Goal: Information Seeking & Learning: Learn about a topic

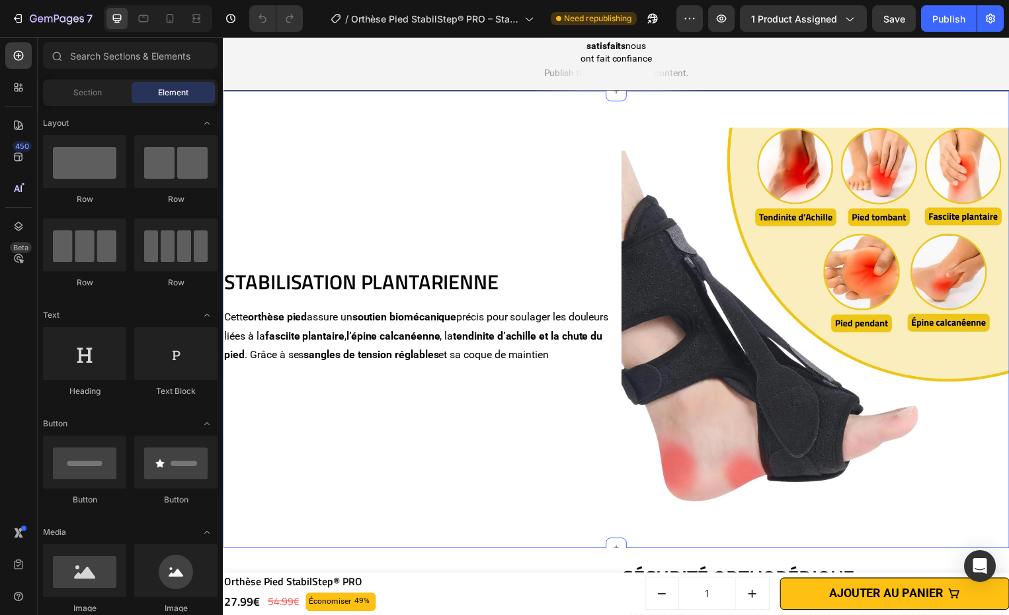
scroll to position [1177, 0]
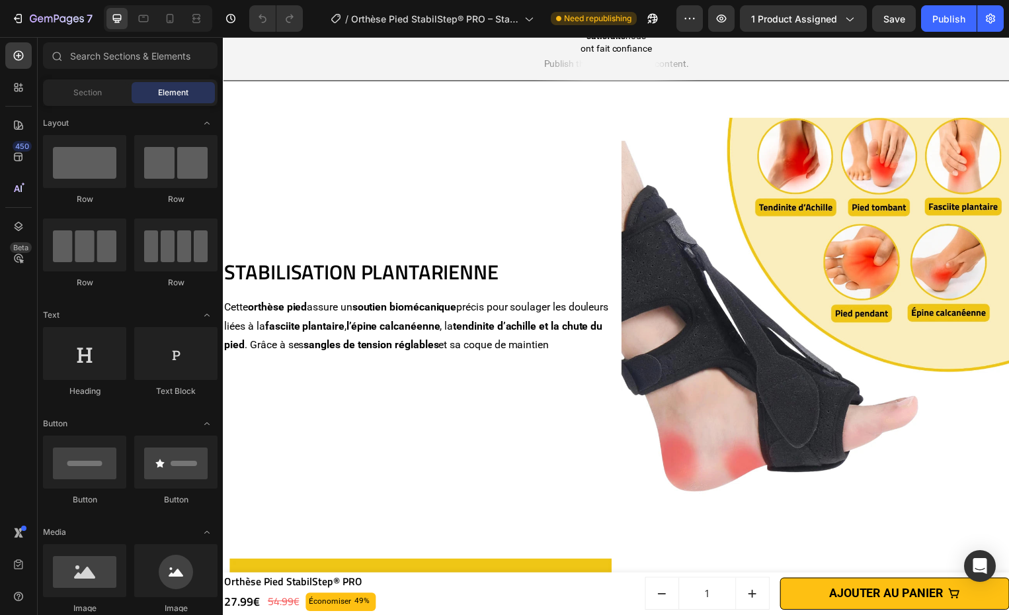
click at [398, 322] on strong "l’épine calcanéenne" at bounding box center [394, 328] width 95 height 13
click at [397, 322] on strong "l’épine calcanéenne" at bounding box center [394, 328] width 95 height 13
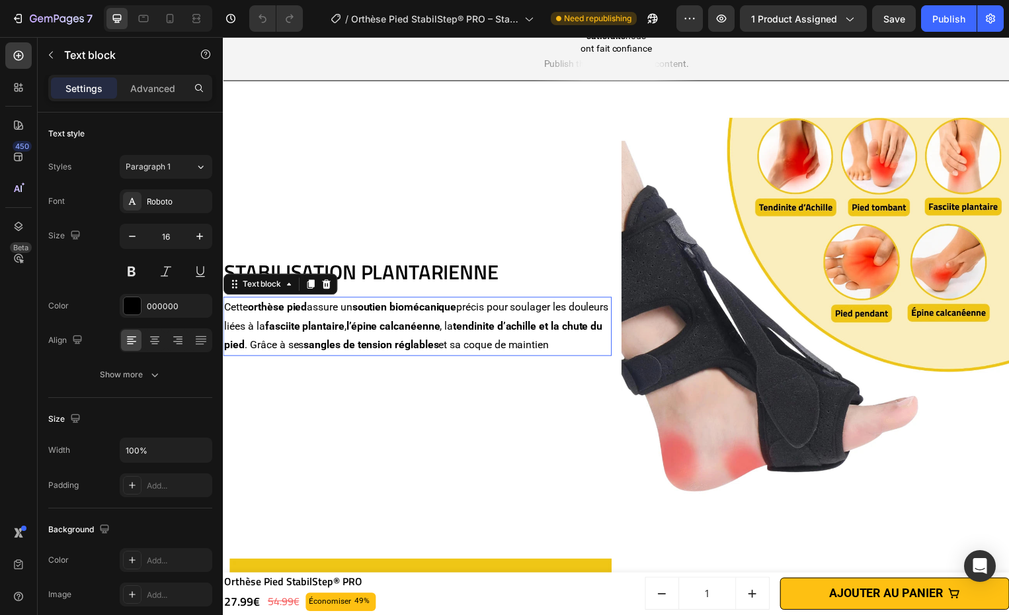
click at [397, 322] on strong "l’épine calcanéenne" at bounding box center [394, 328] width 95 height 13
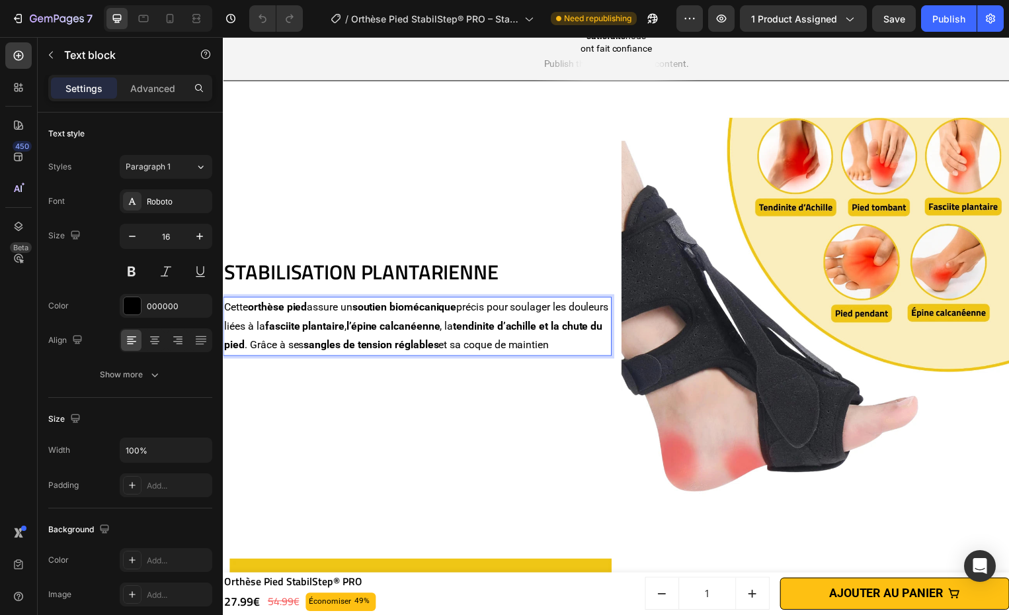
click at [397, 322] on strong "l’épine calcanéenne" at bounding box center [394, 328] width 95 height 13
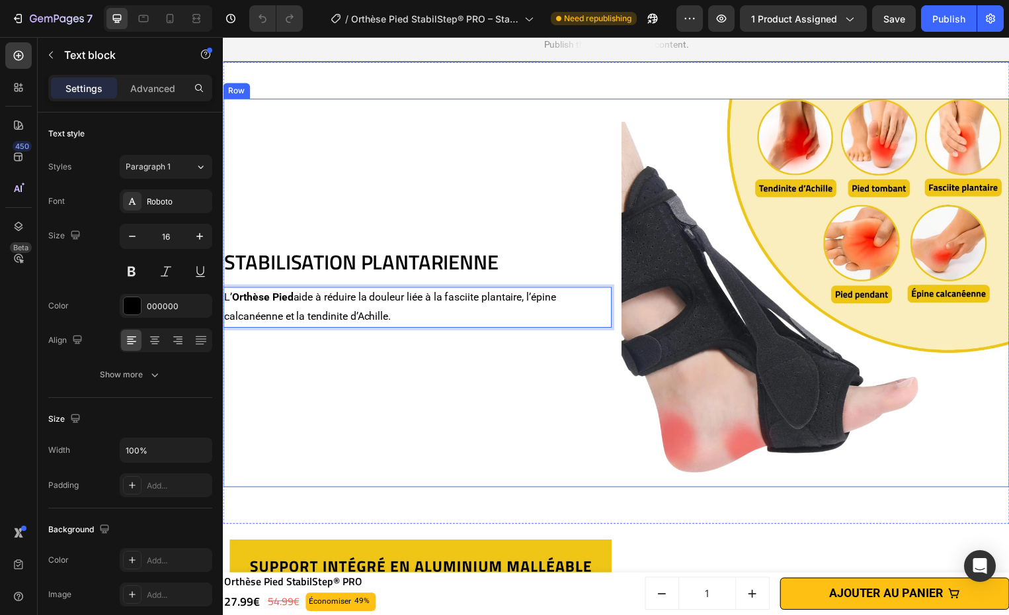
click at [490, 431] on div "STABILISATION PLANTARIENNE Heading L’ Orthèse Pied aide à réduire la douleur li…" at bounding box center [419, 295] width 392 height 392
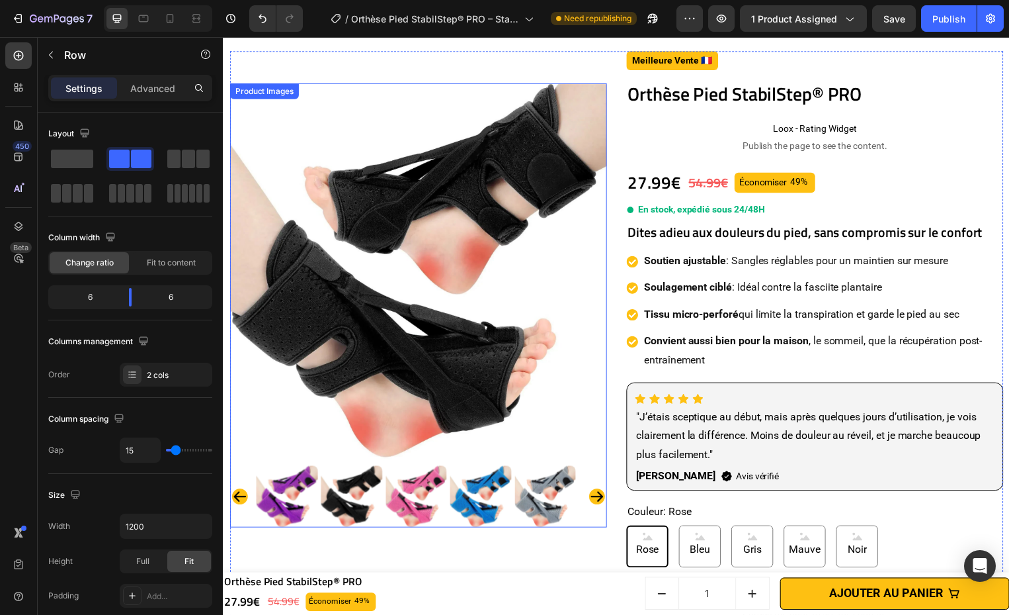
scroll to position [0, 0]
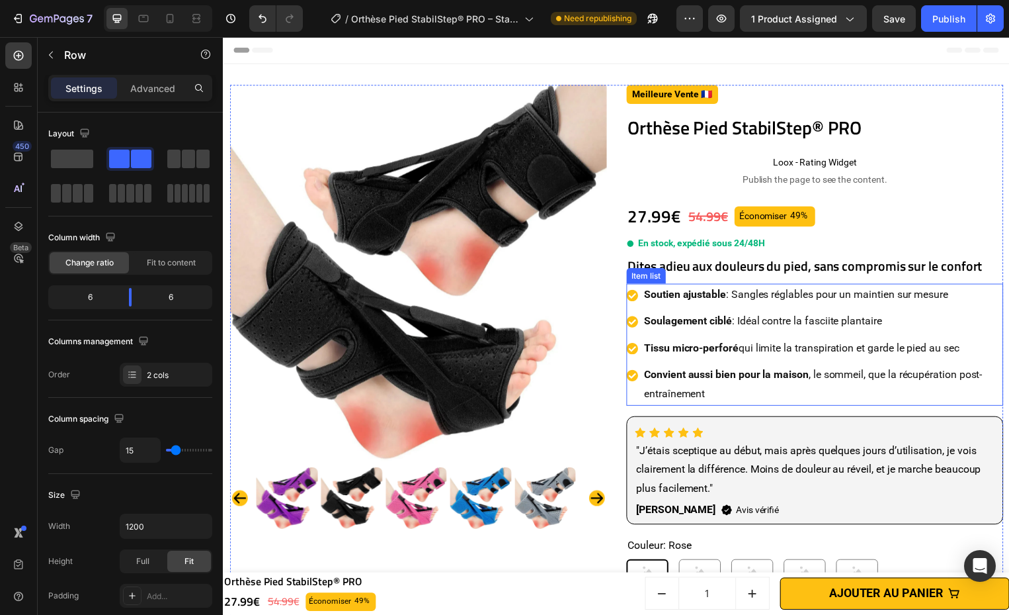
click at [988, 319] on p "Soulagement ciblé : Idéal contre la fasciite plantaire" at bounding box center [828, 323] width 361 height 19
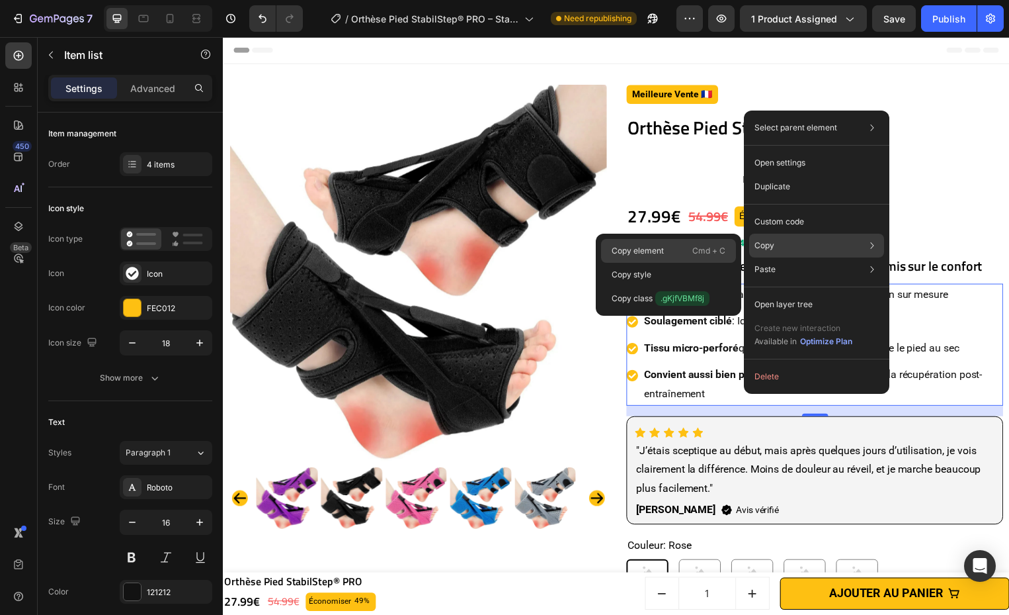
click at [635, 241] on div "Copy element Cmd + C" at bounding box center [668, 251] width 135 height 24
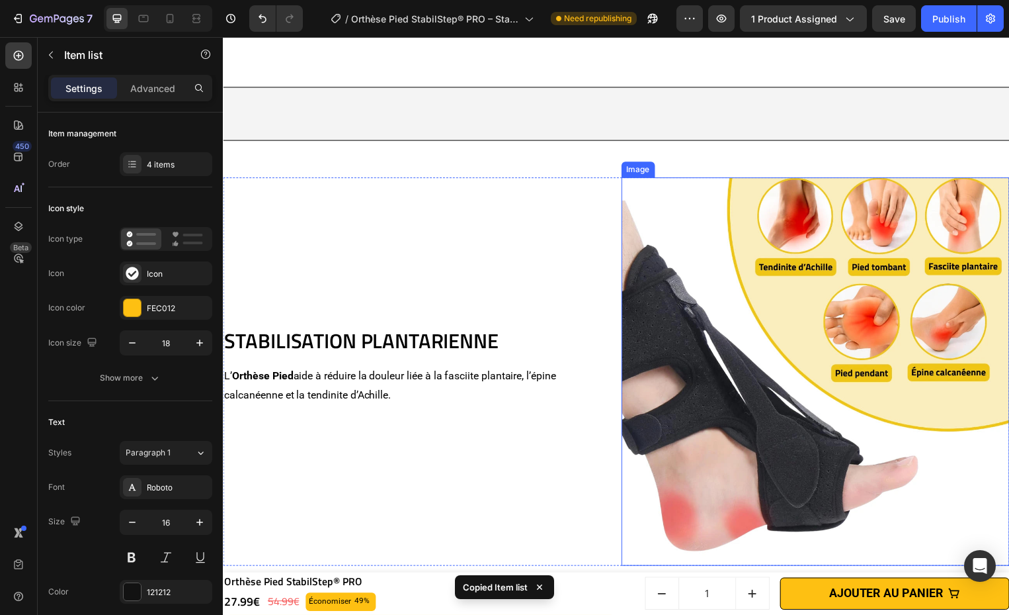
scroll to position [1379, 0]
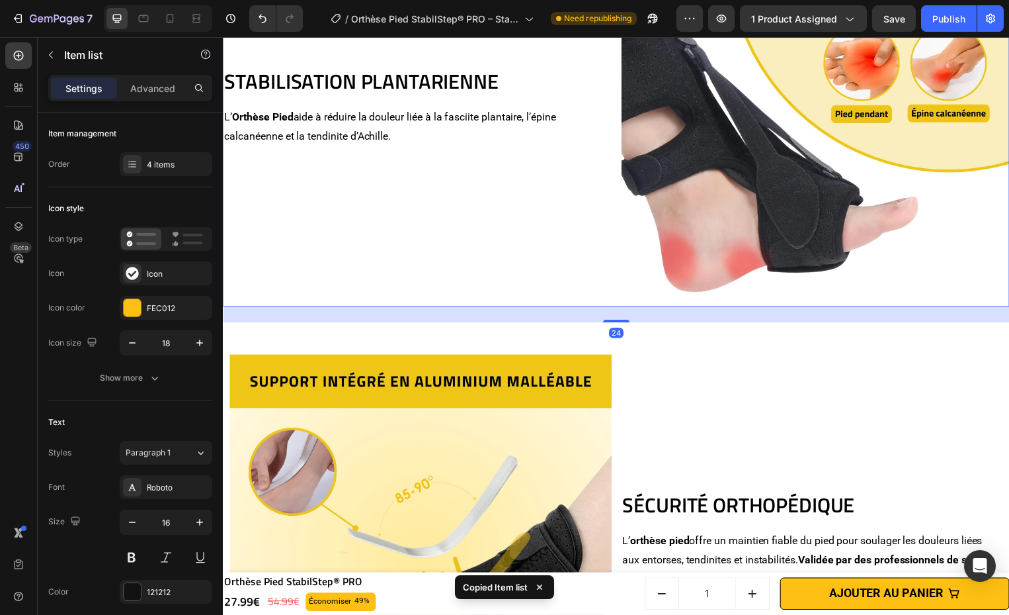
click at [492, 196] on div "STABILISATION PLANTARIENNE Heading L’ Orthèse Pied aide à réduire la douleur li…" at bounding box center [419, 113] width 392 height 392
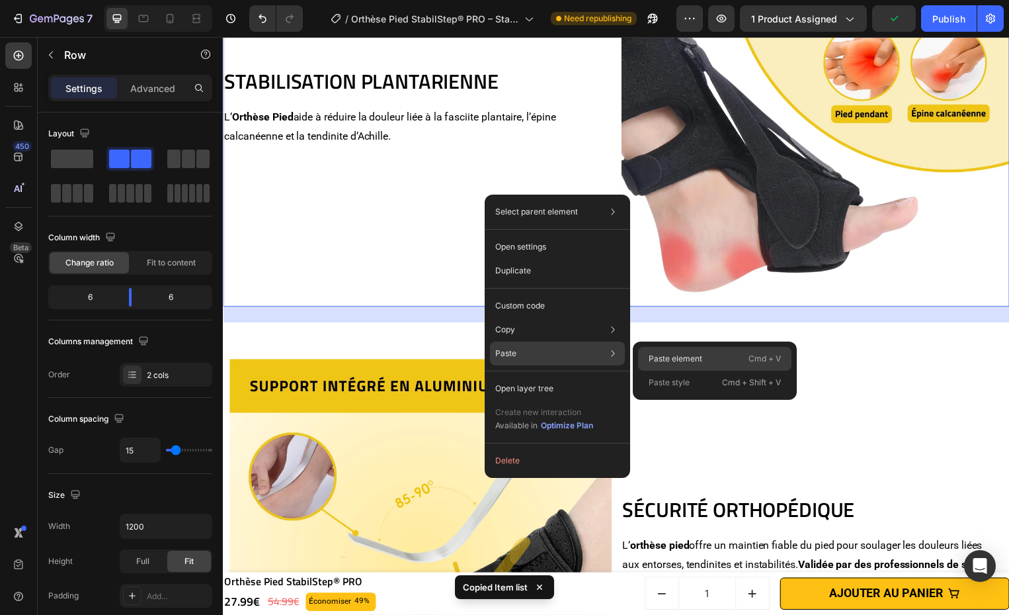
click at [706, 363] on div "Paste element Cmd + V" at bounding box center [714, 359] width 153 height 24
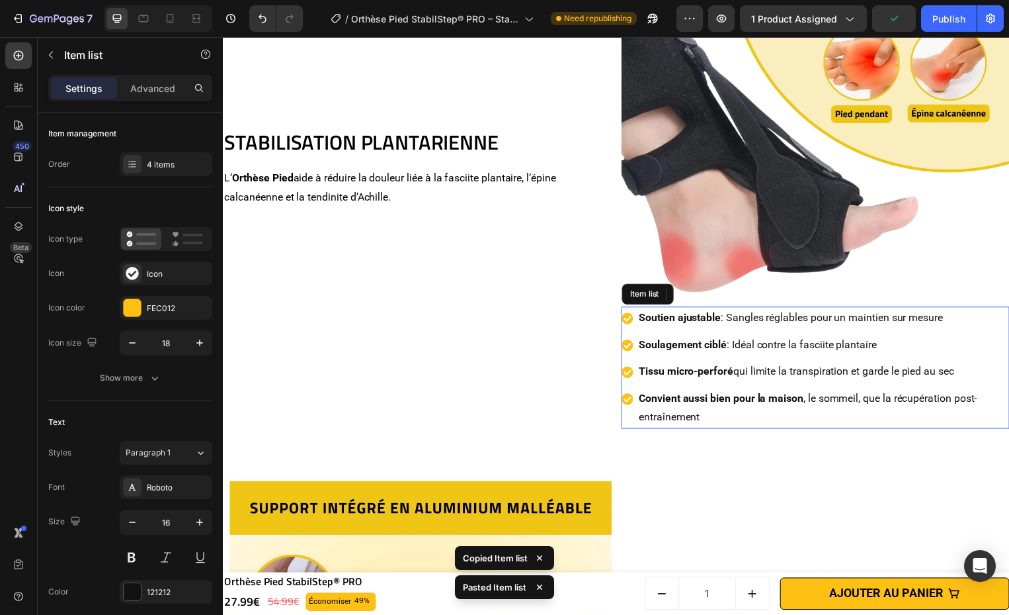
scroll to position [1440, 0]
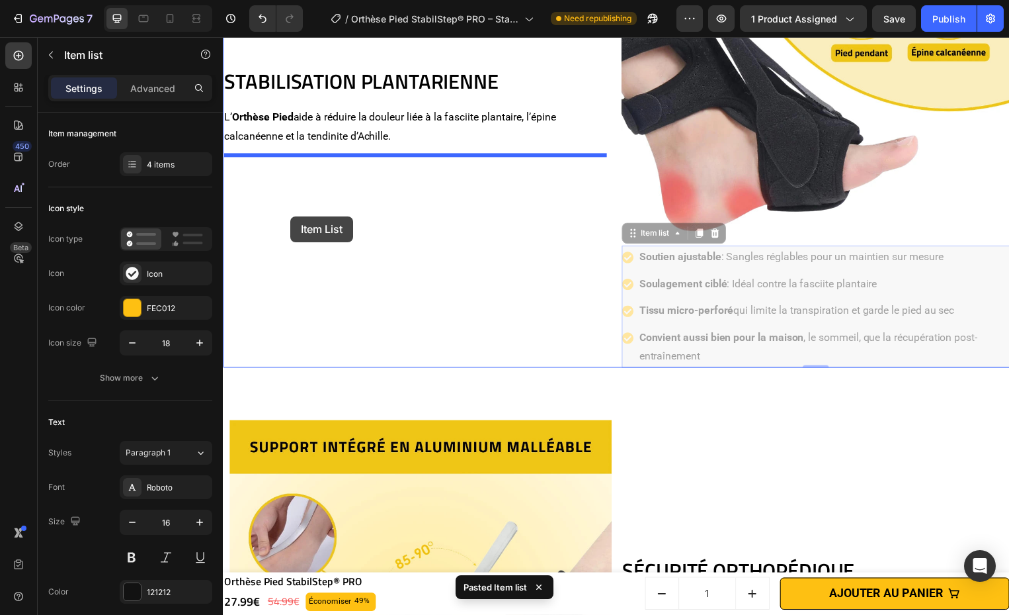
drag, startPoint x: 632, startPoint y: 347, endPoint x: 291, endPoint y: 218, distance: 364.3
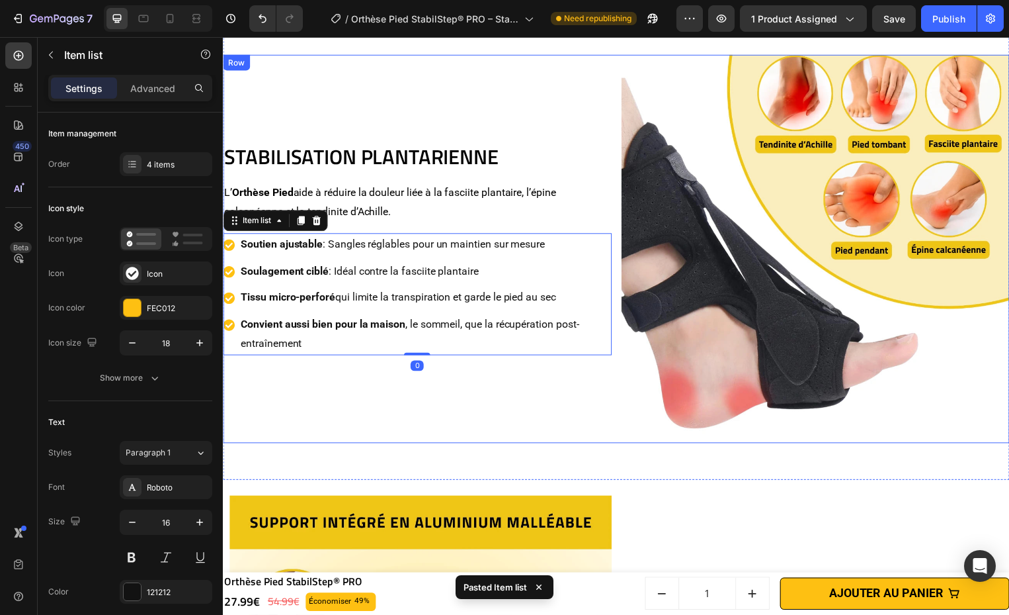
scroll to position [1240, 0]
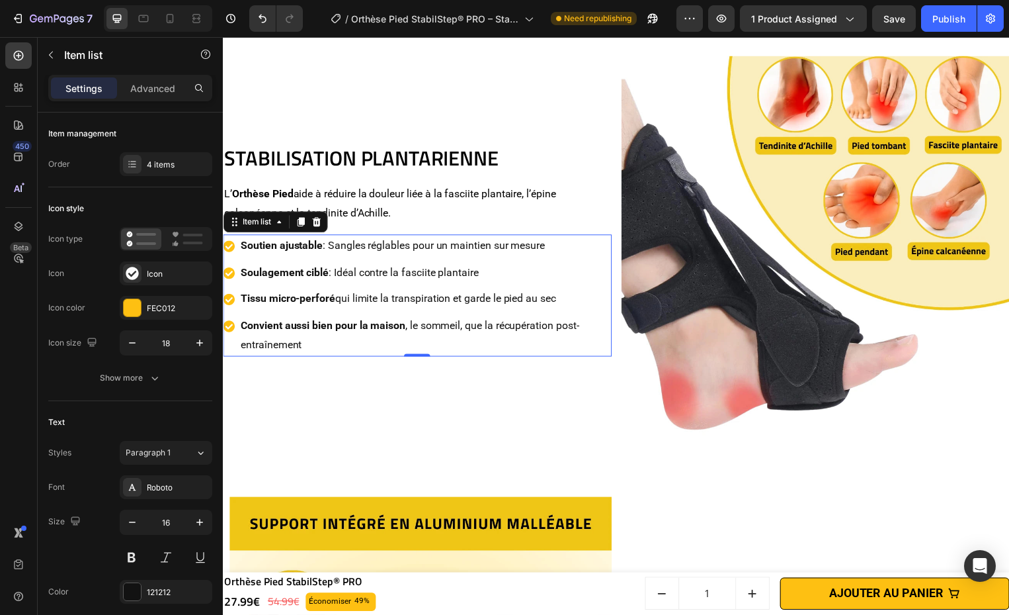
click at [561, 323] on p "Convient aussi bien pour la maison , le sommeil, que la récupération post-entra…" at bounding box center [427, 338] width 372 height 38
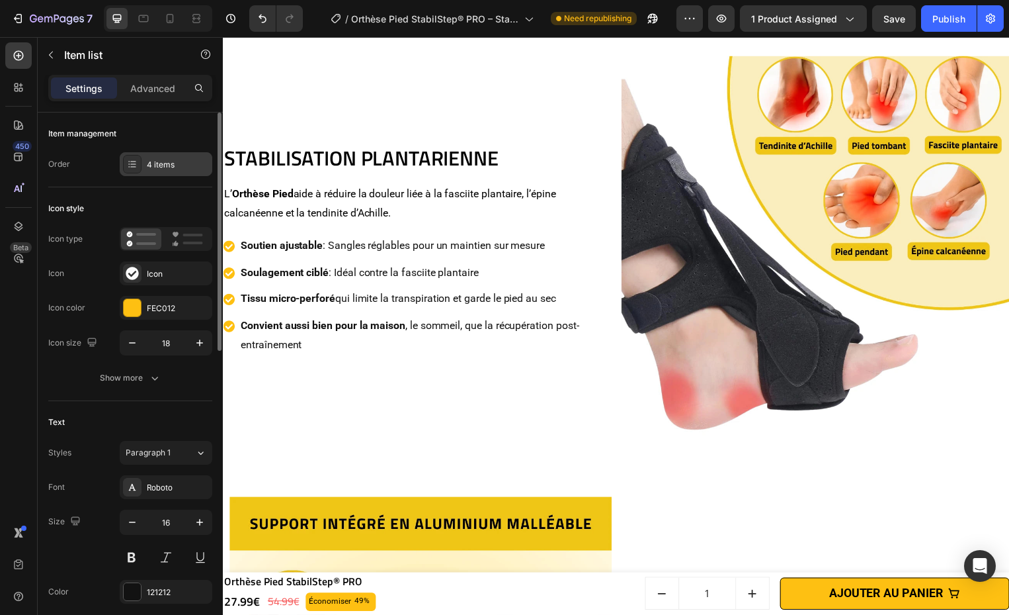
click at [130, 166] on icon at bounding box center [132, 166] width 5 height 1
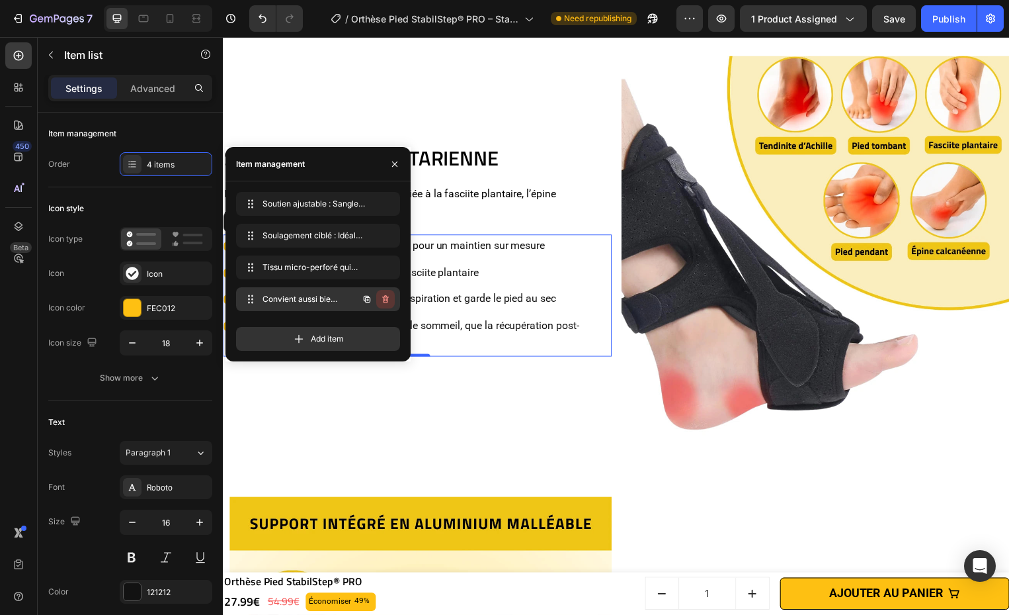
click at [381, 304] on icon "button" at bounding box center [385, 299] width 11 height 11
click at [381, 304] on div "Delete" at bounding box center [376, 299] width 24 height 12
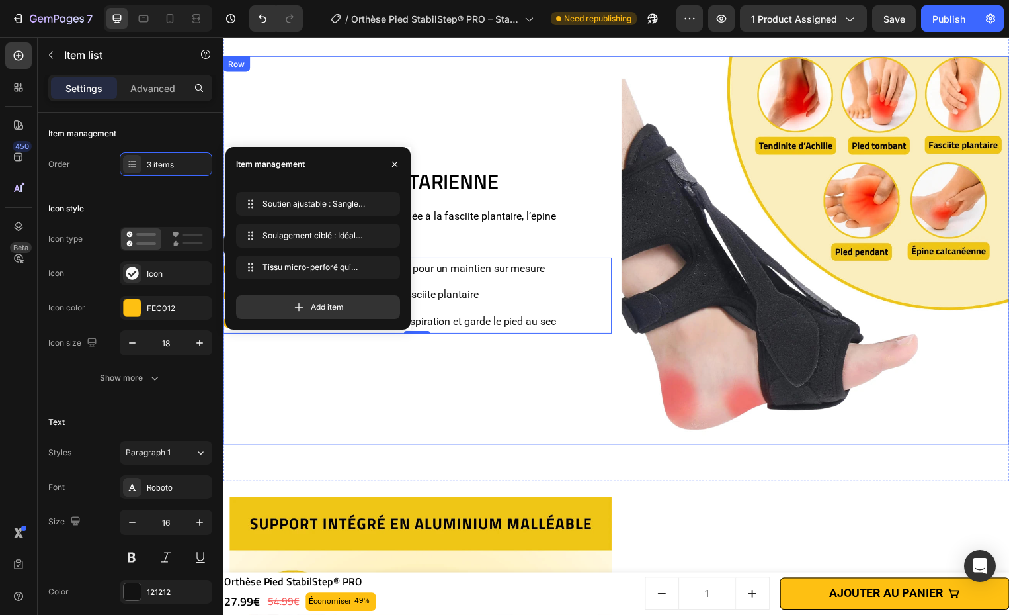
click at [452, 371] on div "STABILISATION PLANTARIENNE Heading L’ Orthèse Pied aide à réduire la douleur li…" at bounding box center [419, 252] width 392 height 392
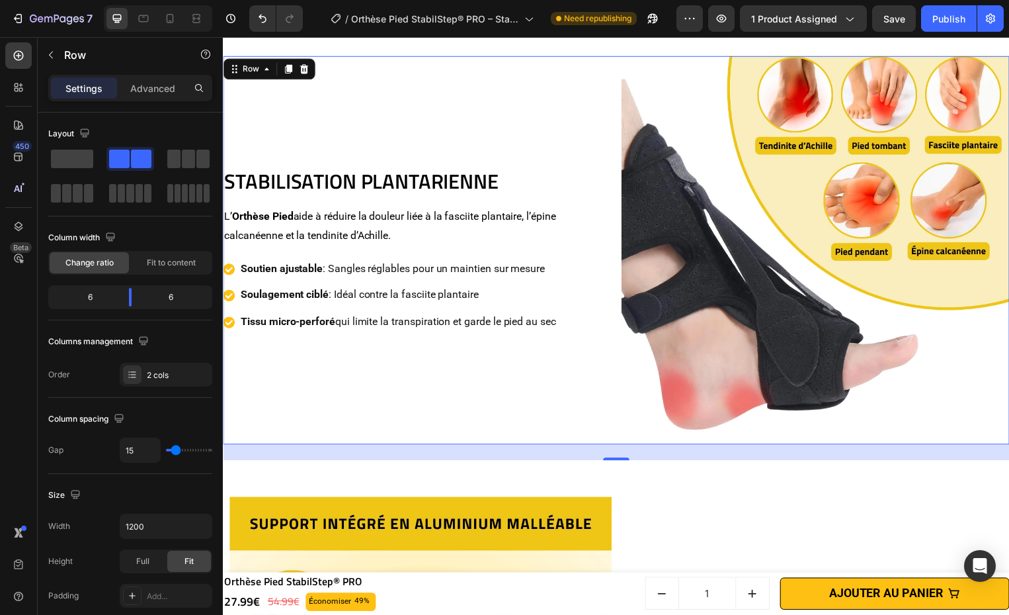
click at [494, 269] on p "Soutien ajustable : Sangles réglables pour un maintien sur mesure" at bounding box center [400, 270] width 318 height 19
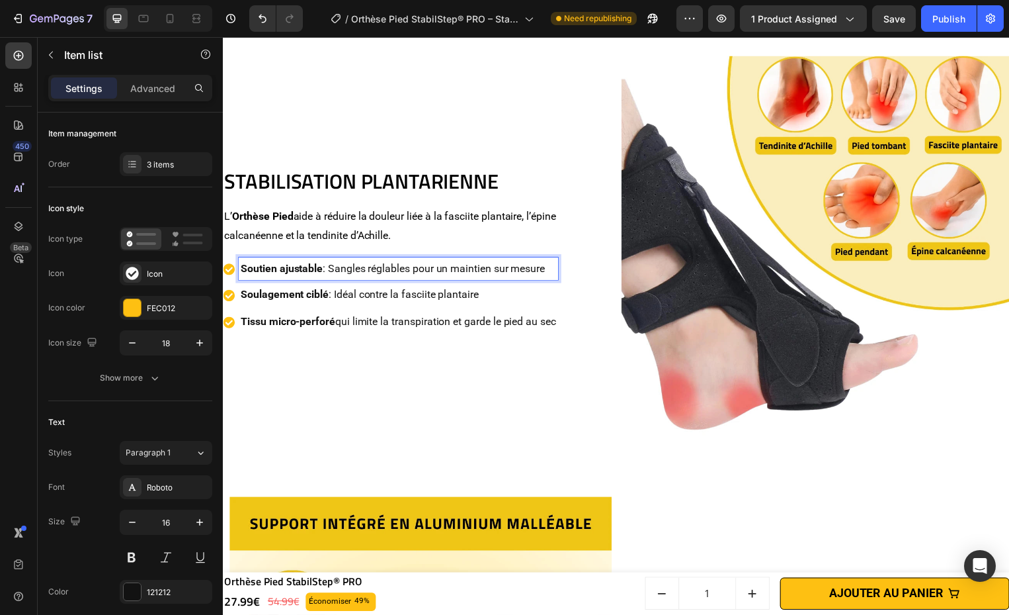
click at [494, 269] on p "Soutien ajustable : Sangles réglables pour un maintien sur mesure" at bounding box center [400, 270] width 318 height 19
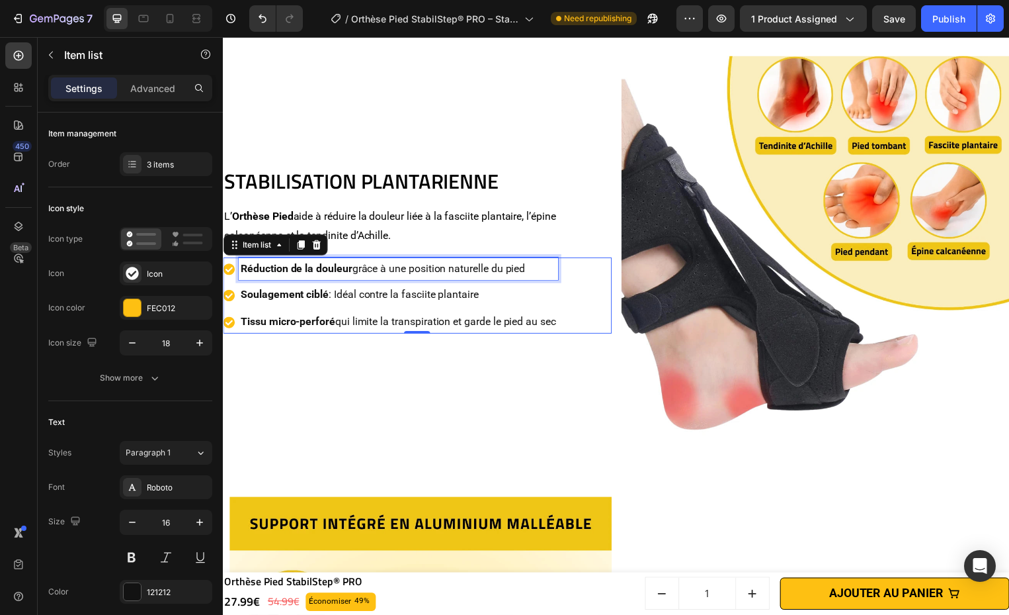
click at [425, 295] on p "Soulagement ciblé : Idéal contre la fasciite plantaire" at bounding box center [400, 297] width 318 height 19
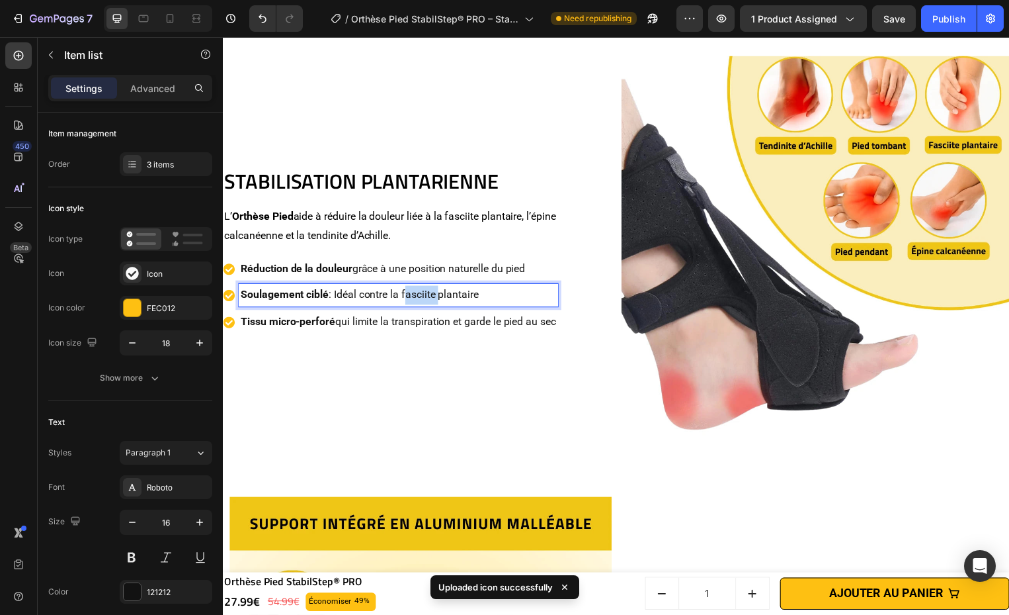
click at [425, 295] on p "Soulagement ciblé : Idéal contre la fasciite plantaire" at bounding box center [400, 297] width 318 height 19
click at [425, 294] on p "Soulagement ciblé : Idéal contre la fasciite plantaire" at bounding box center [400, 297] width 318 height 19
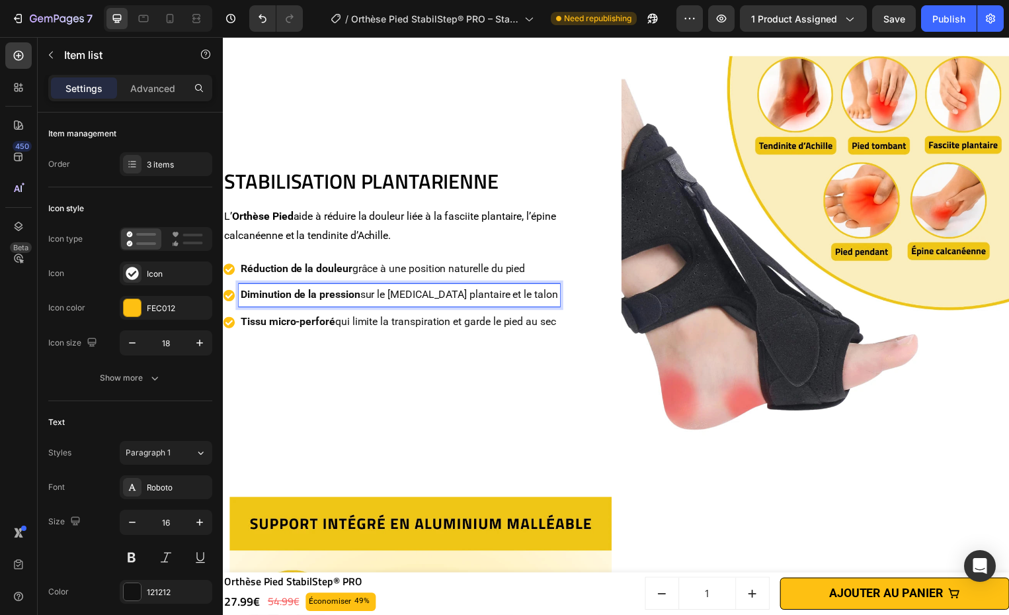
click at [519, 317] on p "Tissu micro-perforé qui limite la transpiration et garde le pied au sec" at bounding box center [401, 324] width 320 height 19
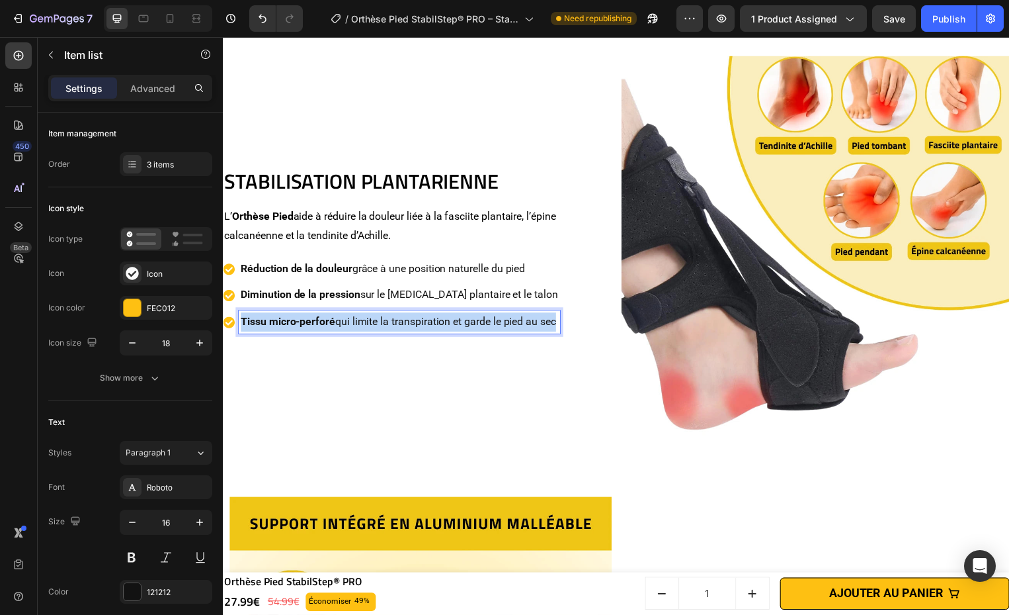
click at [519, 317] on p "Tissu micro-perforé qui limite la transpiration et garde le pied au sec" at bounding box center [401, 324] width 320 height 19
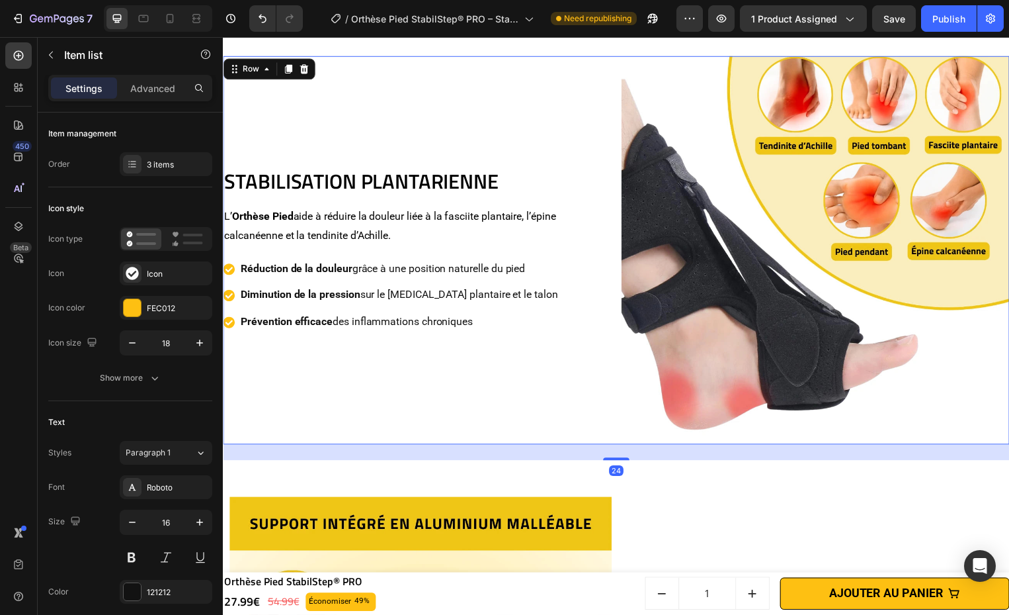
drag, startPoint x: 424, startPoint y: 374, endPoint x: 475, endPoint y: 388, distance: 53.0
click at [425, 374] on div "STABILISATION PLANTARIENNE Heading L’ Orthèse Pied aide à réduire la douleur li…" at bounding box center [419, 252] width 392 height 392
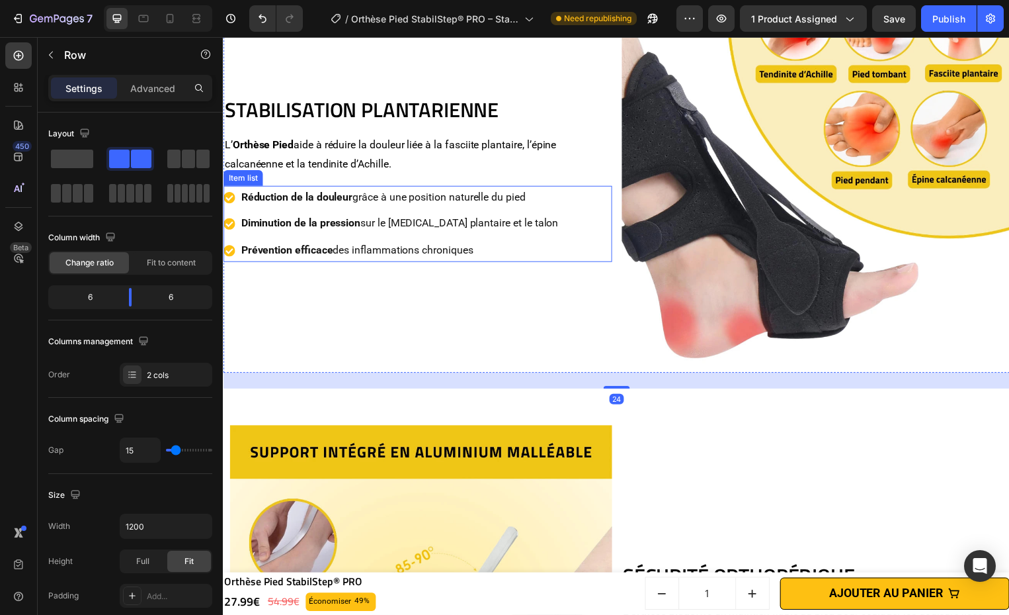
scroll to position [1153, 0]
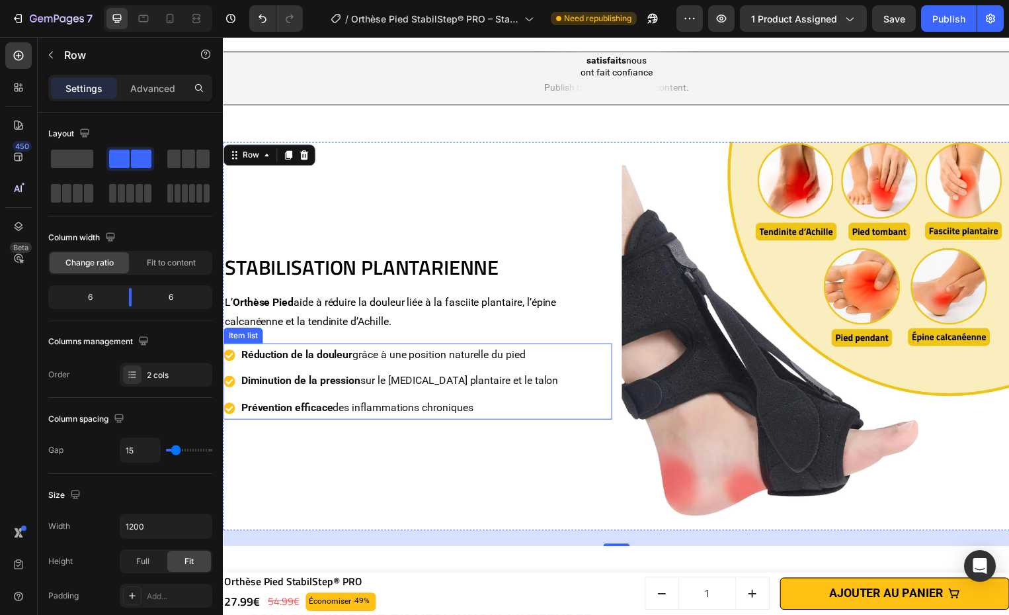
click at [601, 386] on div "Réduction de la douleur grâce à une position naturelle du pied Diminution de la…" at bounding box center [419, 384] width 392 height 77
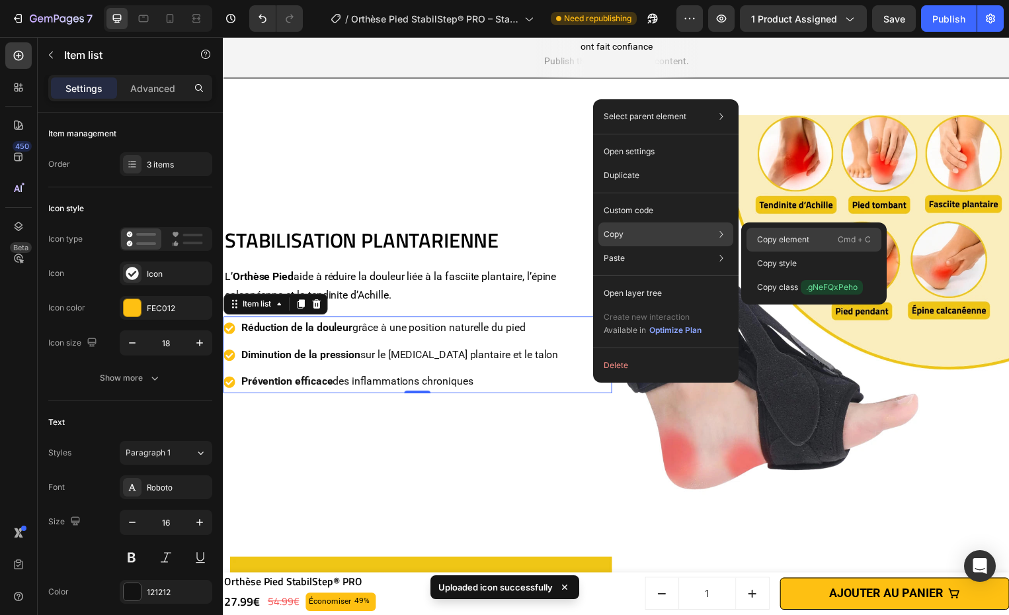
click at [811, 237] on div "Copy element Cmd + C" at bounding box center [814, 240] width 135 height 24
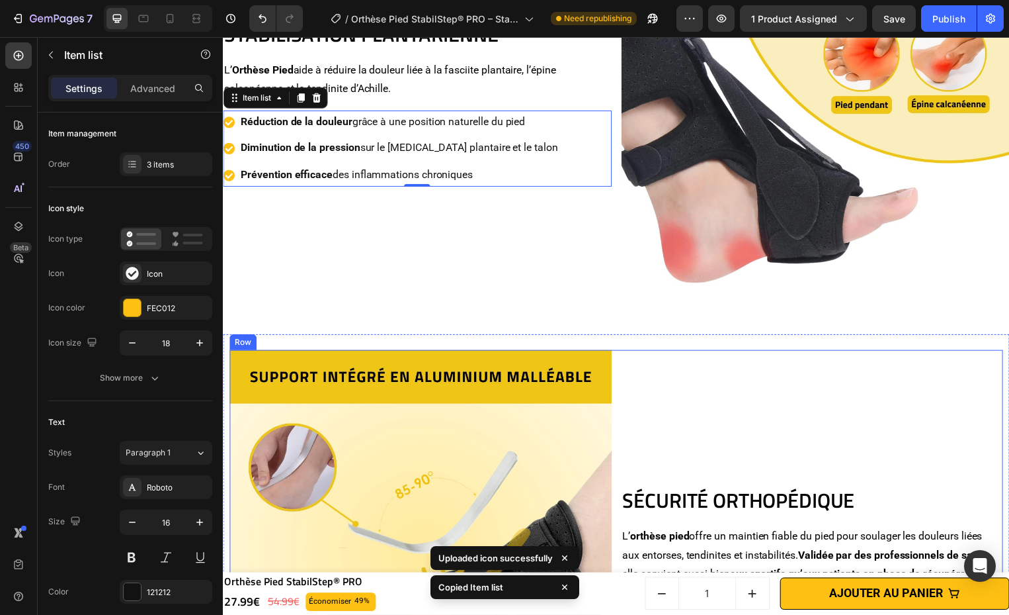
scroll to position [1650, 0]
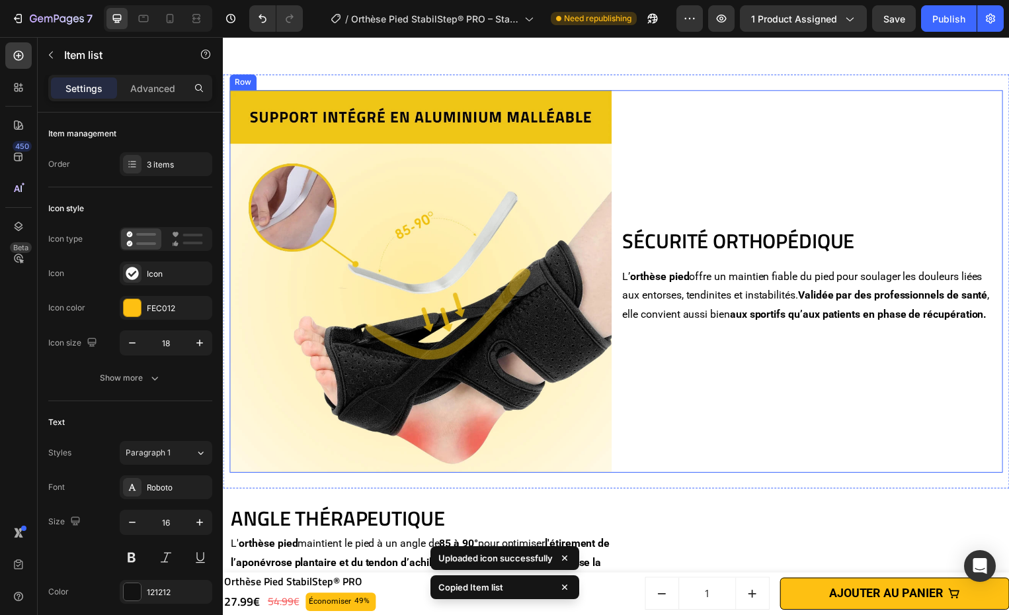
click at [758, 337] on div "SÉCURITÉ ORTHOPÉDIQUE Heading L’ orthèse pied offre un maintien fiable du pied …" at bounding box center [818, 284] width 386 height 386
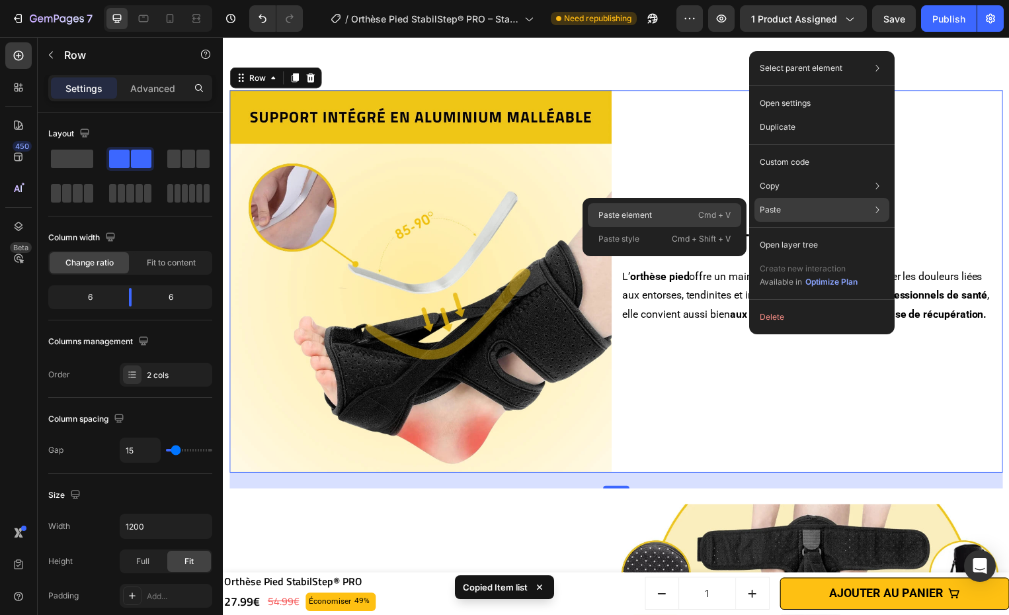
click at [670, 226] on div "Paste element Cmd + V" at bounding box center [664, 215] width 153 height 24
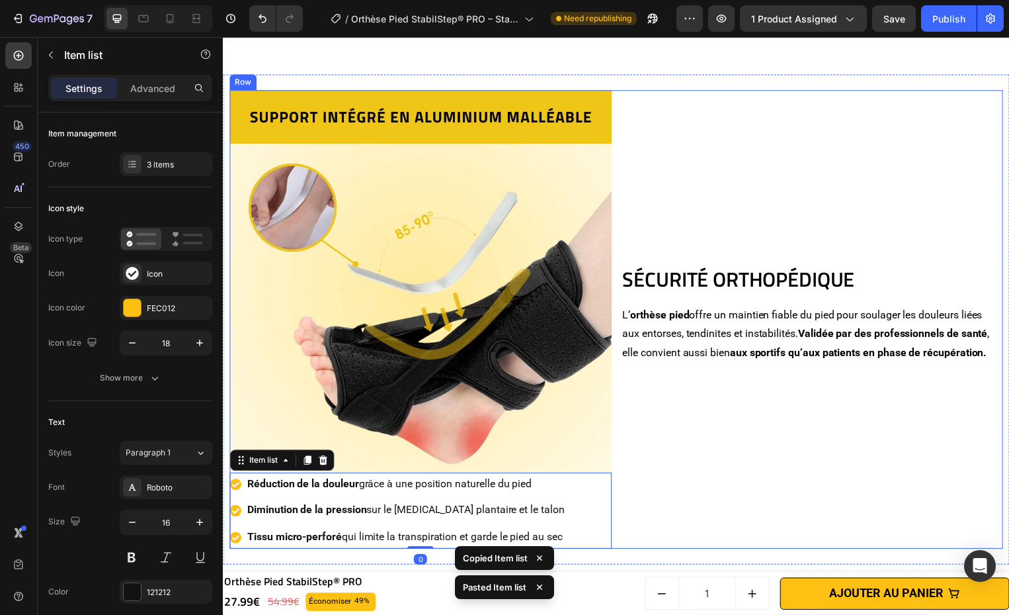
scroll to position [1894, 0]
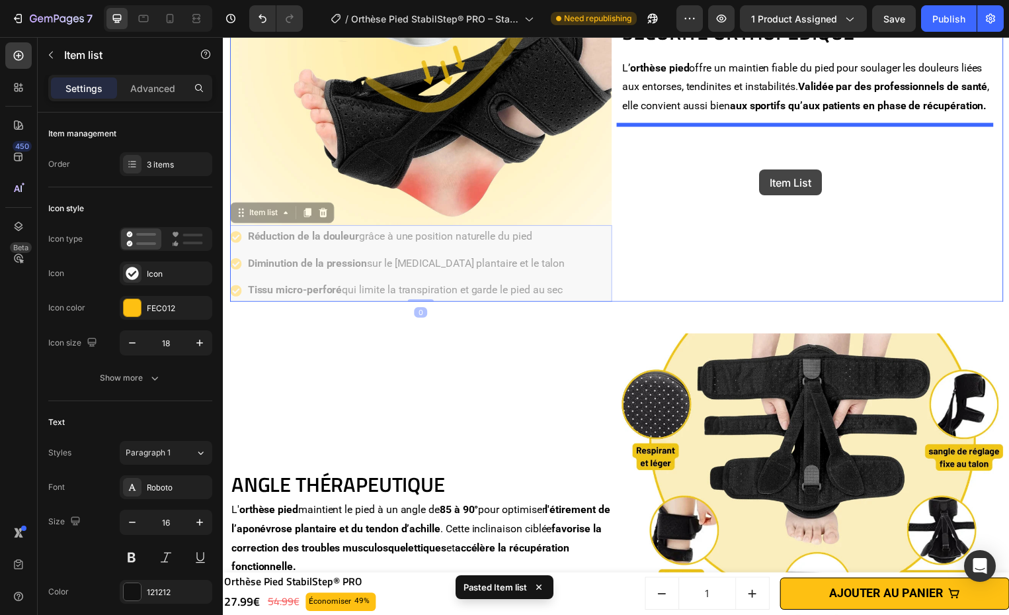
drag, startPoint x: 601, startPoint y: 259, endPoint x: 743, endPoint y: 213, distance: 148.9
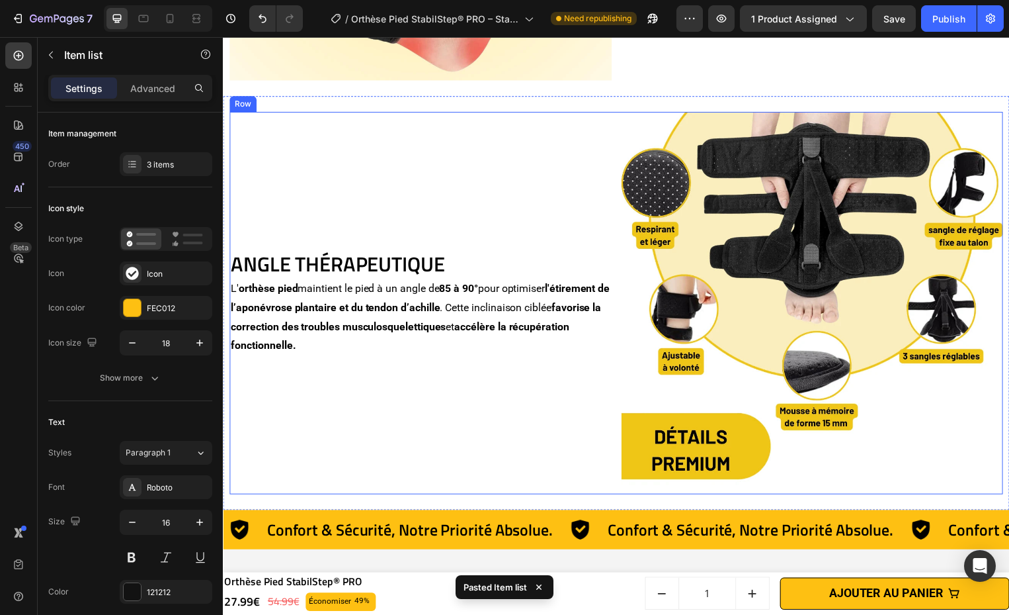
scroll to position [2040, 0]
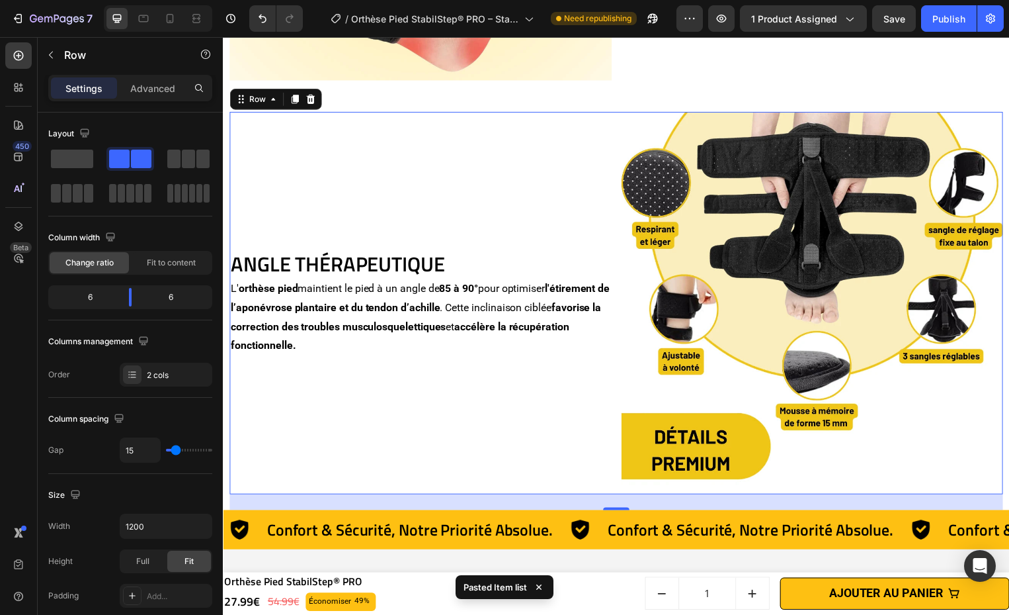
click at [445, 367] on div "ANGLE THÉRAPEUTIQUE Heading L' orthèse pied maintient le pied à un angle de 85 …" at bounding box center [423, 305] width 386 height 386
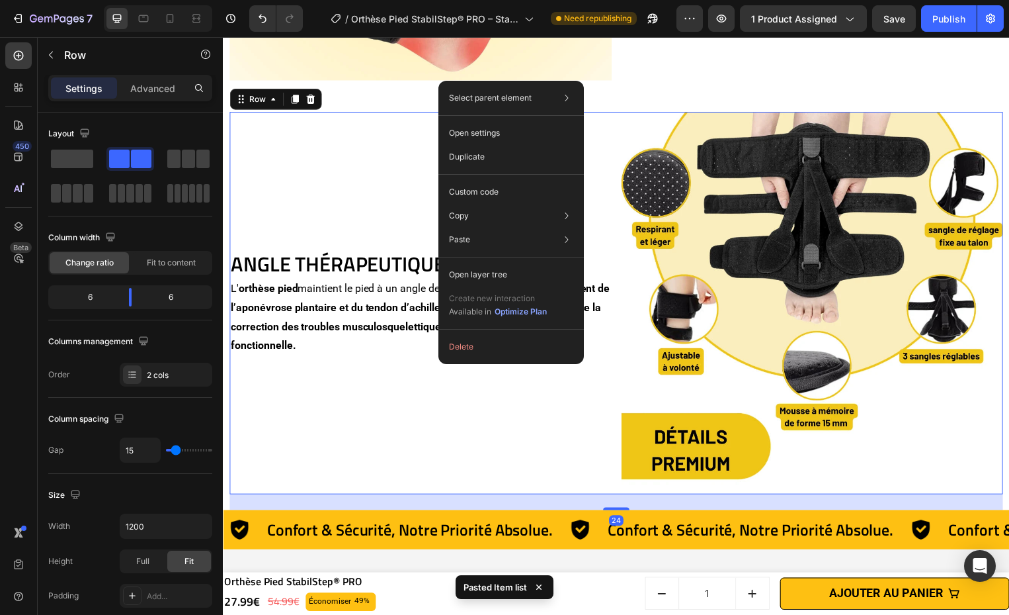
drag, startPoint x: 445, startPoint y: 366, endPoint x: 671, endPoint y: 396, distance: 228.8
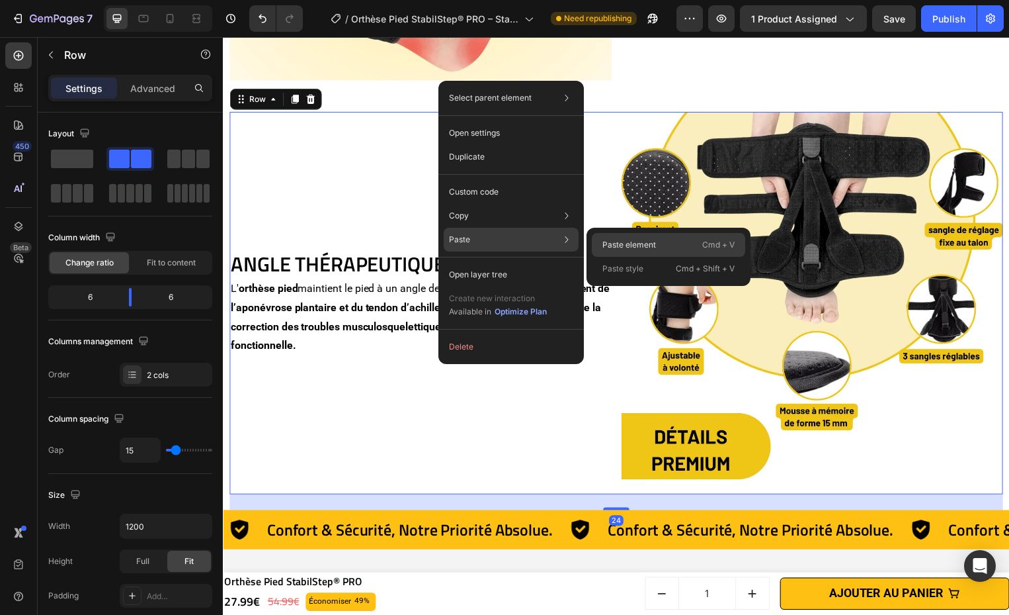
click at [640, 242] on p "Paste element" at bounding box center [630, 245] width 54 height 12
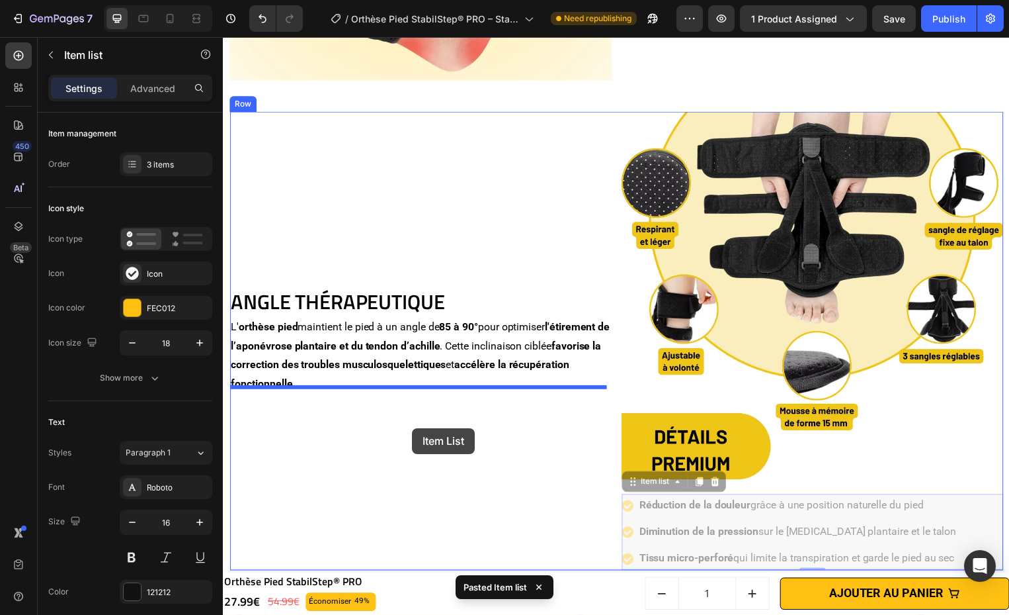
drag, startPoint x: 989, startPoint y: 495, endPoint x: 468, endPoint y: 426, distance: 525.8
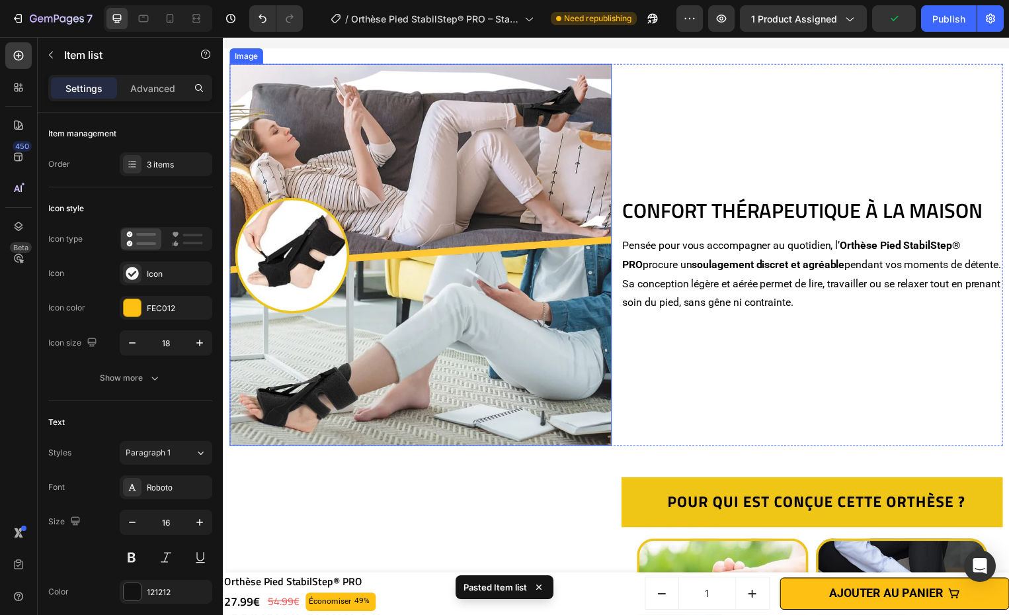
scroll to position [2792, 0]
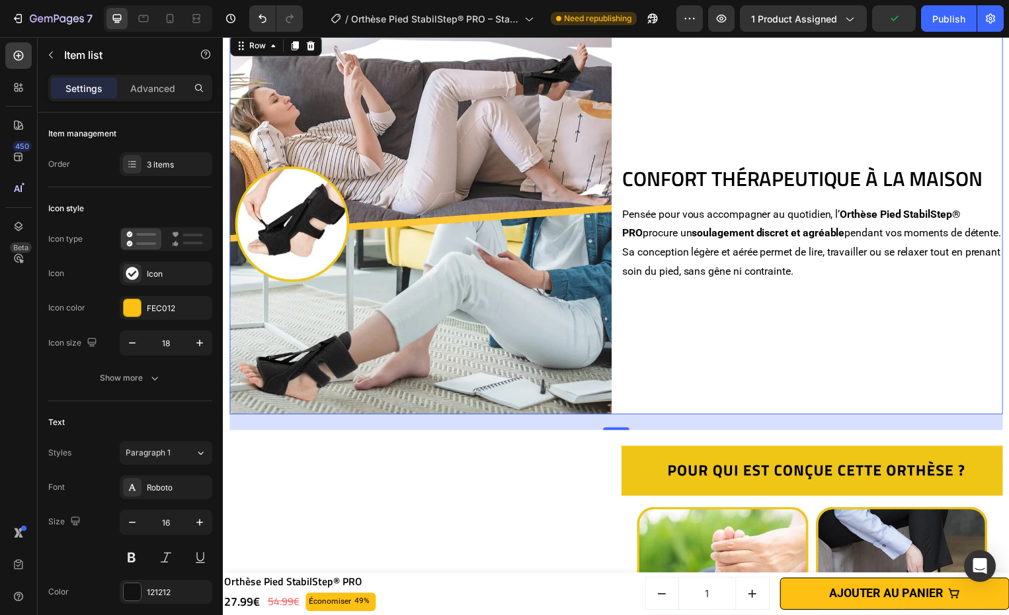
click at [757, 378] on div "CONFORT THÉRAPEUTIQUE À LA MAISON Heading Pensée pour vous accompagner au quoti…" at bounding box center [818, 225] width 386 height 386
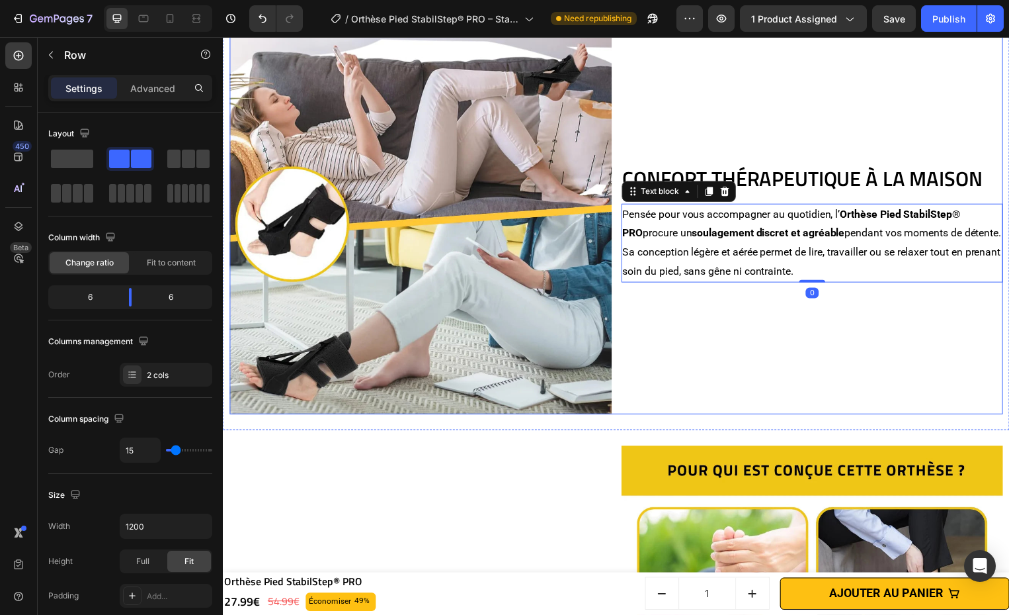
click at [745, 370] on div "CONFORT THÉRAPEUTIQUE À LA MAISON Heading Pensée pour vous accompagner au quoti…" at bounding box center [818, 225] width 386 height 386
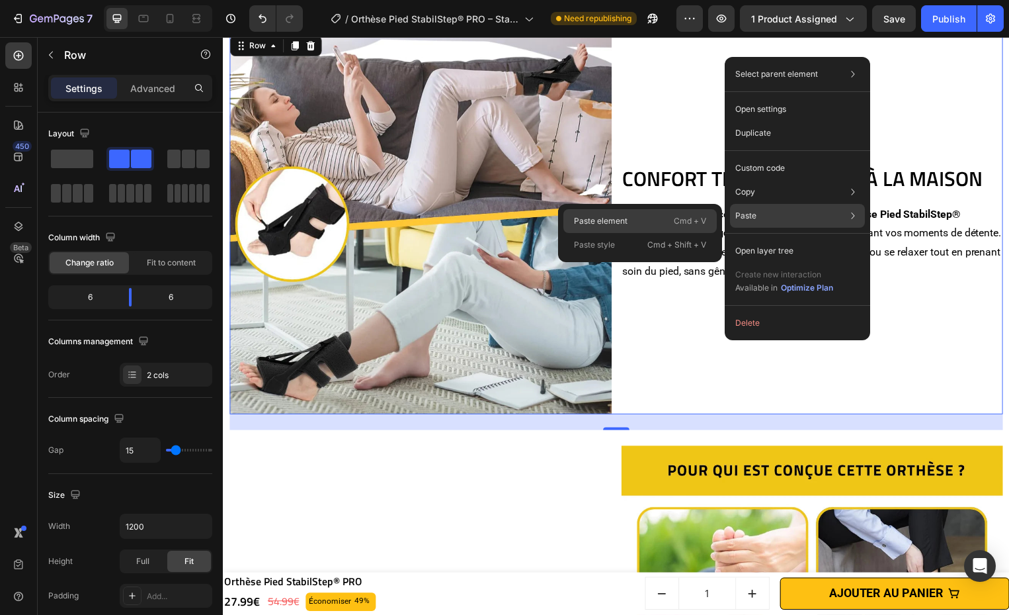
click at [662, 221] on div "Paste element Cmd + V" at bounding box center [640, 221] width 153 height 24
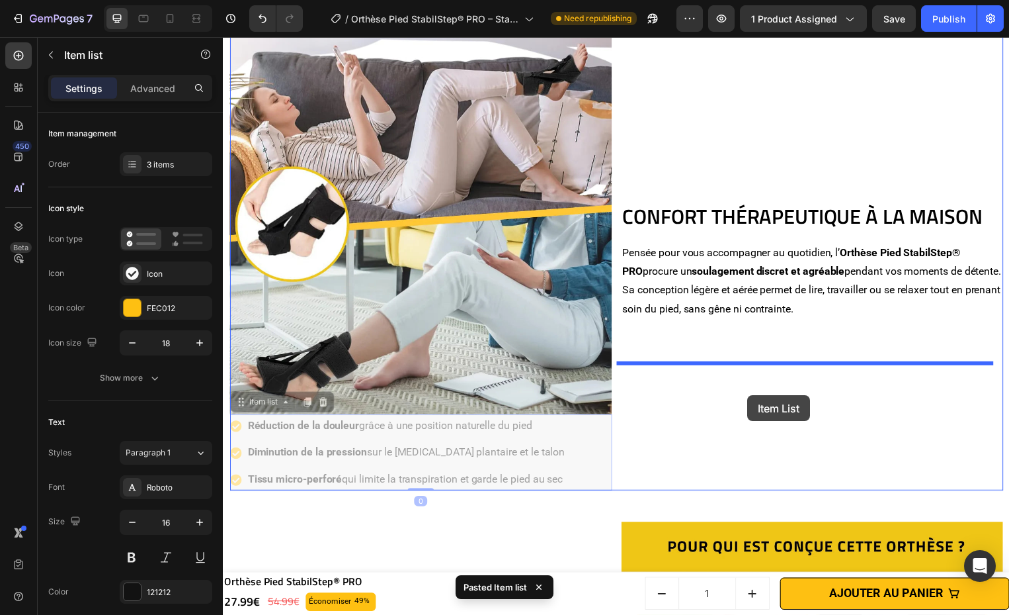
drag, startPoint x: 606, startPoint y: 474, endPoint x: 756, endPoint y: 402, distance: 166.6
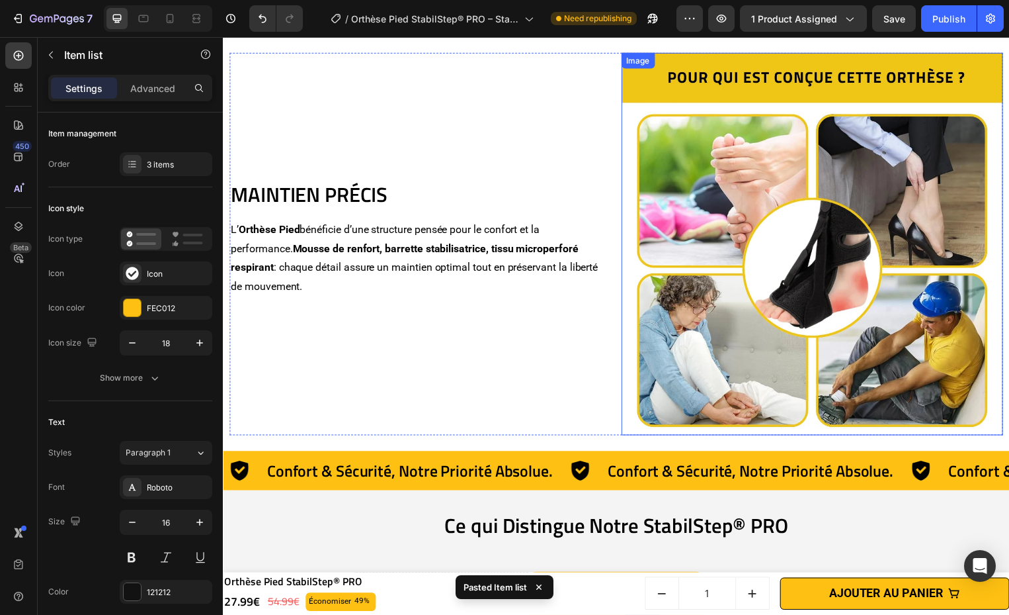
scroll to position [3246, 0]
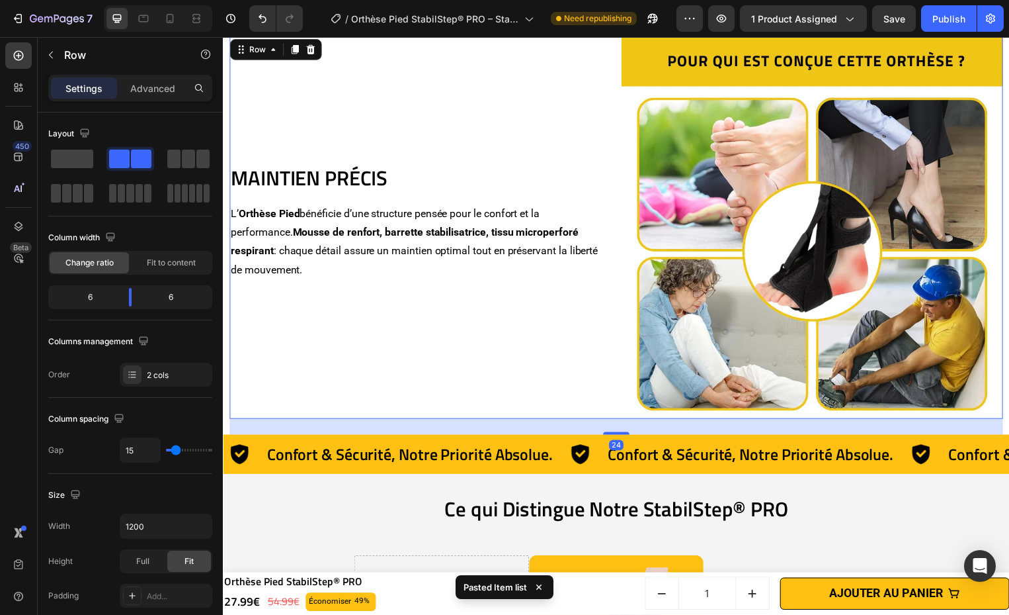
click at [407, 299] on div "MAINTIEN PRÉCIS Heading L’ Orthèse Pied bénéficie d’une structure pensée pour l…" at bounding box center [423, 229] width 386 height 386
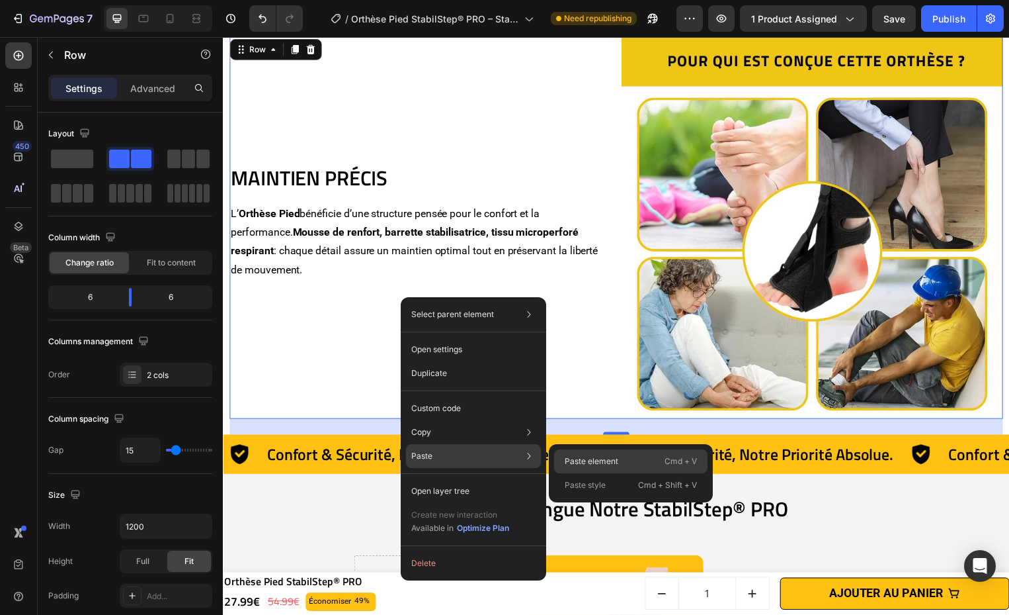
click at [609, 460] on p "Paste element" at bounding box center [592, 461] width 54 height 12
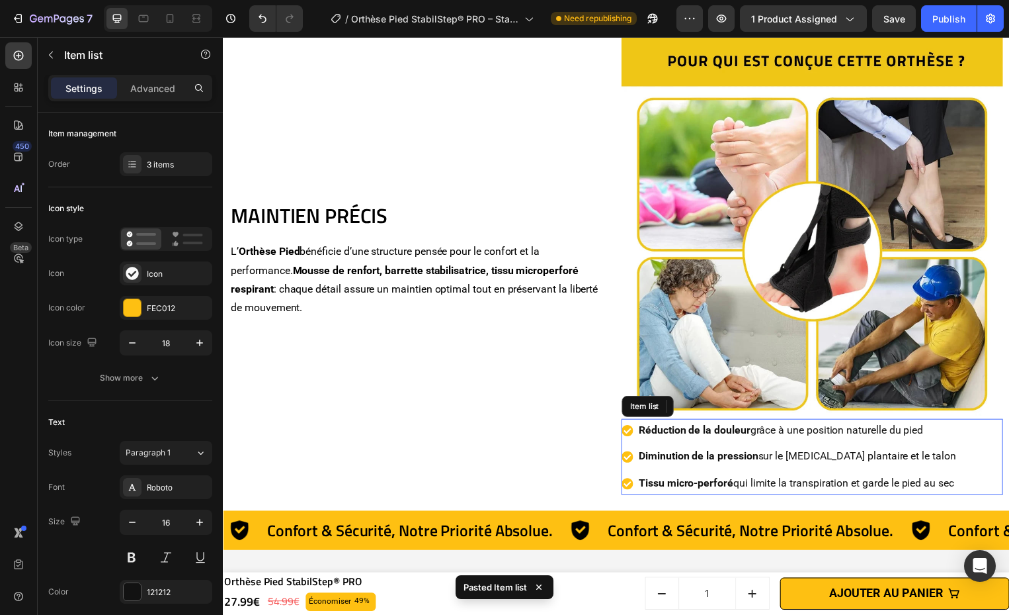
scroll to position [3284, 0]
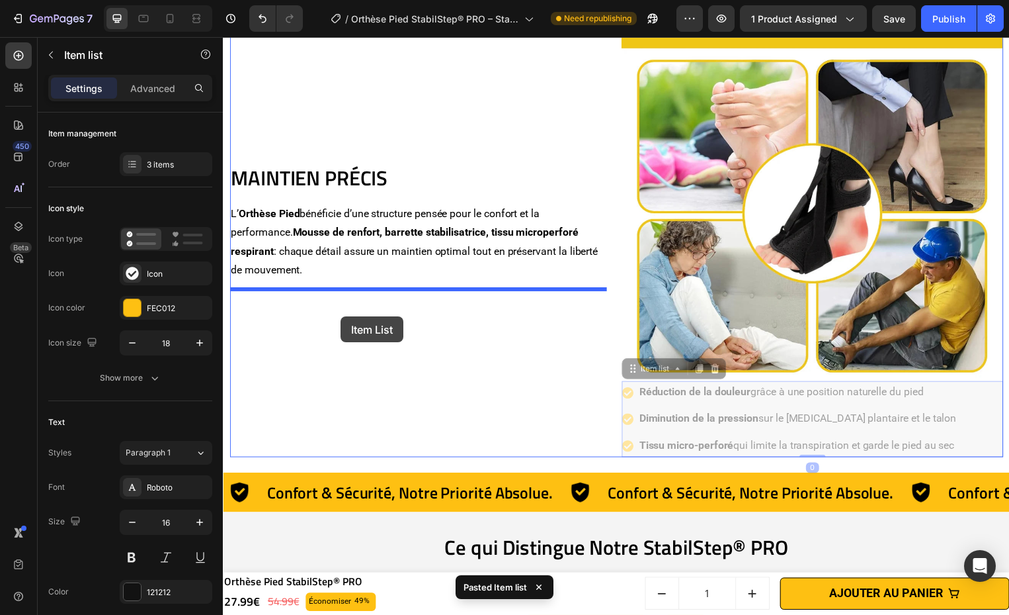
drag, startPoint x: 972, startPoint y: 401, endPoint x: 342, endPoint y: 319, distance: 635.7
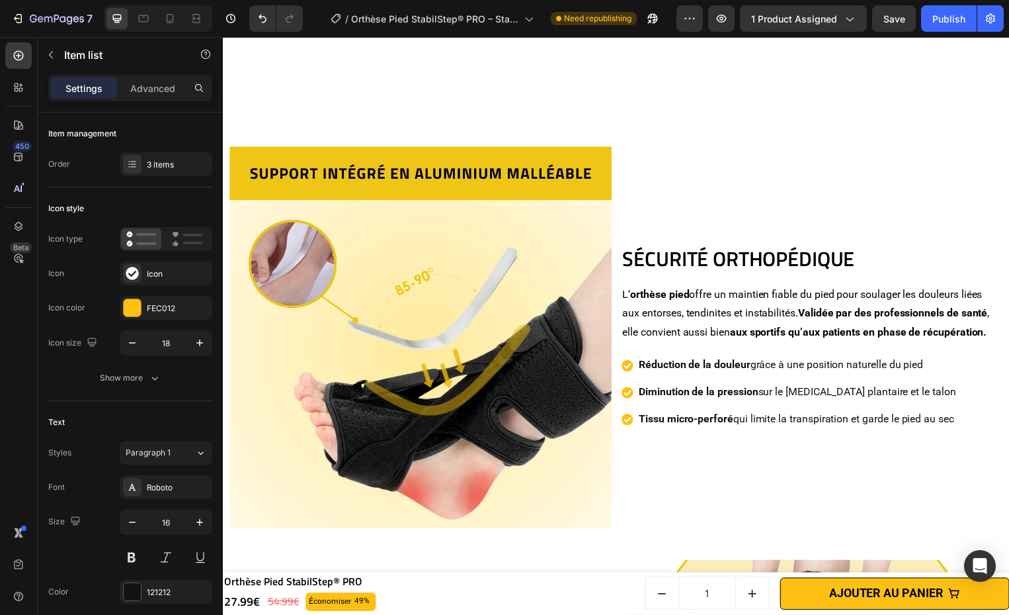
scroll to position [1727, 0]
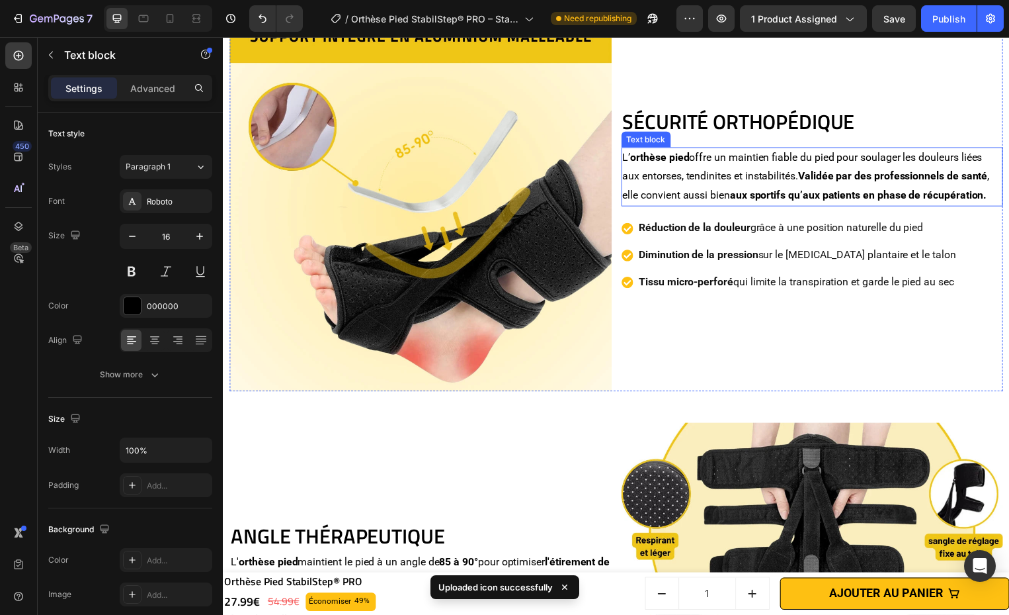
click at [748, 170] on p "L’ orthèse pied offre un maintien fiable du pied pour soulager les douleurs lié…" at bounding box center [817, 178] width 383 height 57
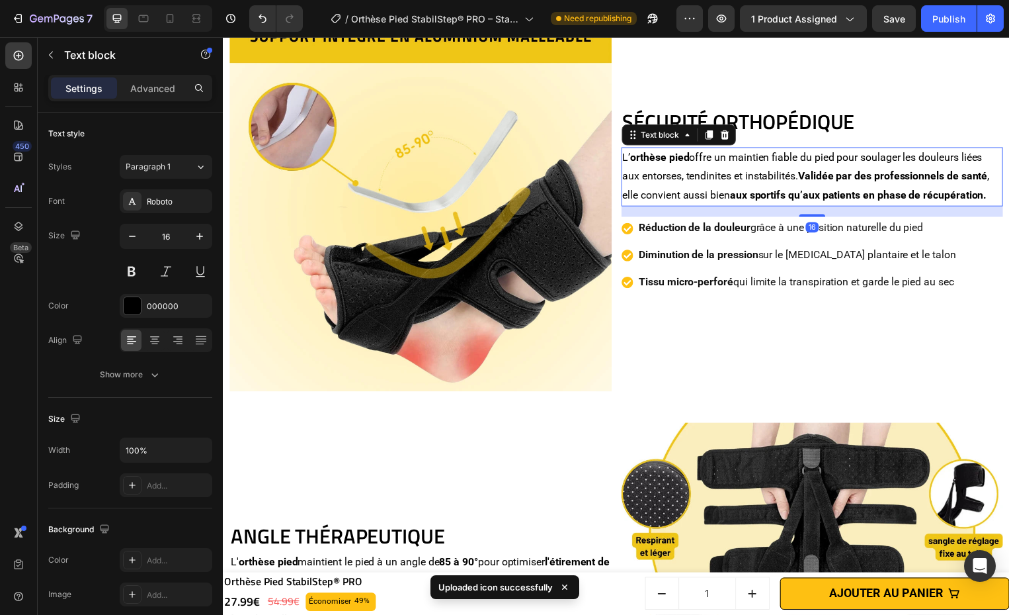
click at [749, 170] on p "L’ orthèse pied offre un maintien fiable du pied pour soulager les douleurs lié…" at bounding box center [817, 178] width 383 height 57
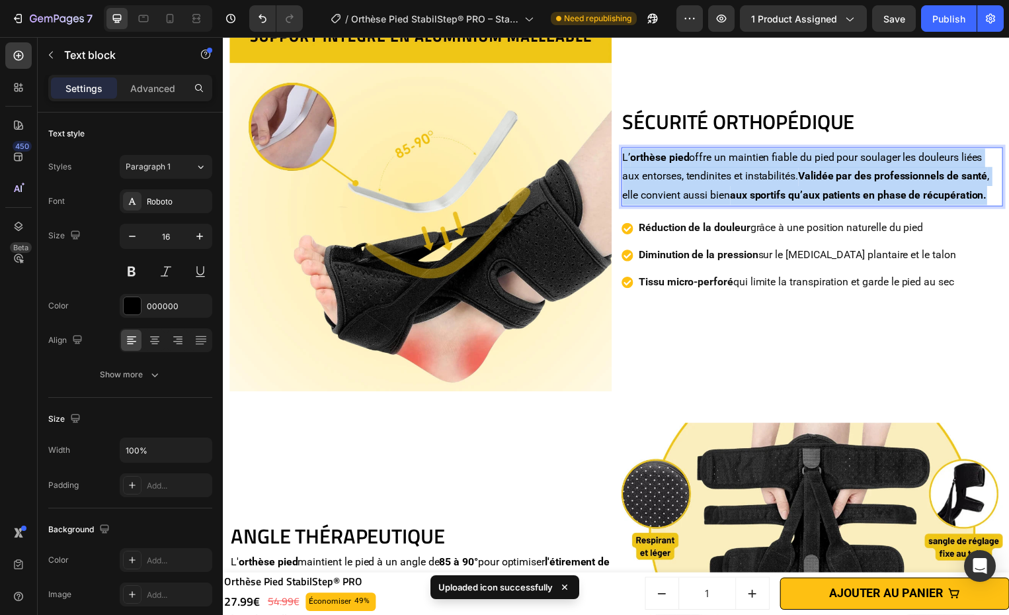
click at [749, 170] on p "L’ orthèse pied offre un maintien fiable du pied pour soulager les douleurs lié…" at bounding box center [817, 178] width 383 height 57
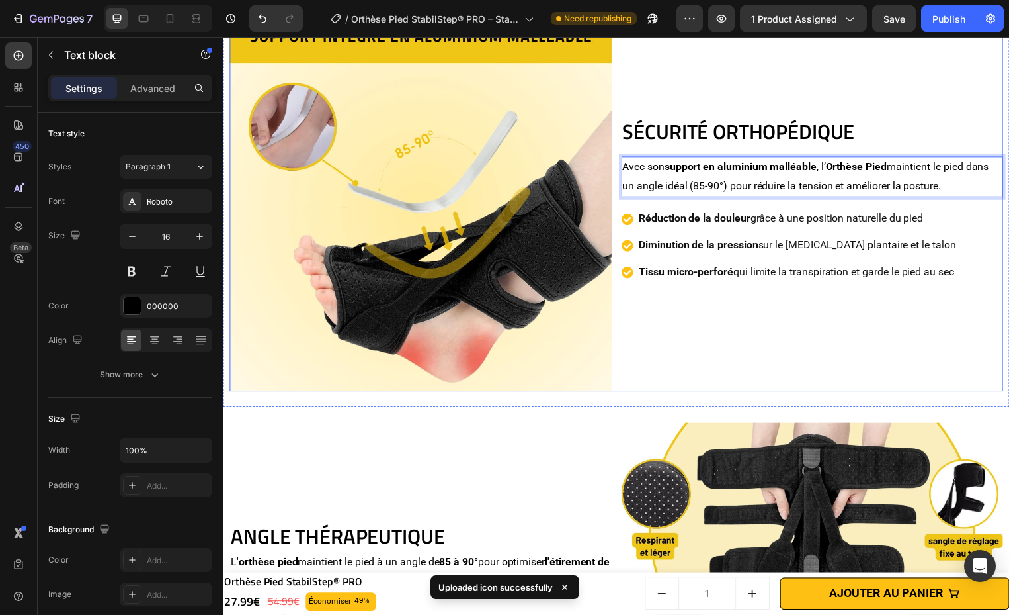
scroll to position [1736, 0]
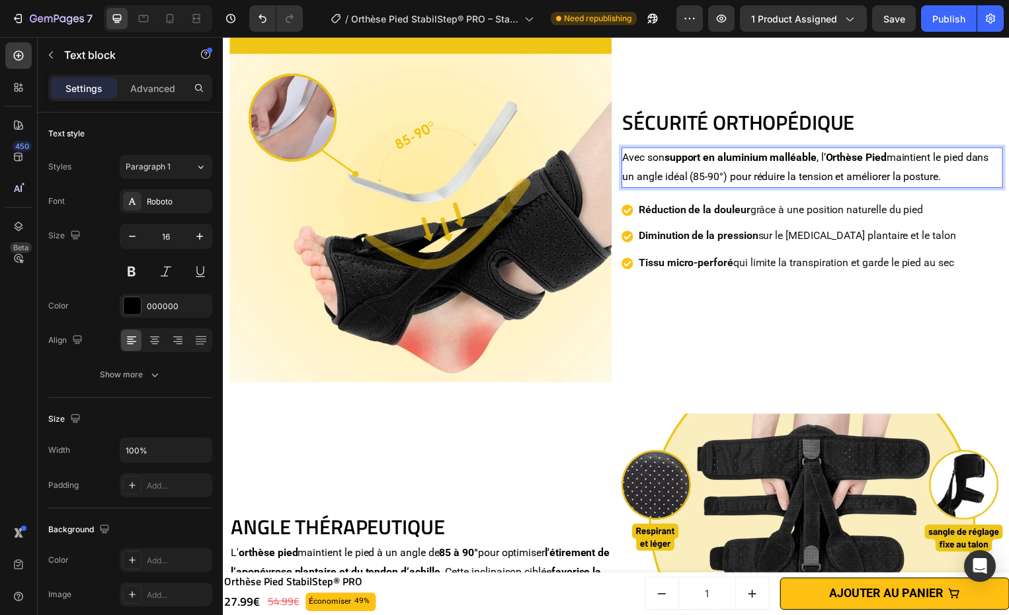
click at [754, 217] on p "Réduction de la douleur grâce à une position naturelle du pied" at bounding box center [803, 211] width 320 height 19
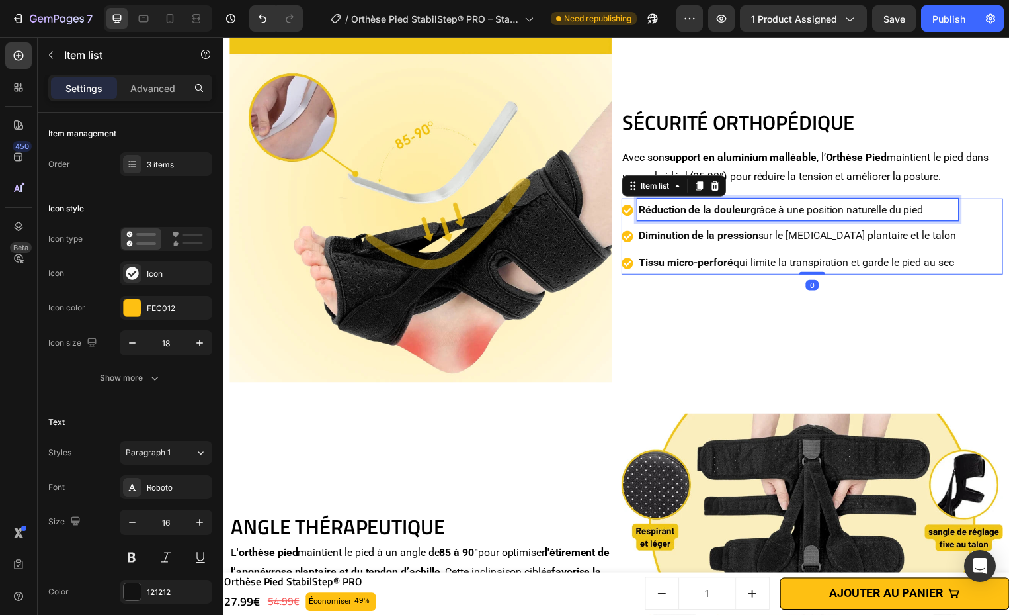
click at [754, 217] on p "Réduction de la douleur grâce à une position naturelle du pied" at bounding box center [803, 211] width 320 height 19
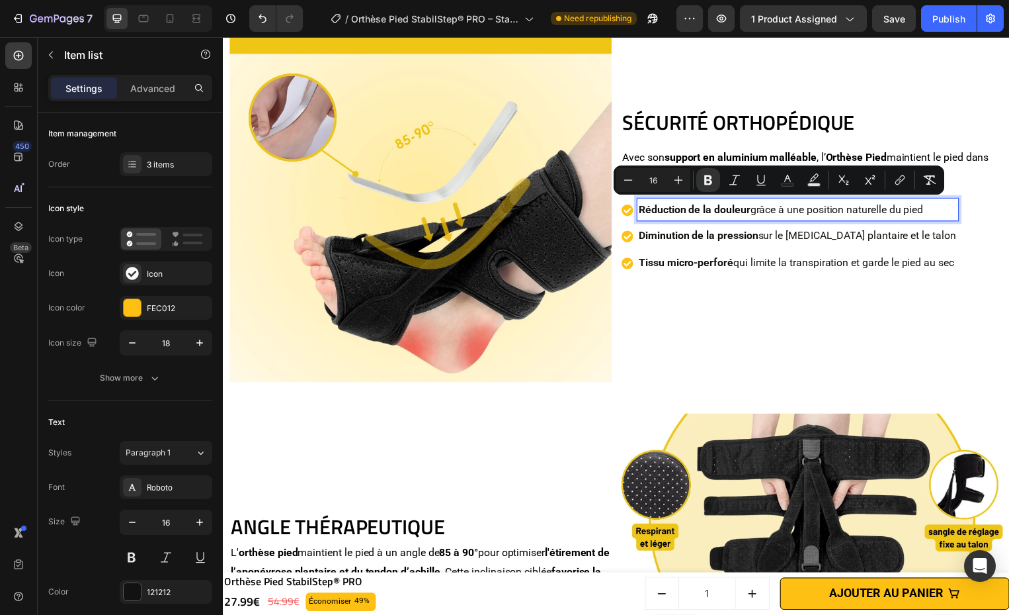
click at [755, 216] on p "Réduction de la douleur grâce à une position naturelle du pied" at bounding box center [803, 211] width 320 height 19
click at [742, 210] on strong "Réduction de la douleur" at bounding box center [699, 210] width 112 height 13
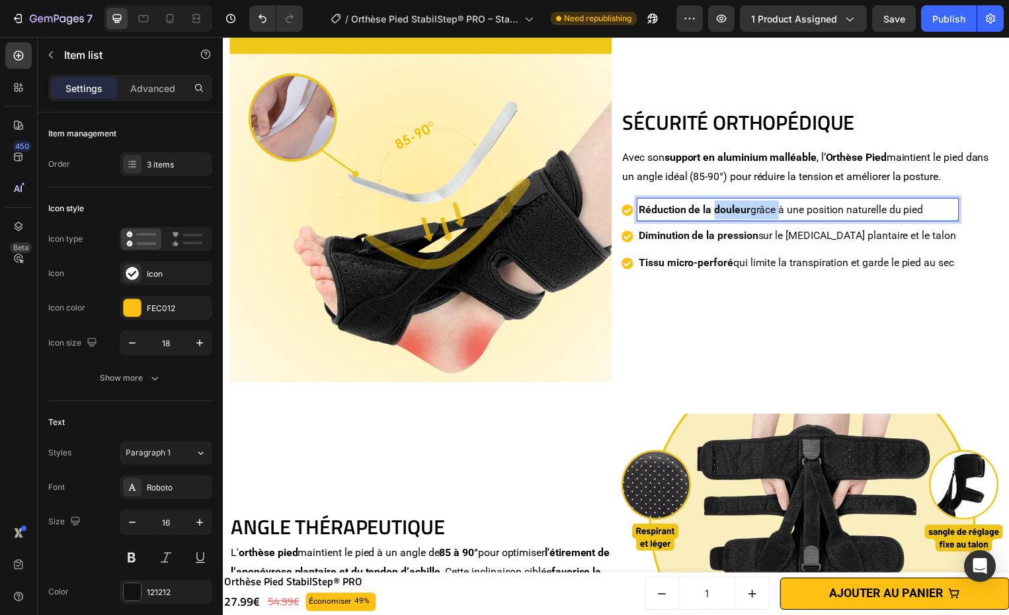
click at [742, 210] on strong "Réduction de la douleur" at bounding box center [699, 210] width 112 height 13
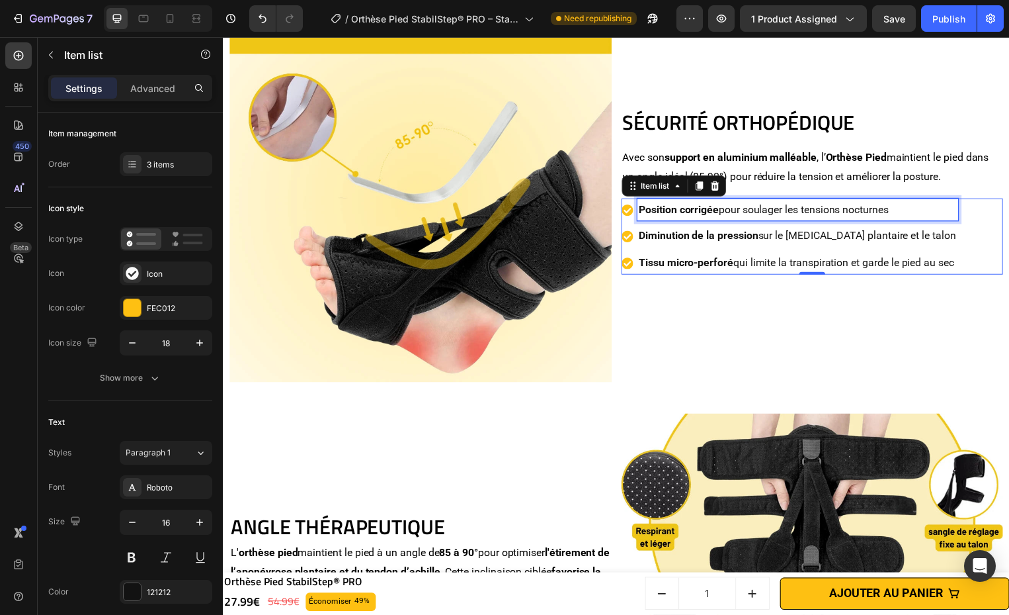
click at [715, 232] on strong "Diminution de la pression" at bounding box center [703, 237] width 120 height 13
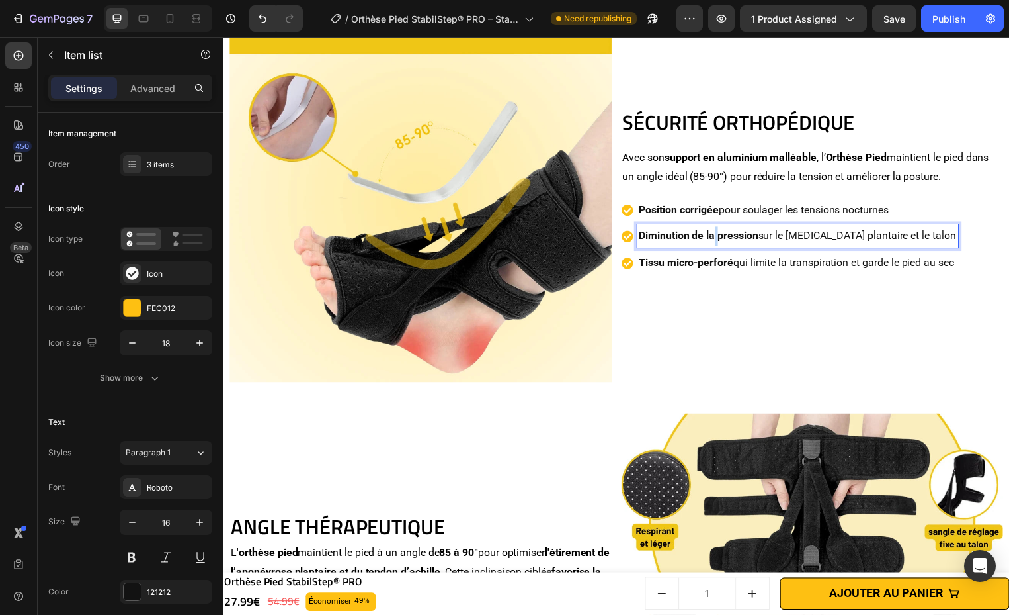
click at [715, 232] on strong "Diminution de la pression" at bounding box center [703, 237] width 120 height 13
click at [734, 268] on p "Tissu micro-perforé qui limite la transpiration et garde le pied au sec" at bounding box center [802, 264] width 318 height 19
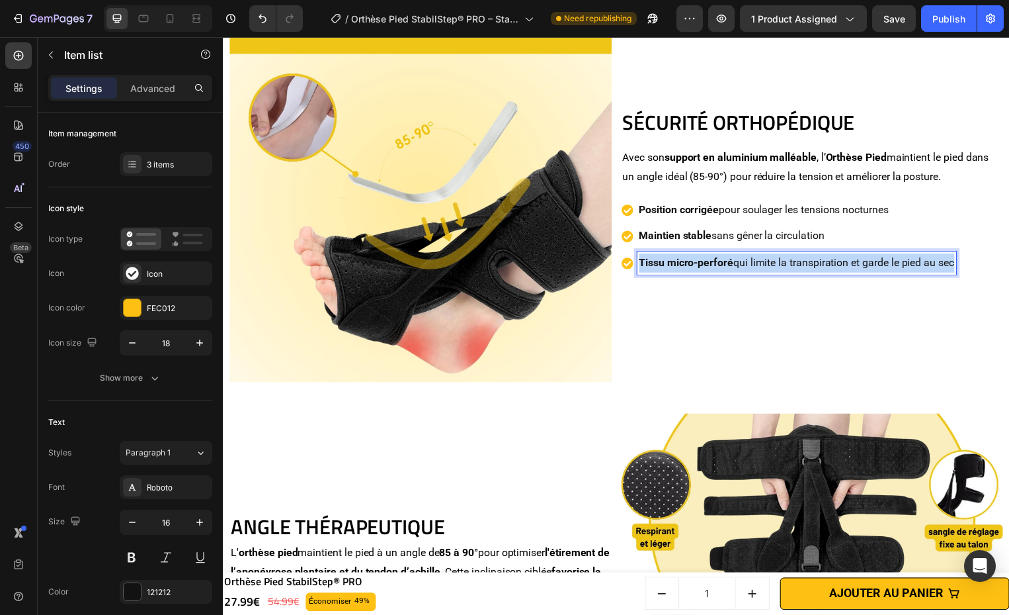
click at [734, 268] on p "Tissu micro-perforé qui limite la transpiration et garde le pied au sec" at bounding box center [802, 264] width 318 height 19
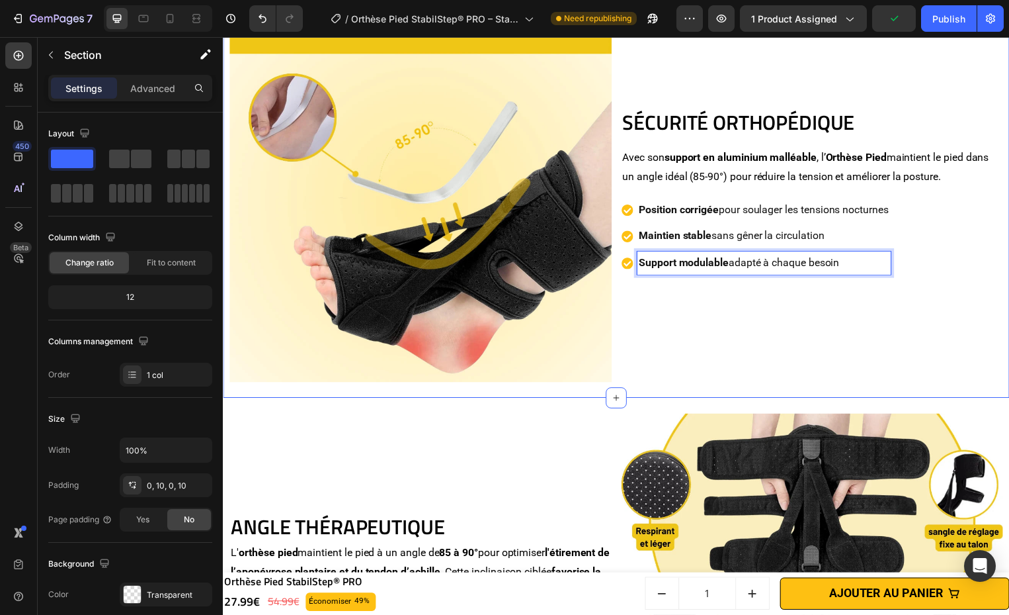
click at [935, 382] on div "SÉCURITÉ ORTHOPÉDIQUE Heading Avec son support en aluminium malléable , l’ Orth…" at bounding box center [620, 192] width 781 height 417
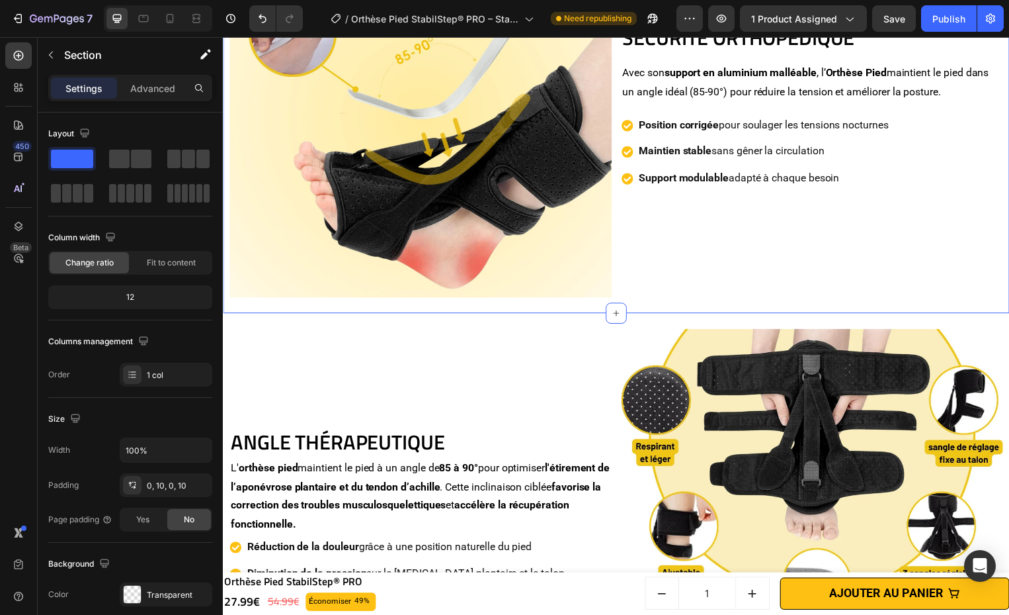
scroll to position [1913, 0]
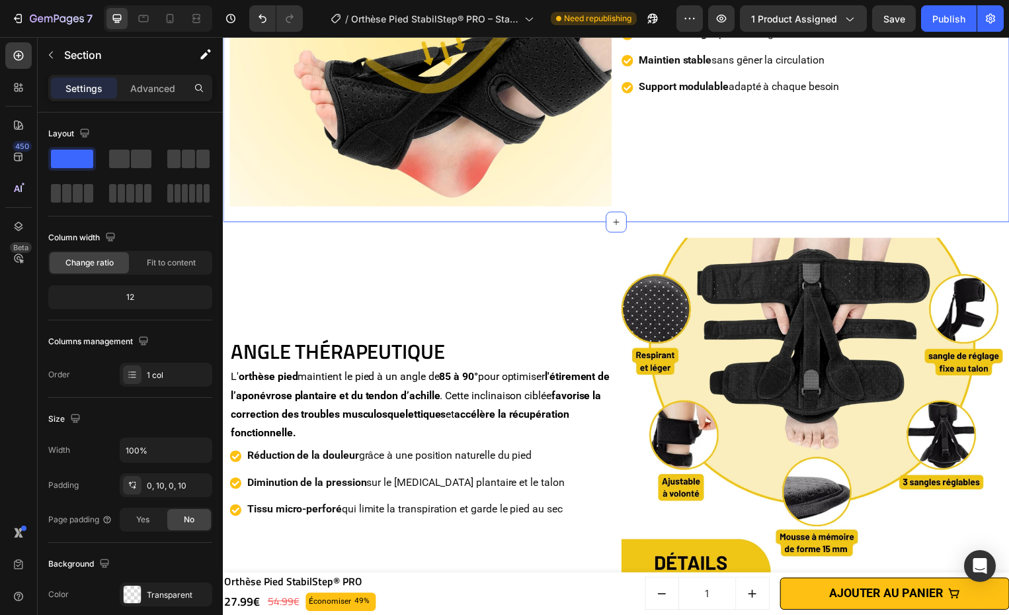
click at [425, 391] on strong "l'étirement de l’aponévrose plantaire et du tendon d’achille" at bounding box center [422, 389] width 382 height 32
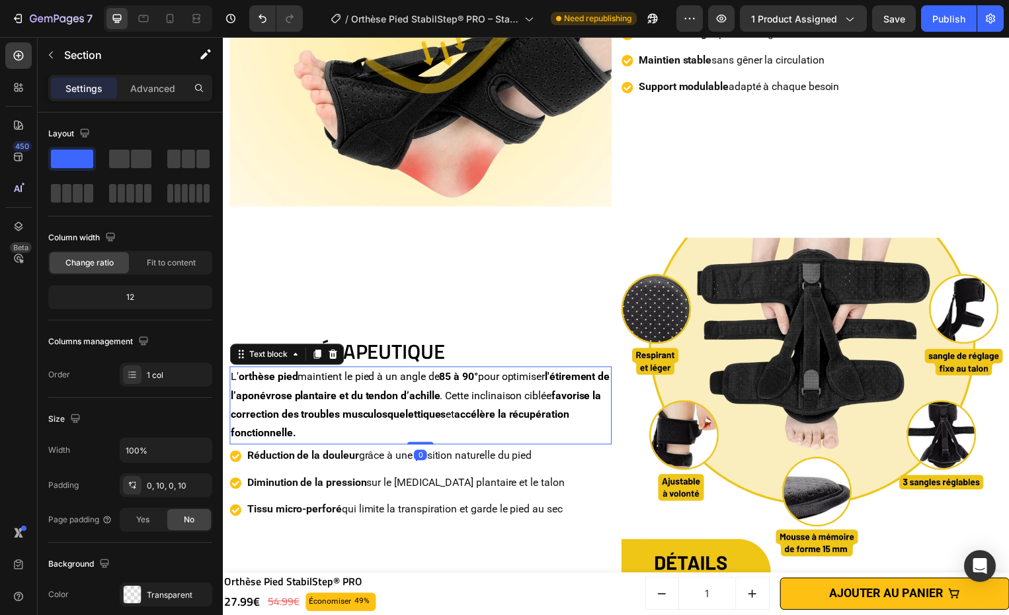
click at [425, 391] on strong "l'étirement de l’aponévrose plantaire et du tendon d’achille" at bounding box center [422, 389] width 382 height 32
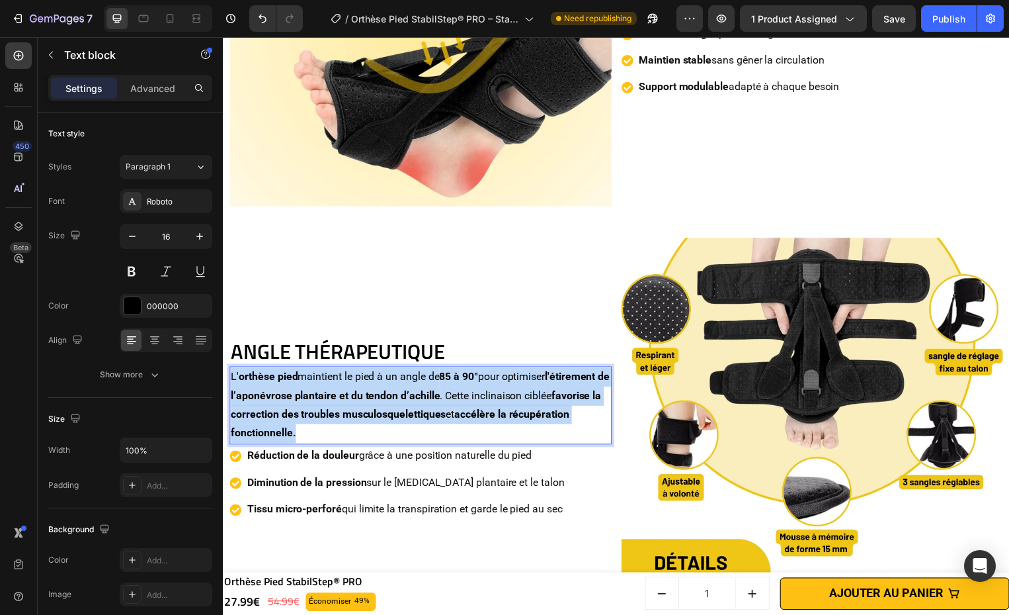
click at [425, 391] on strong "l'étirement de l’aponévrose plantaire et du tendon d’achille" at bounding box center [422, 389] width 382 height 32
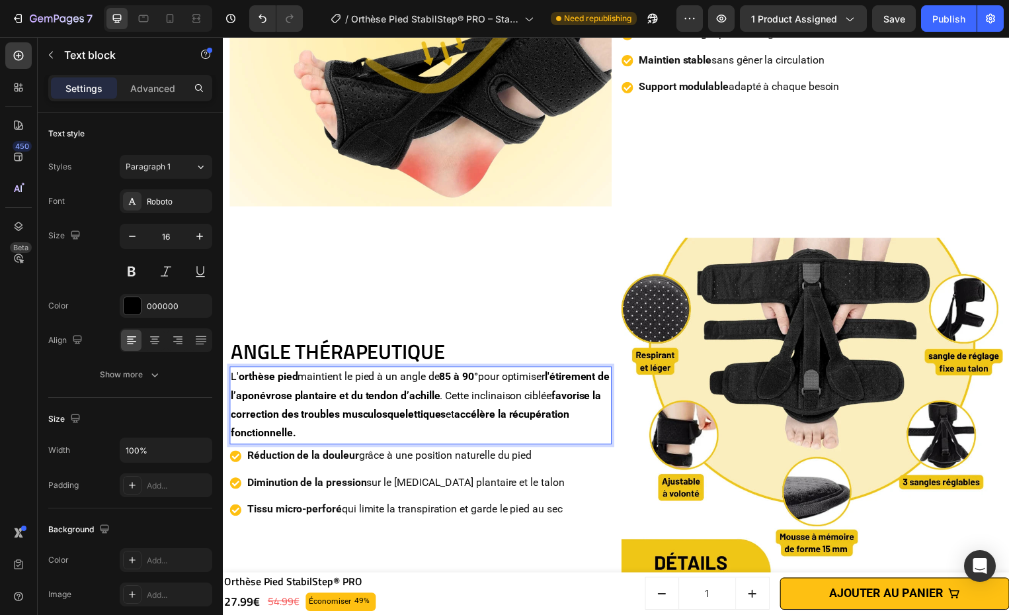
scroll to position [1932, 0]
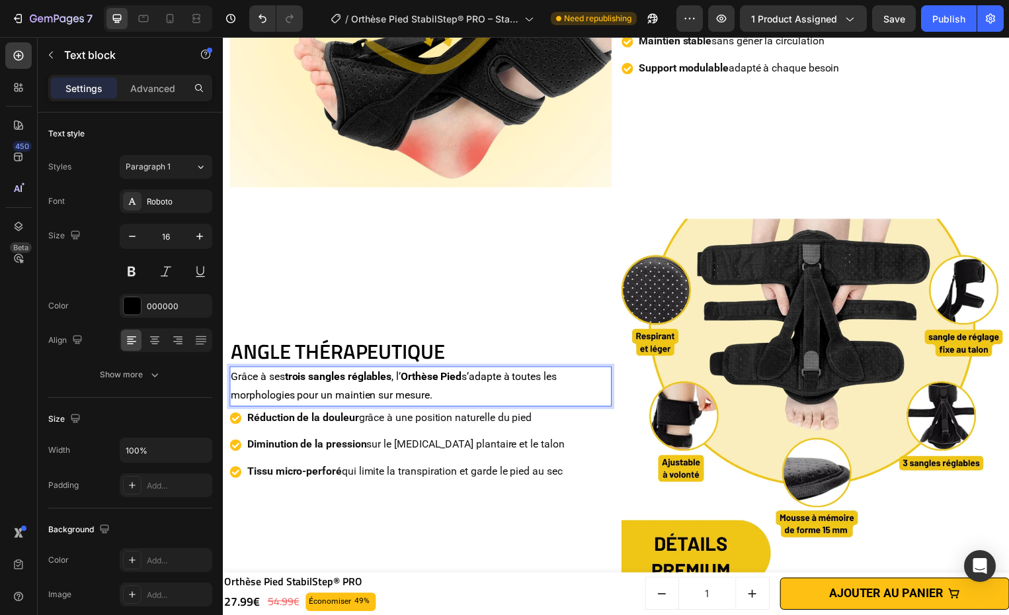
click at [477, 411] on p "Réduction de la douleur grâce à une position naturelle du pied" at bounding box center [407, 420] width 320 height 19
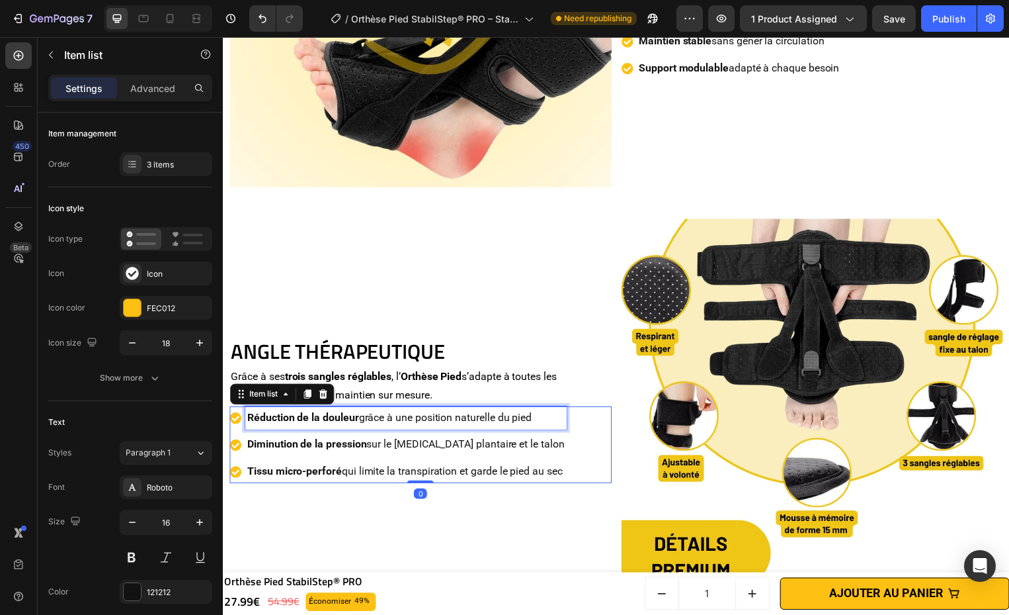
click at [477, 411] on p "Réduction de la douleur grâce à une position naturelle du pied" at bounding box center [407, 420] width 320 height 19
click at [485, 439] on p "Diminution de la pression sur le fascia plantaire et le talon" at bounding box center [407, 448] width 320 height 19
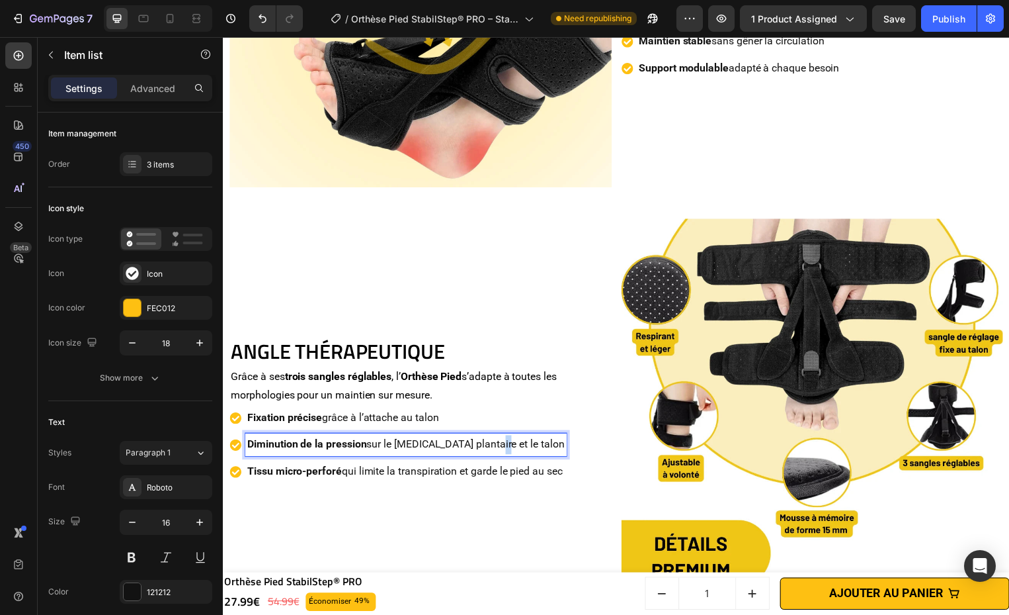
click at [485, 439] on p "Diminution de la pression sur le fascia plantaire et le talon" at bounding box center [407, 448] width 320 height 19
click at [425, 471] on p "Tissu micro-perforé qui limite la transpiration et garde le pied au sec" at bounding box center [406, 475] width 318 height 19
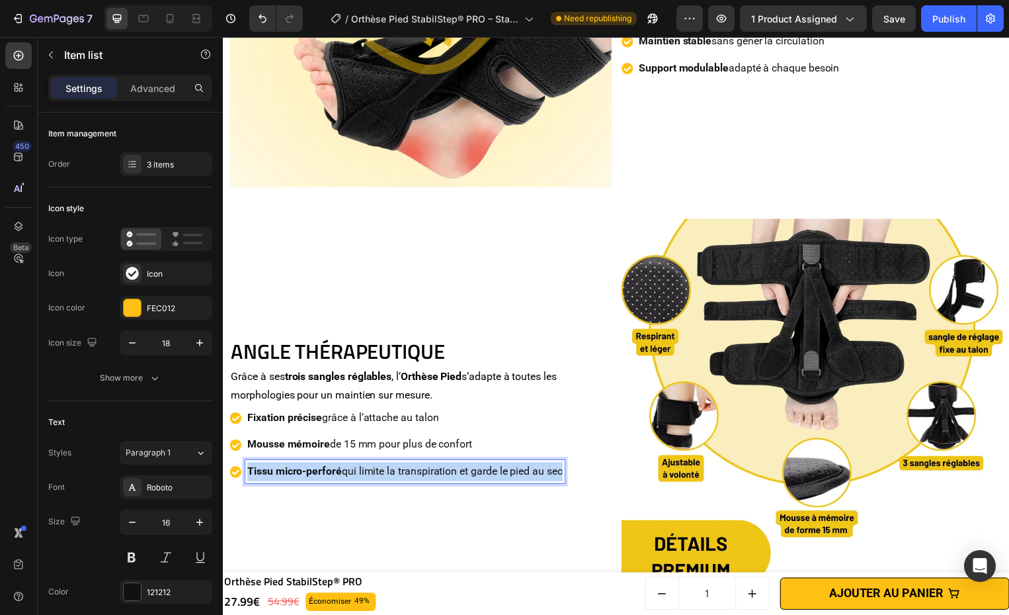
click at [425, 471] on p "Tissu micro-perforé qui limite la transpiration et garde le pied au sec" at bounding box center [406, 475] width 318 height 19
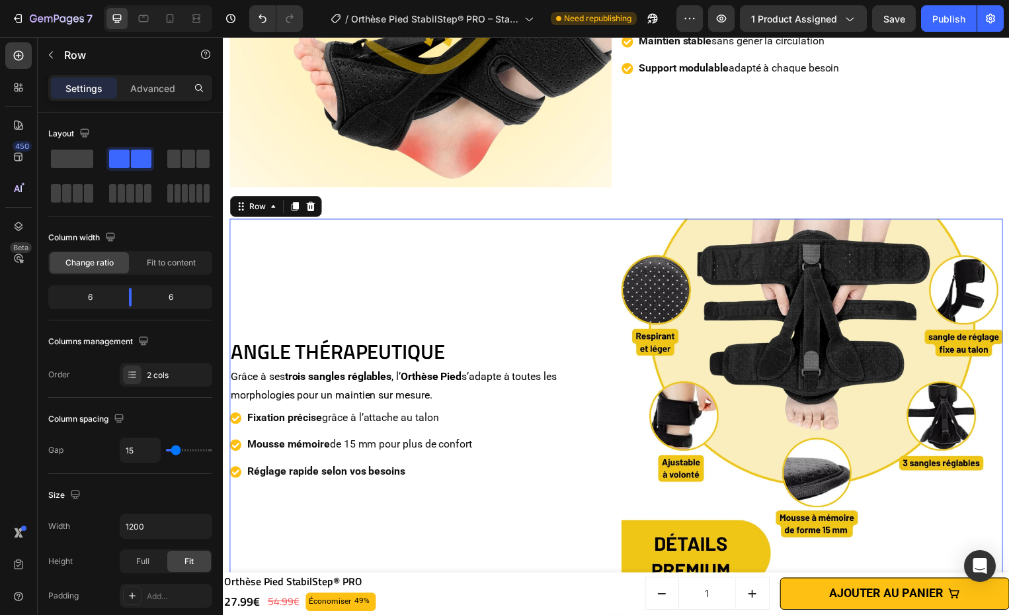
click at [492, 533] on div "ANGLE THÉRAPEUTIQUE Heading Grâce à ses trois sangles réglables , l’ Orthèse Pi…" at bounding box center [423, 413] width 386 height 386
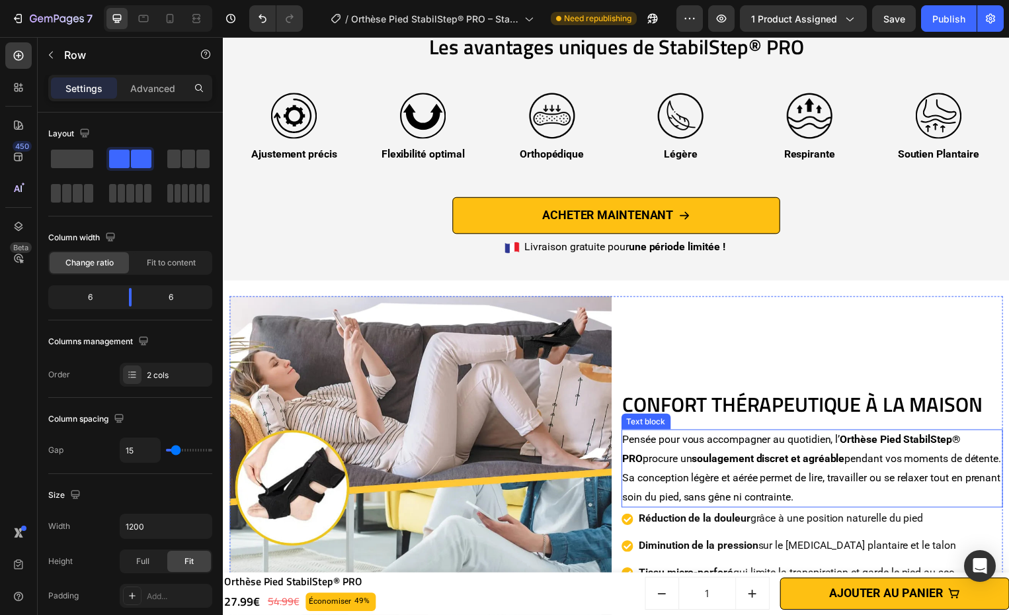
scroll to position [2583, 0]
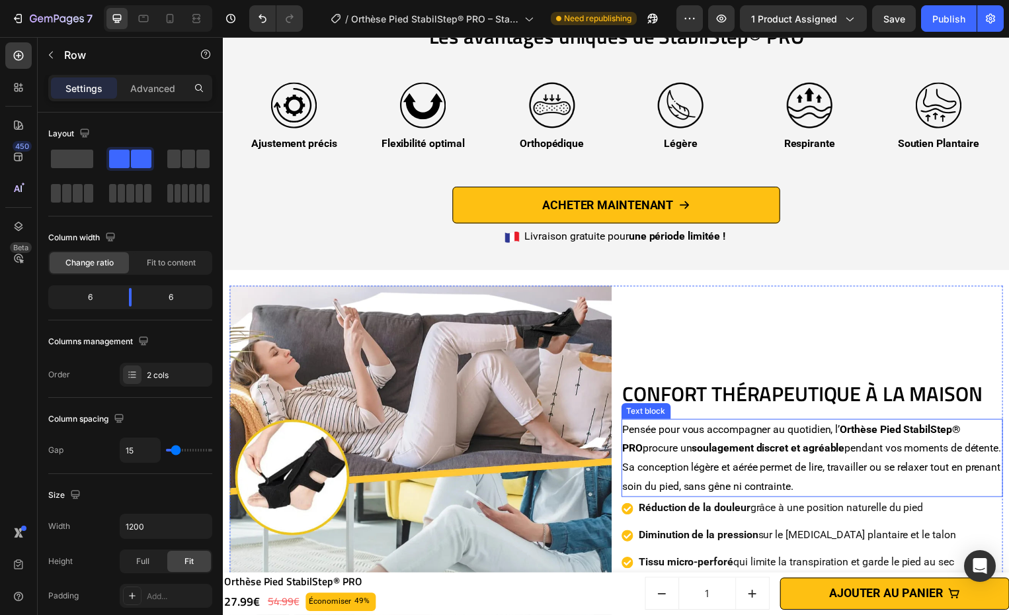
click at [710, 445] on strong "soulagement discret et agréable" at bounding box center [774, 451] width 154 height 13
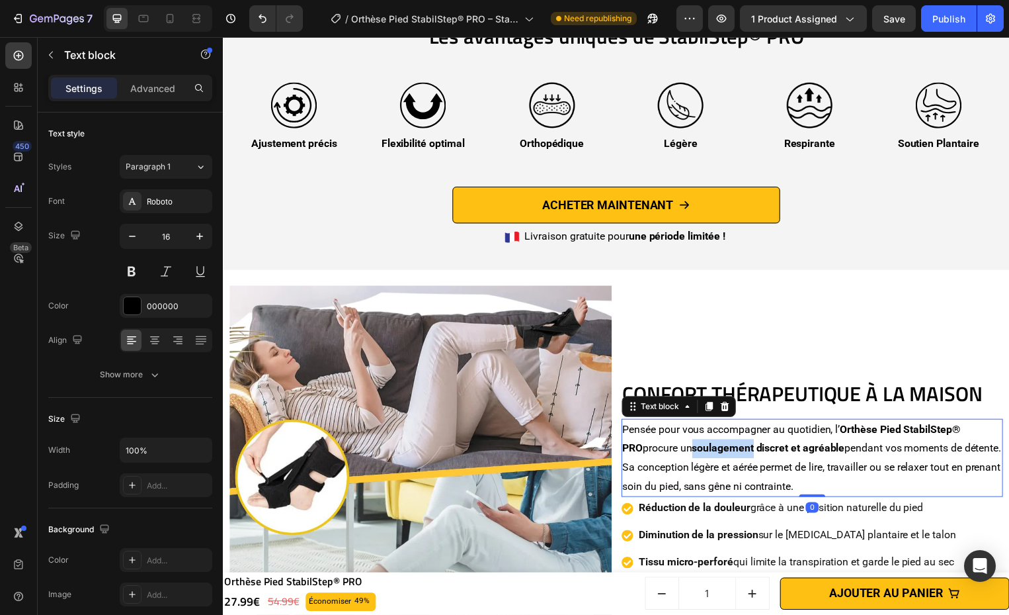
click at [710, 445] on strong "soulagement discret et agréable" at bounding box center [774, 451] width 154 height 13
click at [709, 445] on strong "soulagement discret et agréable" at bounding box center [774, 451] width 154 height 13
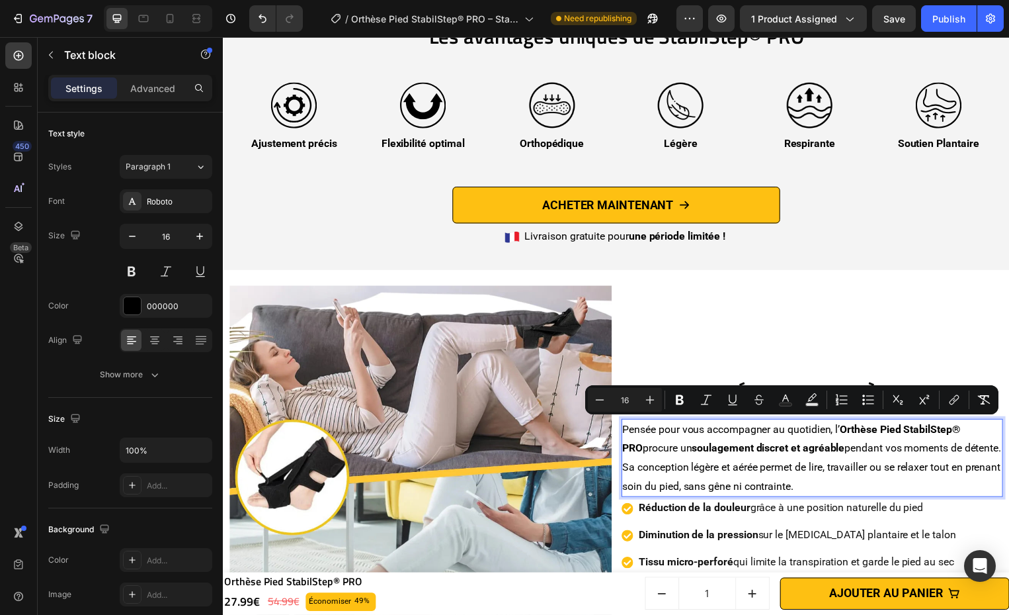
scroll to position [2602, 0]
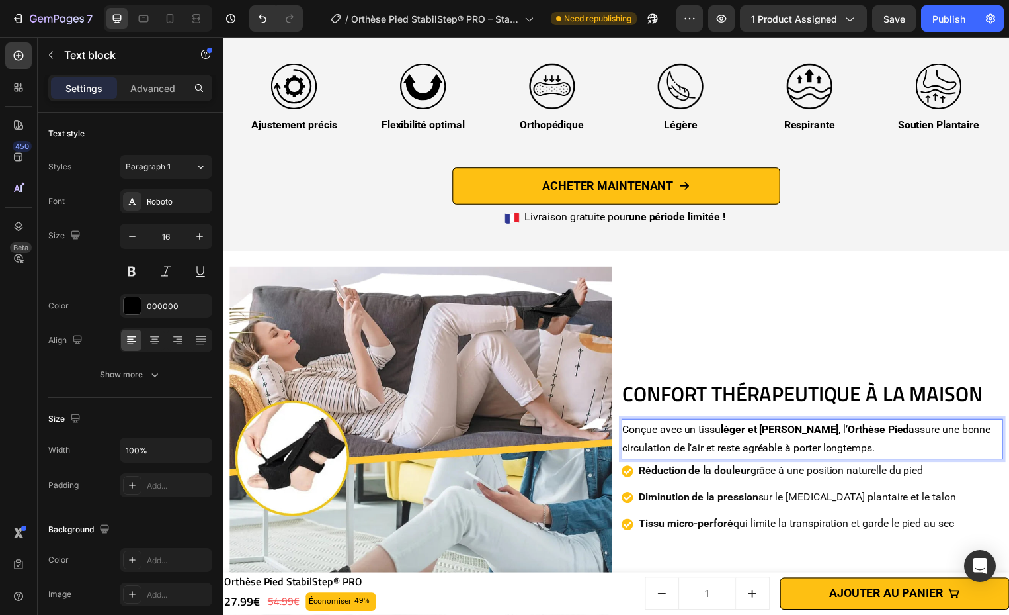
click at [678, 468] on strong "Réduction de la douleur" at bounding box center [699, 474] width 112 height 13
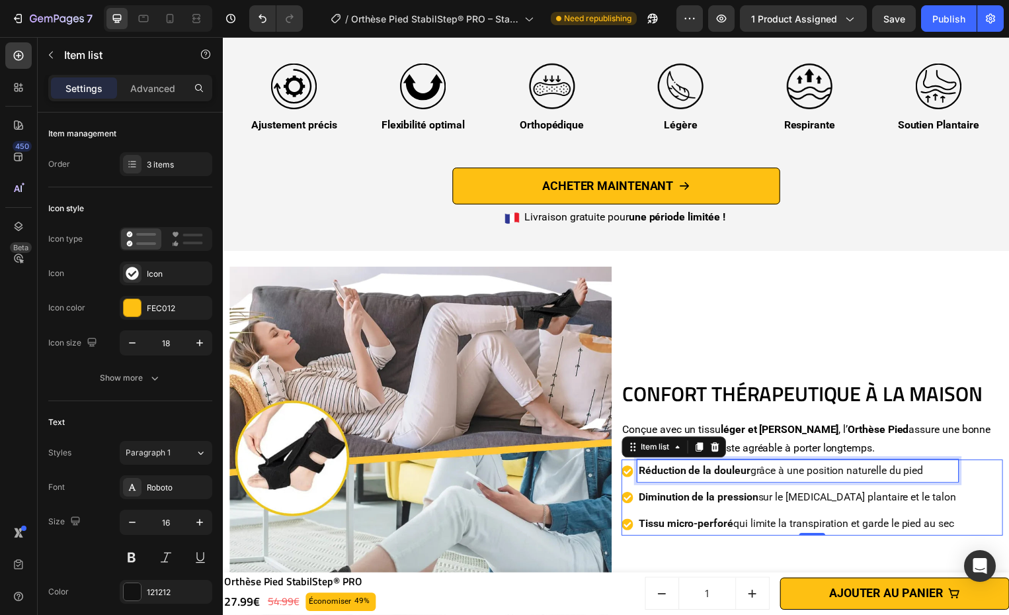
click at [678, 468] on strong "Réduction de la douleur" at bounding box center [699, 474] width 112 height 13
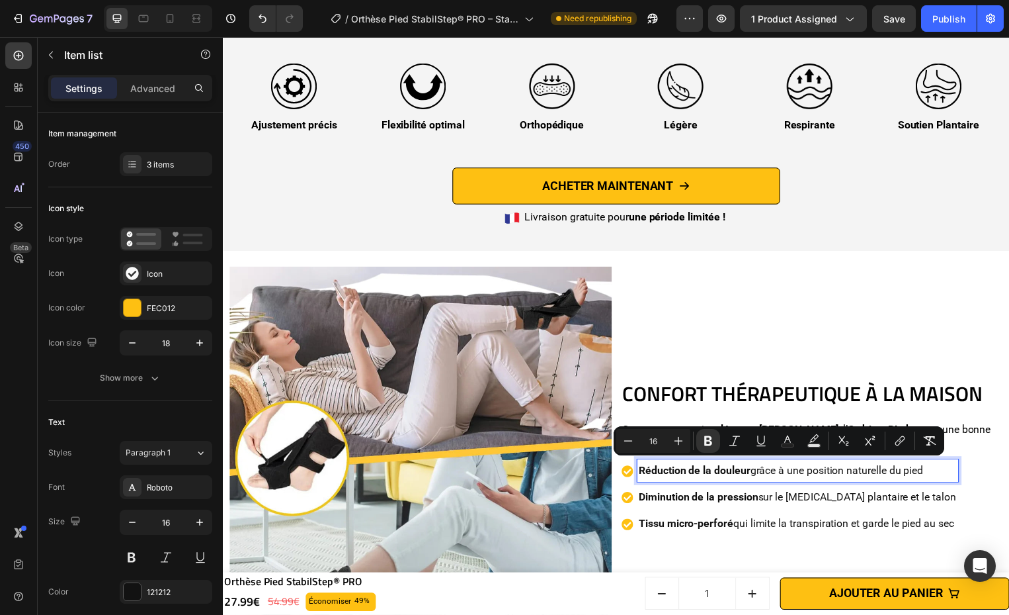
click at [678, 468] on strong "Réduction de la douleur" at bounding box center [699, 474] width 112 height 13
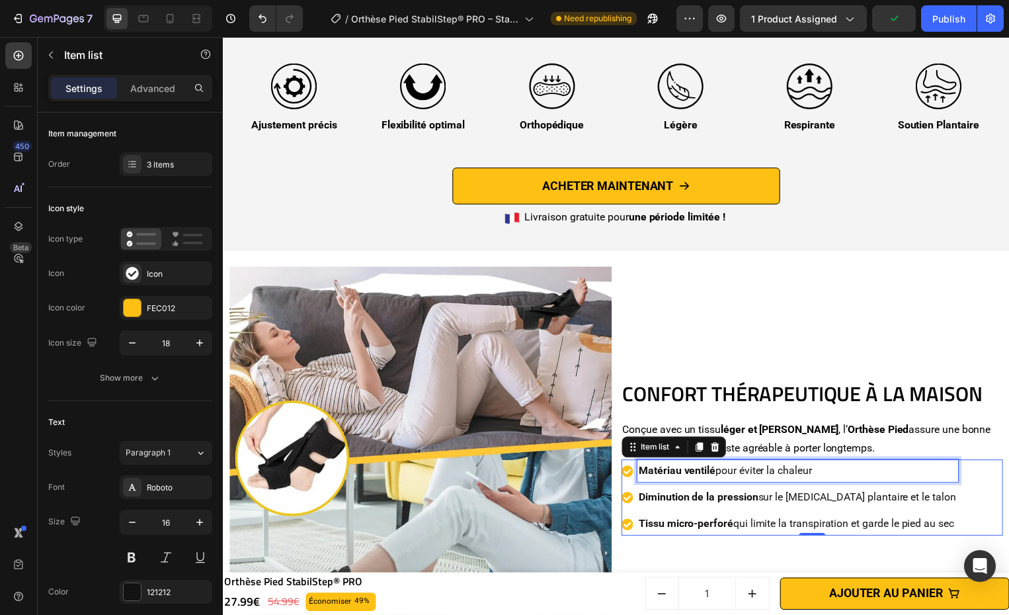
click at [794, 499] on p "Diminution de la pression sur le fascia plantaire et le talon" at bounding box center [803, 501] width 320 height 19
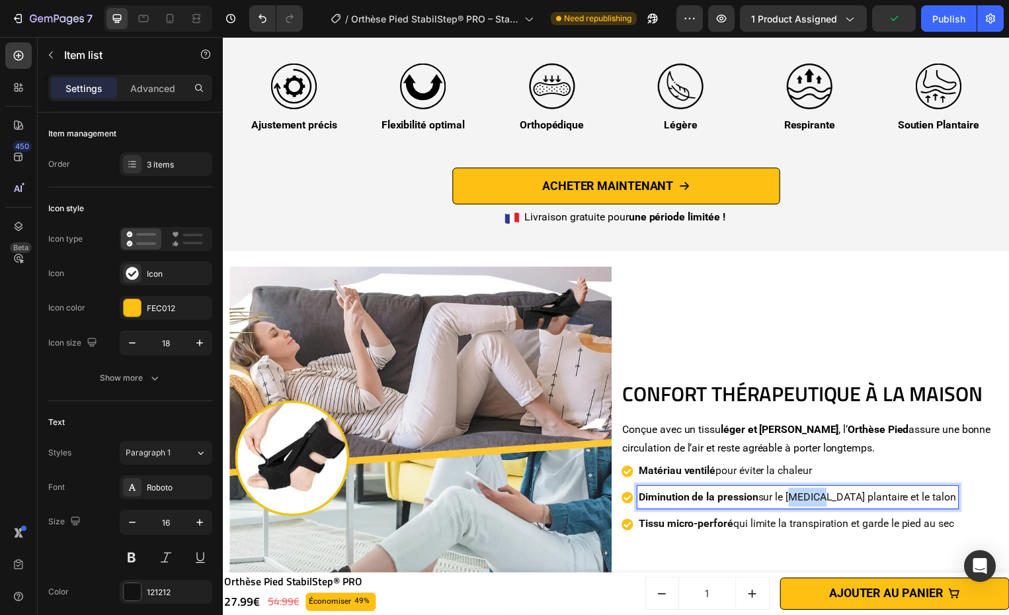
click at [794, 499] on p "Diminution de la pression sur le fascia plantaire et le talon" at bounding box center [803, 501] width 320 height 19
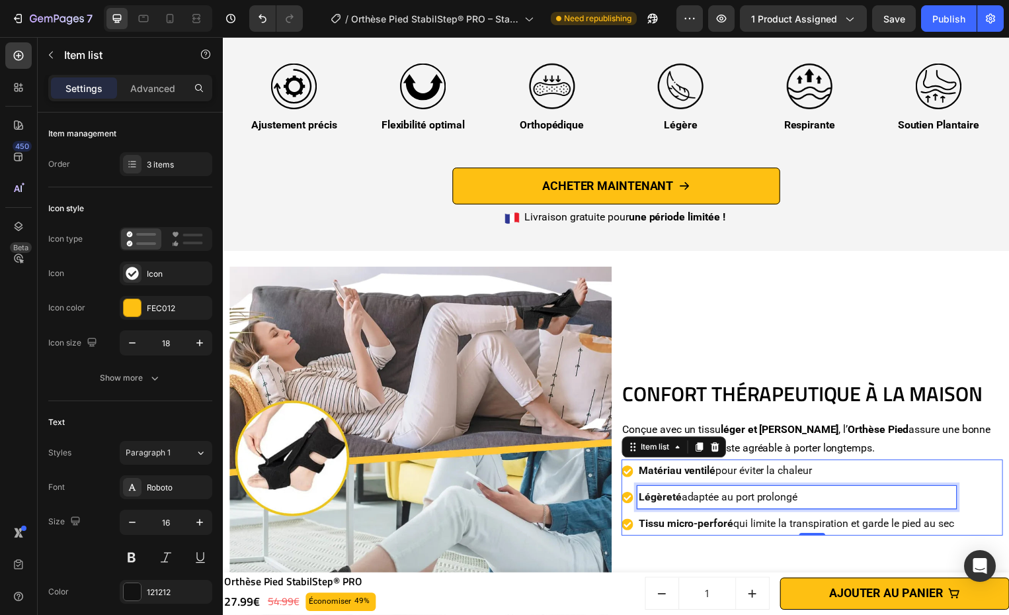
click at [716, 526] on strong "Tissu micro-perforé" at bounding box center [690, 527] width 95 height 13
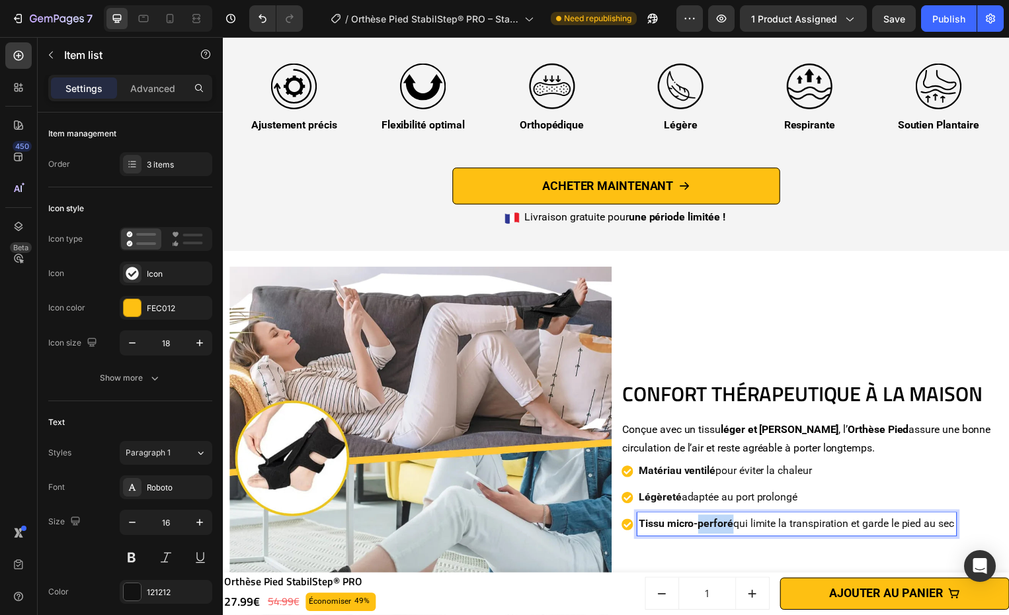
click at [716, 527] on strong "Tissu micro-perforé" at bounding box center [690, 527] width 95 height 13
click at [716, 526] on strong "Tissu micro-perforé" at bounding box center [690, 527] width 95 height 13
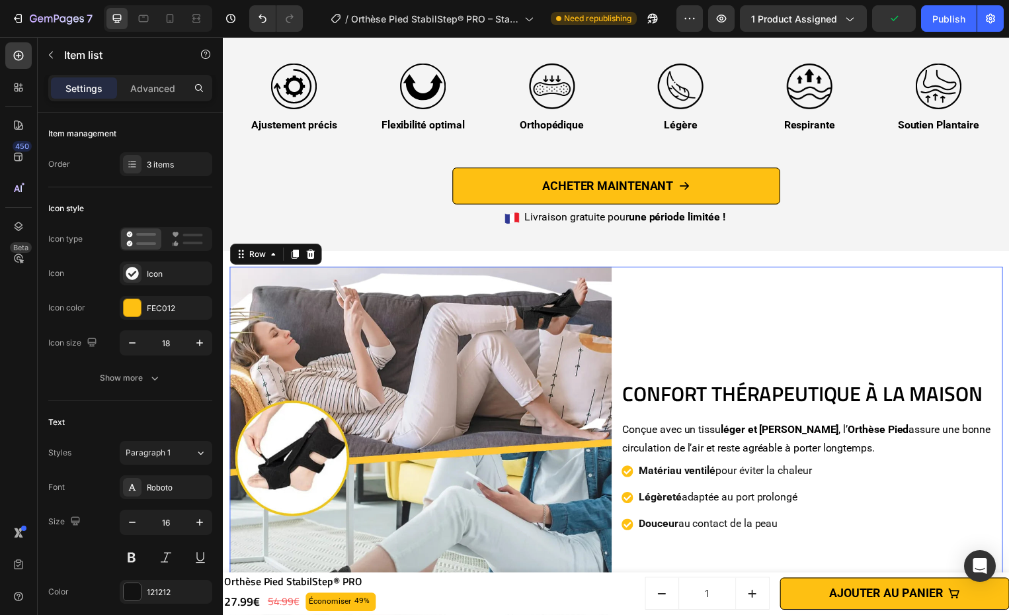
drag, startPoint x: 628, startPoint y: 359, endPoint x: 684, endPoint y: 388, distance: 63.3
click at [632, 361] on div "CONFORT THÉRAPEUTIQUE À LA MAISON Heading Conçue avec un tissu léger et aéré , …" at bounding box center [818, 462] width 386 height 386
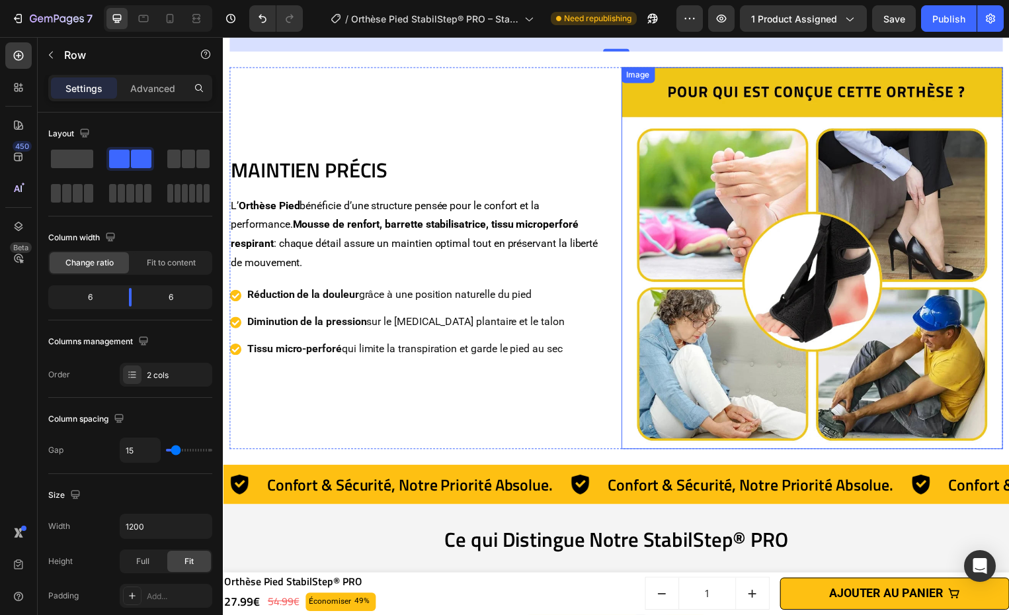
scroll to position [3220, 0]
drag, startPoint x: 535, startPoint y: 95, endPoint x: 538, endPoint y: 102, distance: 7.4
click at [537, 101] on div "MAINTIEN PRÉCIS Heading L’ Orthèse Pied bénéficie d’une structure pensée pour l…" at bounding box center [423, 260] width 386 height 386
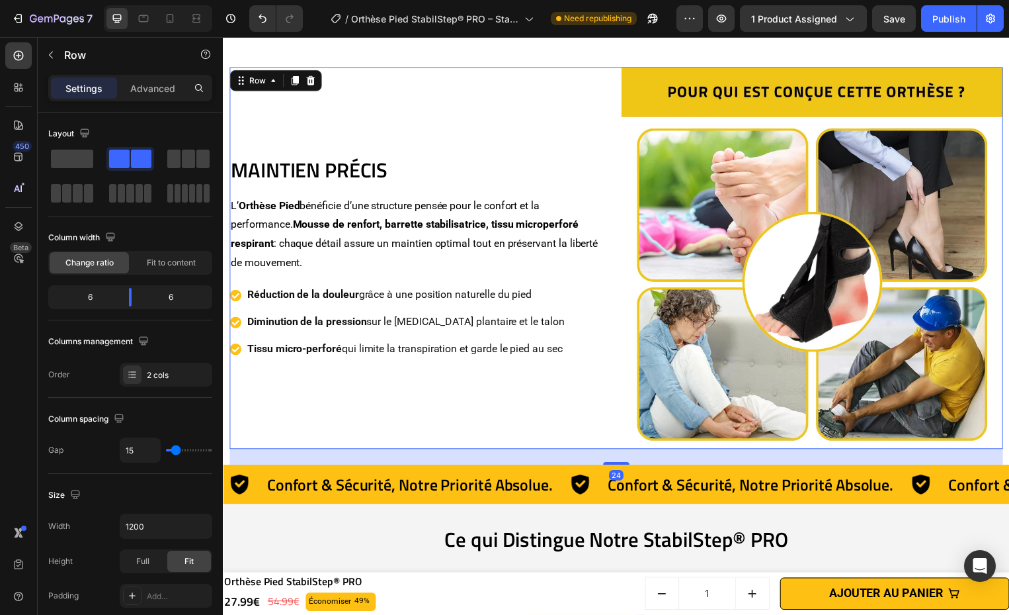
click at [537, 108] on div "MAINTIEN PRÉCIS Heading L’ Orthèse Pied bénéficie d’une structure pensée pour l…" at bounding box center [423, 260] width 386 height 386
click at [425, 220] on strong "Mousse de renfort, barrette stabilisatrice, tissu microperforé respirant" at bounding box center [406, 236] width 351 height 32
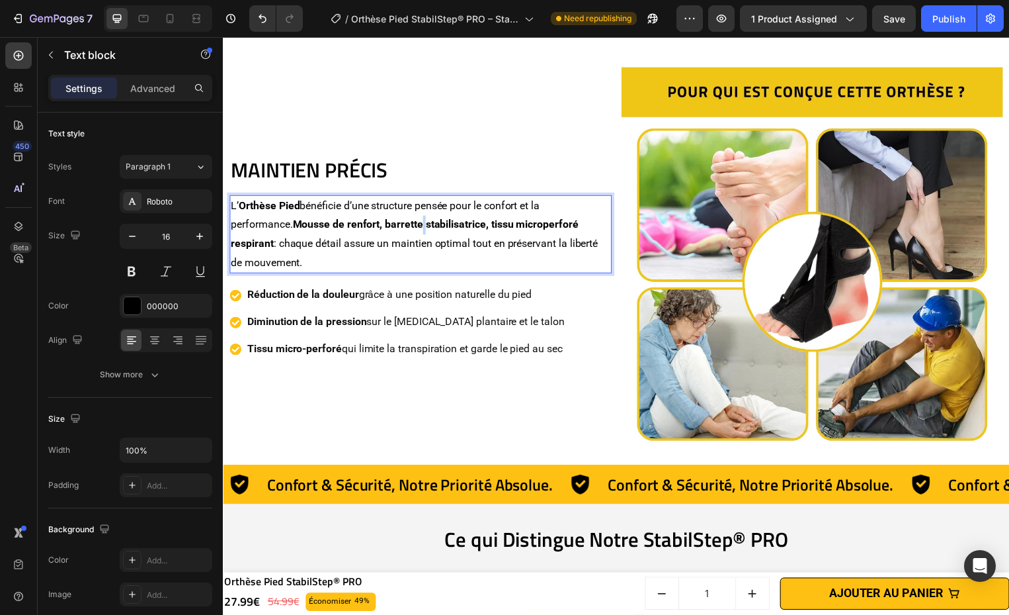
click at [425, 220] on strong "Mousse de renfort, barrette stabilisatrice, tissu microperforé respirant" at bounding box center [406, 236] width 351 height 32
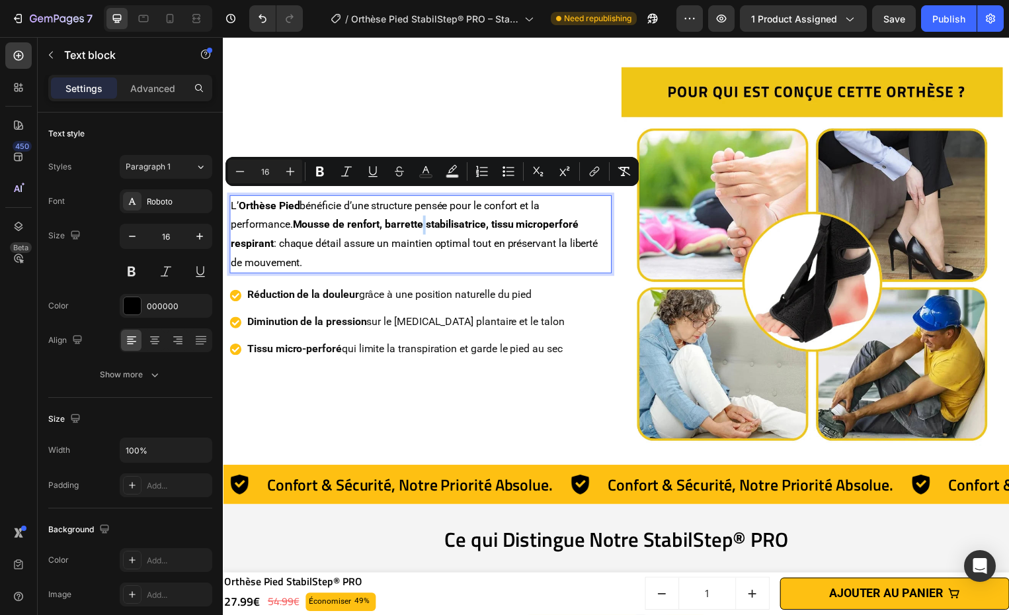
click at [425, 220] on strong "Mousse de renfort, barrette stabilisatrice, tissu microperforé respirant" at bounding box center [406, 236] width 351 height 32
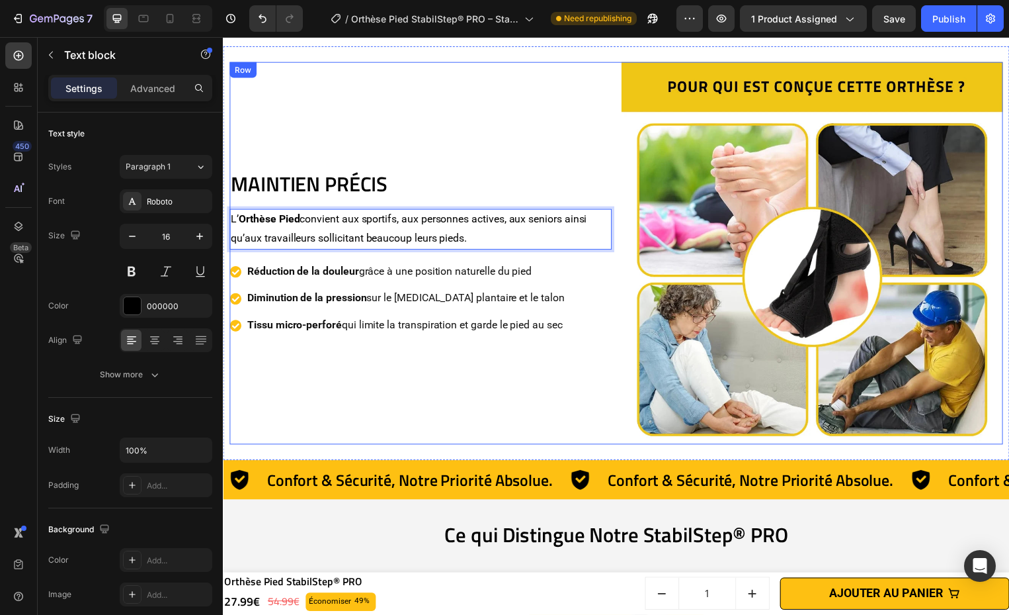
scroll to position [3239, 0]
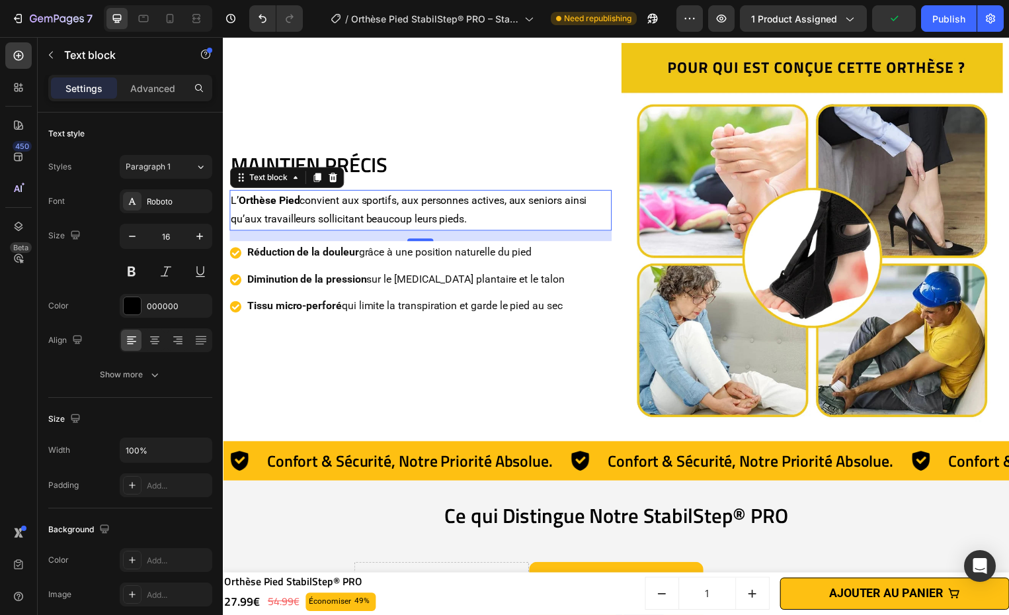
click at [376, 248] on p "Réduction de la douleur grâce à une position naturelle du pied" at bounding box center [407, 254] width 320 height 19
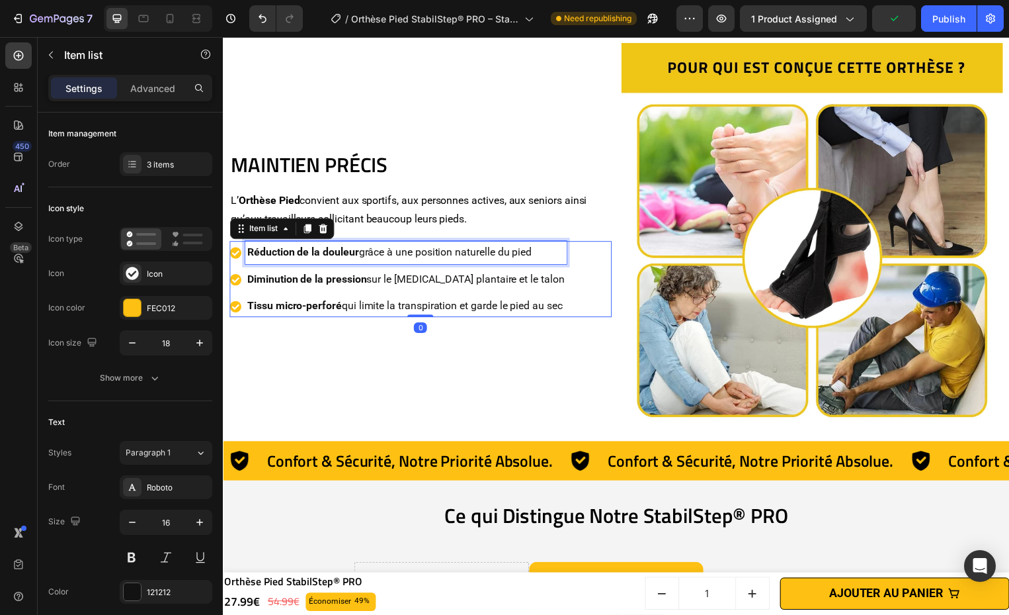
click at [376, 248] on p "Réduction de la douleur grâce à une position naturelle du pied" at bounding box center [407, 254] width 320 height 19
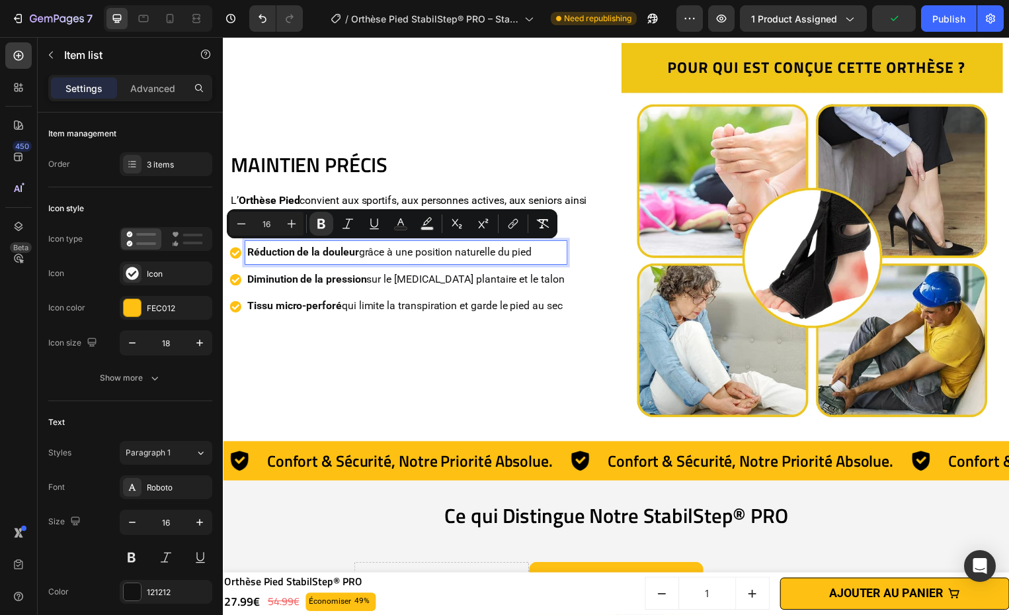
click at [376, 248] on p "Réduction de la douleur grâce à une position naturelle du pied" at bounding box center [407, 254] width 320 height 19
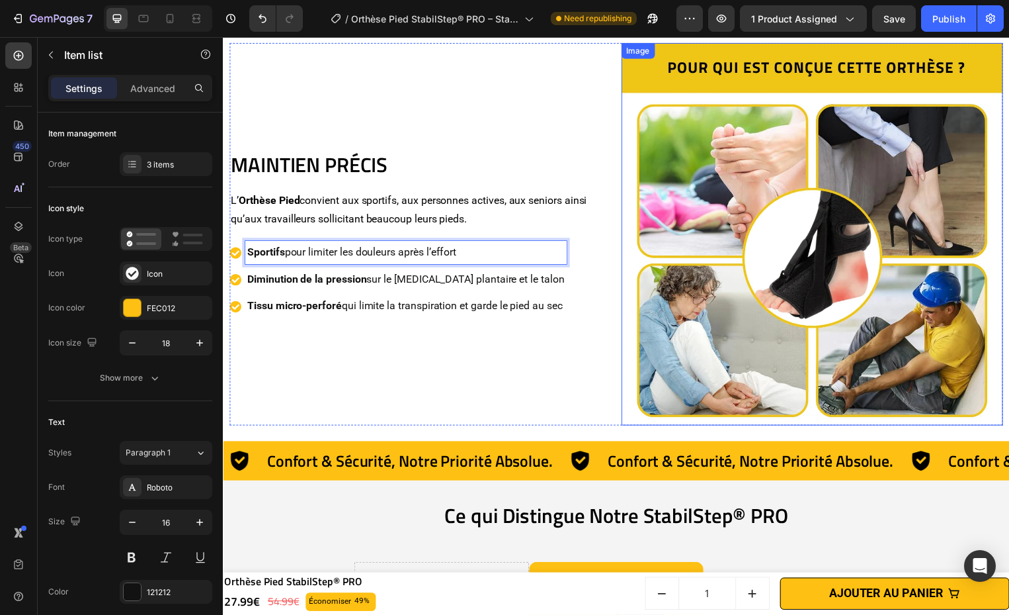
drag, startPoint x: 980, startPoint y: 331, endPoint x: 980, endPoint y: 347, distance: 15.9
click at [980, 330] on img at bounding box center [818, 236] width 386 height 386
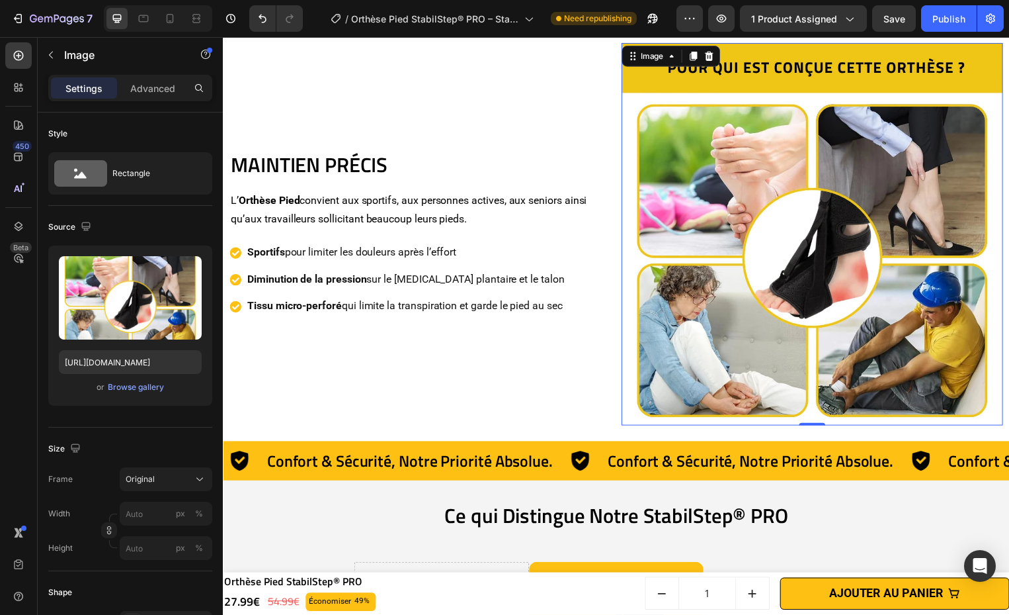
click at [412, 277] on p "Diminution de la pression sur le fascia plantaire et le talon" at bounding box center [407, 281] width 320 height 19
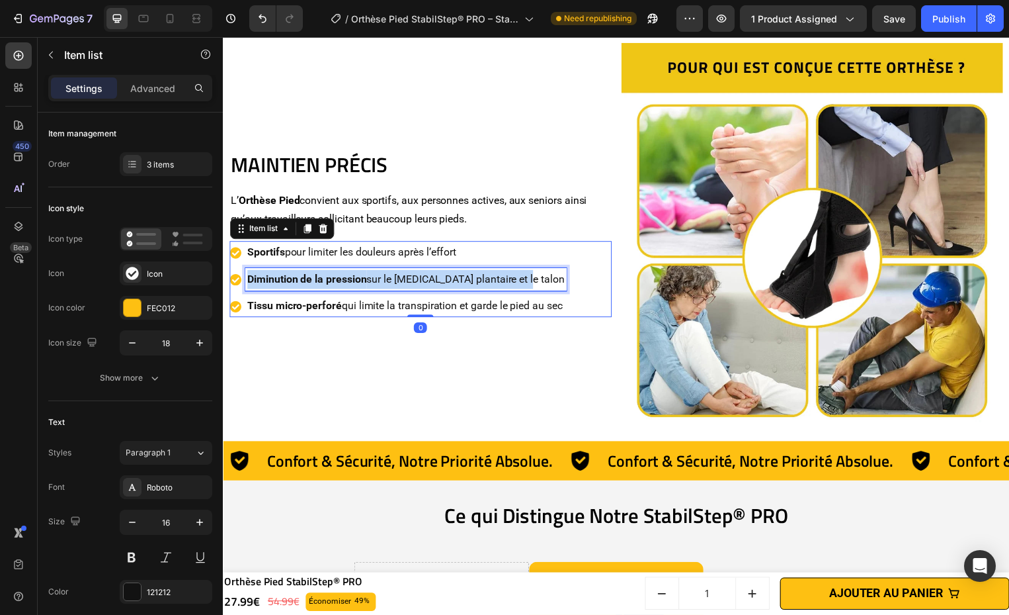
click at [412, 277] on p "Diminution de la pression sur le fascia plantaire et le talon" at bounding box center [407, 281] width 320 height 19
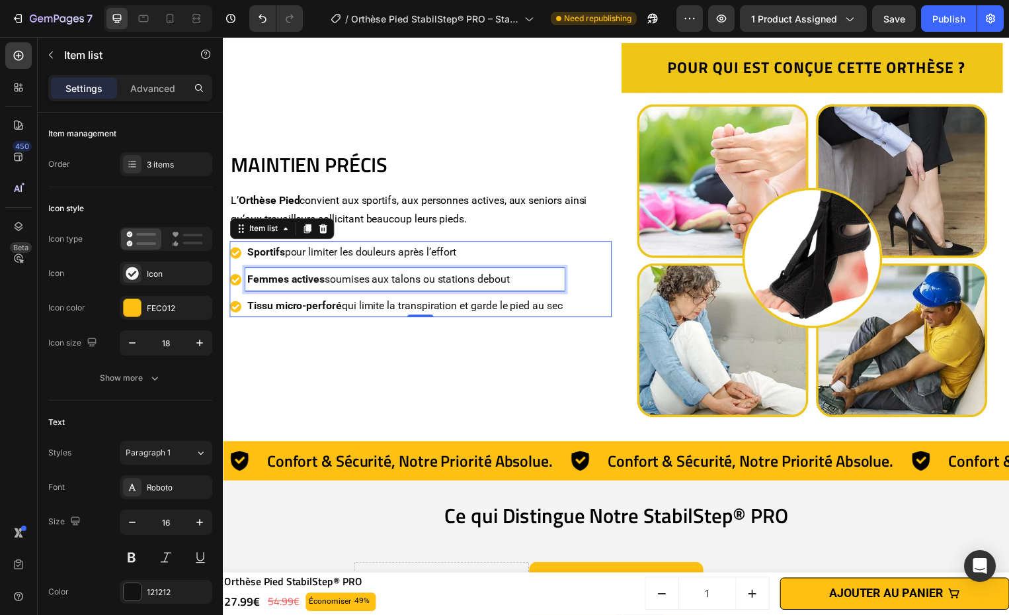
click at [402, 310] on p "Tissu micro-perforé qui limite la transpiration et garde le pied au sec" at bounding box center [406, 308] width 318 height 19
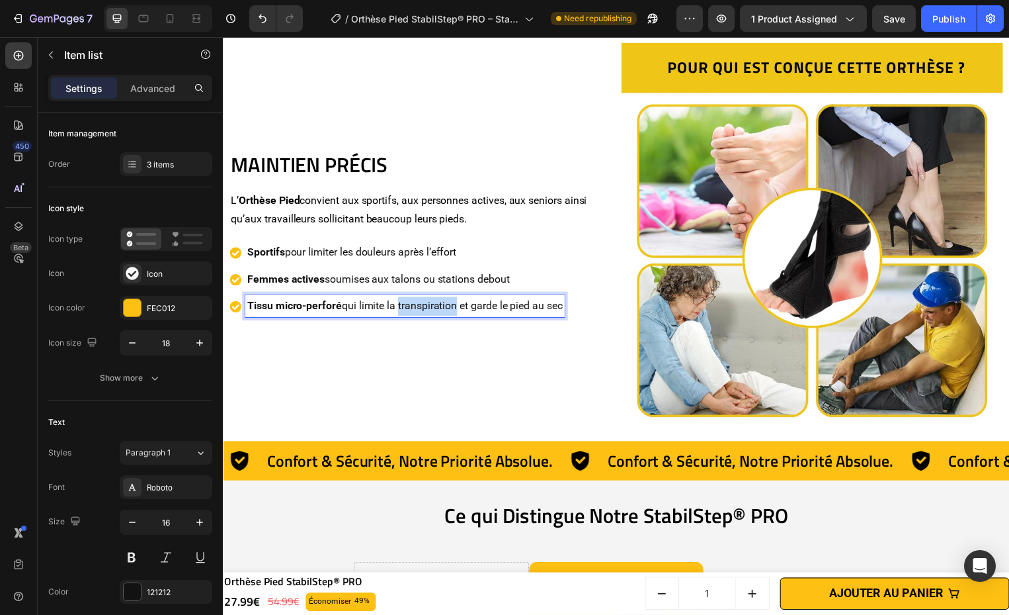
click at [402, 310] on p "Tissu micro-perforé qui limite la transpiration et garde le pied au sec" at bounding box center [406, 308] width 318 height 19
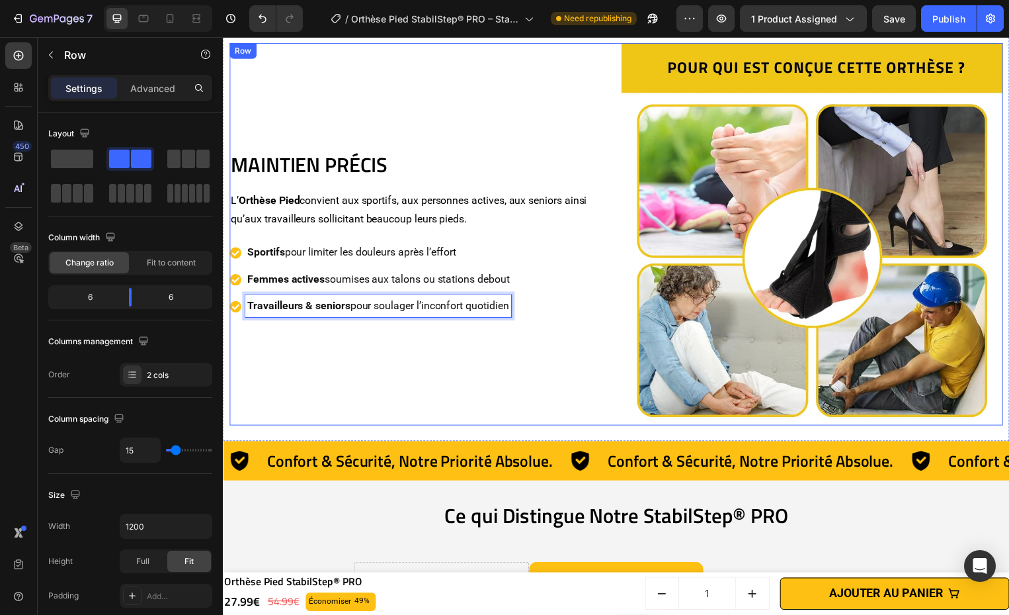
click at [504, 388] on div "MAINTIEN PRÉCIS Heading L’ Orthèse Pied convient aux sportifs, aux personnes ac…" at bounding box center [423, 236] width 386 height 386
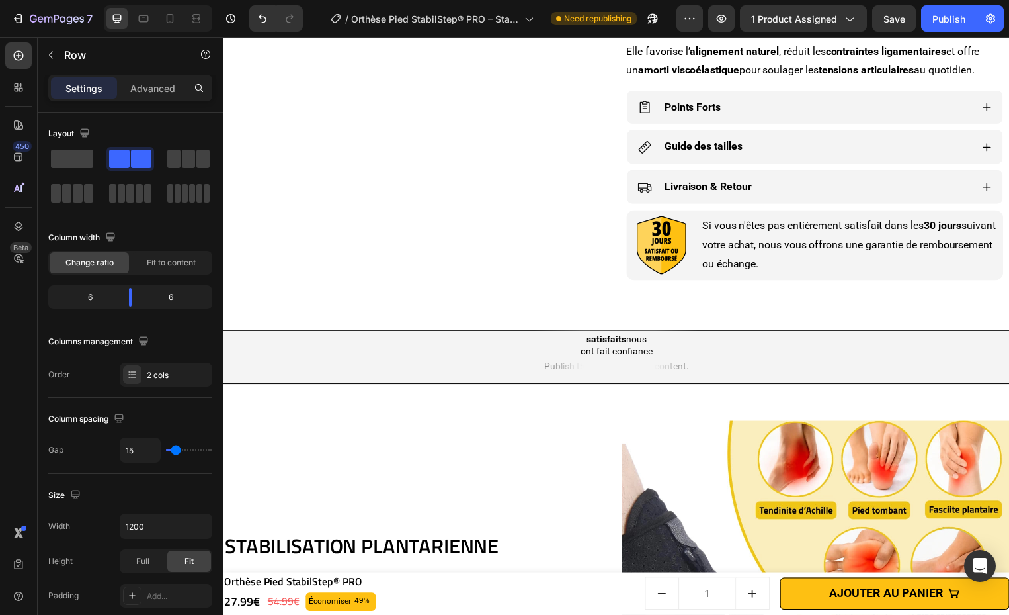
scroll to position [1268, 0]
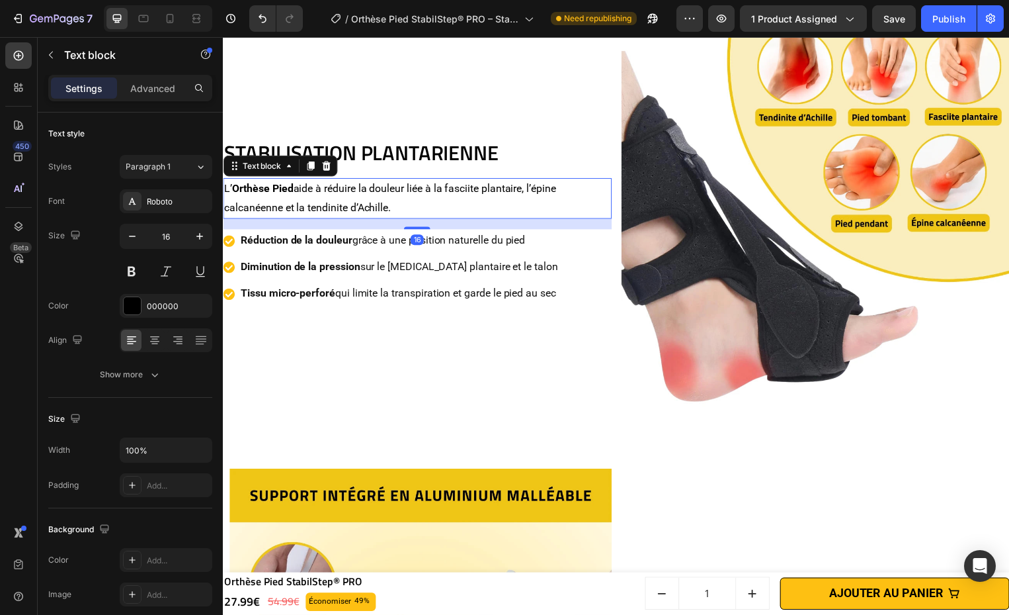
click at [563, 201] on p "L’ Orthèse Pied aide à réduire la douleur liée à la fasciite plantaire, l’épine…" at bounding box center [419, 200] width 390 height 38
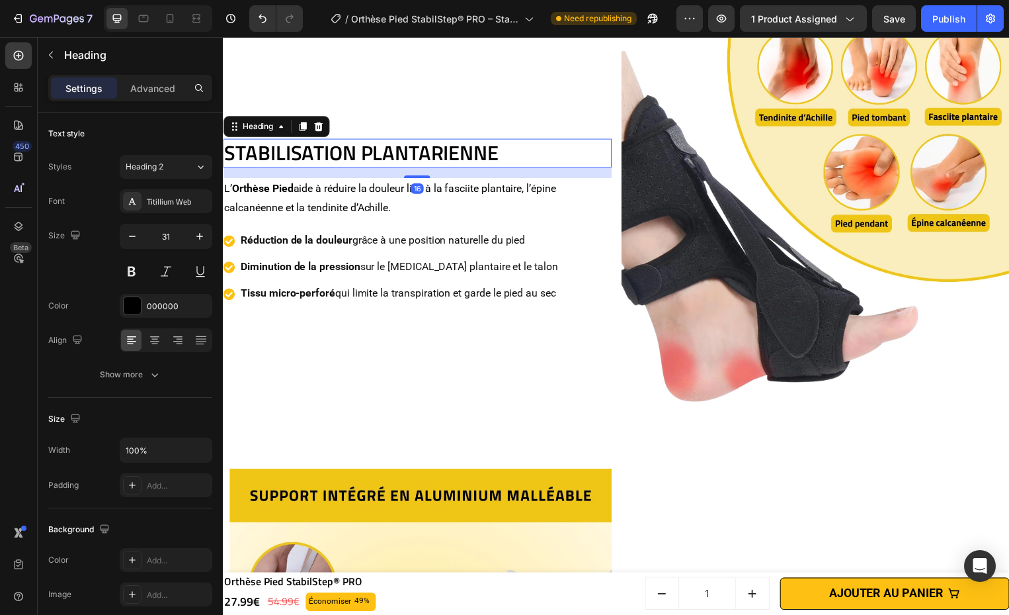
click at [467, 150] on h2 "STABILISATION PLANTARIENNE" at bounding box center [419, 154] width 392 height 29
click at [513, 417] on div "STABILISATION PLANTARIENNE Heading 16 L’ Orthèse Pied aide à réduire la douleur…" at bounding box center [620, 224] width 794 height 424
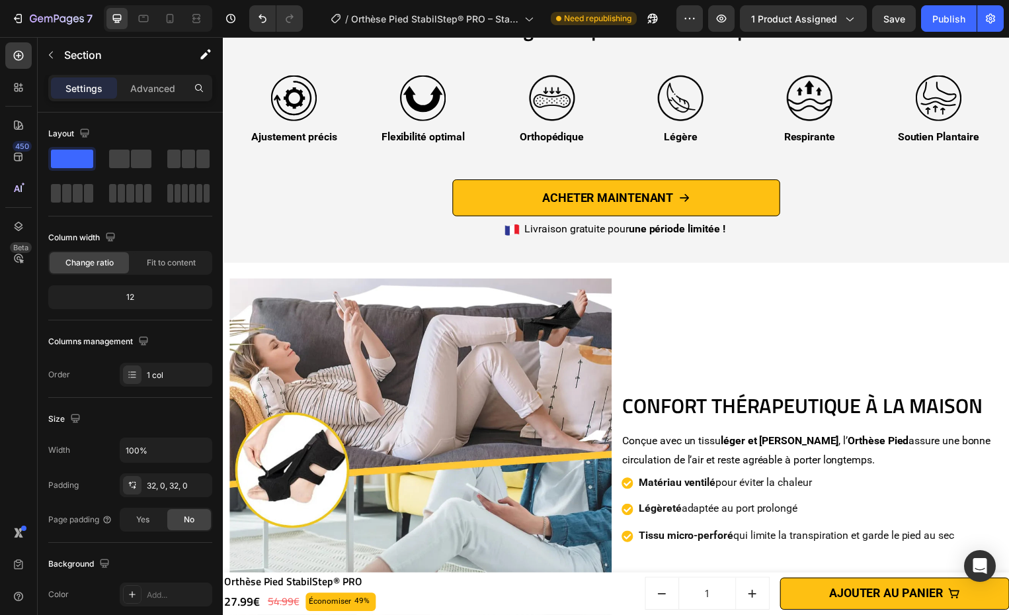
scroll to position [2643, 0]
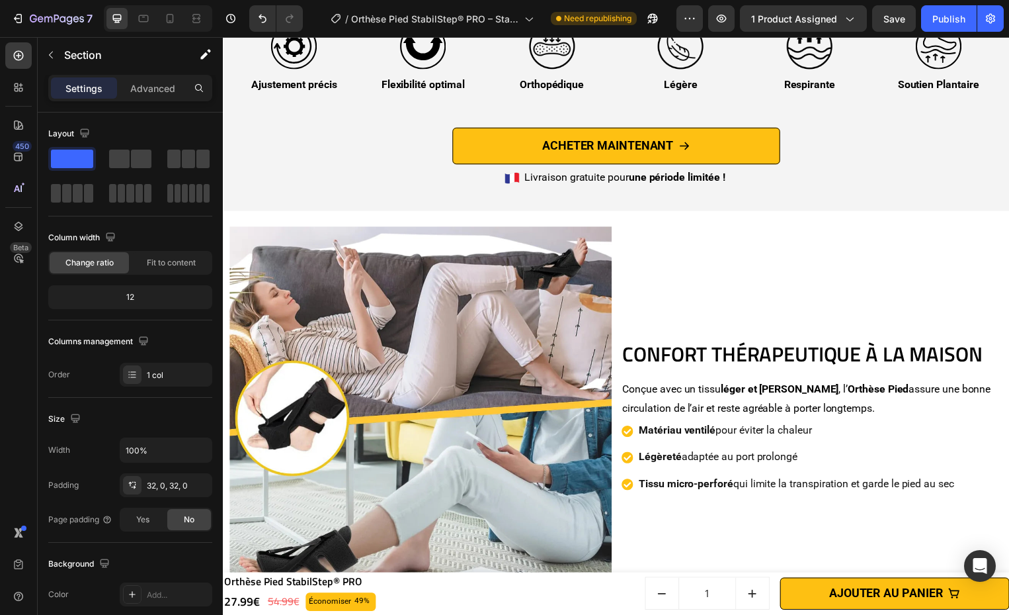
click at [736, 360] on h2 "CONFORT THÉRAPEUTIQUE À LA MAISON" at bounding box center [818, 356] width 386 height 29
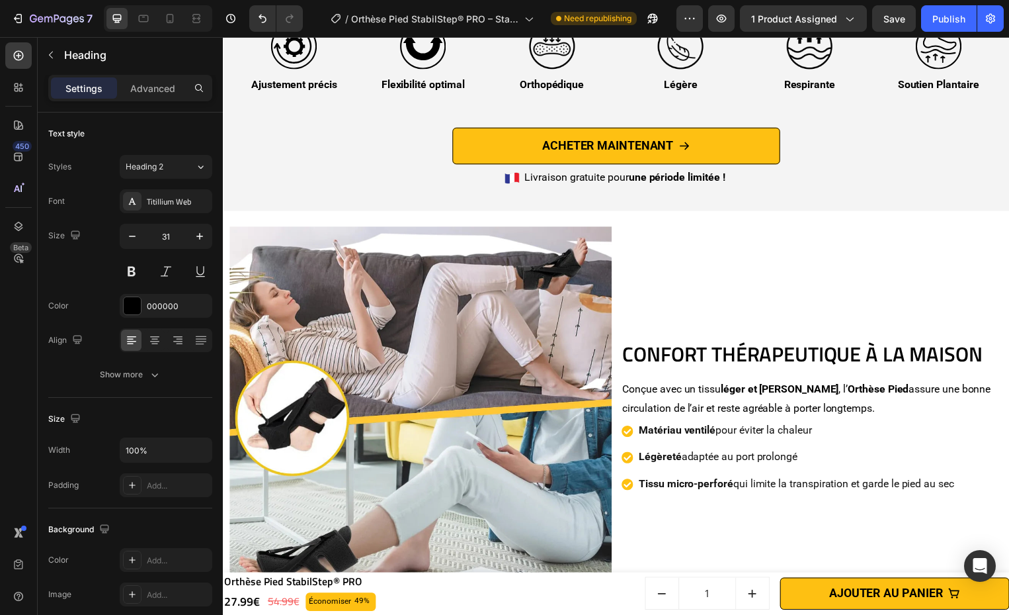
click at [736, 360] on h2 "CONFORT THÉRAPEUTIQUE À LA MAISON" at bounding box center [818, 356] width 386 height 29
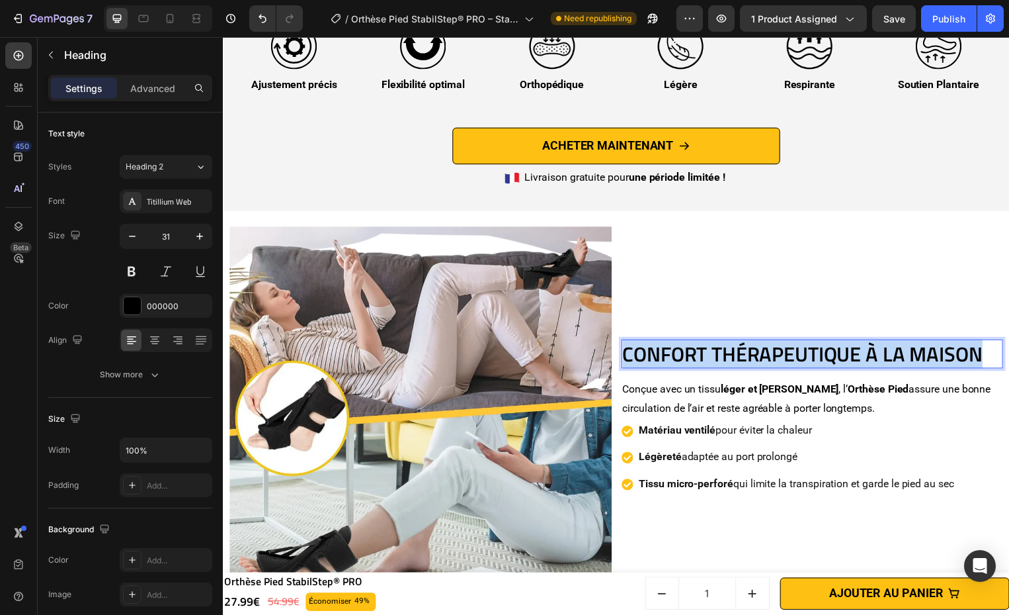
click at [736, 360] on p "CONFORT THÉRAPEUTIQUE À LA MAISON" at bounding box center [817, 356] width 383 height 26
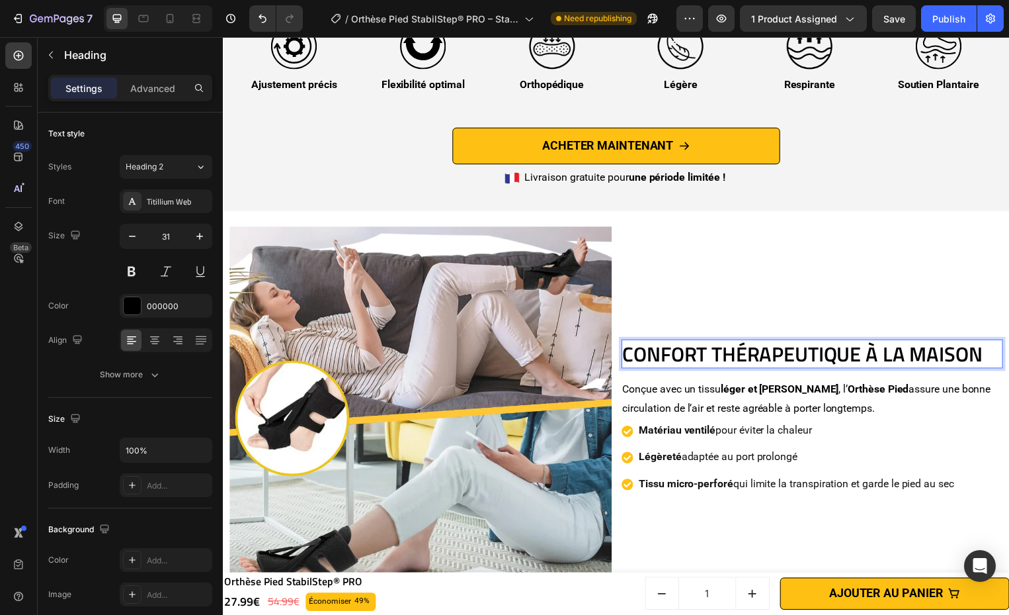
click at [765, 357] on p "CONFORT THÉRAPEUTIQUE À LA MAISON" at bounding box center [817, 356] width 383 height 26
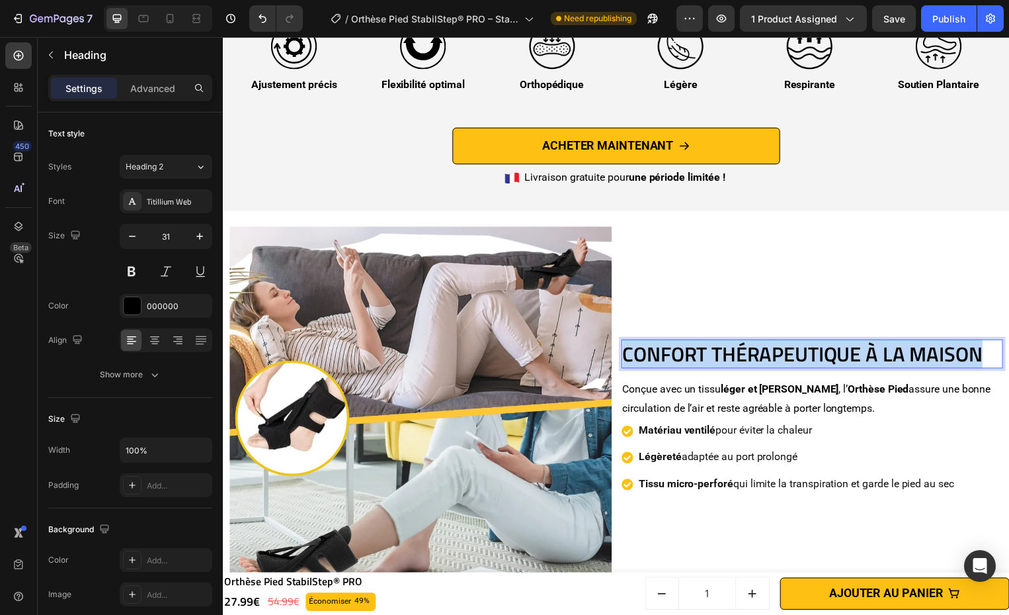
click at [765, 357] on p "CONFORT THÉRAPEUTIQUE À LA MAISON" at bounding box center [817, 356] width 383 height 26
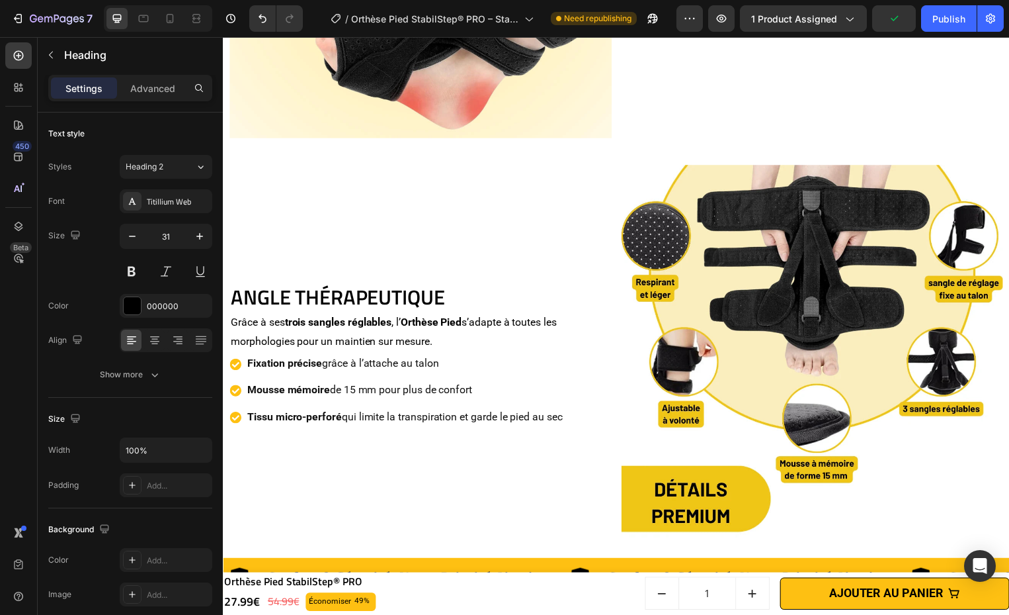
scroll to position [1981, 0]
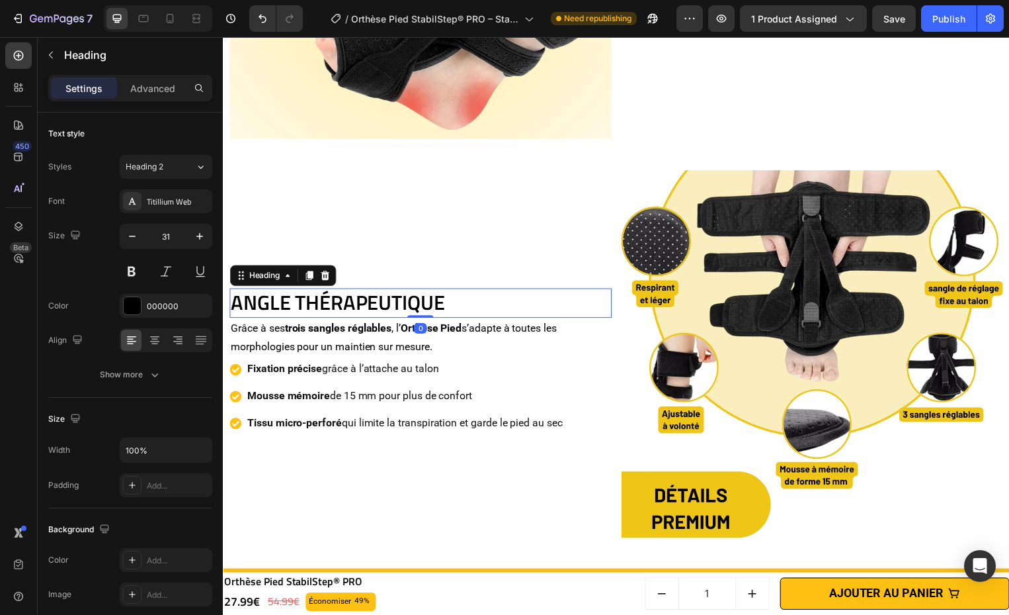
click at [375, 306] on h2 "ANGLE THÉRAPEUTIQUE" at bounding box center [423, 304] width 386 height 29
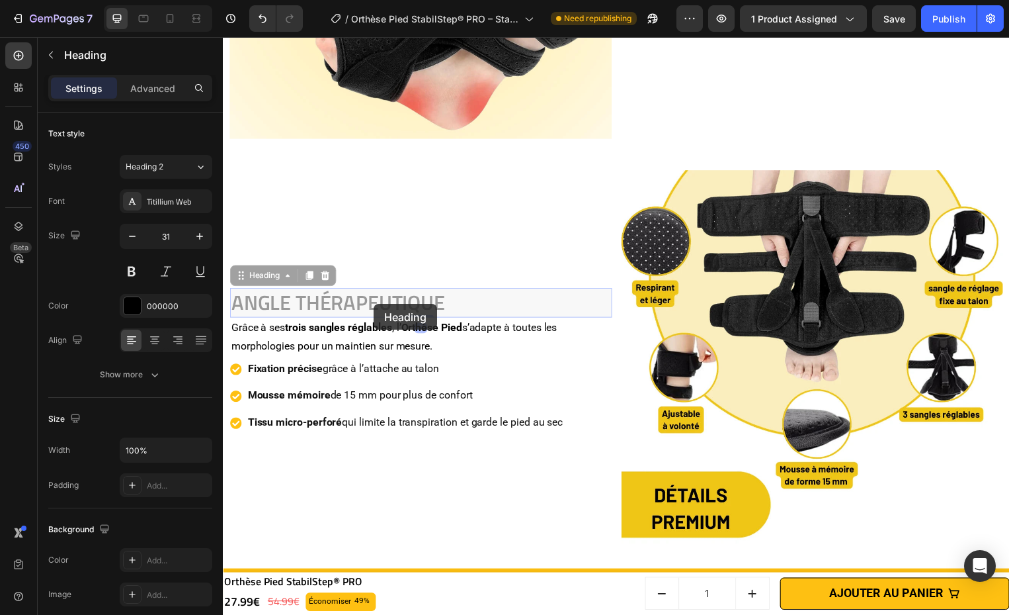
scroll to position [1967, 0]
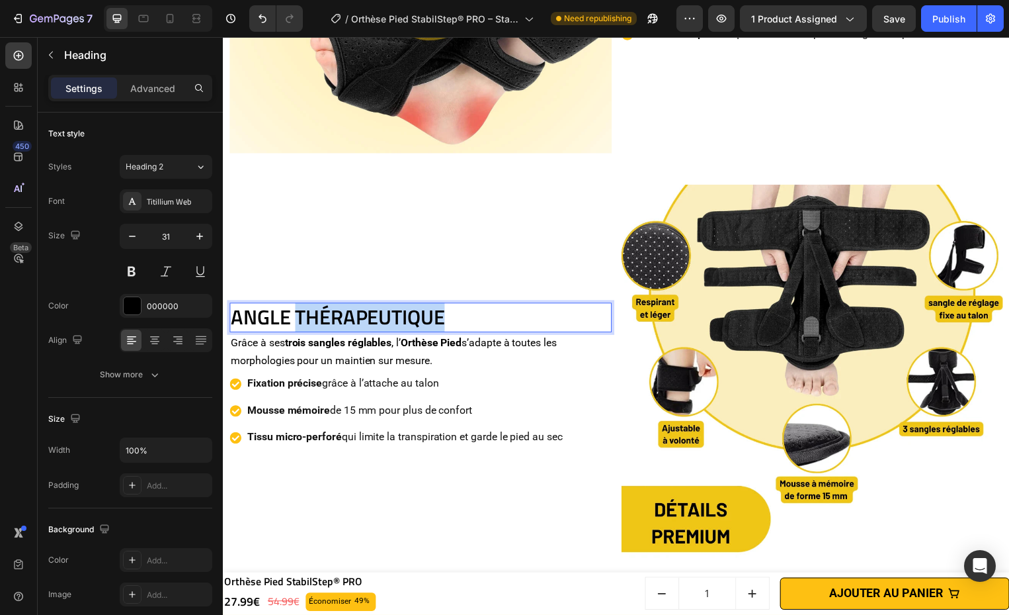
click at [375, 306] on p "ANGLE THÉRAPEUTIQUE" at bounding box center [422, 319] width 383 height 26
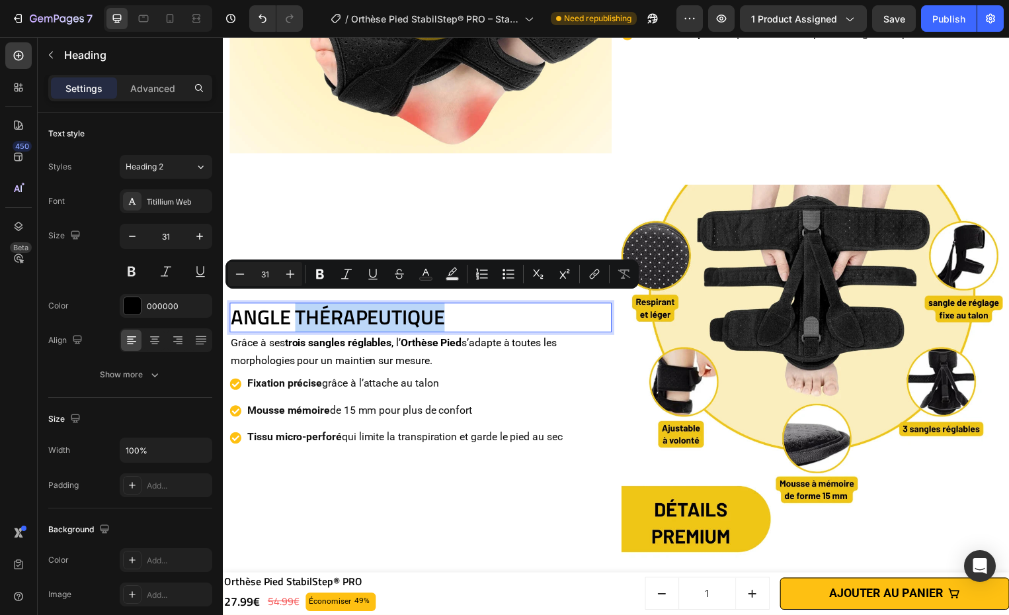
click at [375, 306] on p "ANGLE THÉRAPEUTIQUE" at bounding box center [422, 319] width 383 height 26
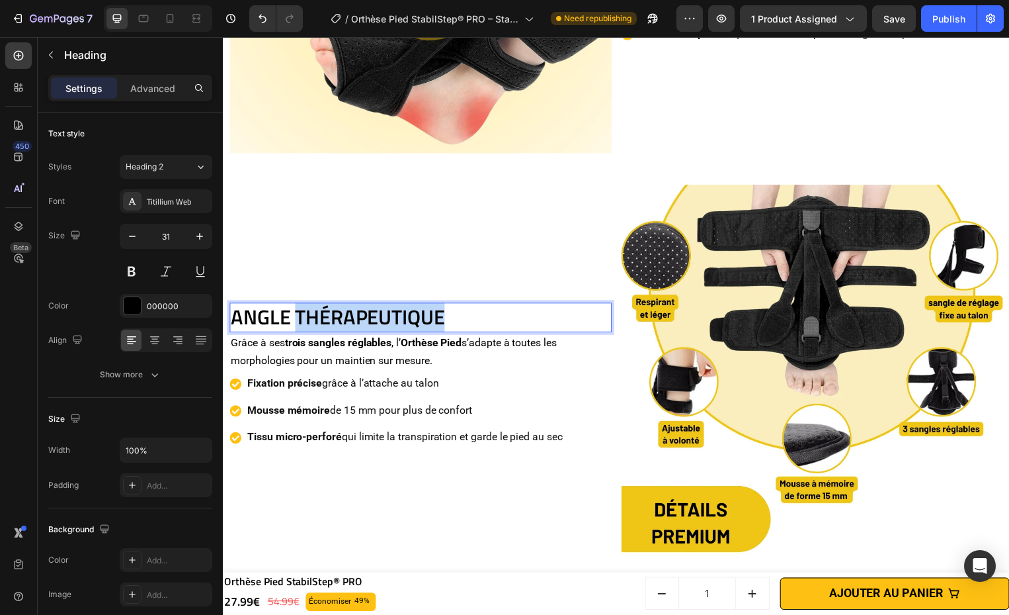
click at [375, 306] on p "ANGLE THÉRAPEUTIQUE" at bounding box center [422, 319] width 383 height 26
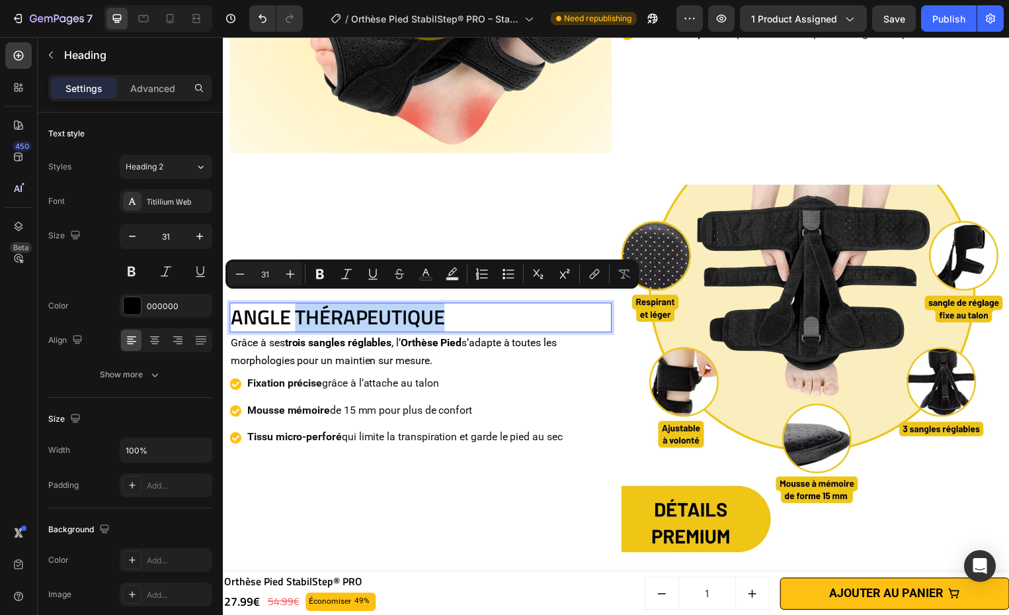
click at [255, 315] on p "ANGLE THÉRAPEUTIQUE" at bounding box center [422, 319] width 383 height 26
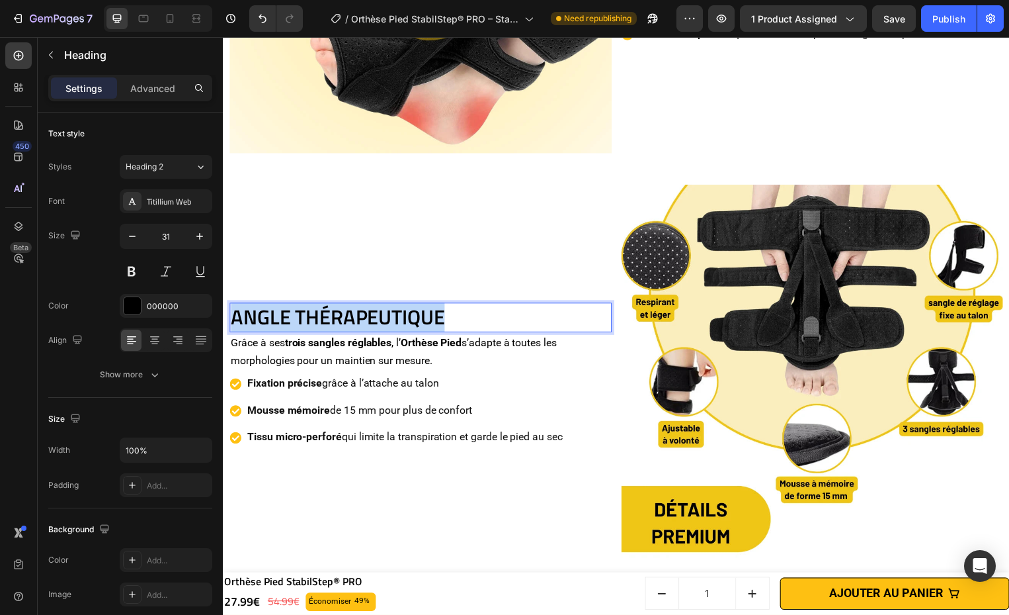
click at [255, 315] on p "ANGLE THÉRAPEUTIQUE" at bounding box center [422, 319] width 383 height 26
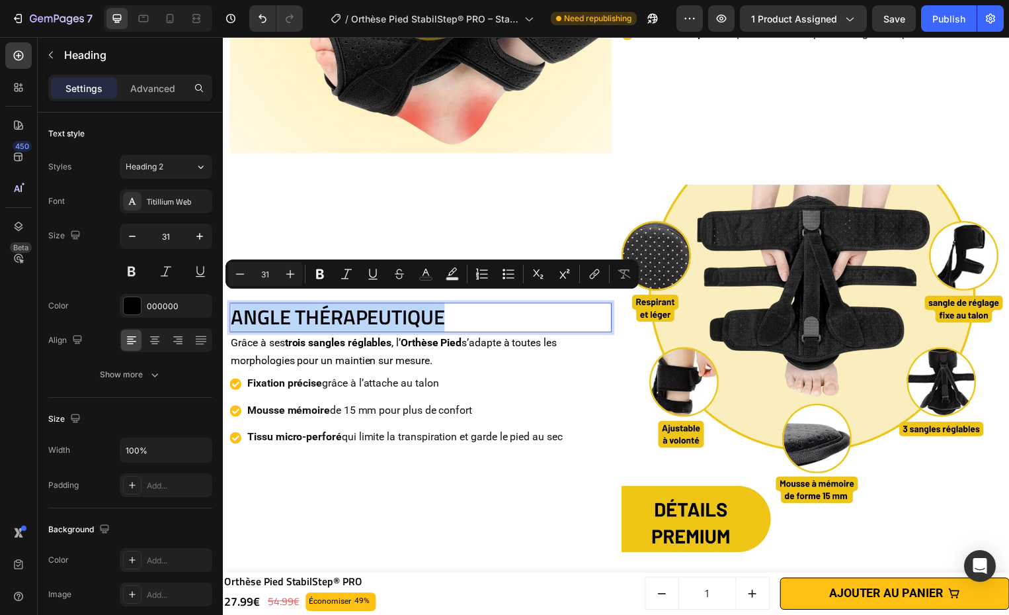
click at [255, 315] on p "ANGLE THÉRAPEUTIQUE" at bounding box center [422, 319] width 383 height 26
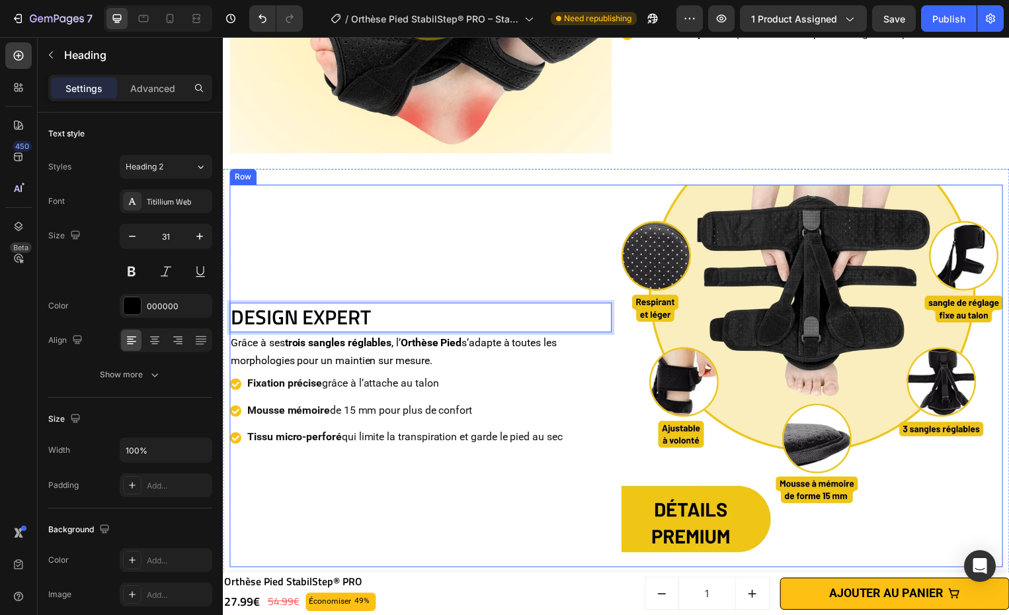
click at [560, 243] on div "DESIGN EXPERT Heading 0 Grâce à ses trois sangles réglables , l’ Orthèse Pied s…" at bounding box center [423, 379] width 386 height 386
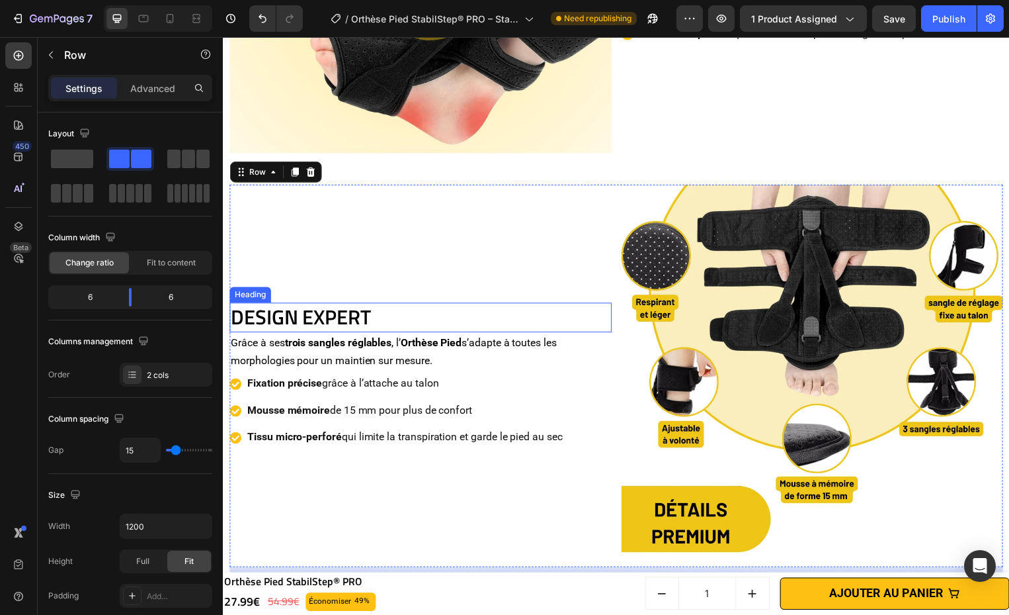
click at [422, 306] on p "DESIGN EXPERT" at bounding box center [422, 319] width 383 height 26
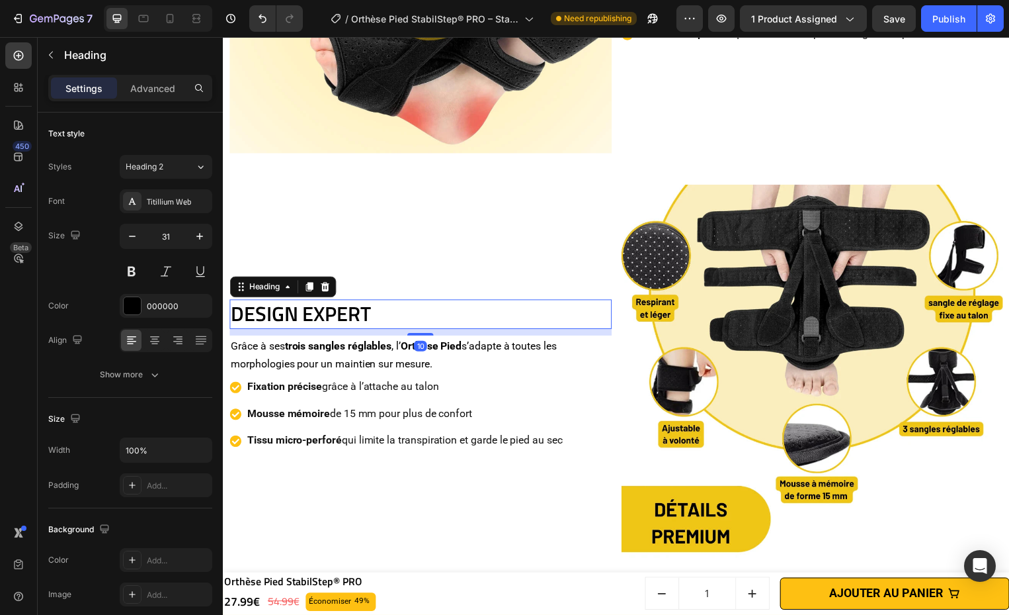
drag, startPoint x: 429, startPoint y: 325, endPoint x: 435, endPoint y: 331, distance: 8.9
click at [435, 331] on div "DESIGN EXPERT Heading 10 Grâce à ses trois sangles réglables , l’ Orthèse Pied …" at bounding box center [423, 379] width 386 height 386
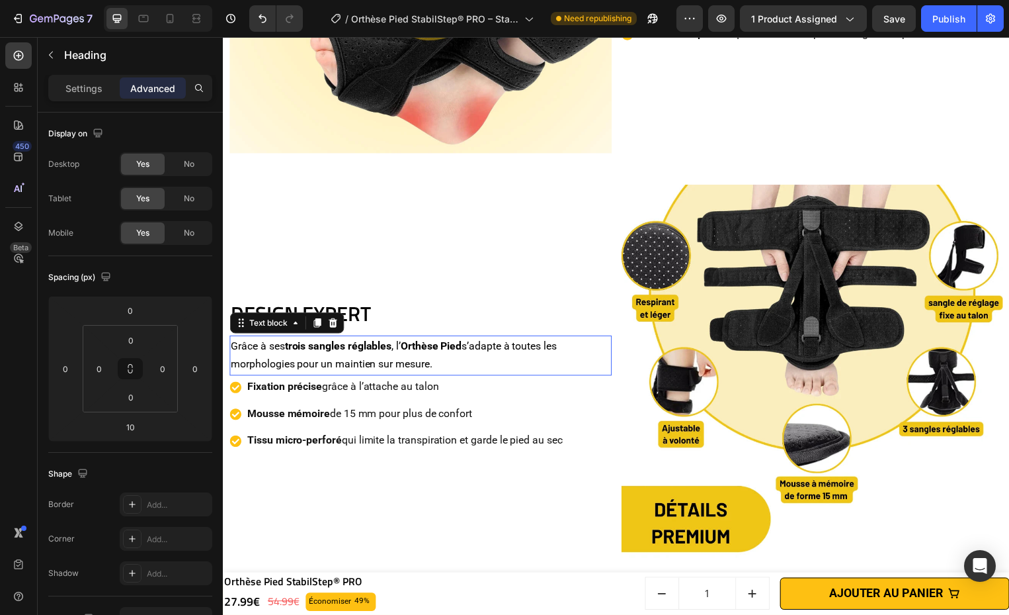
click at [451, 349] on p "Grâce à ses trois sangles réglables , l’ Orthèse Pied s’adapte à toutes les mor…" at bounding box center [422, 358] width 383 height 38
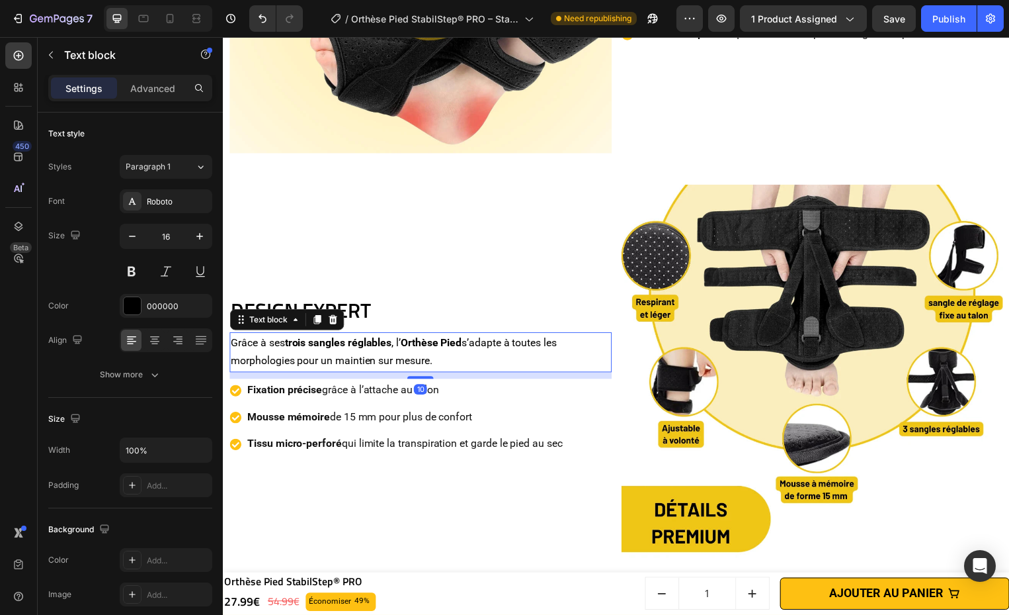
drag, startPoint x: 429, startPoint y: 369, endPoint x: 435, endPoint y: 376, distance: 8.5
click at [435, 376] on div "DESIGN EXPERT Heading Grâce à ses trois sangles réglables , l’ Orthèse Pied s’a…" at bounding box center [423, 379] width 386 height 386
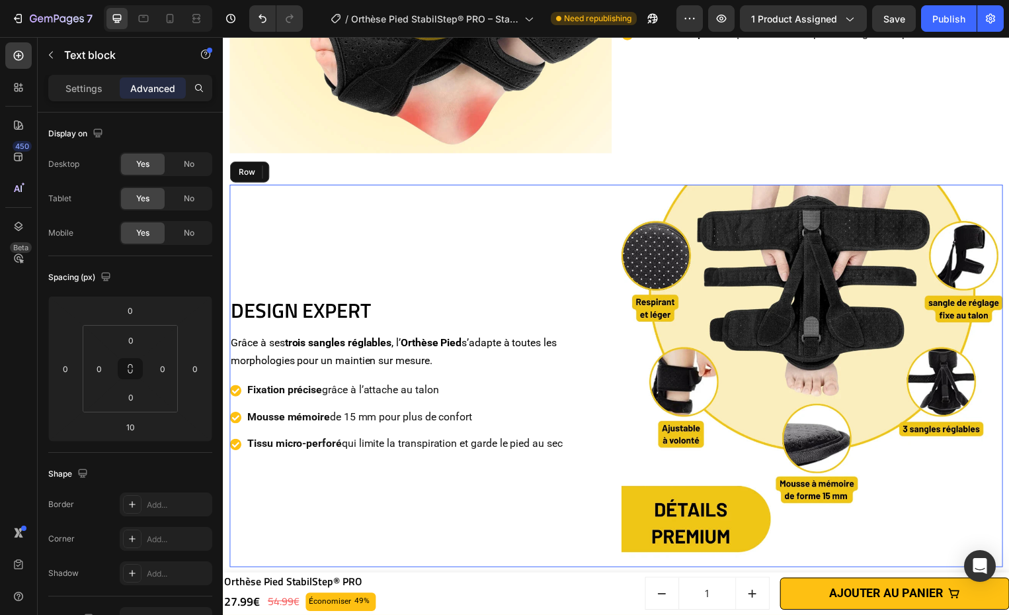
click at [480, 476] on div "DESIGN EXPERT Heading Grâce à ses trois sangles réglables , l’ Orthèse Pied s’a…" at bounding box center [423, 379] width 386 height 386
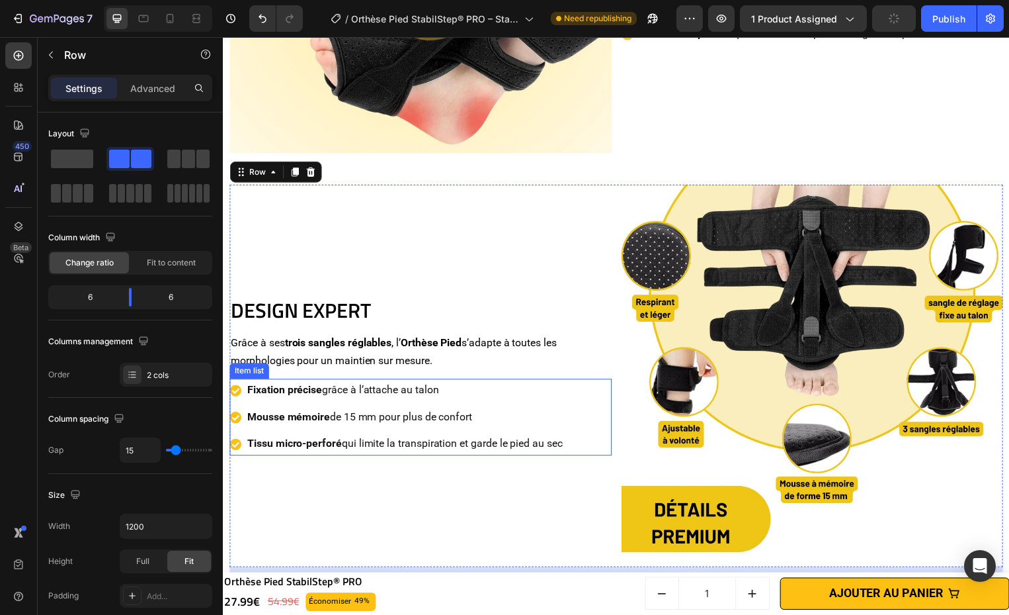
click at [531, 398] on div "Fixation précise grâce à l’attache au talon Mousse mémoire de 15 mm pour plus d…" at bounding box center [399, 420] width 338 height 77
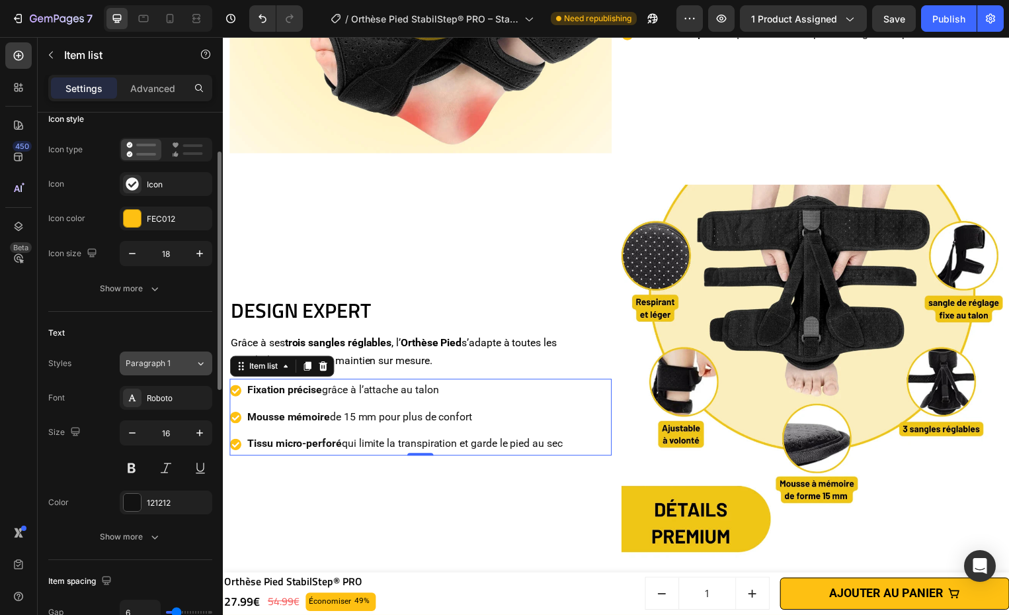
scroll to position [155, 0]
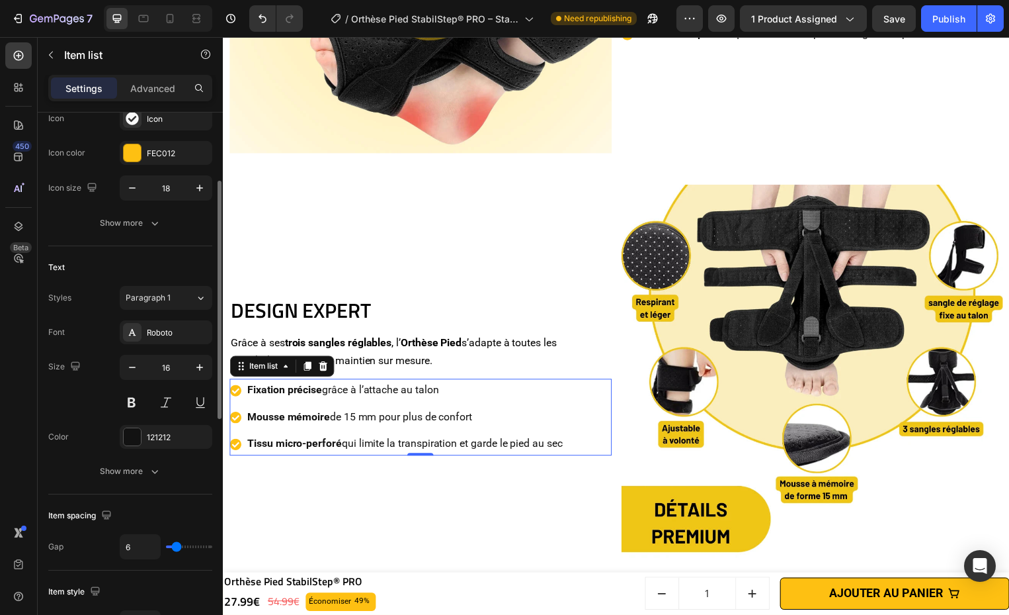
type input "4"
type input "2"
type input "0"
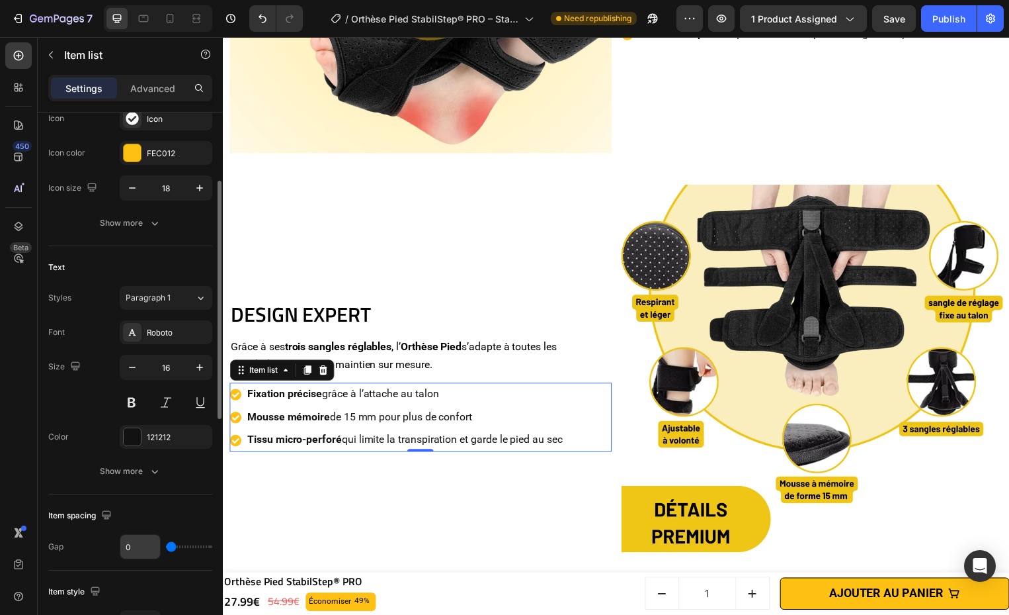
drag, startPoint x: 175, startPoint y: 548, endPoint x: 144, endPoint y: 544, distance: 31.3
type input "0"
click at [166, 548] on input "range" at bounding box center [189, 546] width 46 height 3
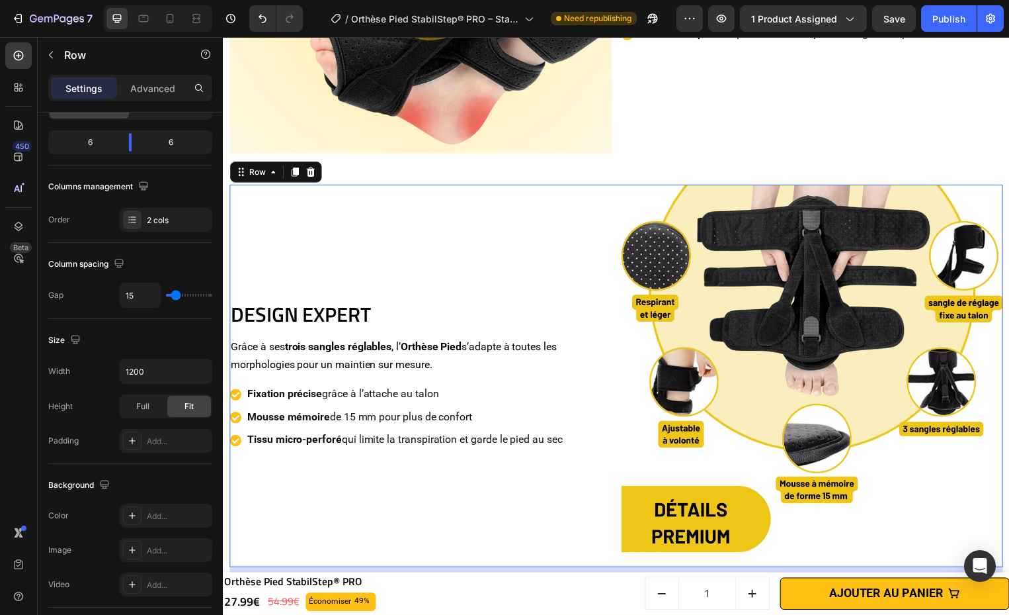
click at [306, 526] on div "DESIGN EXPERT Heading Grâce à ses trois sangles réglables , l’ Orthèse Pied s’a…" at bounding box center [423, 379] width 386 height 386
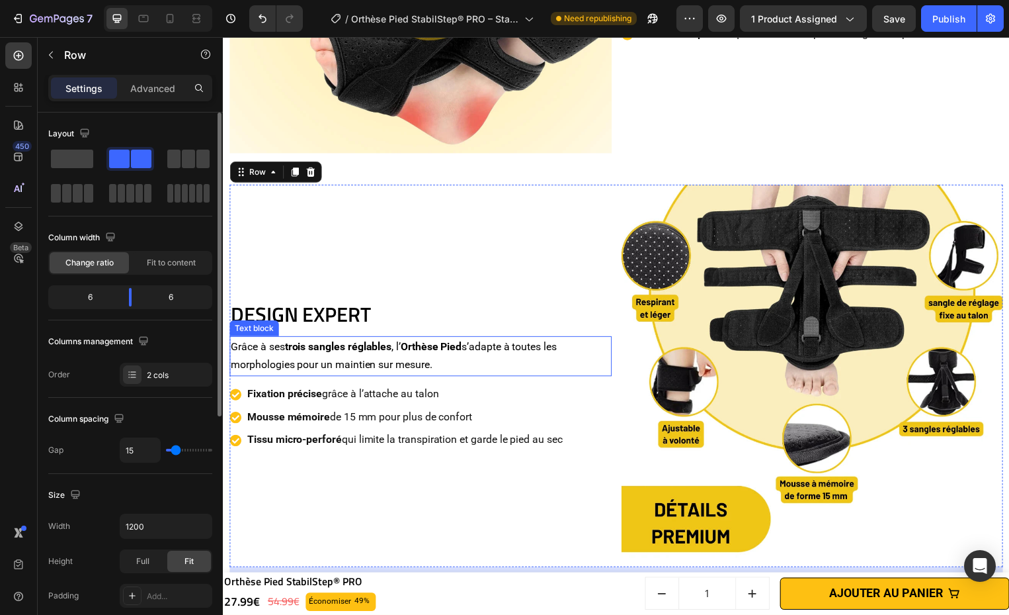
click at [429, 355] on p "Grâce à ses trois sangles réglables , l’ Orthèse Pied s’adapte à toutes les mor…" at bounding box center [422, 359] width 383 height 38
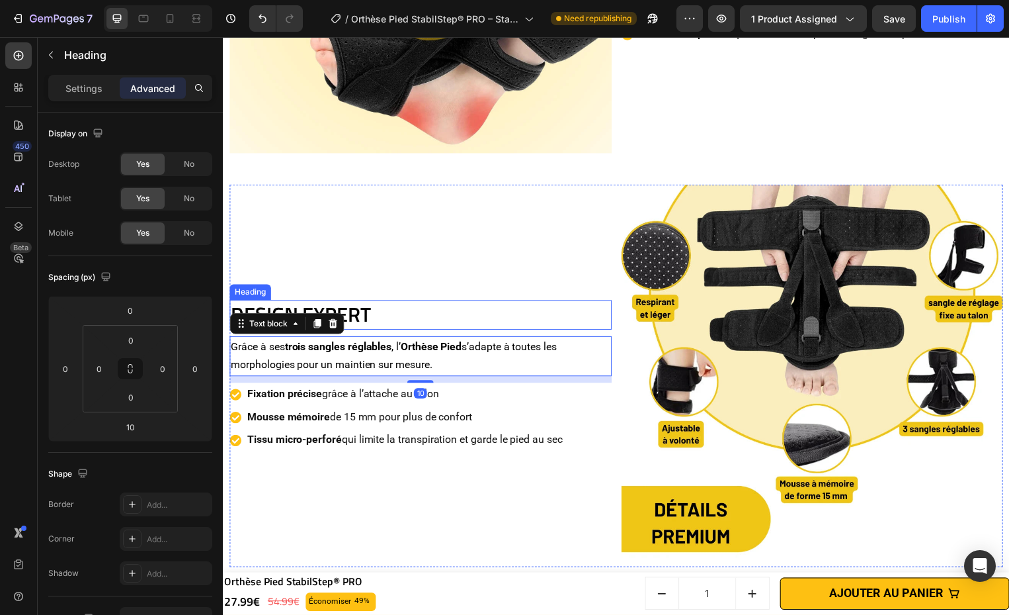
click at [411, 312] on p "DESIGN EXPERT" at bounding box center [422, 317] width 383 height 26
click at [431, 368] on p "Grâce à ses trois sangles réglables , l’ Orthèse Pied s’adapte à toutes les mor…" at bounding box center [422, 359] width 383 height 38
click at [427, 382] on div at bounding box center [422, 384] width 26 height 4
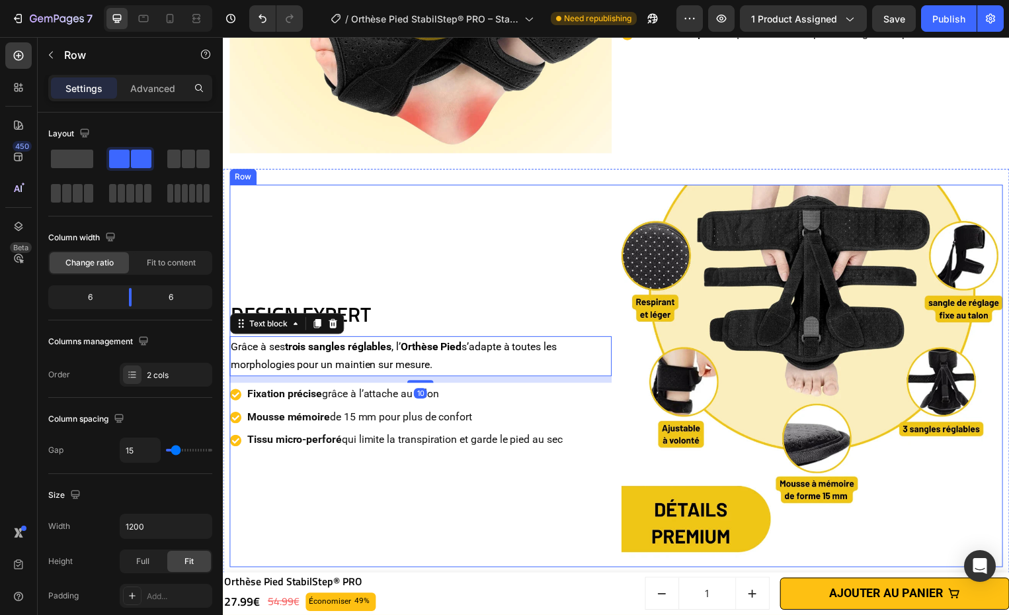
click at [508, 464] on div "DESIGN EXPERT Heading Grâce à ses trois sangles réglables , l’ Orthèse Pied s’a…" at bounding box center [423, 379] width 386 height 386
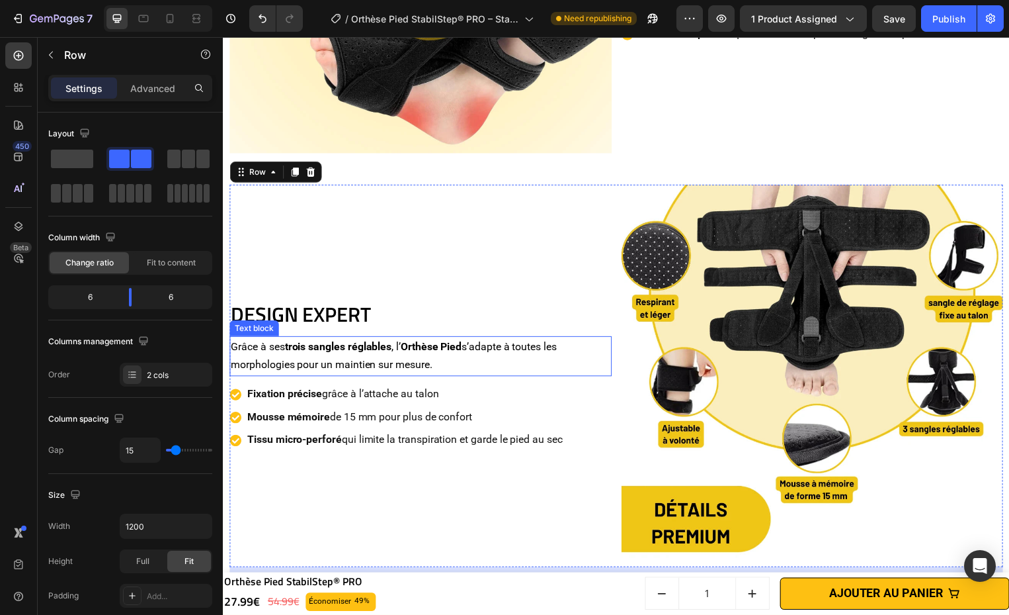
click at [519, 340] on p "Grâce à ses trois sangles réglables , l’ Orthèse Pied s’adapte à toutes les mor…" at bounding box center [422, 359] width 383 height 38
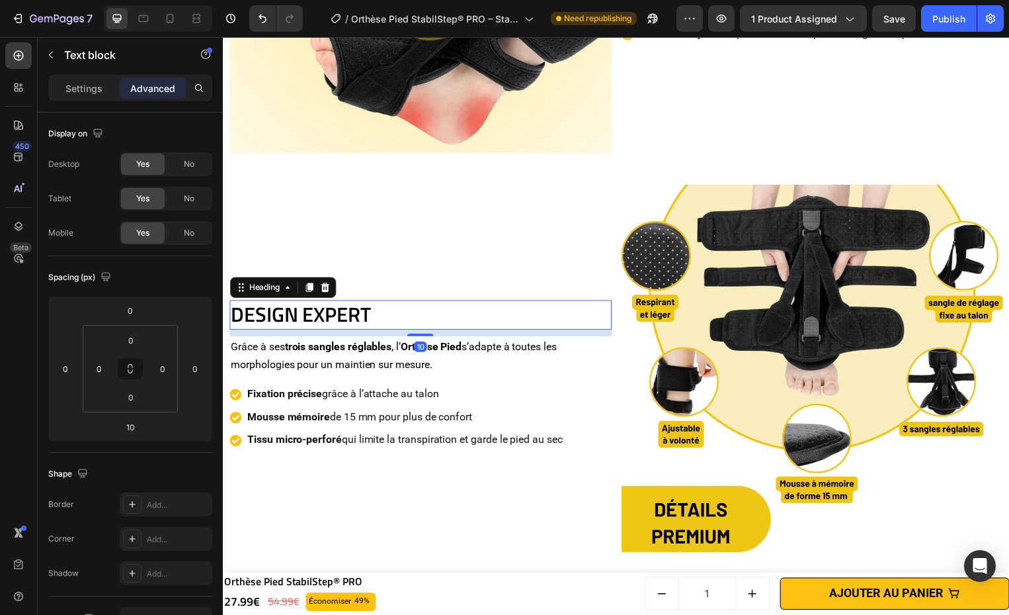
drag, startPoint x: 515, startPoint y: 310, endPoint x: 542, endPoint y: 360, distance: 56.5
click at [515, 310] on p "DESIGN EXPERT" at bounding box center [422, 317] width 383 height 26
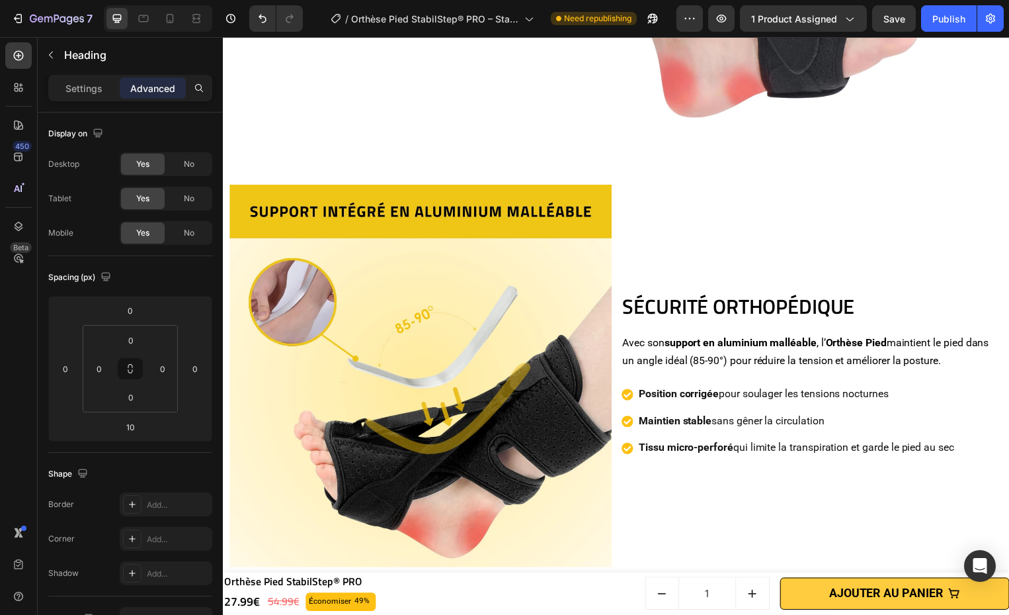
scroll to position [1625, 0]
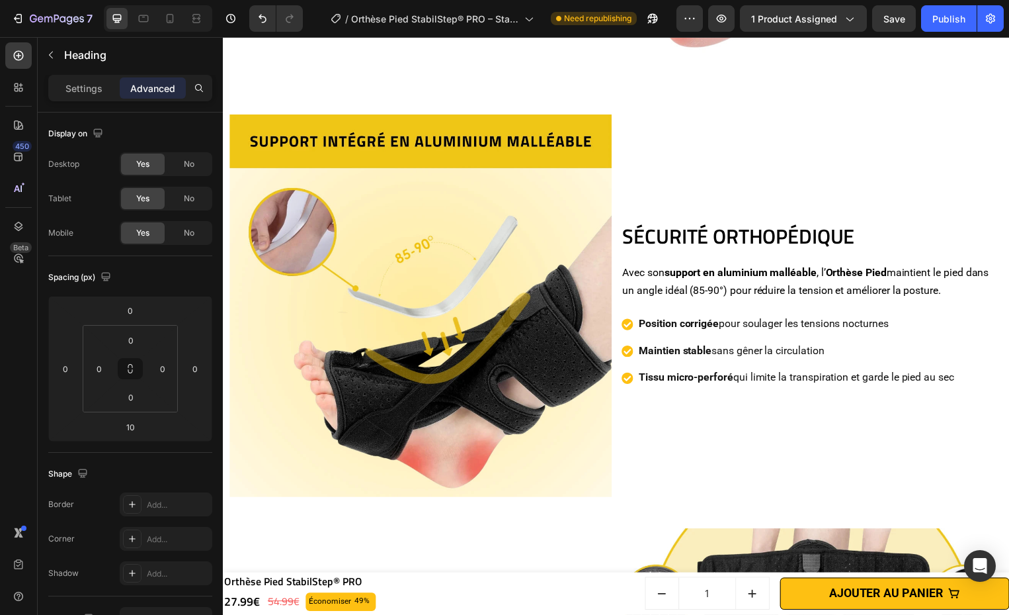
click at [747, 224] on h2 "SÉCURITÉ ORTHOPÉDIQUE" at bounding box center [818, 238] width 386 height 29
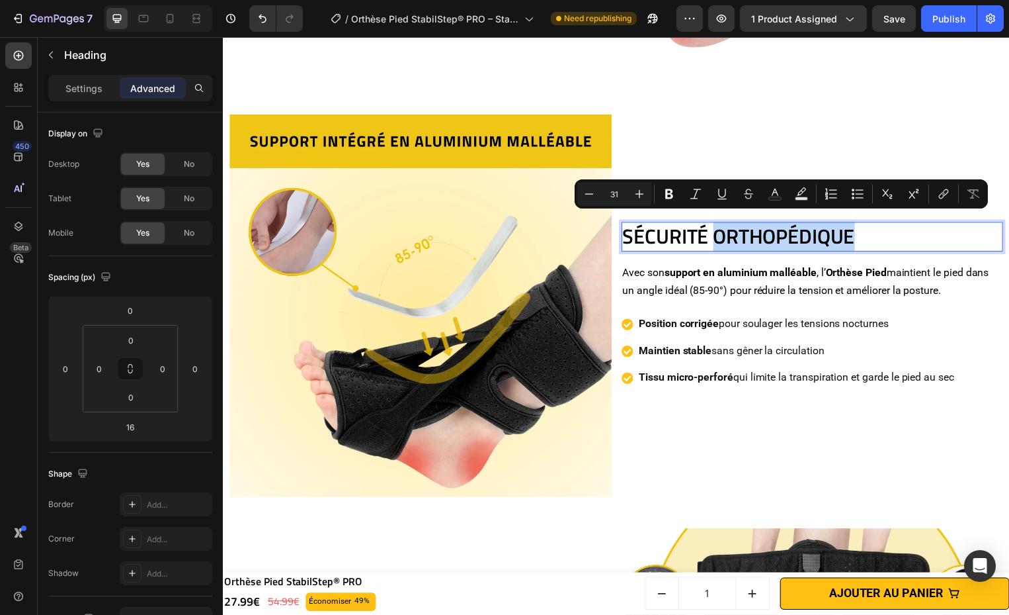
click at [749, 235] on p "SÉCURITÉ ORTHOPÉDIQUE" at bounding box center [817, 238] width 383 height 26
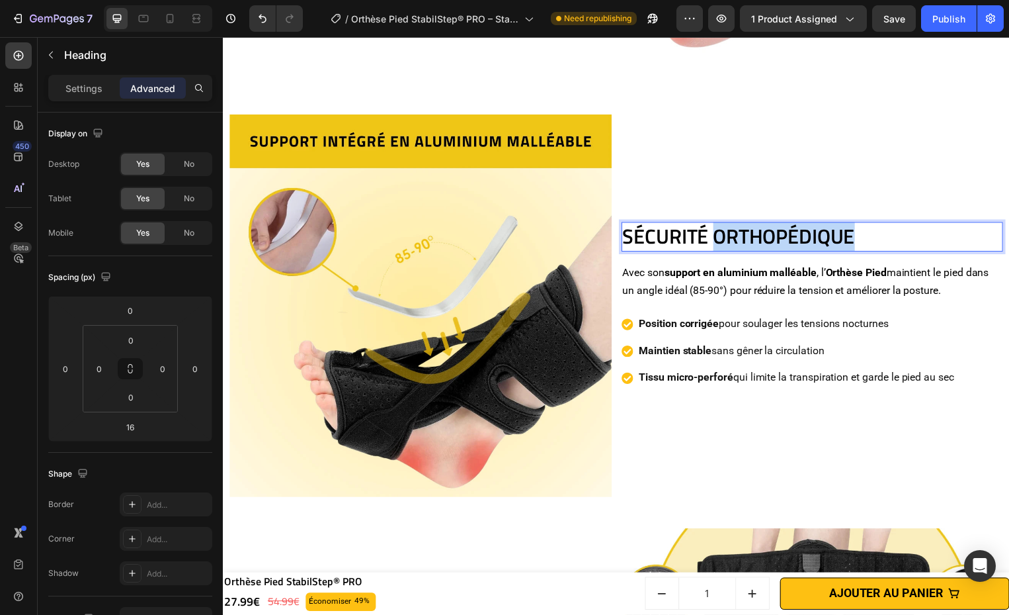
click at [749, 235] on p "SÉCURITÉ ORTHOPÉDIQUE" at bounding box center [817, 238] width 383 height 26
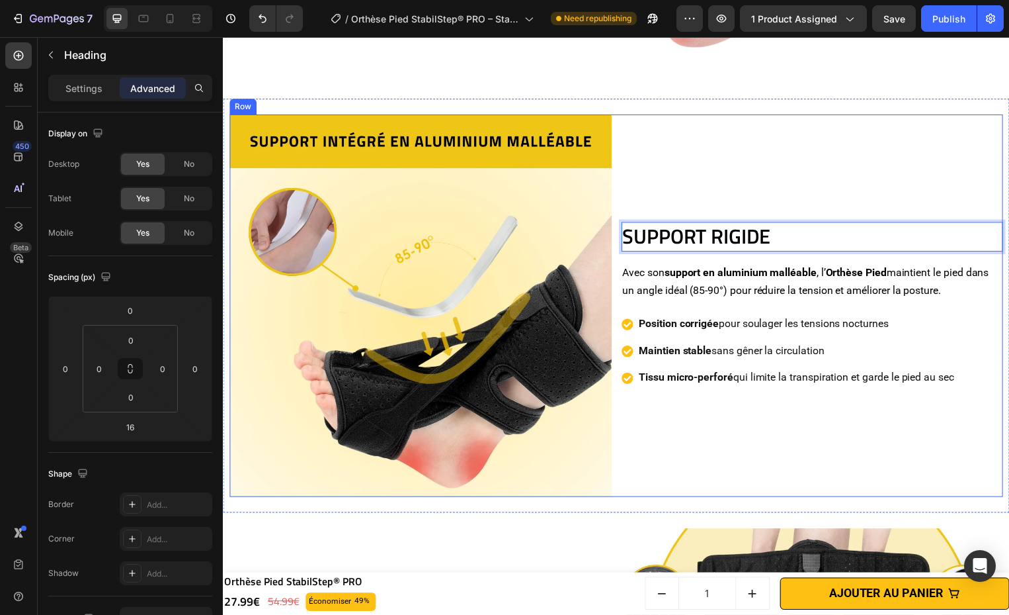
click at [822, 201] on div "SUPPORT RIGIDE Heading 16 Avec son support en aluminium malléable , l’ Orthèse …" at bounding box center [818, 308] width 386 height 386
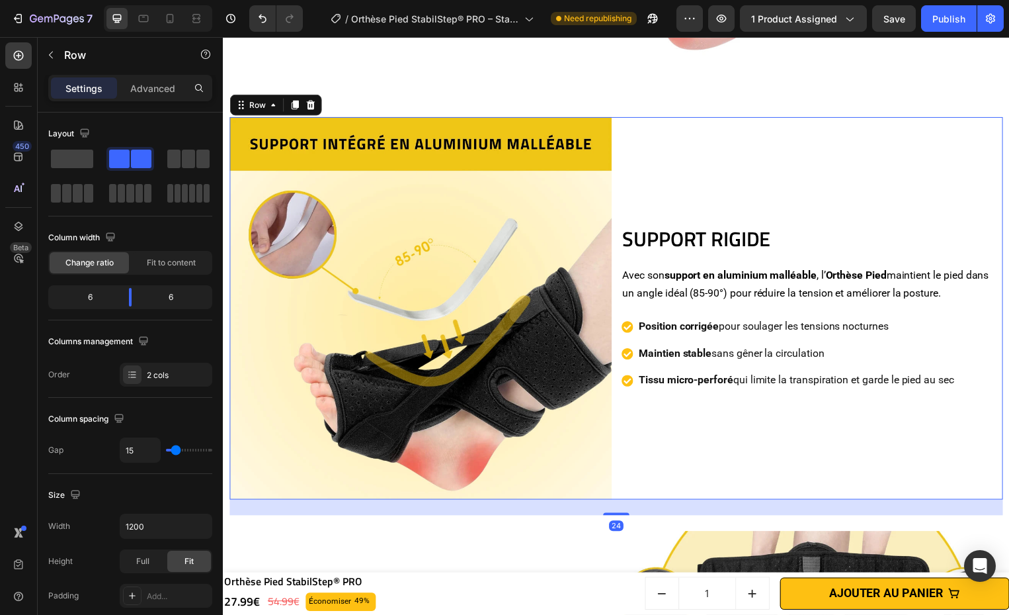
click at [921, 424] on div "SUPPORT RIGIDE Heading Avec son support en aluminium malléable , l’ Orthèse Pie…" at bounding box center [818, 311] width 386 height 386
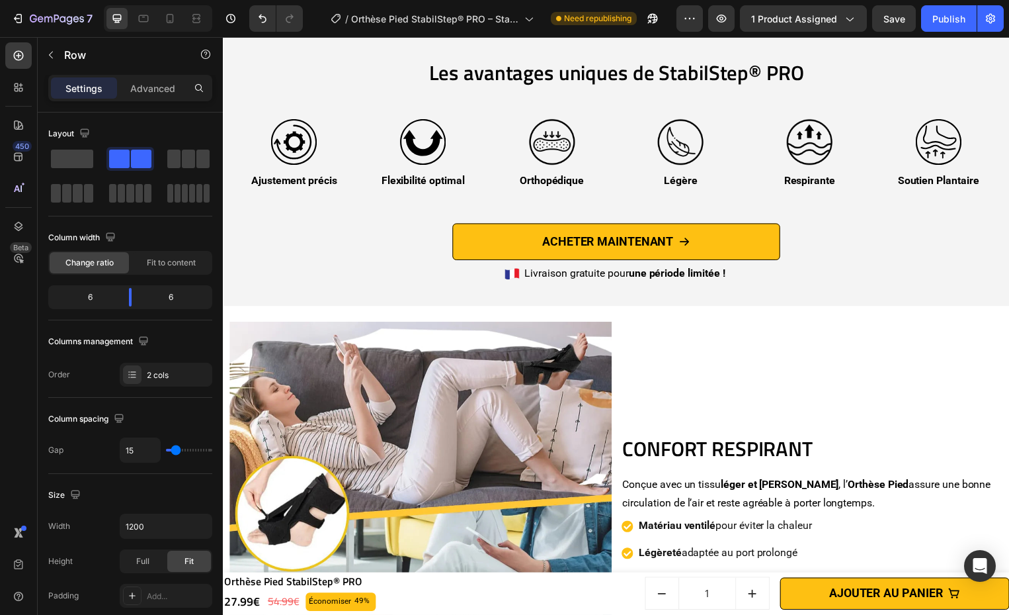
scroll to position [2669, 0]
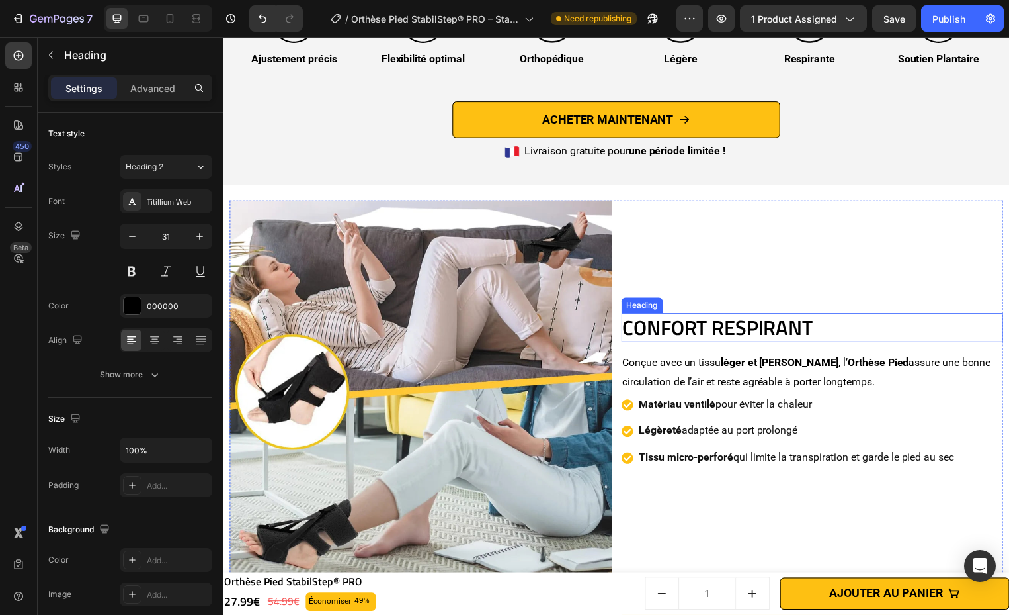
click at [781, 341] on h2 "CONFORT RESPIRANT" at bounding box center [818, 330] width 386 height 29
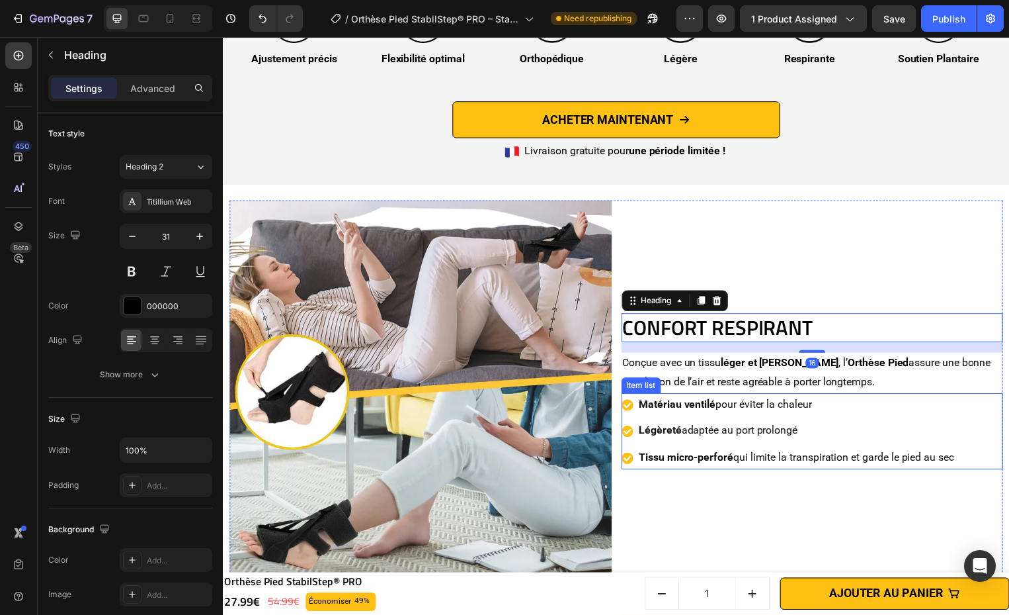
click at [869, 405] on p "Matériau ventilé pour éviter la chaleur" at bounding box center [802, 407] width 318 height 19
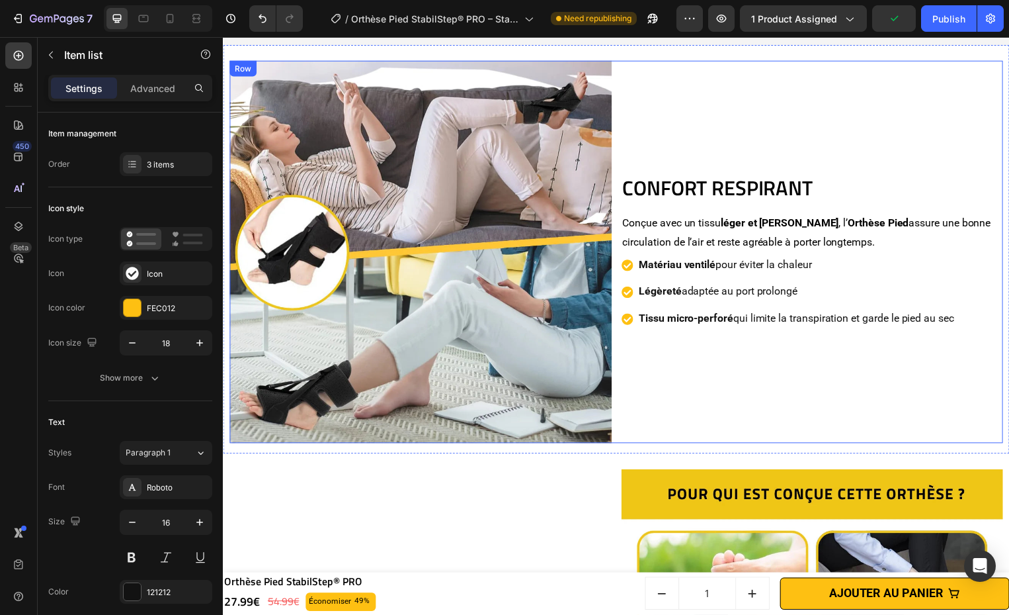
scroll to position [2750, 0]
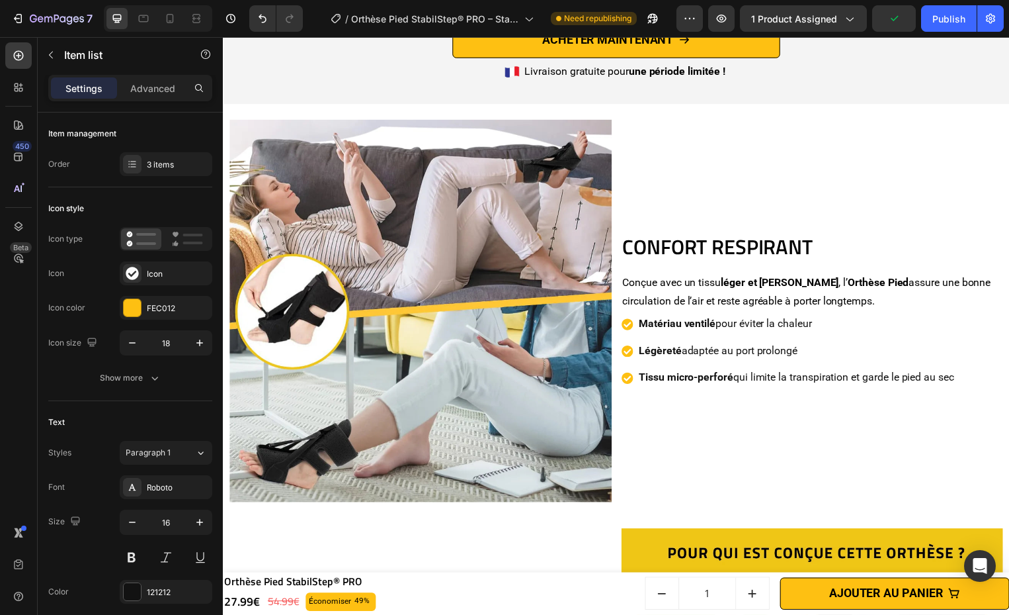
click at [843, 359] on p "Légèreté adaptée au port prolongé" at bounding box center [802, 353] width 318 height 19
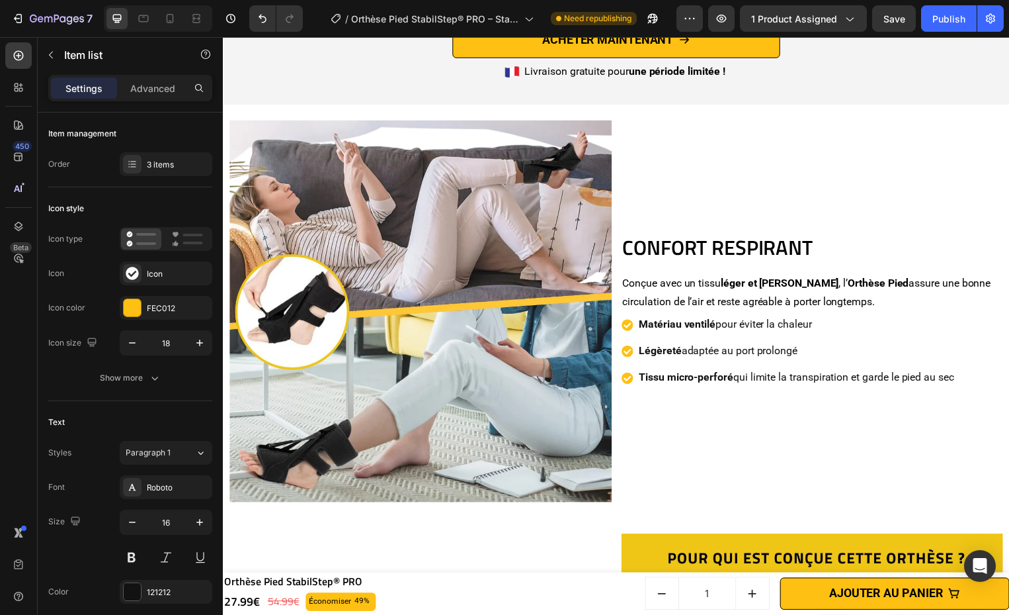
click at [969, 341] on div "Matériau ventilé pour éviter la chaleur Légèreté adaptée au port prolongé Tissu…" at bounding box center [818, 354] width 386 height 77
click at [955, 356] on p "Légèreté adaptée au port prolongé" at bounding box center [802, 353] width 318 height 19
click at [626, 342] on div "Légèreté adaptée au port prolongé" at bounding box center [794, 353] width 338 height 23
click at [627, 337] on div "Matériau ventilé pour éviter la chaleur Légèreté adaptée au port prolongé Tissu…" at bounding box center [794, 354] width 338 height 77
click at [633, 336] on div "Matériau ventilé pour éviter la chaleur Légèreté adaptée au port prolongé Tissu…" at bounding box center [794, 354] width 338 height 77
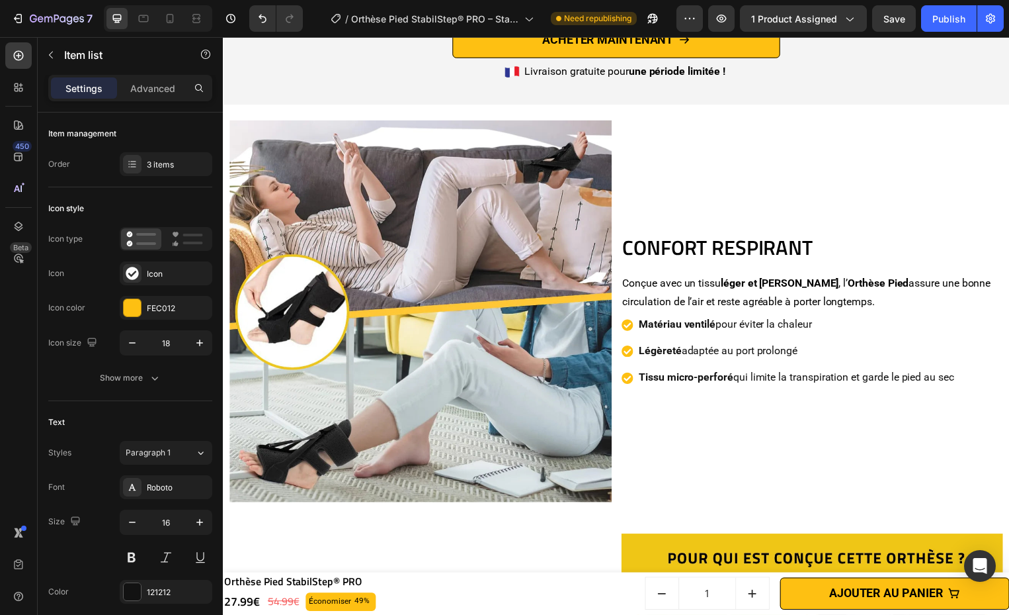
click at [636, 337] on div "Matériau ventilé pour éviter la chaleur Légèreté adaptée au port prolongé Tissu…" at bounding box center [794, 354] width 338 height 77
click at [908, 362] on div "Légèreté adaptée au port prolongé" at bounding box center [802, 353] width 322 height 23
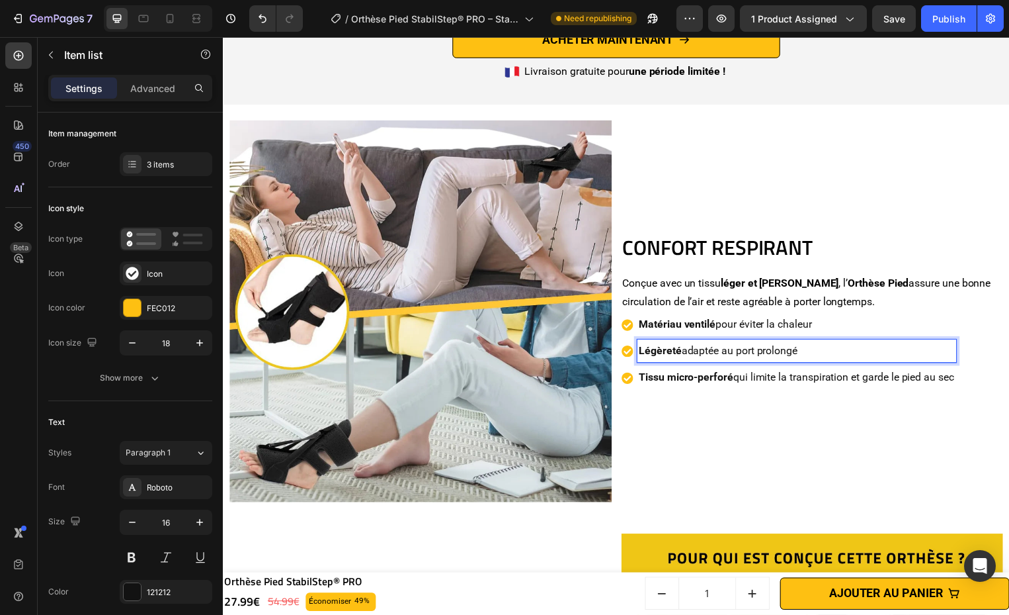
drag, startPoint x: 953, startPoint y: 332, endPoint x: 952, endPoint y: 325, distance: 6.7
click at [953, 326] on div "Matériau ventilé pour éviter la chaleur" at bounding box center [802, 327] width 322 height 23
drag, startPoint x: 953, startPoint y: 324, endPoint x: 921, endPoint y: 336, distance: 33.3
click at [952, 325] on p "Matériau ventilé pour éviter la chaleur" at bounding box center [802, 327] width 318 height 19
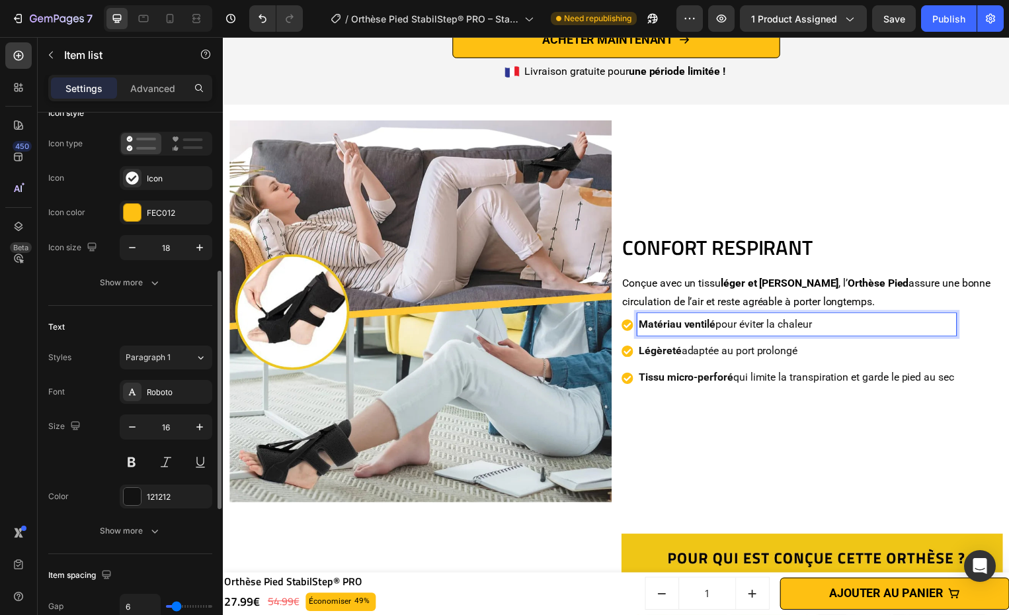
scroll to position [176, 0]
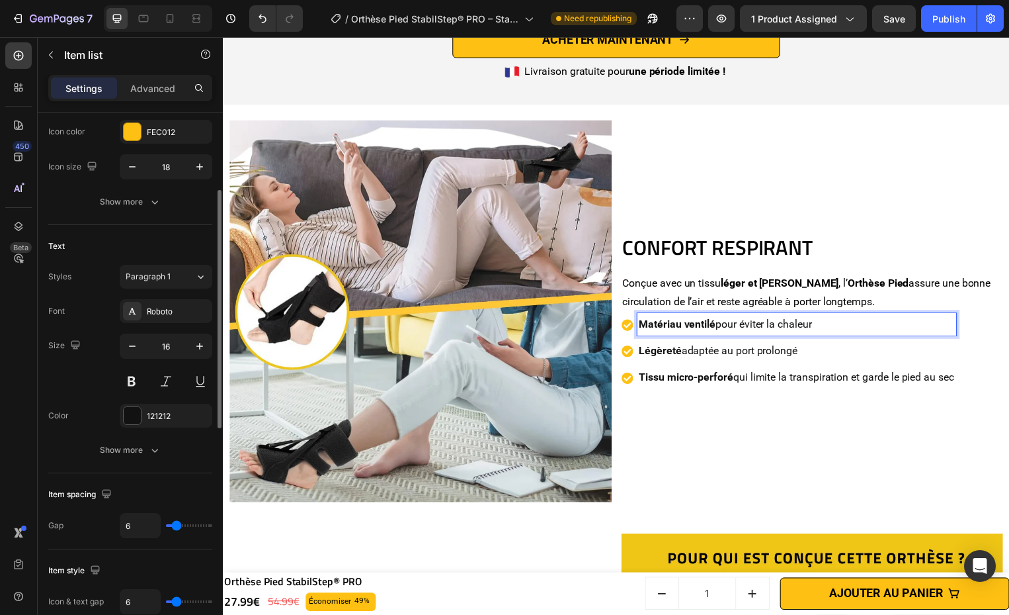
type input "3"
type input "2"
type input "0"
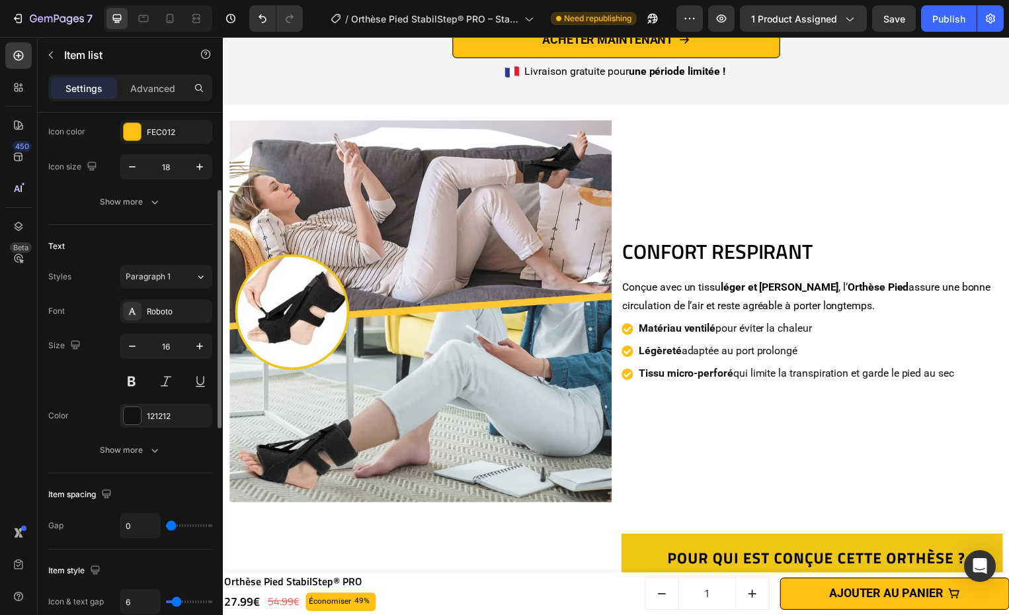
drag, startPoint x: 174, startPoint y: 523, endPoint x: 162, endPoint y: 526, distance: 12.4
type input "0"
click at [166, 527] on input "range" at bounding box center [189, 525] width 46 height 3
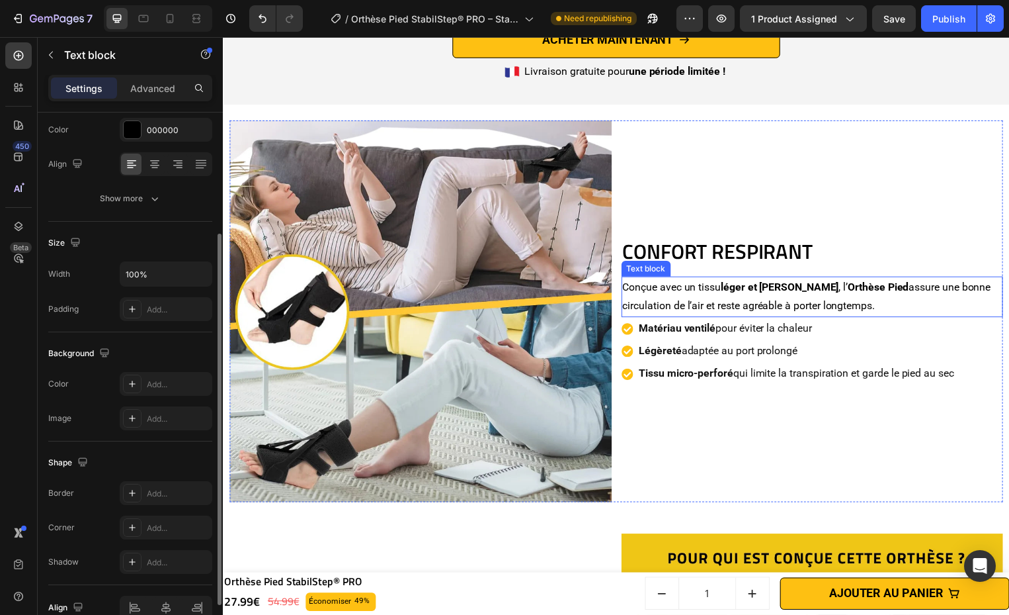
click at [854, 285] on strong "Orthèse Pied" at bounding box center [885, 288] width 62 height 13
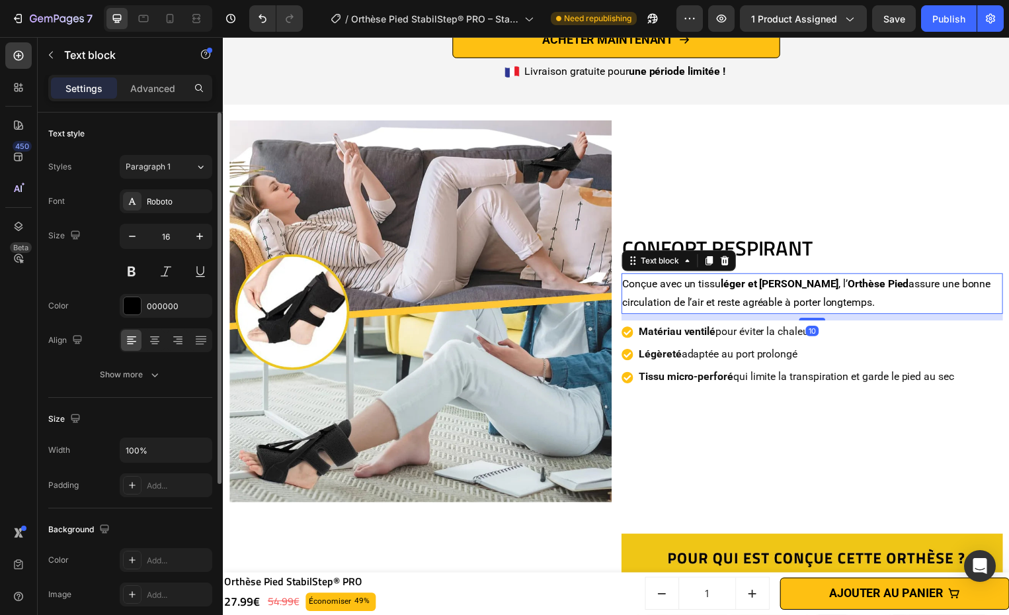
drag, startPoint x: 806, startPoint y: 316, endPoint x: 820, endPoint y: 322, distance: 15.4
click at [820, 322] on div "CONFORT RESPIRANT Heading Conçue avec un tissu léger et aéré , l’ Orthèse Pied …" at bounding box center [818, 314] width 386 height 386
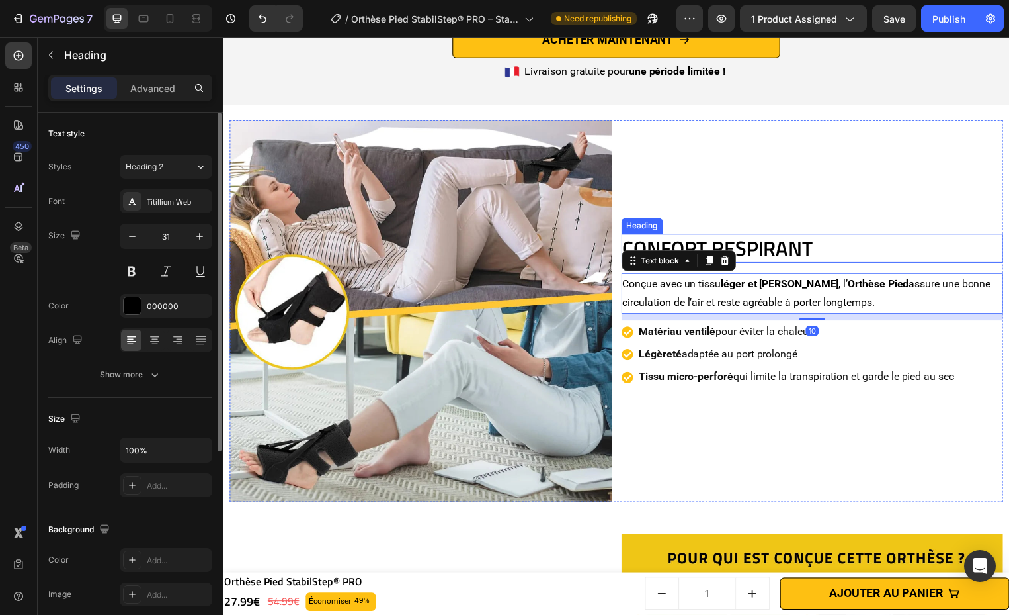
click at [814, 241] on h2 "CONFORT RESPIRANT" at bounding box center [818, 249] width 386 height 29
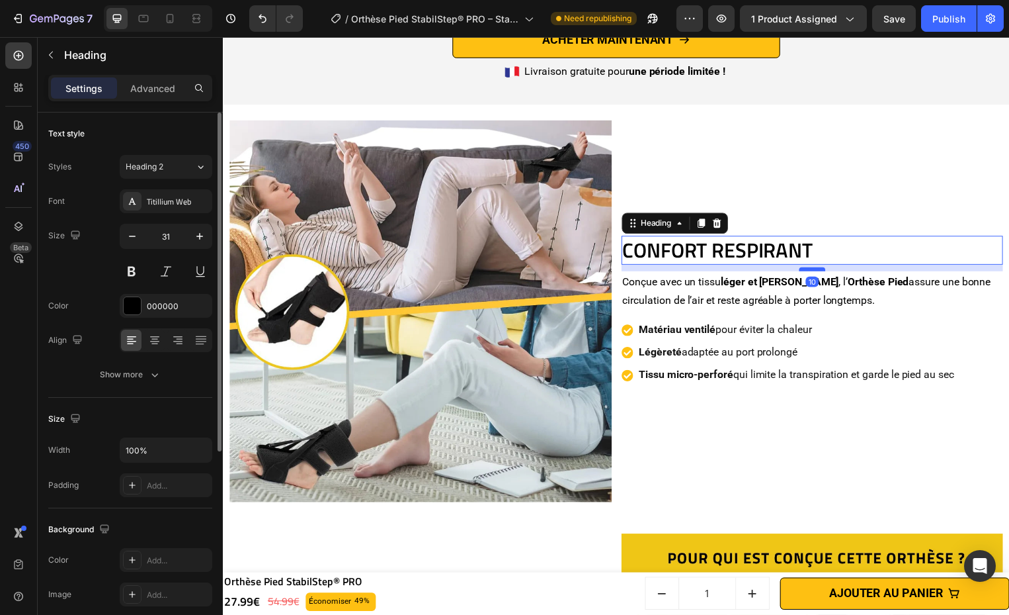
click at [820, 269] on div at bounding box center [817, 271] width 26 height 4
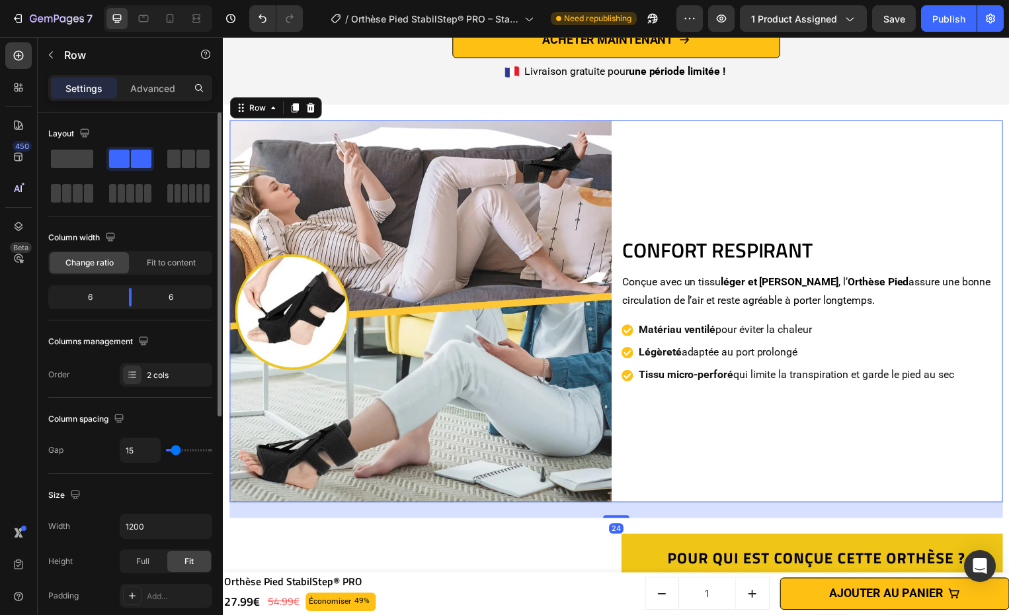
click at [876, 194] on div "CONFORT RESPIRANT Heading Conçue avec un tissu léger et aéré , l’ Orthèse Pied …" at bounding box center [818, 314] width 386 height 386
click at [812, 445] on div "CONFORT RESPIRANT Heading Conçue avec un tissu léger et aéré , l’ Orthèse Pied …" at bounding box center [818, 314] width 386 height 386
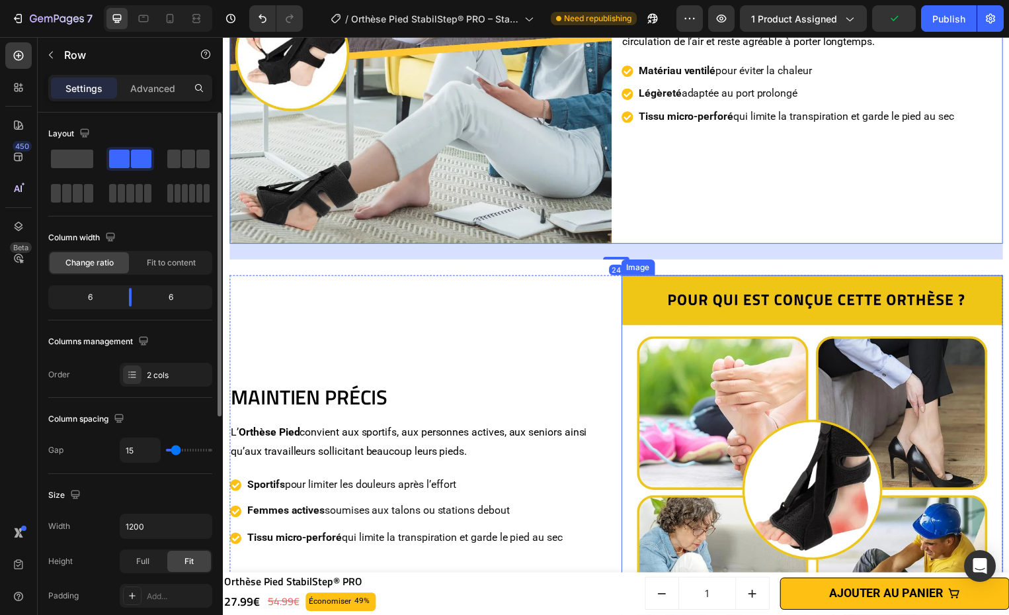
scroll to position [3095, 0]
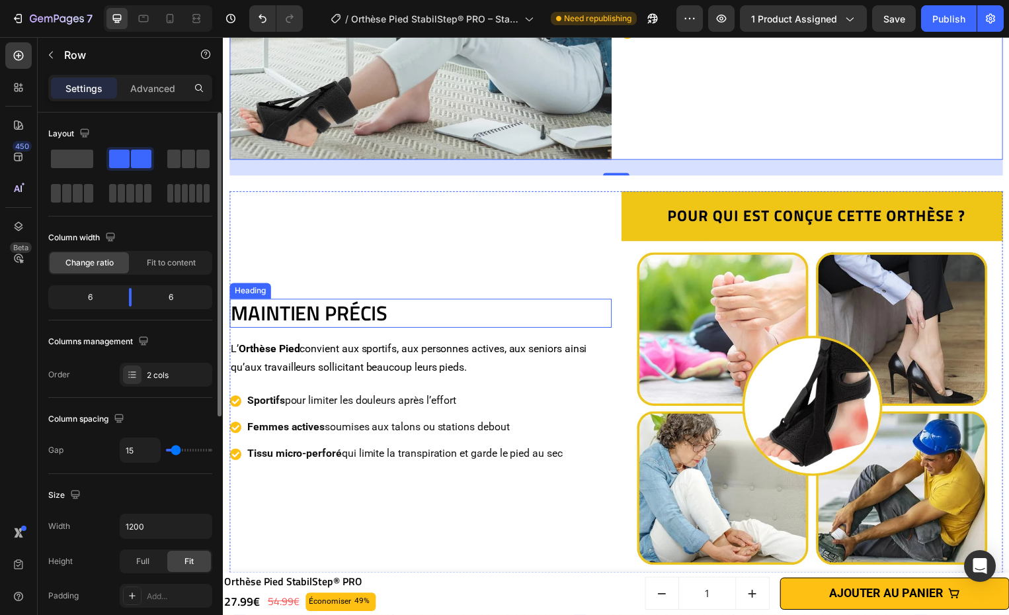
click at [394, 315] on h2 "MAINTIEN PRÉCIS" at bounding box center [423, 315] width 386 height 29
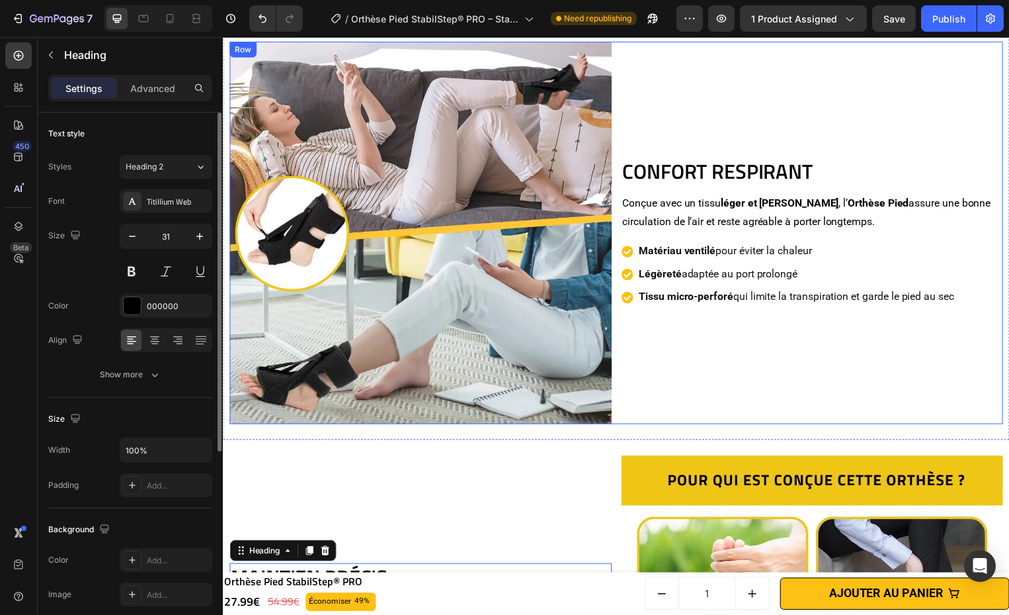
scroll to position [2800, 0]
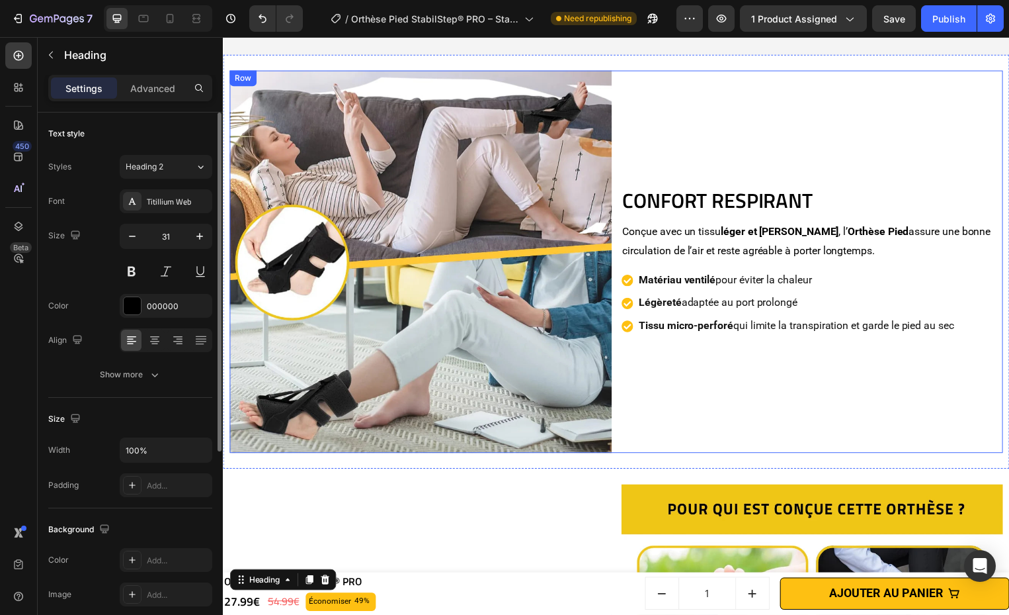
click at [719, 392] on div "CONFORT RESPIRANT Heading Conçue avec un tissu léger et aéré , l’ Orthèse Pied …" at bounding box center [818, 264] width 386 height 386
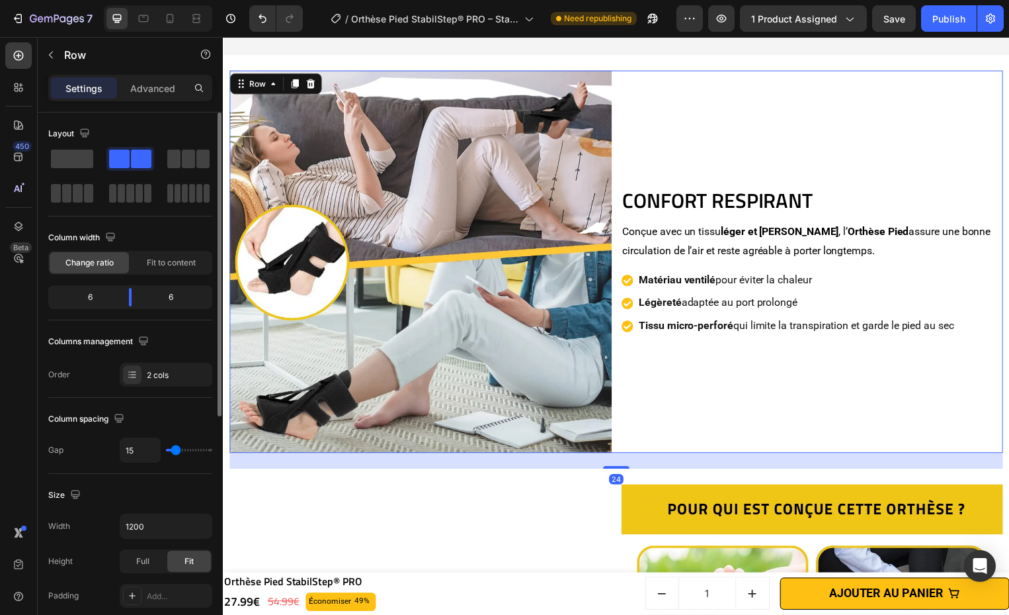
click at [751, 308] on p "Légèreté adaptée au port prolongé" at bounding box center [802, 305] width 318 height 19
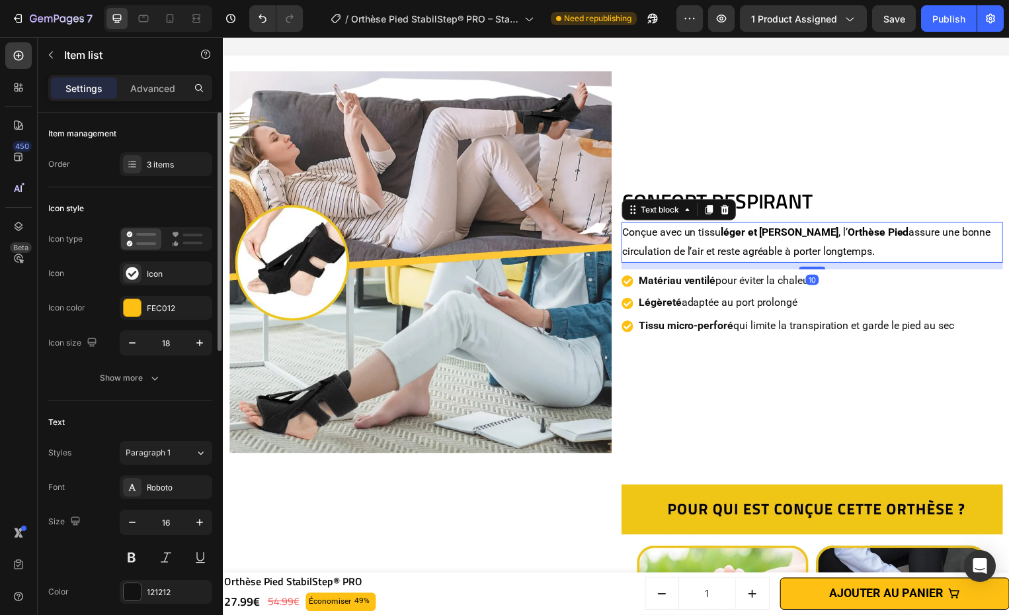
click at [782, 234] on strong "léger et [PERSON_NAME]" at bounding box center [785, 234] width 119 height 13
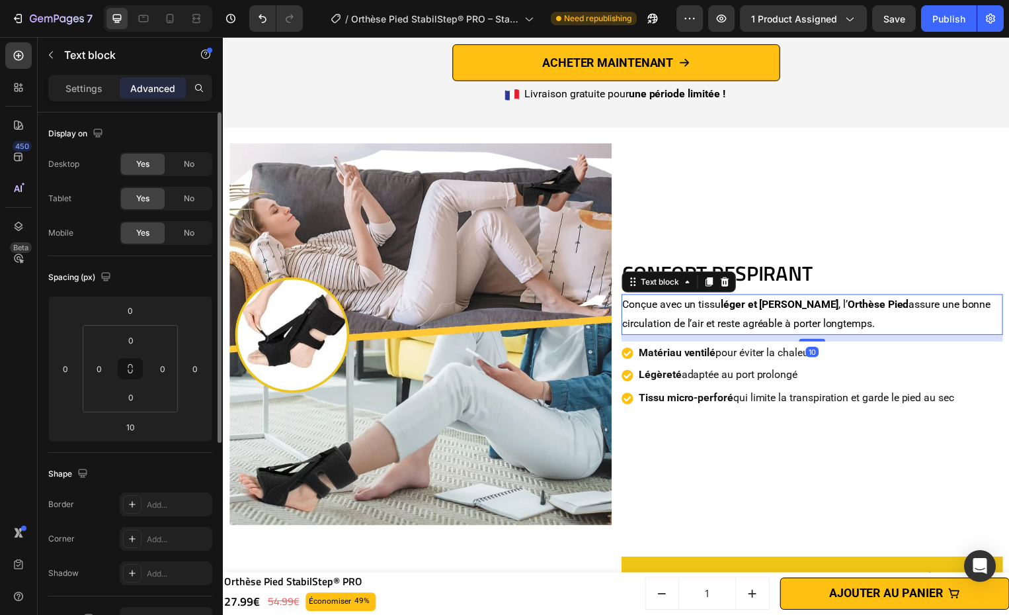
scroll to position [2682, 0]
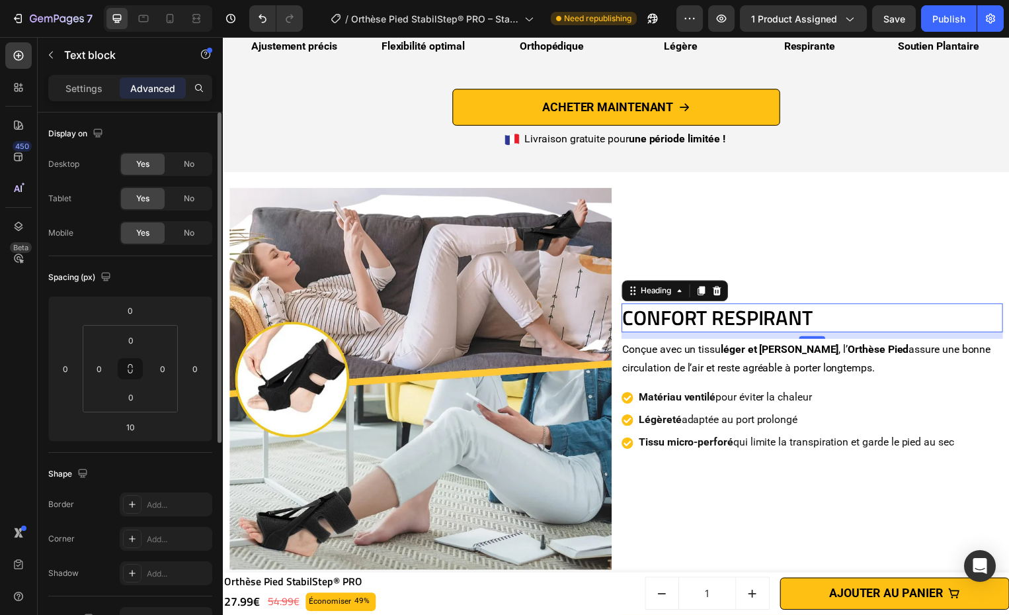
click at [846, 308] on h2 "CONFORT RESPIRANT" at bounding box center [818, 320] width 386 height 29
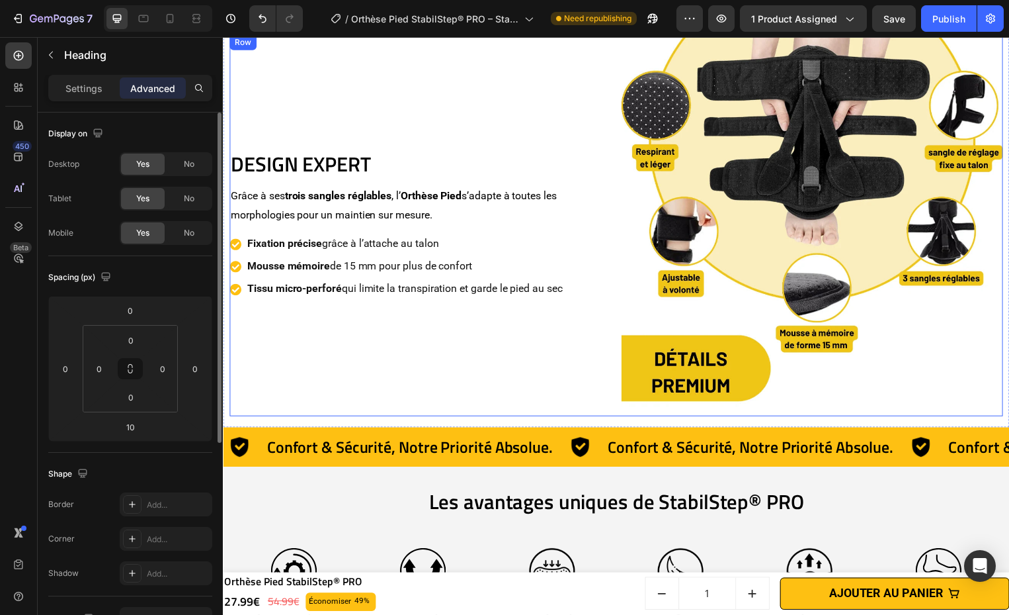
scroll to position [2104, 0]
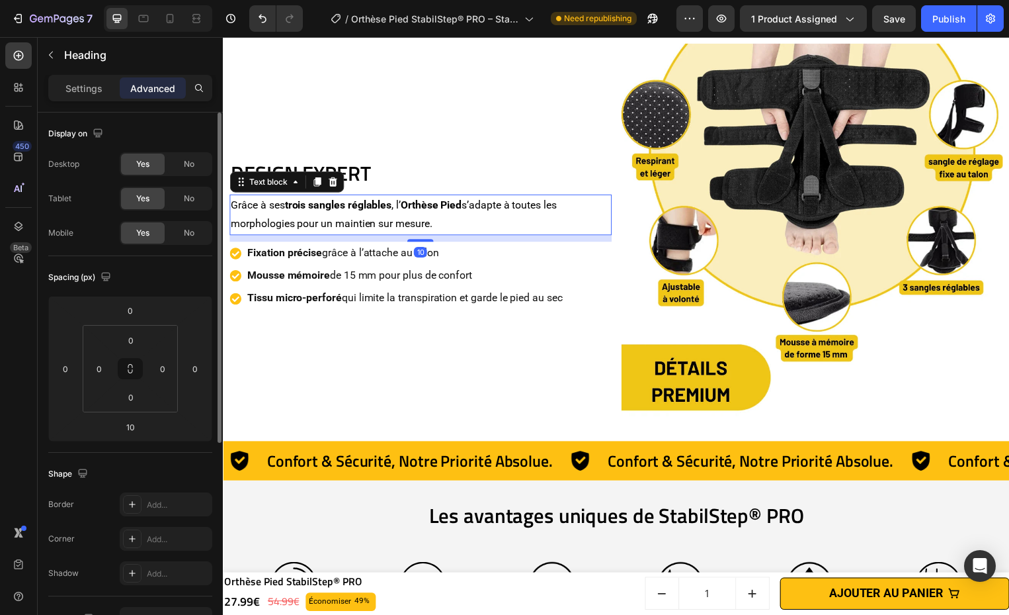
click at [507, 197] on p "Grâce à ses trois sangles réglables , l’ Orthèse Pied s’adapte à toutes les mor…" at bounding box center [422, 216] width 383 height 38
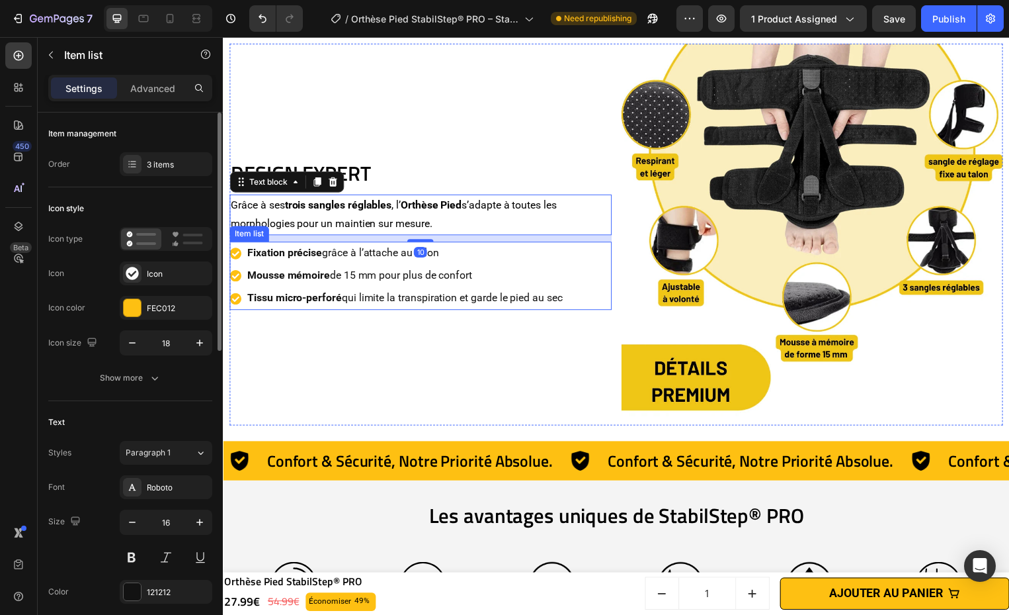
click at [482, 259] on p "Fixation précise grâce à l’attache au talon" at bounding box center [406, 254] width 318 height 19
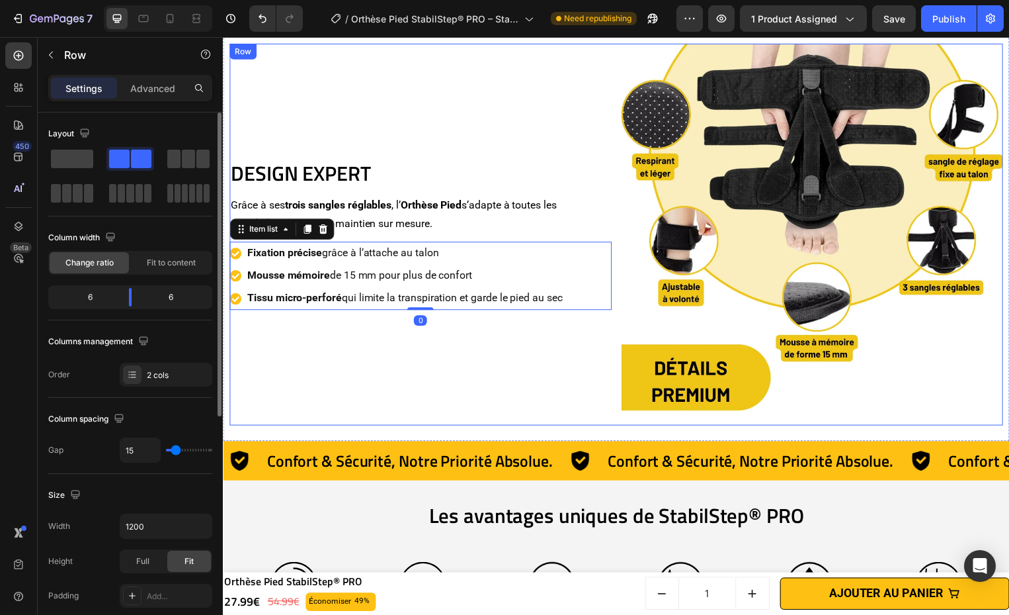
click at [471, 191] on div "DESIGN EXPERT Heading Grâce à ses trois sangles réglables , l’ Orthèse Pied s’a…" at bounding box center [423, 237] width 386 height 386
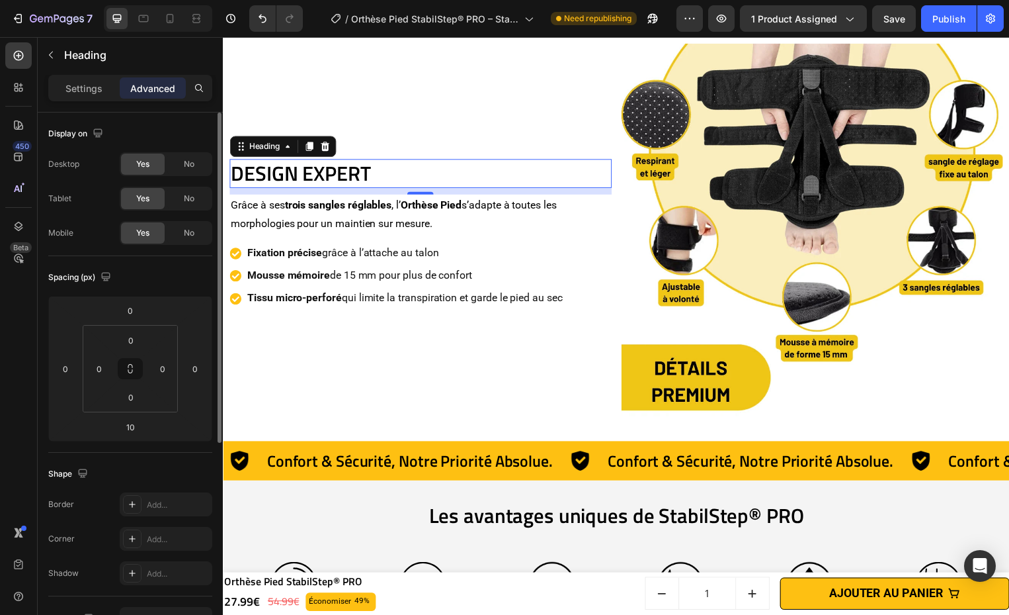
click at [471, 176] on h2 "DESIGN EXPERT" at bounding box center [423, 174] width 386 height 29
click at [490, 218] on p "Grâce à ses trois sangles réglables , l’ Orthèse Pied s’adapte à toutes les mor…" at bounding box center [422, 216] width 383 height 38
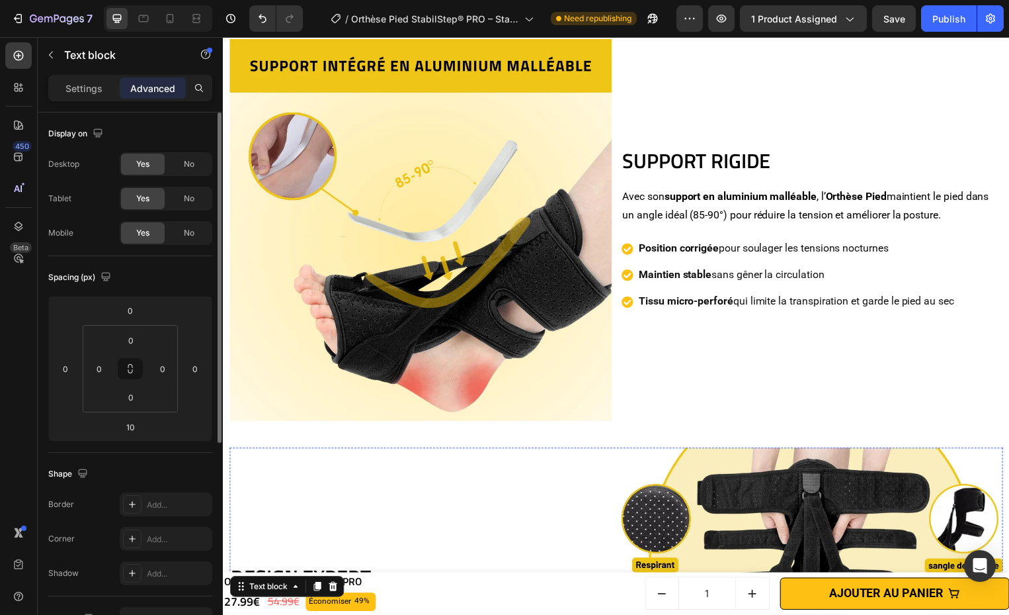
scroll to position [1627, 0]
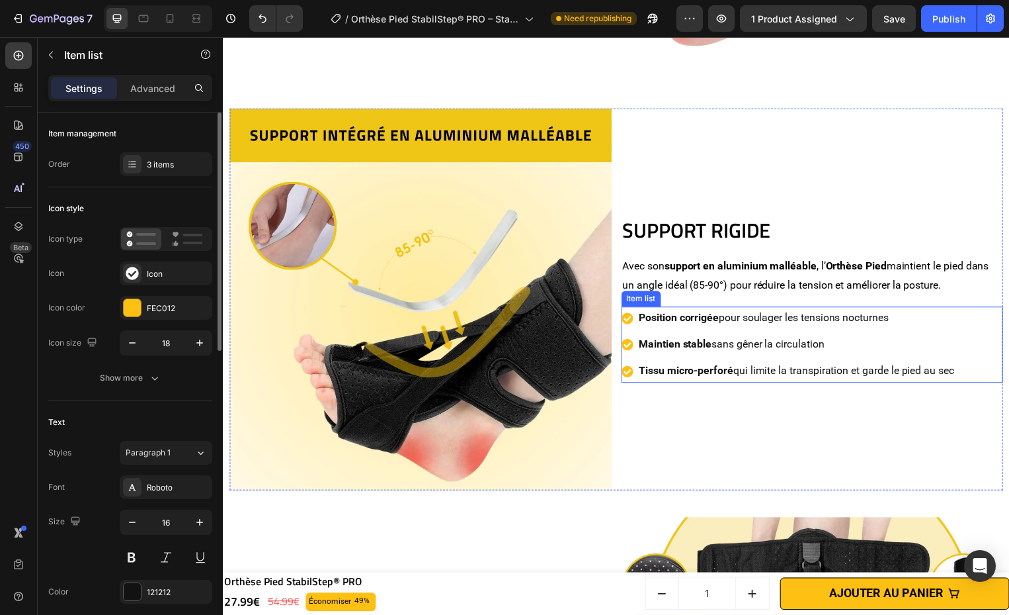
click at [841, 337] on p "Maintien stable sans gêner la circulation" at bounding box center [802, 346] width 318 height 19
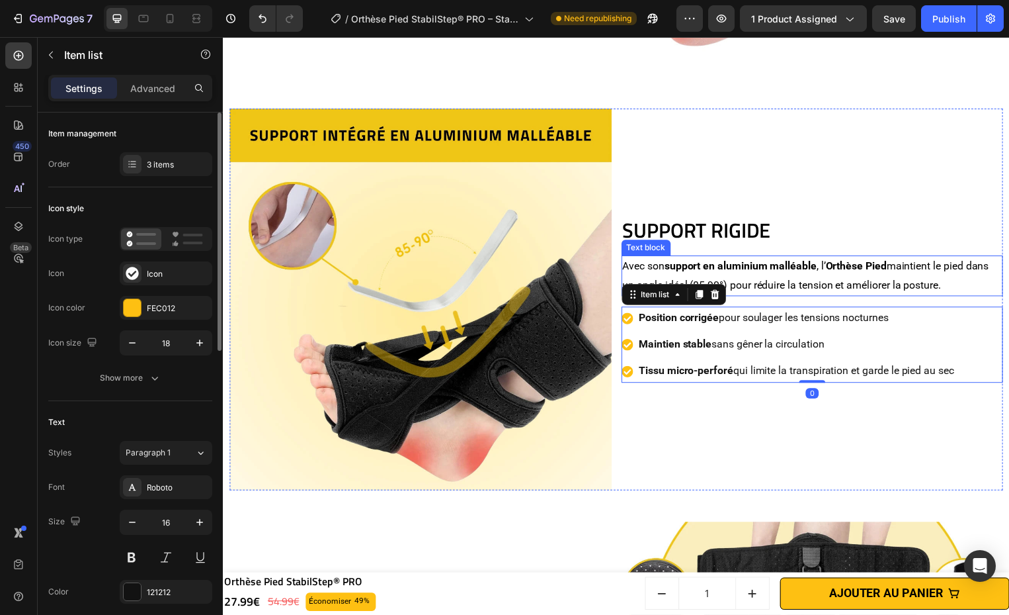
click at [796, 264] on strong "support en aluminium malléable" at bounding box center [745, 267] width 153 height 13
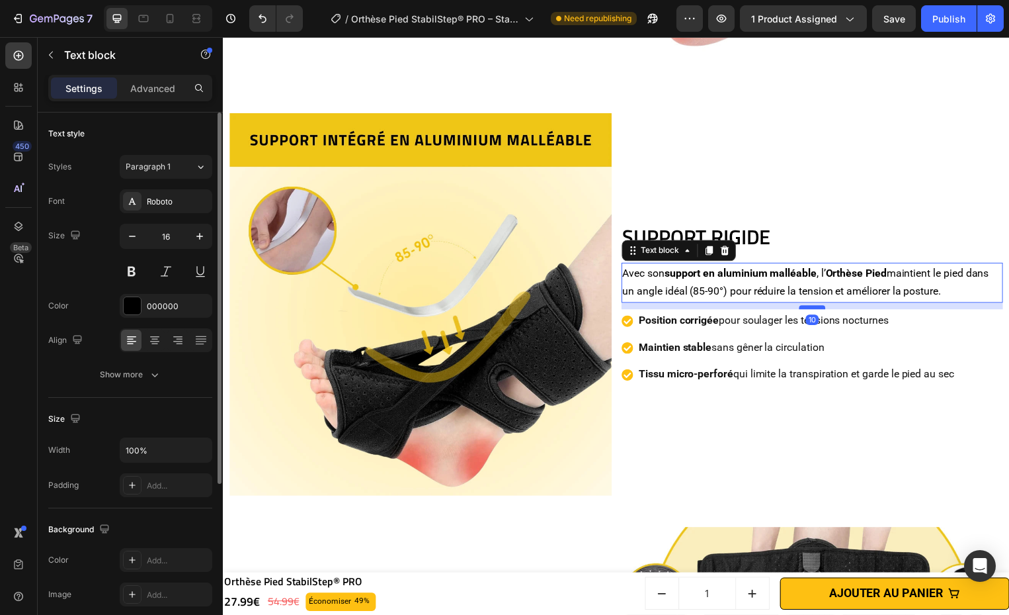
click at [822, 308] on div at bounding box center [817, 310] width 26 height 4
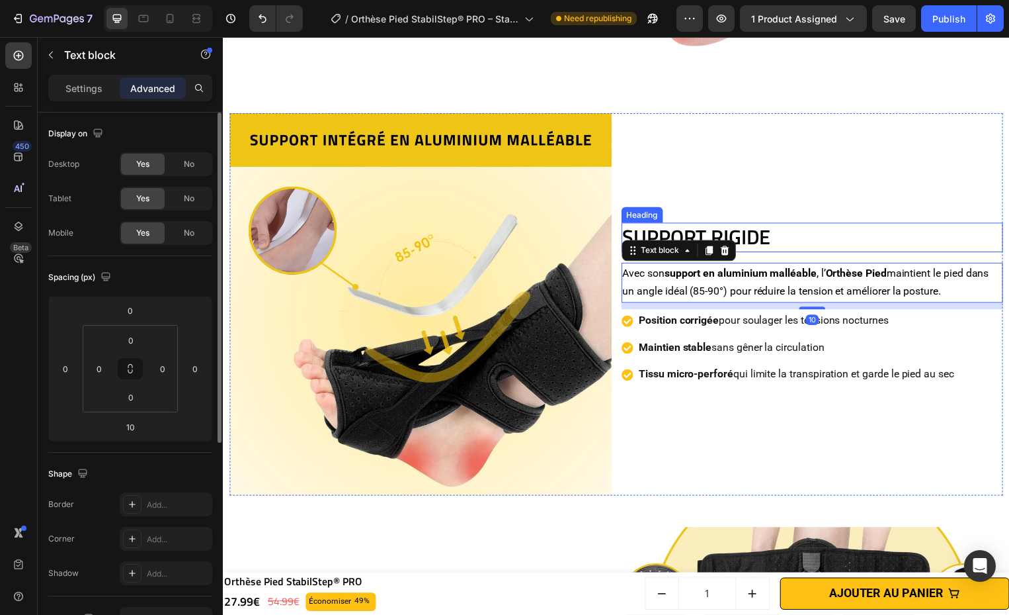
click at [783, 224] on h2 "SUPPORT RIGIDE" at bounding box center [818, 238] width 386 height 29
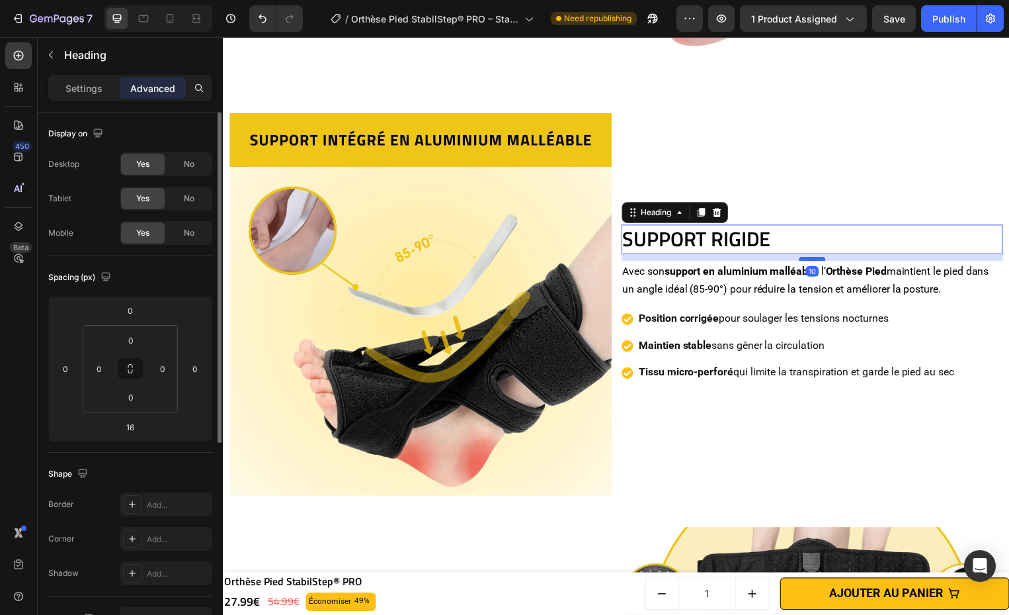
click at [810, 259] on div at bounding box center [817, 261] width 26 height 4
type input "10"
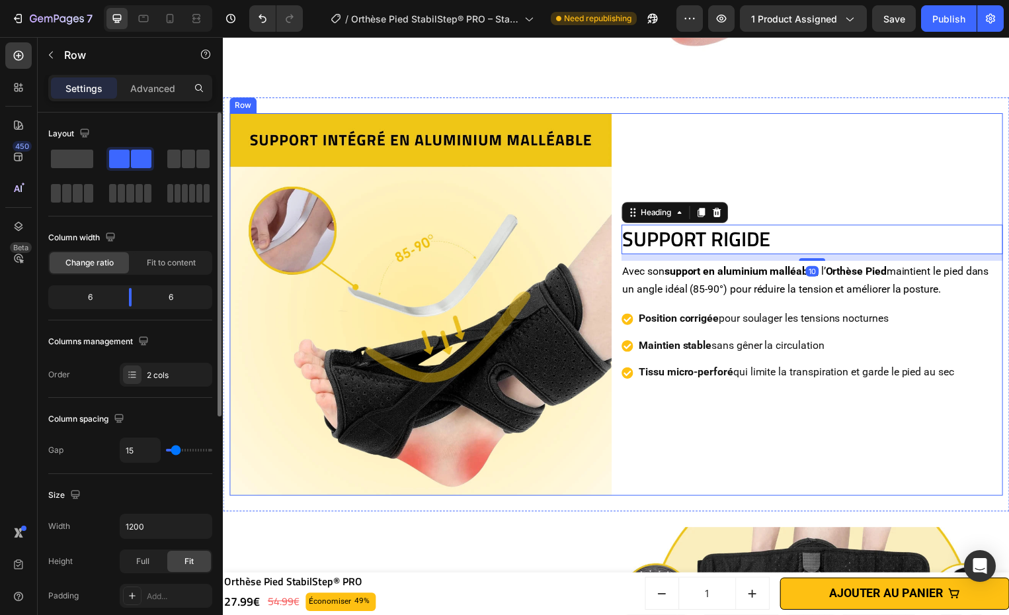
click at [832, 202] on div "SUPPORT RIGIDE Heading 10 Avec son support en aluminium malléable , l’ Orthèse …" at bounding box center [818, 307] width 386 height 386
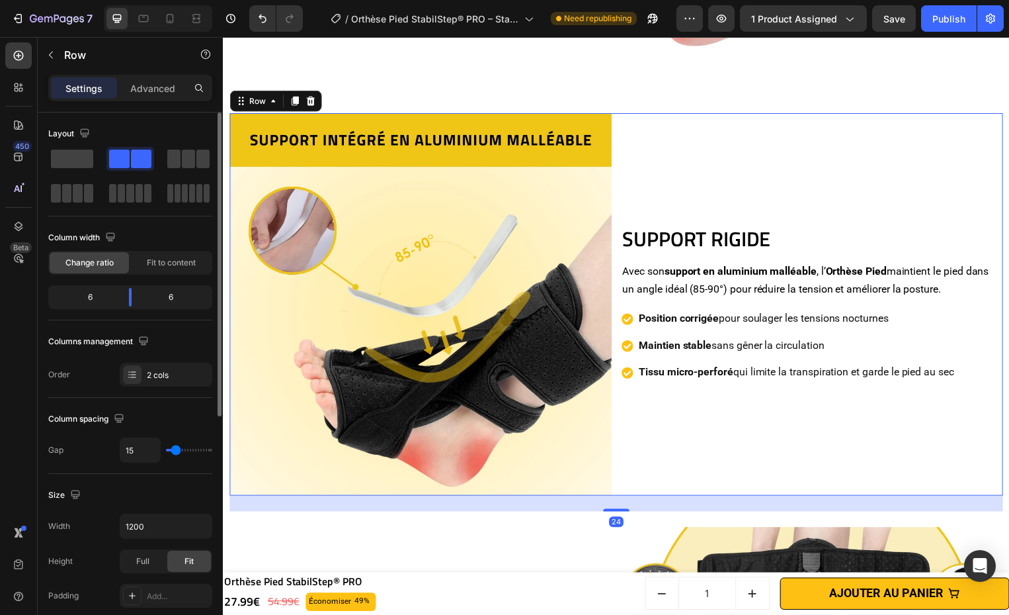
click at [912, 404] on div "SUPPORT RIGIDE Heading Avec son support en aluminium malléable , l’ Orthèse Pie…" at bounding box center [818, 307] width 386 height 386
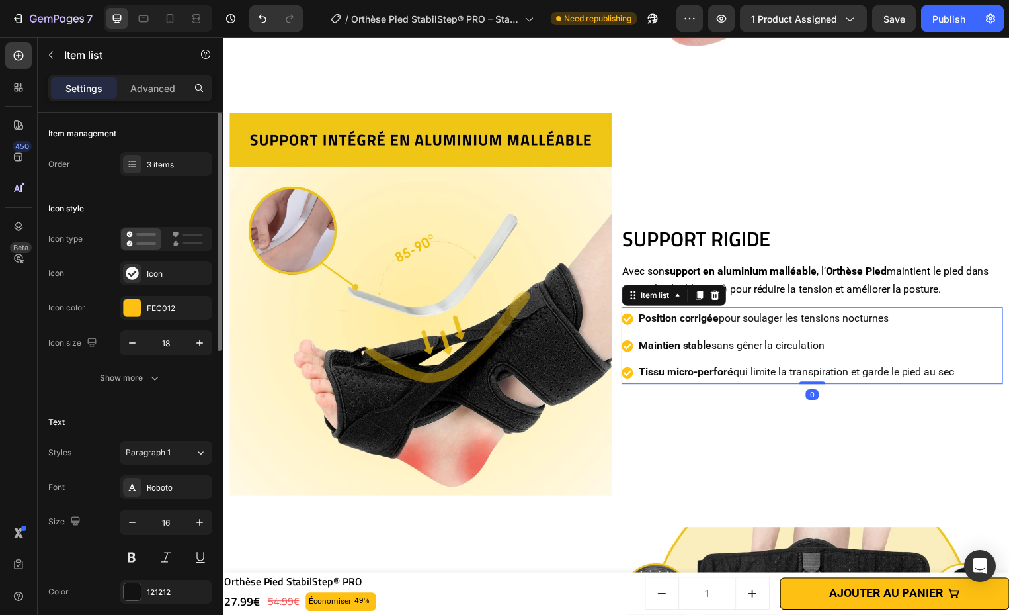
drag, startPoint x: 935, startPoint y: 347, endPoint x: 949, endPoint y: 292, distance: 57.3
click at [936, 337] on div "Maintien stable sans gêner la circulation" at bounding box center [802, 348] width 322 height 23
drag, startPoint x: 950, startPoint y: 290, endPoint x: 925, endPoint y: 247, distance: 49.5
click at [947, 279] on p "Avec son support en aluminium malléable , l’ Orthèse Pied maintient le pied dan…" at bounding box center [817, 283] width 383 height 38
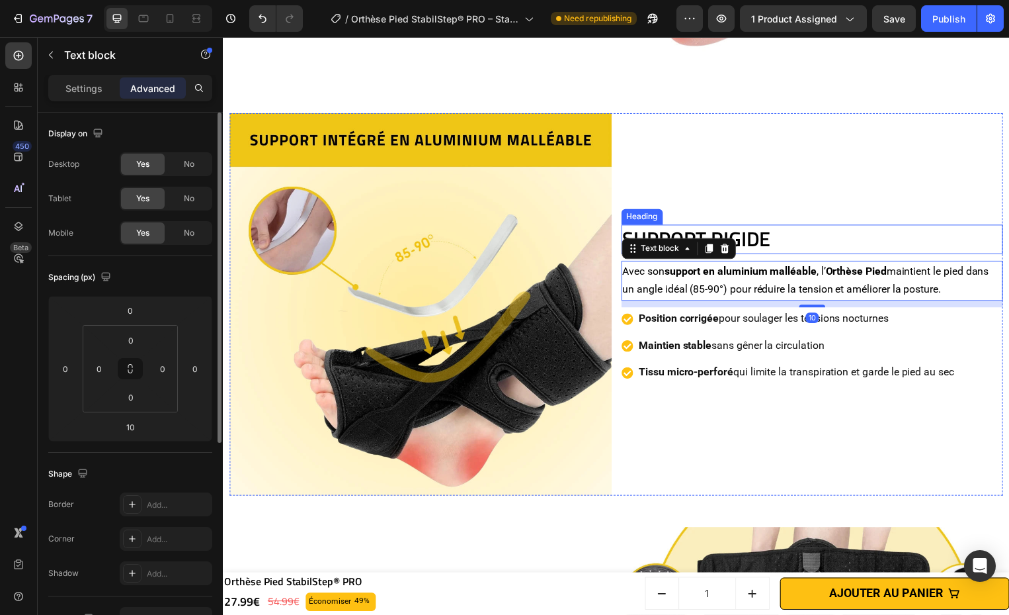
click at [911, 228] on h2 "SUPPORT RIGIDE" at bounding box center [818, 240] width 386 height 29
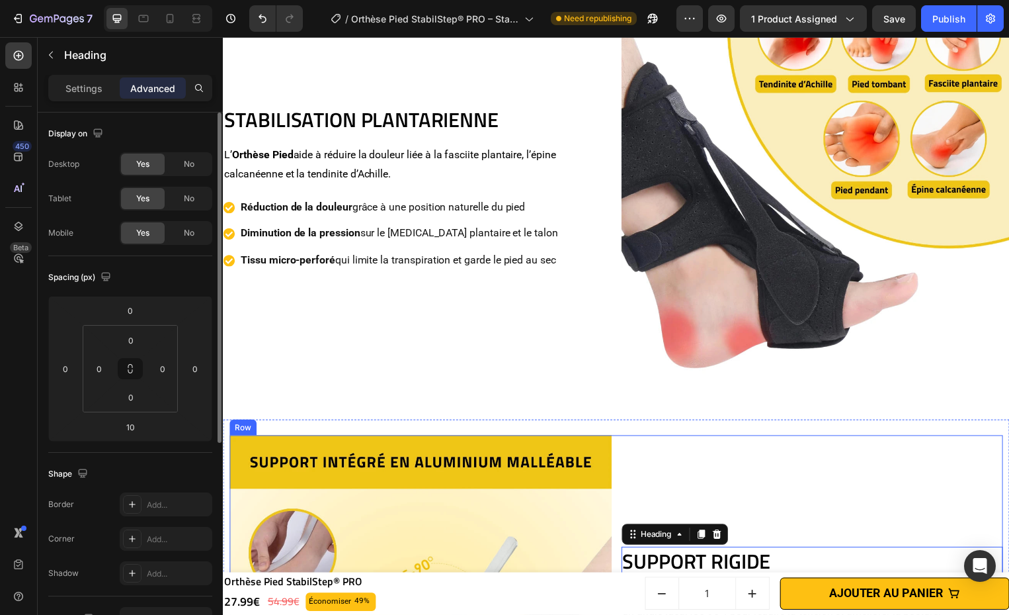
scroll to position [1283, 0]
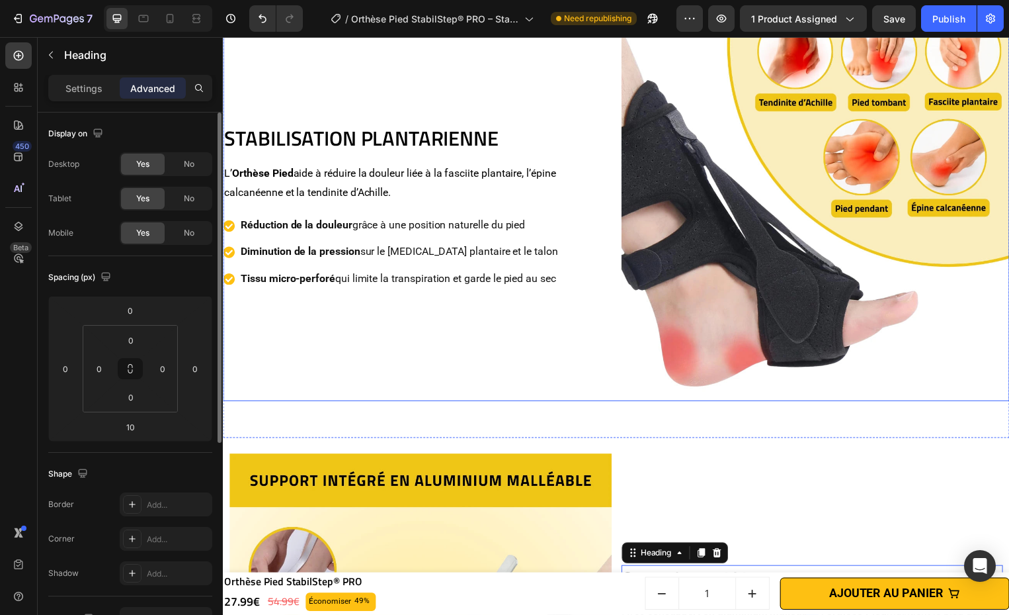
click at [492, 261] on div "Diminution de la pression sur le fascia plantaire et le talon" at bounding box center [401, 253] width 324 height 23
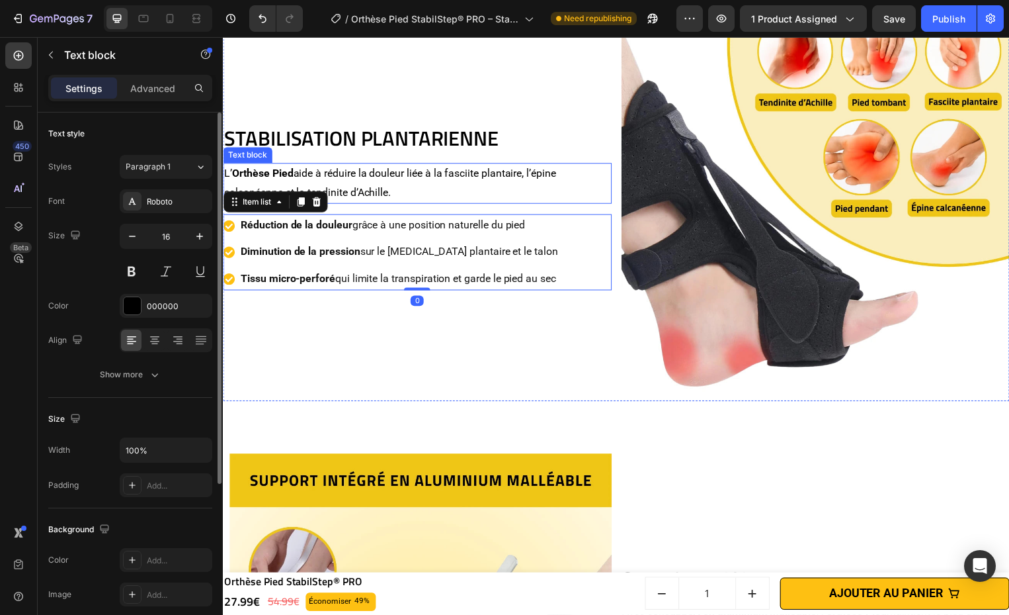
click at [470, 177] on p "L’ Orthèse Pied aide à réduire la douleur liée à la fasciite plantaire, l’épine…" at bounding box center [419, 184] width 390 height 38
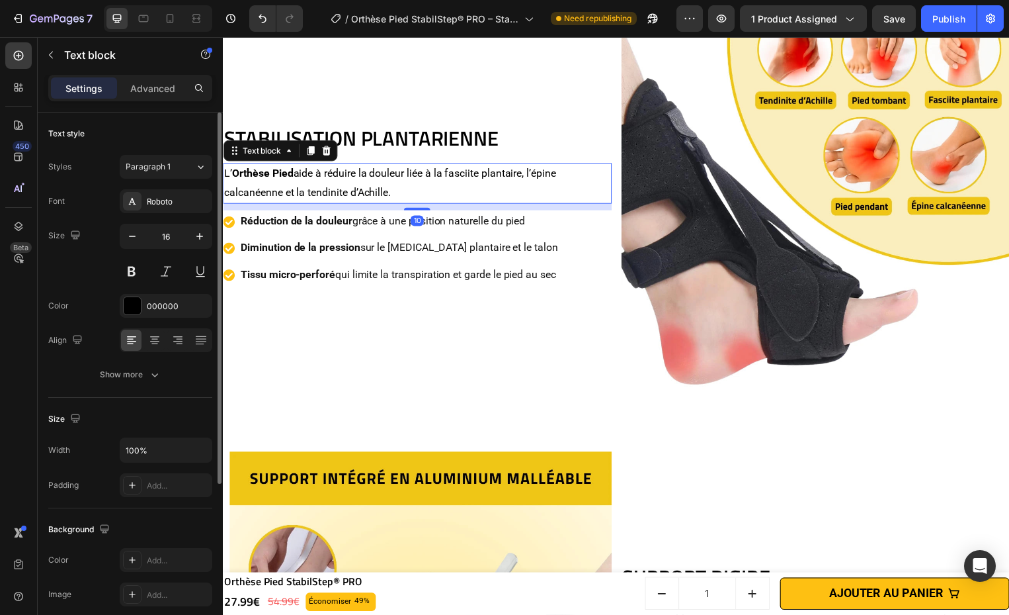
drag, startPoint x: 418, startPoint y: 209, endPoint x: 464, endPoint y: 275, distance: 79.8
click at [419, 209] on div at bounding box center [419, 210] width 26 height 3
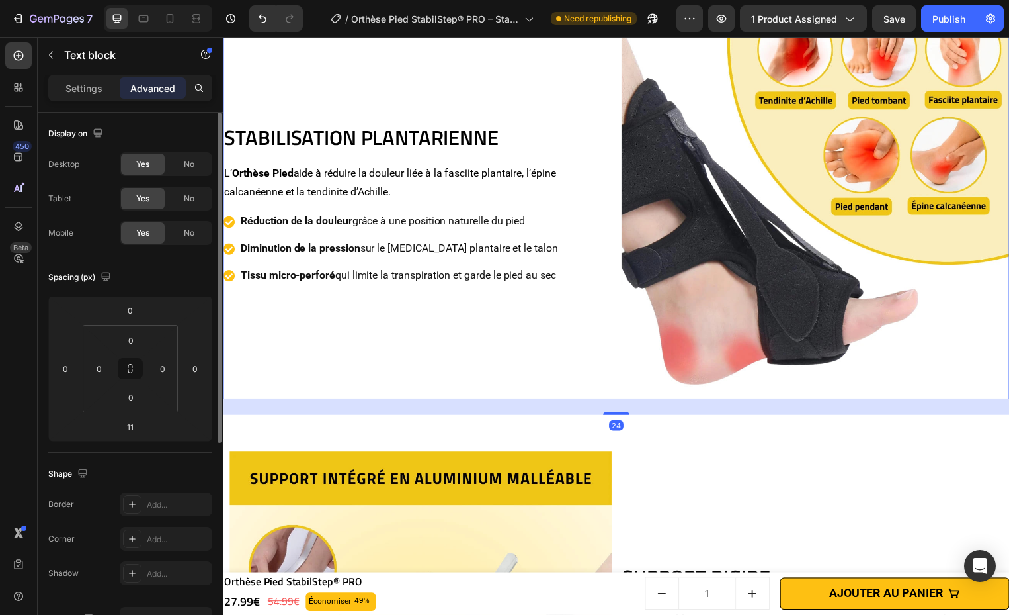
click at [488, 317] on div "STABILISATION PLANTARIENNE Heading L’ Orthèse Pied aide à réduire la douleur li…" at bounding box center [419, 207] width 392 height 392
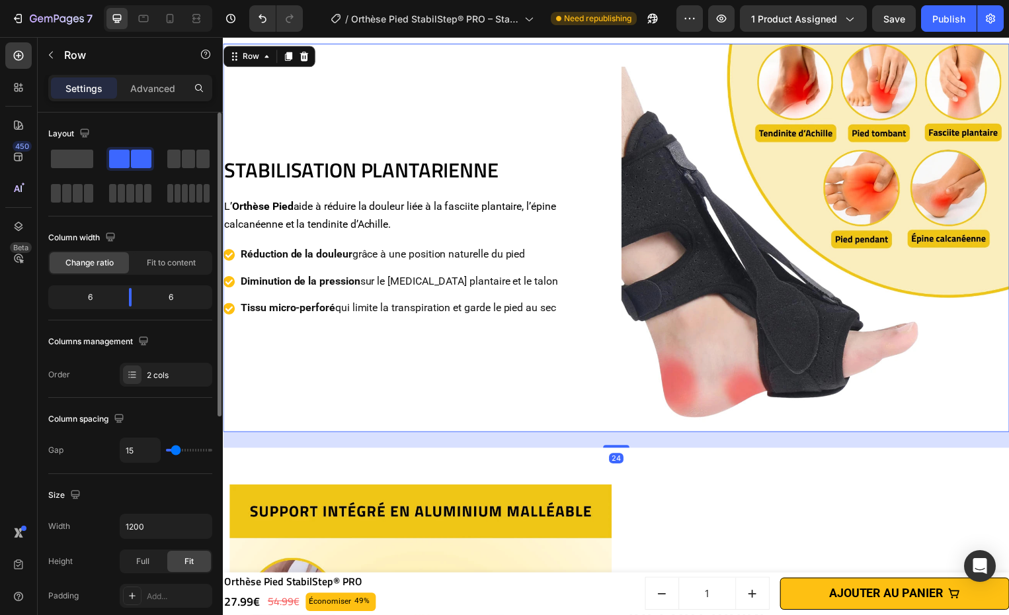
scroll to position [1193, 0]
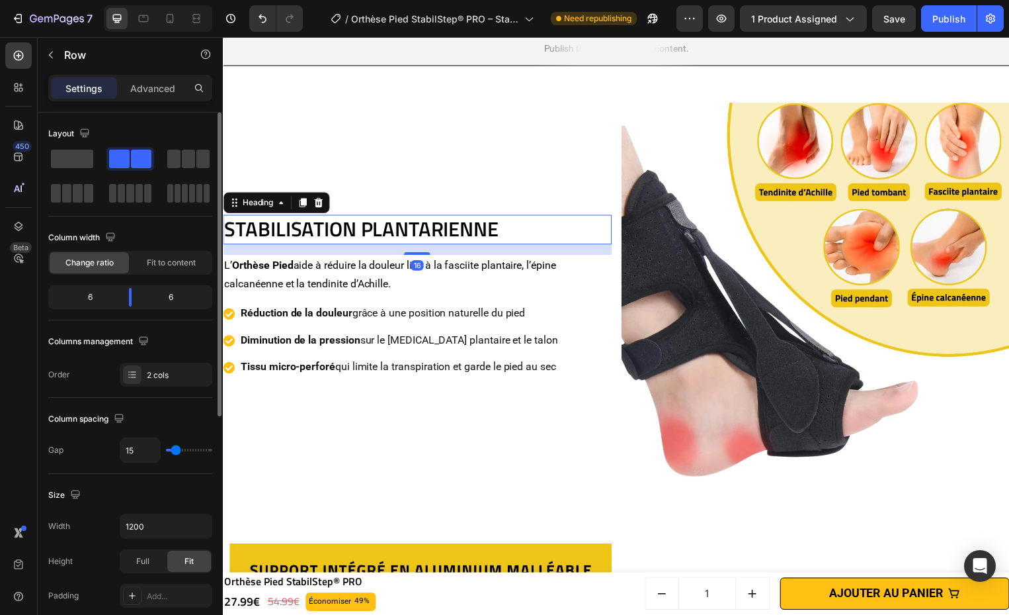
click at [443, 224] on h2 "STABILISATION PLANTARIENNE" at bounding box center [419, 230] width 392 height 29
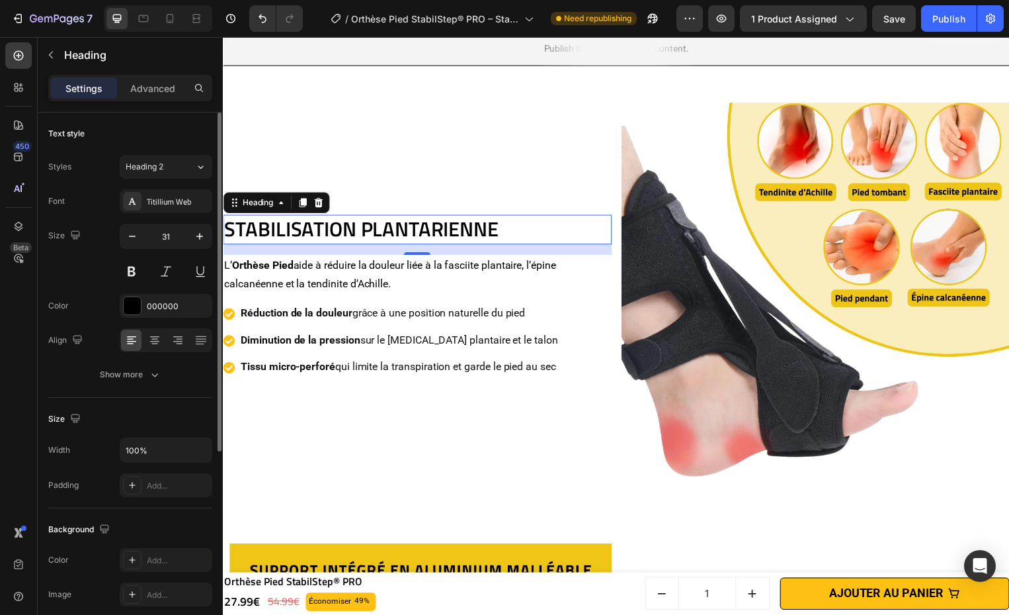
click at [447, 241] on h2 "STABILISATION PLANTARIENNE" at bounding box center [419, 230] width 392 height 29
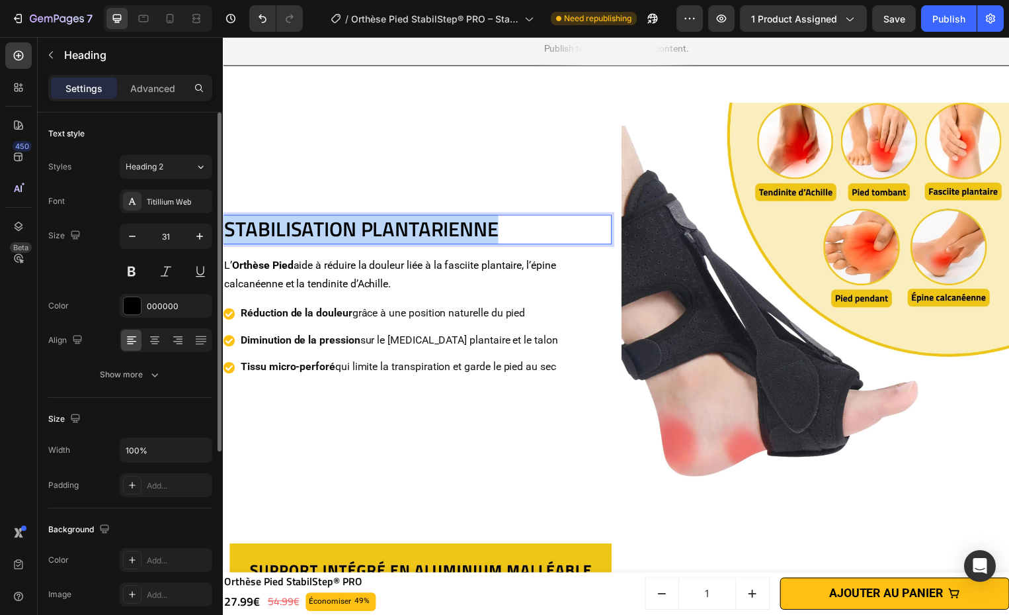
click at [447, 241] on p "STABILISATION PLANTARIENNE" at bounding box center [419, 231] width 390 height 26
click at [416, 266] on p "L’ Orthèse Pied aide à réduire la douleur liée à la fasciite plantaire, l’épine…" at bounding box center [419, 277] width 390 height 38
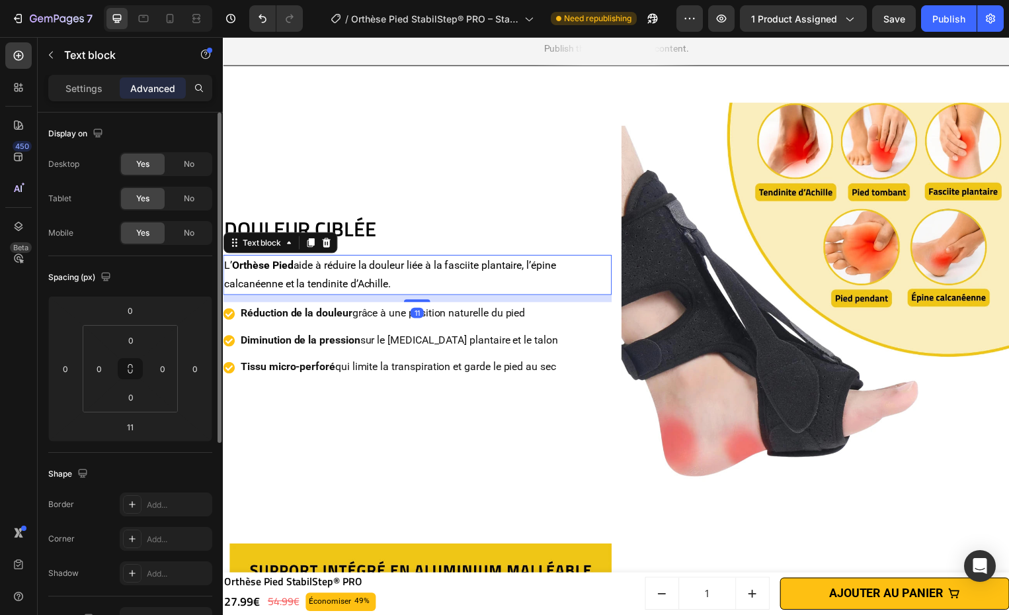
click at [415, 266] on p "L’ Orthèse Pied aide à réduire la douleur liée à la fasciite plantaire, l’épine…" at bounding box center [419, 277] width 390 height 38
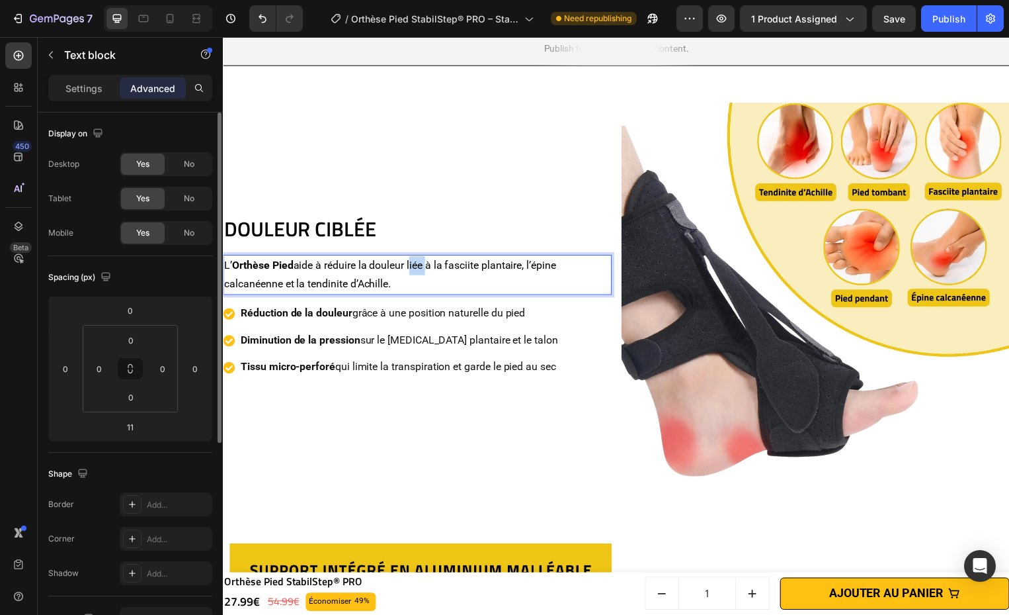
click at [415, 266] on p "L’ Orthèse Pied aide à réduire la douleur liée à la fasciite plantaire, l’épine…" at bounding box center [419, 277] width 390 height 38
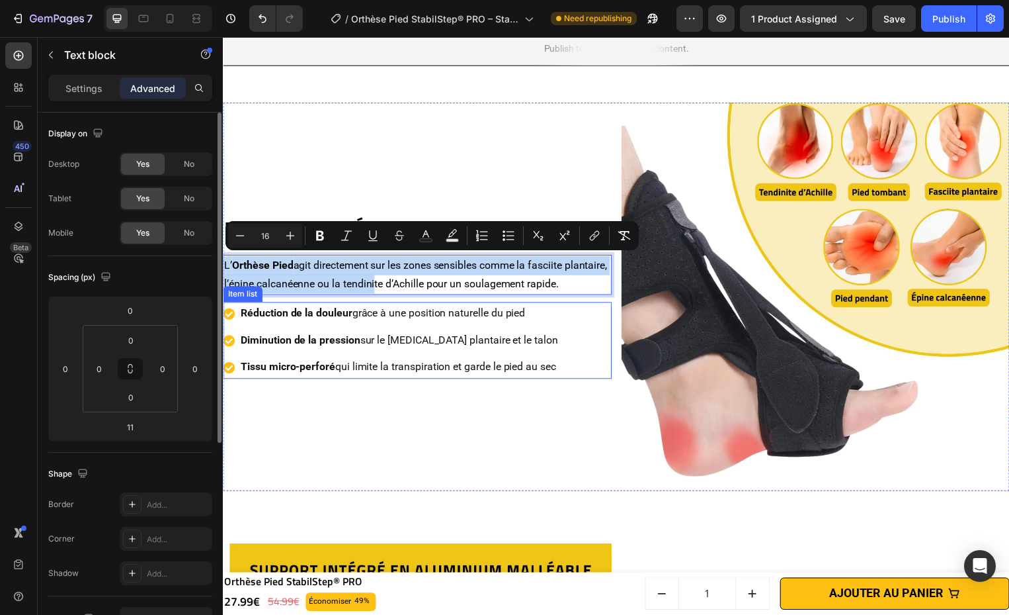
scroll to position [1183, 0]
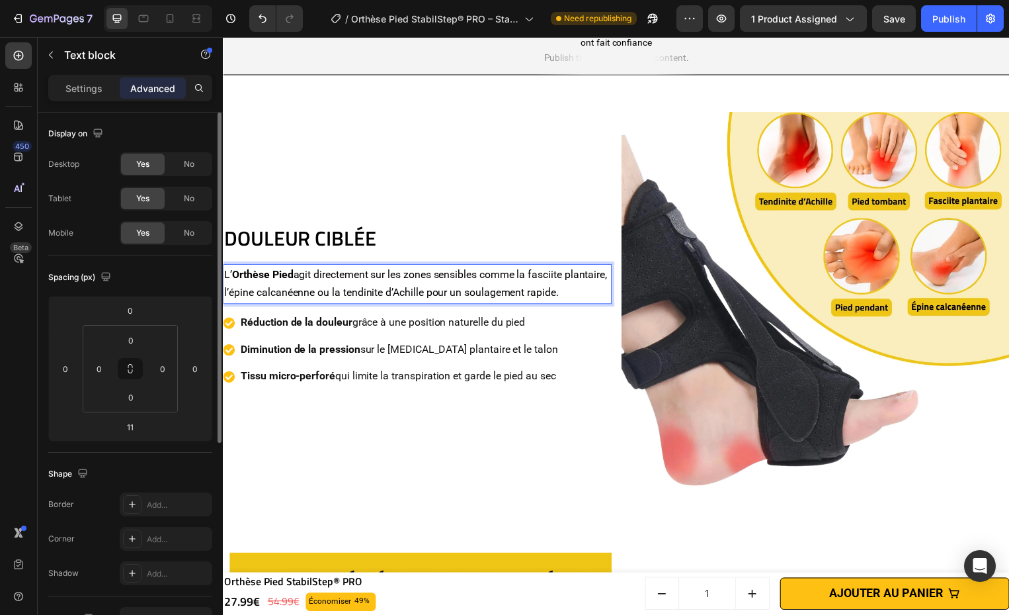
click at [395, 333] on p "Réduction de la douleur grâce à une position naturelle du pied" at bounding box center [401, 325] width 320 height 19
click at [395, 332] on p "Réduction de la douleur grâce à une position naturelle du pied" at bounding box center [401, 325] width 320 height 19
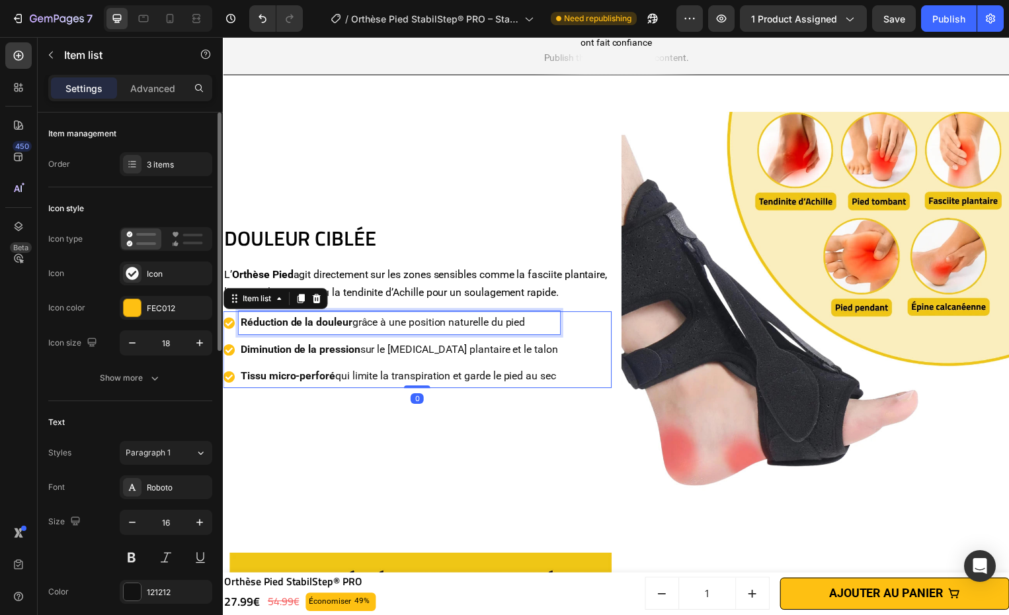
click at [396, 332] on p "Réduction de la douleur grâce à une position naturelle du pied" at bounding box center [401, 325] width 320 height 19
click at [453, 362] on p "Diminution de la pression sur le fascia plantaire et le talon" at bounding box center [401, 352] width 320 height 19
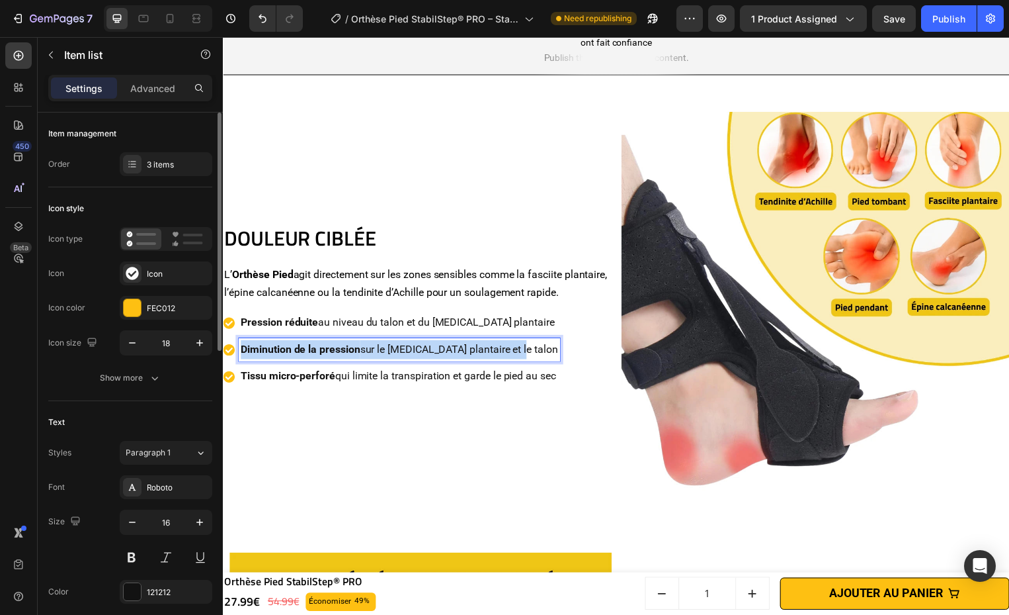
click at [453, 362] on p "Diminution de la pression sur le fascia plantaire et le talon" at bounding box center [401, 352] width 320 height 19
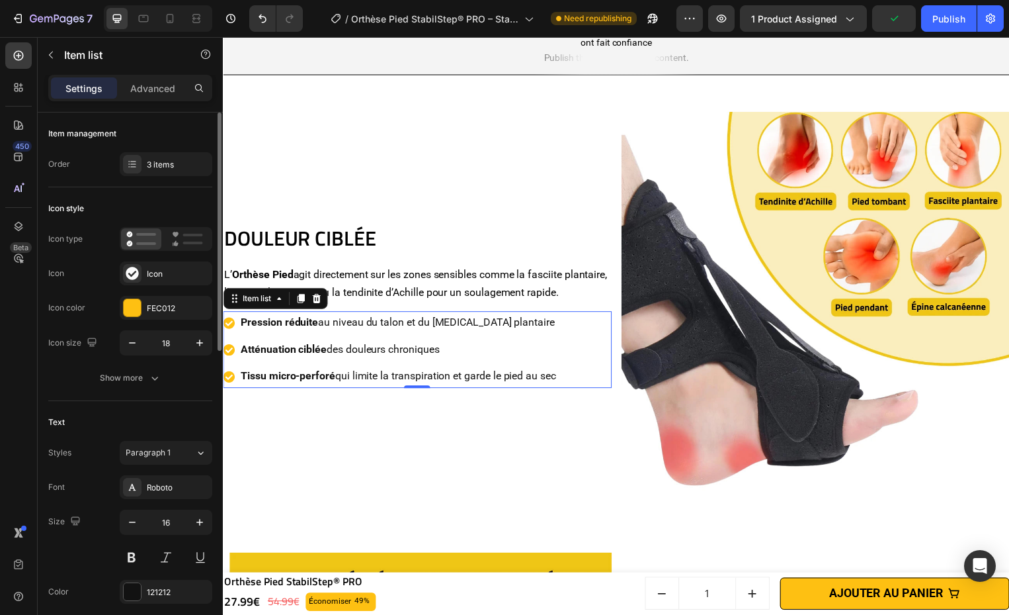
click at [530, 386] on p "Tissu micro-perforé qui limite la transpiration et garde le pied au sec" at bounding box center [400, 379] width 318 height 19
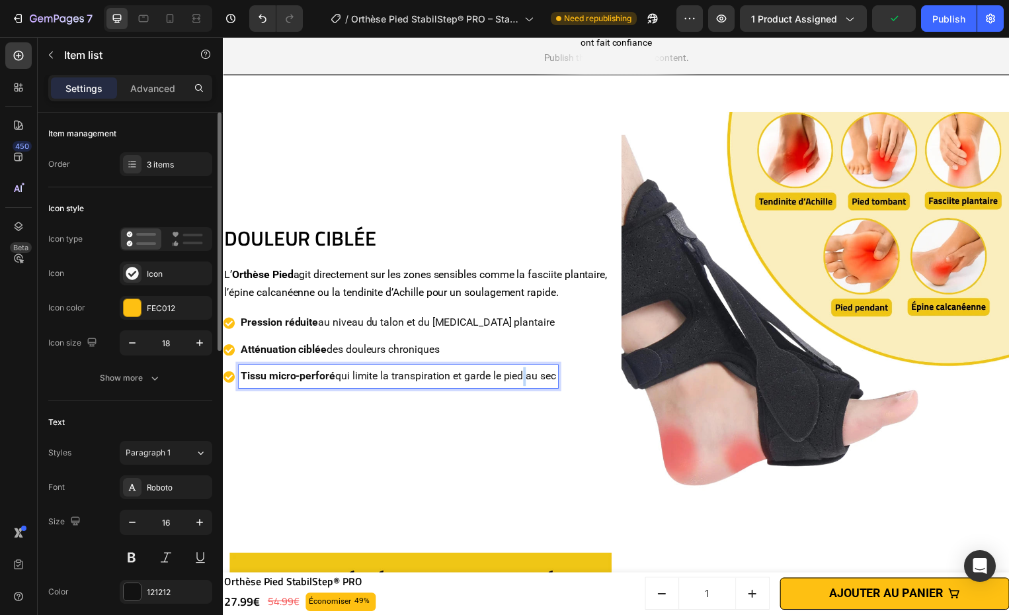
click at [530, 386] on p "Tissu micro-perforé qui limite la transpiration et garde le pied au sec" at bounding box center [400, 379] width 318 height 19
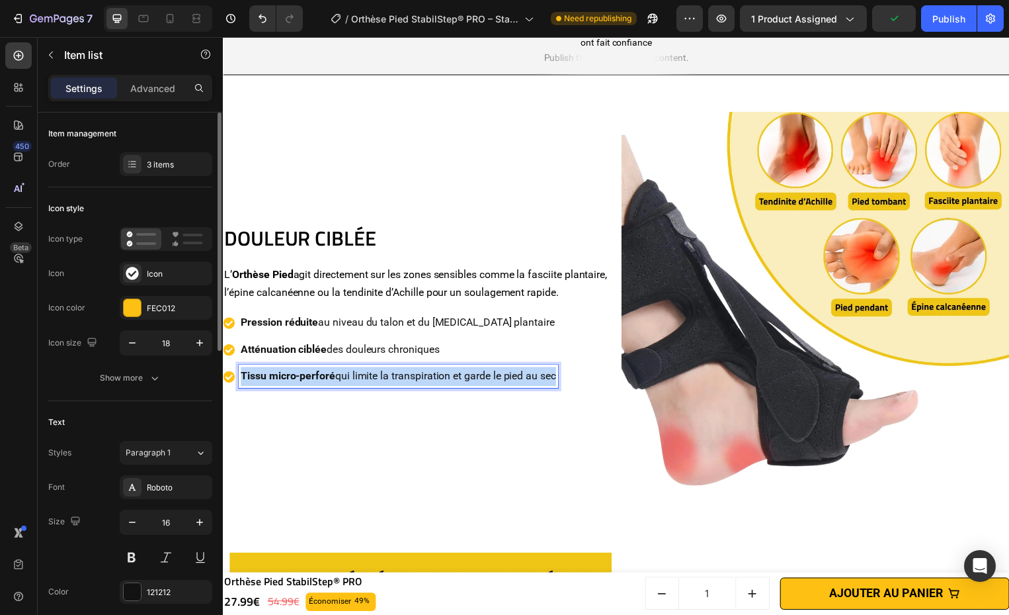
click at [530, 386] on p "Tissu micro-perforé qui limite la transpiration et garde le pied au sec" at bounding box center [400, 379] width 318 height 19
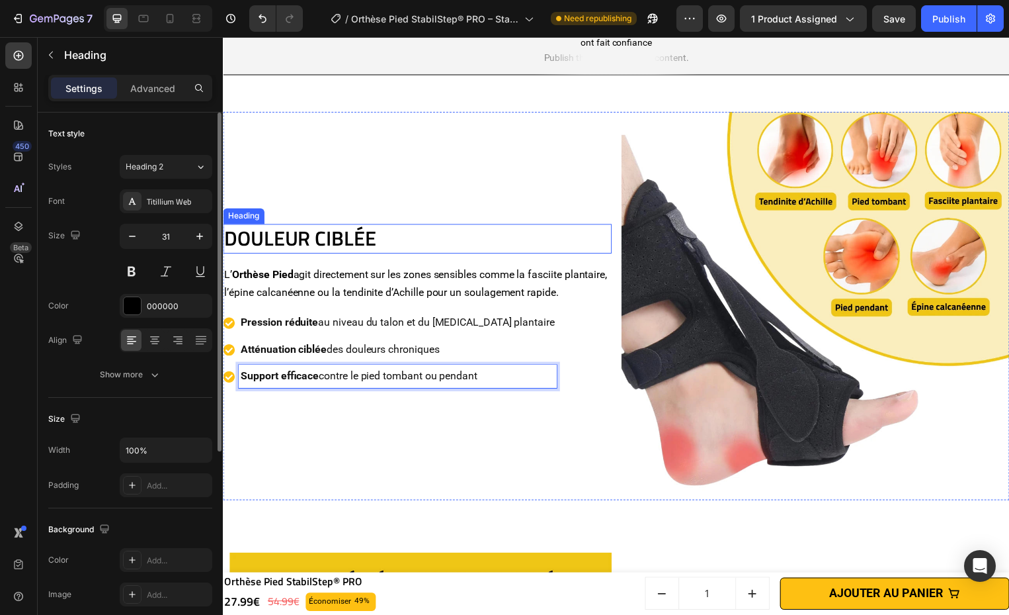
click at [407, 227] on p "DOULEUR CIBLÉE" at bounding box center [419, 240] width 390 height 26
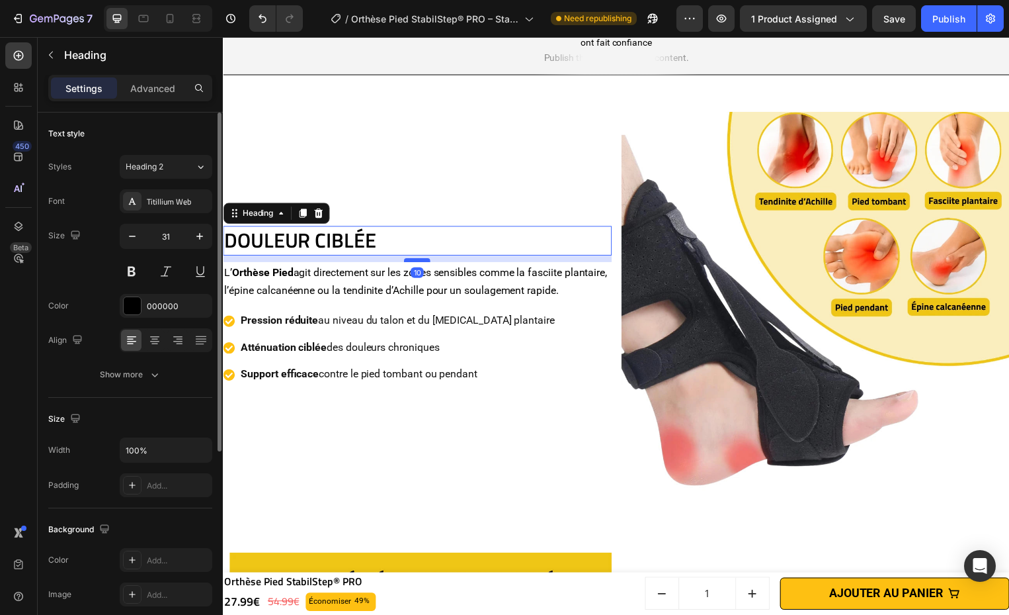
click at [425, 260] on div at bounding box center [419, 262] width 26 height 4
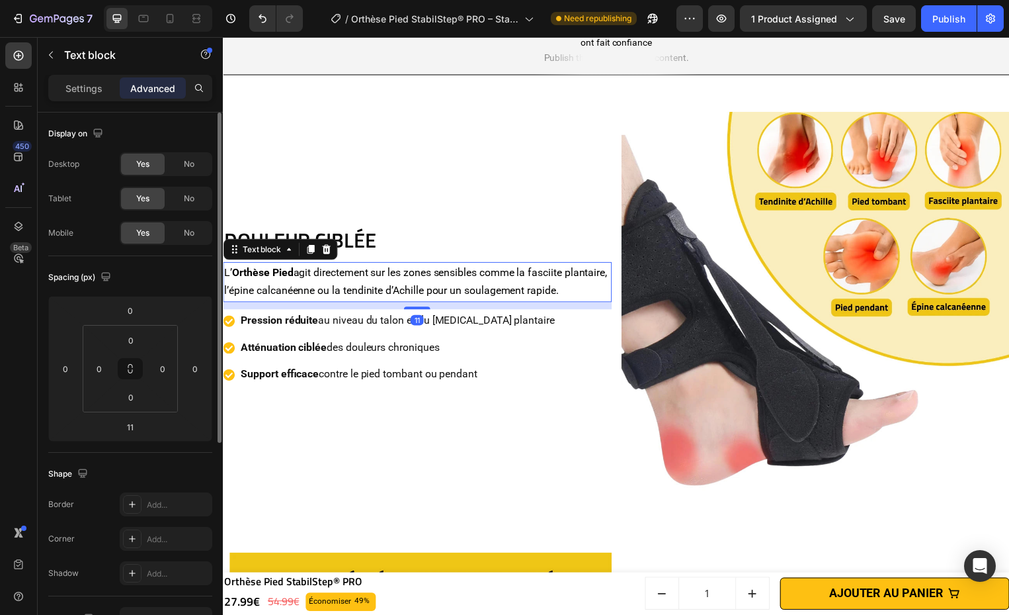
click at [445, 269] on p "L’ Orthèse Pied agit directement sur les zones sensibles comme la fasciite plan…" at bounding box center [419, 284] width 390 height 38
click at [421, 312] on div at bounding box center [419, 310] width 26 height 4
type input "10"
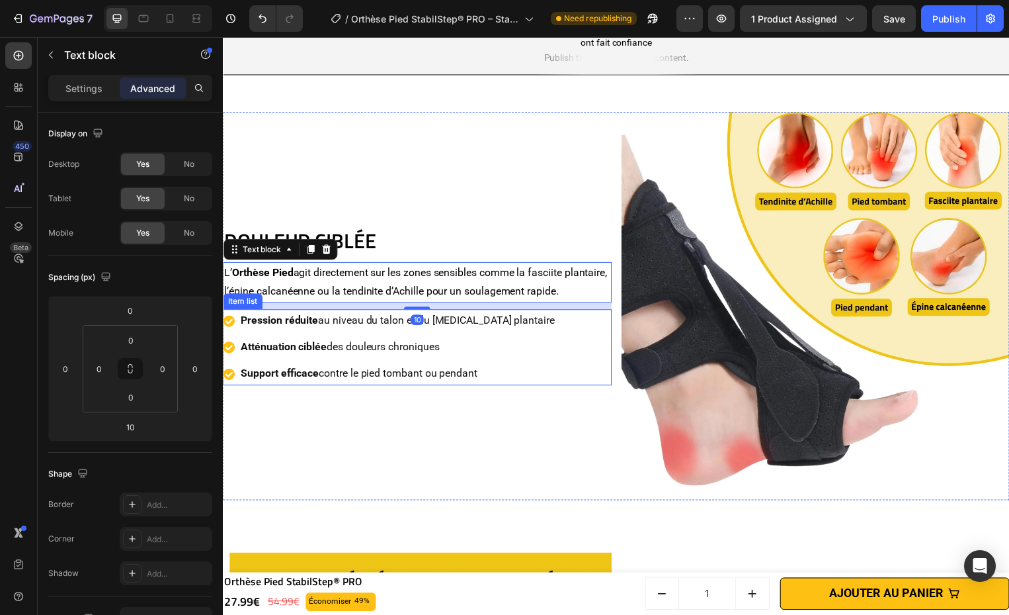
click at [584, 363] on div "Pression réduite au niveau du talon et du [MEDICAL_DATA] plantaire Atténuation …" at bounding box center [419, 350] width 392 height 77
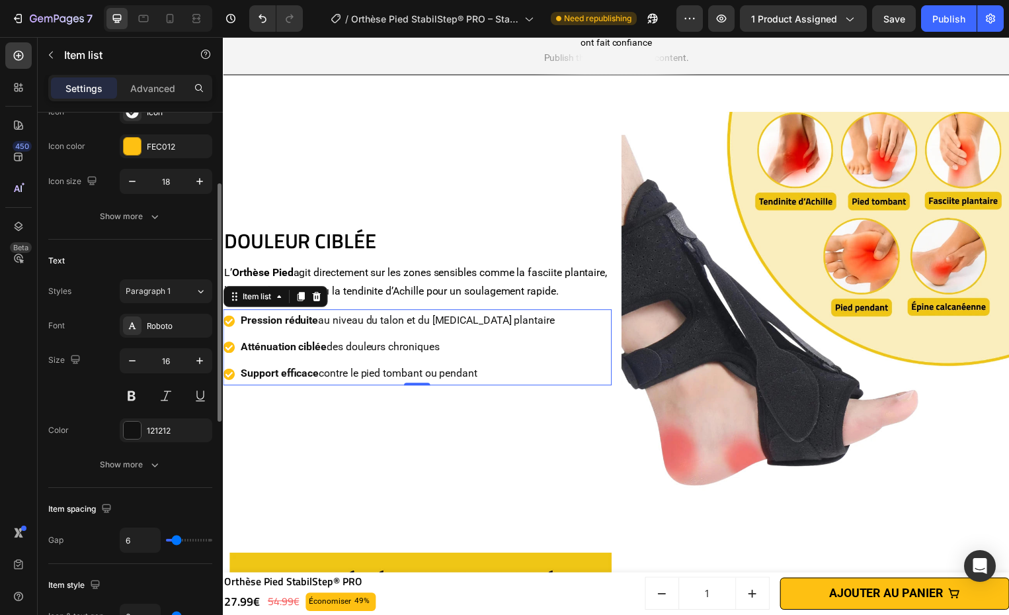
scroll to position [273, 0]
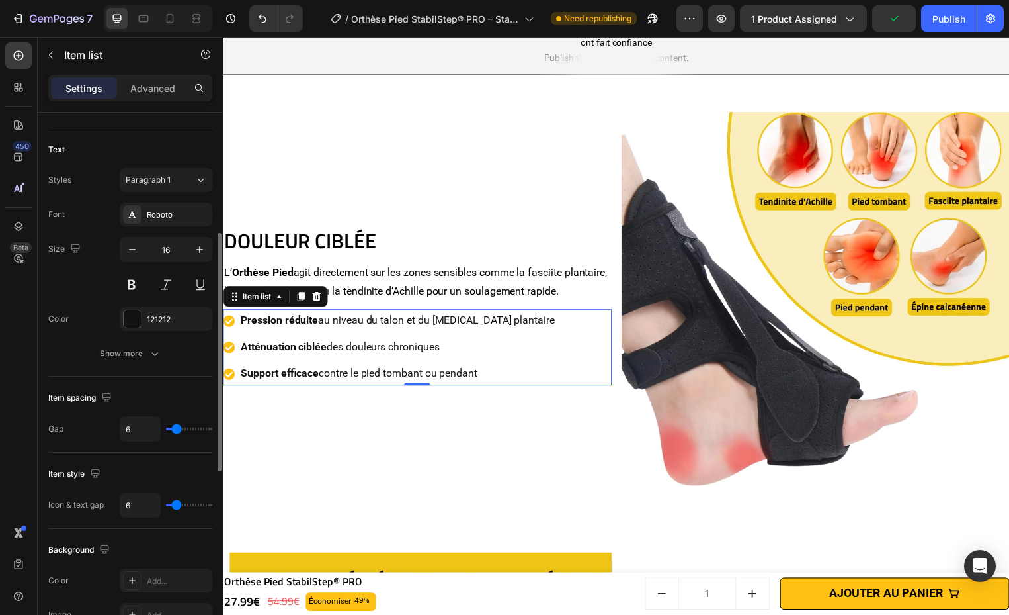
type input "4"
type input "0"
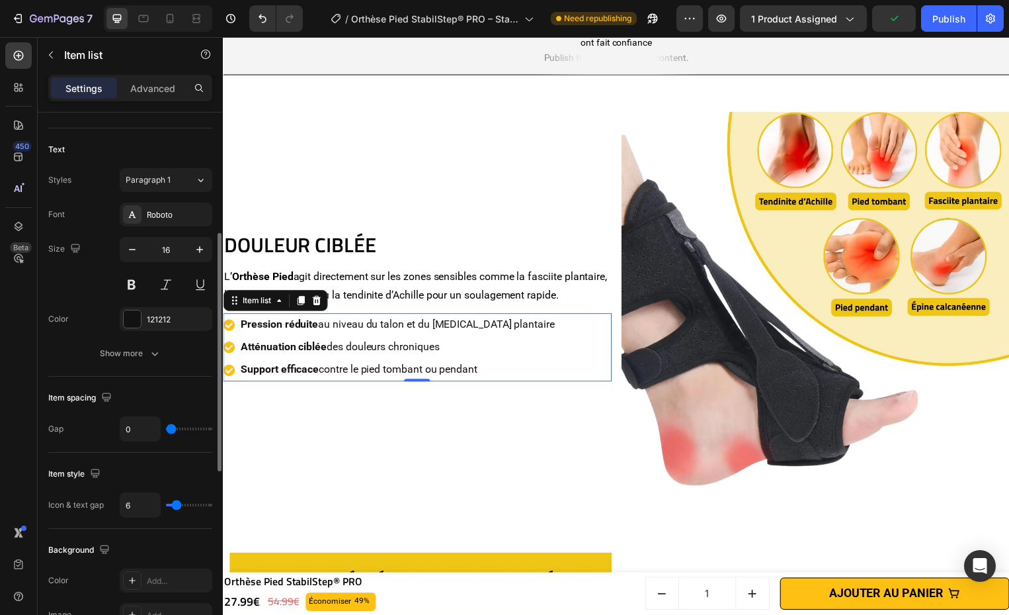
drag, startPoint x: 164, startPoint y: 427, endPoint x: 59, endPoint y: 403, distance: 107.8
type input "0"
click at [166, 430] on input "range" at bounding box center [189, 428] width 46 height 3
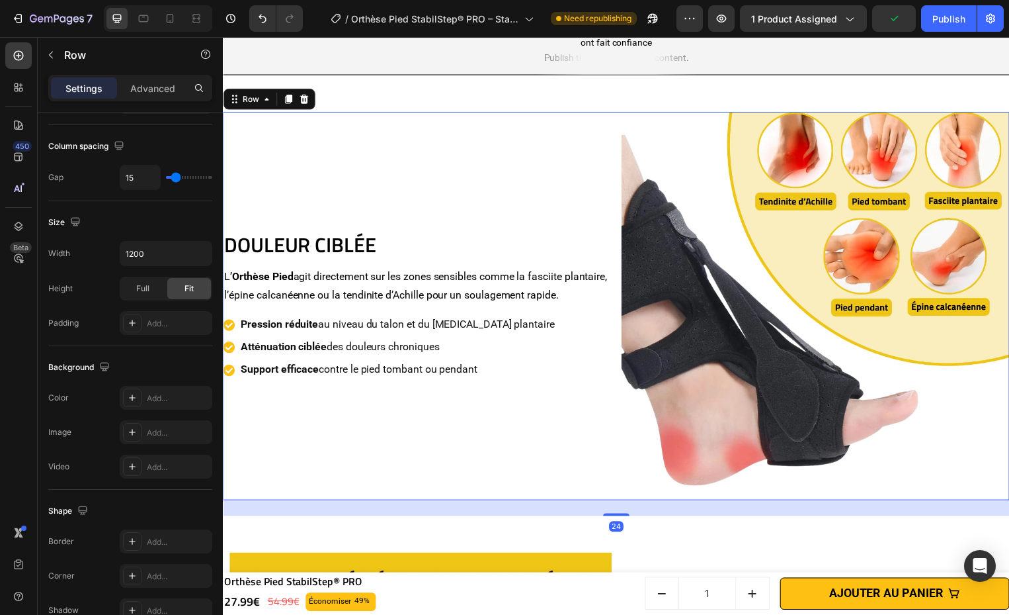
click at [344, 449] on div "DOULEUR CIBLÉE Heading L’ Orthèse Pied agit directement sur les zones sensibles…" at bounding box center [419, 308] width 392 height 392
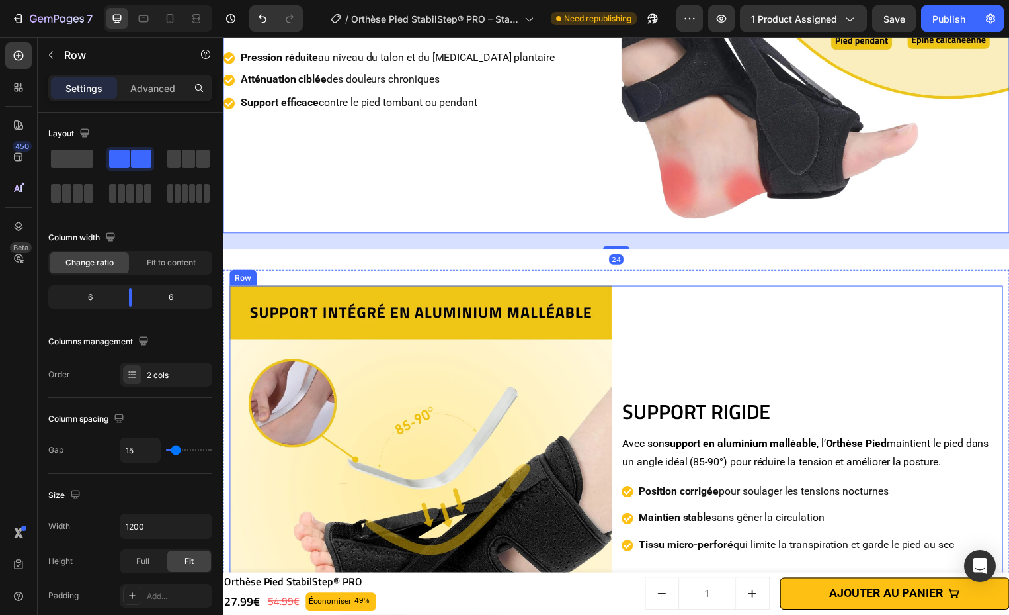
scroll to position [1518, 0]
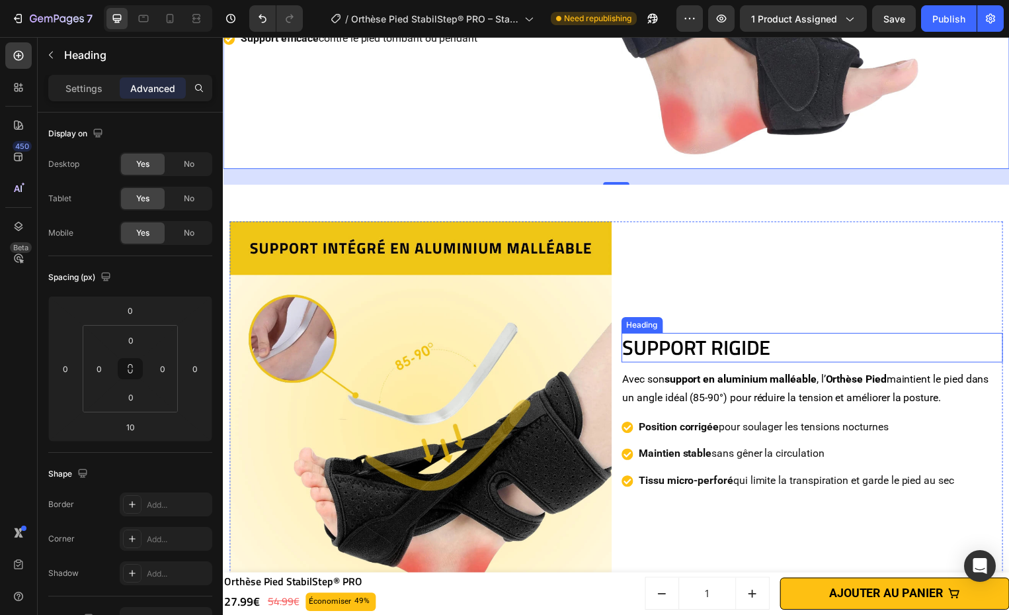
click at [762, 343] on h2 "SUPPORT RIGIDE" at bounding box center [818, 349] width 386 height 29
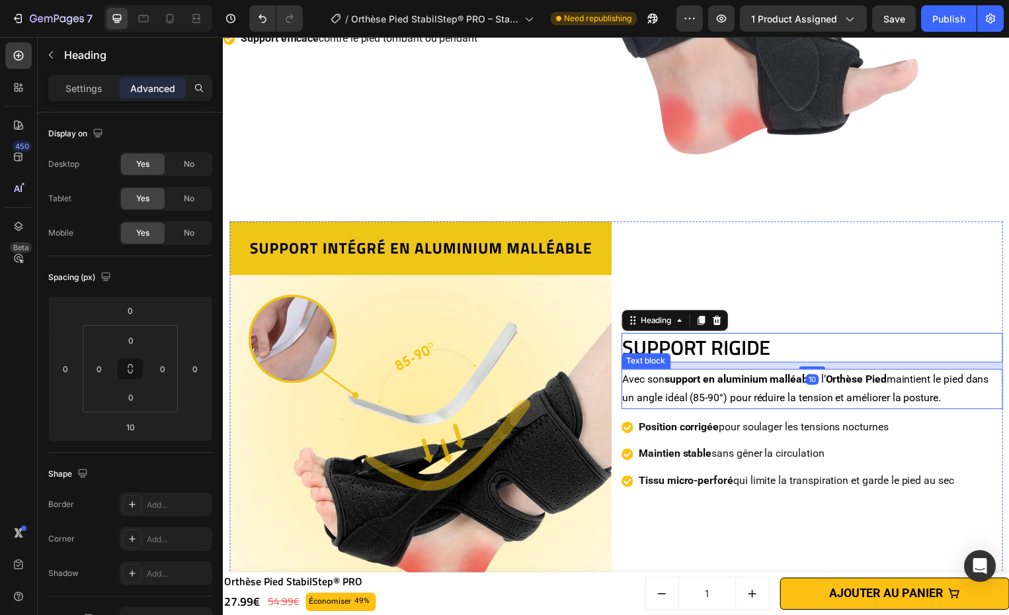
click at [785, 391] on p "Avec son support en aluminium malléable , l’ Orthèse Pied maintient le pied dan…" at bounding box center [817, 392] width 383 height 38
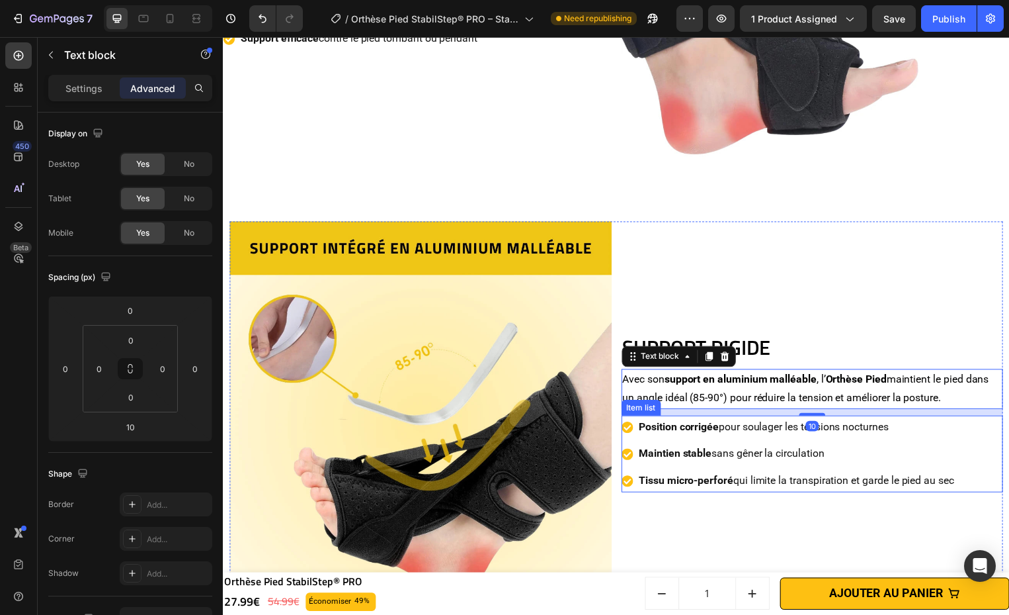
click at [802, 448] on p "Maintien stable sans gêner la circulation" at bounding box center [802, 457] width 318 height 19
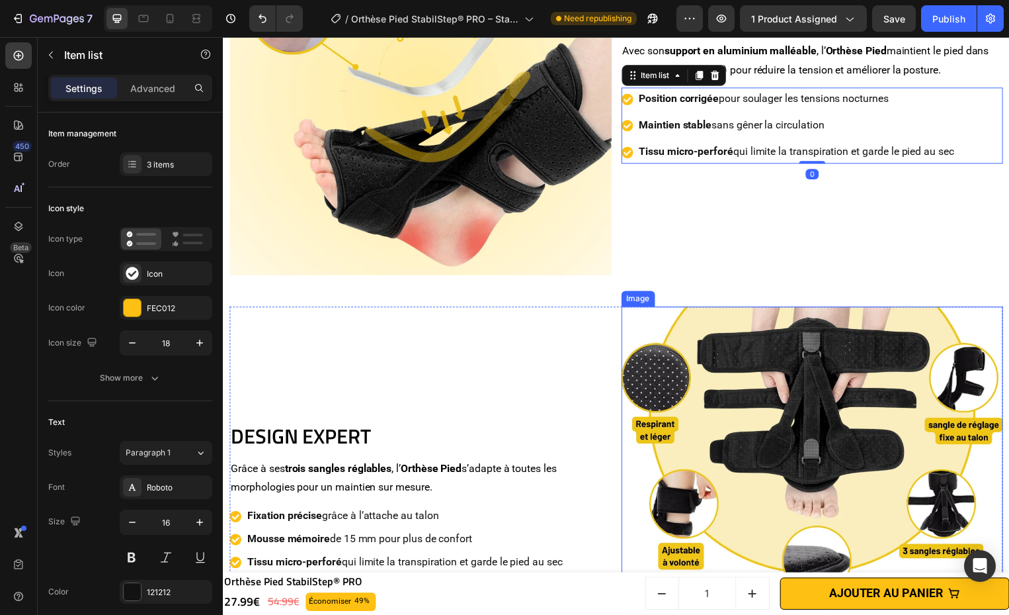
scroll to position [1993, 0]
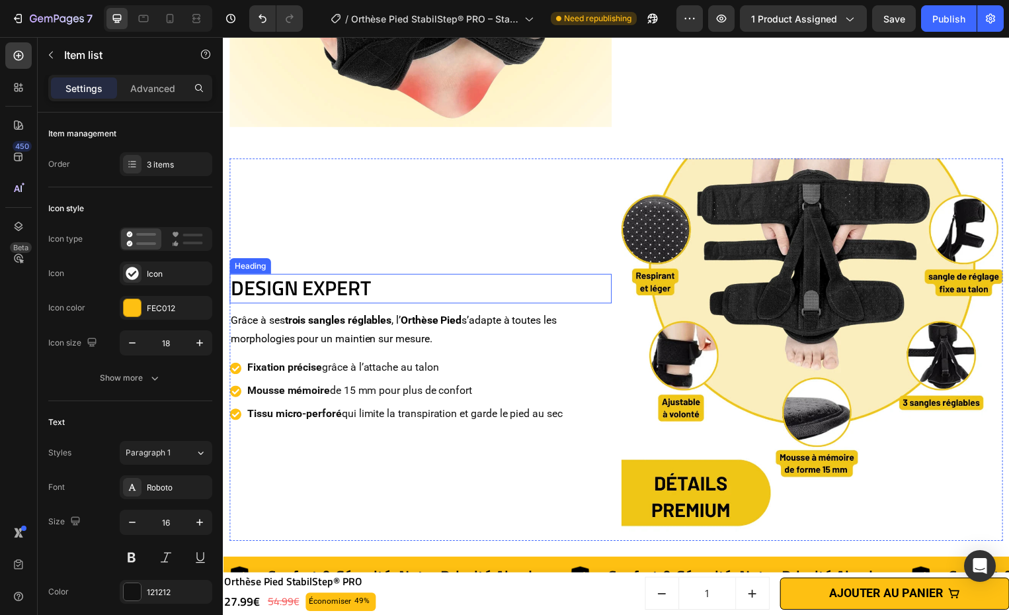
click at [378, 278] on h2 "DESIGN EXPERT" at bounding box center [423, 290] width 386 height 29
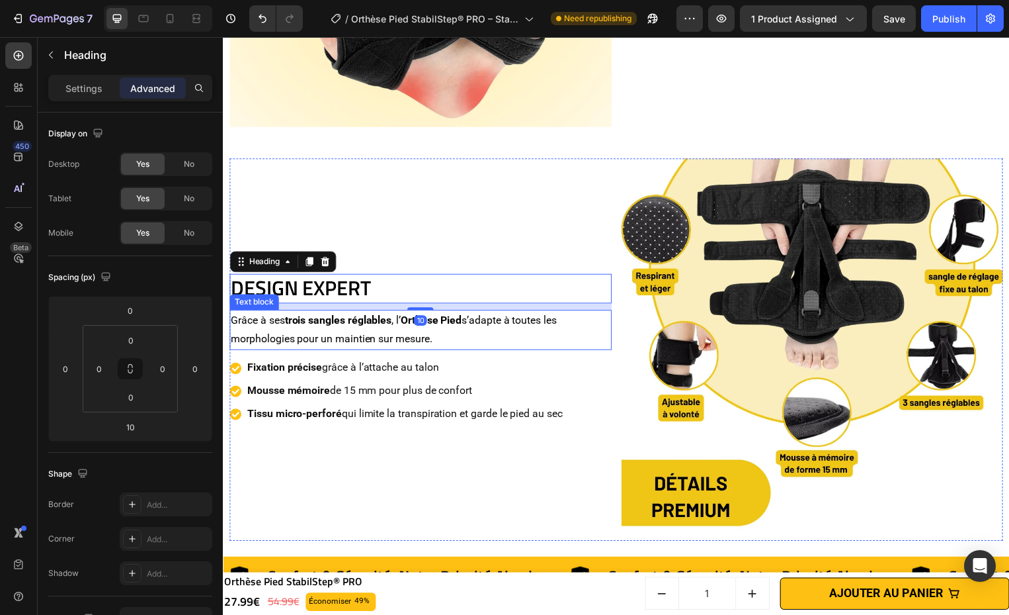
click at [404, 338] on p "Grâce à ses trois sangles réglables , l’ Orthèse Pied s’adapte à toutes les mor…" at bounding box center [422, 333] width 383 height 38
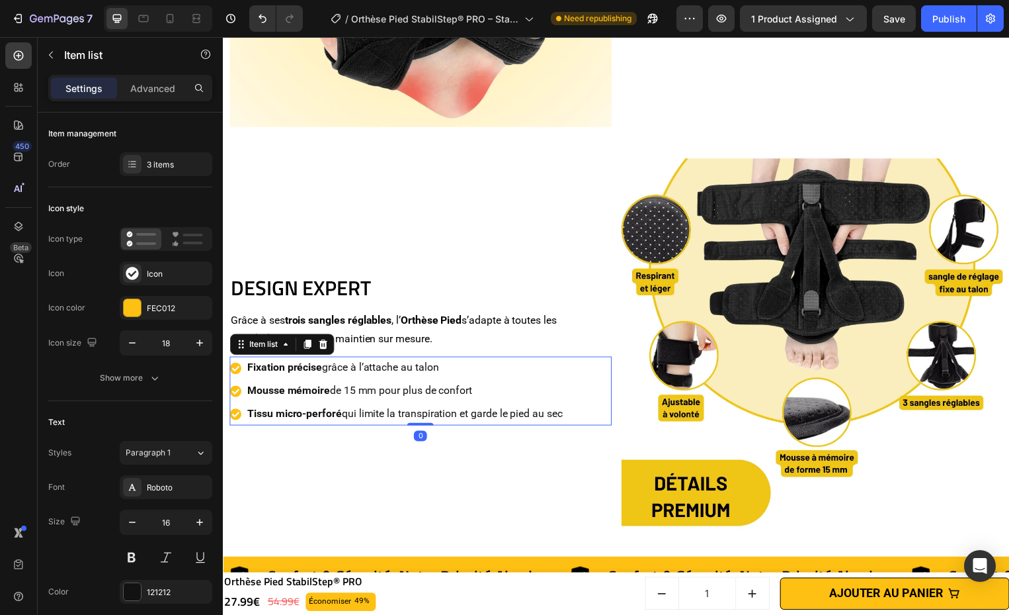
drag, startPoint x: 412, startPoint y: 353, endPoint x: 445, endPoint y: 376, distance: 40.4
click at [412, 361] on p "Fixation précise grâce à l’attache au talon" at bounding box center [406, 370] width 318 height 19
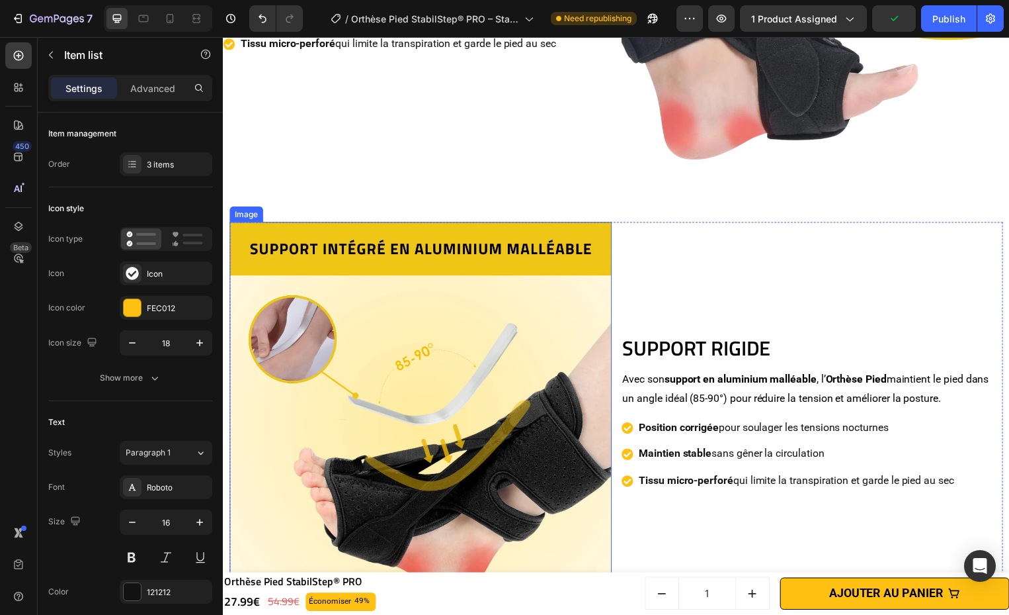
scroll to position [1513, 0]
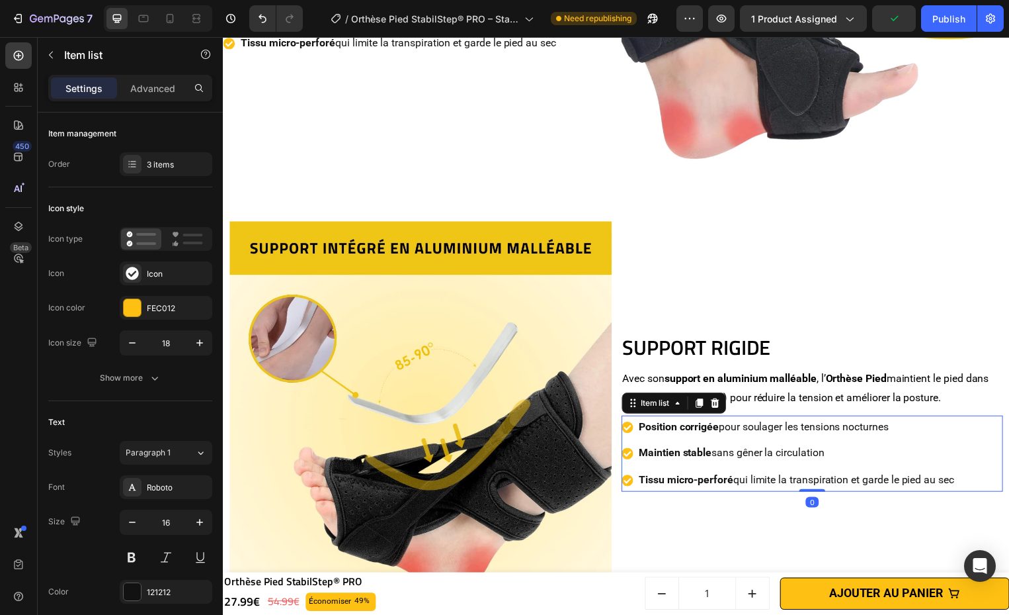
drag, startPoint x: 779, startPoint y: 440, endPoint x: 745, endPoint y: 440, distance: 34.4
click at [779, 441] on div "Position corrigée pour soulager les tensions nocturnes Maintien stable sans gên…" at bounding box center [794, 457] width 338 height 77
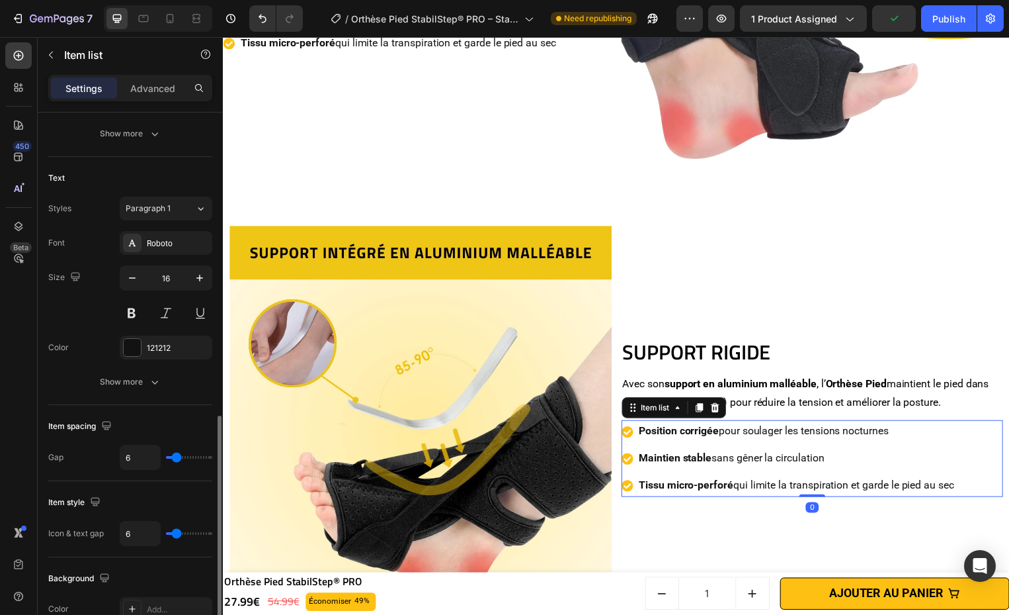
scroll to position [380, 0]
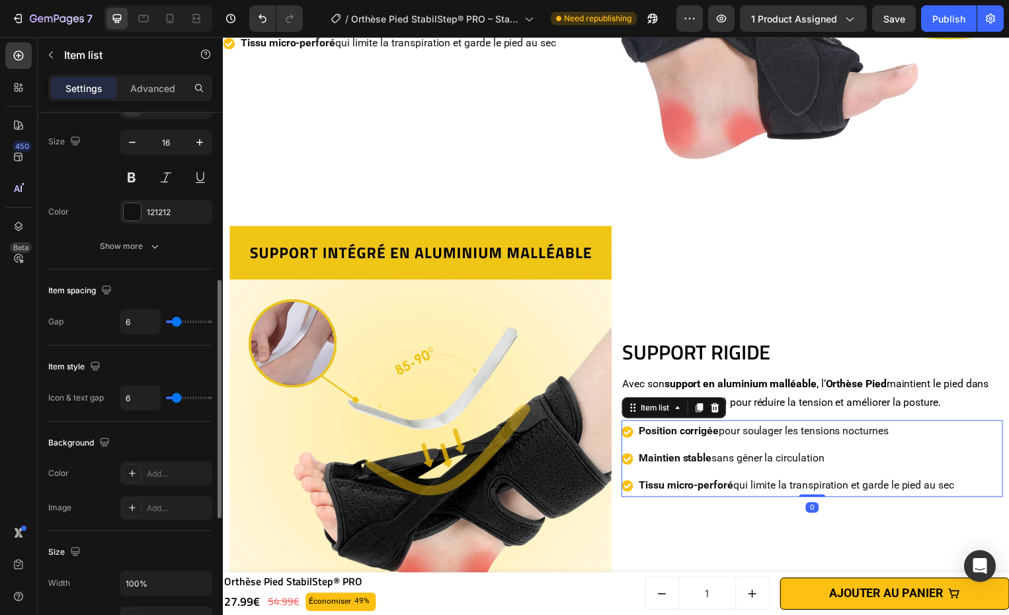
type input "2"
type input "1"
type input "0"
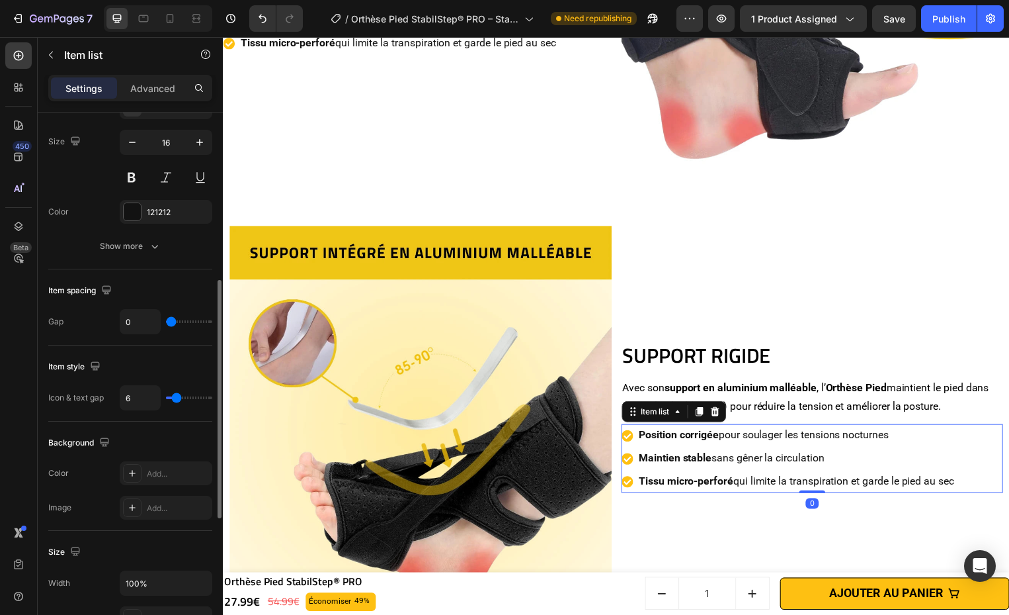
drag, startPoint x: 173, startPoint y: 320, endPoint x: 147, endPoint y: 348, distance: 38.4
type input "0"
click at [166, 323] on input "range" at bounding box center [189, 321] width 46 height 3
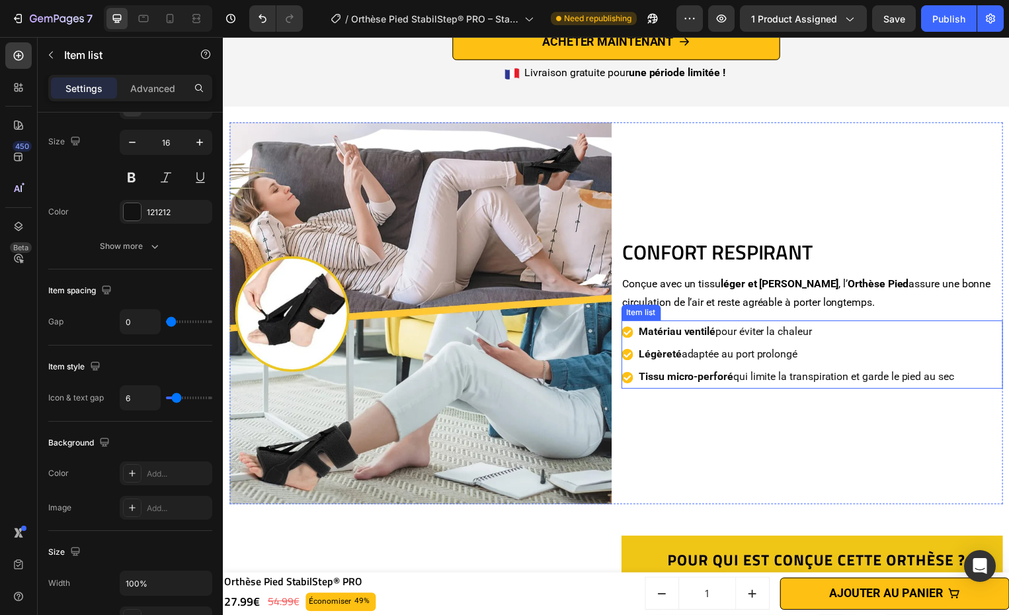
click at [833, 327] on p "Matériau ventilé pour éviter la chaleur" at bounding box center [802, 334] width 318 height 19
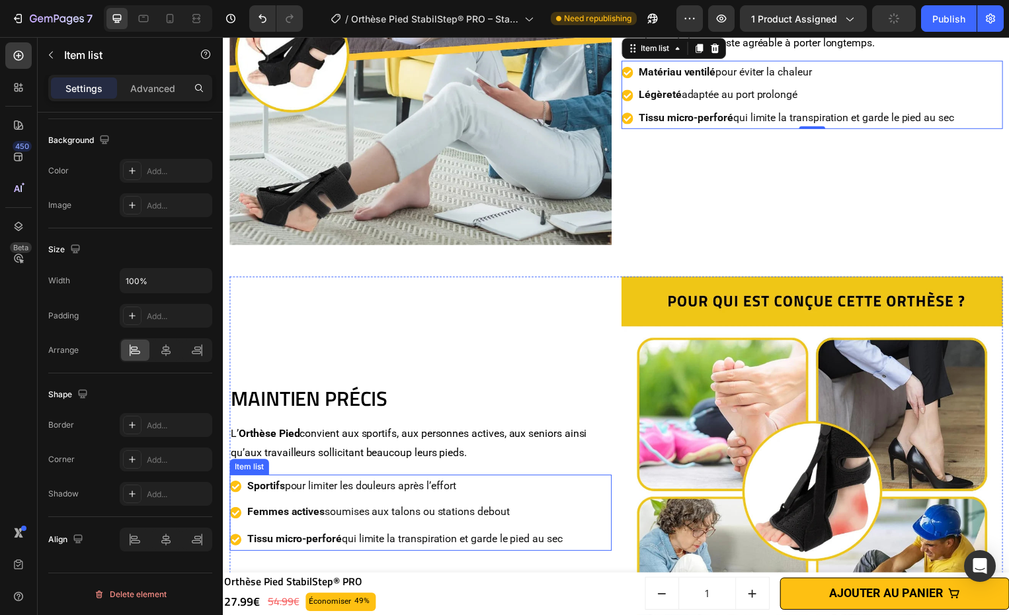
scroll to position [3136, 0]
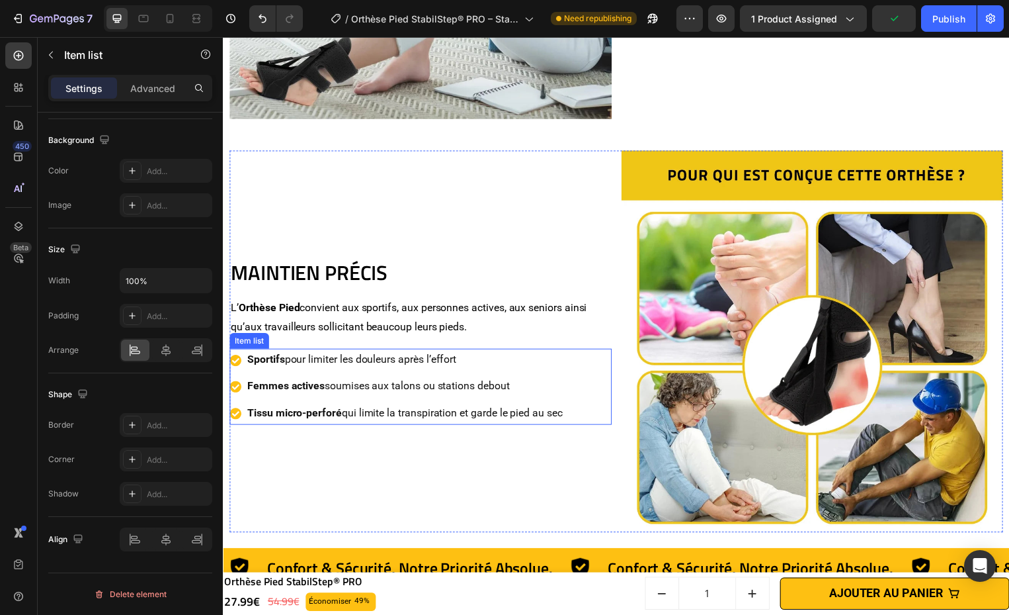
click at [577, 375] on div "Sportifs pour limiter les douleurs après l’effort Femmes actives soumises aux t…" at bounding box center [423, 389] width 386 height 77
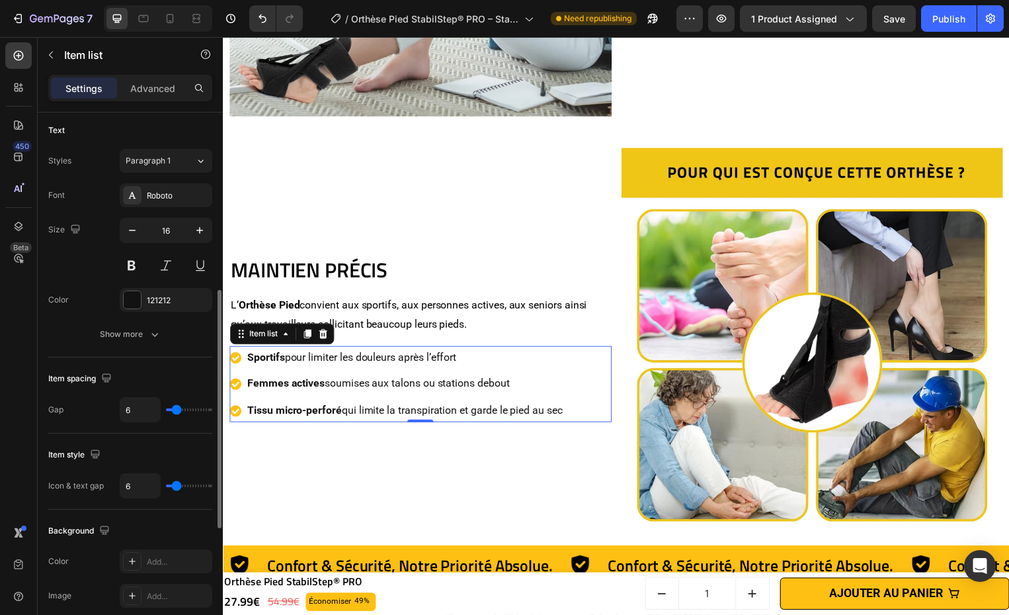
scroll to position [360, 0]
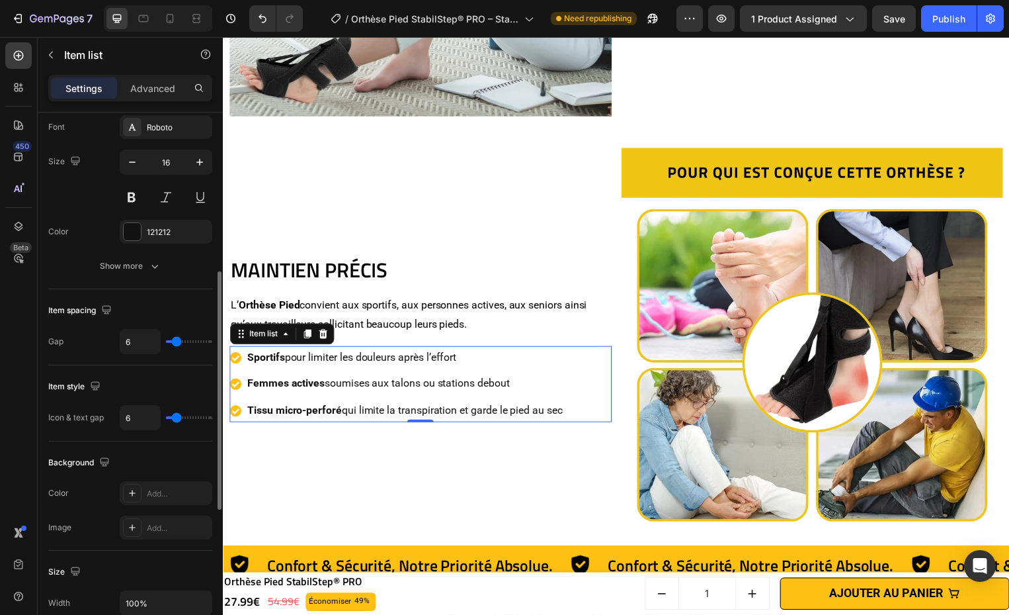
type input "7"
type input "3"
type input "0"
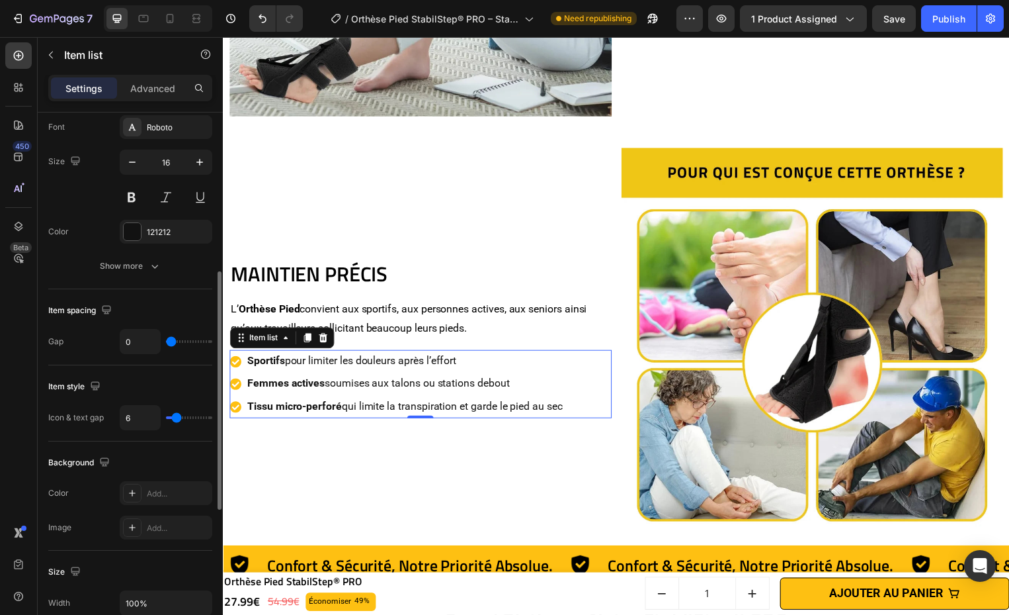
drag, startPoint x: 178, startPoint y: 343, endPoint x: 161, endPoint y: 372, distance: 33.5
type input "0"
click at [166, 343] on input "range" at bounding box center [189, 341] width 46 height 3
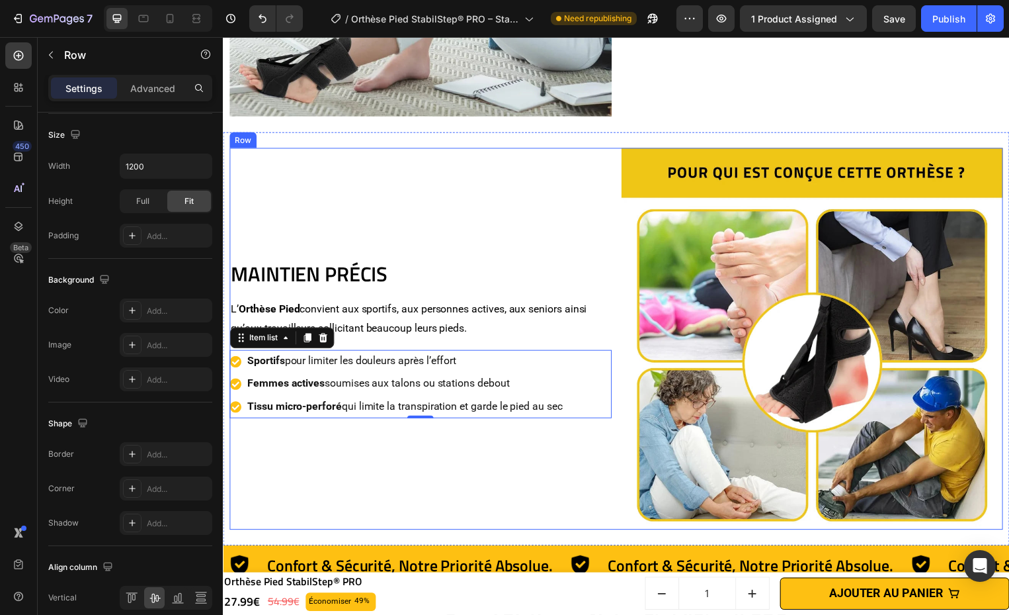
click at [420, 460] on div "MAINTIEN PRÉCIS Heading L’ Orthèse Pied convient aux sportifs, aux personnes ac…" at bounding box center [423, 342] width 386 height 386
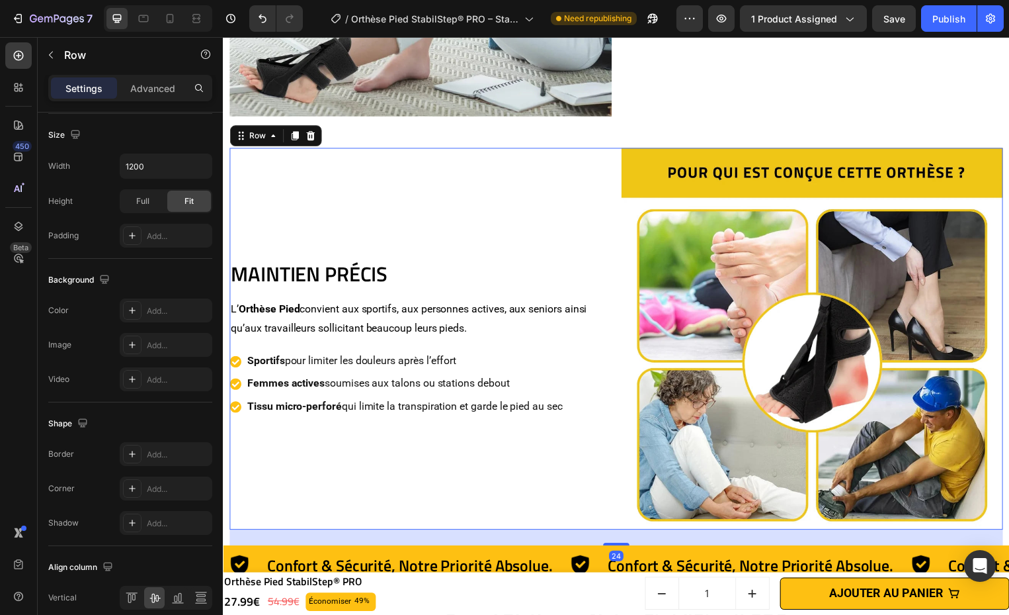
scroll to position [0, 0]
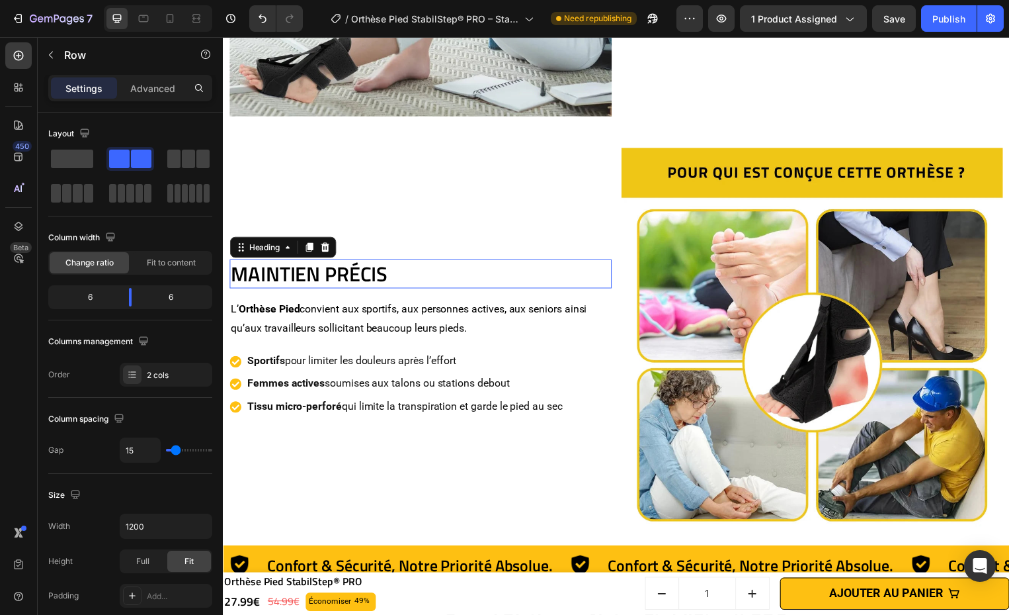
click at [336, 272] on h2 "MAINTIEN PRÉCIS" at bounding box center [423, 275] width 386 height 29
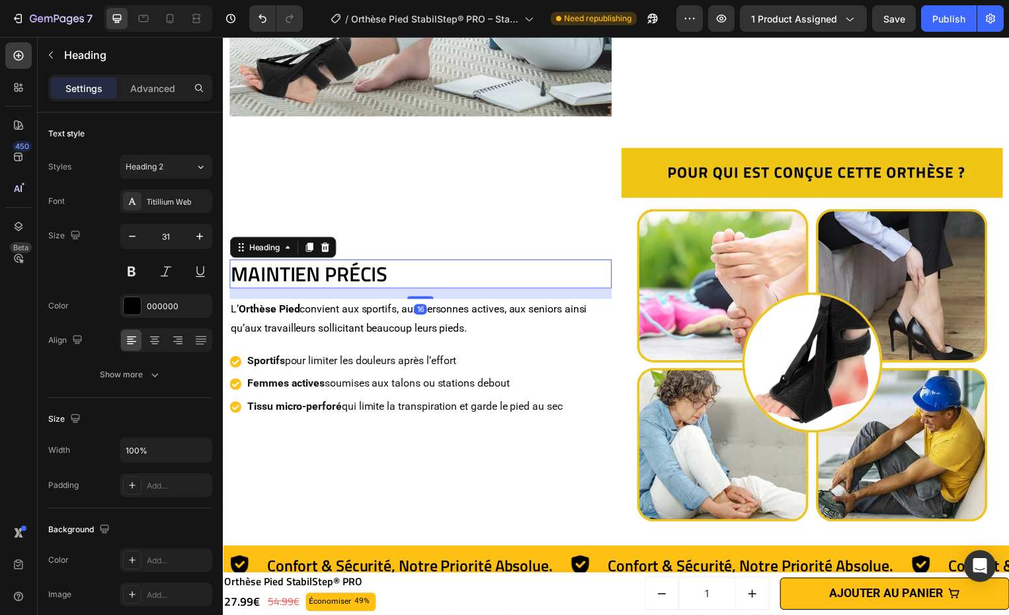
click at [339, 273] on h2 "MAINTIEN PRÉCIS" at bounding box center [423, 275] width 386 height 29
click at [339, 273] on p "MAINTIEN PRÉCIS" at bounding box center [422, 276] width 383 height 26
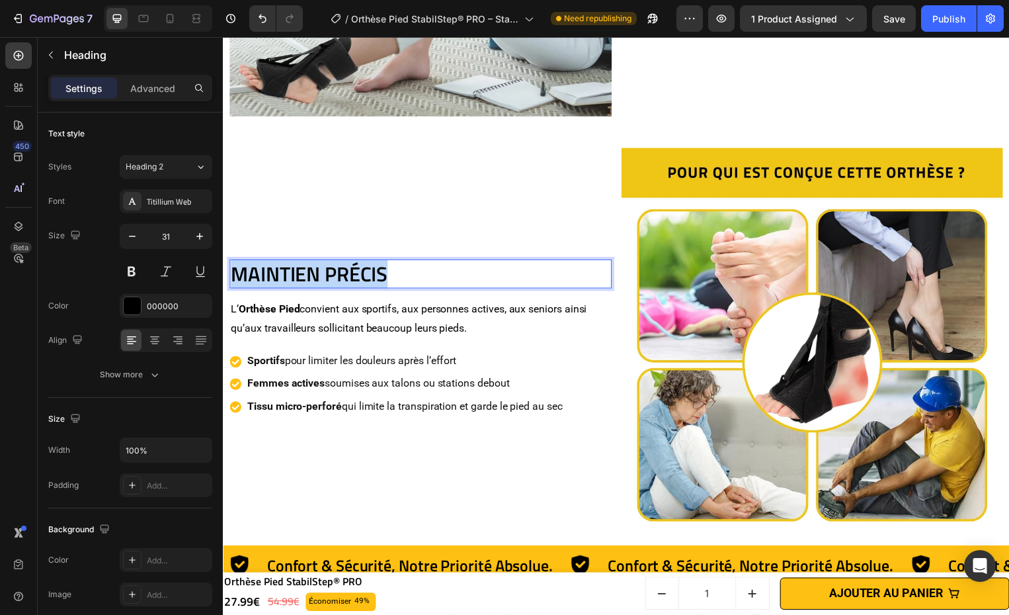
click at [339, 273] on p "MAINTIEN PRÉCIS" at bounding box center [422, 276] width 383 height 26
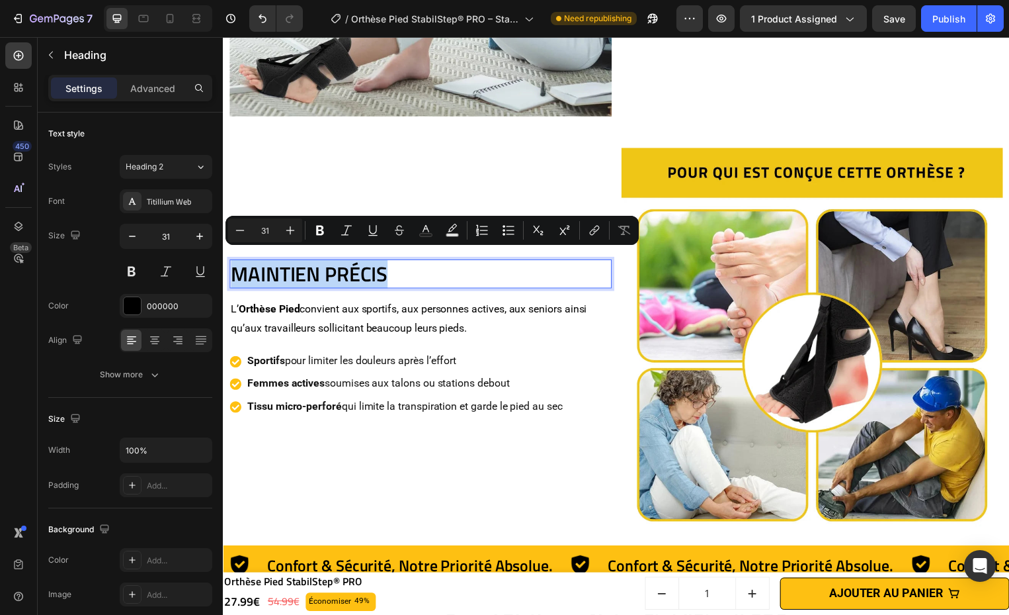
click at [339, 273] on p "MAINTIEN PRÉCIS" at bounding box center [422, 276] width 383 height 26
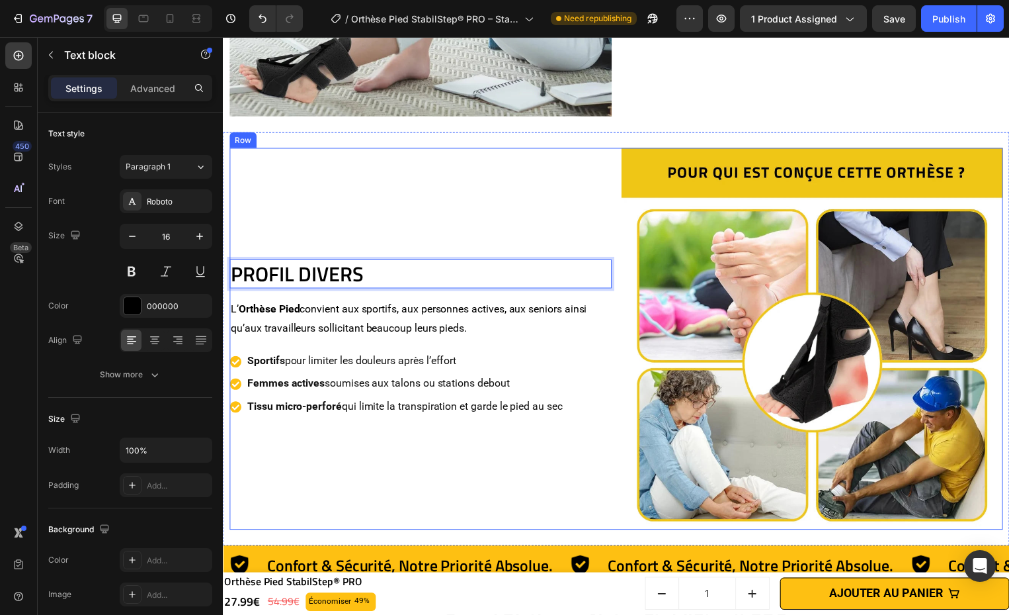
click at [474, 302] on p "L’ Orthèse Pied convient aux sportifs, aux personnes actives, aux seniors ainsi…" at bounding box center [422, 321] width 383 height 38
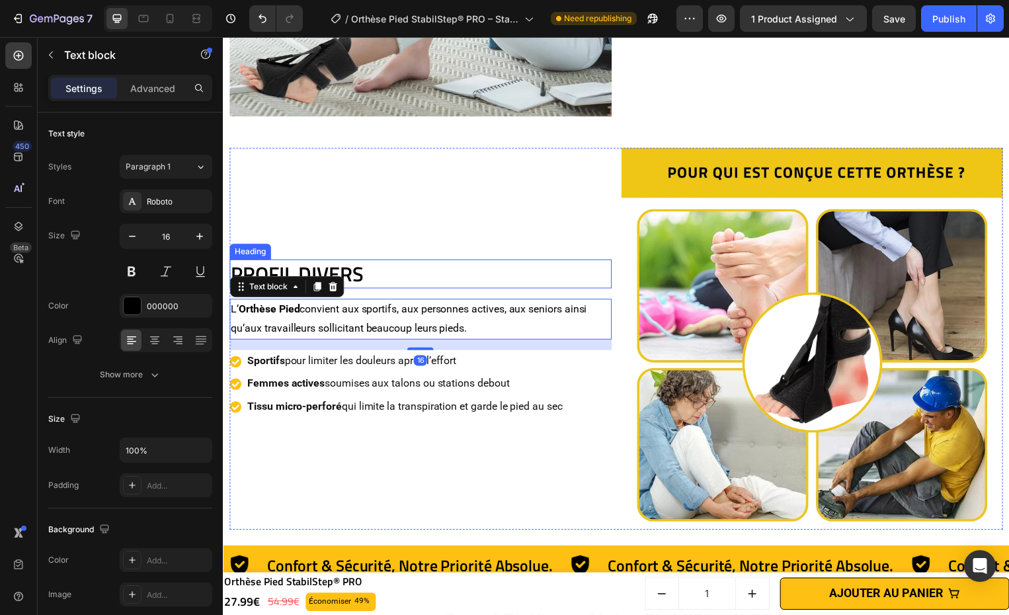
click at [431, 272] on p "PROFIL DIVERS" at bounding box center [422, 276] width 383 height 26
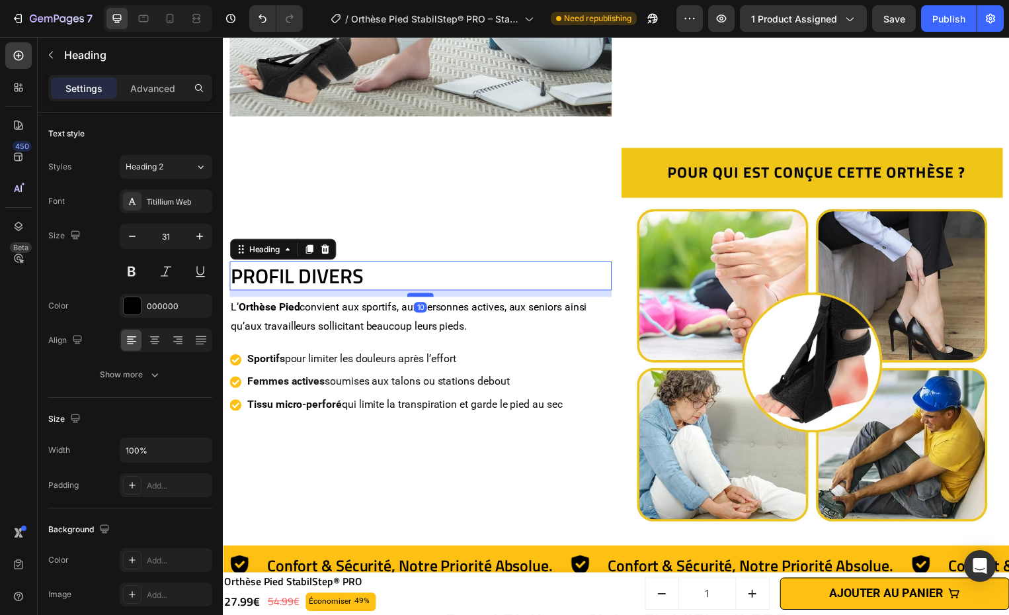
click at [429, 295] on div at bounding box center [422, 297] width 26 height 4
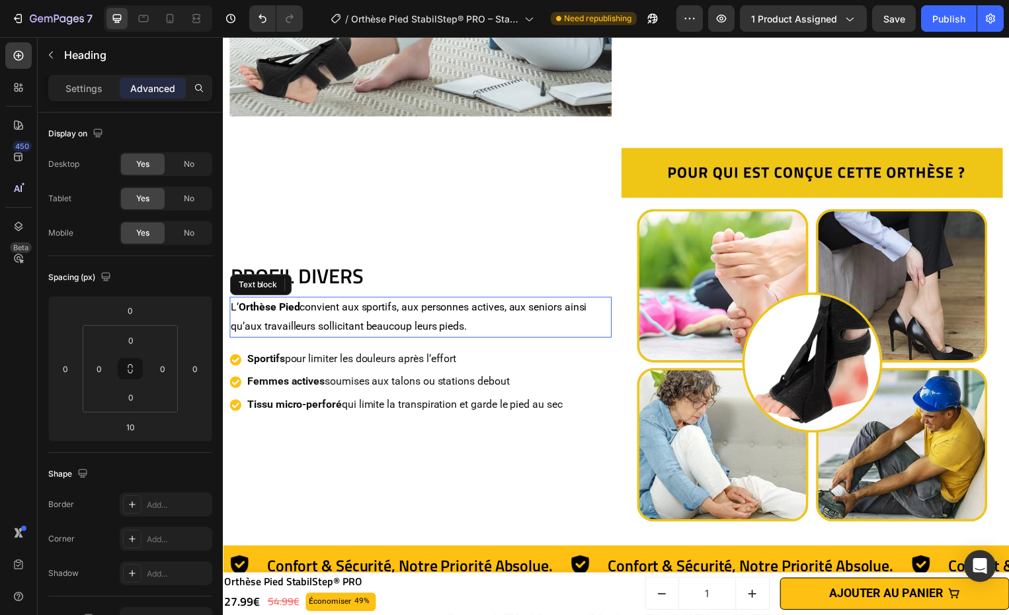
click at [465, 321] on p "L’ Orthèse Pied convient aux sportifs, aux personnes actives, aux seniors ainsi…" at bounding box center [422, 319] width 383 height 38
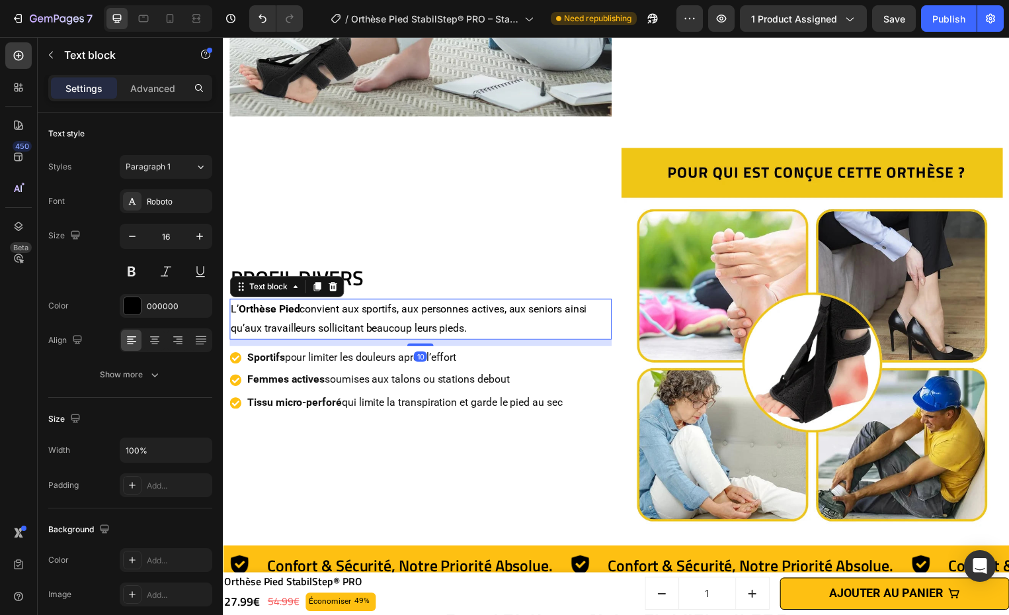
click at [430, 342] on div "10" at bounding box center [423, 342] width 386 height 0
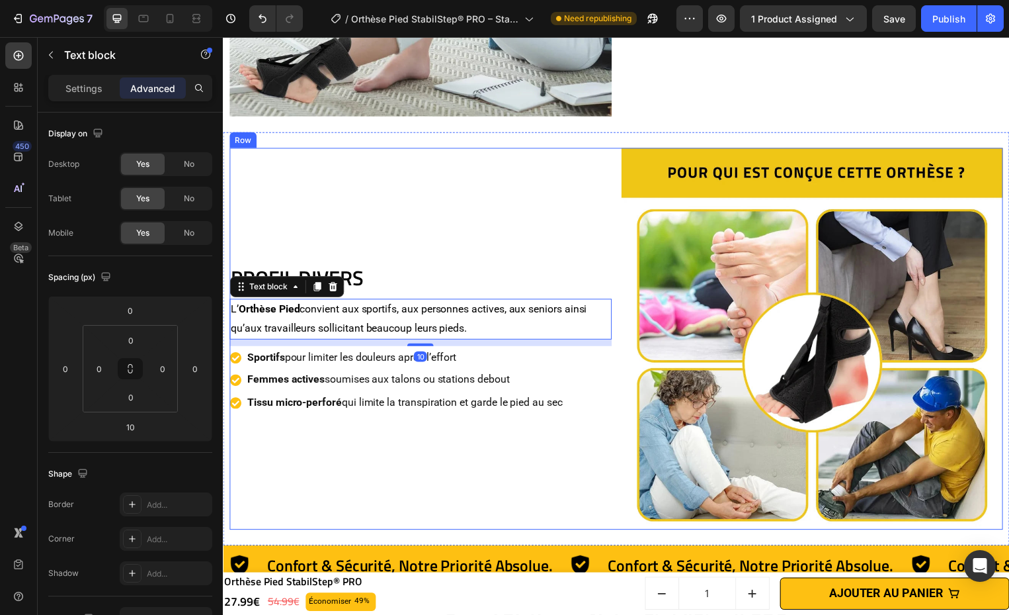
click at [499, 454] on div "PROFIL DIVERS Heading L’ Orthèse Pied convient aux sportifs, aux personnes acti…" at bounding box center [423, 342] width 386 height 386
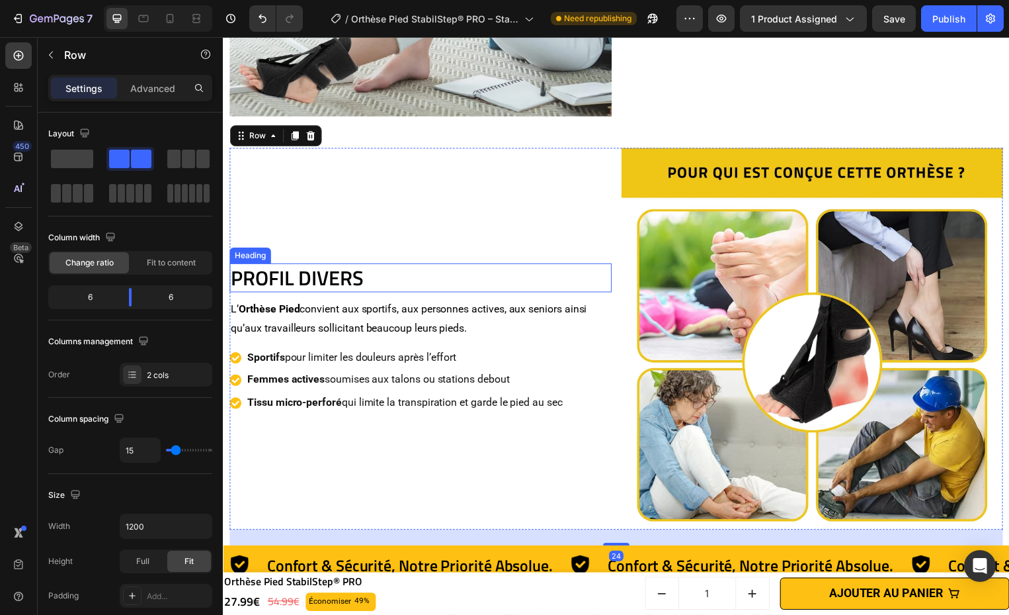
click at [436, 279] on p "PROFIL DIVERS" at bounding box center [422, 280] width 383 height 26
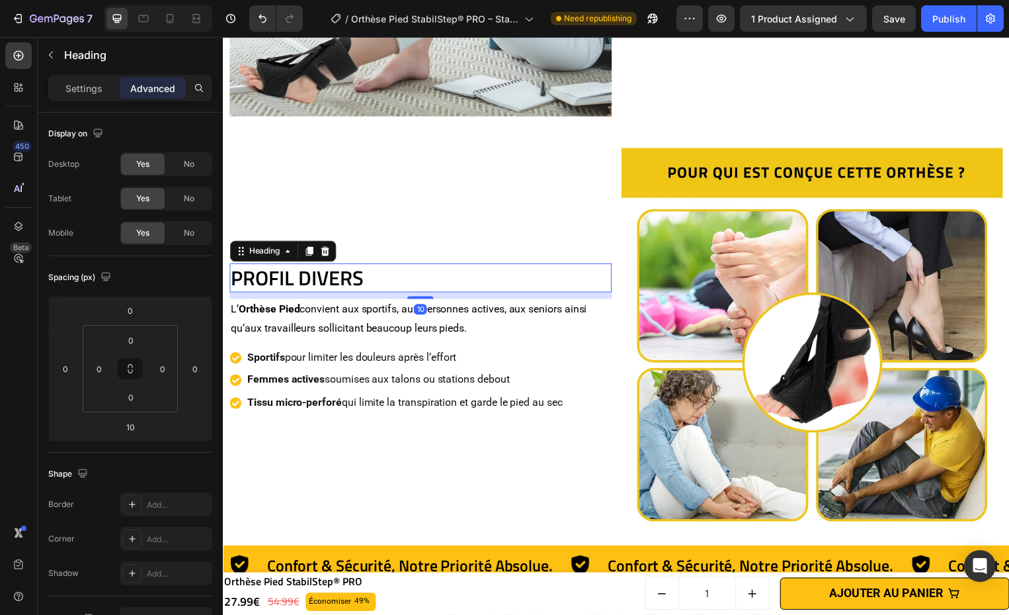
click at [493, 316] on p "L’ Orthèse Pied convient aux sportifs, aux personnes actives, aux seniors ainsi…" at bounding box center [422, 321] width 383 height 38
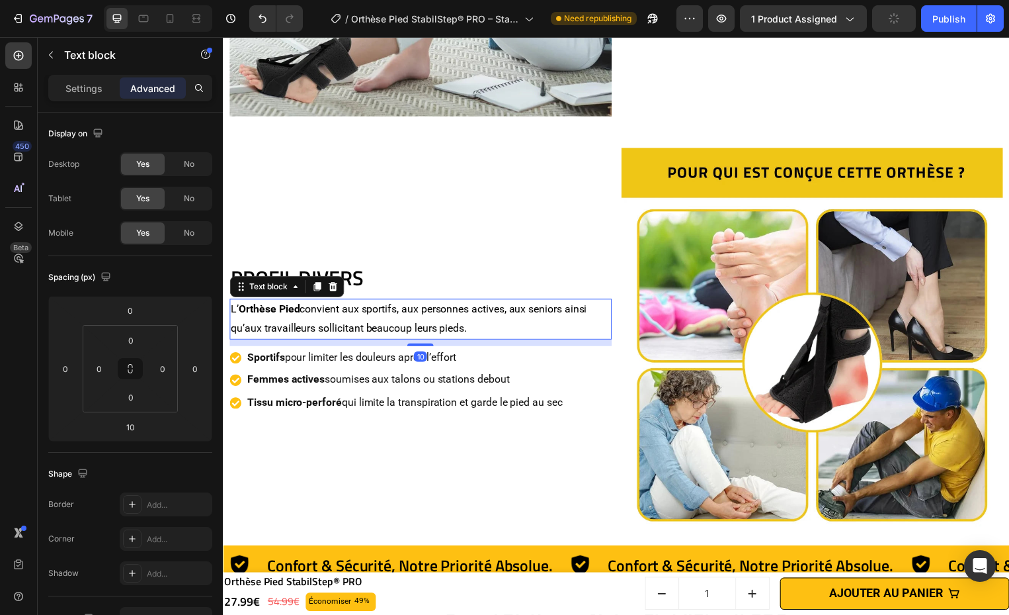
click at [508, 396] on p "Tissu micro-perforé qui limite la transpiration et garde le pied au sec" at bounding box center [406, 405] width 318 height 19
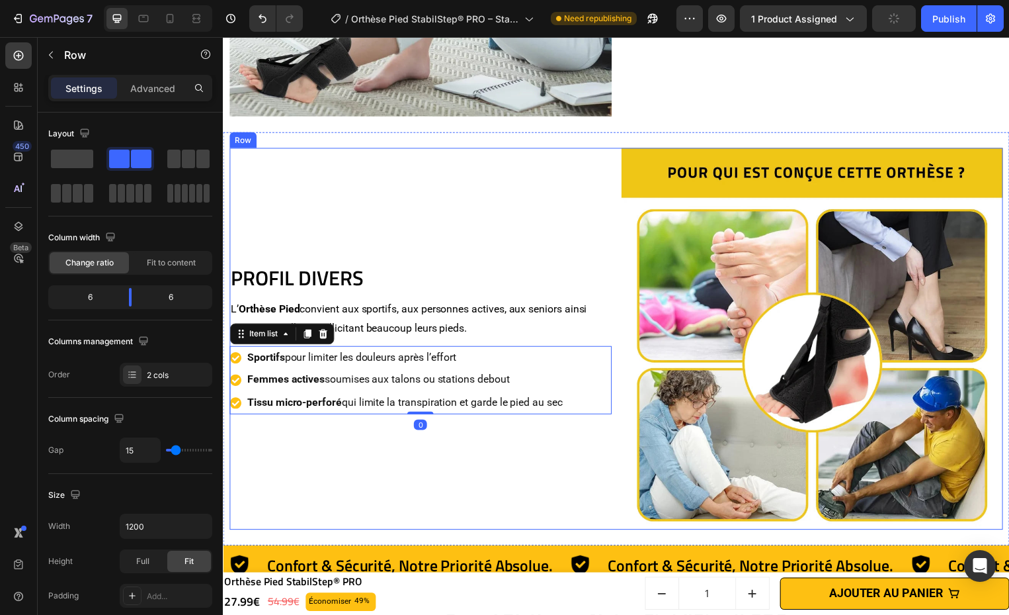
click at [537, 471] on div "PROFIL DIVERS Heading L’ Orthèse Pied convient aux sportifs, aux personnes acti…" at bounding box center [423, 342] width 386 height 386
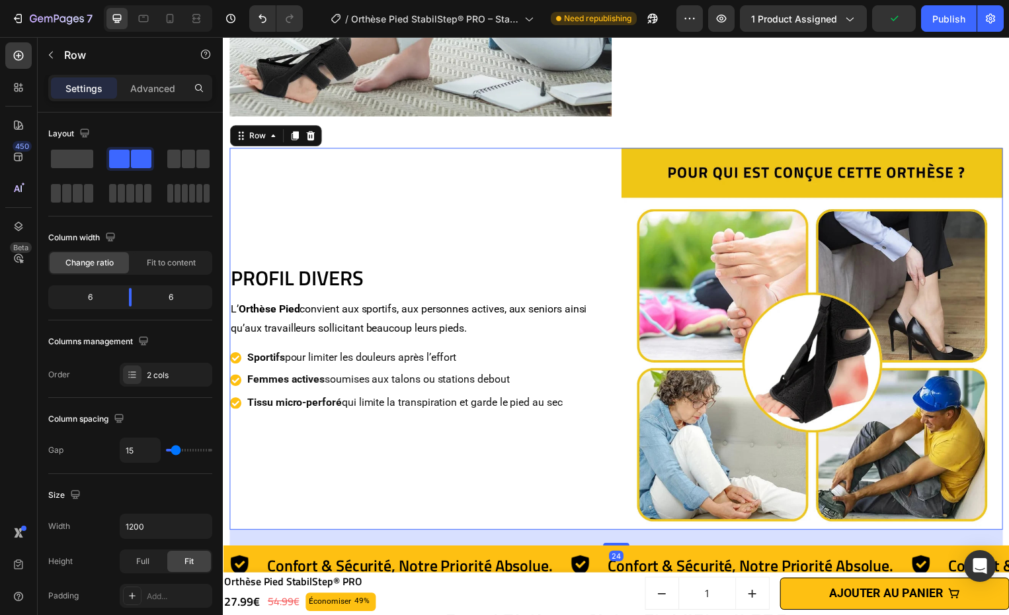
click at [535, 442] on div "PROFIL DIVERS Heading L’ Orthèse Pied convient aux sportifs, aux personnes acti…" at bounding box center [423, 342] width 386 height 386
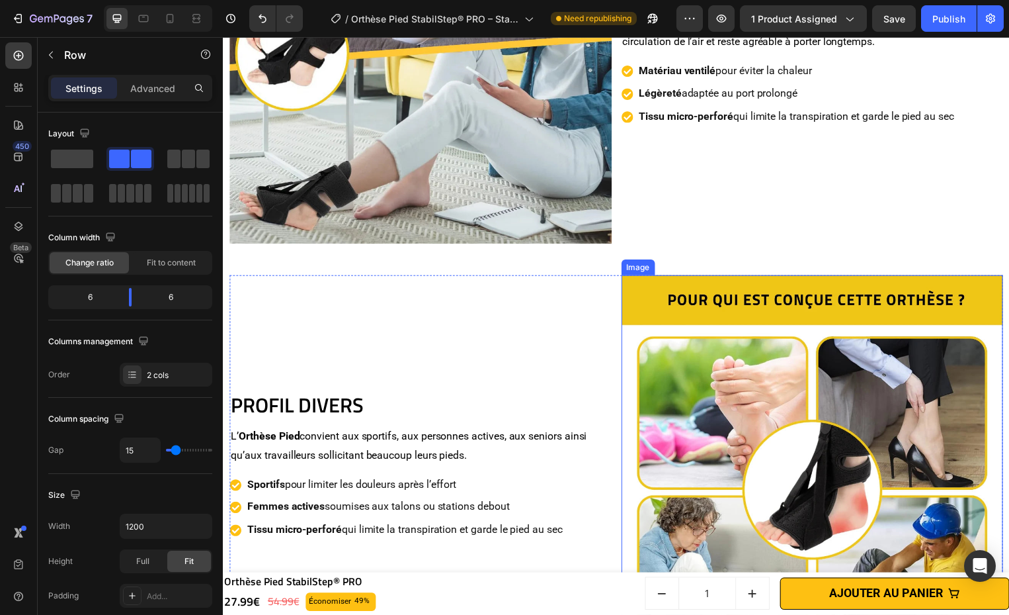
scroll to position [3059, 0]
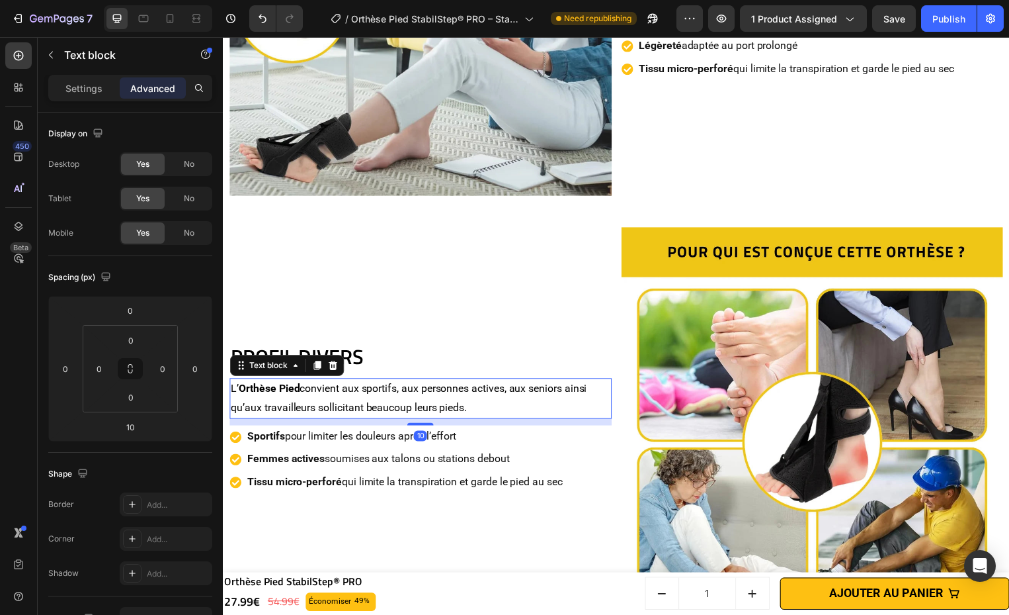
drag, startPoint x: 517, startPoint y: 409, endPoint x: 520, endPoint y: 419, distance: 9.8
click at [517, 409] on p "L’ Orthèse Pied convient aux sportifs, aux personnes actives, aux seniors ainsi…" at bounding box center [422, 401] width 383 height 38
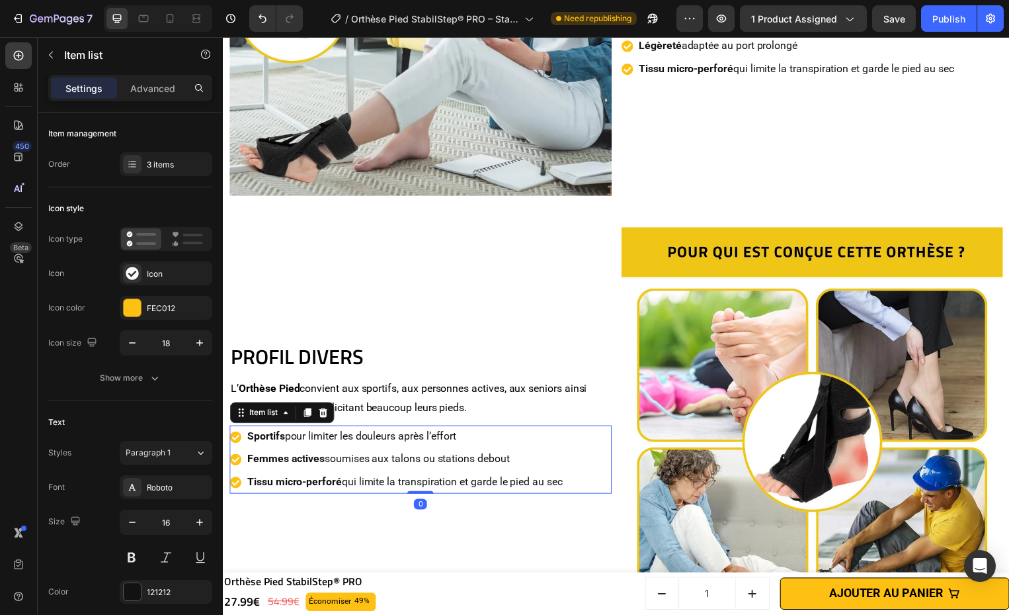
click at [529, 453] on p "Femmes actives soumises aux talons ou stations debout" at bounding box center [406, 462] width 318 height 19
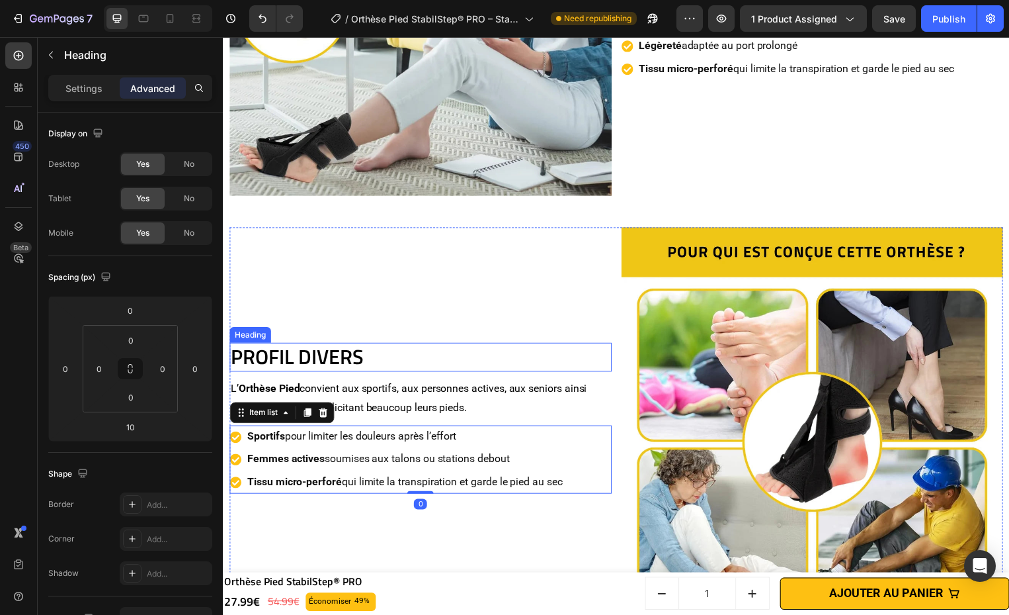
click at [513, 345] on h2 "PROFIL DIVERS" at bounding box center [423, 359] width 386 height 29
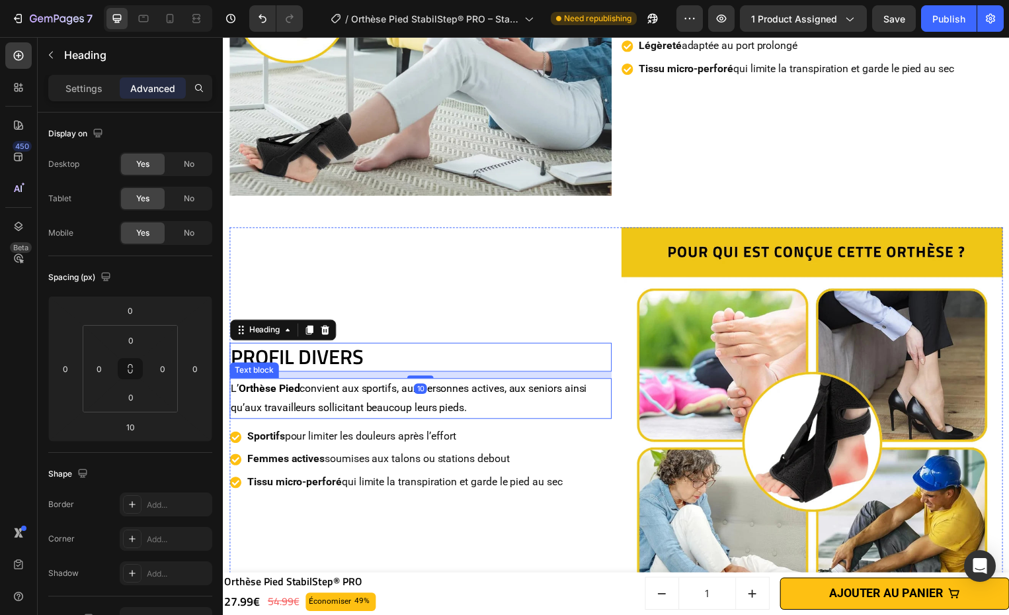
click at [524, 409] on p "L’ Orthèse Pied convient aux sportifs, aux personnes actives, aux seniors ainsi…" at bounding box center [422, 401] width 383 height 38
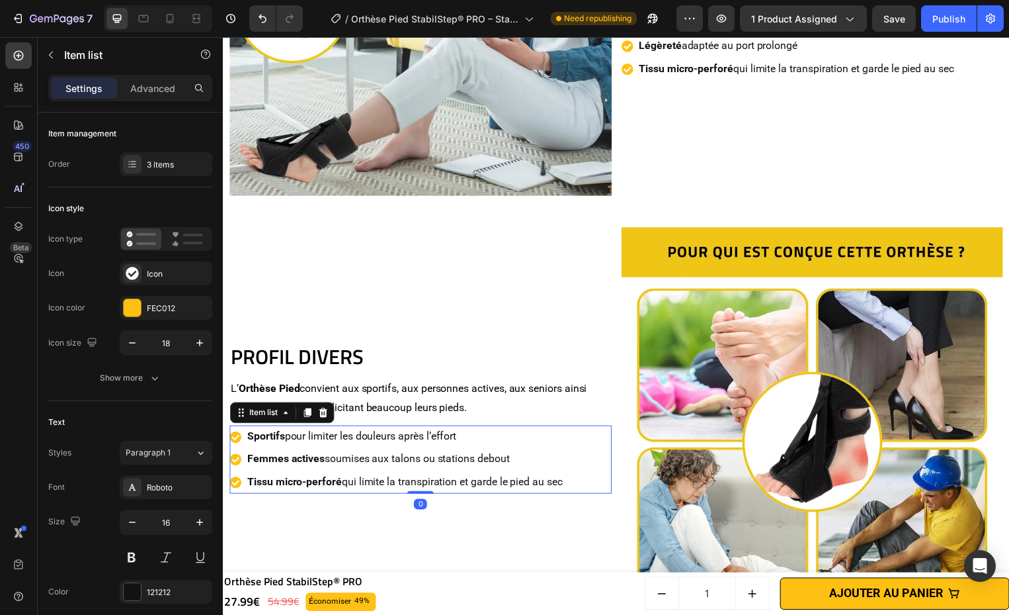
drag, startPoint x: 529, startPoint y: 452, endPoint x: 519, endPoint y: 529, distance: 76.7
click at [529, 453] on p "Femmes actives soumises aux talons ou stations debout" at bounding box center [406, 462] width 318 height 19
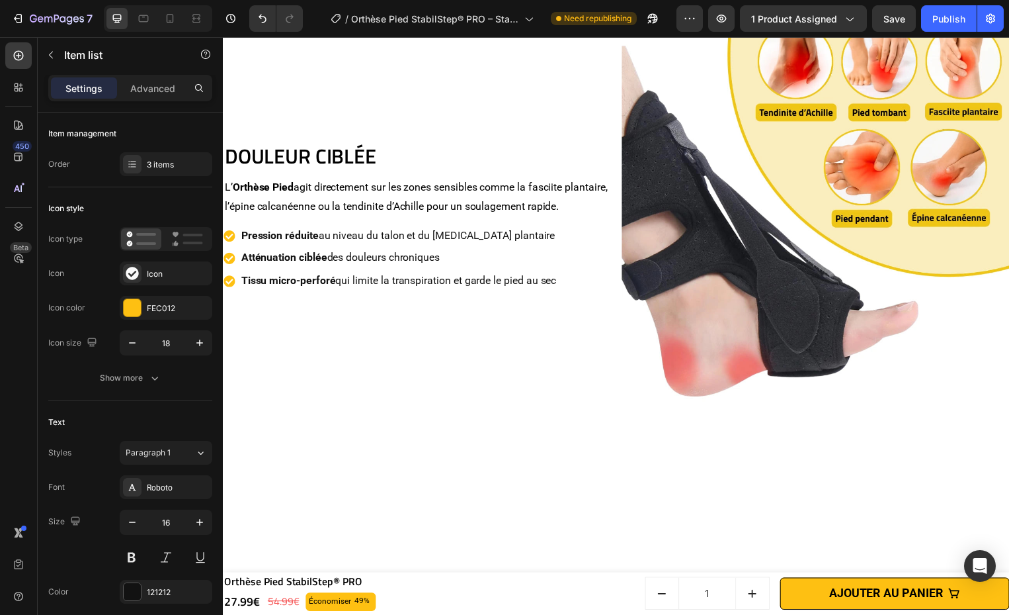
scroll to position [1015, 0]
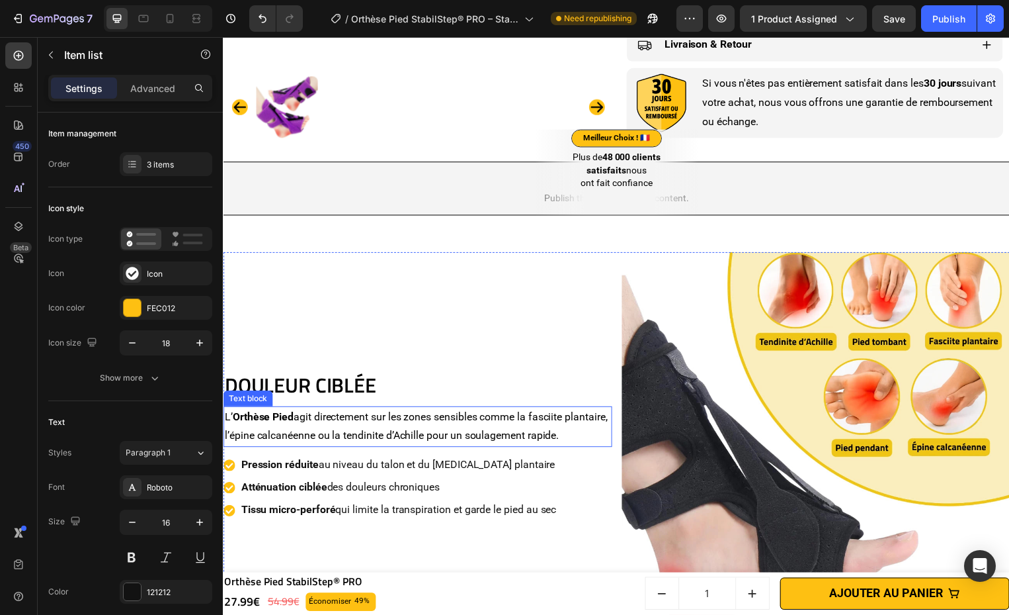
click at [523, 447] on p "L’ Orthèse Pied agit directement sur les zones sensibles comme la fasciite plan…" at bounding box center [419, 430] width 390 height 38
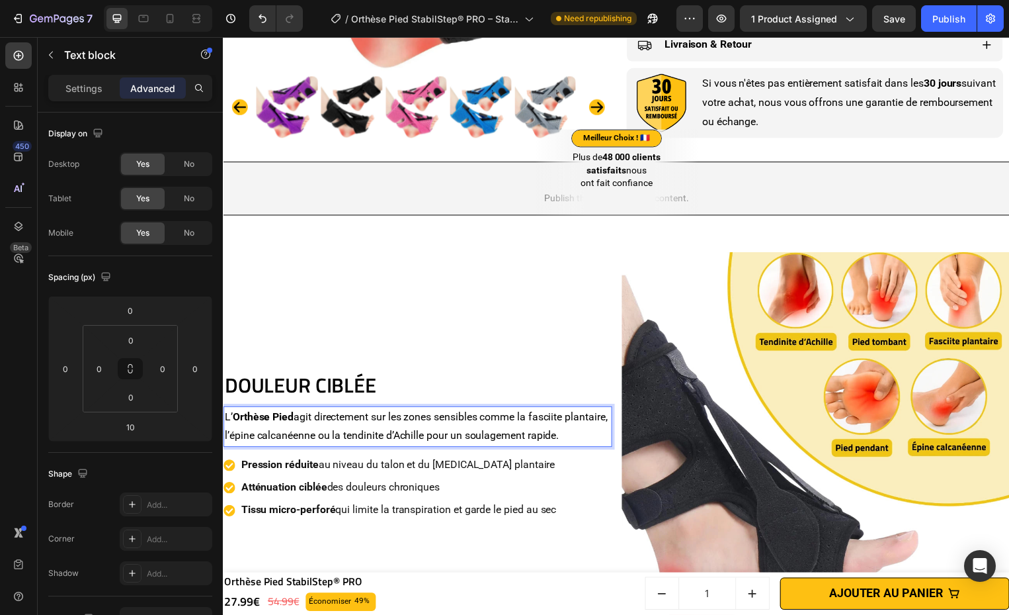
click at [528, 440] on p "L’ Orthèse Pied agit directement sur les zones sensibles comme la fasciite plan…" at bounding box center [419, 430] width 390 height 38
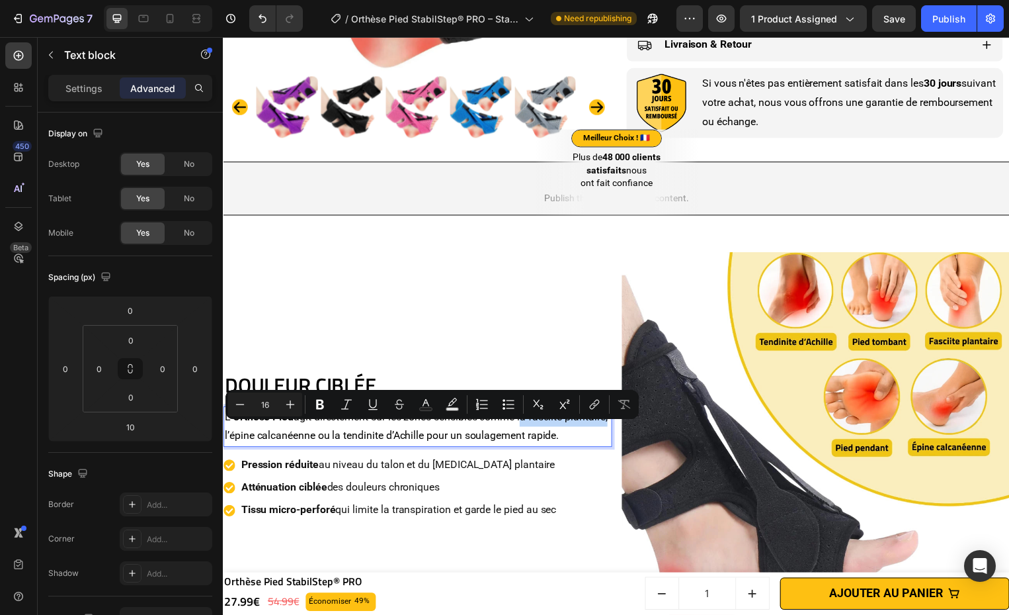
drag, startPoint x: 526, startPoint y: 435, endPoint x: 265, endPoint y: 457, distance: 262.2
click at [265, 449] on p "L’ Orthèse Pied agit directement sur les zones sensibles comme la fasciite plan…" at bounding box center [419, 430] width 390 height 38
click at [316, 401] on icon "Editor contextual toolbar" at bounding box center [320, 404] width 13 height 13
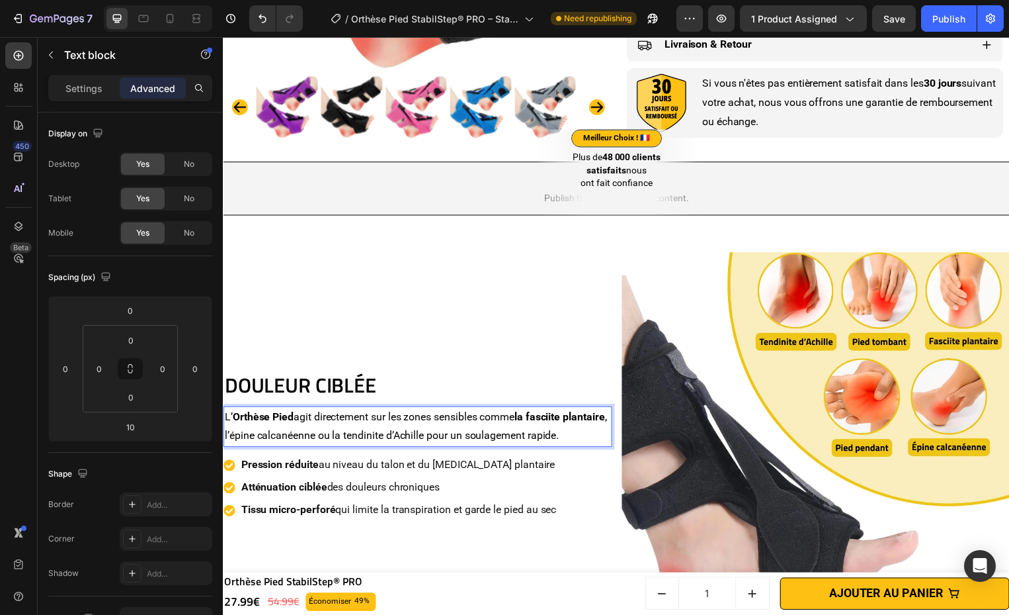
click at [284, 449] on p "L’ Orthèse Pied agit directement sur les zones sensibles comme la fasciite plan…" at bounding box center [419, 430] width 390 height 38
click at [279, 449] on p "L’ Orthèse Pied agit directement sur les zones sensibles comme la fasciite plan…" at bounding box center [419, 430] width 390 height 38
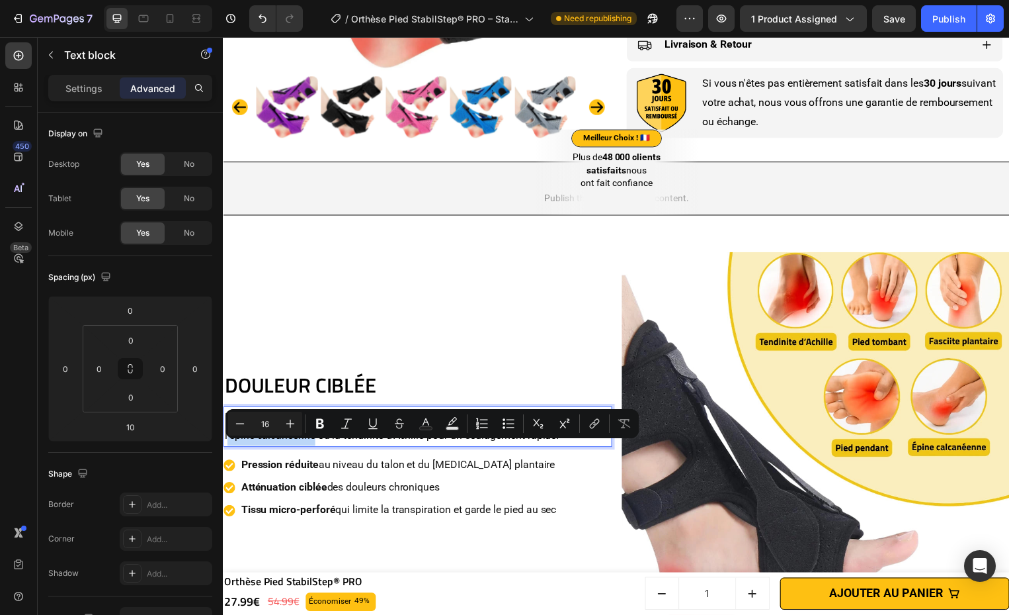
drag, startPoint x: 274, startPoint y: 454, endPoint x: 361, endPoint y: 456, distance: 87.4
click at [361, 449] on p "L’ Orthèse Pied agit directement sur les zones sensibles comme la fasciite plan…" at bounding box center [419, 430] width 390 height 38
click at [325, 426] on icon "Editor contextual toolbar" at bounding box center [320, 423] width 13 height 13
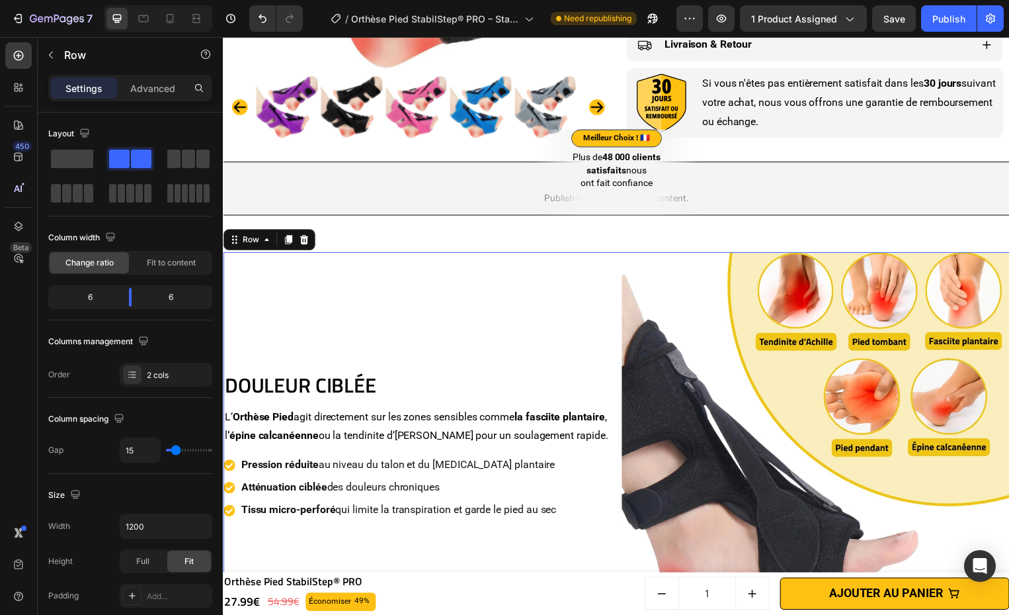
click at [399, 484] on div "DOULEUR CIBLÉE Heading L’ Orthèse Pied agit directement sur les zones sensibles…" at bounding box center [419, 450] width 392 height 392
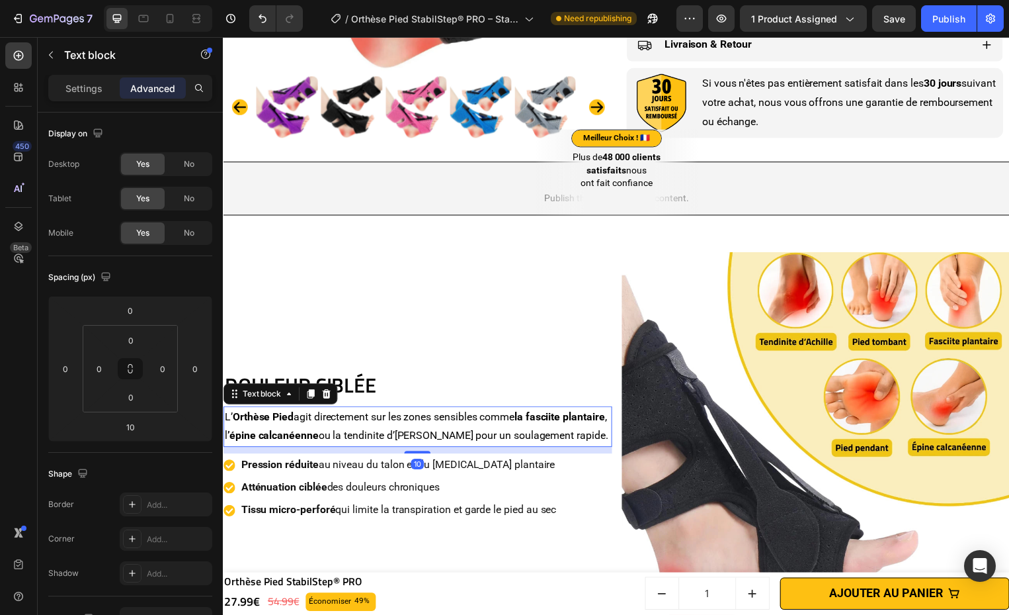
click at [415, 449] on p "L’ Orthèse Pied agit directement sur les zones sensibles comme la fasciite plan…" at bounding box center [419, 430] width 390 height 38
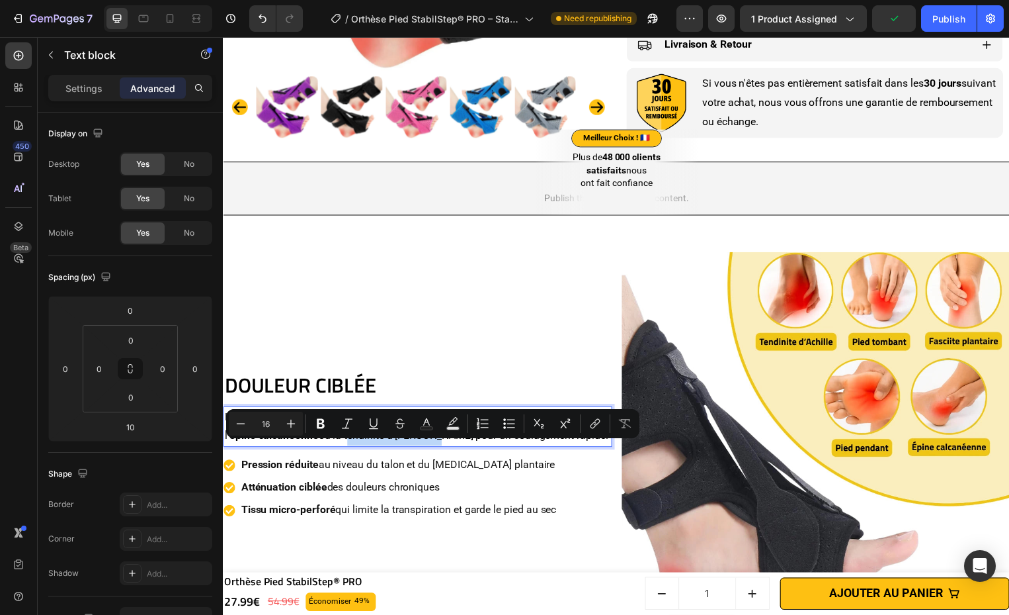
drag, startPoint x: 391, startPoint y: 452, endPoint x: 471, endPoint y: 454, distance: 80.1
click at [472, 449] on p "L’ Orthèse Pied agit directement sur les zones sensibles comme la fasciite plan…" at bounding box center [419, 430] width 390 height 38
click at [320, 427] on icon "Editor contextual toolbar" at bounding box center [321, 424] width 8 height 10
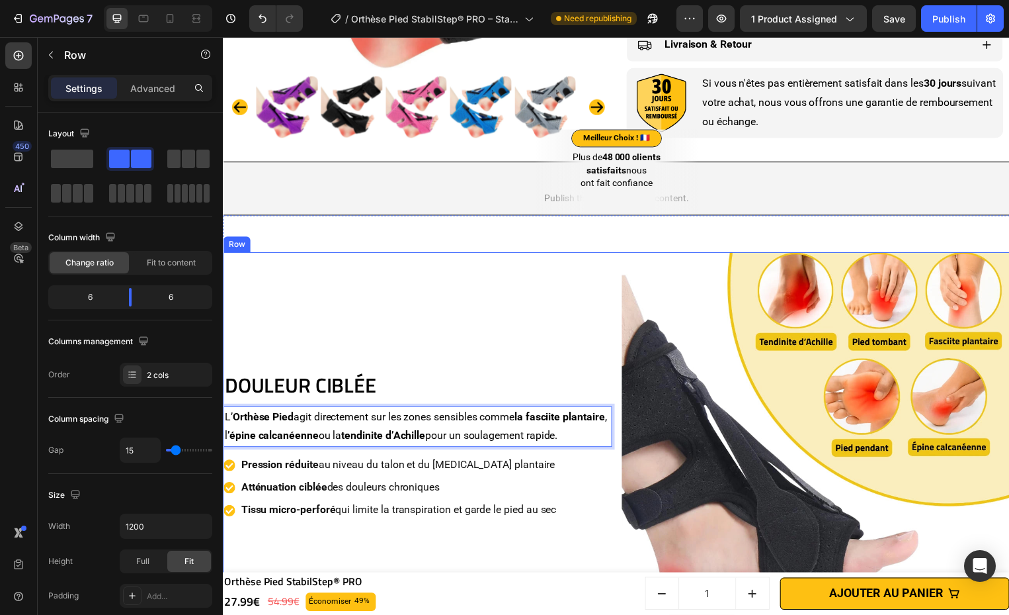
click at [496, 380] on div "DOULEUR CIBLÉE Heading L’ Orthèse Pied agit directement sur les zones sensibles…" at bounding box center [419, 450] width 392 height 392
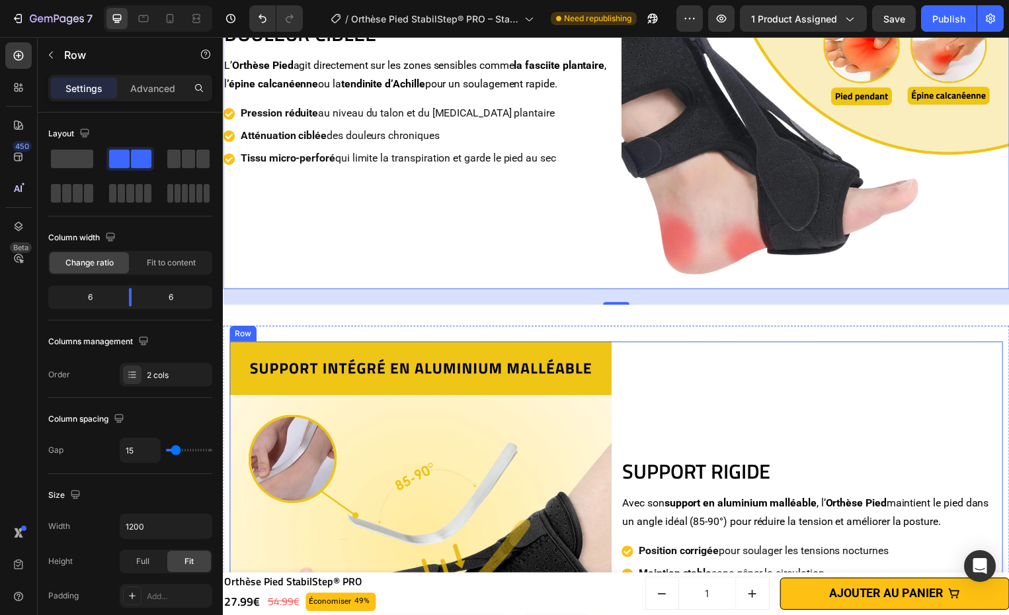
scroll to position [1546, 0]
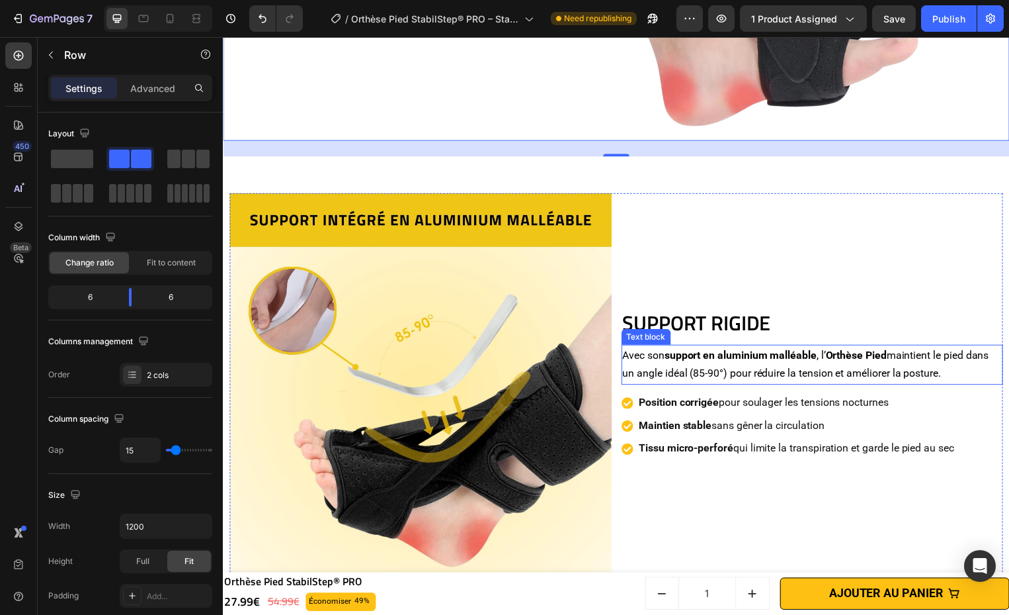
click at [788, 339] on div "SUPPORT RIGIDE Heading Avec son support en aluminium malléable , l’ Orthèse Pie…" at bounding box center [818, 387] width 386 height 386
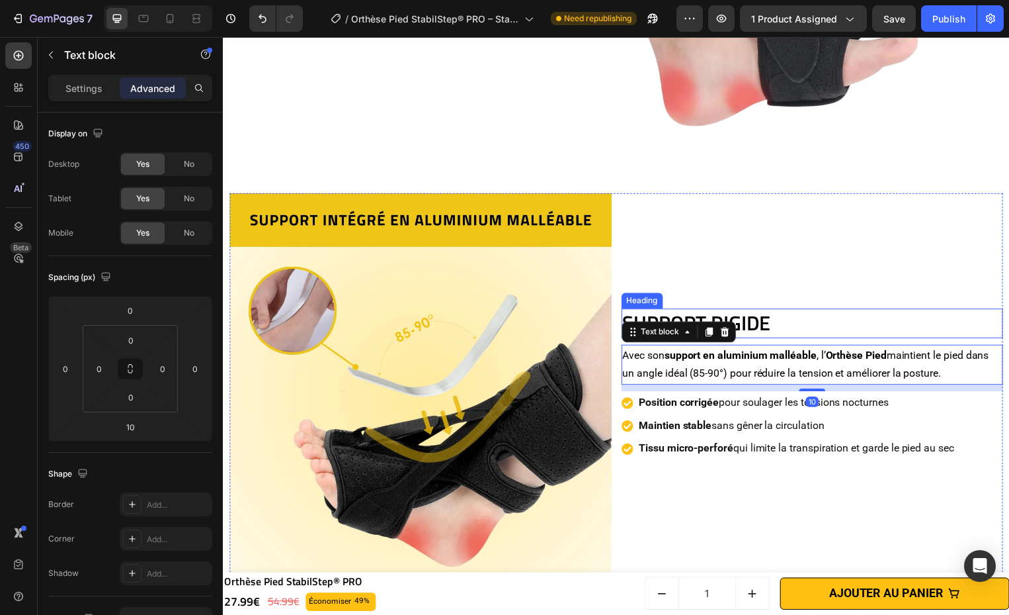
click at [785, 320] on h2 "SUPPORT RIGIDE" at bounding box center [818, 325] width 386 height 29
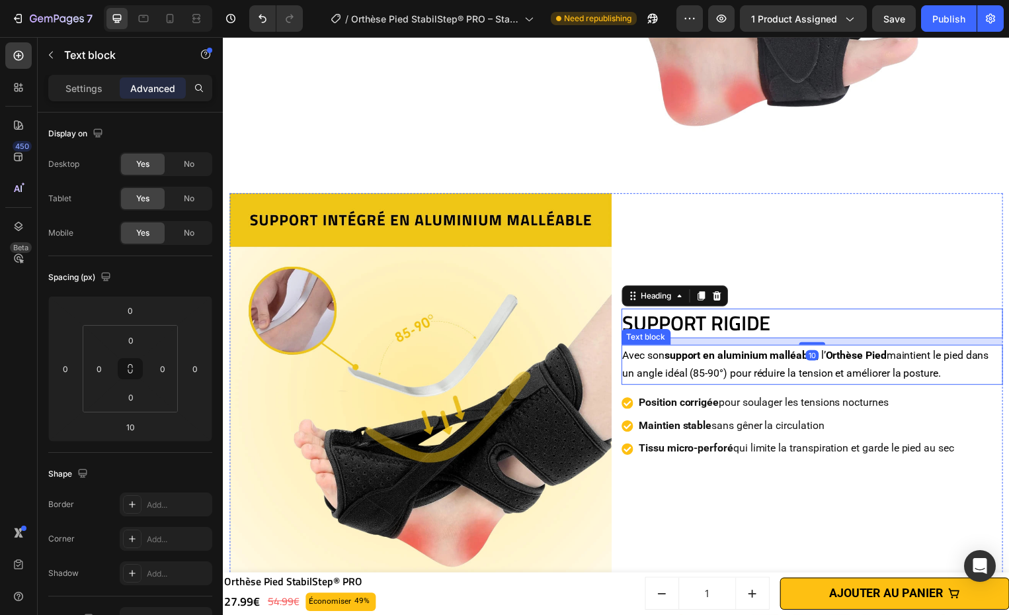
click at [791, 364] on p "Avec son support en aluminium malléable , l’ Orthèse Pied maintient le pied dan…" at bounding box center [817, 368] width 383 height 38
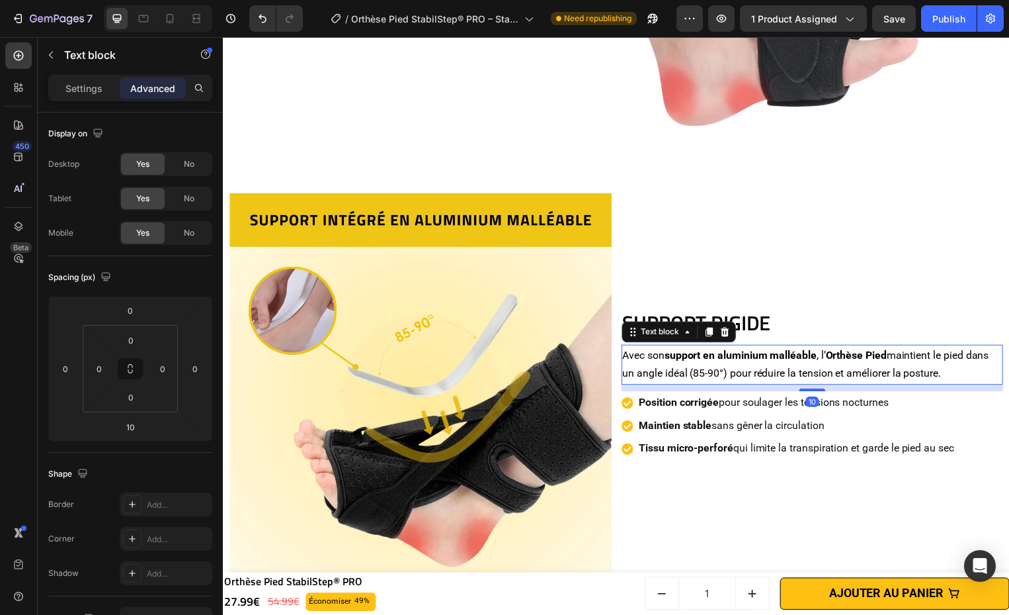
click at [787, 401] on p "Position corrigée pour soulager les tensions nocturnes" at bounding box center [802, 405] width 318 height 19
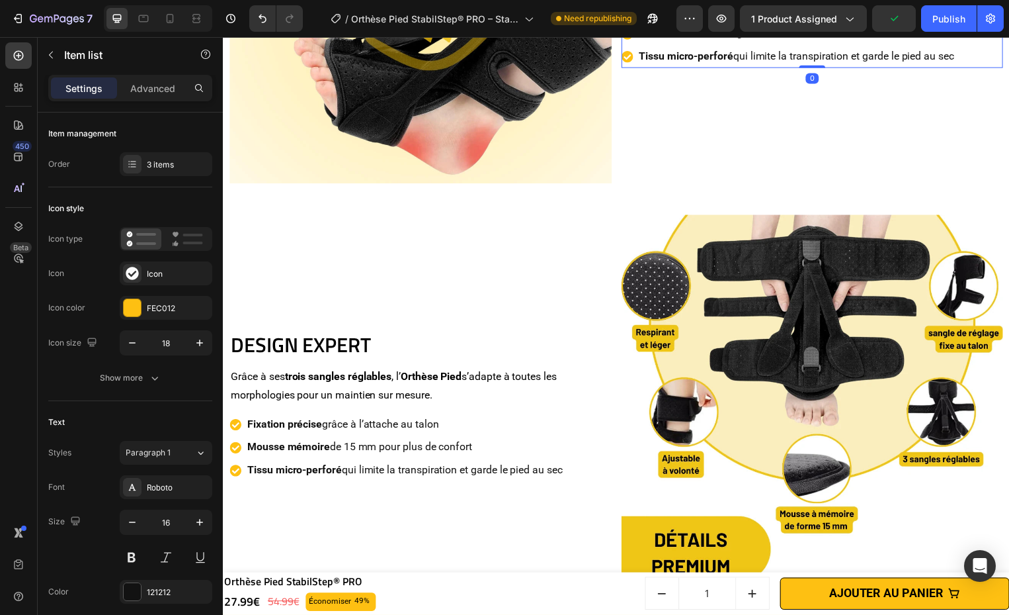
scroll to position [1949, 0]
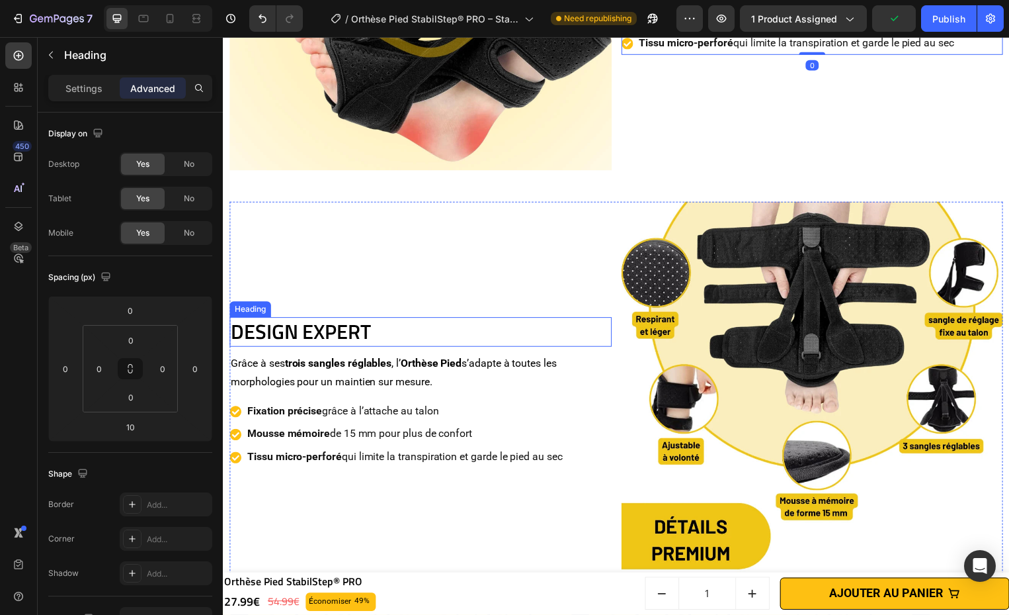
click at [398, 320] on h2 "DESIGN EXPERT" at bounding box center [423, 334] width 386 height 29
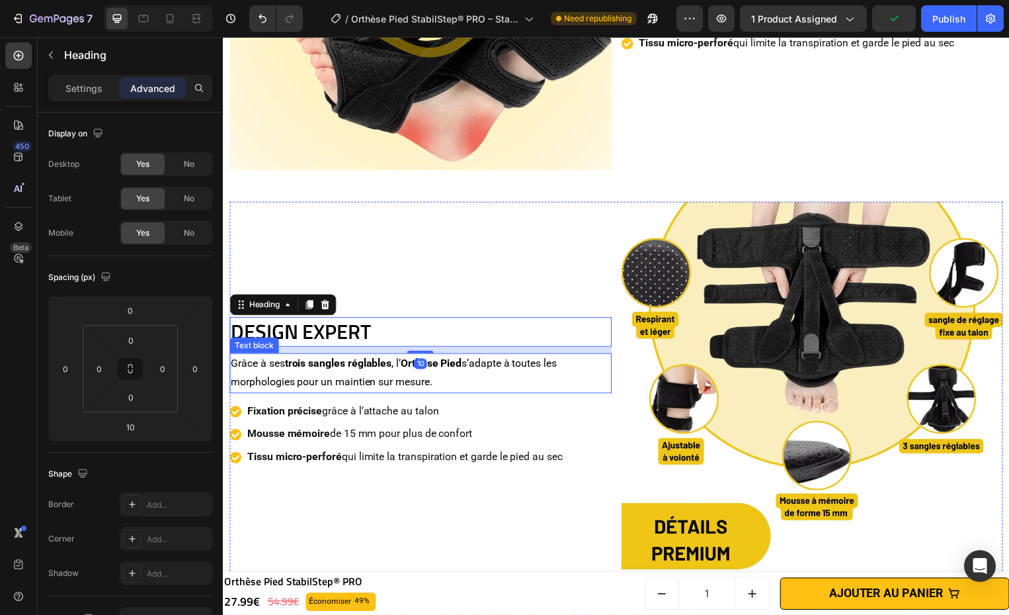
click at [443, 374] on p "Grâce à ses trois sangles réglables , l’ Orthèse Pied s’adapte à toutes les mor…" at bounding box center [422, 376] width 383 height 38
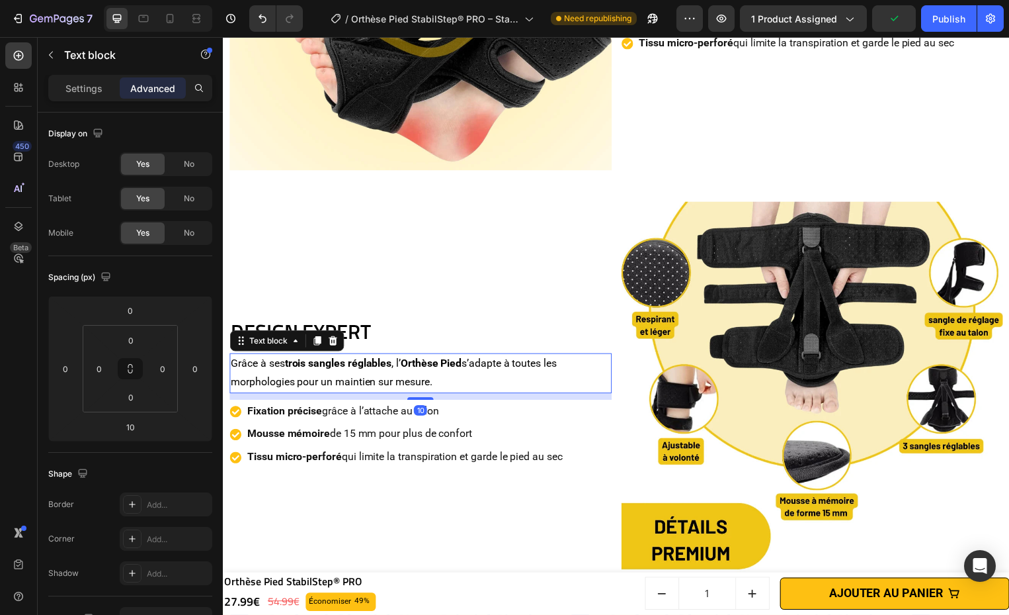
click at [503, 417] on div "Fixation précise grâce à l’attache au talon" at bounding box center [406, 414] width 322 height 23
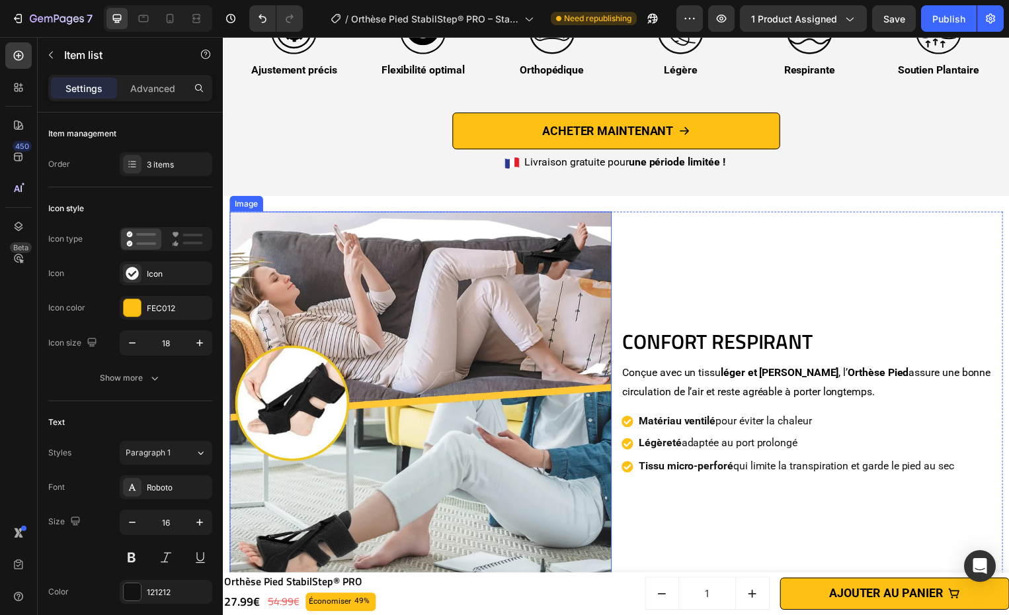
scroll to position [2698, 0]
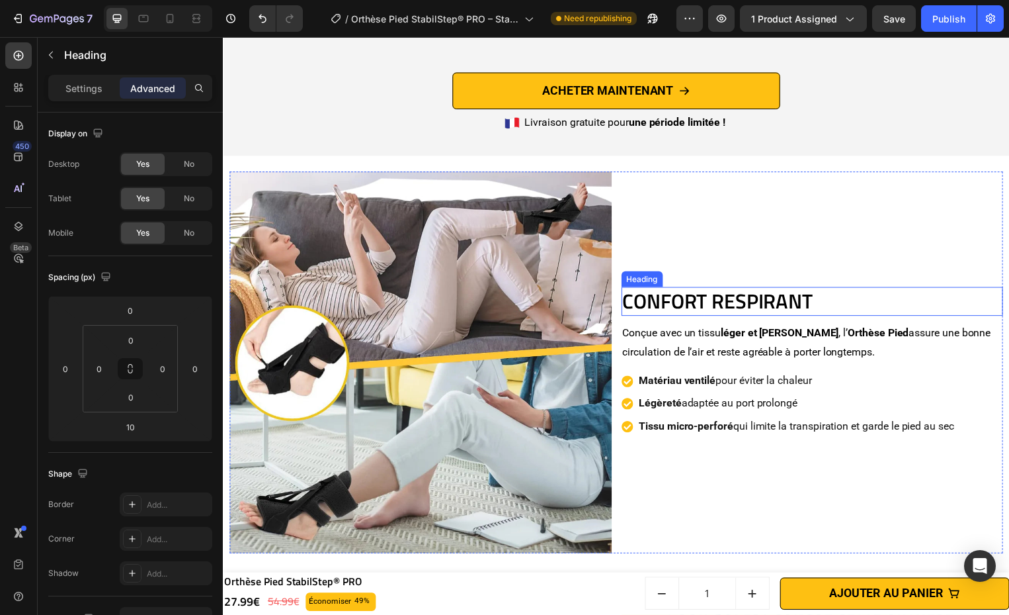
click at [775, 297] on h2 "CONFORT RESPIRANT" at bounding box center [818, 303] width 386 height 29
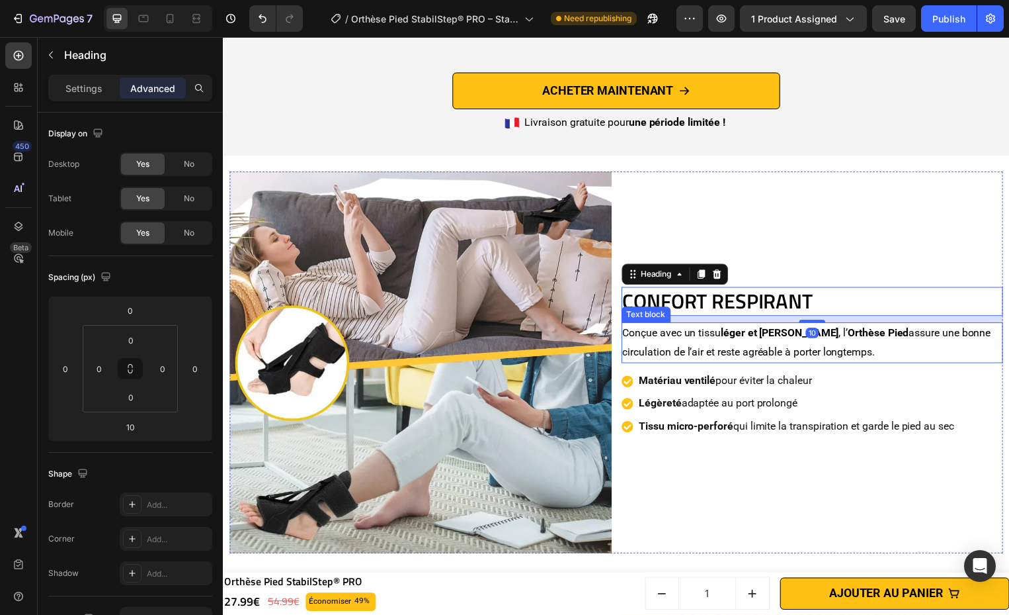
drag, startPoint x: 791, startPoint y: 337, endPoint x: 792, endPoint y: 345, distance: 7.5
click at [791, 337] on p "Conçue avec un tissu léger et aéré , l’ Orthèse Pied assure une bonne circulati…" at bounding box center [817, 345] width 383 height 38
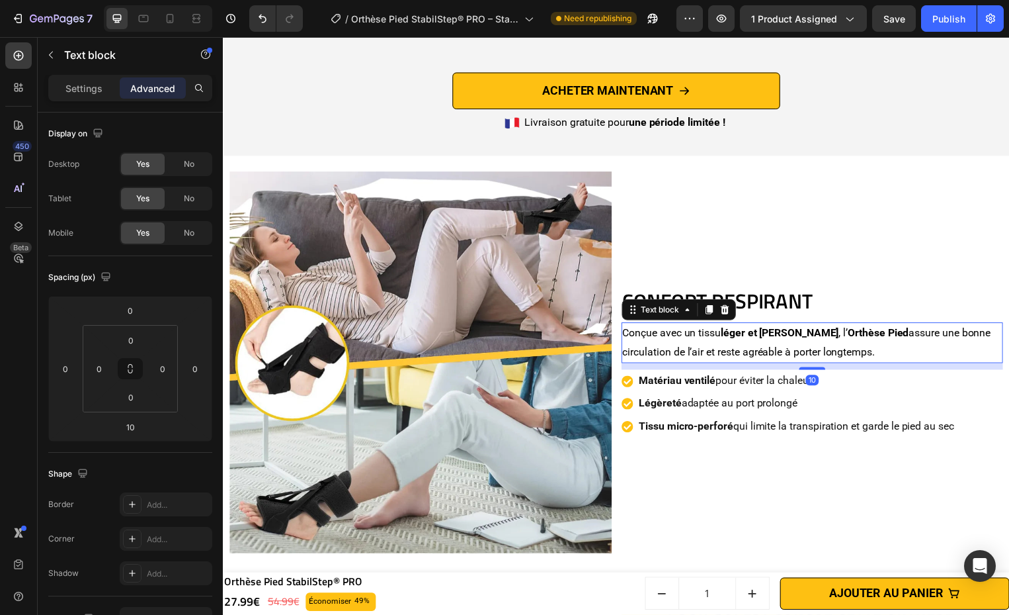
click at [789, 385] on p "Matériau ventilé pour éviter la chaleur" at bounding box center [802, 383] width 318 height 19
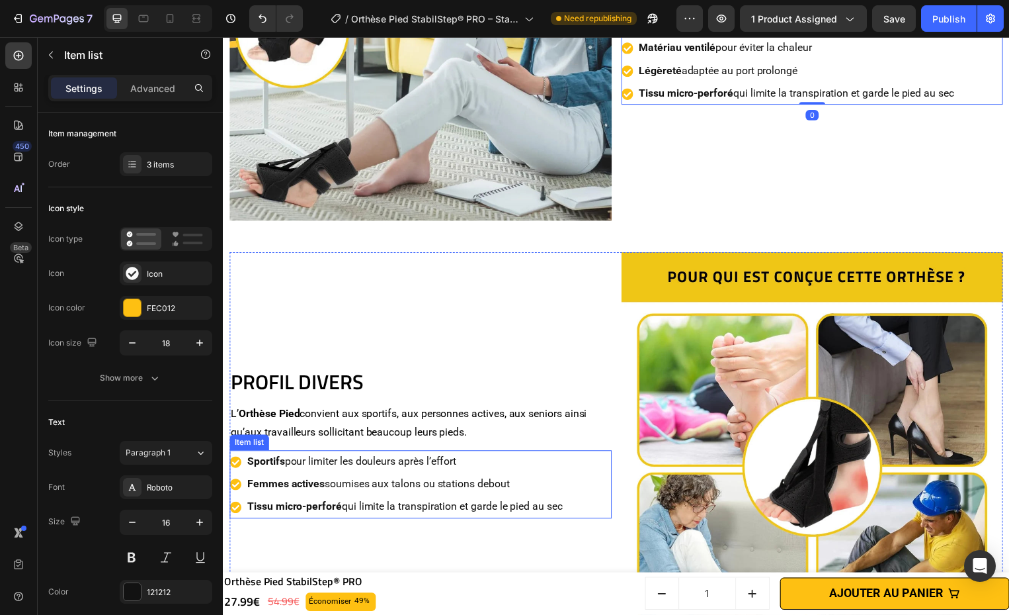
scroll to position [3045, 0]
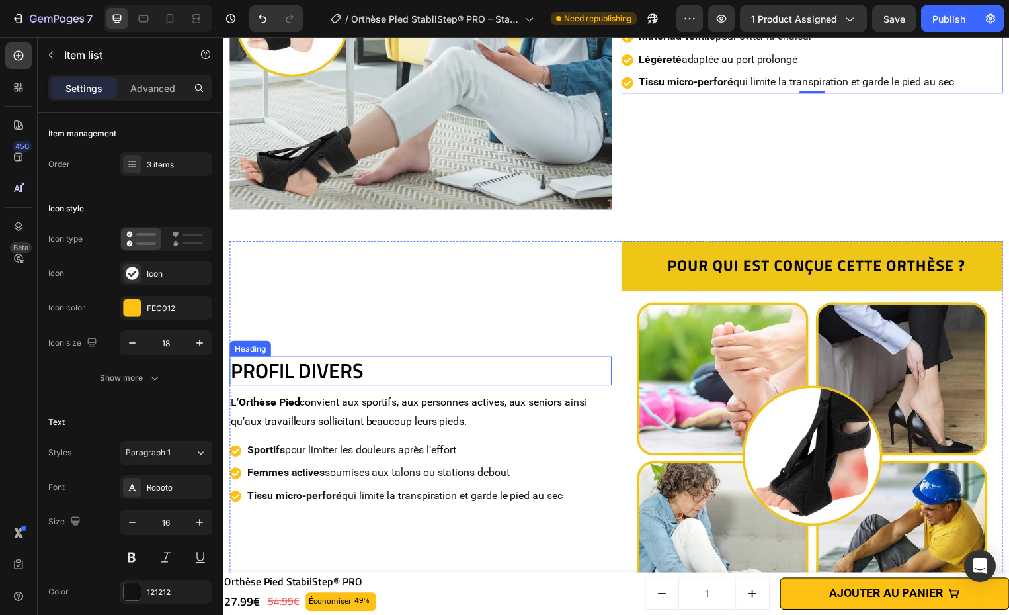
click at [469, 372] on h2 "PROFIL DIVERS" at bounding box center [423, 373] width 386 height 29
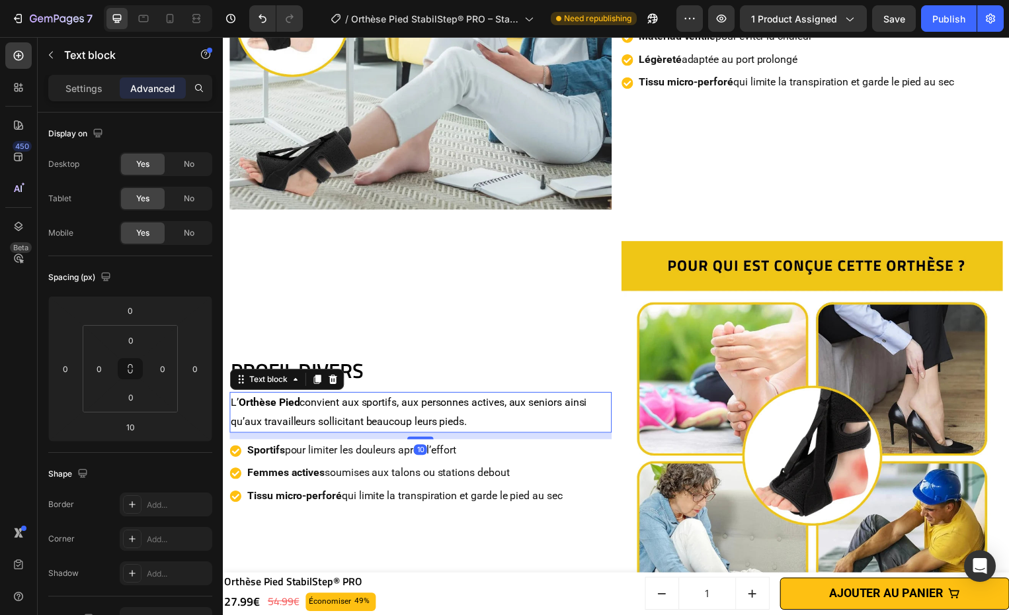
click at [465, 406] on p "L’ Orthèse Pied convient aux sportifs, aux personnes actives, aux seniors ainsi…" at bounding box center [422, 415] width 383 height 38
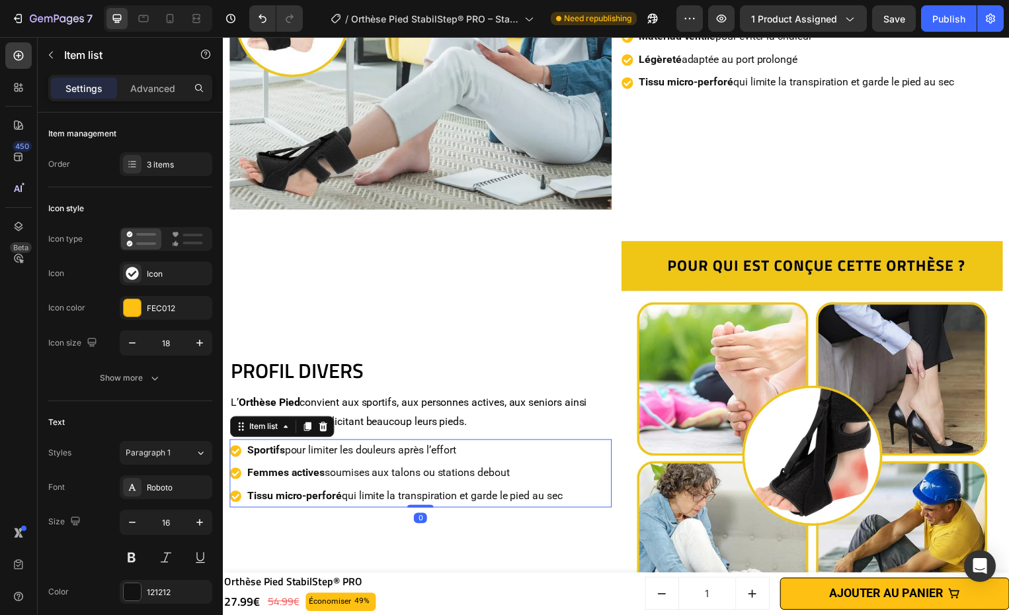
click at [499, 470] on p "Femmes actives soumises aux talons ou stations debout" at bounding box center [406, 476] width 318 height 19
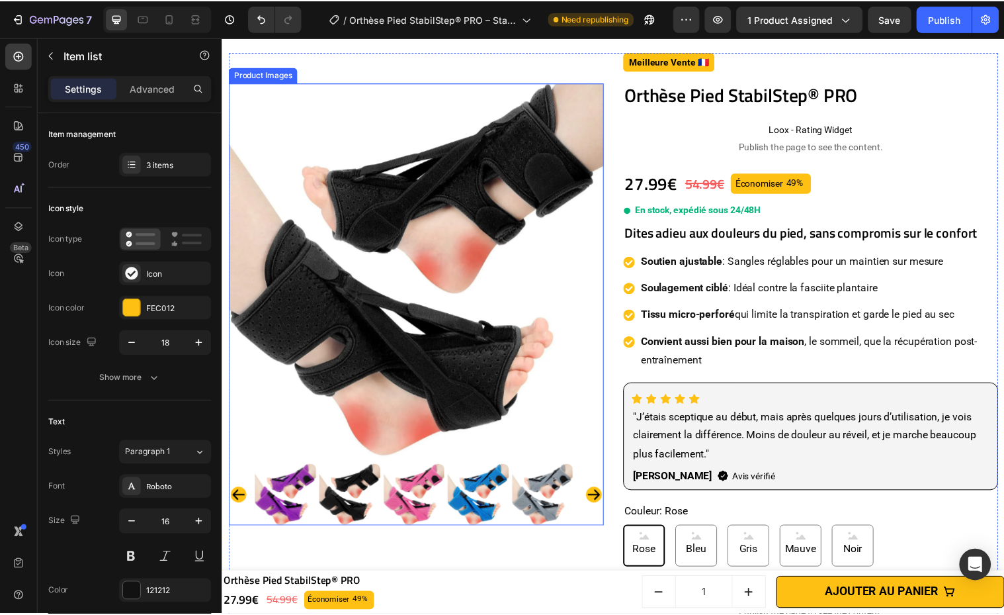
scroll to position [0, 0]
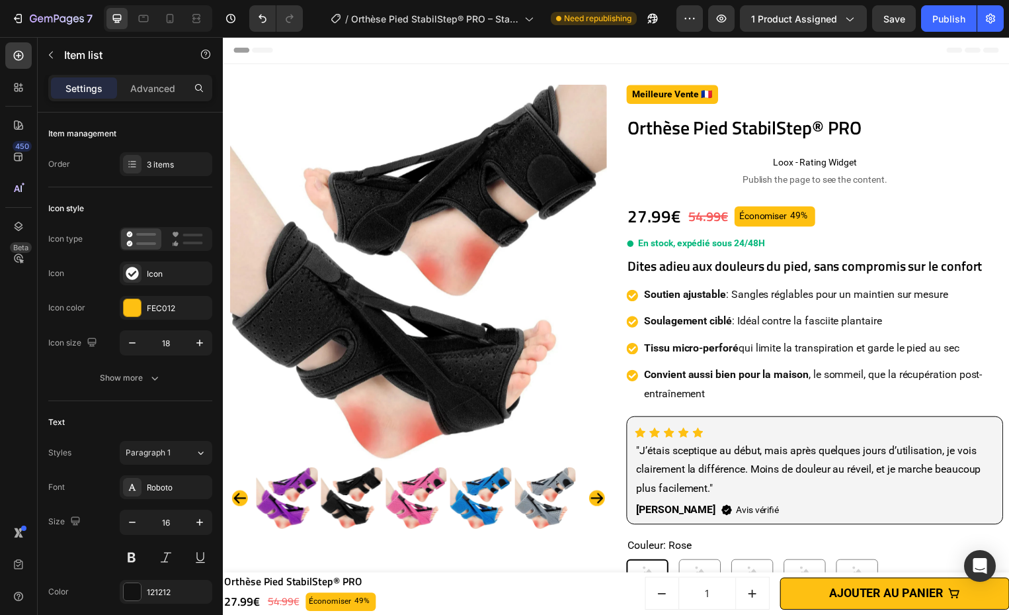
click at [785, 459] on p ""J’étais sceptique au début, mais après quelques jours d’utilisation, je vois c…" at bounding box center [820, 473] width 361 height 57
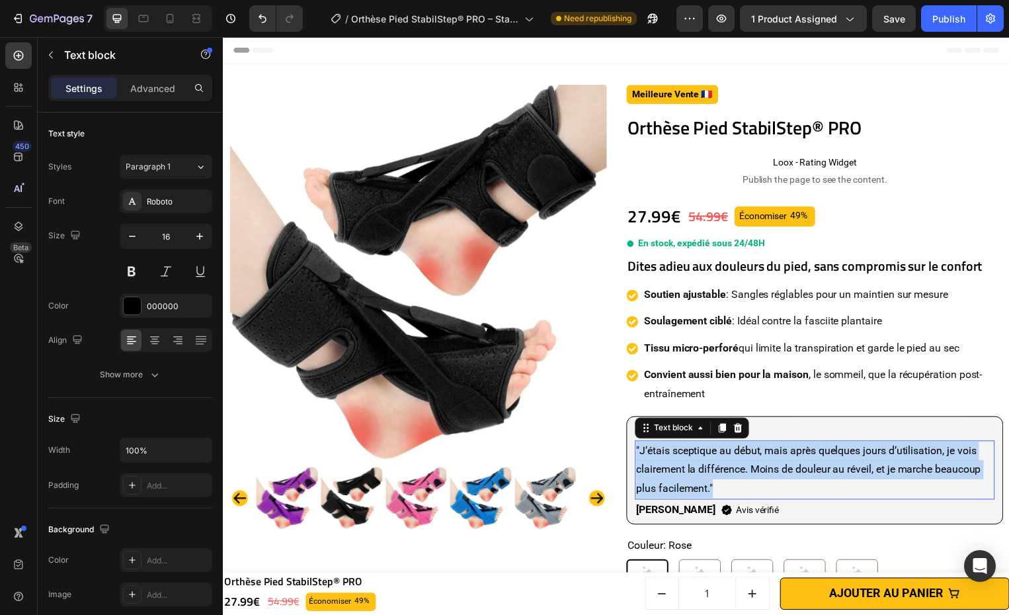
click at [785, 459] on p ""J’étais sceptique au début, mais après quelques jours d’utilisation, je vois c…" at bounding box center [820, 473] width 361 height 57
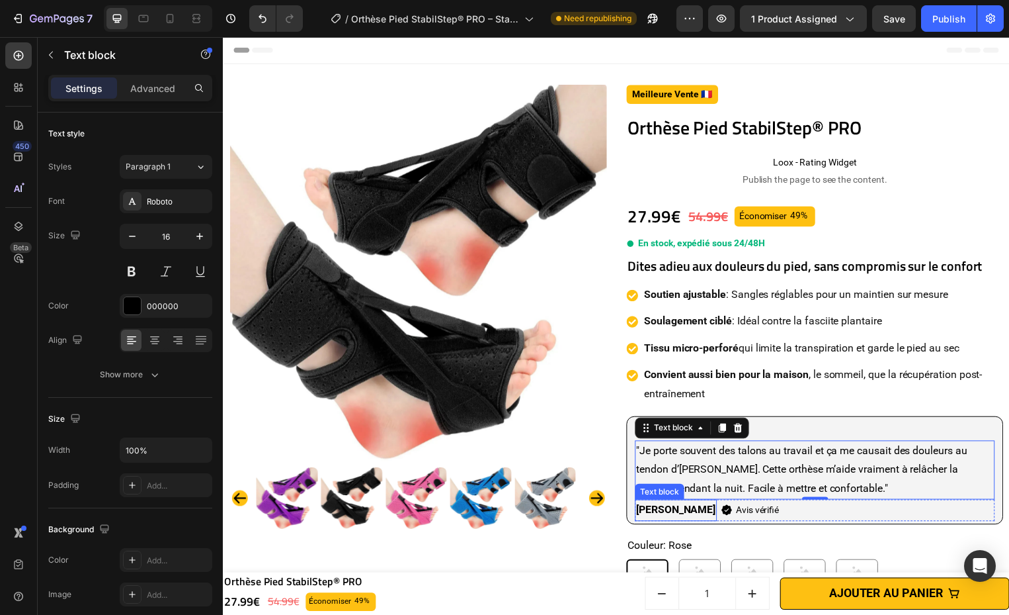
click at [640, 516] on strong "[PERSON_NAME]" at bounding box center [680, 513] width 80 height 13
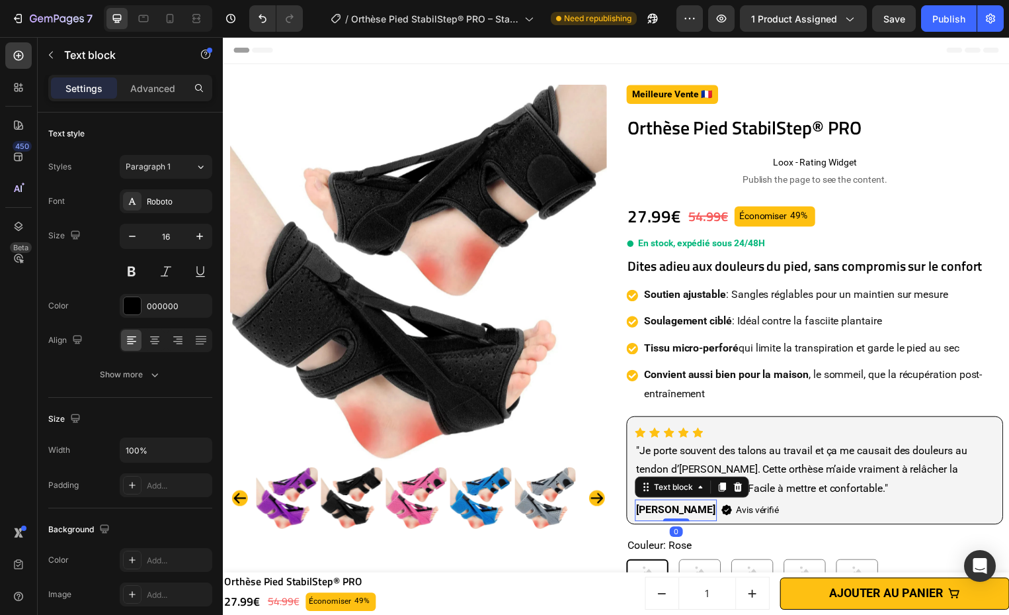
click at [640, 515] on strong "[PERSON_NAME]" at bounding box center [680, 513] width 80 height 13
drag, startPoint x: 638, startPoint y: 515, endPoint x: 681, endPoint y: 516, distance: 43.7
click at [681, 516] on strong "[PERSON_NAME]" at bounding box center [680, 513] width 80 height 13
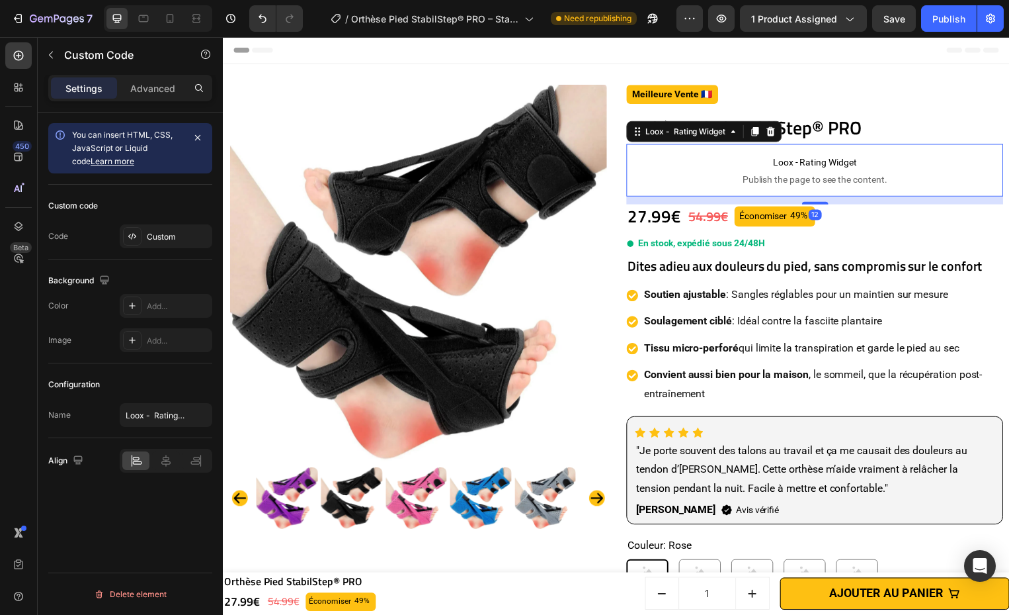
drag, startPoint x: 929, startPoint y: 194, endPoint x: 1010, endPoint y: 220, distance: 85.6
click at [929, 194] on p "Loox - Rating Widget Publish the page to see the content." at bounding box center [820, 171] width 380 height 53
click at [931, 266] on h2 "Dites adieu aux douleurs du pied, sans compromis sur le confort" at bounding box center [820, 268] width 380 height 20
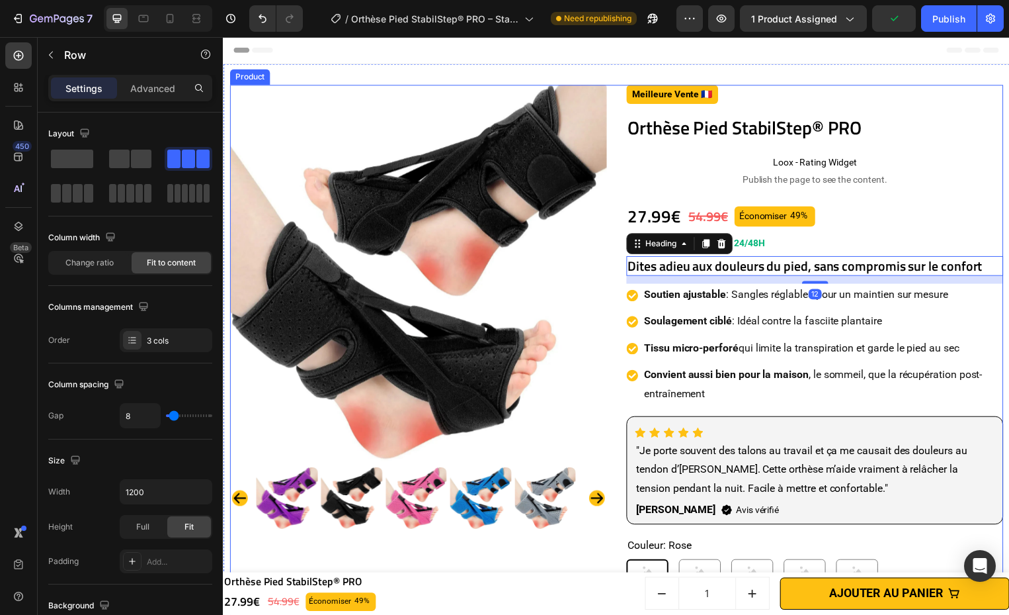
click at [979, 230] on div "27.99€ Price Price 54.99€ Price Price Économiser 49% Discount Tag Row" at bounding box center [820, 218] width 380 height 25
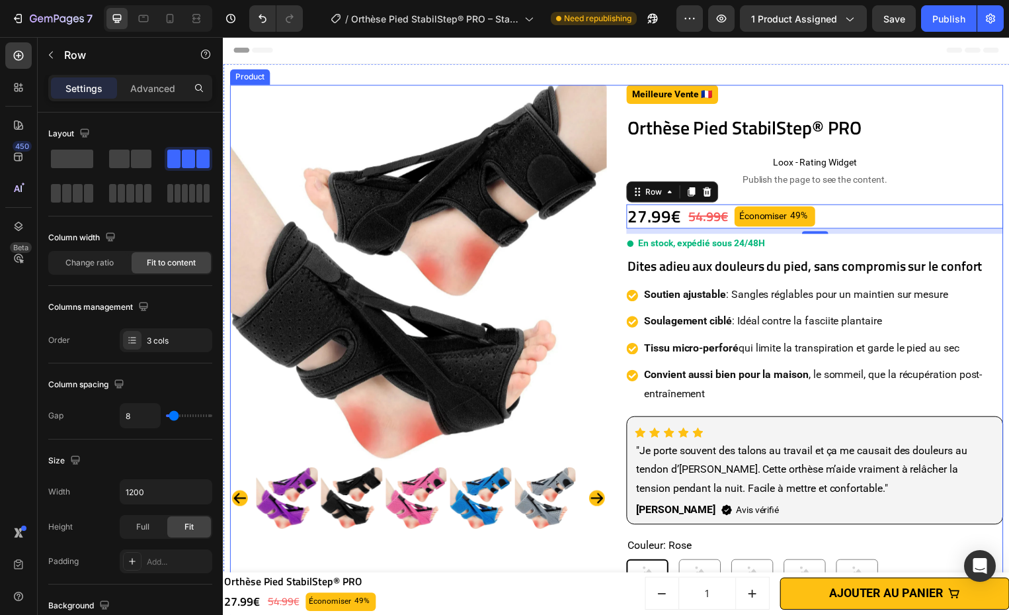
click at [807, 277] on div "Dites adieu aux douleurs du pied, sans compromis sur le confort Heading" at bounding box center [820, 268] width 380 height 20
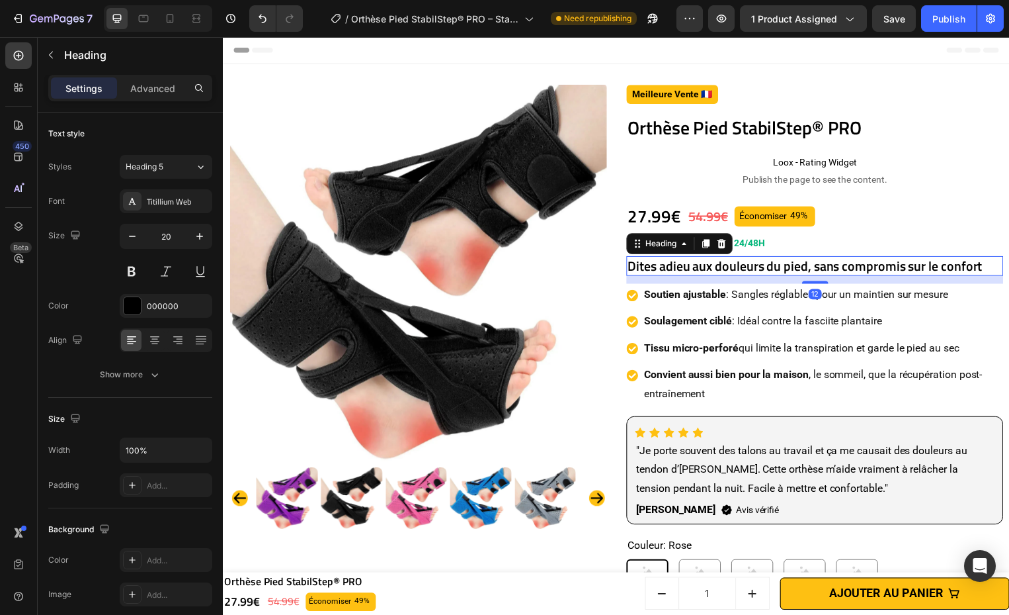
click at [807, 277] on h2 "Dites adieu aux douleurs du pied, sans compromis sur le confort" at bounding box center [820, 268] width 380 height 20
click at [807, 277] on p "Dites adieu aux douleurs du pied, sans compromis sur le confort" at bounding box center [820, 267] width 378 height 17
click at [907, 295] on p "Soutien ajustable : Sangles réglables pour un maintien sur mesure" at bounding box center [828, 297] width 361 height 19
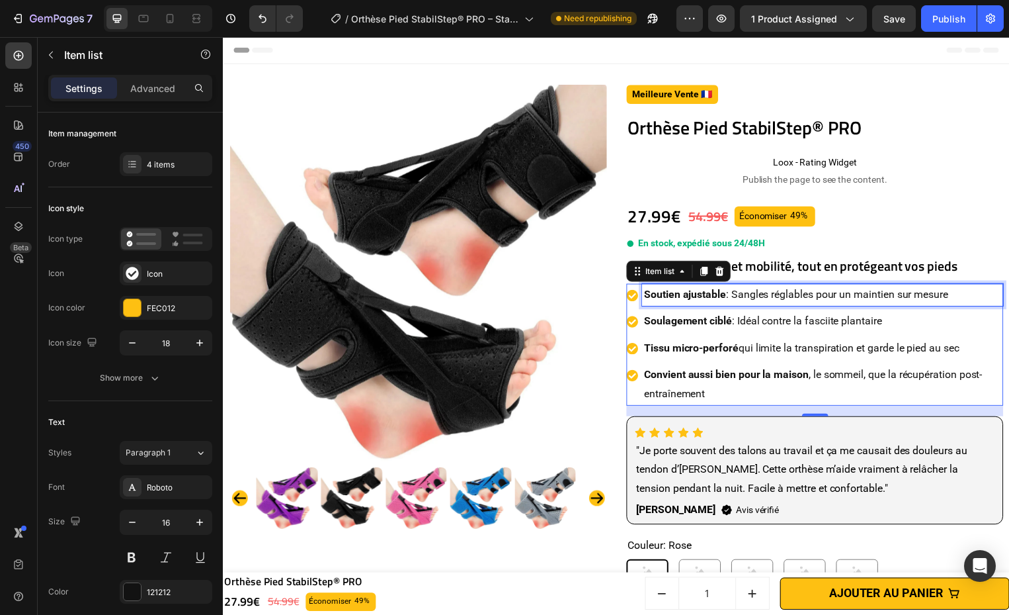
click at [907, 295] on p "Soutien ajustable : Sangles réglables pour un maintien sur mesure" at bounding box center [828, 297] width 361 height 19
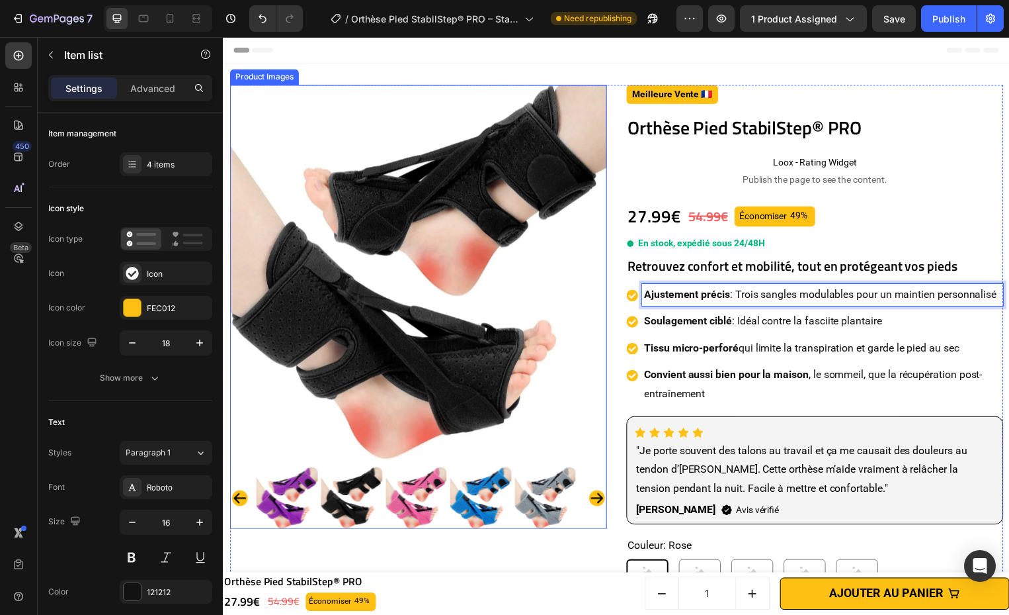
click at [519, 337] on img at bounding box center [420, 275] width 380 height 380
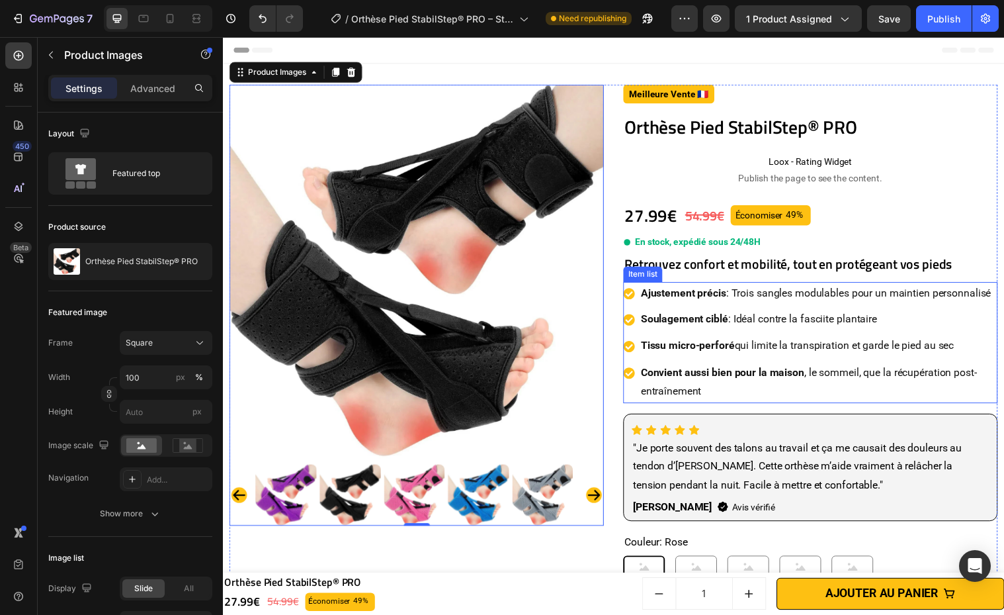
click at [779, 333] on p "Soulagement ciblé : Idéal contre la fasciite plantaire" at bounding box center [828, 323] width 361 height 19
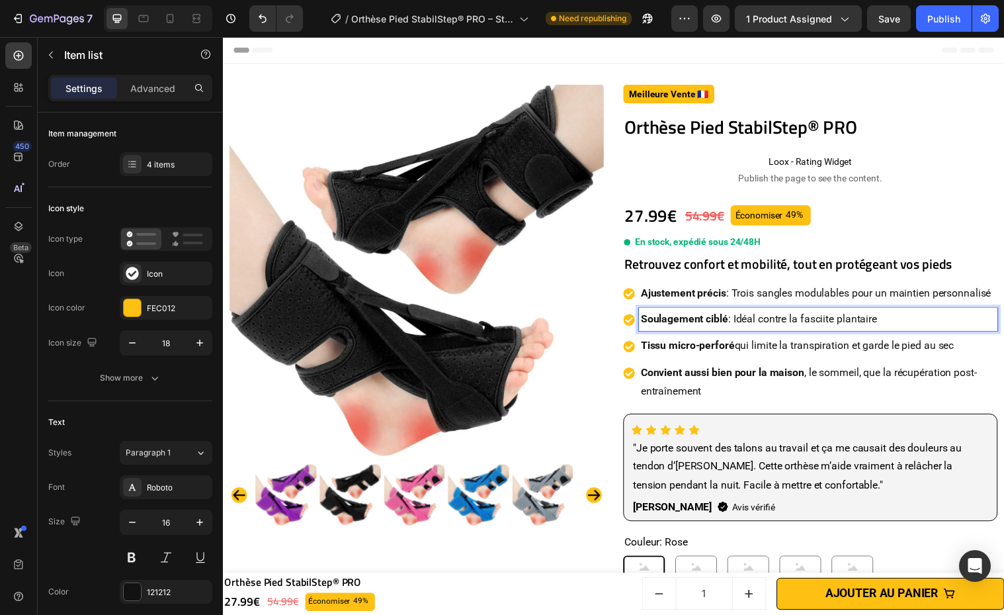
click at [779, 333] on p "Soulagement ciblé : Idéal contre la fasciite plantaire" at bounding box center [828, 323] width 361 height 19
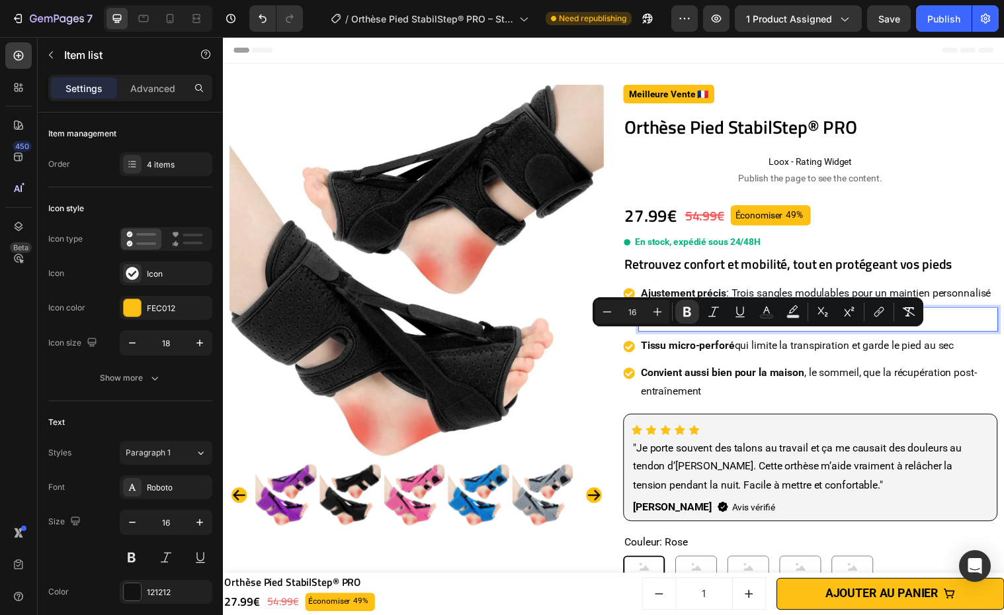
click at [779, 333] on p "Soulagement ciblé : Idéal contre la fasciite plantaire" at bounding box center [828, 323] width 361 height 19
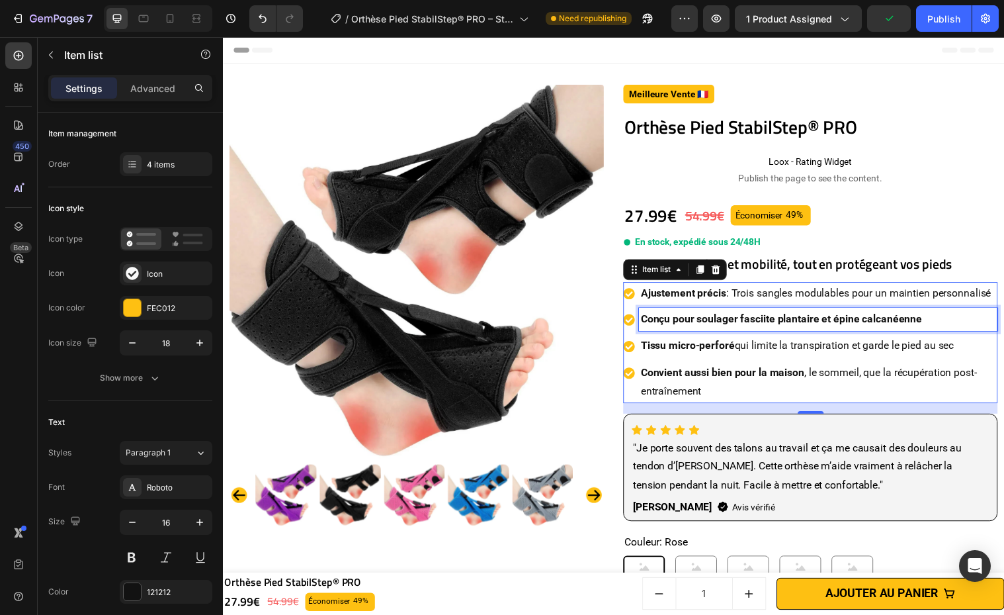
click at [865, 361] on p "Tissu micro-perforé qui limite la transpiration et garde le pied au sec" at bounding box center [828, 350] width 361 height 19
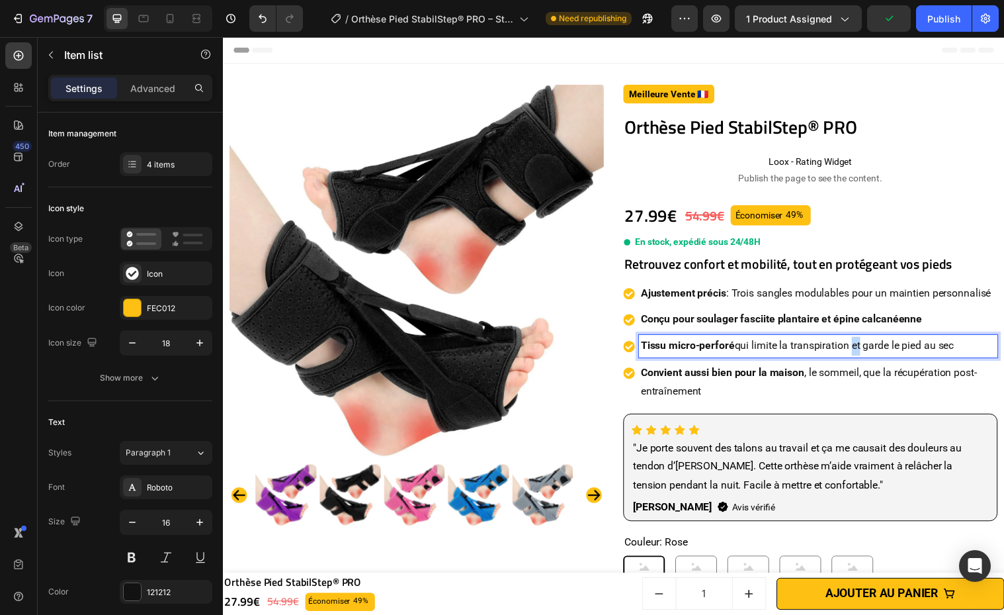
click at [865, 361] on p "Tissu micro-perforé qui limite la transpiration et garde le pied au sec" at bounding box center [828, 350] width 361 height 19
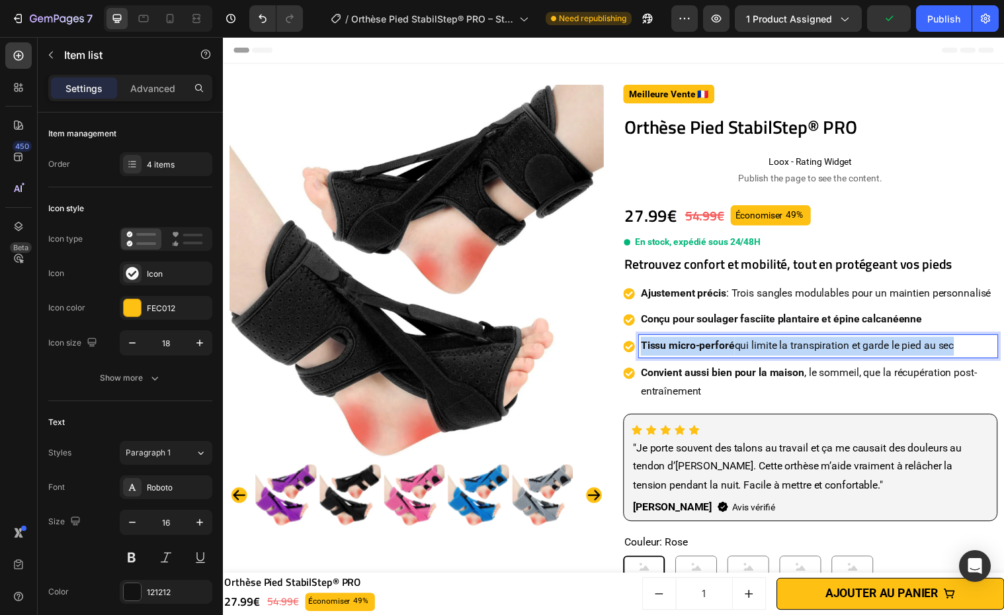
click at [865, 361] on p "Tissu micro-perforé qui limite la transpiration et garde le pied au sec" at bounding box center [828, 350] width 361 height 19
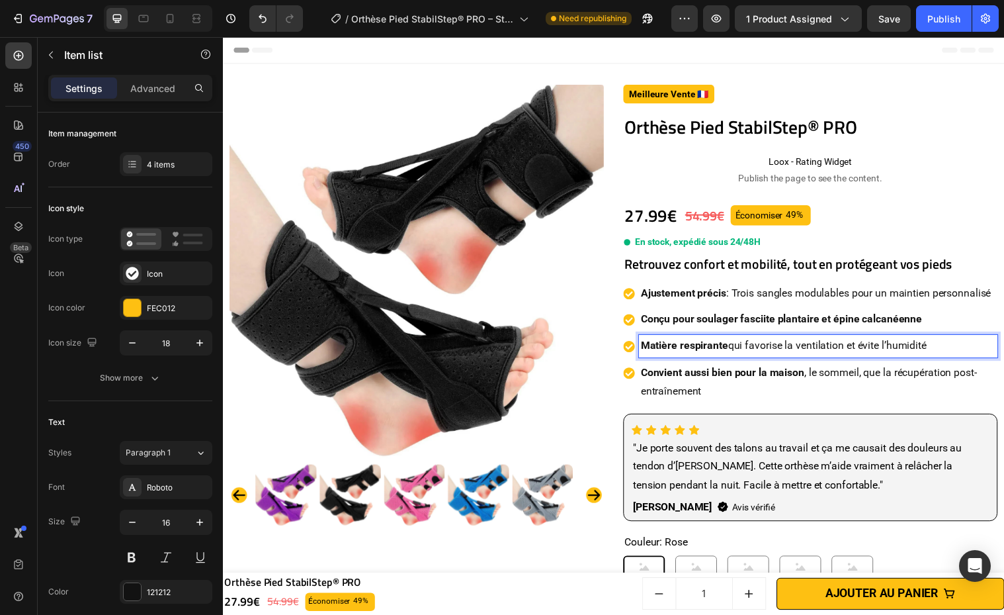
click at [830, 329] on strong "Conçu pour soulager fasciite plantaire et épine calcanéenne" at bounding box center [791, 323] width 286 height 13
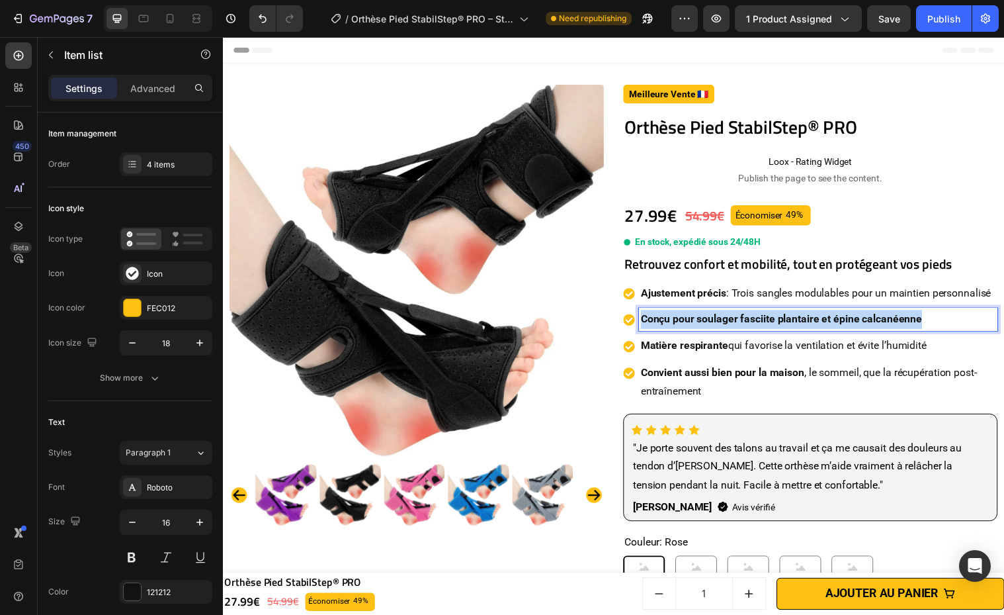
click at [830, 329] on strong "Conçu pour soulager fasciite plantaire et épine calcanéenne" at bounding box center [791, 323] width 286 height 13
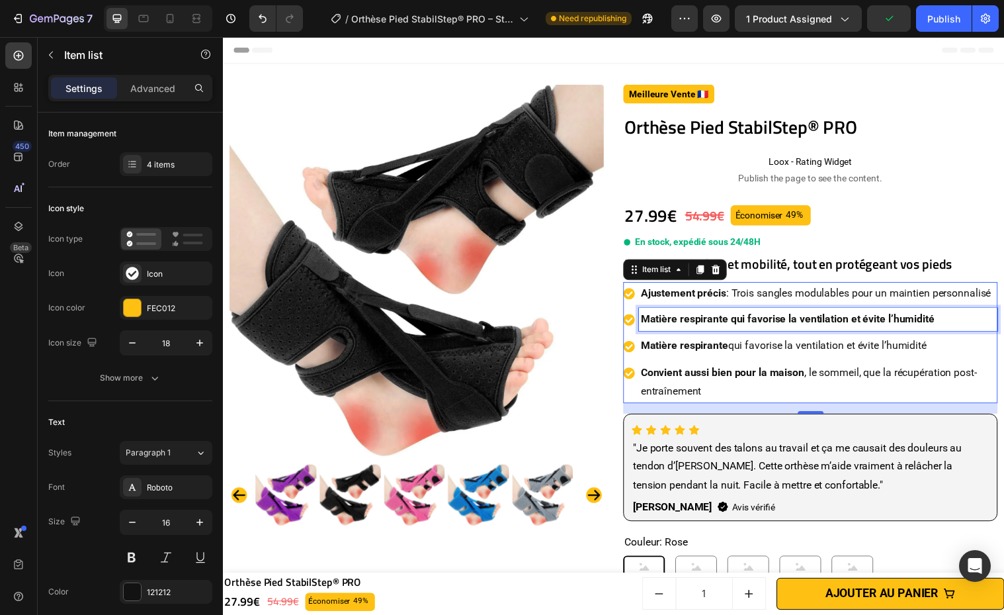
click at [734, 329] on strong "Matière respirante qui favorise la ventilation et évite l’humidité" at bounding box center [797, 323] width 298 height 13
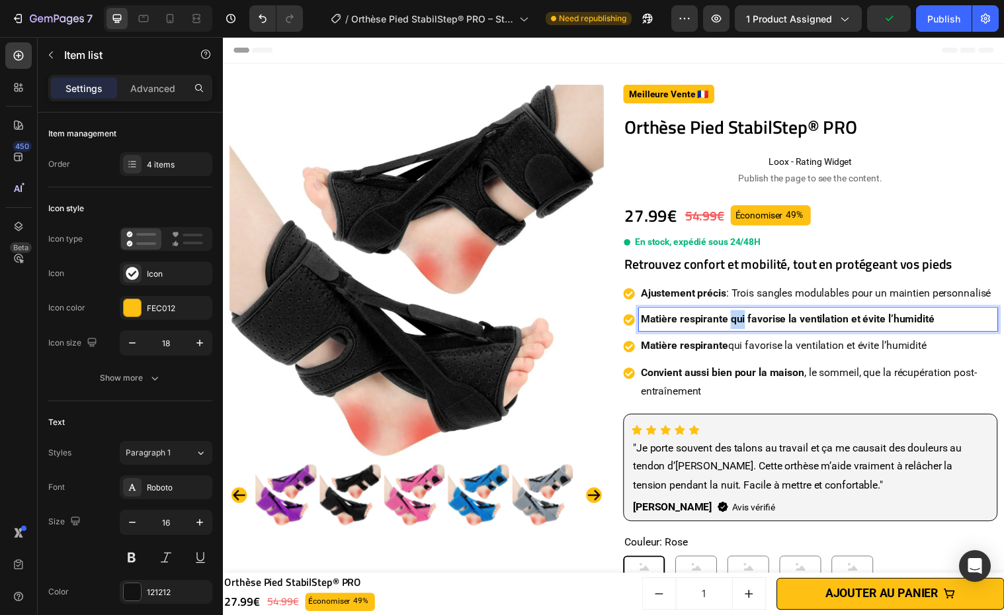
click at [733, 329] on strong "Matière respirante qui favorise la ventilation et évite l’humidité" at bounding box center [797, 323] width 298 height 13
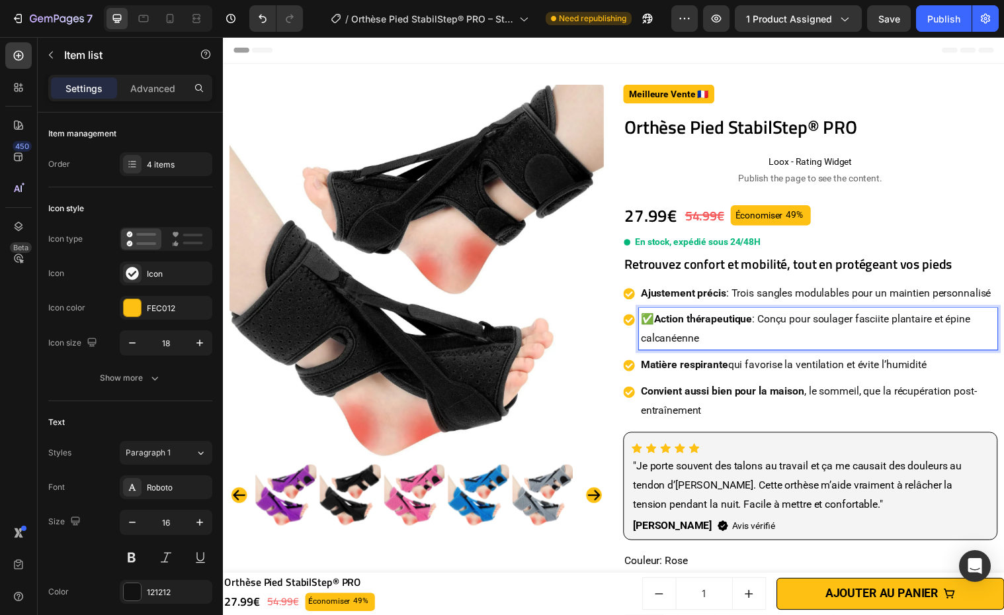
click at [654, 336] on p "✅ Action thérapeutique : Conçu pour soulager fasciite plantaire et épine calcan…" at bounding box center [828, 333] width 361 height 38
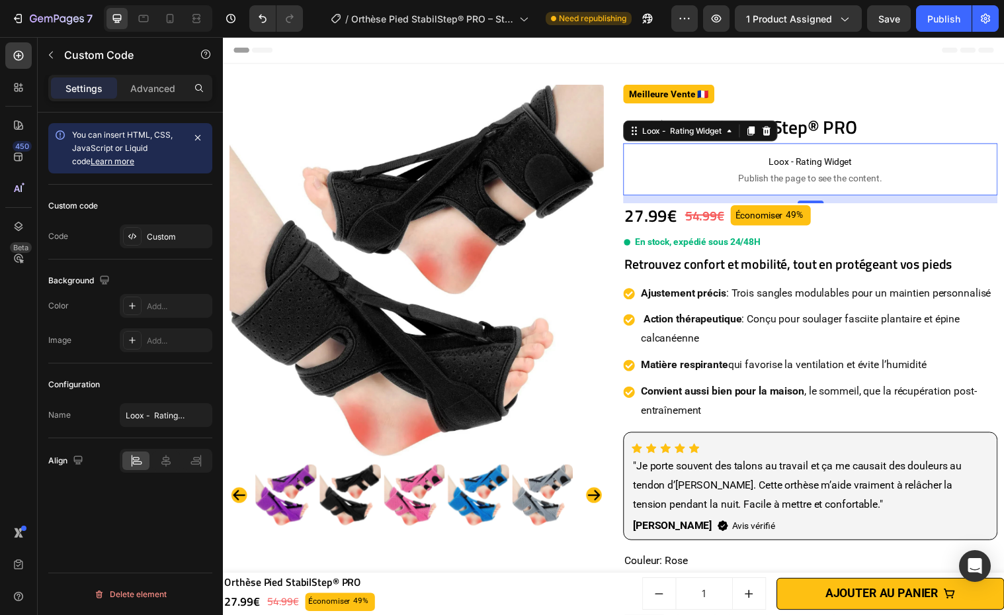
click at [965, 193] on p "Loox - Rating Widget Publish the page to see the content." at bounding box center [820, 171] width 380 height 53
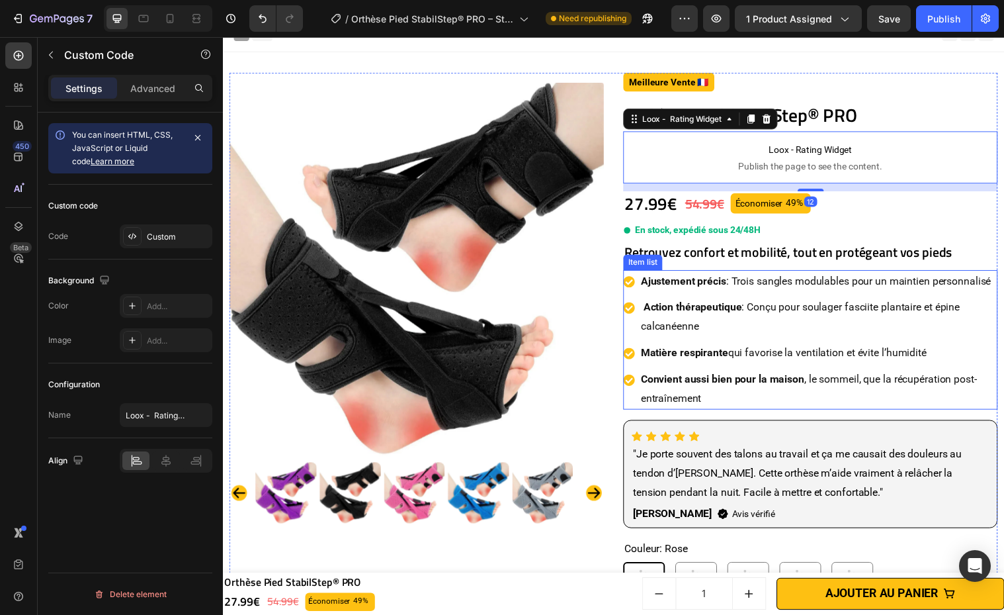
scroll to position [24, 0]
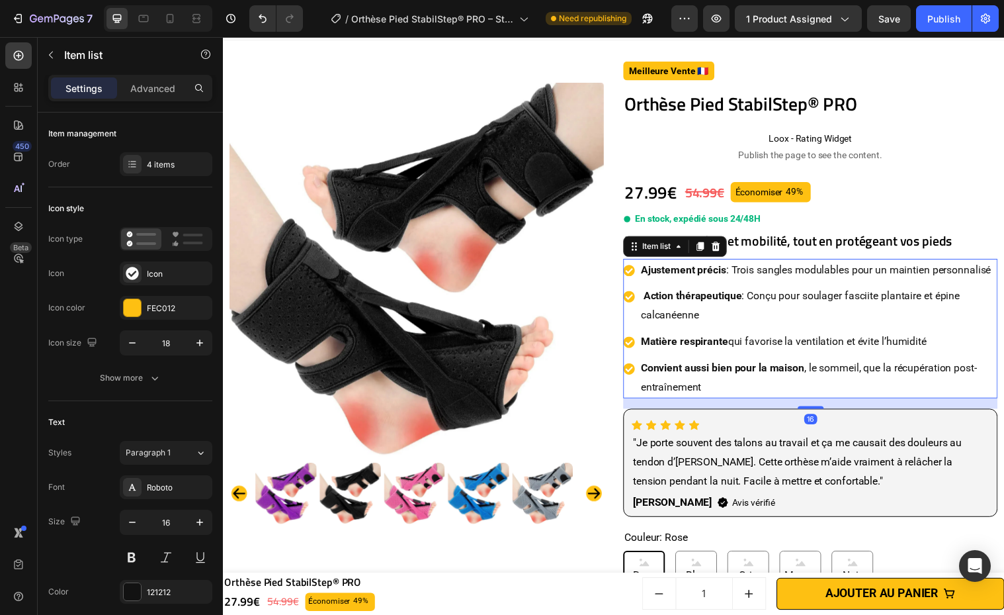
click at [854, 400] on p "Convient aussi bien pour la maison , le sommeil, que la récupération post-entra…" at bounding box center [828, 383] width 361 height 38
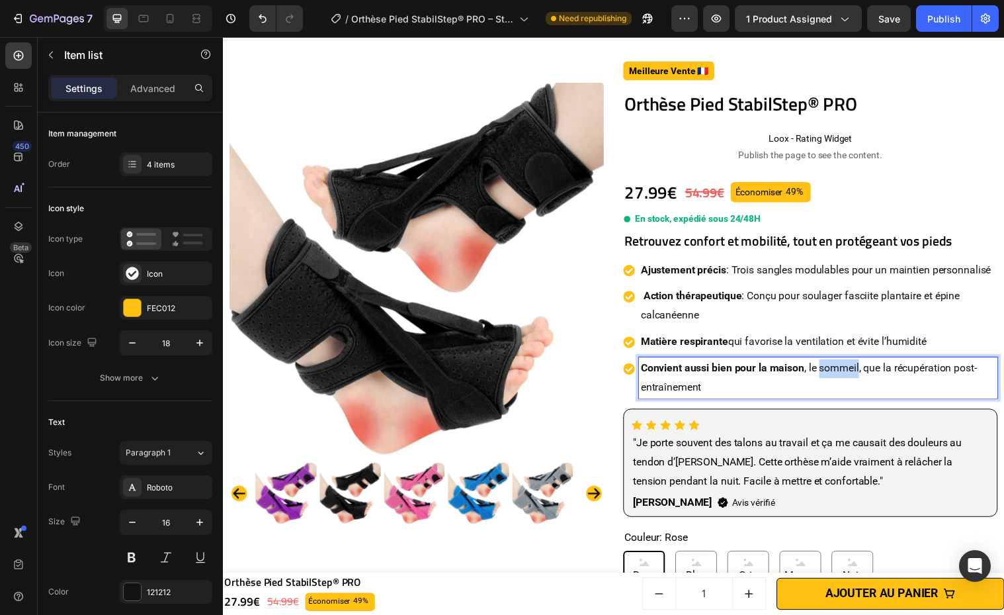
click at [854, 398] on p "Convient aussi bien pour la maison , le sommeil, que la récupération post-entra…" at bounding box center [828, 383] width 361 height 38
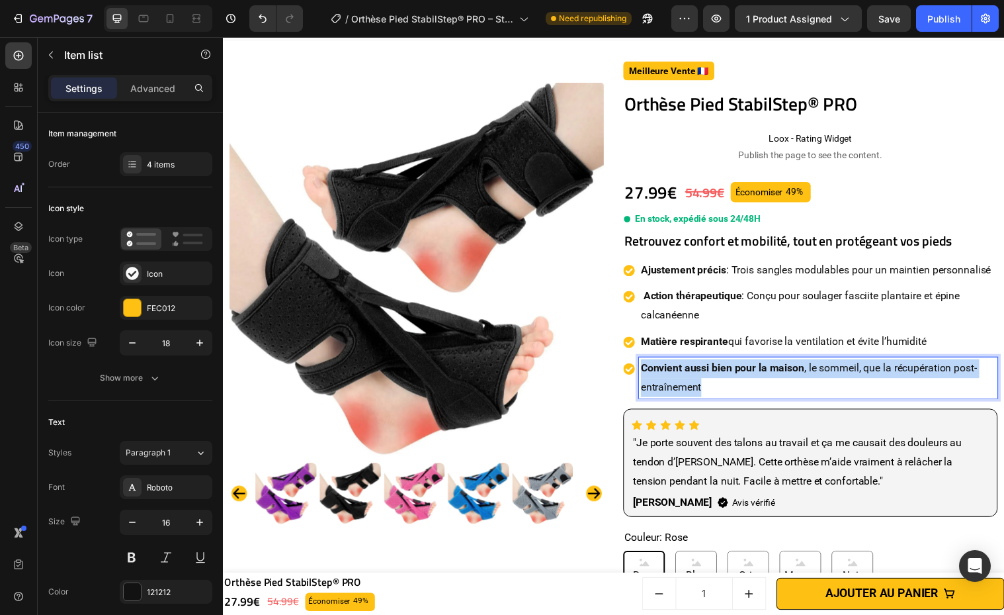
click at [854, 398] on p "Convient aussi bien pour la maison , le sommeil, que la récupération post-entra…" at bounding box center [828, 383] width 361 height 38
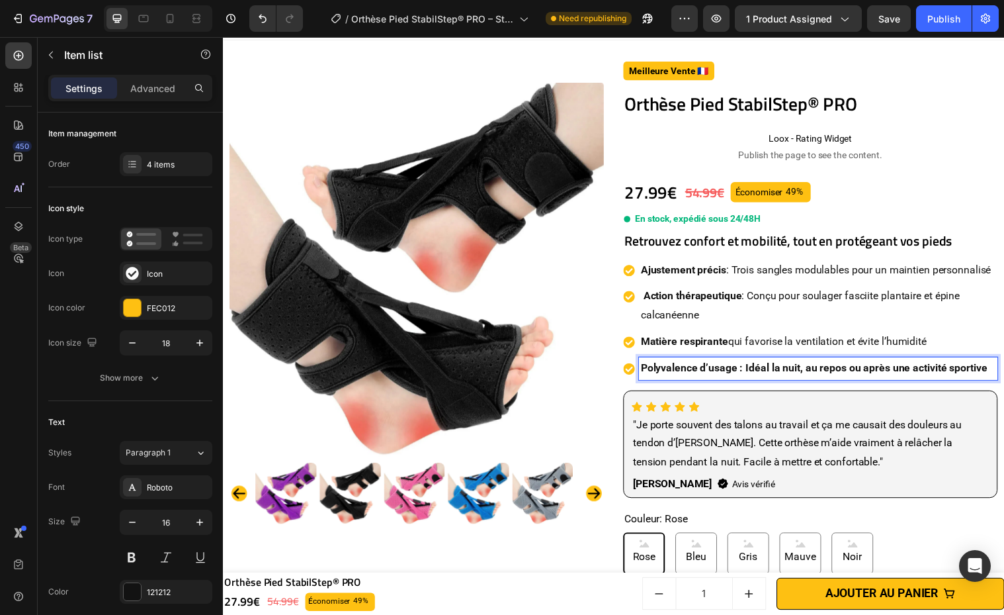
click at [751, 379] on strong "Polyvalence d’usage : Idéal la nuit, au repos ou après une activité sportive" at bounding box center [824, 372] width 352 height 13
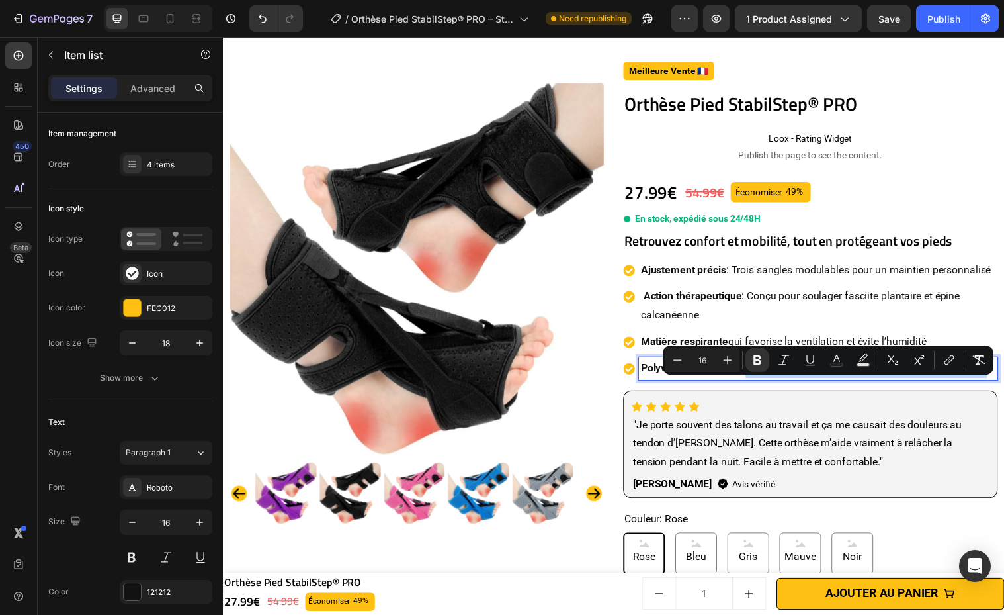
drag, startPoint x: 748, startPoint y: 393, endPoint x: 1047, endPoint y: 420, distance: 300.9
click at [761, 362] on icon "Editor contextual toolbar" at bounding box center [757, 360] width 8 height 10
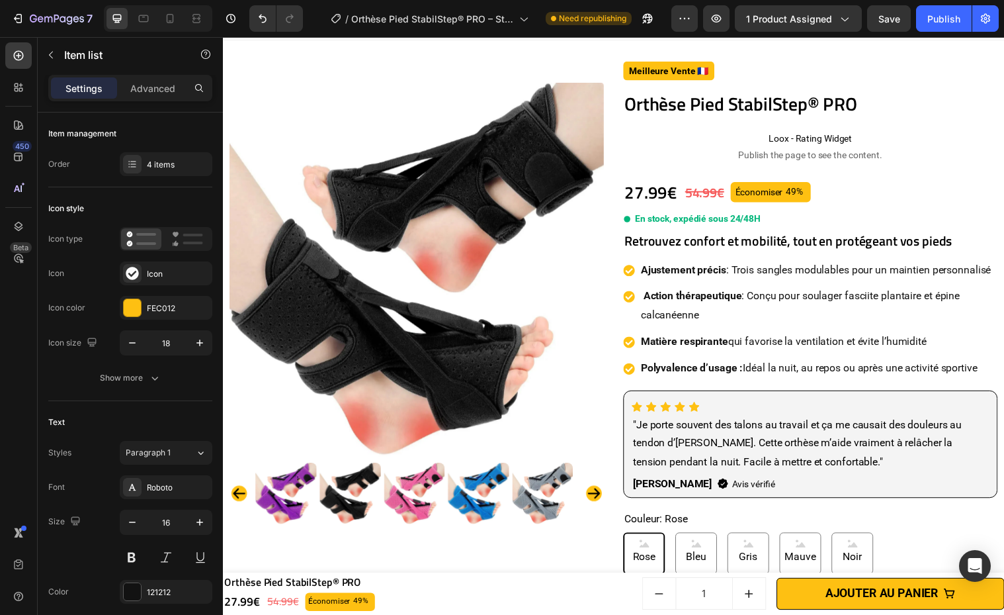
click at [991, 262] on div "Ajustement précis : Trois sangles modulables pour un maintien personnalisé" at bounding box center [828, 273] width 364 height 23
click at [989, 202] on div "27.99€ Price Price 54.99€ Price Price Économiser 49% Discount Tag Row" at bounding box center [820, 194] width 380 height 25
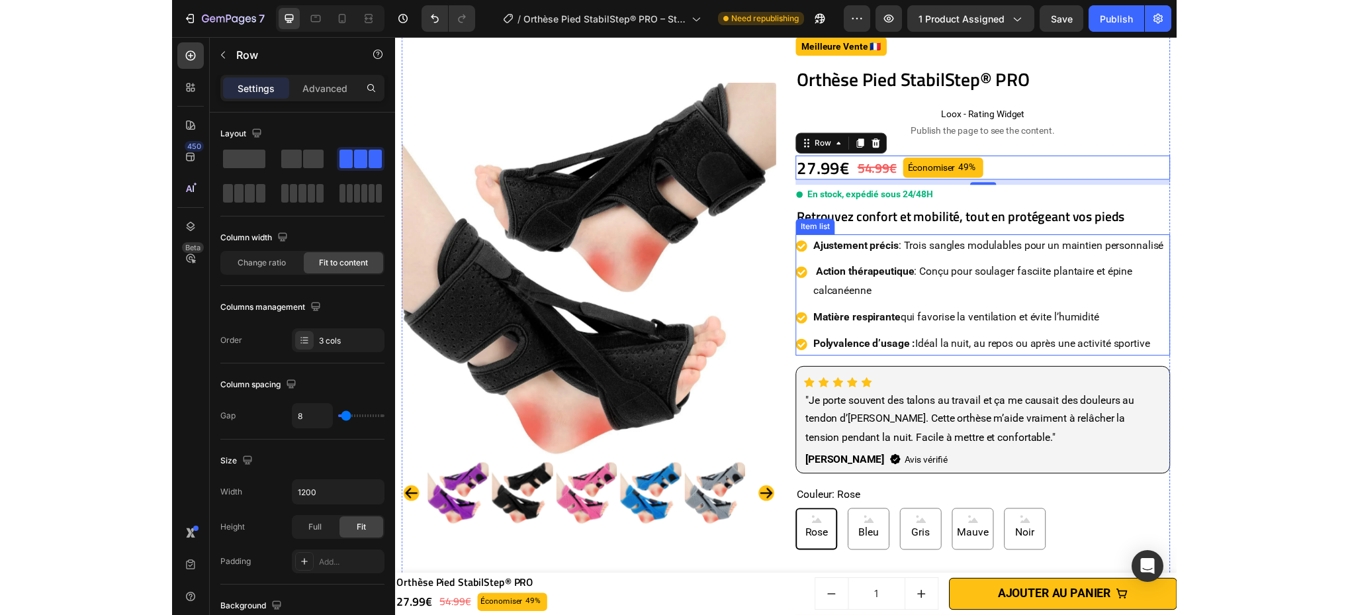
scroll to position [59, 0]
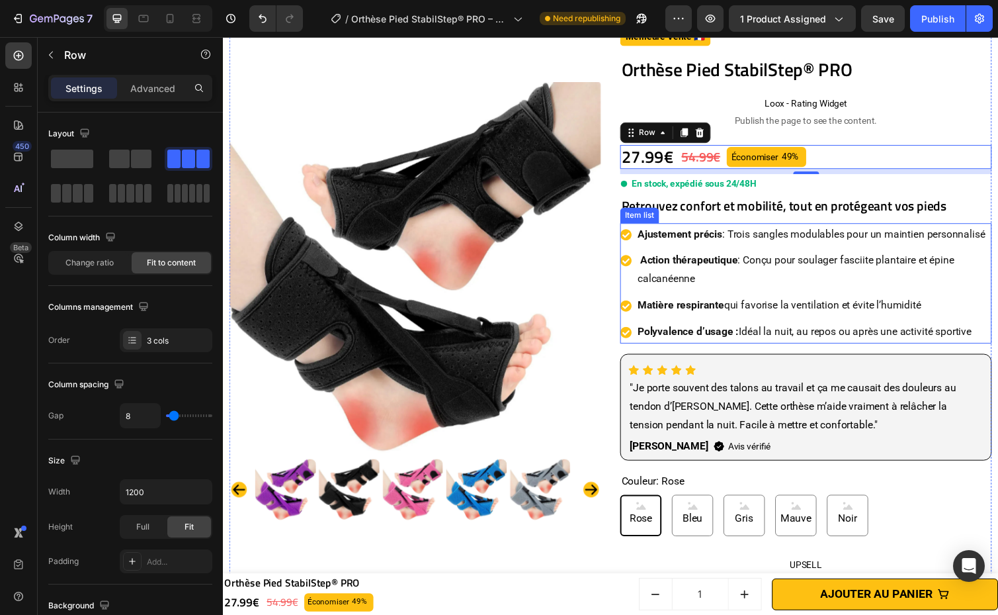
click at [832, 280] on p "Action thérapeutique : Conçu pour soulager fasciite plantaire et épine calcanée…" at bounding box center [828, 274] width 361 height 38
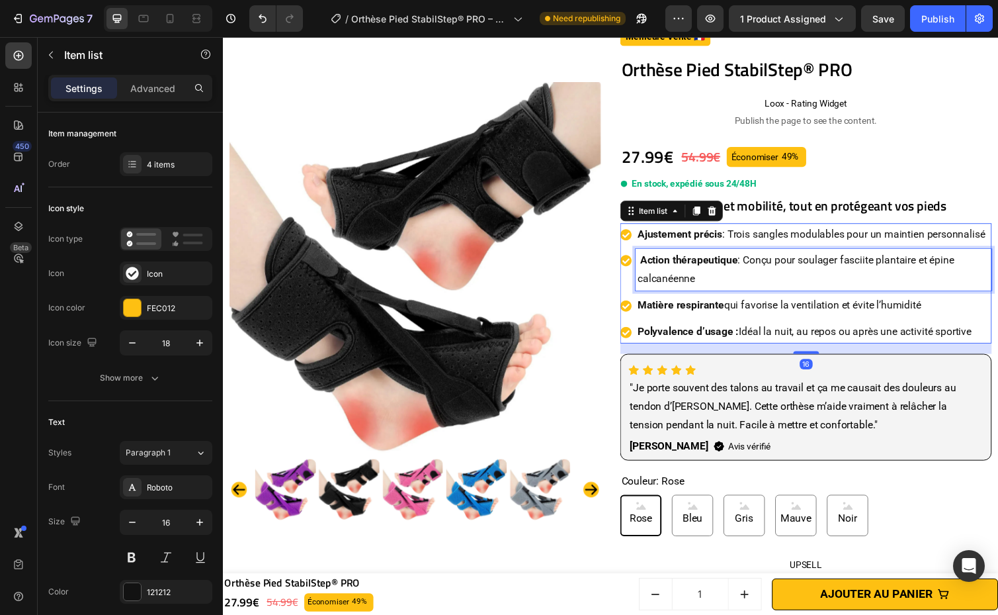
drag, startPoint x: 832, startPoint y: 280, endPoint x: 819, endPoint y: 281, distance: 13.3
click at [832, 280] on p "Action thérapeutique : Conçu pour soulager fasciite plantaire et épine calcanée…" at bounding box center [828, 274] width 361 height 38
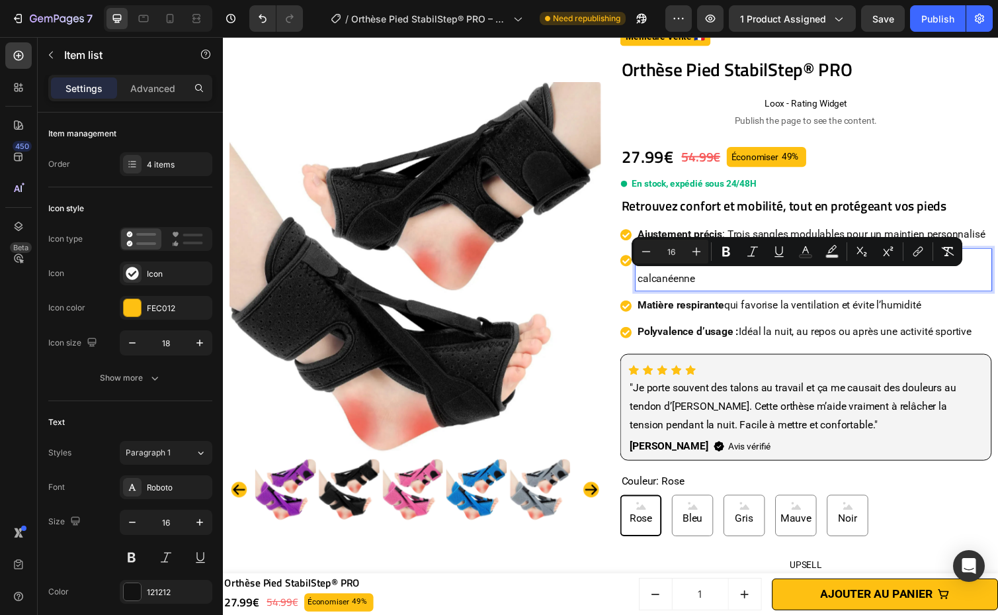
click at [726, 271] on strong "Action thérapeutique" at bounding box center [700, 264] width 100 height 13
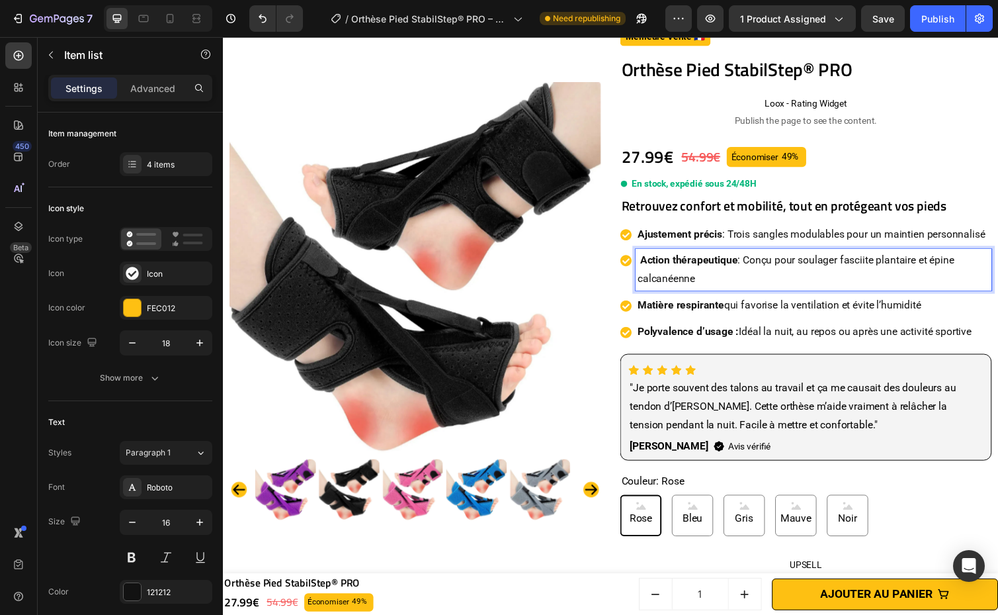
drag, startPoint x: 753, startPoint y: 278, endPoint x: 798, endPoint y: 314, distance: 57.0
click at [798, 296] on div "Action thérapeutique : Conçu pour soulager fasciite plantaire et épine calcanée…" at bounding box center [828, 274] width 364 height 42
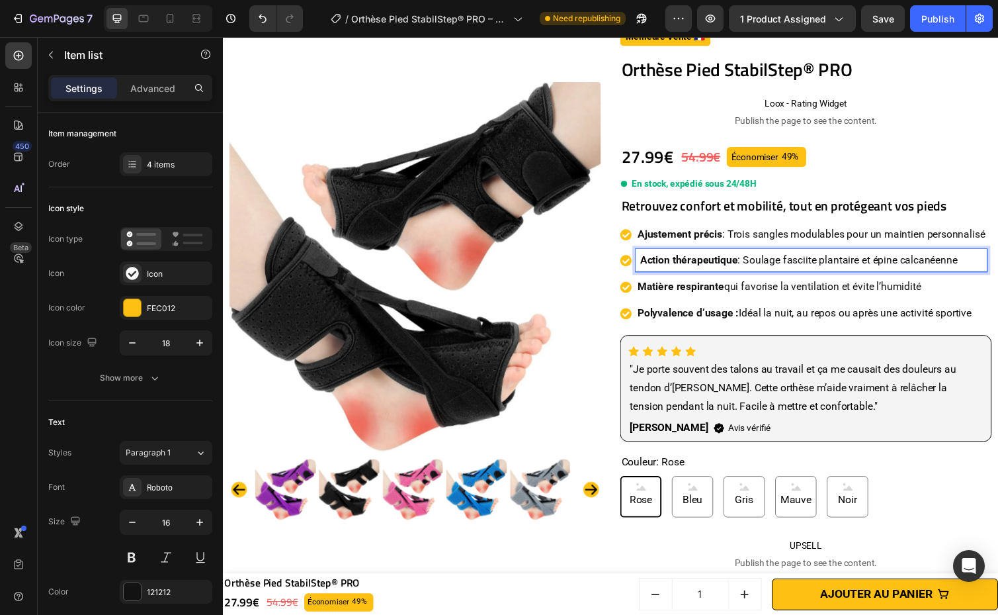
click at [992, 302] on p "Matière respirante qui favorise la ventilation et évite l’humidité" at bounding box center [826, 291] width 356 height 19
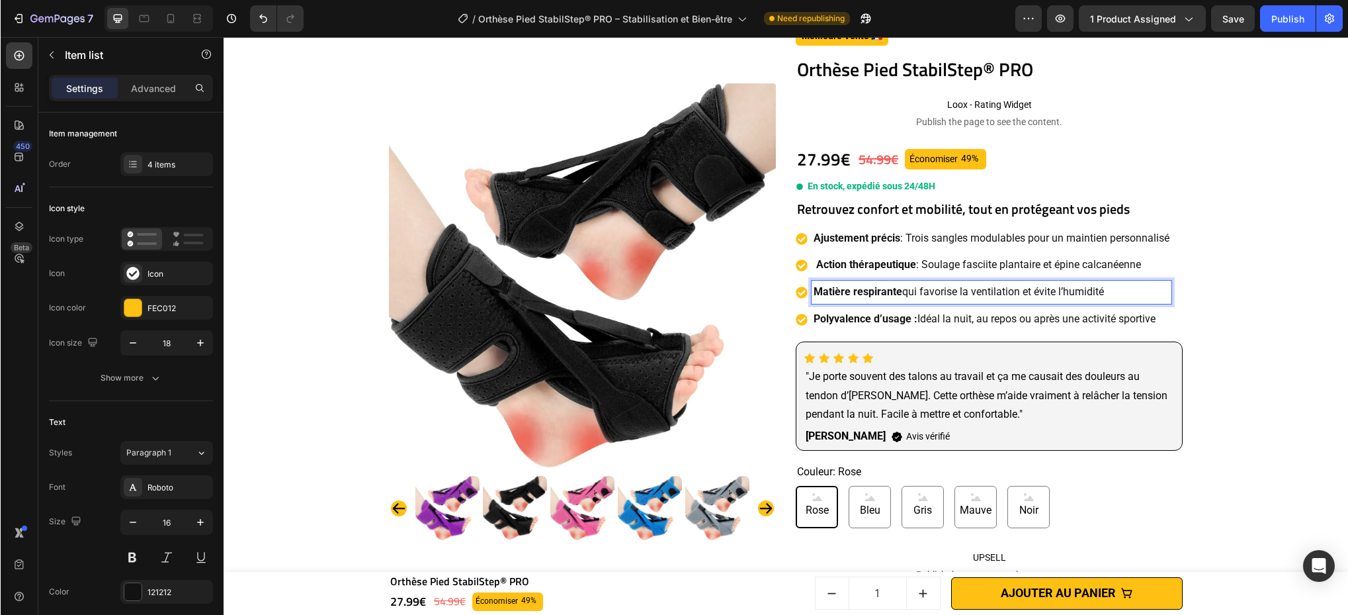
scroll to position [40, 0]
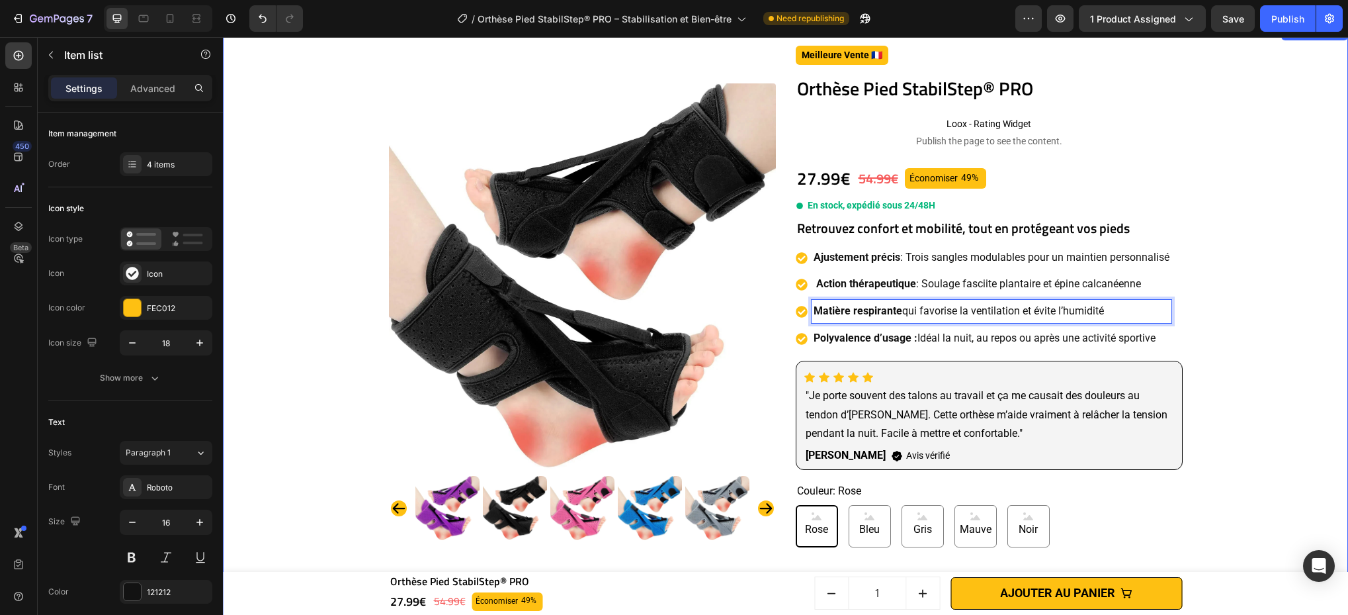
click at [1009, 341] on div "Product Images Meilleure Vente 🇫🇷 Text block Row Row Orthèse Pied StabilStep® P…" at bounding box center [786, 578] width 1112 height 1064
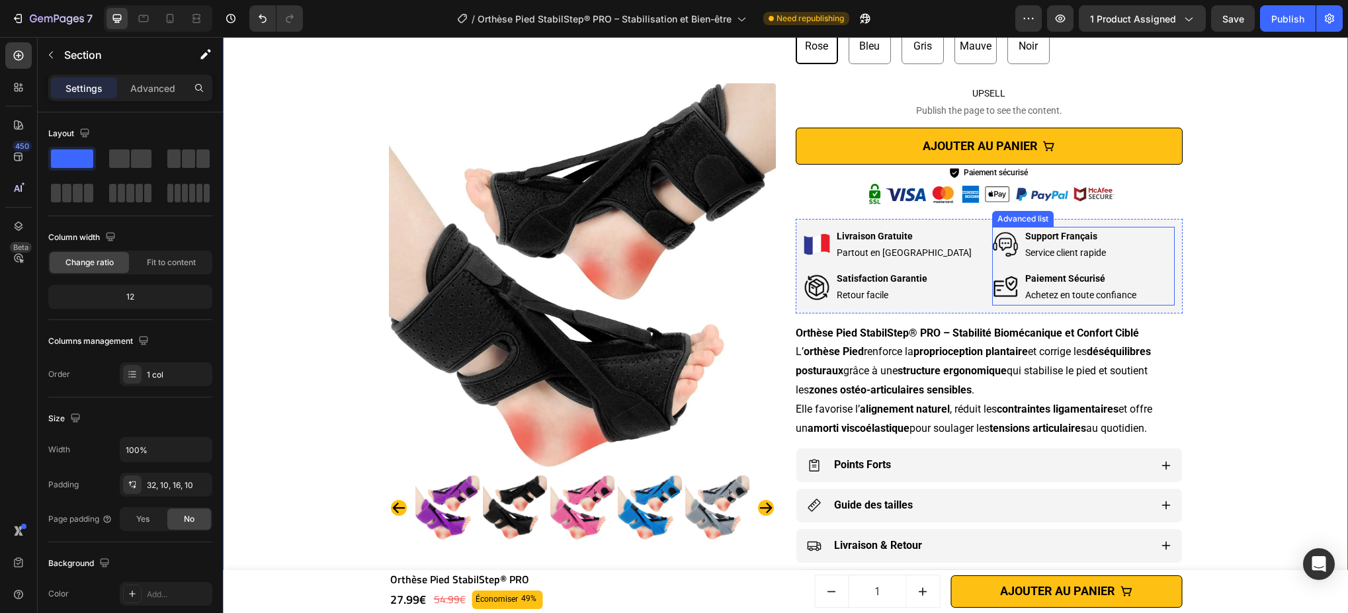
scroll to position [496, 0]
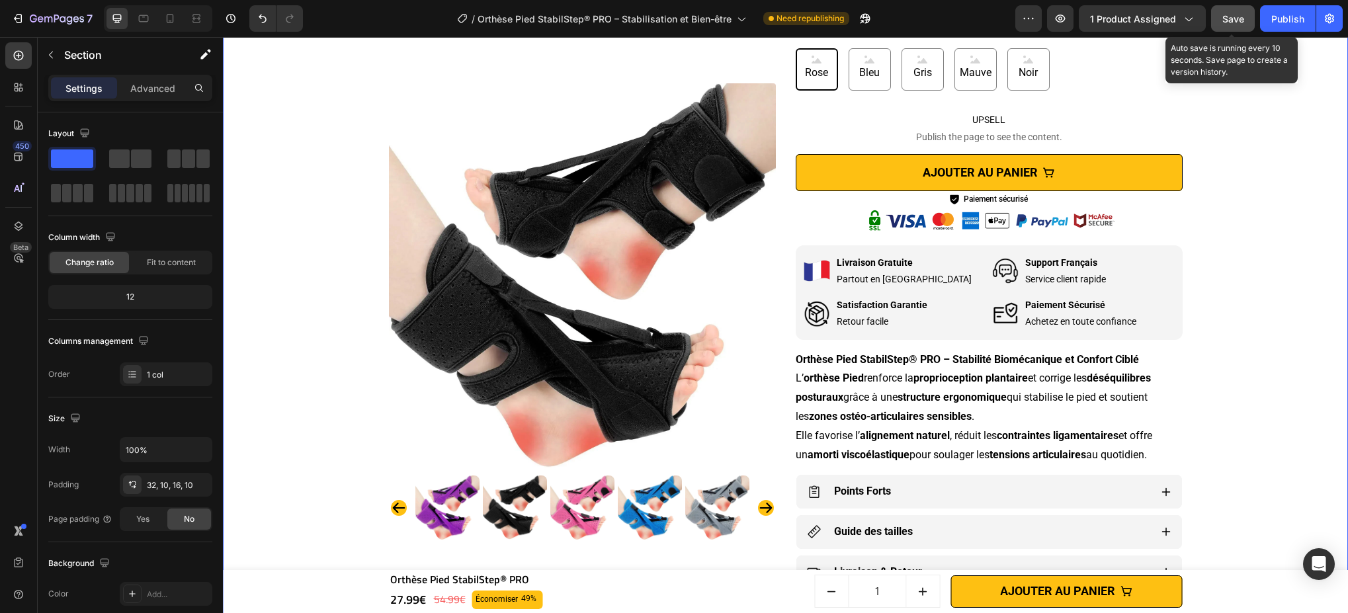
click at [1009, 9] on button "Save" at bounding box center [1233, 18] width 44 height 26
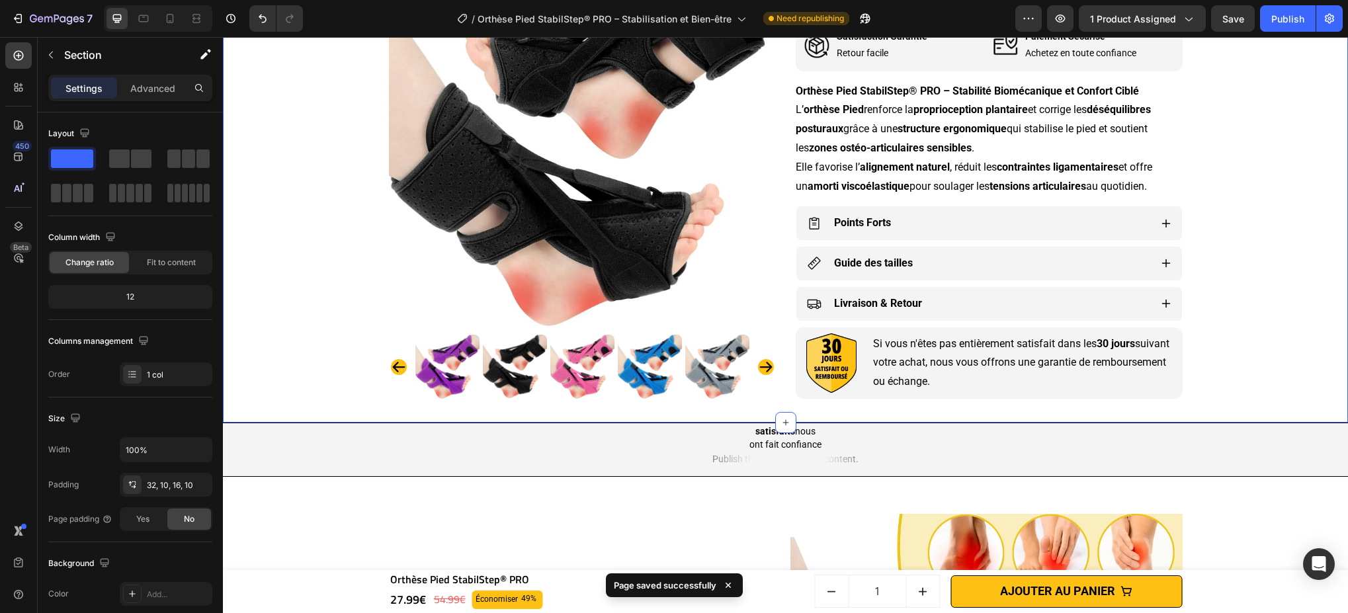
scroll to position [765, 0]
click at [1009, 213] on div "Points Forts" at bounding box center [978, 222] width 343 height 23
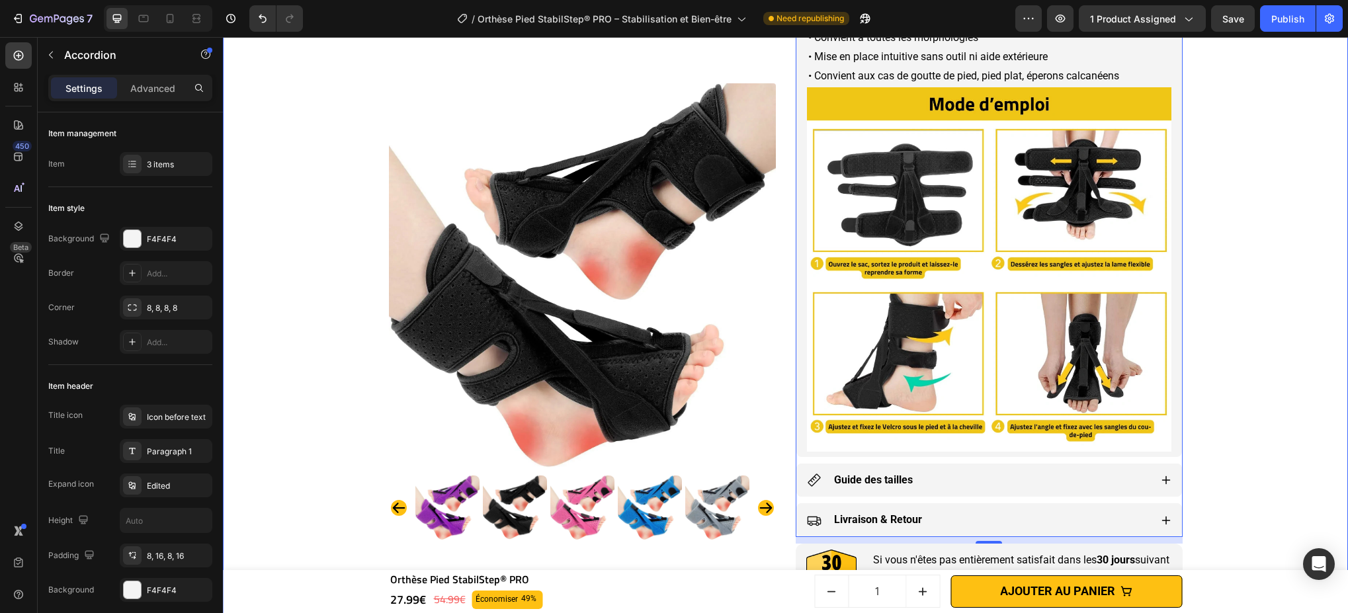
scroll to position [1009, 0]
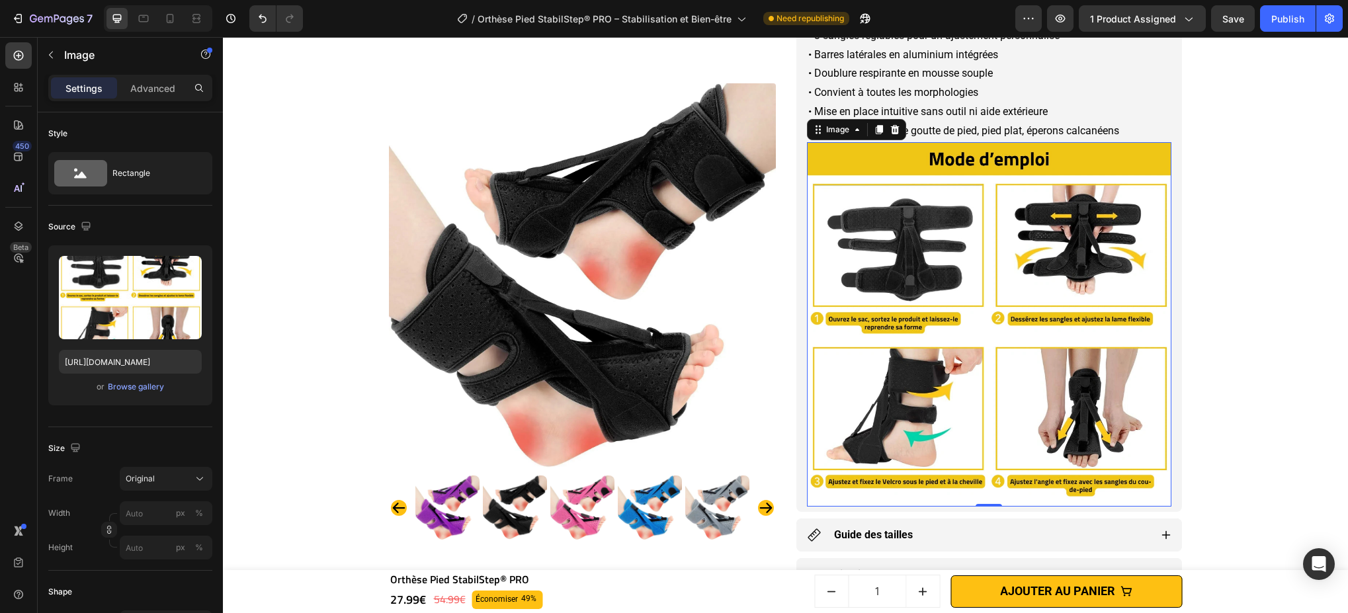
click at [1009, 227] on img at bounding box center [989, 324] width 364 height 364
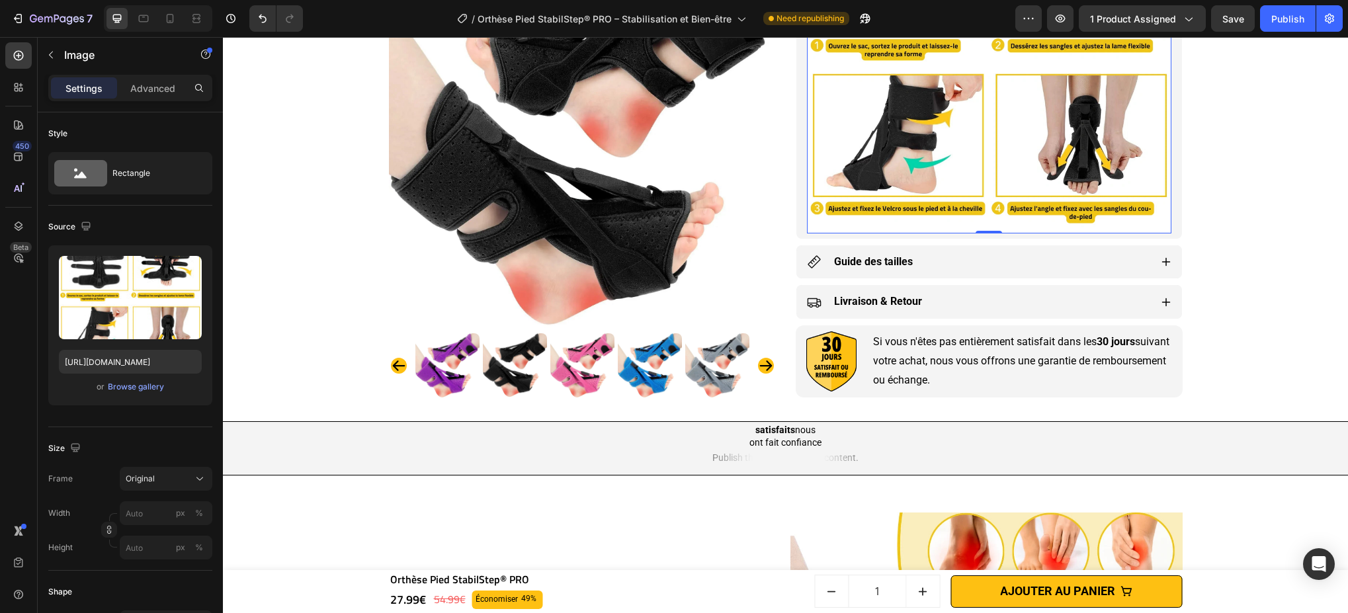
scroll to position [1454, 0]
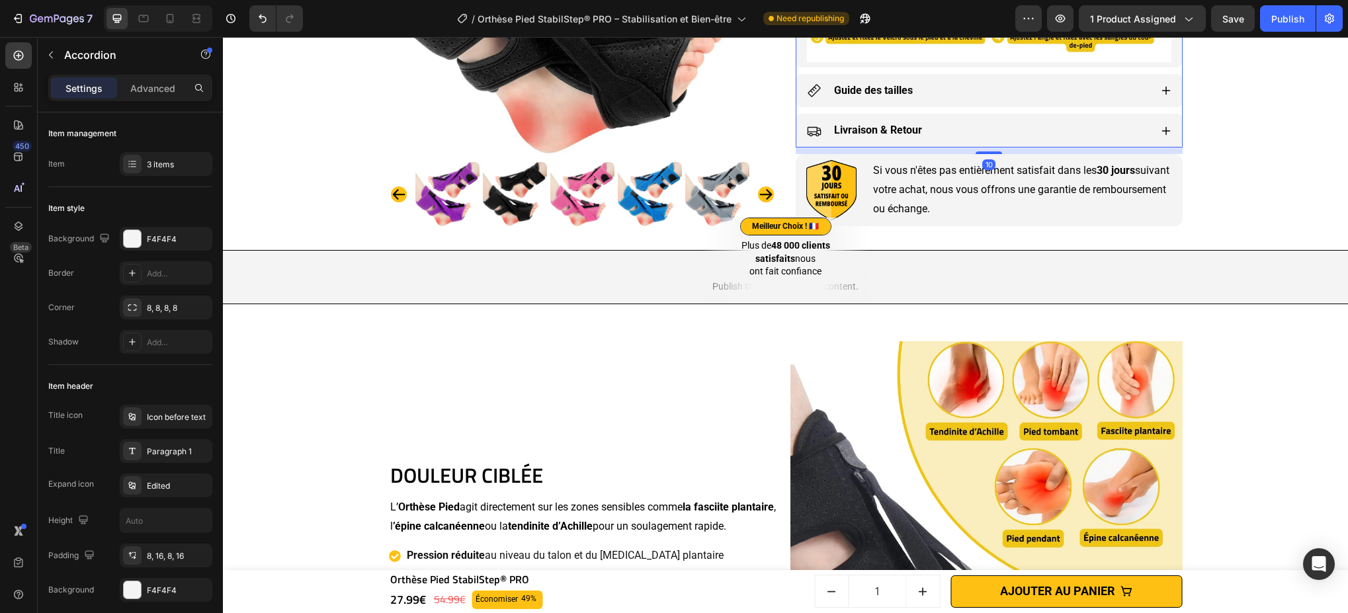
click at [1009, 102] on div "Guide des tailles" at bounding box center [978, 90] width 343 height 23
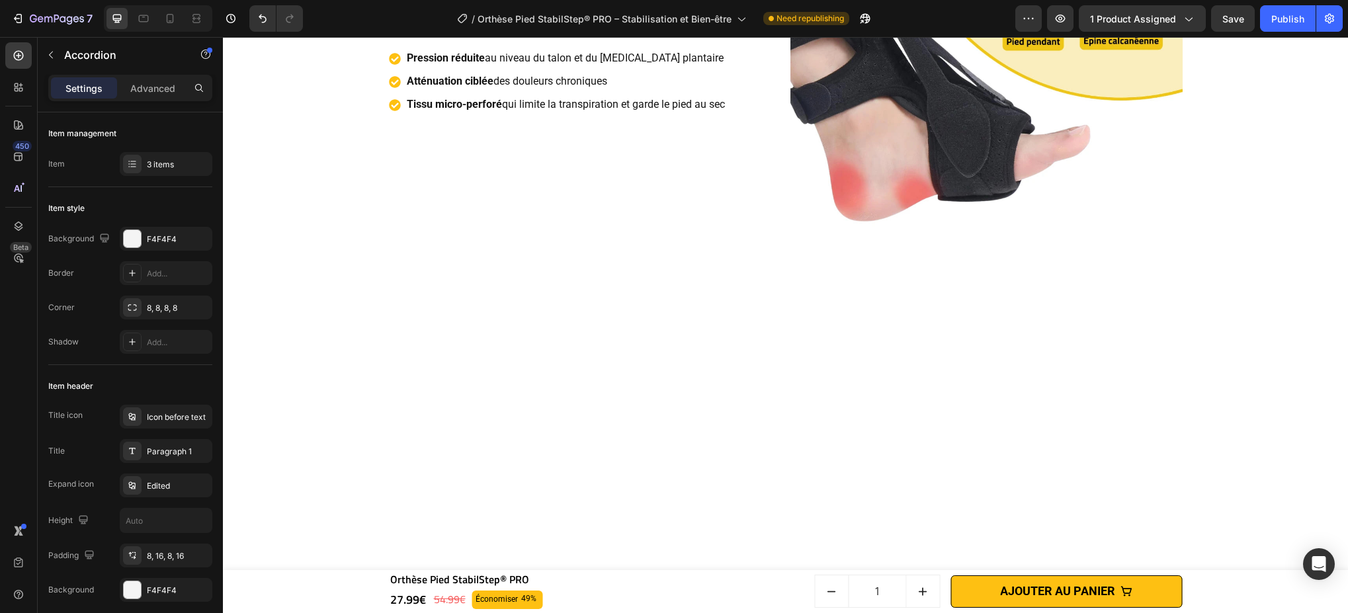
scroll to position [1532, 0]
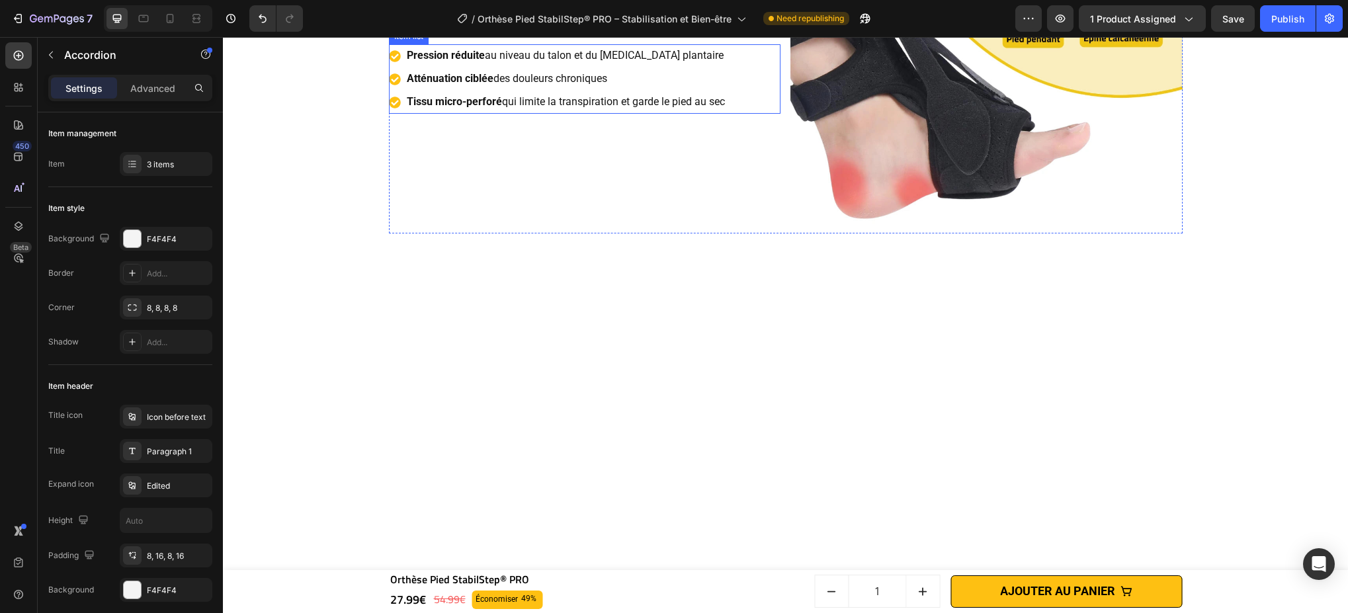
click at [658, 112] on p "Tissu micro-perforé qui limite la transpiration et garde le pied au sec" at bounding box center [566, 102] width 318 height 19
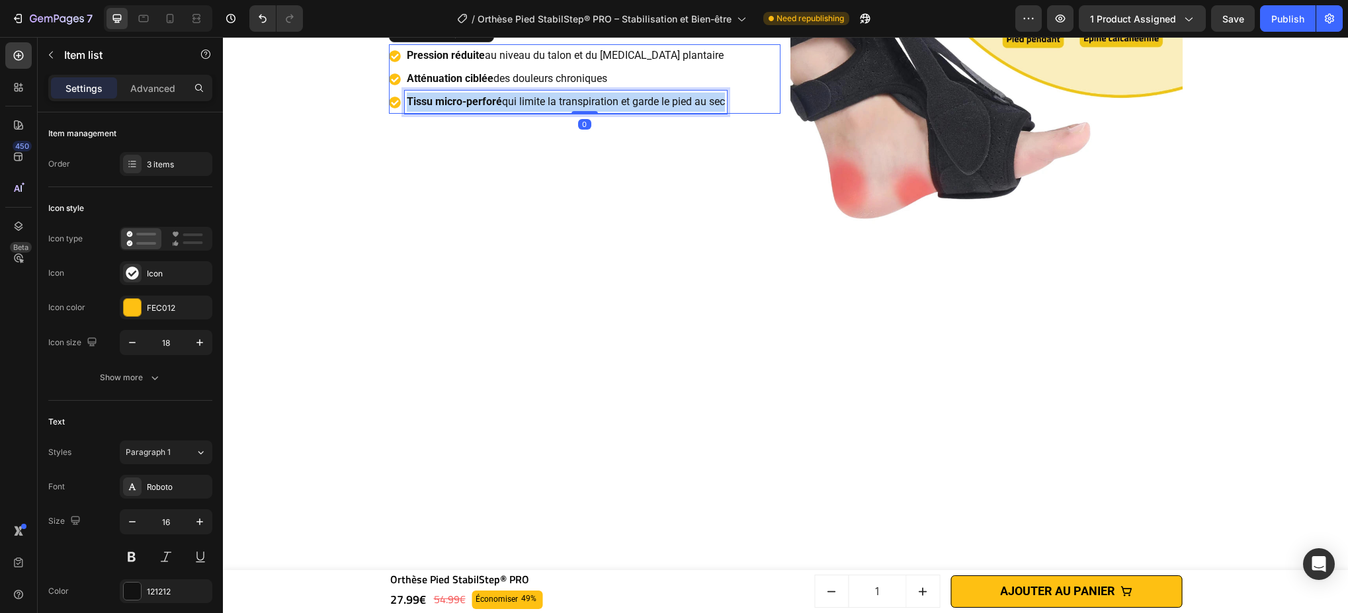
click at [658, 112] on p "Tissu micro-perforé qui limite la transpiration et garde le pied au sec" at bounding box center [566, 102] width 318 height 19
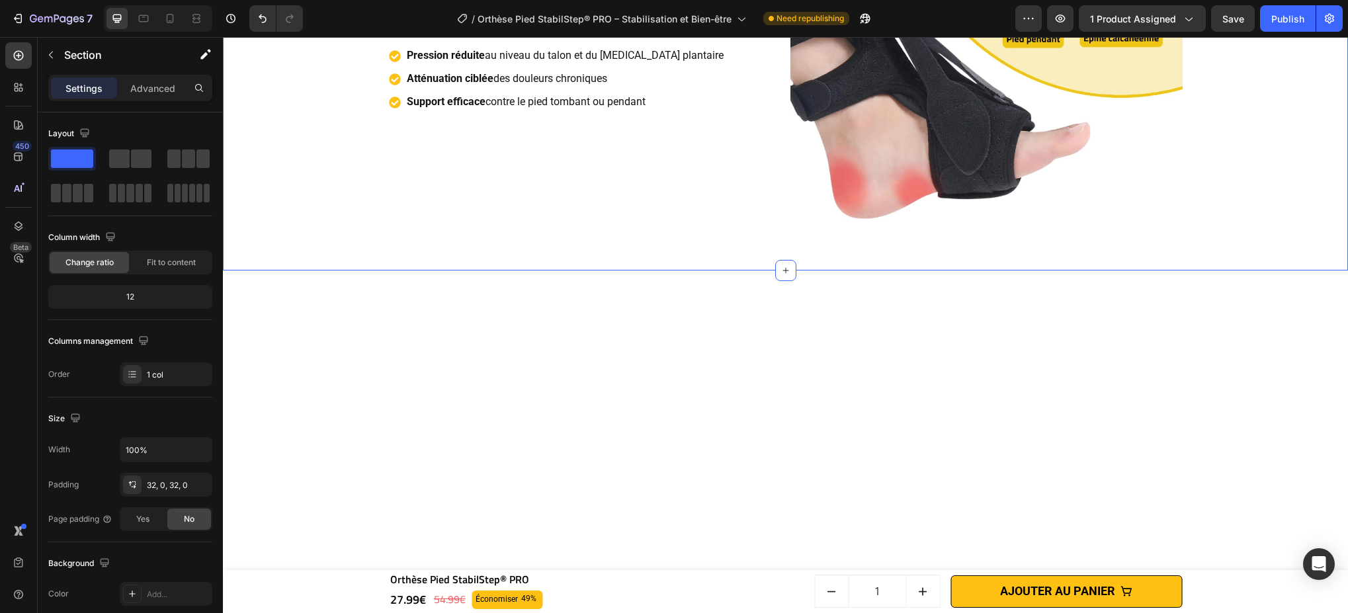
click at [1009, 249] on div "DOULEUR CIBLÉE Heading L’ Orthèse Pied agit directement sur les zones sensibles…" at bounding box center [785, 37] width 1125 height 424
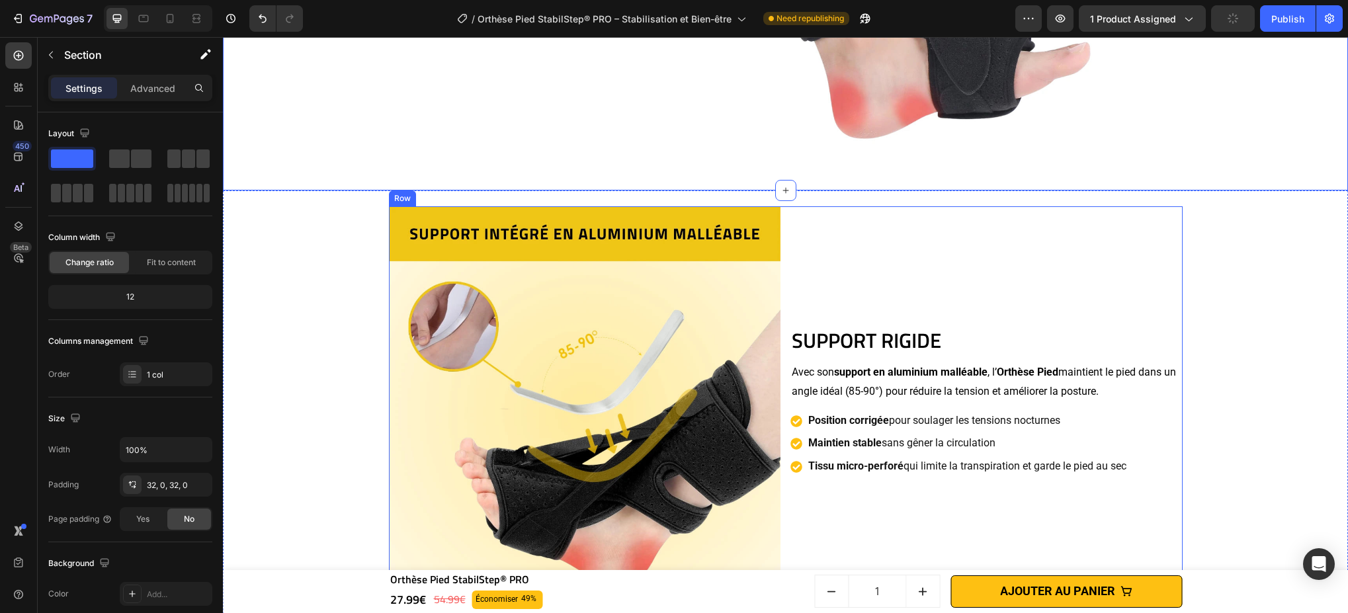
scroll to position [1979, 0]
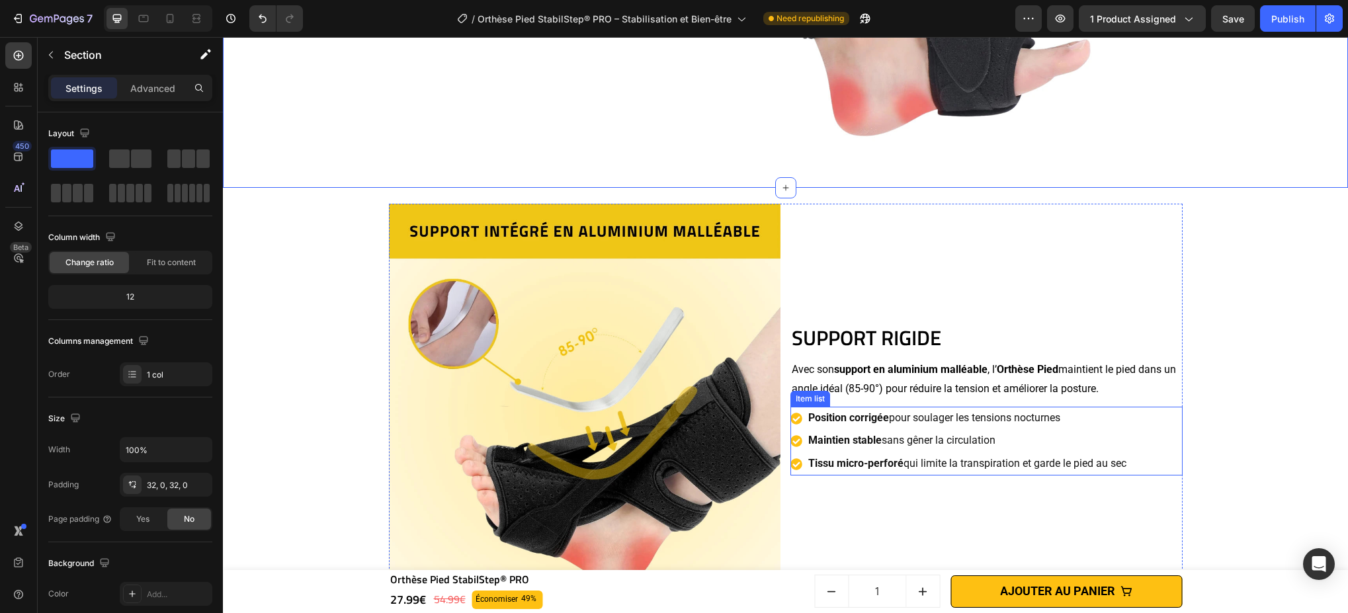
click at [999, 469] on p "Tissu micro-perforé qui limite la transpiration et garde le pied au sec" at bounding box center [967, 463] width 318 height 19
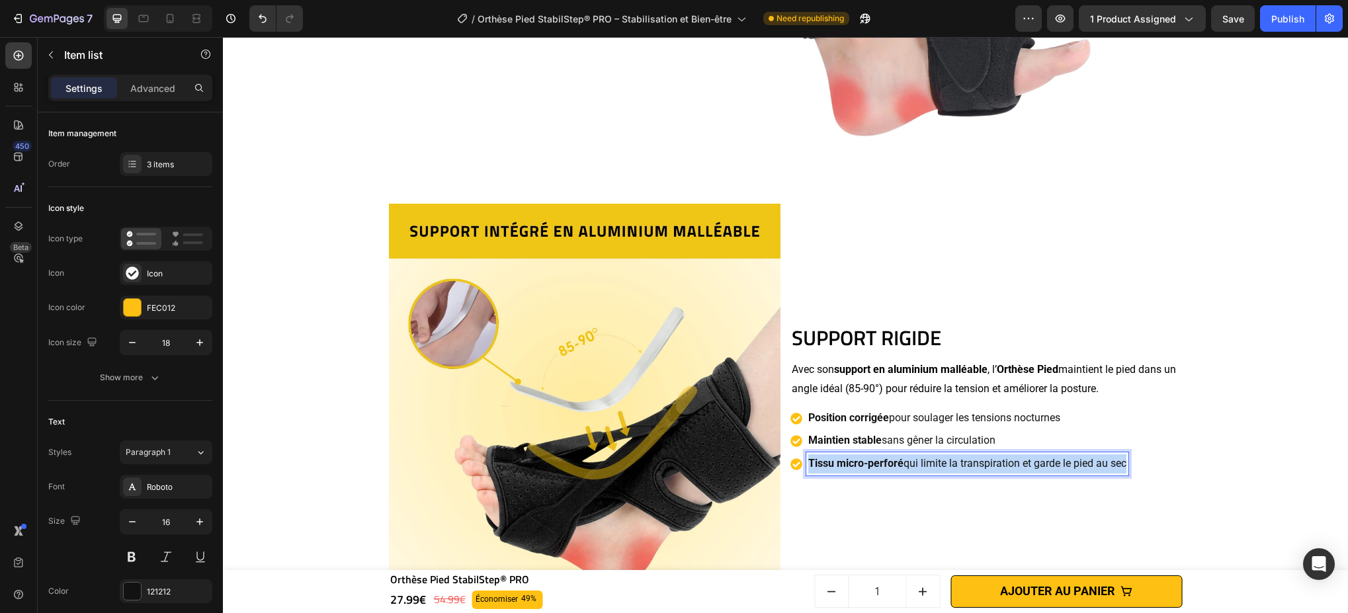
click at [999, 468] on p "Tissu micro-perforé qui limite la transpiration et garde le pied au sec" at bounding box center [967, 463] width 318 height 19
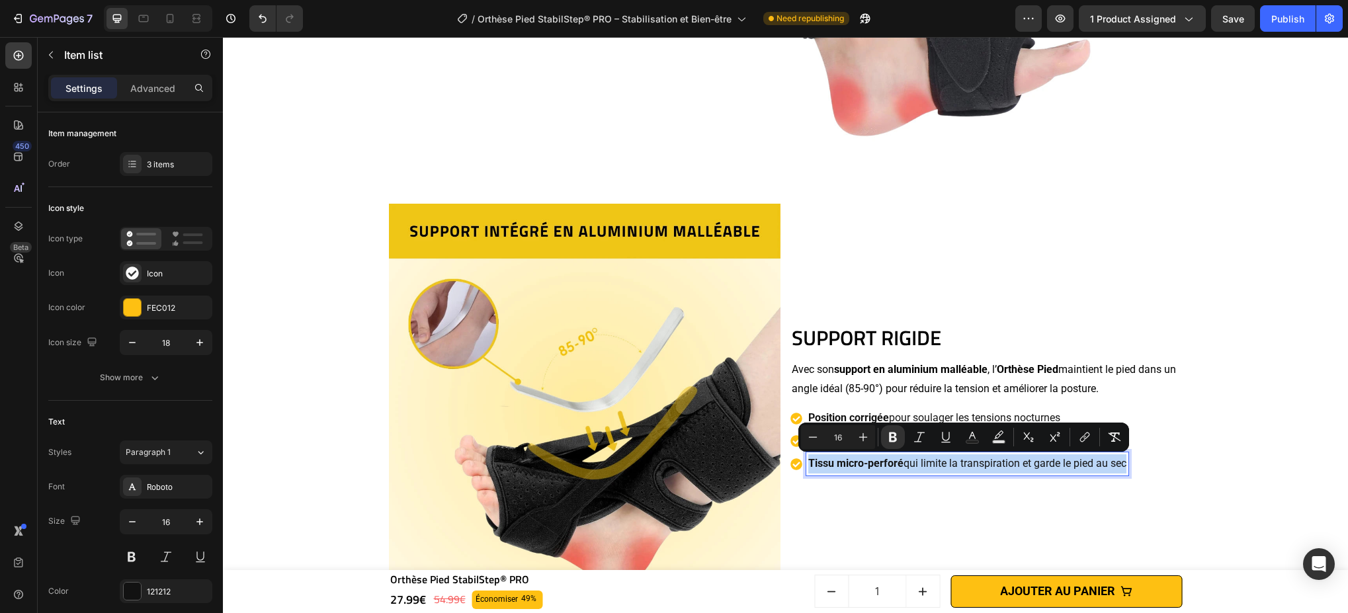
copy p "Tissu micro-perforé qui limite la transpiration et garde le pied au sec"
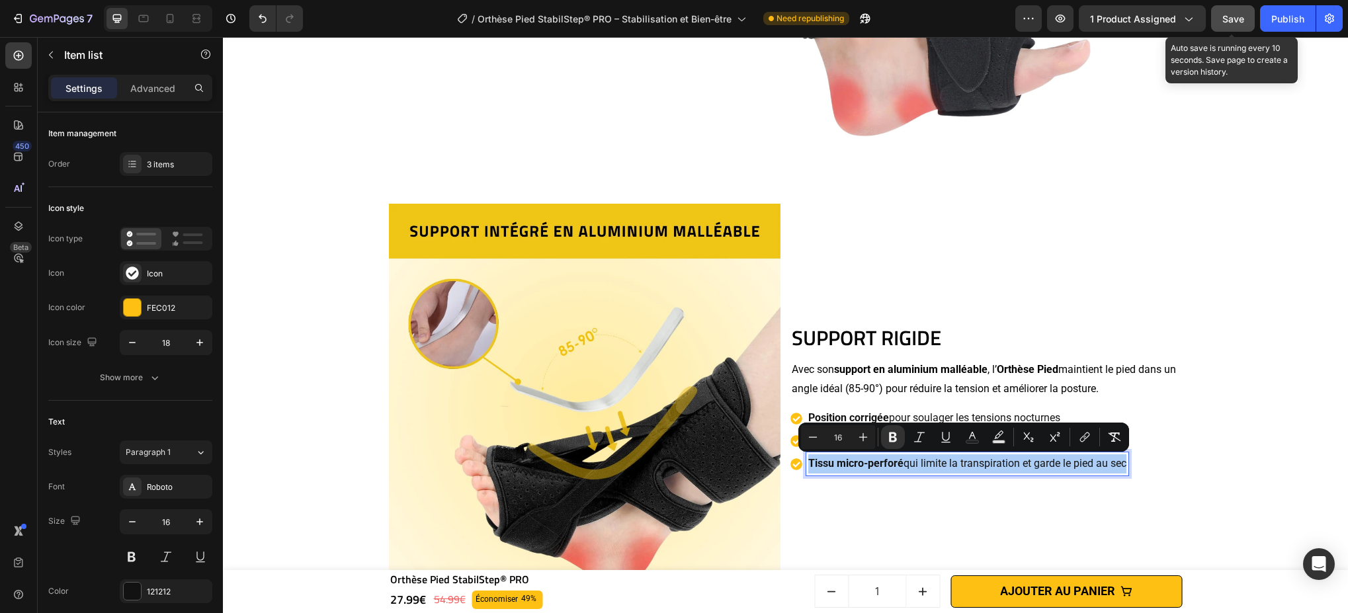
click at [1009, 12] on div "Save" at bounding box center [1233, 19] width 22 height 14
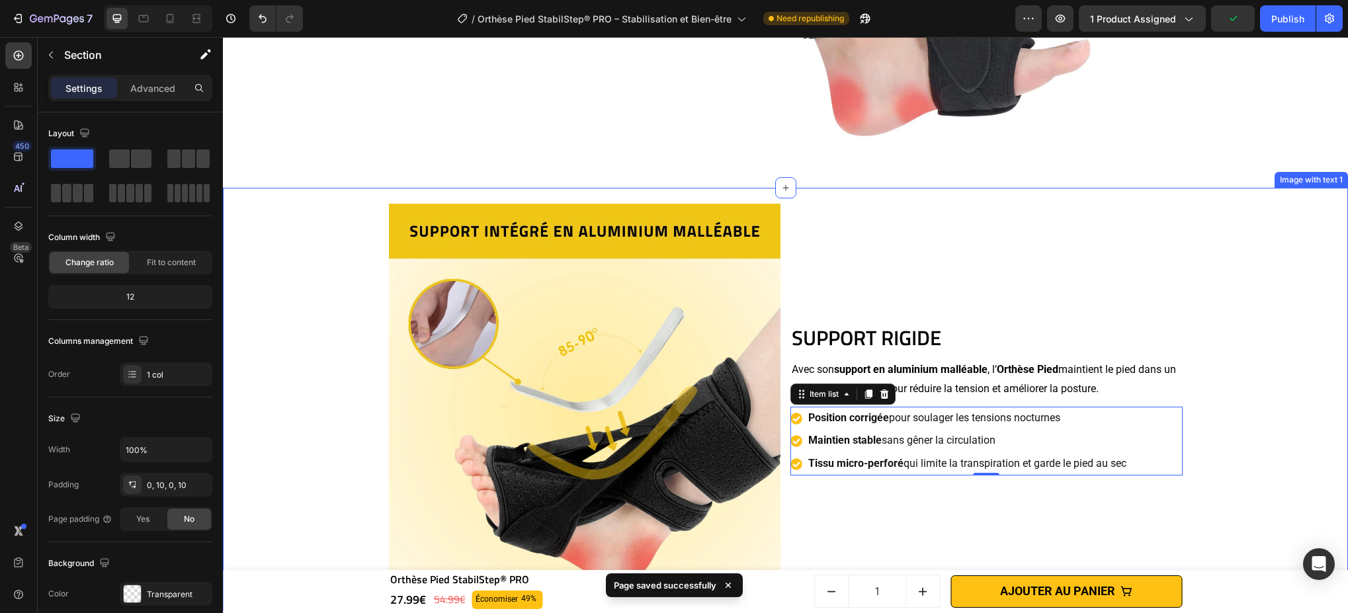
click at [1009, 224] on div "SUPPORT RIGIDE Heading Avec son support en aluminium malléable , l’ Orthèse Pie…" at bounding box center [786, 400] width 1112 height 424
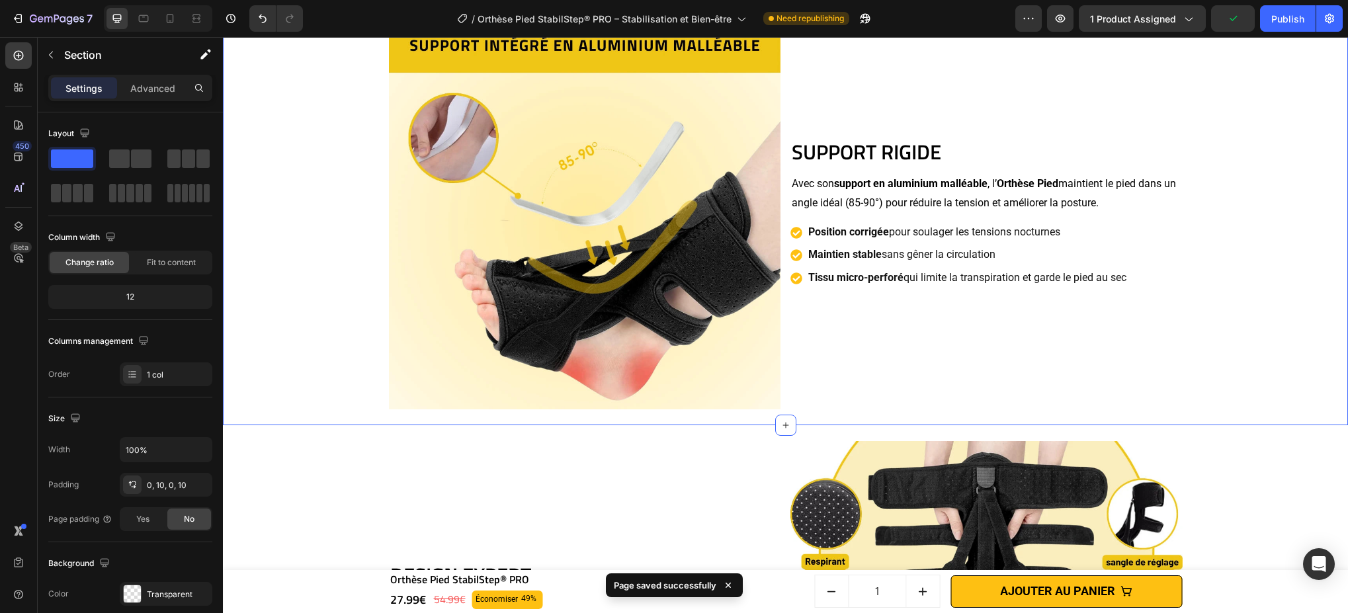
scroll to position [2162, 0]
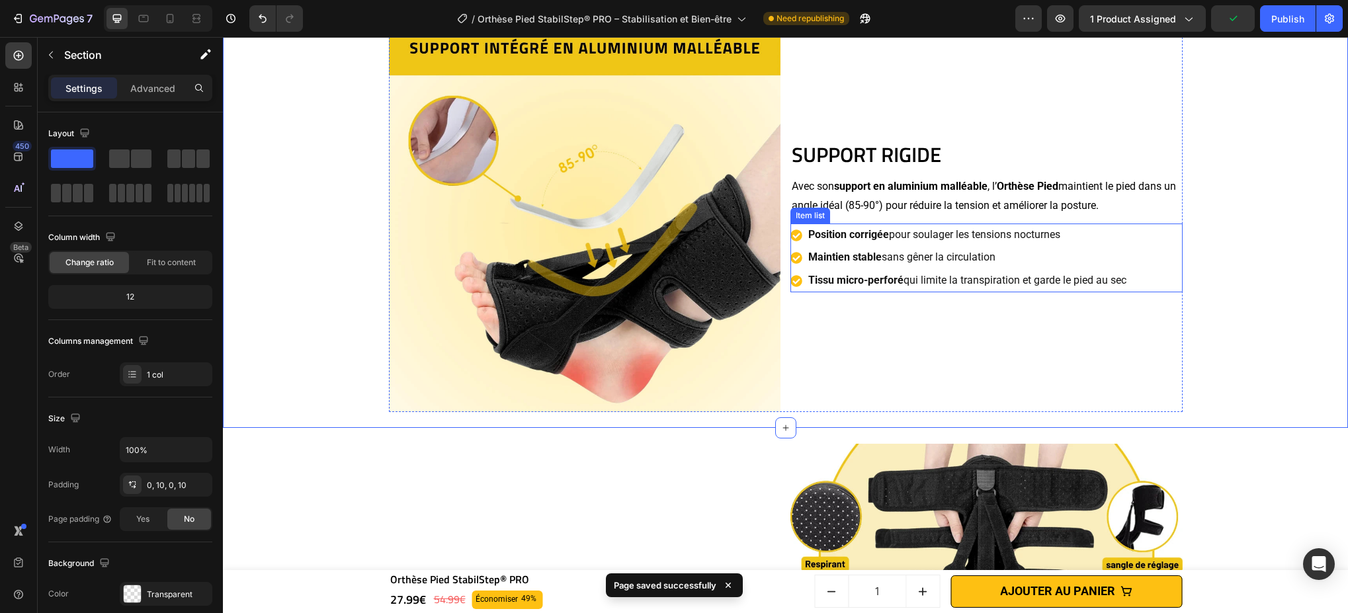
click at [1009, 283] on p "Tissu micro-perforé qui limite la transpiration et garde le pied au sec" at bounding box center [967, 280] width 318 height 19
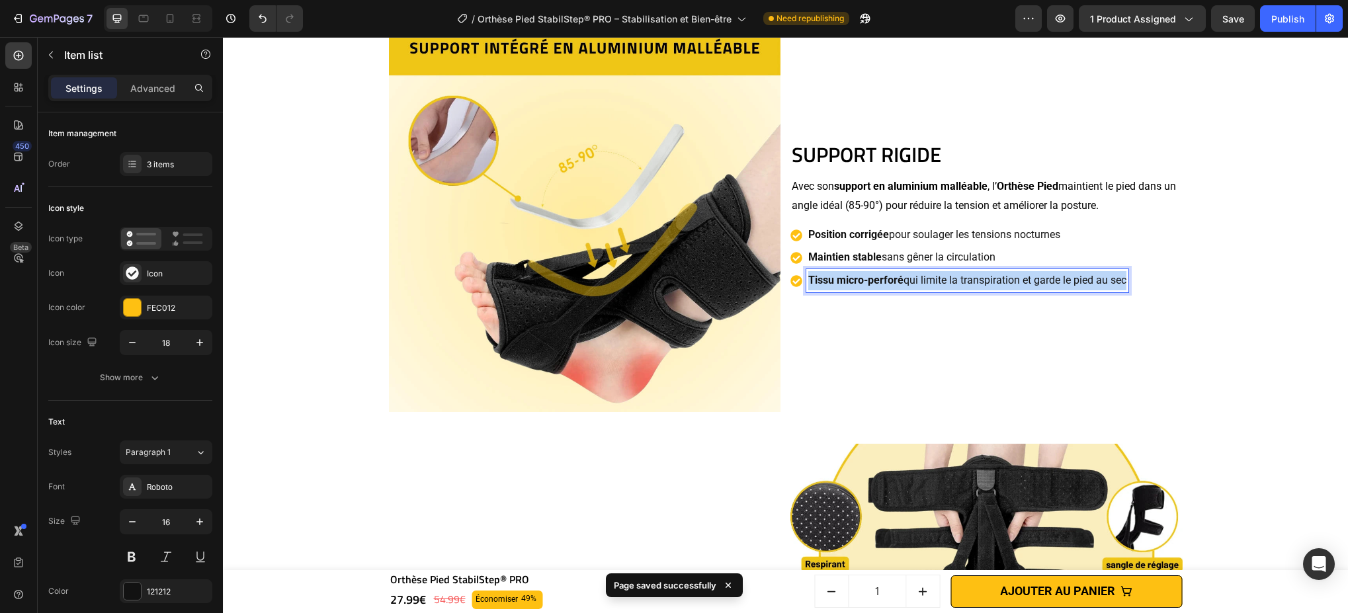
click at [1009, 282] on p "Tissu micro-perforé qui limite la transpiration et garde le pied au sec" at bounding box center [967, 280] width 318 height 19
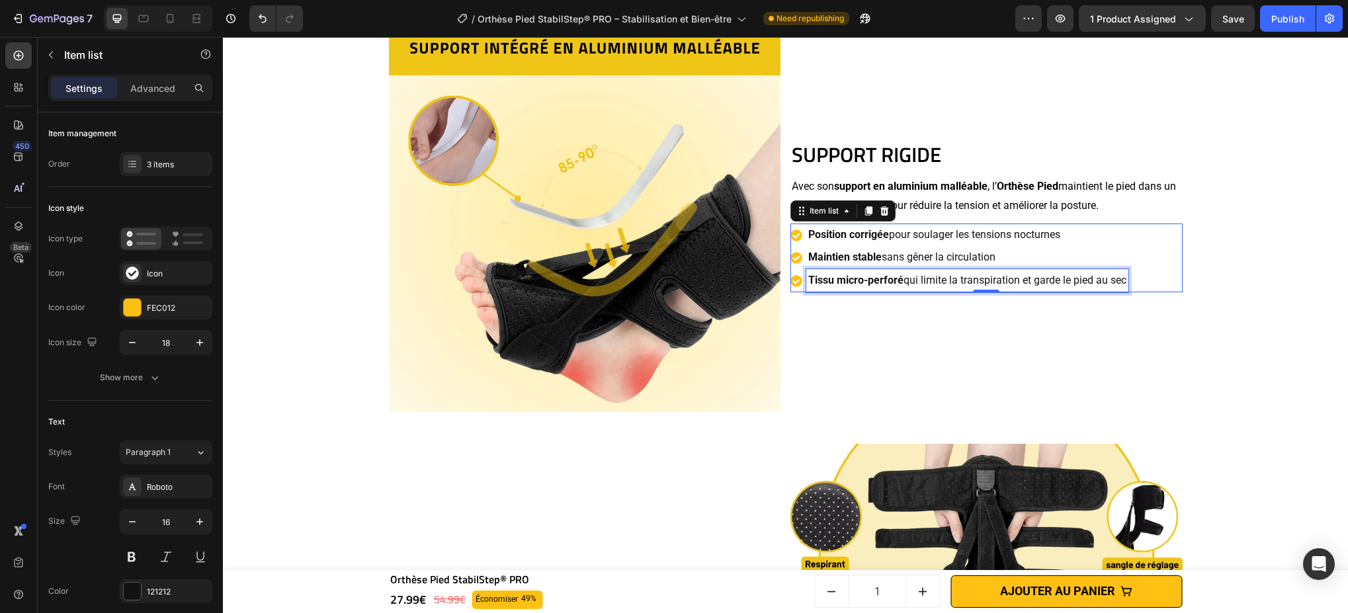
click at [1002, 286] on p "Tissu micro-perforé qui limite la transpiration et garde le pied au sec" at bounding box center [967, 280] width 318 height 19
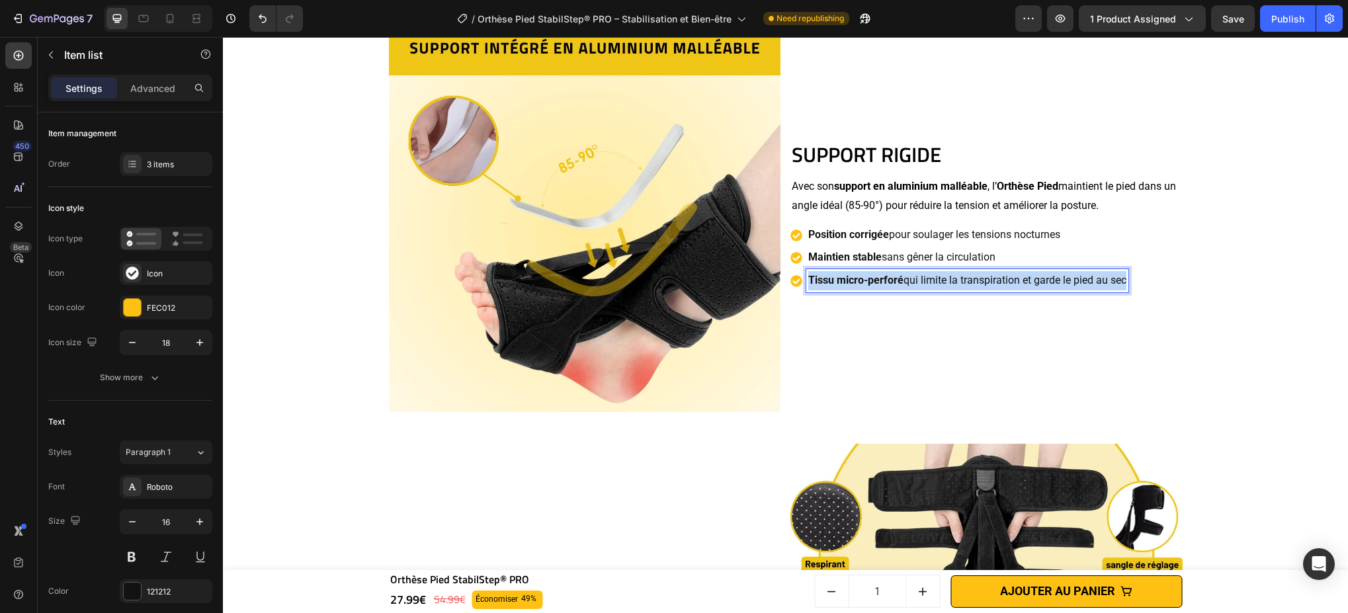
click at [1002, 286] on p "Tissu micro-perforé qui limite la transpiration et garde le pied au sec" at bounding box center [967, 280] width 318 height 19
click at [1009, 79] on div "SUPPORT RIGIDE Heading Avec son support en aluminium malléable , l’ Orthèse Pie…" at bounding box center [786, 217] width 1112 height 424
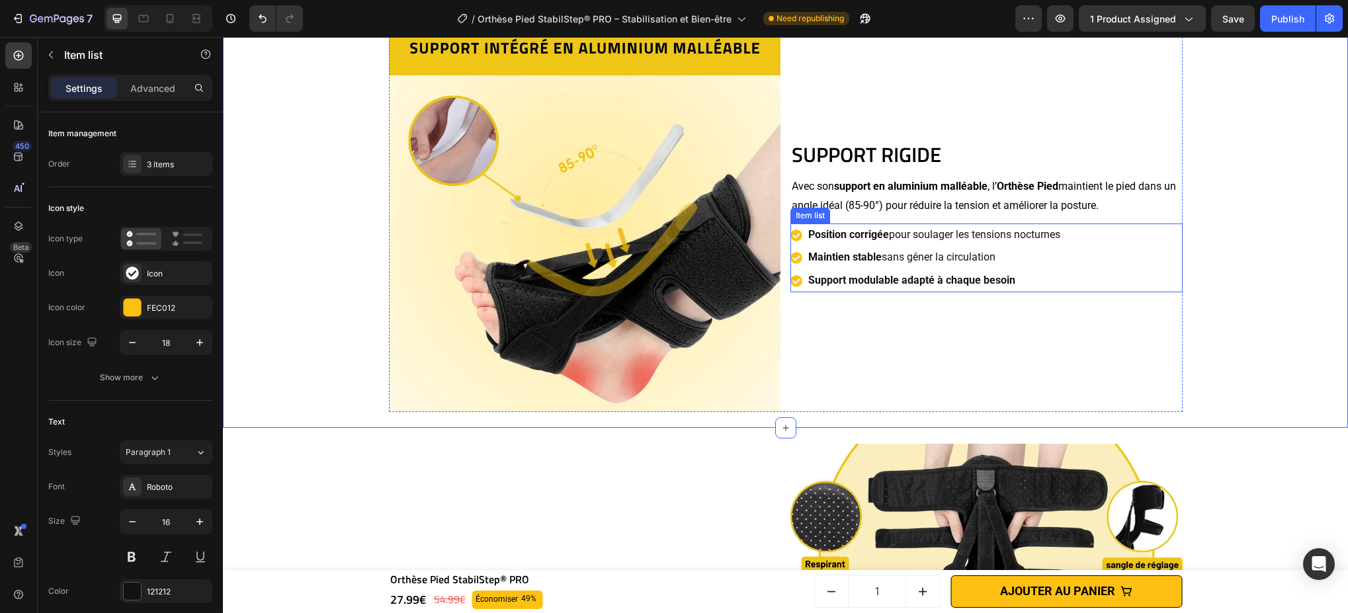
click at [882, 280] on strong "Support modulable adapté à chaque besoin" at bounding box center [911, 280] width 207 height 13
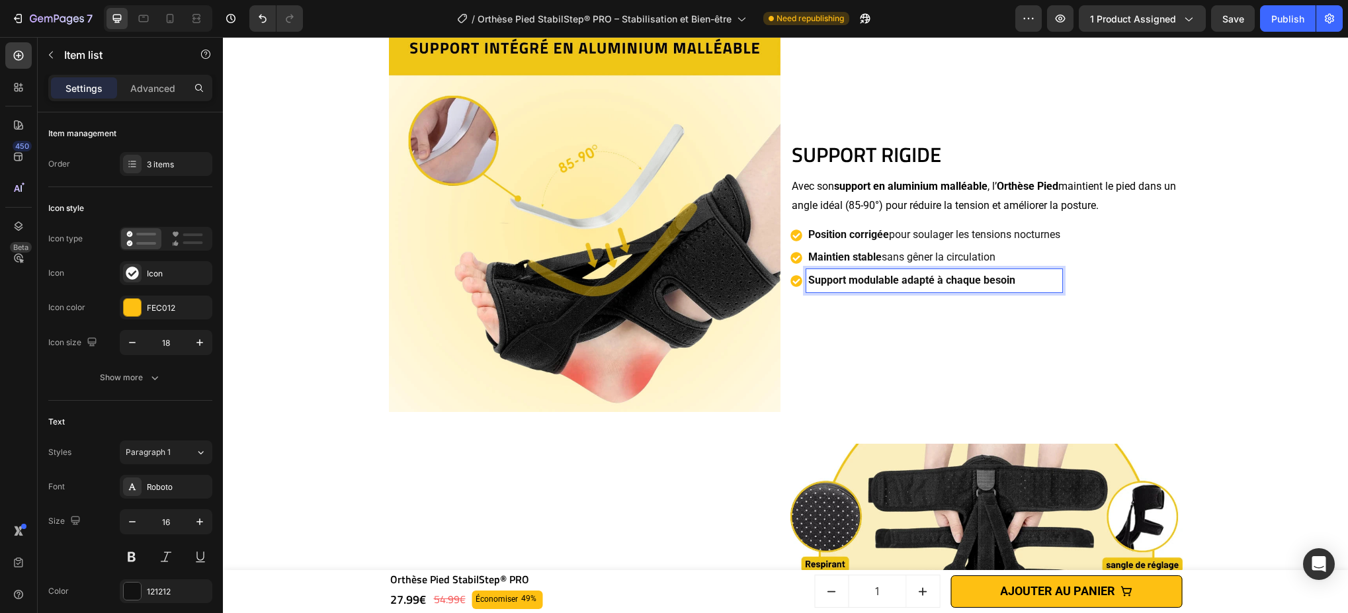
click at [896, 281] on strong "Support modulable adapté à chaque besoin" at bounding box center [911, 280] width 207 height 13
drag, startPoint x: 896, startPoint y: 281, endPoint x: 1013, endPoint y: 282, distance: 117.1
click at [1009, 284] on p "Support modulable adapté à chaque besoin" at bounding box center [934, 280] width 252 height 19
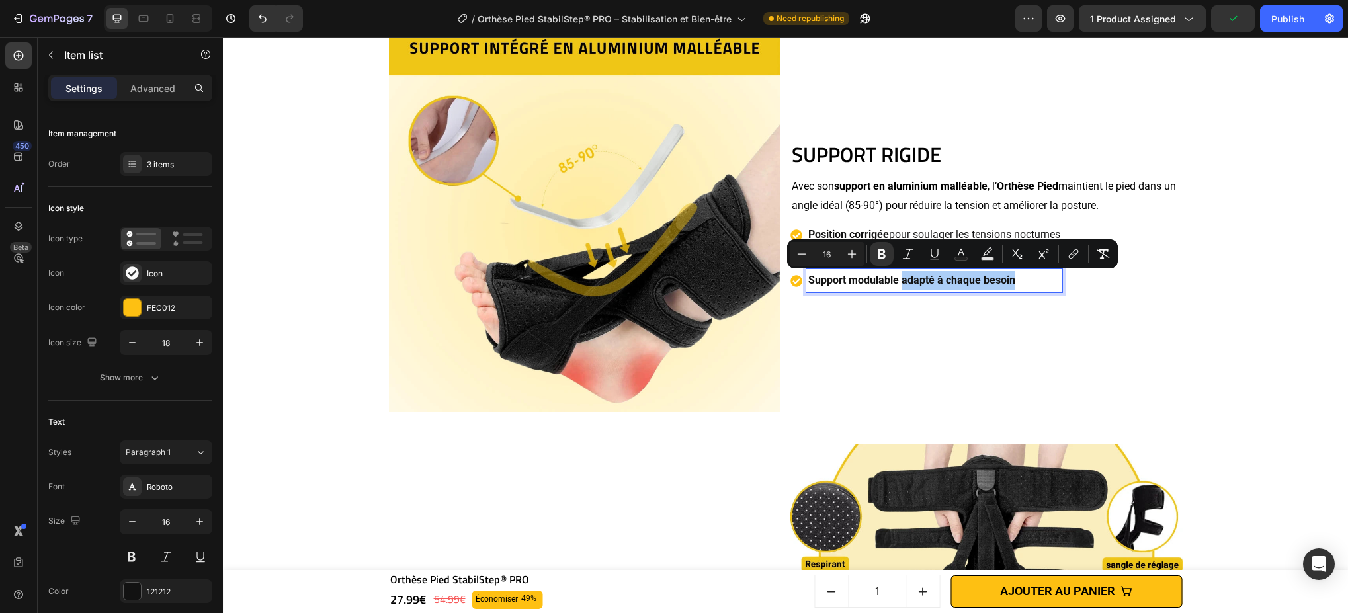
drag, startPoint x: 883, startPoint y: 259, endPoint x: 923, endPoint y: 267, distance: 40.4
click at [883, 259] on icon "Editor contextual toolbar" at bounding box center [881, 253] width 13 height 13
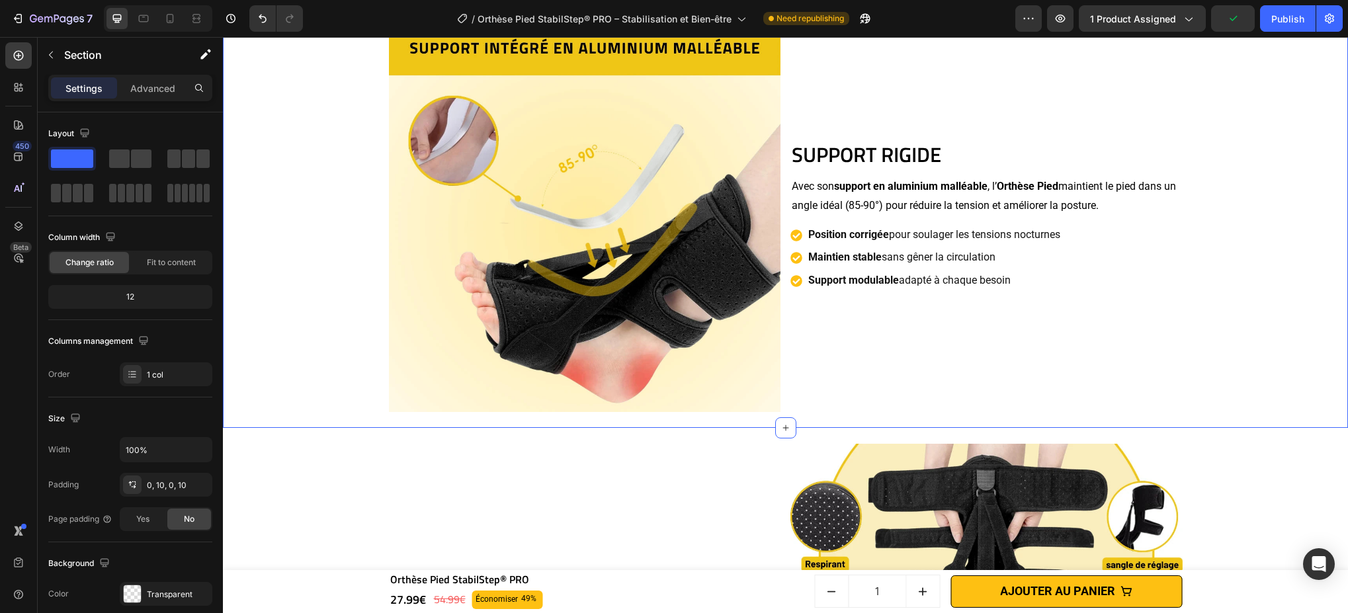
click at [1009, 267] on div "SUPPORT RIGIDE Heading Avec son support en aluminium malléable , l’ Orthèse Pie…" at bounding box center [786, 217] width 1112 height 424
click at [1009, 20] on button "Save" at bounding box center [1233, 18] width 44 height 26
click at [1009, 207] on div "SUPPORT RIGIDE Heading Avec son support en aluminium malléable , l’ Orthèse Pie…" at bounding box center [786, 217] width 1112 height 424
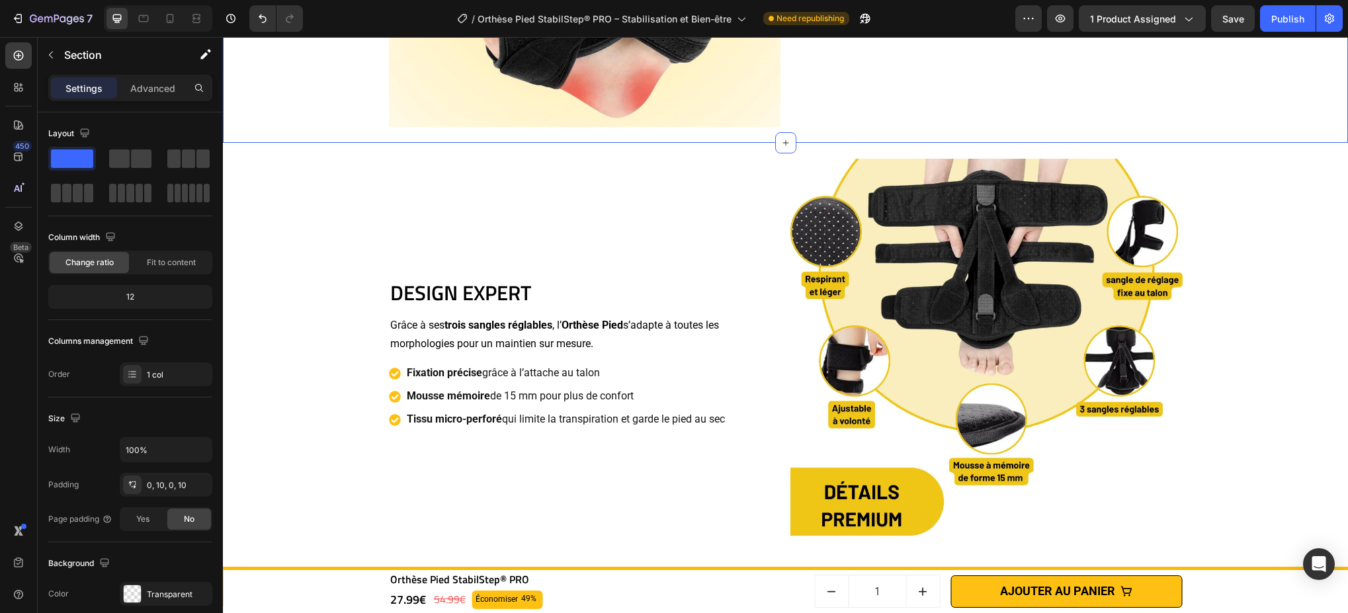
scroll to position [2455, 0]
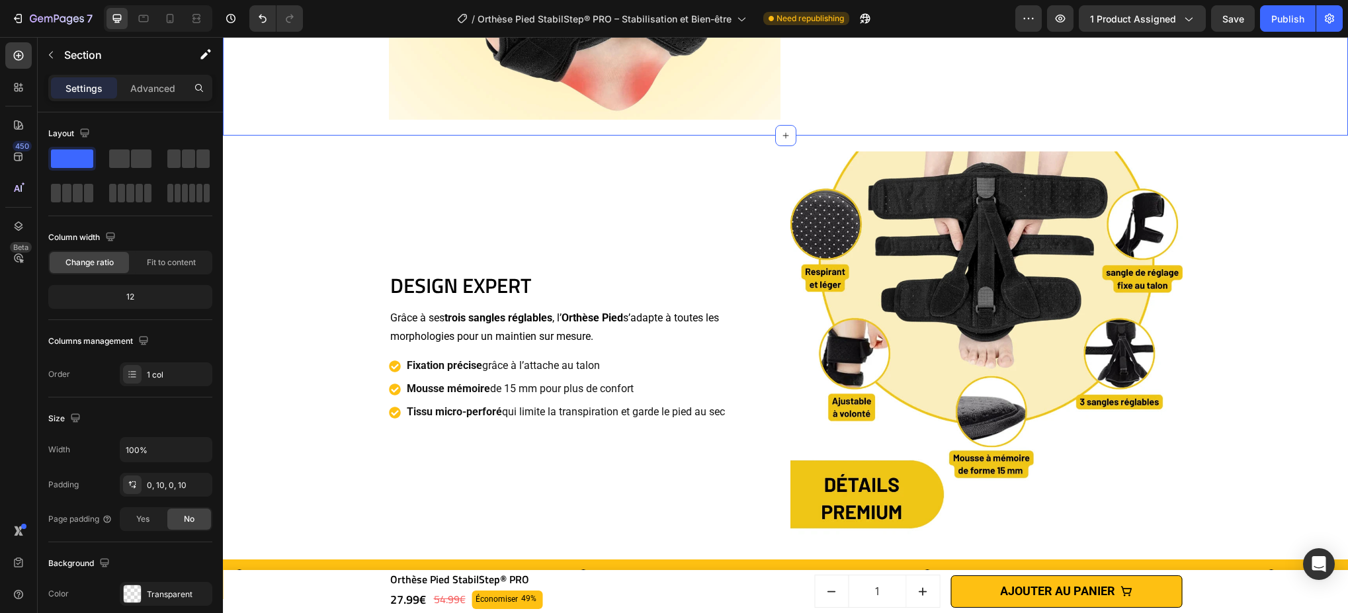
click at [677, 412] on p "Tissu micro-perforé qui limite la transpiration et garde le pied au sec" at bounding box center [566, 412] width 318 height 19
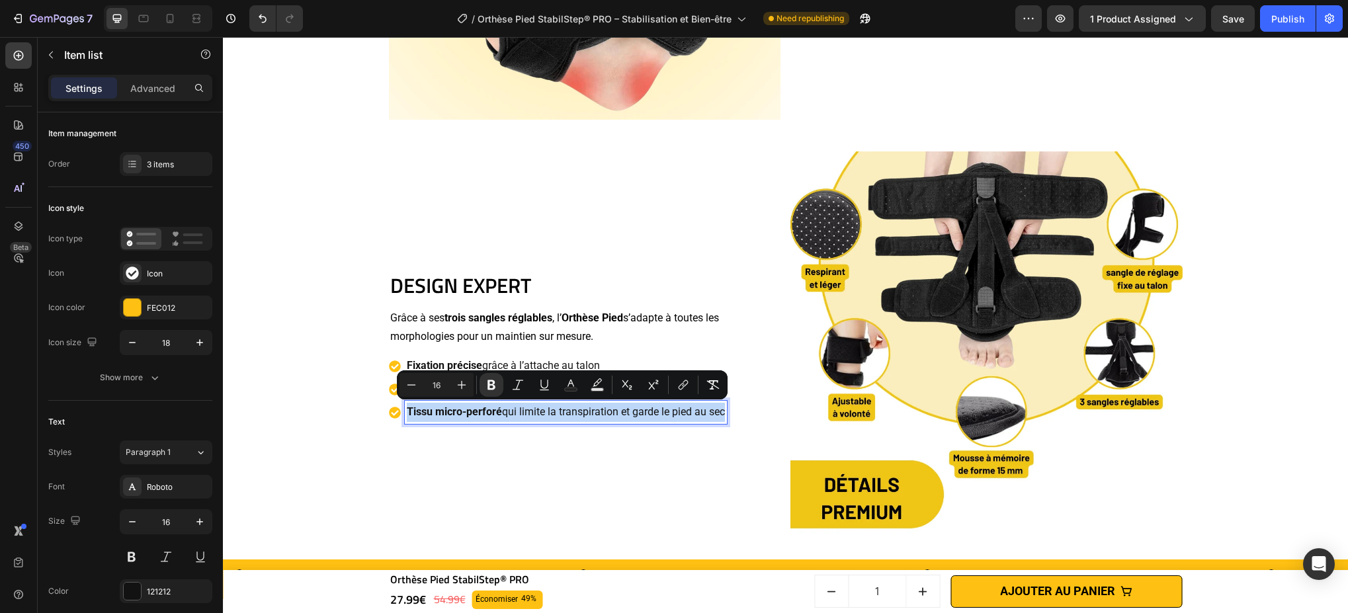
click at [677, 412] on p "Tissu micro-perforé qui limite la transpiration et garde le pied au sec" at bounding box center [566, 412] width 318 height 19
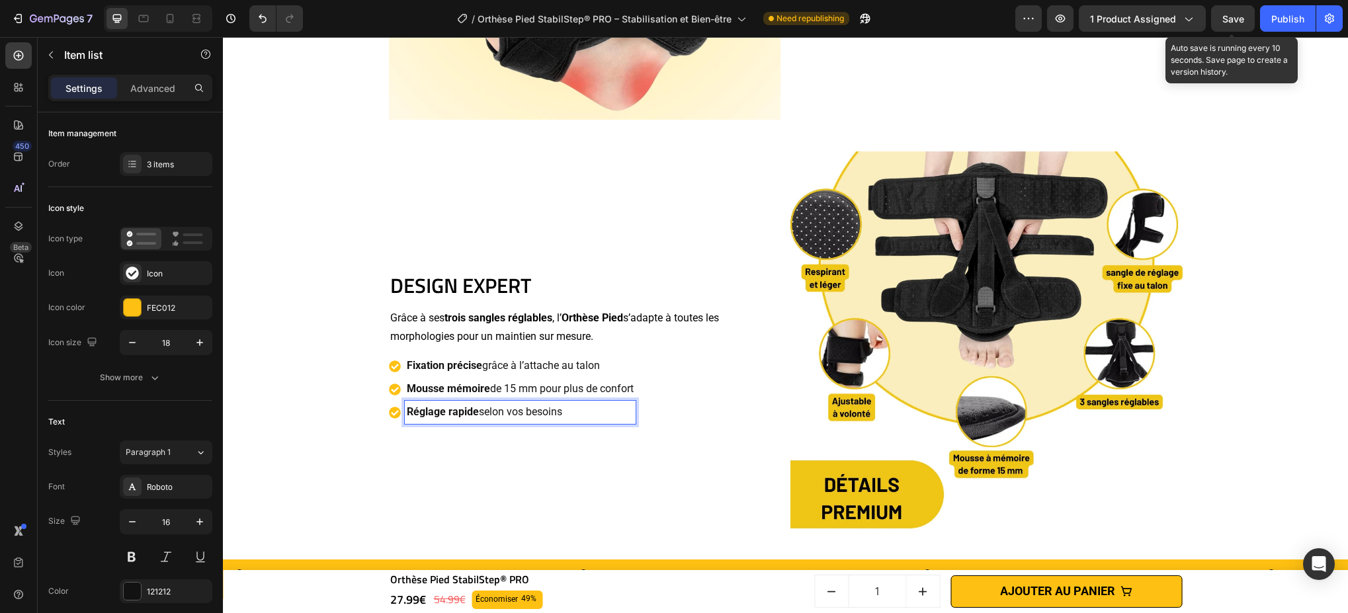
drag, startPoint x: 1238, startPoint y: 12, endPoint x: 1236, endPoint y: 34, distance: 21.9
click at [1009, 14] on span "Save" at bounding box center [1233, 18] width 22 height 11
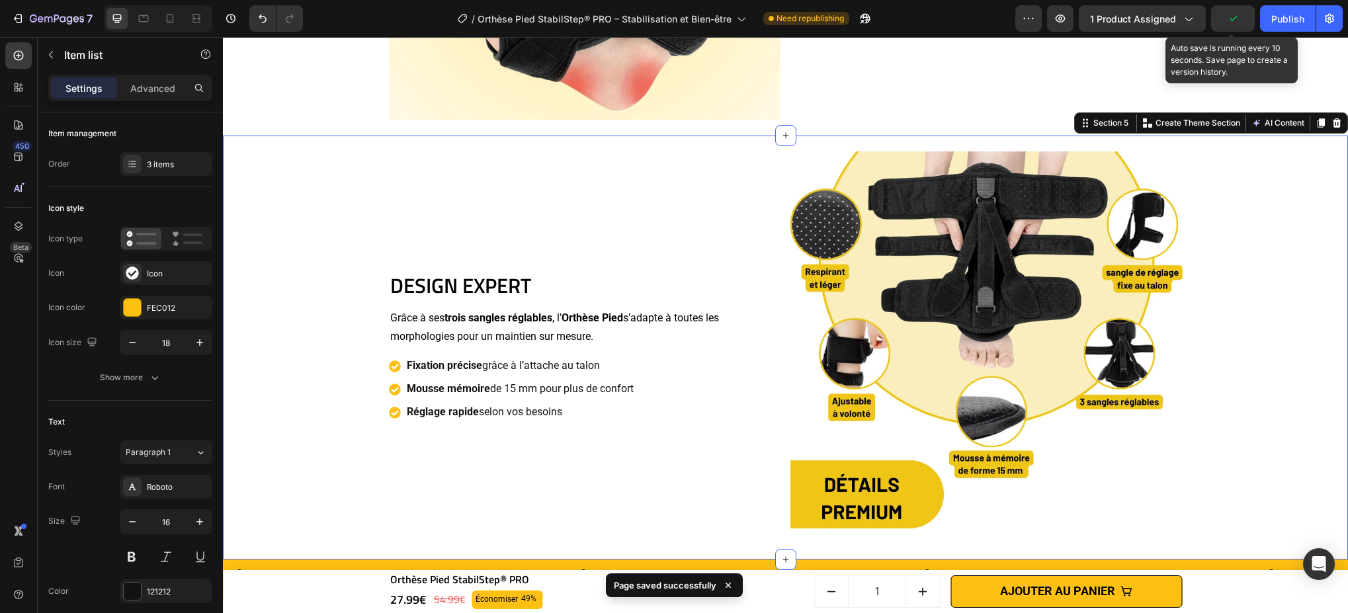
drag, startPoint x: 1263, startPoint y: 265, endPoint x: 1289, endPoint y: 325, distance: 65.2
click at [1009, 265] on div "DESIGN EXPERT Heading Grâce à ses trois sangles réglables , l’ Orthèse Pied s’a…" at bounding box center [786, 348] width 1112 height 424
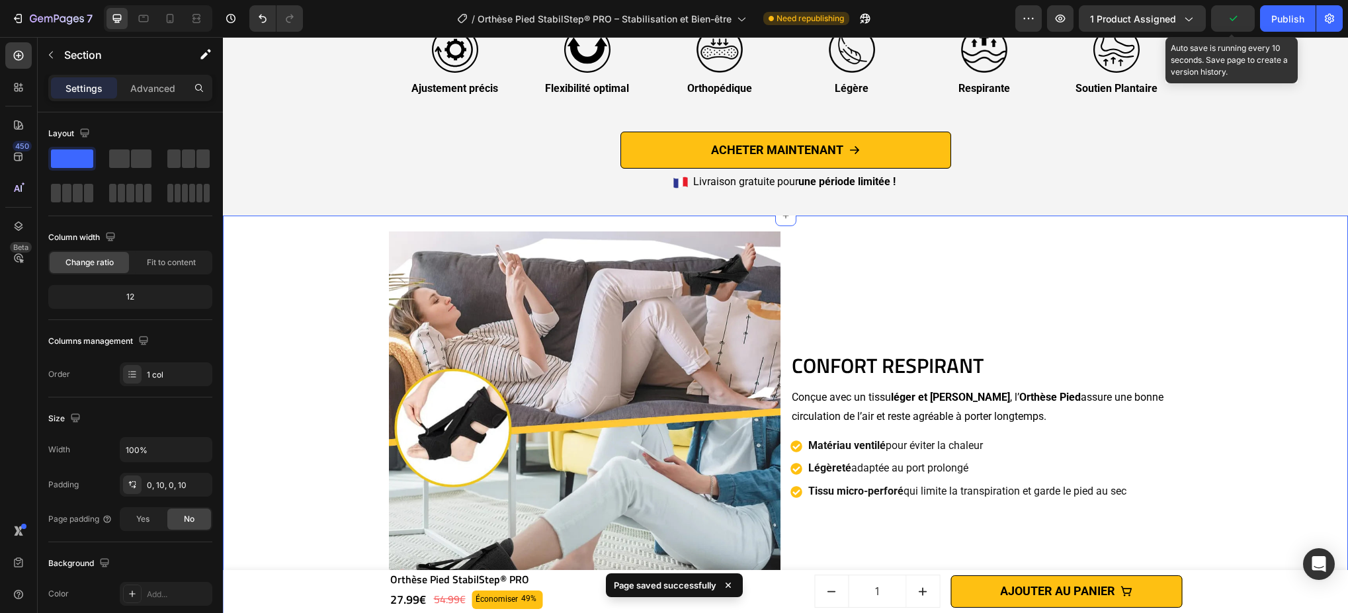
scroll to position [3184, 0]
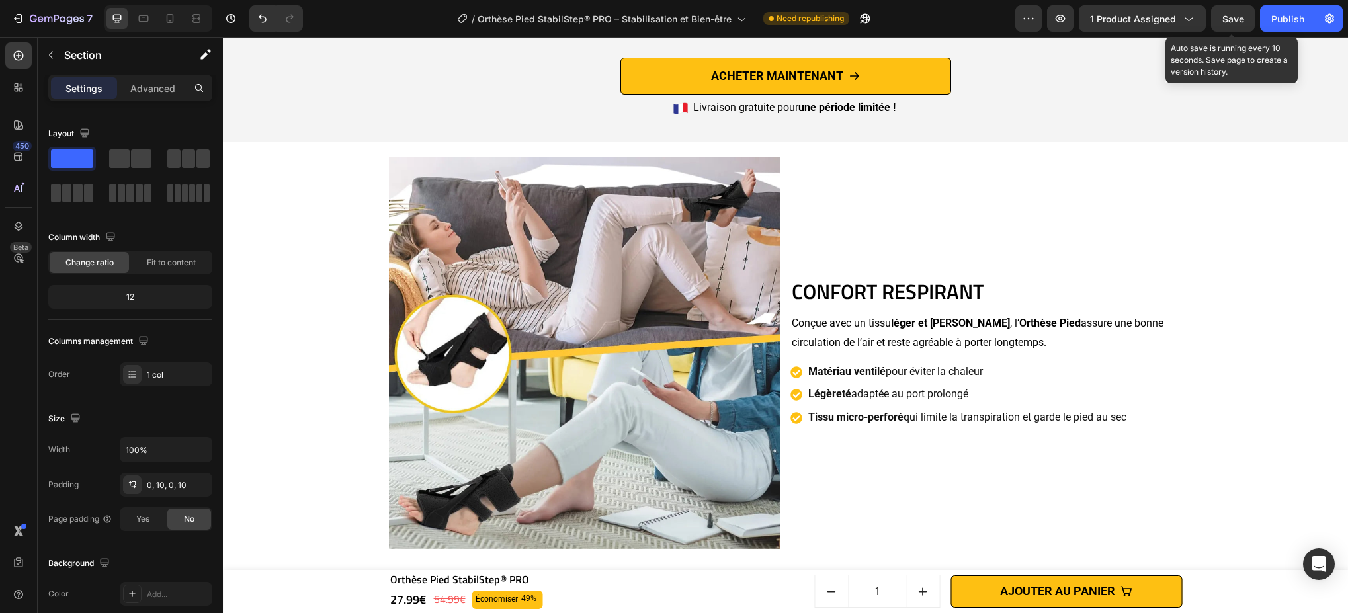
click at [1009, 424] on p "Tissu micro-perforé qui limite la transpiration et garde le pied au sec" at bounding box center [967, 417] width 318 height 19
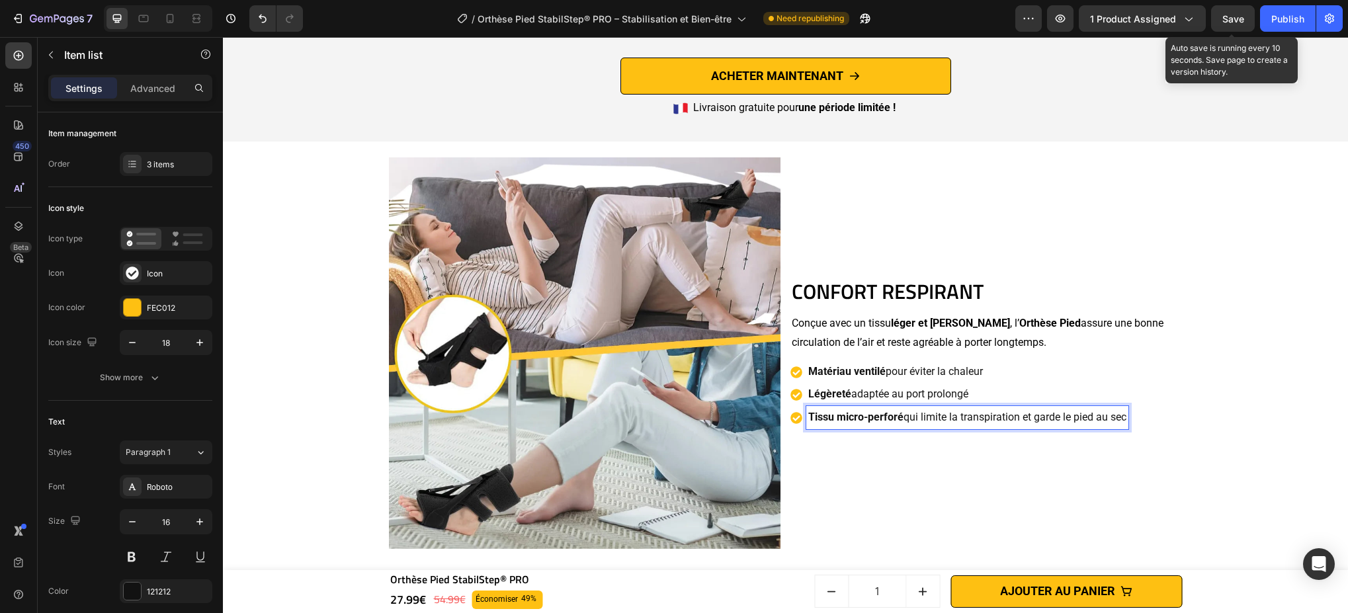
click at [1009, 421] on p "Tissu micro-perforé qui limite la transpiration et garde le pied au sec" at bounding box center [967, 417] width 318 height 19
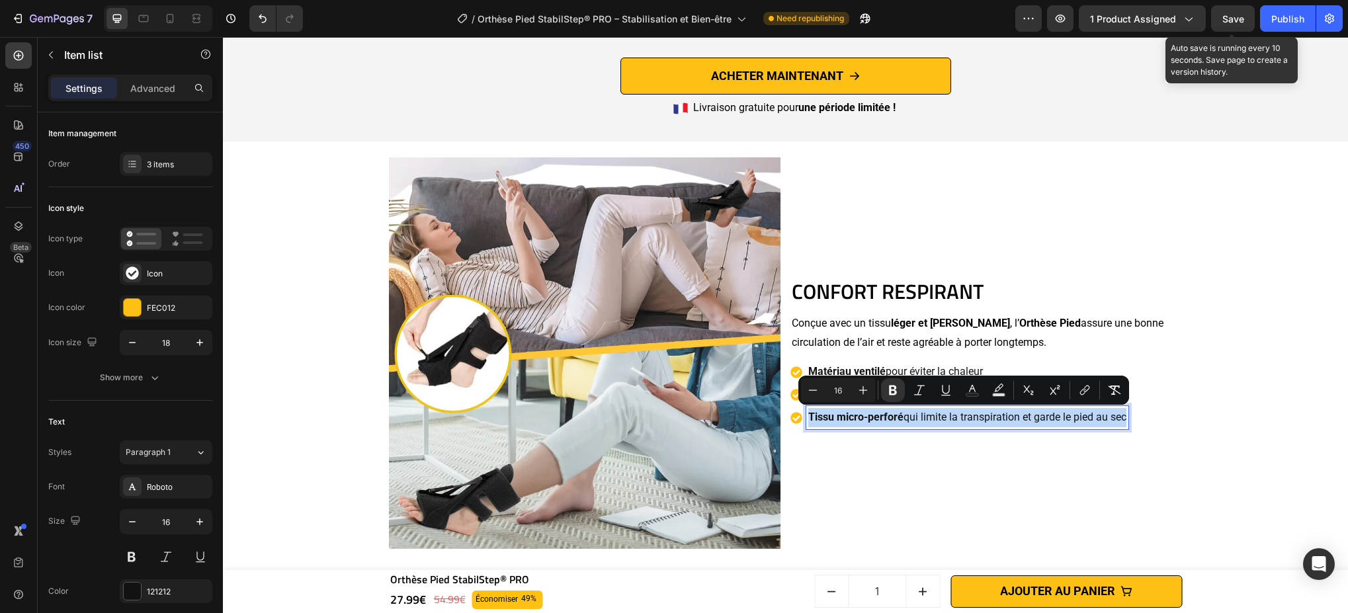
click at [1009, 421] on p "Tissu micro-perforé qui limite la transpiration et garde le pied au sec" at bounding box center [967, 417] width 318 height 19
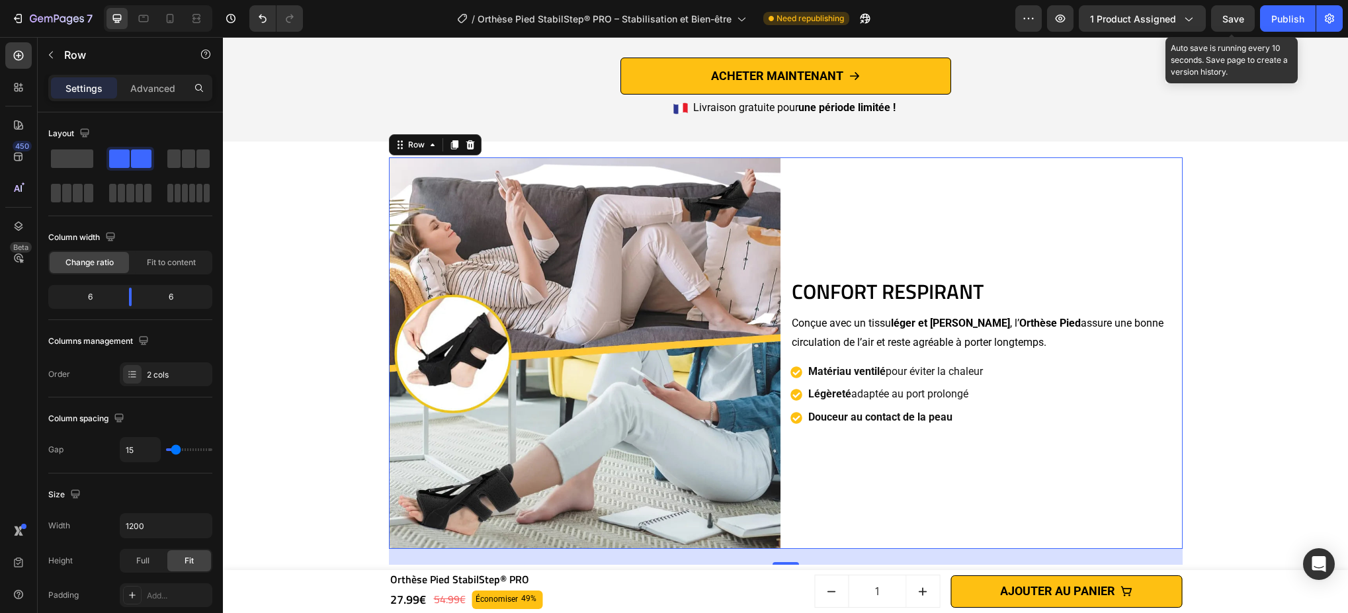
click at [1009, 245] on div "CONFORT RESPIRANT Heading Conçue avec un tissu léger et aéré , l’ Orthèse Pied …" at bounding box center [987, 353] width 392 height 392
click at [832, 415] on strong "Douceur au contact de la peau" at bounding box center [880, 417] width 144 height 13
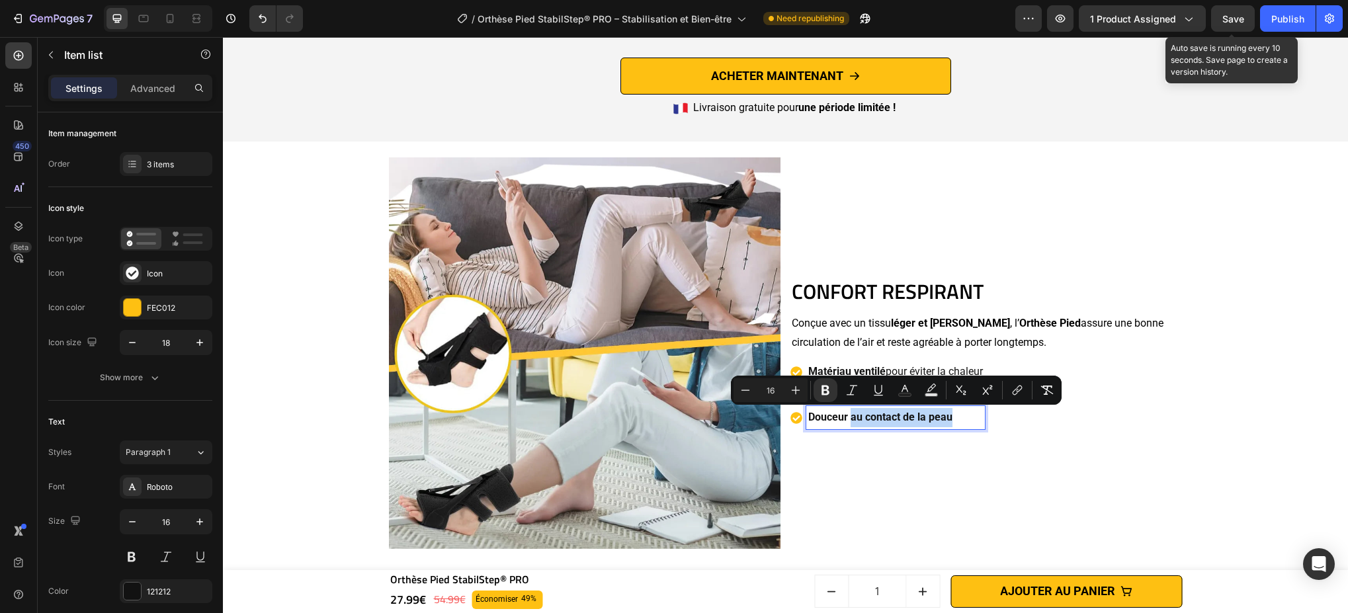
drag, startPoint x: 845, startPoint y: 417, endPoint x: 982, endPoint y: 415, distance: 137.6
drag, startPoint x: 828, startPoint y: 393, endPoint x: 921, endPoint y: 381, distance: 94.0
click at [828, 393] on icon "Editor contextual toolbar" at bounding box center [826, 391] width 8 height 10
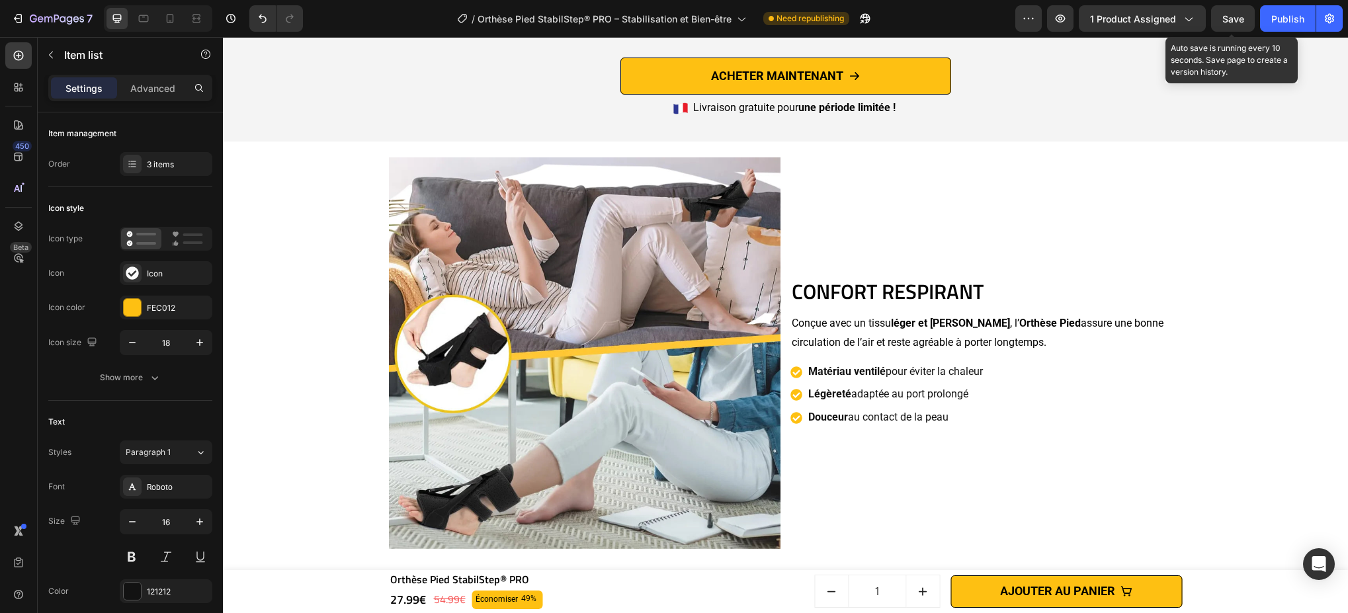
click at [1009, 362] on div "Matériau ventilé pour éviter la chaleur Légèreté adaptée au port prolongé Douce…" at bounding box center [987, 395] width 392 height 69
click at [1009, 19] on span "Save" at bounding box center [1233, 18] width 22 height 11
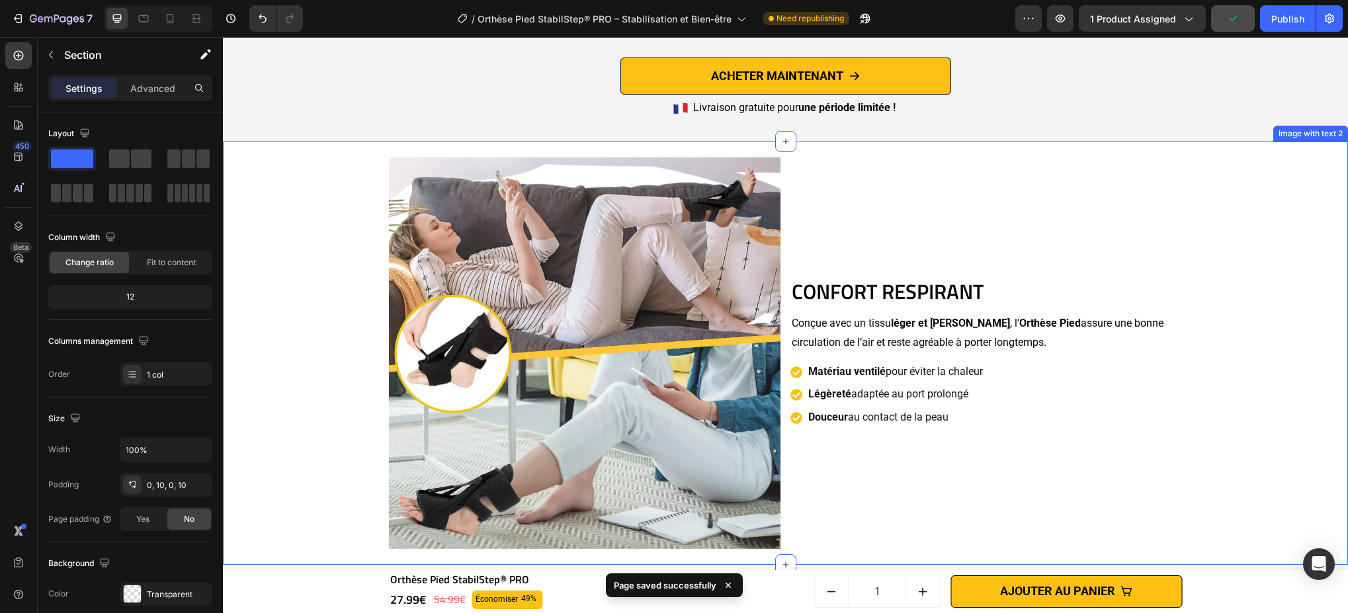
click at [1009, 212] on div "CONFORT RESPIRANT Heading Conçue avec un tissu léger et aéré , l’ Orthèse Pied …" at bounding box center [786, 354] width 1112 height 424
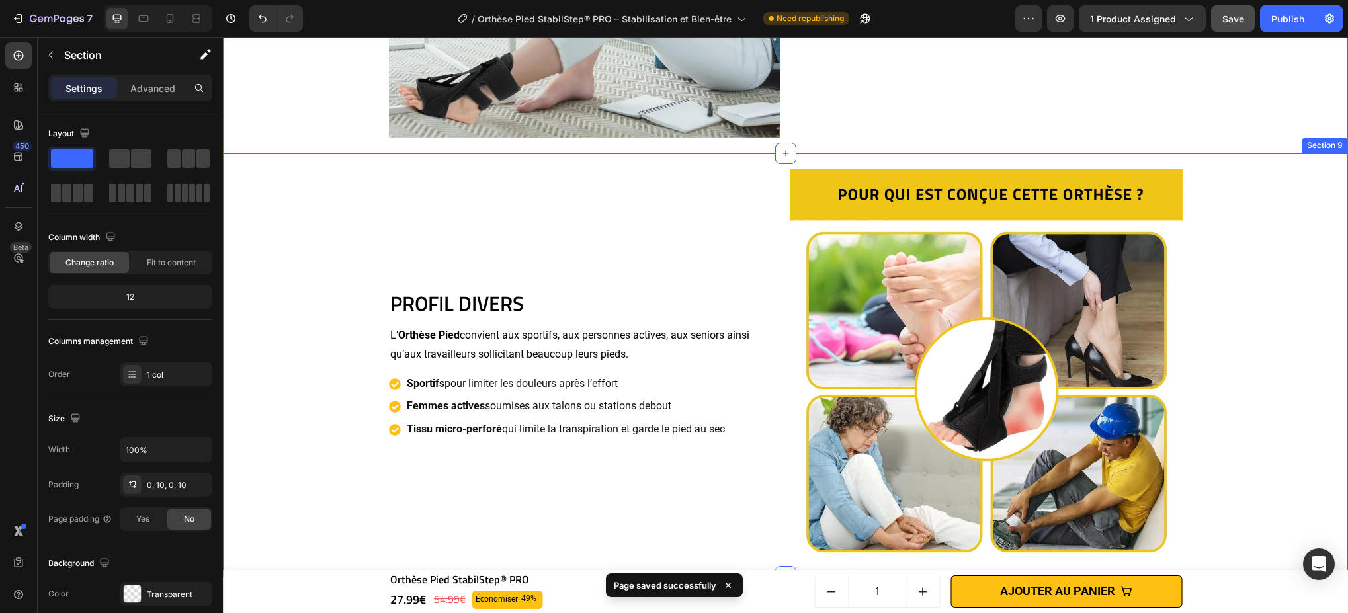
scroll to position [3597, 0]
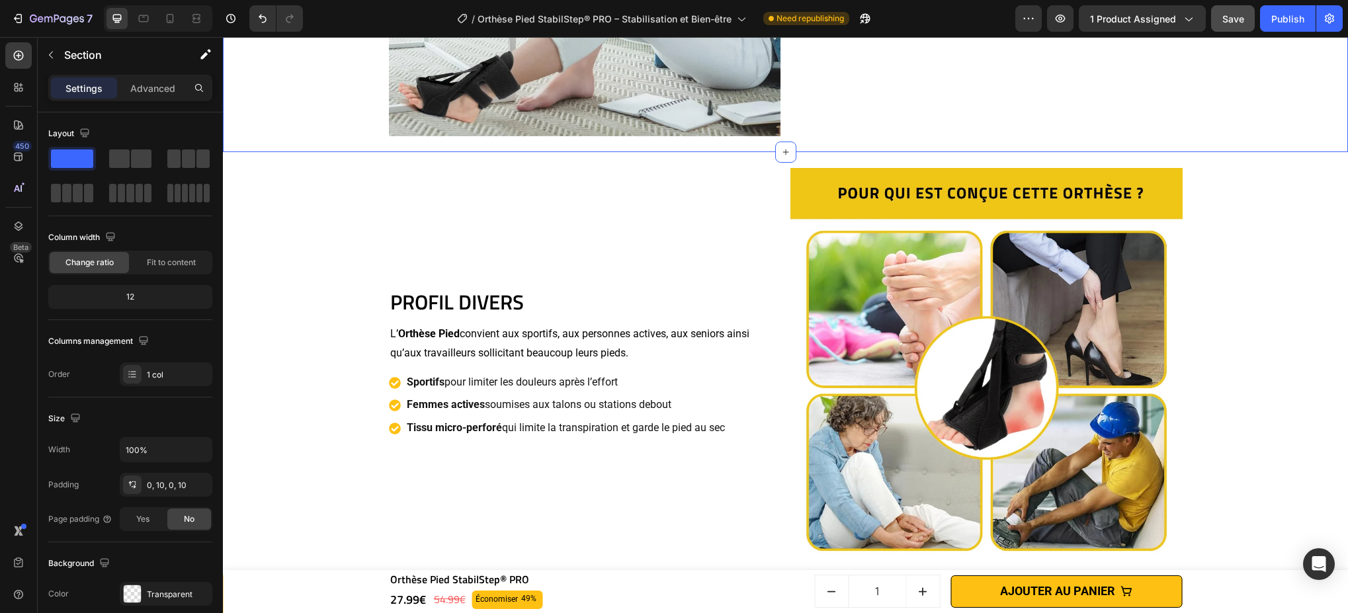
click at [478, 427] on strong "Tissu micro-perforé" at bounding box center [454, 427] width 95 height 13
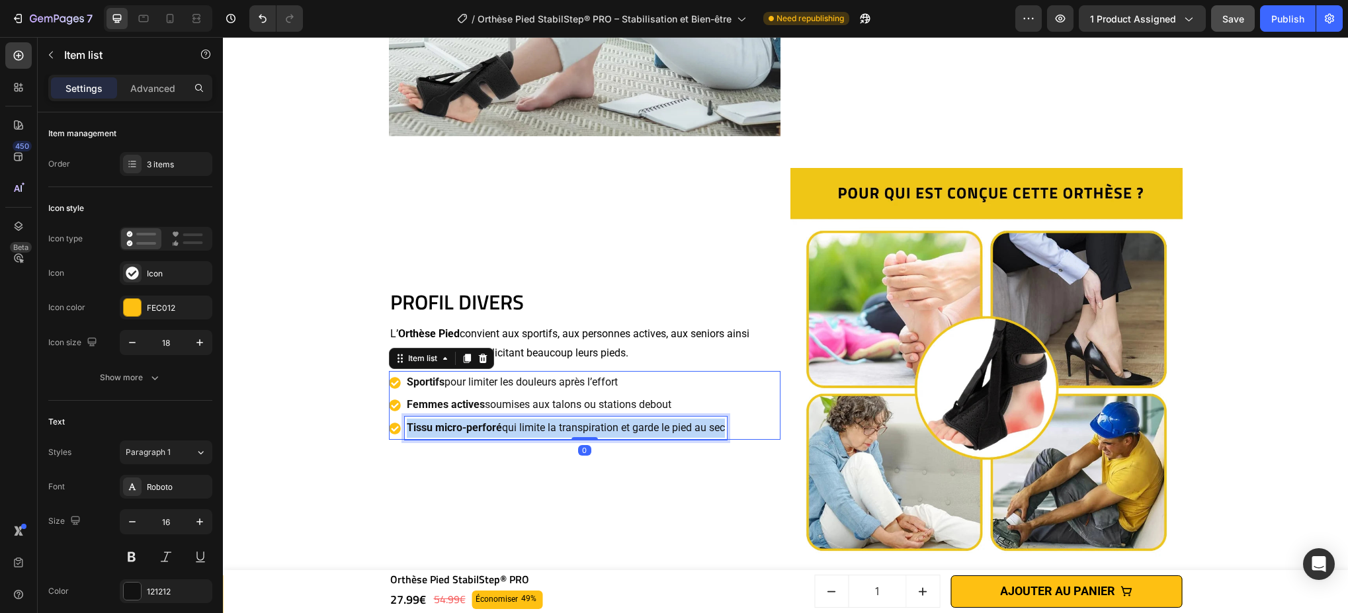
click at [478, 427] on strong "Tissu micro-perforé" at bounding box center [454, 427] width 95 height 13
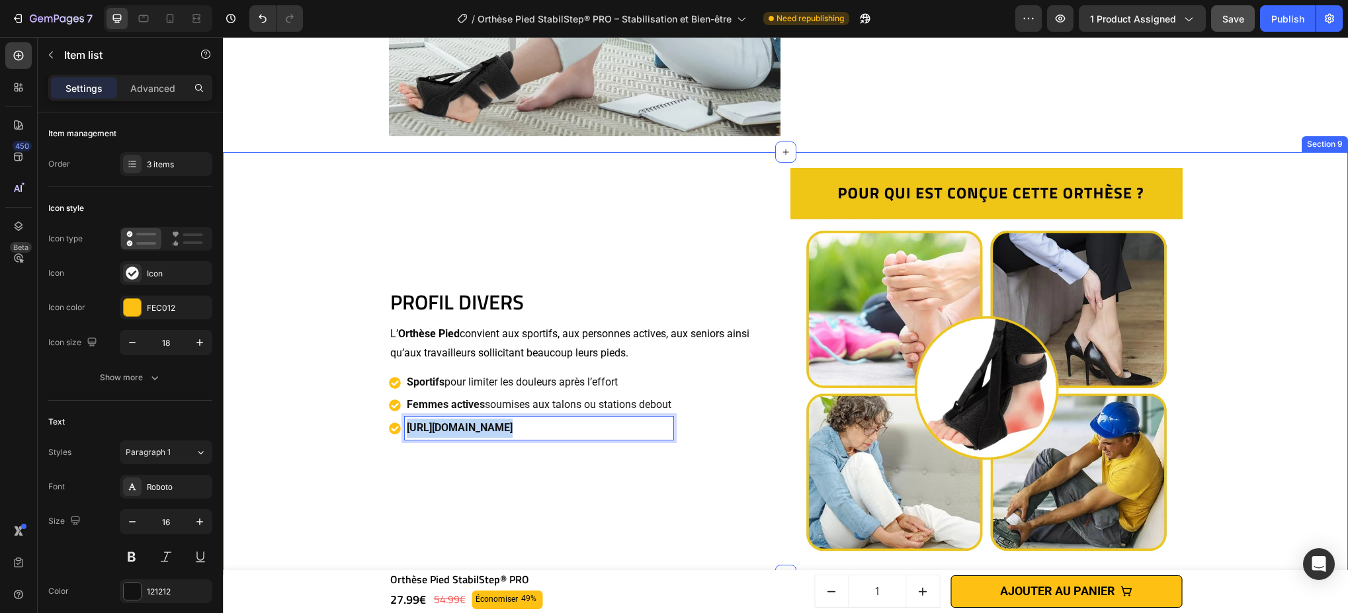
scroll to position [3578, 0]
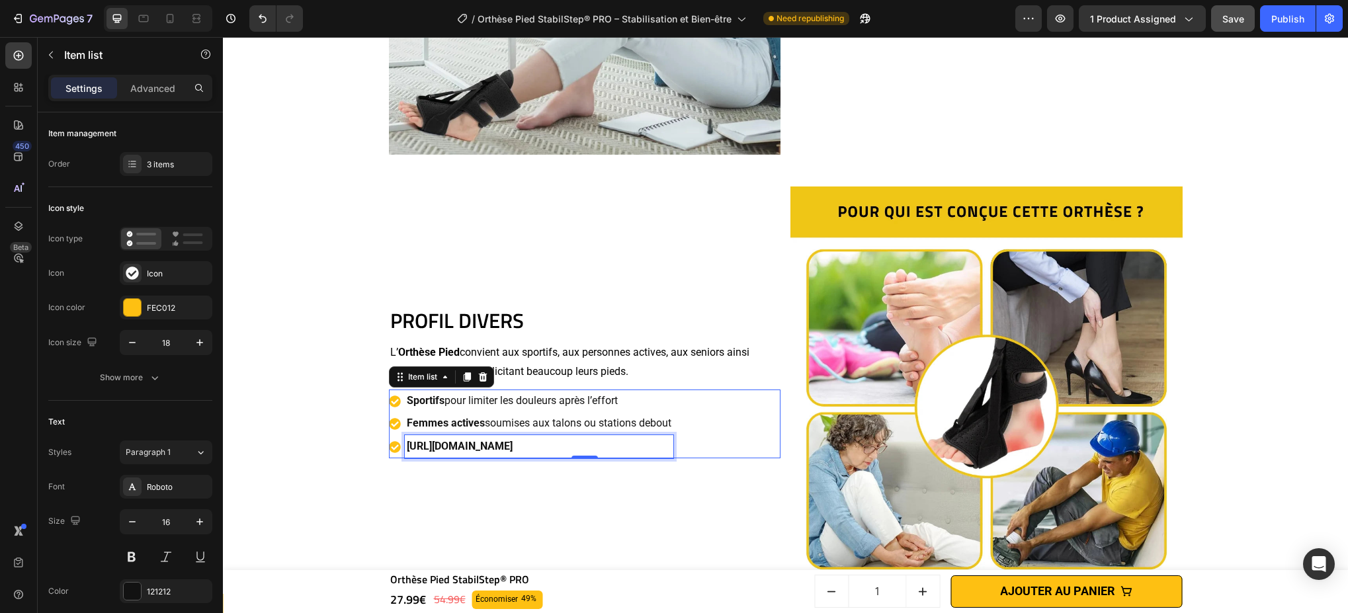
click at [472, 440] on strong "[URL][DOMAIN_NAME]" at bounding box center [460, 446] width 106 height 13
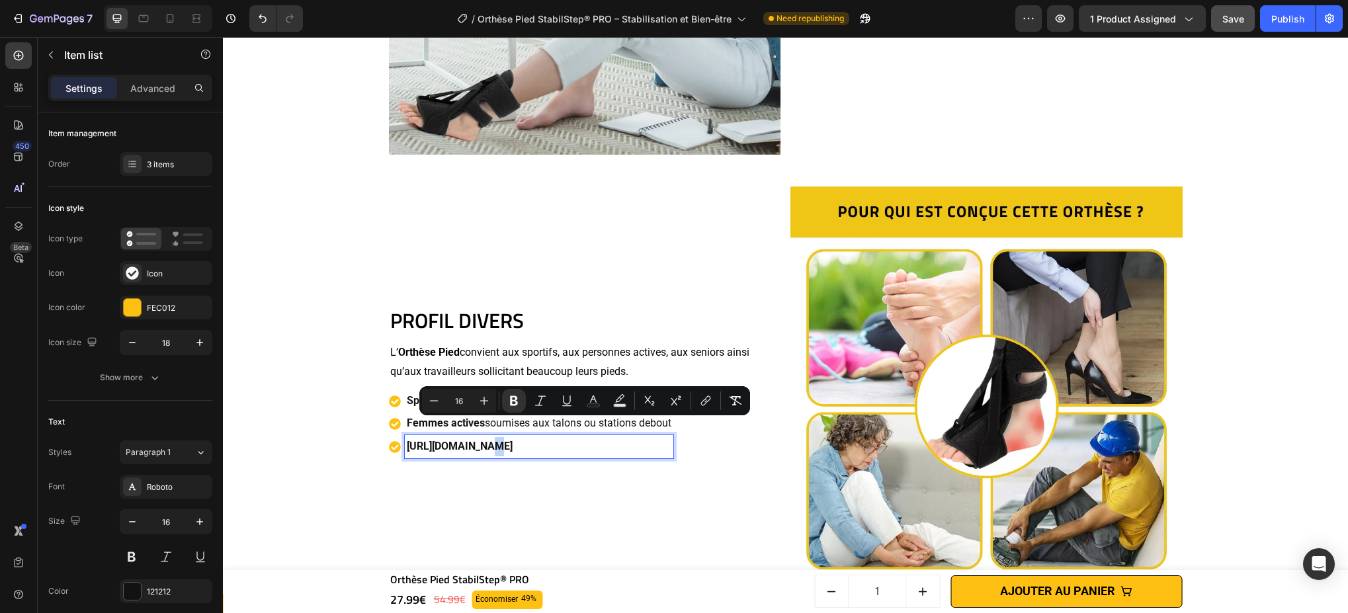
click at [472, 440] on strong "[URL][DOMAIN_NAME]" at bounding box center [460, 446] width 106 height 13
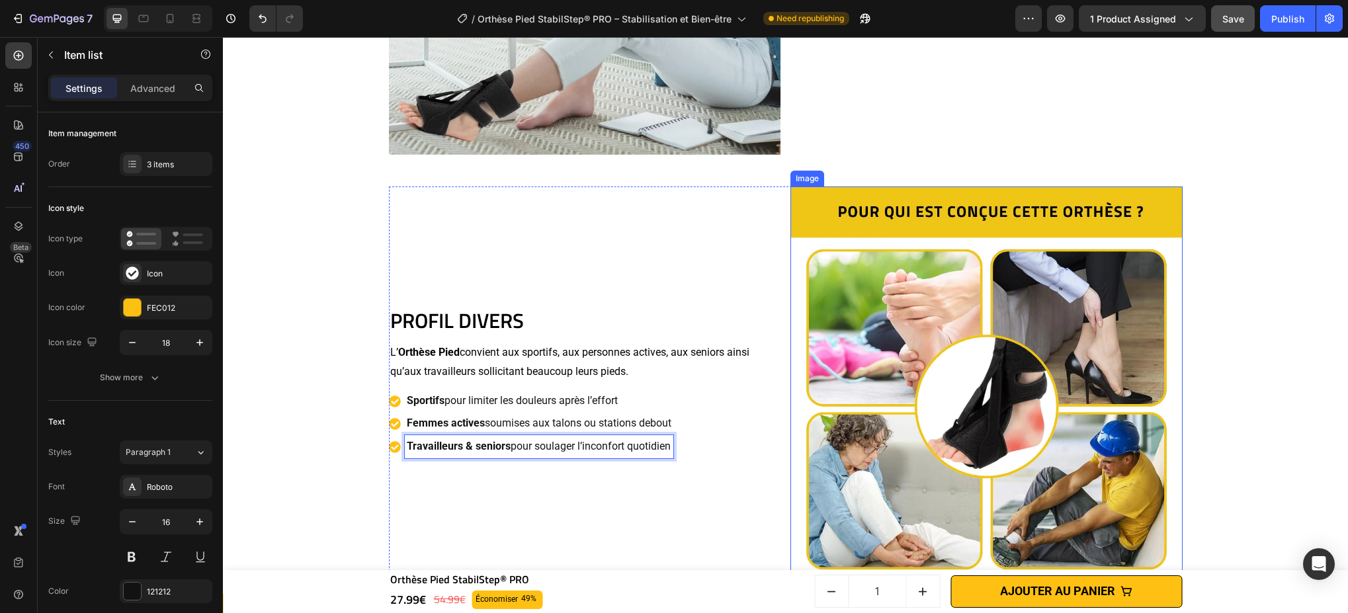
scroll to position [3597, 0]
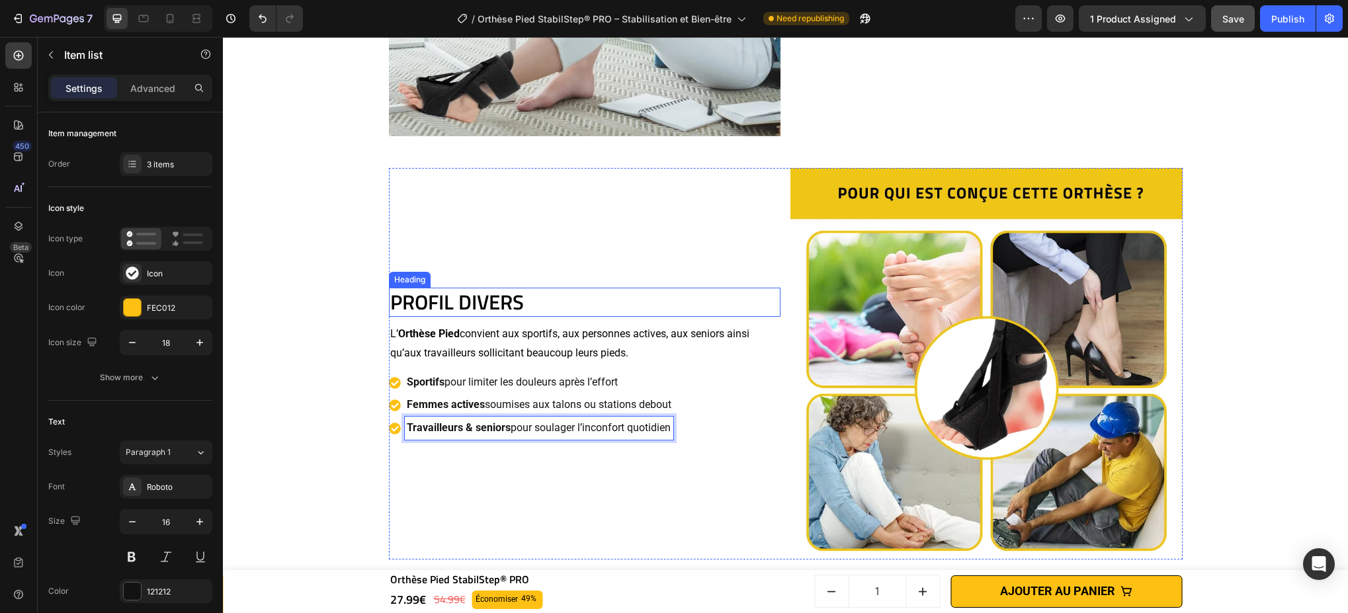
click at [590, 292] on h2 "PROFIL DIVERS" at bounding box center [585, 302] width 392 height 29
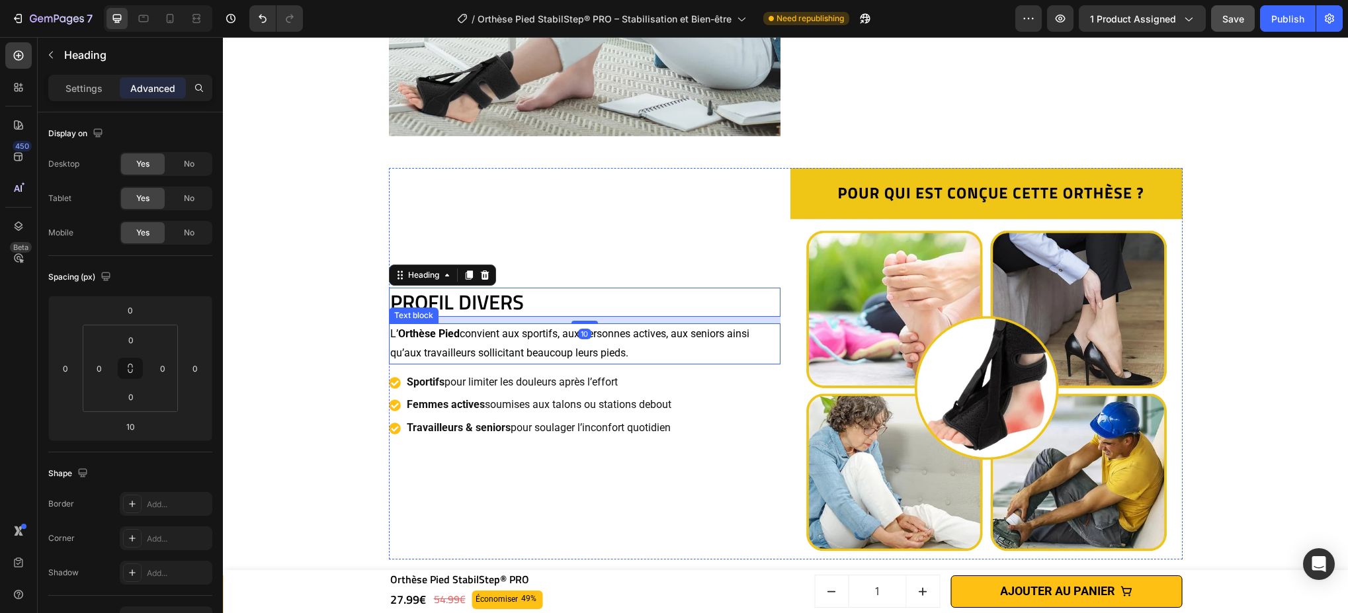
click at [634, 358] on p "L’ Orthèse Pied convient aux sportifs, aux personnes actives, aux seniors ainsi…" at bounding box center [585, 344] width 390 height 38
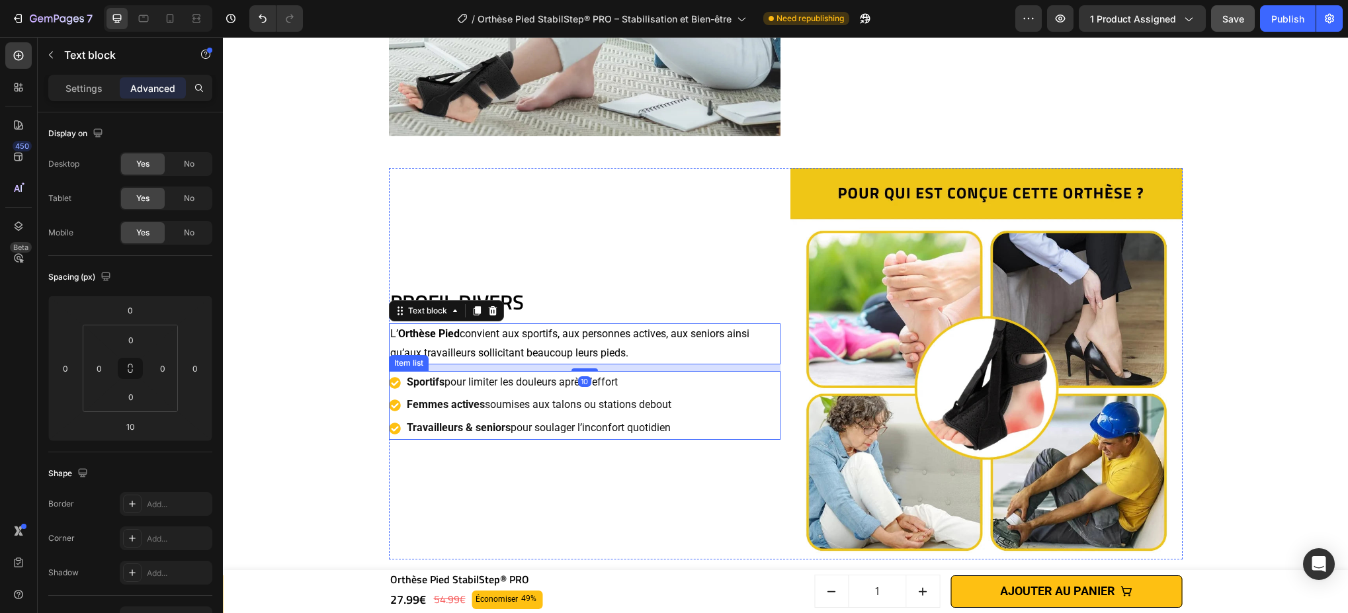
click at [685, 415] on div "Sportifs pour limiter les douleurs après l’effort Femmes actives soumises aux t…" at bounding box center [585, 405] width 392 height 69
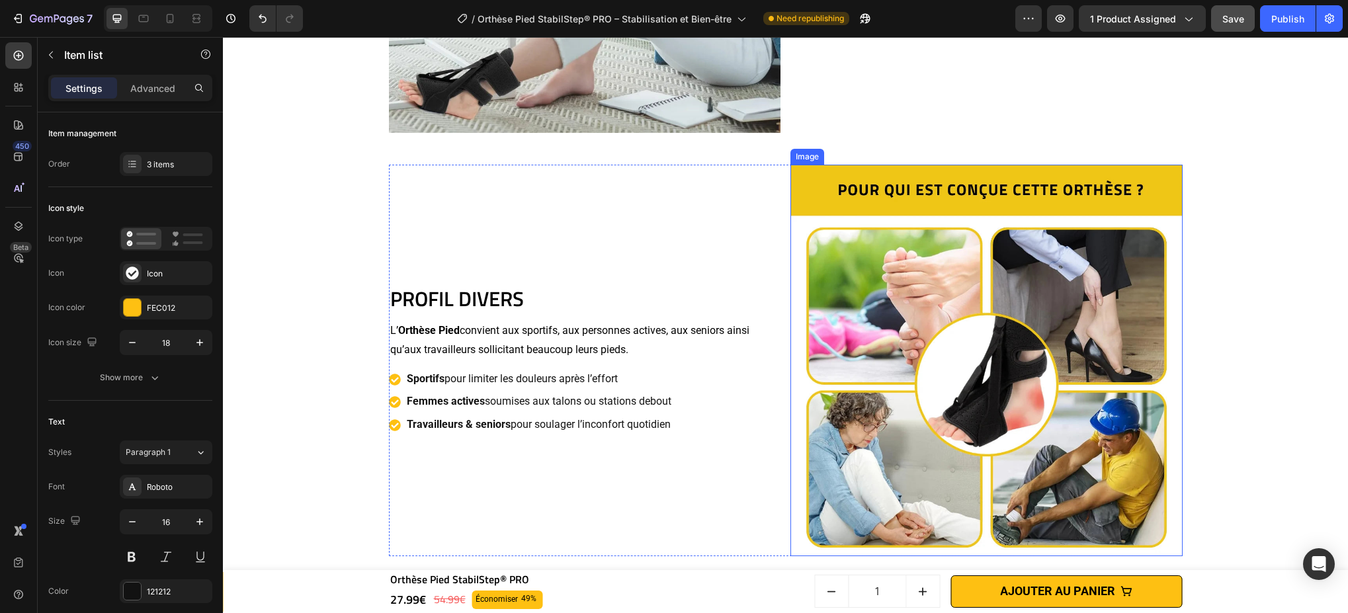
scroll to position [3649, 0]
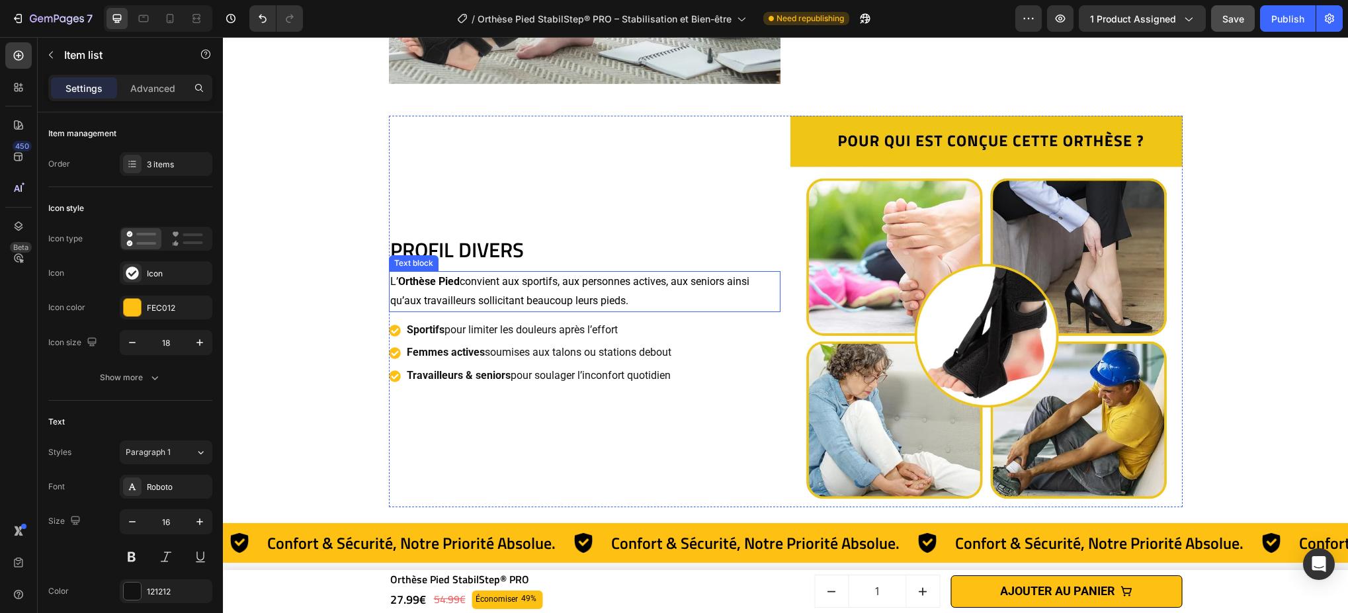
click at [525, 273] on p "L’ Orthèse Pied convient aux sportifs, aux personnes actives, aux seniors ainsi…" at bounding box center [585, 292] width 390 height 38
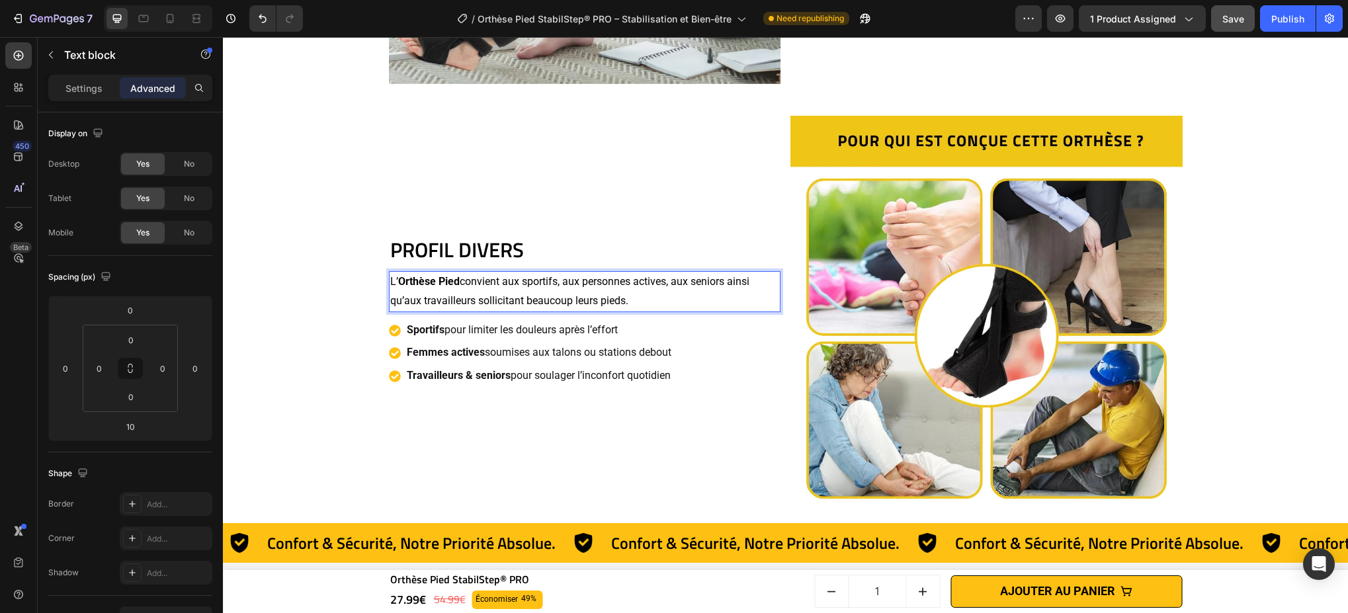
click at [511, 286] on p "L’ Orthèse Pied convient aux sportifs, aux personnes actives, aux seniors ainsi…" at bounding box center [585, 292] width 390 height 38
drag, startPoint x: 521, startPoint y: 281, endPoint x: 534, endPoint y: 282, distance: 12.6
drag, startPoint x: 532, startPoint y: 282, endPoint x: 525, endPoint y: 286, distance: 8.3
click at [531, 283] on p "L’ Orthèse Pied convient aux sportifs, aux personnes actives, aux seniors ainsi…" at bounding box center [585, 292] width 390 height 38
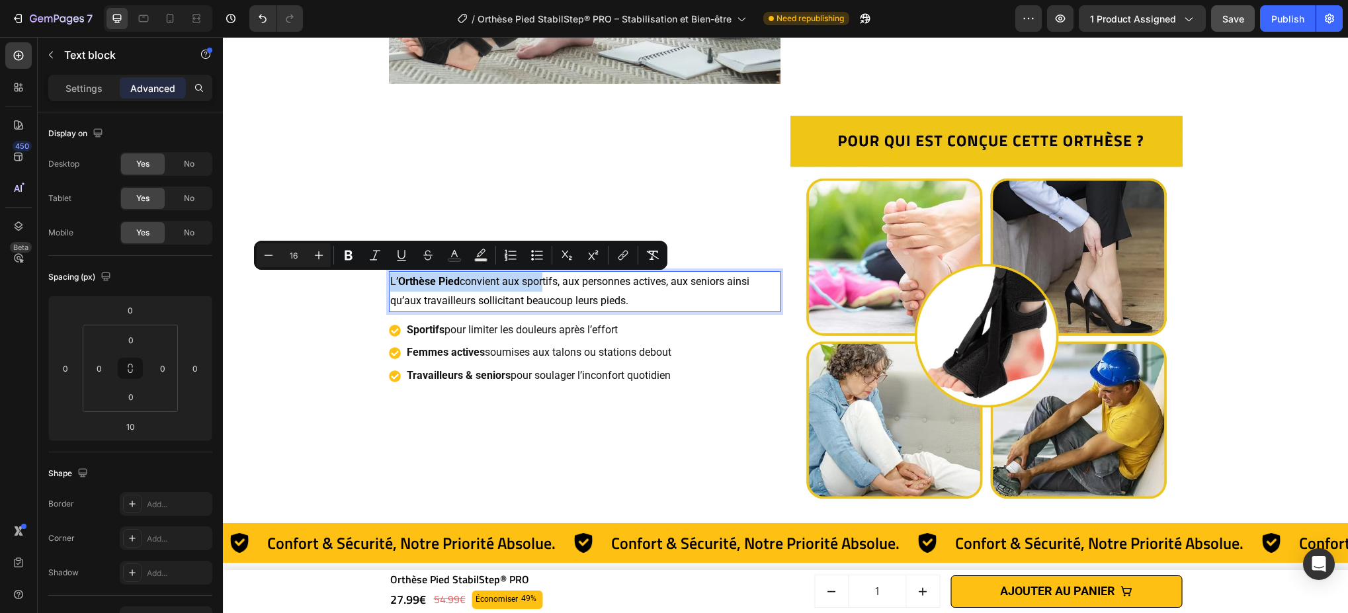
click at [519, 287] on p "L’ Orthèse Pied convient aux sportifs, aux personnes actives, aux seniors ainsi…" at bounding box center [585, 292] width 390 height 38
click at [519, 285] on p "L’ Orthèse Pied convient aux sportifs, aux personnes actives, aux seniors ainsi…" at bounding box center [585, 292] width 390 height 38
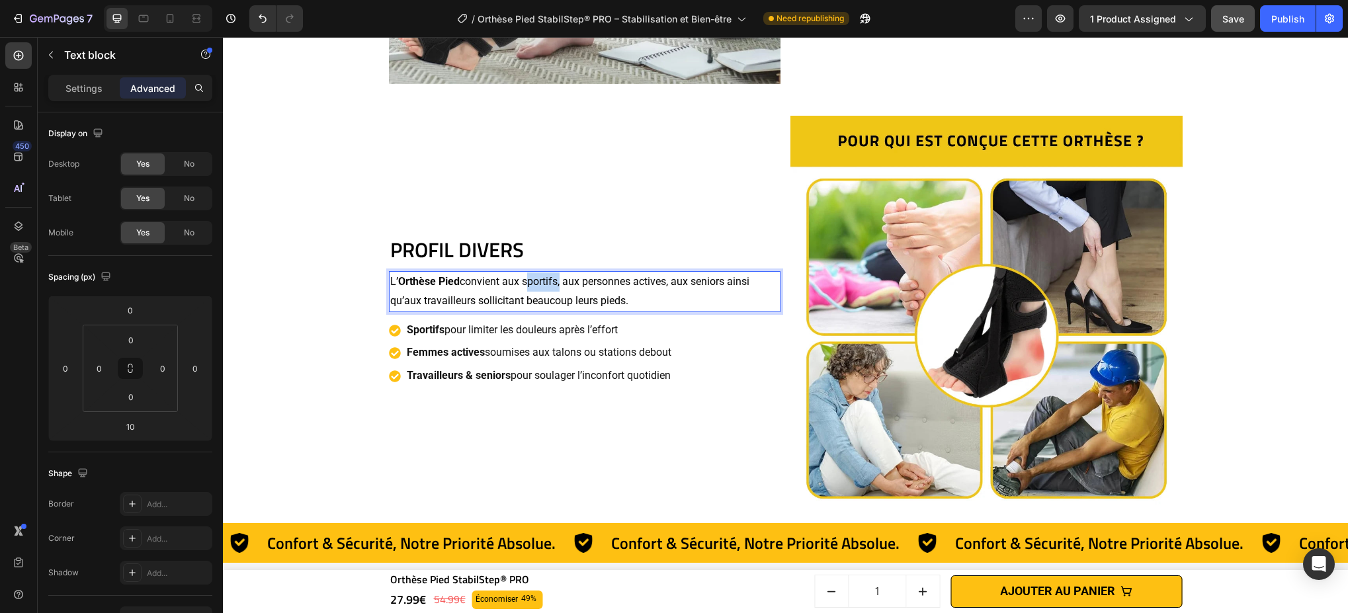
drag, startPoint x: 519, startPoint y: 282, endPoint x: 554, endPoint y: 283, distance: 35.1
click at [554, 283] on p "L’ Orthèse Pied convient aux sportifs, aux personnes actives, aux seniors ainsi…" at bounding box center [585, 292] width 390 height 38
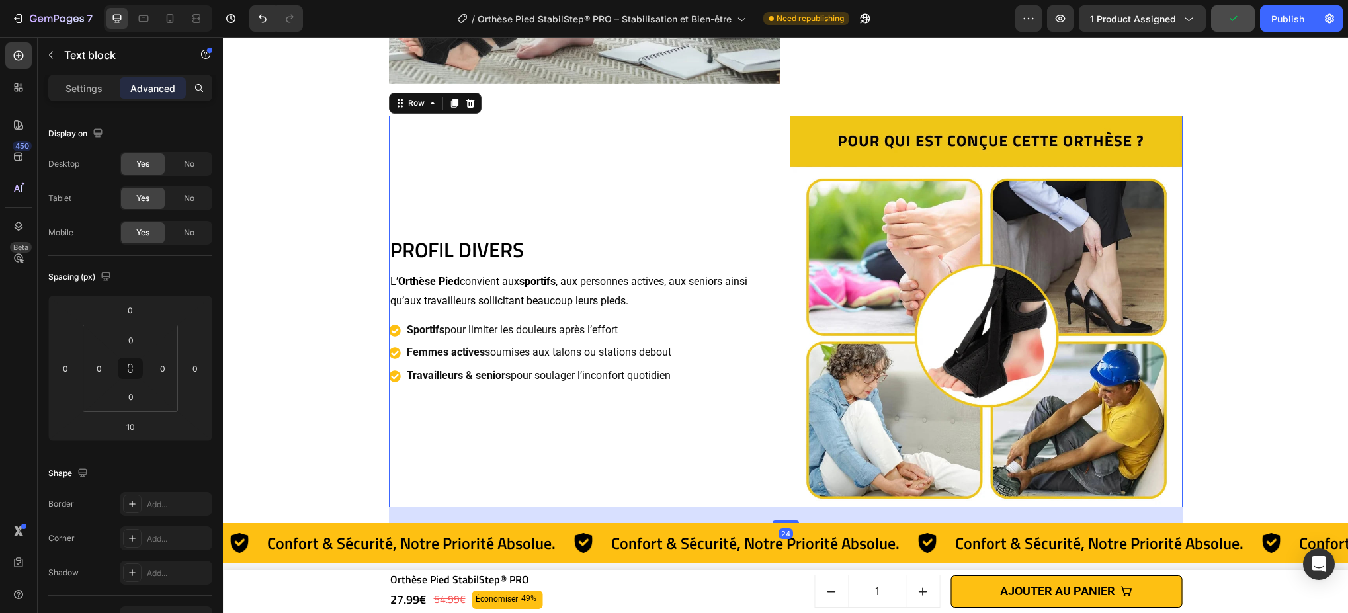
drag, startPoint x: 580, startPoint y: 267, endPoint x: 587, endPoint y: 284, distance: 19.0
click at [583, 272] on div "PROFIL DIVERS Heading L’ Orthèse Pied convient aux sportifs , aux personnes act…" at bounding box center [585, 312] width 392 height 392
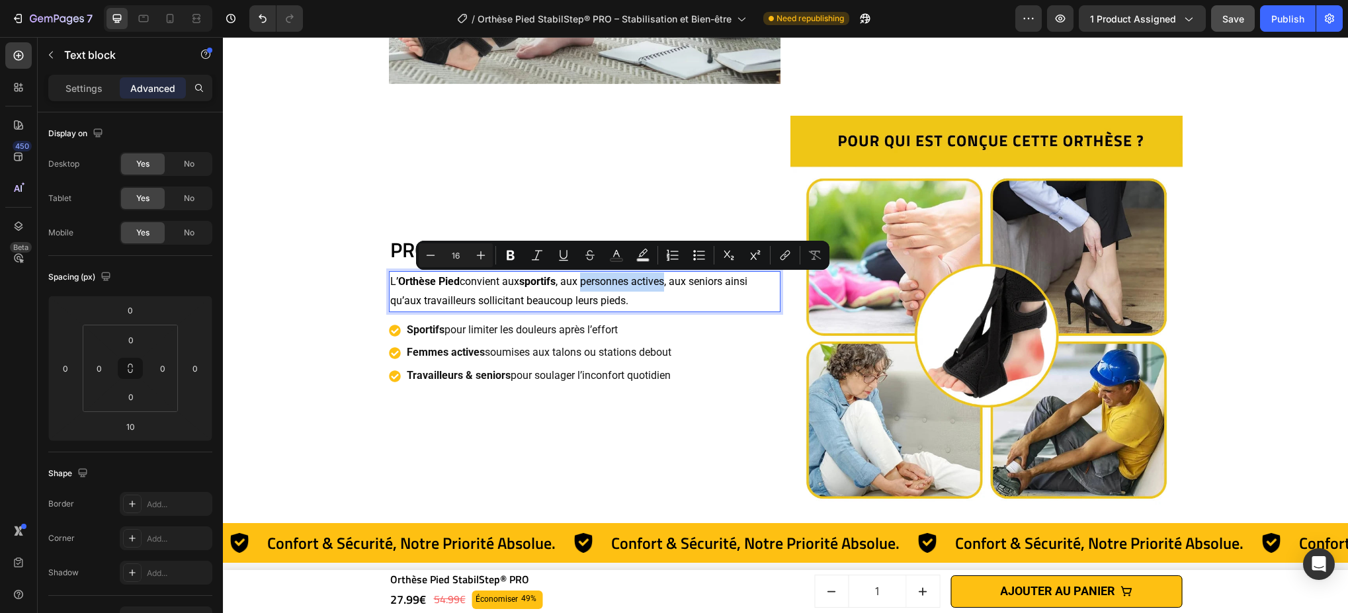
drag, startPoint x: 581, startPoint y: 284, endPoint x: 663, endPoint y: 286, distance: 82.7
click at [663, 286] on p "L’ Orthèse Pied convient aux sportifs , aux personnes actives, aux seniors ains…" at bounding box center [585, 292] width 390 height 38
click at [694, 282] on p "L’ Orthèse Pied convient aux sportifs , aux personnes actives , aux seniors ain…" at bounding box center [585, 292] width 390 height 38
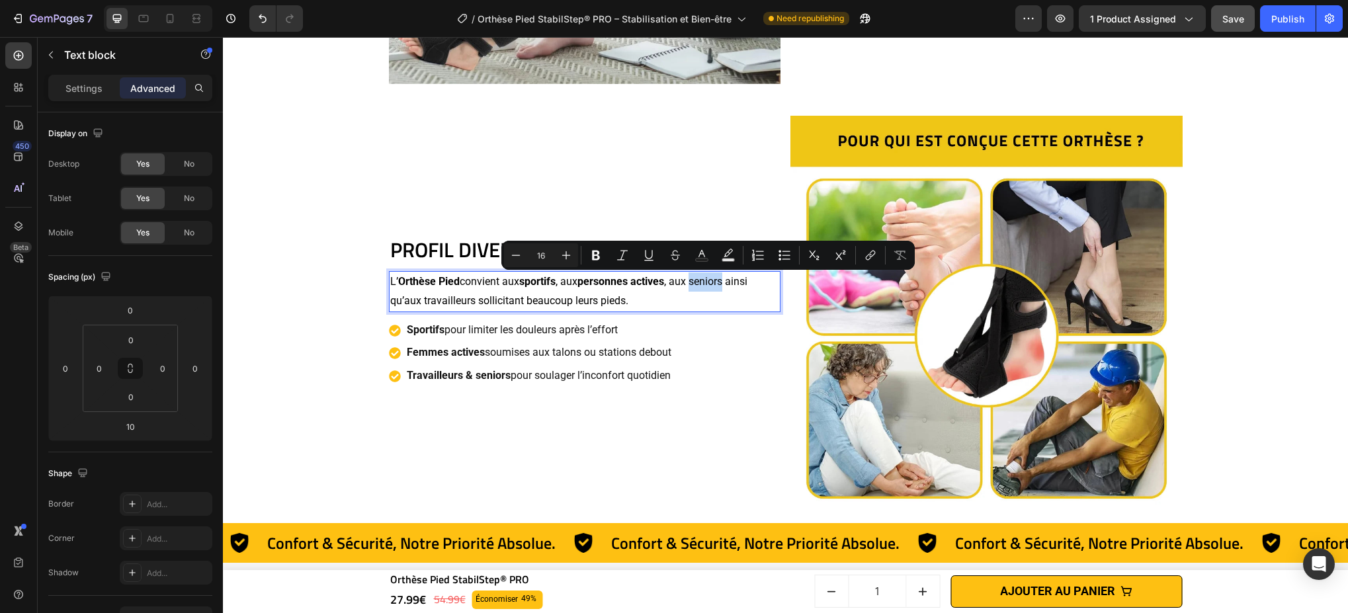
drag, startPoint x: 692, startPoint y: 282, endPoint x: 726, endPoint y: 286, distance: 34.0
click at [726, 286] on p "L’ Orthèse Pied convient aux sportifs , aux personnes actives , aux seniors ain…" at bounding box center [585, 292] width 390 height 38
click at [765, 353] on div "Sportifs pour limiter les douleurs après l’effort Femmes actives soumises aux t…" at bounding box center [585, 353] width 392 height 69
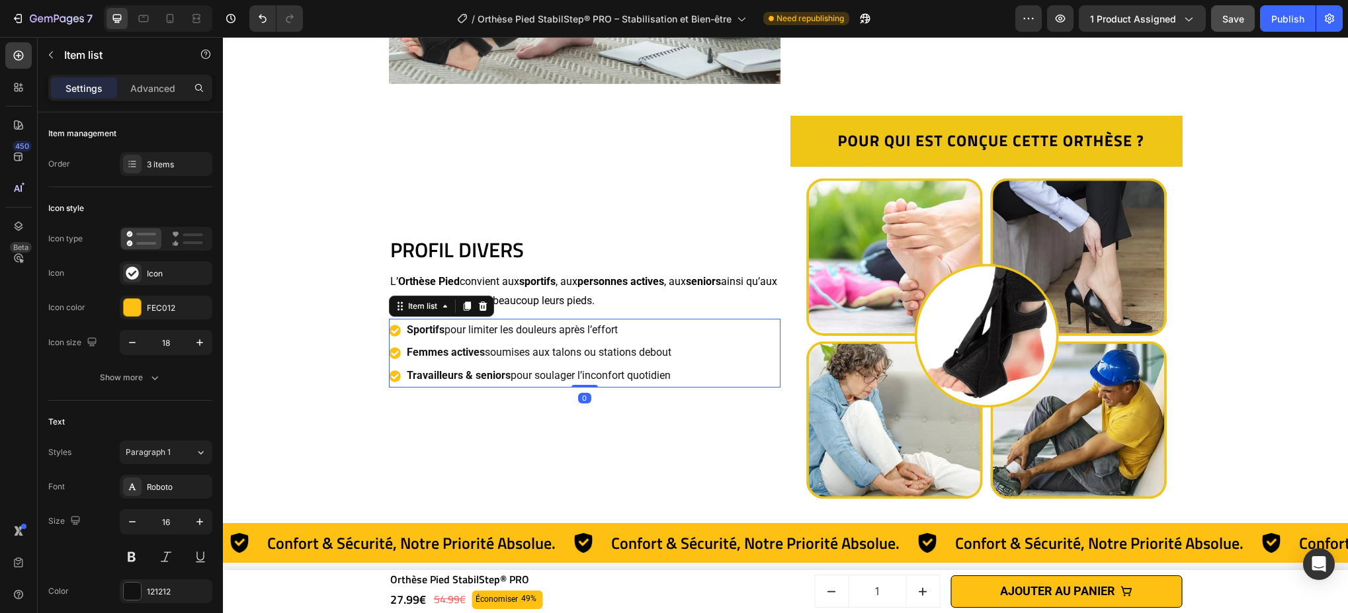
click at [549, 312] on div "L’ Orthèse Pied convient aux sportifs , aux personnes actives , aux seniors ain…" at bounding box center [585, 291] width 392 height 41
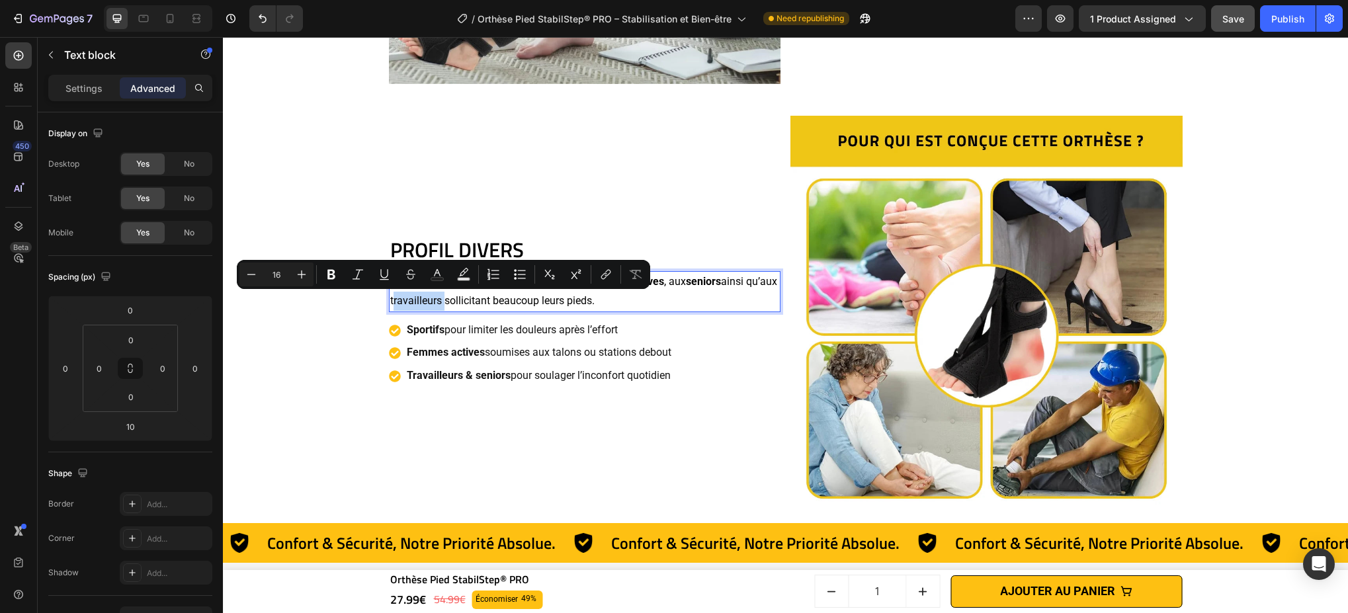
drag, startPoint x: 418, startPoint y: 300, endPoint x: 469, endPoint y: 305, distance: 51.1
click at [469, 305] on p "L’ Orthèse Pied convient aux sportifs , aux personnes actives , aux seniors ain…" at bounding box center [585, 292] width 390 height 38
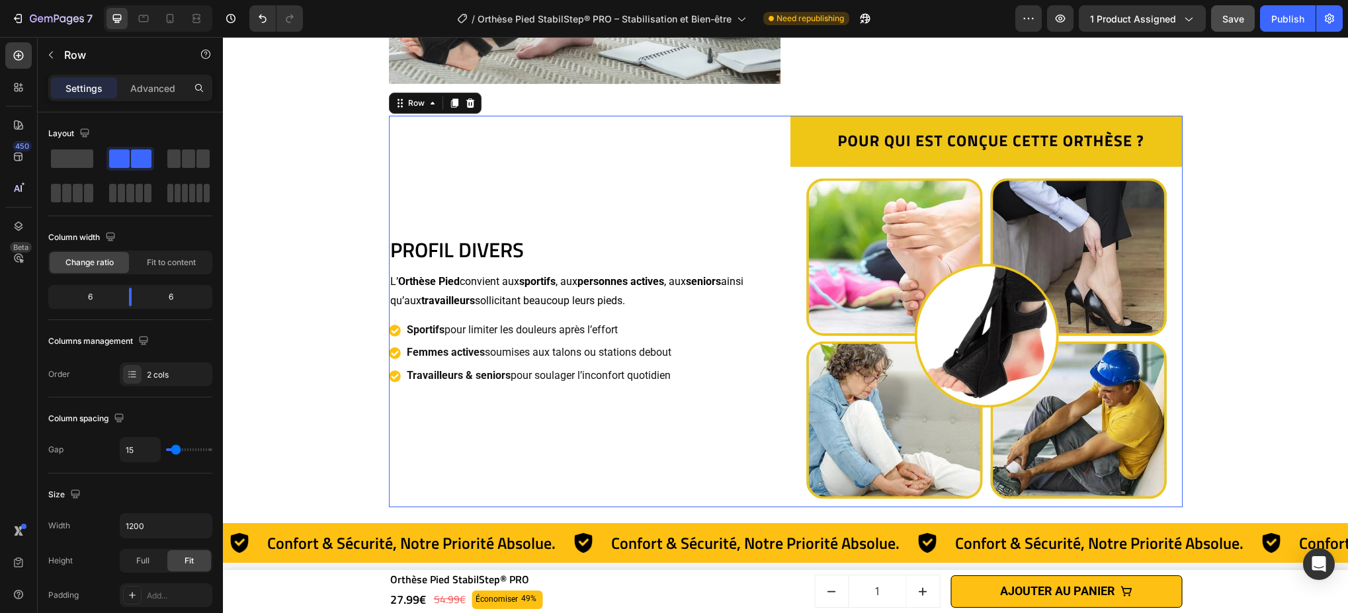
click at [613, 194] on div "PROFIL DIVERS Heading L’ Orthèse Pied convient aux sportifs , aux personnes act…" at bounding box center [585, 312] width 392 height 392
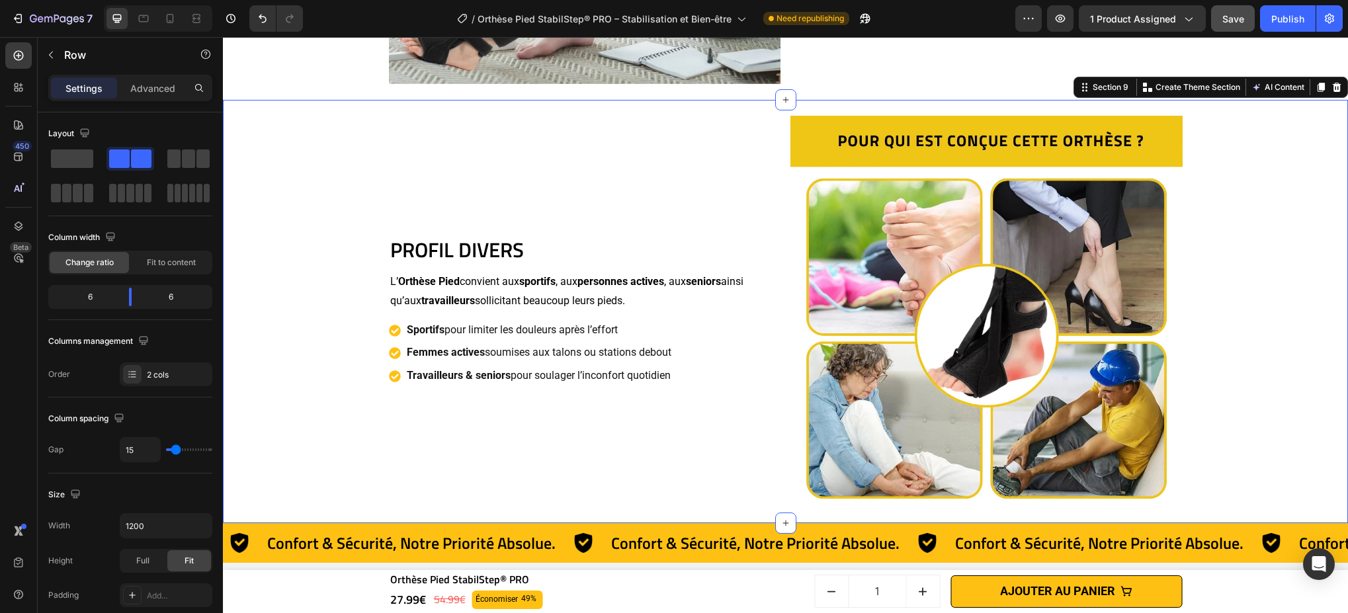
click at [364, 312] on div "PROFIL DIVERS Heading L’ Orthèse Pied convient aux sportifs , aux personnes act…" at bounding box center [786, 312] width 1112 height 424
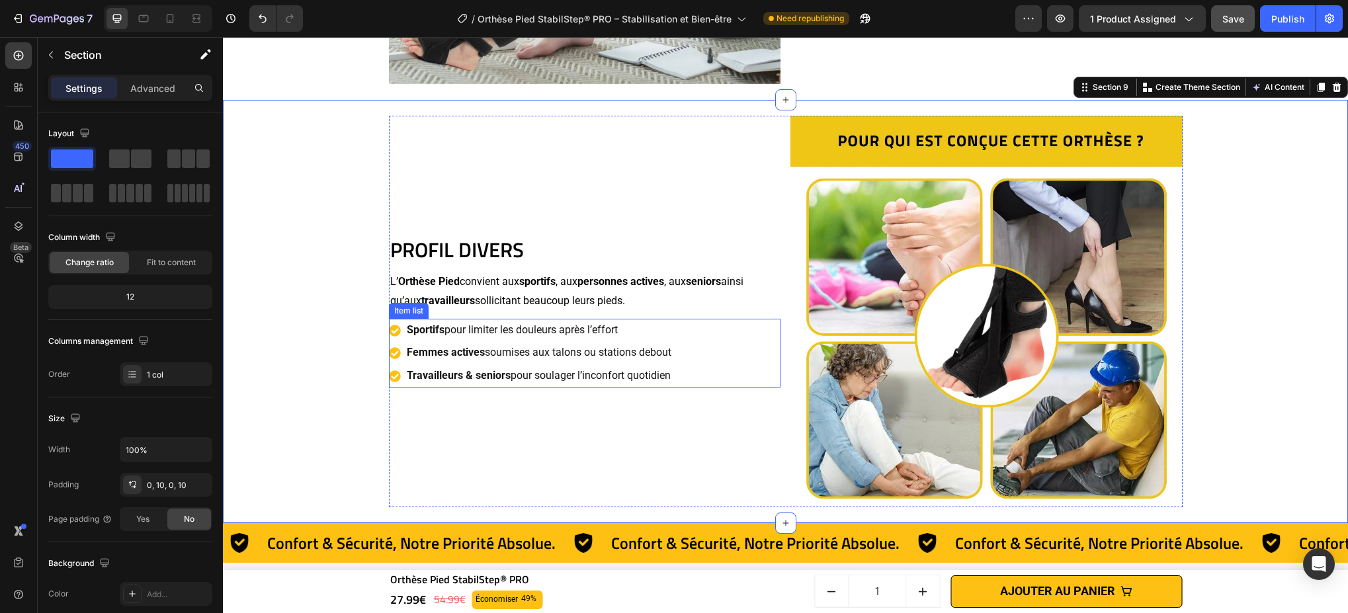
click at [726, 347] on div "Sportifs pour limiter les douleurs après l’effort Femmes actives soumises aux t…" at bounding box center [585, 353] width 392 height 69
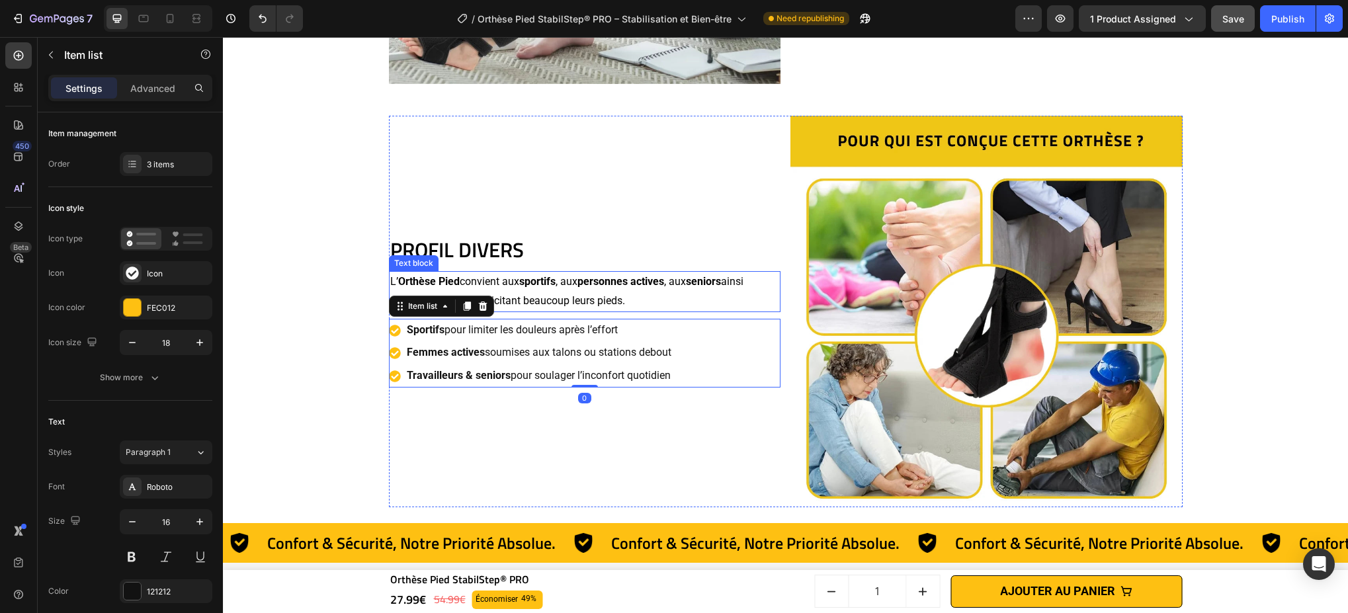
click at [676, 290] on p "L’ Orthèse Pied convient aux sportifs , aux personnes actives , aux seniors ain…" at bounding box center [585, 292] width 390 height 38
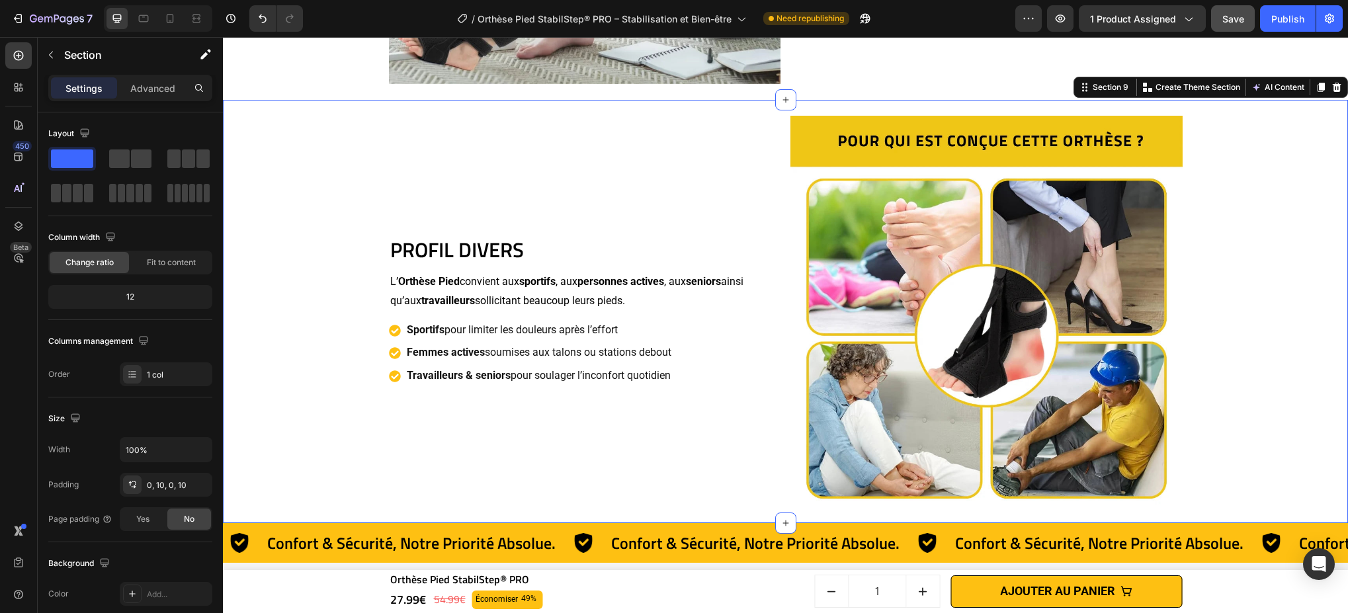
drag, startPoint x: 359, startPoint y: 291, endPoint x: 427, endPoint y: 300, distance: 68.7
click at [359, 291] on div "PROFIL DIVERS Heading L’ Orthèse Pied convient aux sportifs , aux personnes act…" at bounding box center [786, 312] width 1112 height 424
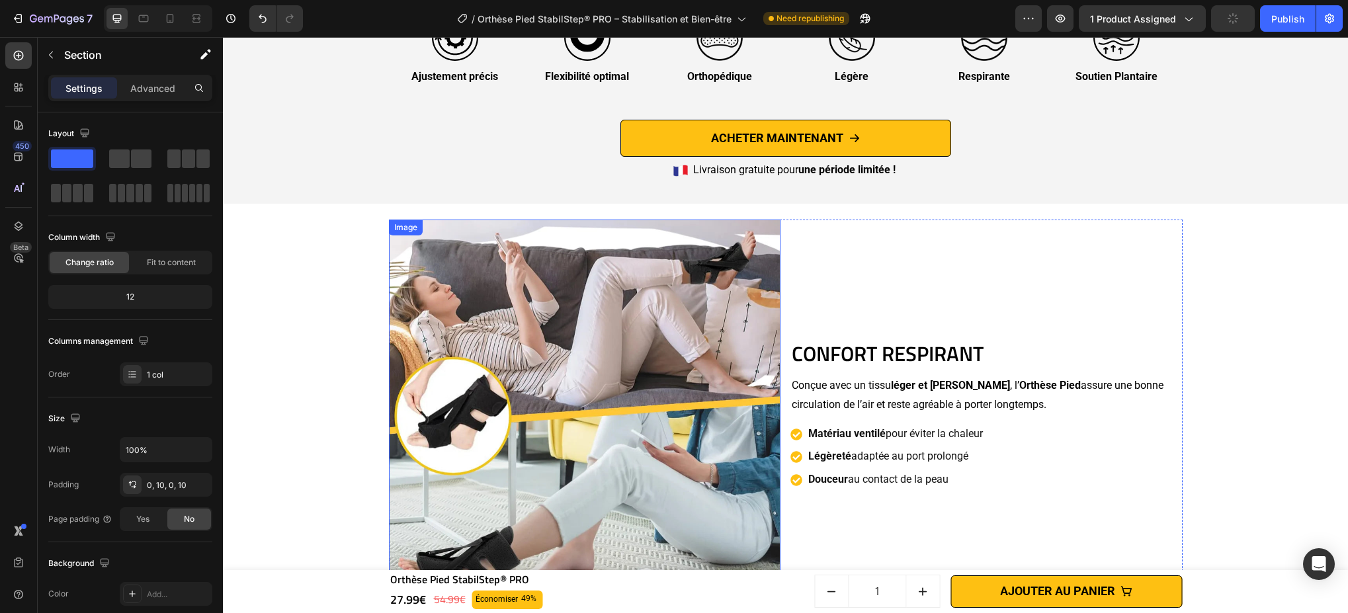
scroll to position [3137, 0]
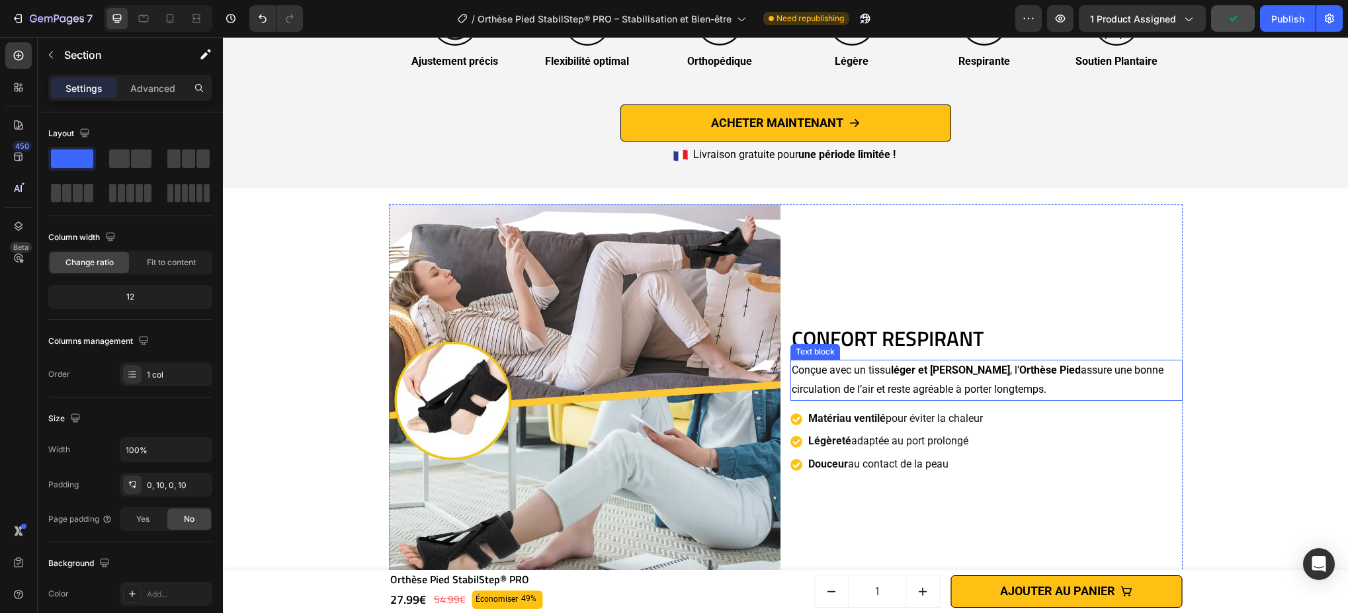
click at [1009, 374] on p "Conçue avec un tissu léger et aéré , l’ Orthèse Pied assure une bonne circulati…" at bounding box center [987, 380] width 390 height 38
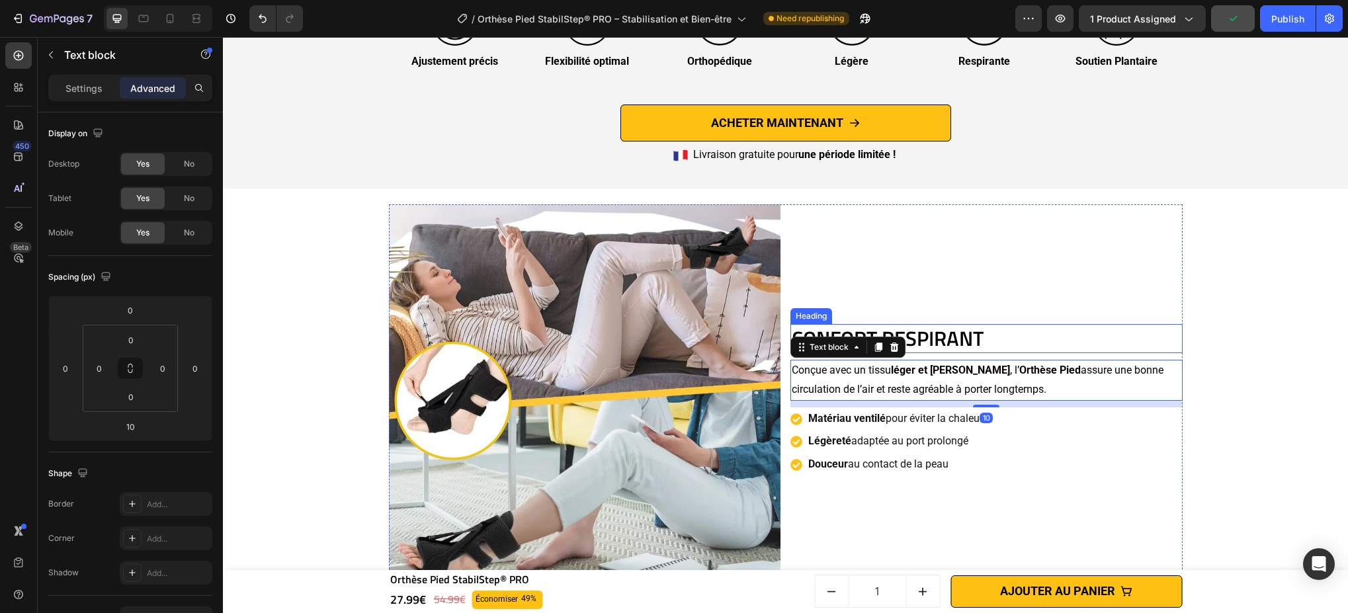
click at [1009, 328] on h2 "CONFORT RESPIRANT" at bounding box center [987, 338] width 392 height 29
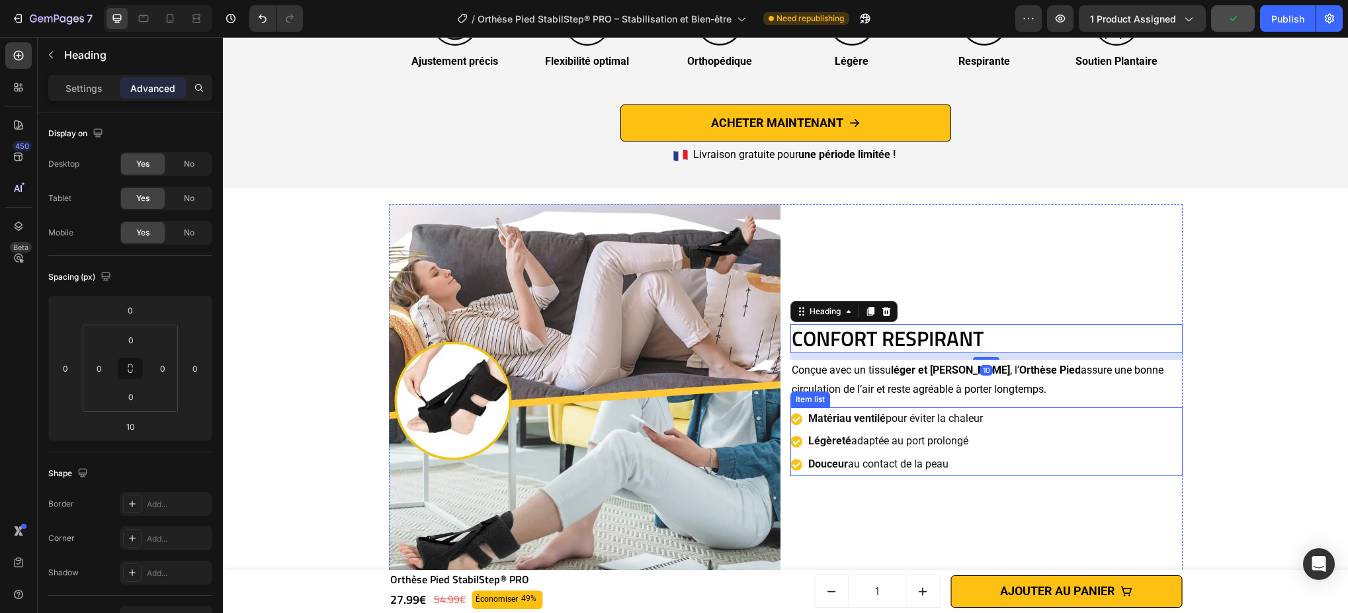
click at [1009, 427] on div "Matériau ventilé pour éviter la chaleur Légèreté adaptée au port prolongé Douce…" at bounding box center [987, 441] width 392 height 69
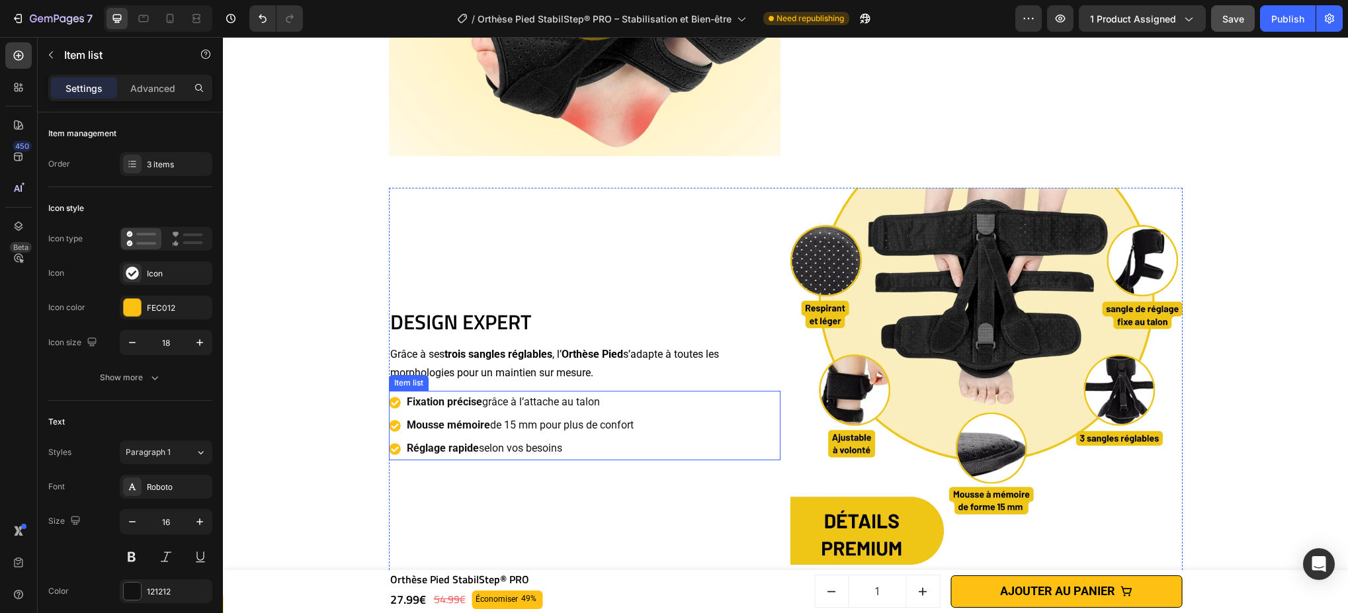
scroll to position [2522, 0]
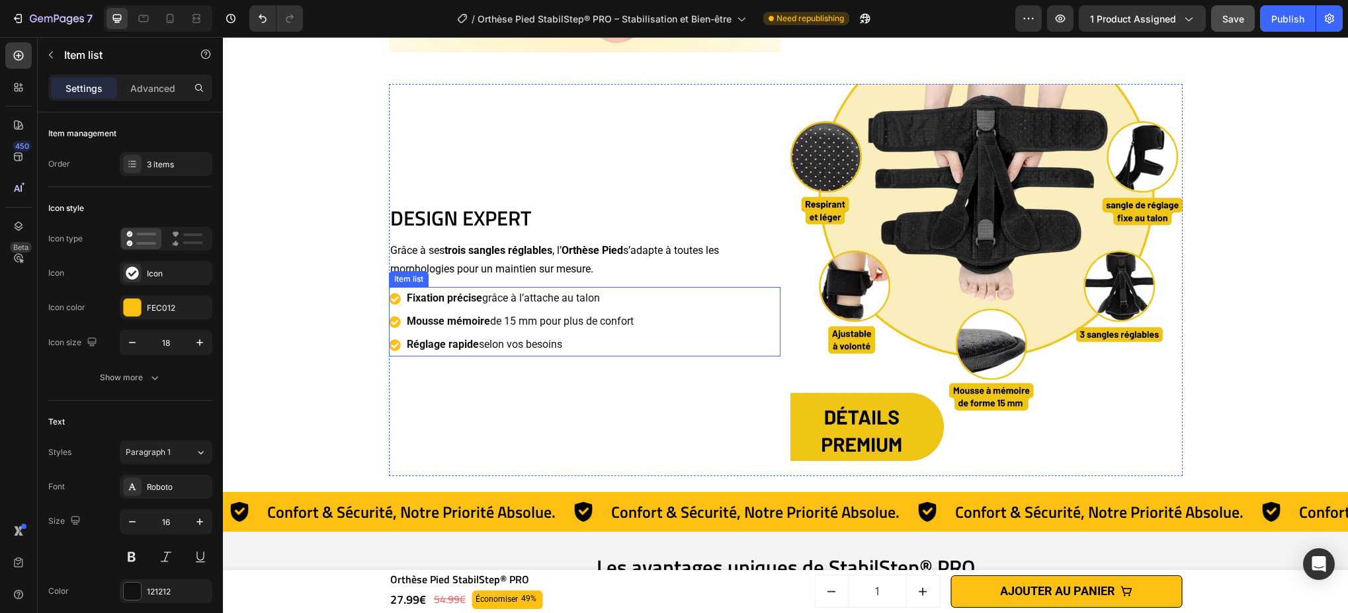
click at [659, 339] on div "Fixation précise grâce à l’attache au talon Mousse mémoire de 15 mm pour plus d…" at bounding box center [585, 321] width 392 height 69
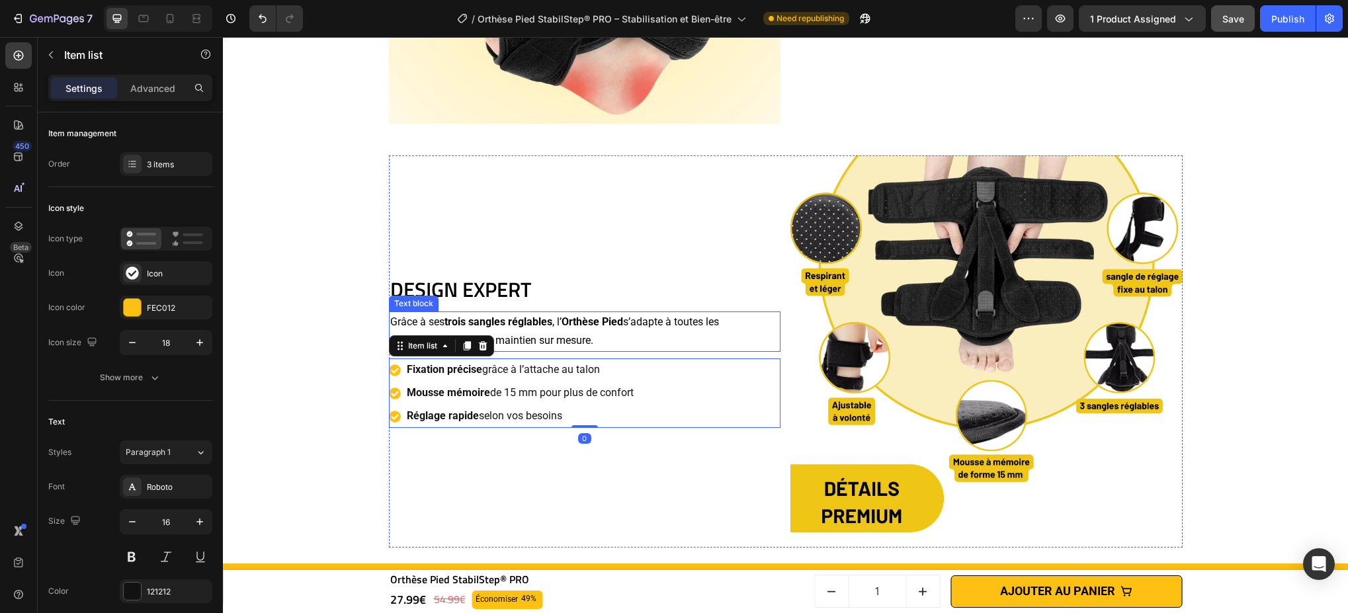
click at [694, 344] on p "Grâce à ses trois sangles réglables , l’ Orthèse Pied s’adapte à toutes les mor…" at bounding box center [585, 332] width 390 height 38
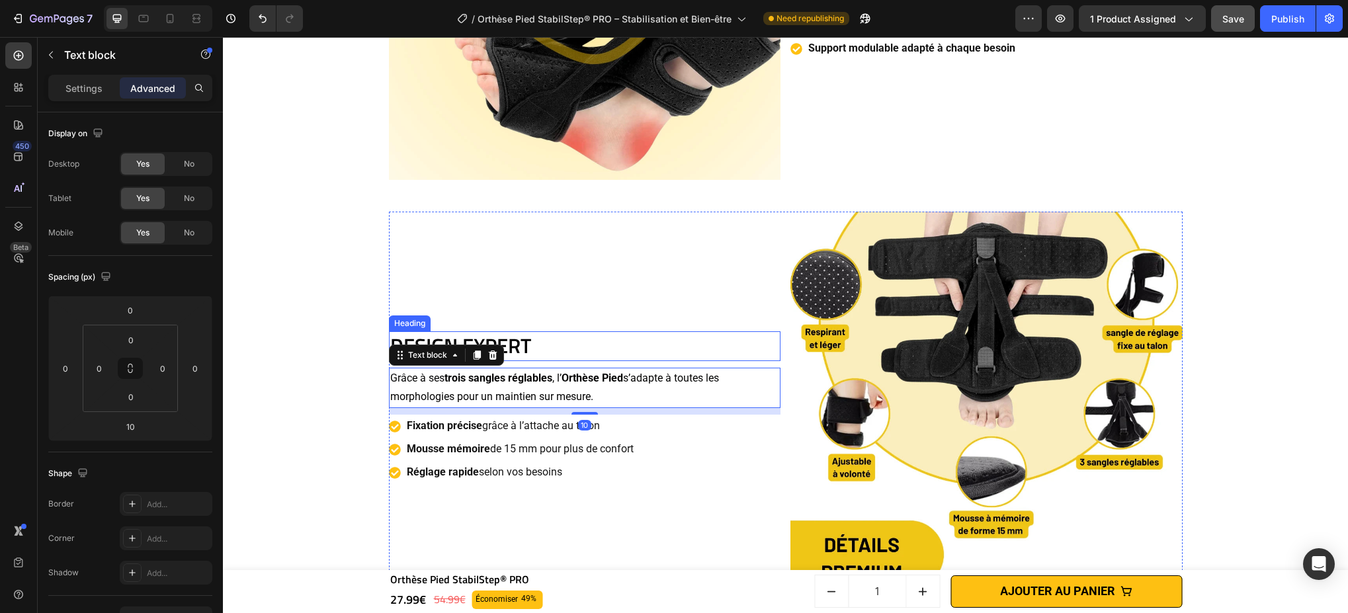
click at [703, 346] on h2 "DESIGN EXPERT" at bounding box center [585, 345] width 392 height 29
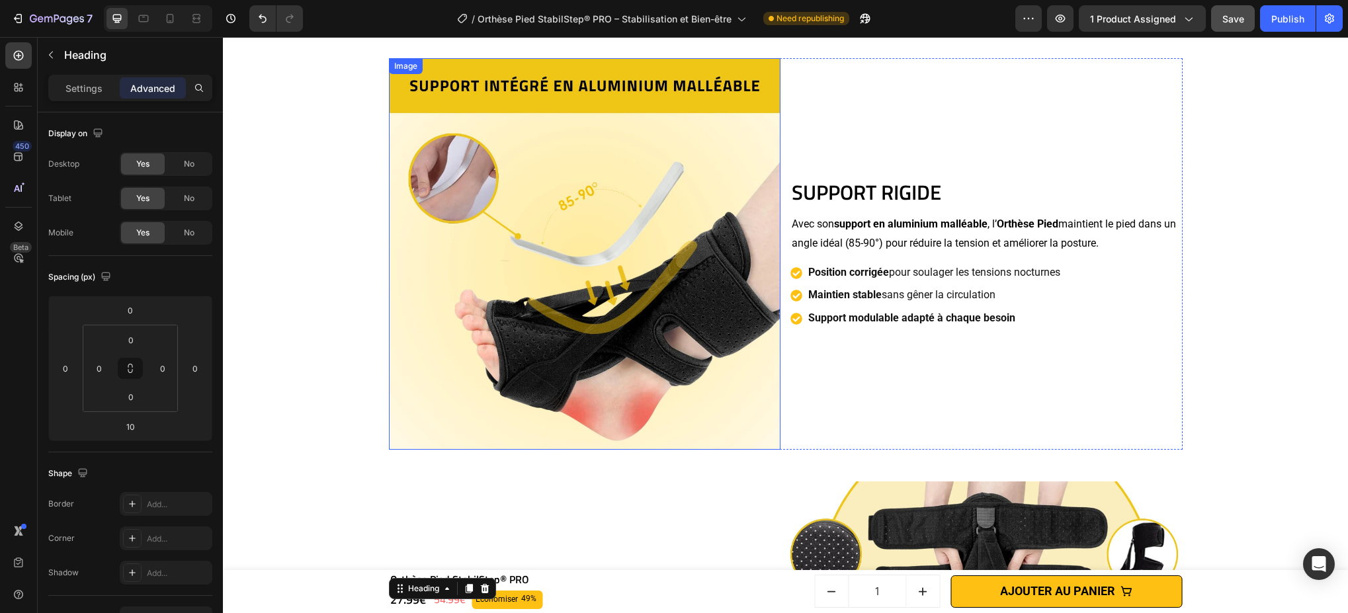
scroll to position [2098, 0]
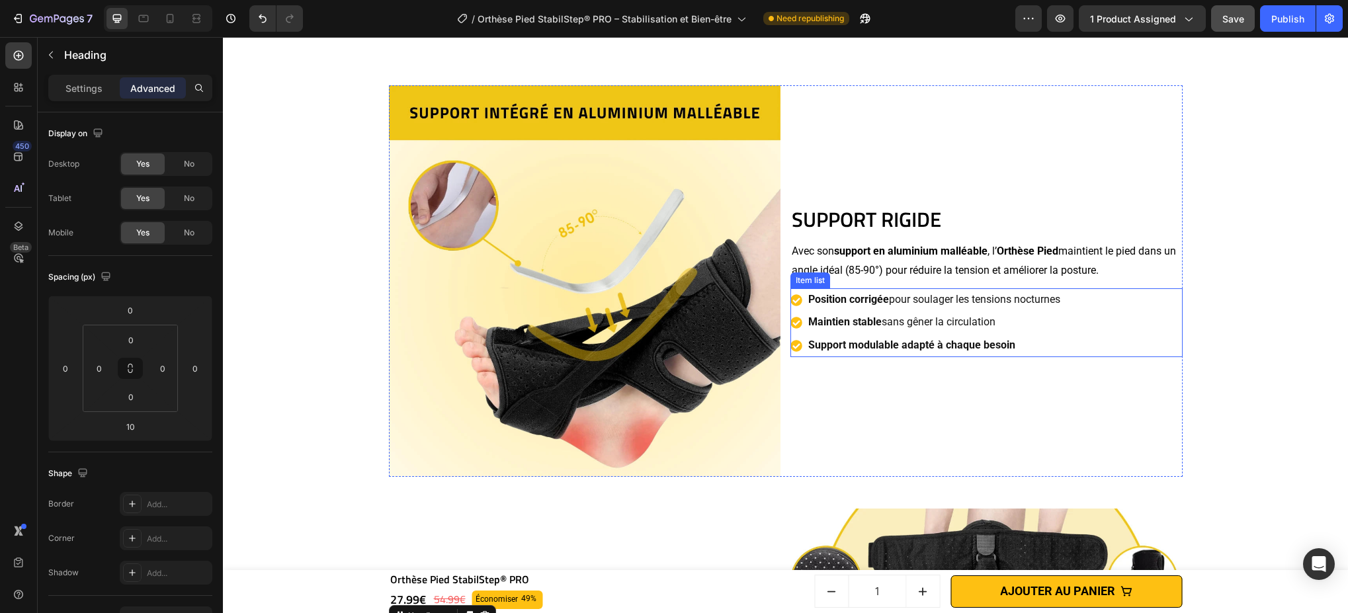
click at [984, 343] on strong "Support modulable adapté à chaque besoin" at bounding box center [911, 345] width 207 height 13
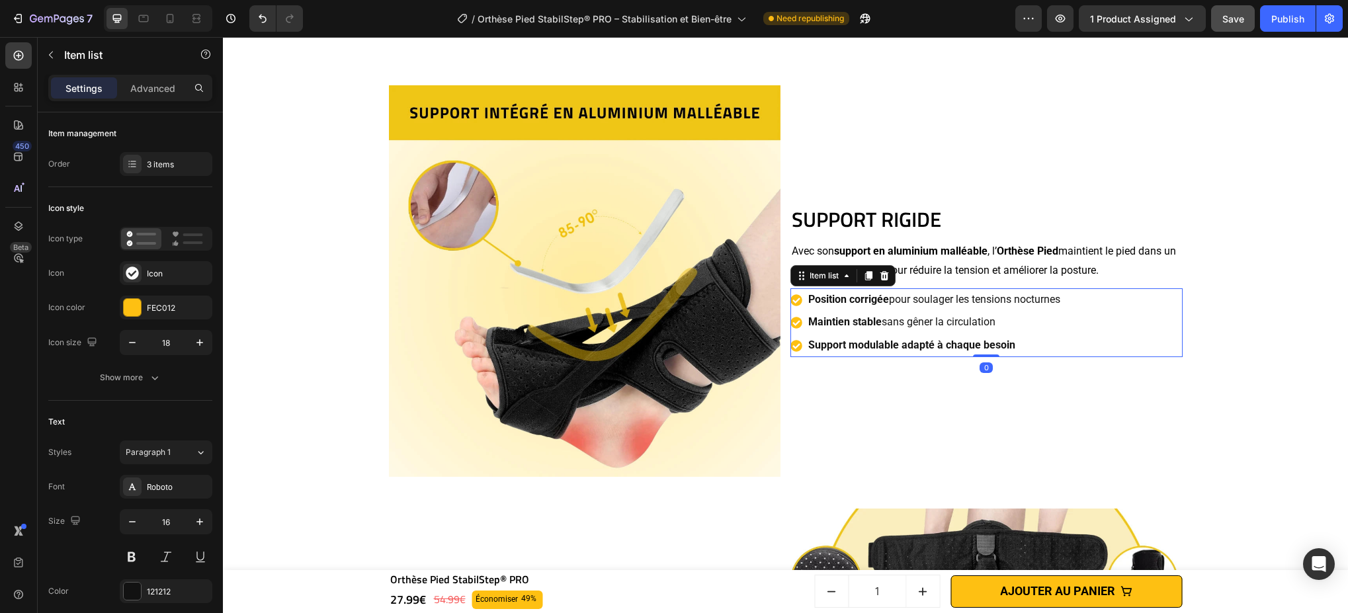
click at [888, 346] on strong "Support modulable adapté à chaque besoin" at bounding box center [911, 345] width 207 height 13
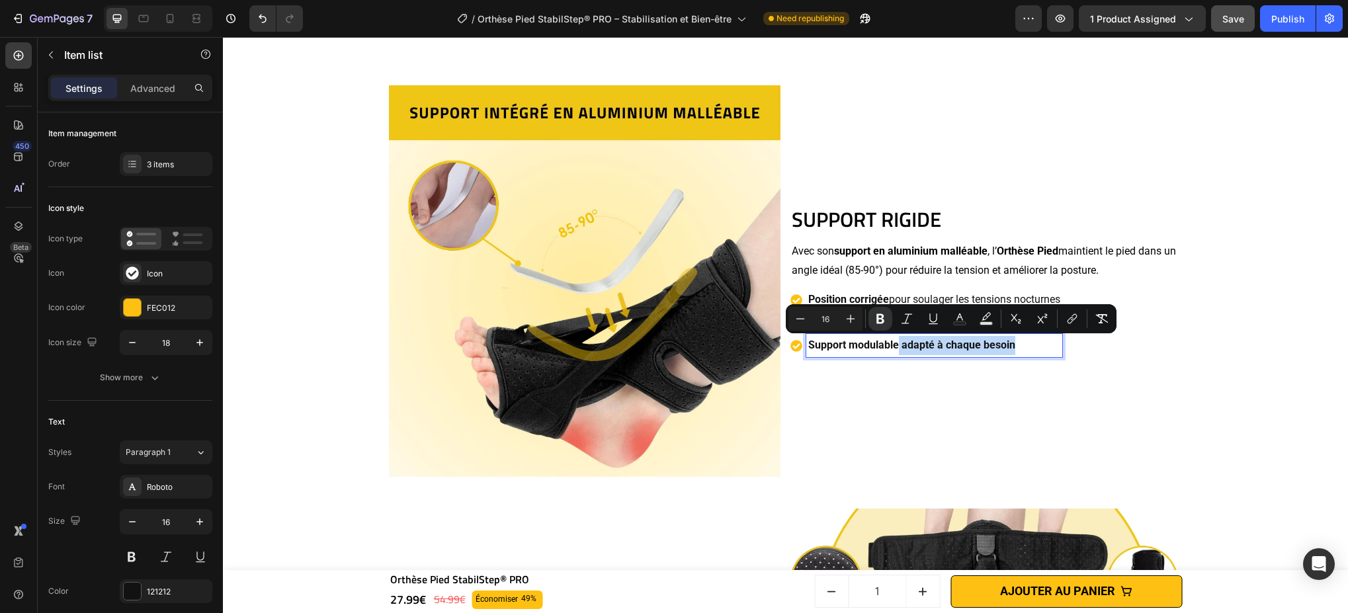
drag, startPoint x: 894, startPoint y: 344, endPoint x: 1069, endPoint y: 349, distance: 174.7
click at [1009, 349] on div "Position corrigée pour soulager les tensions nocturnes Maintien stable sans gên…" at bounding box center [987, 322] width 392 height 69
click at [887, 321] on button "Bold" at bounding box center [881, 319] width 24 height 24
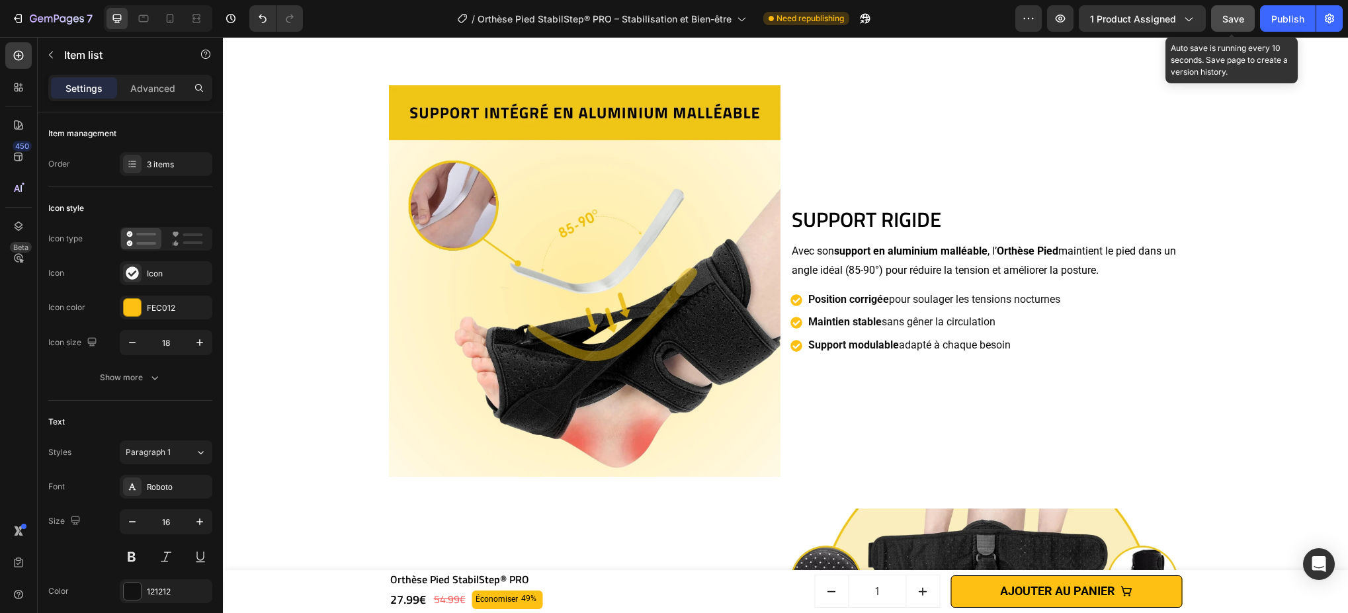
click at [1009, 18] on span "Save" at bounding box center [1233, 18] width 22 height 11
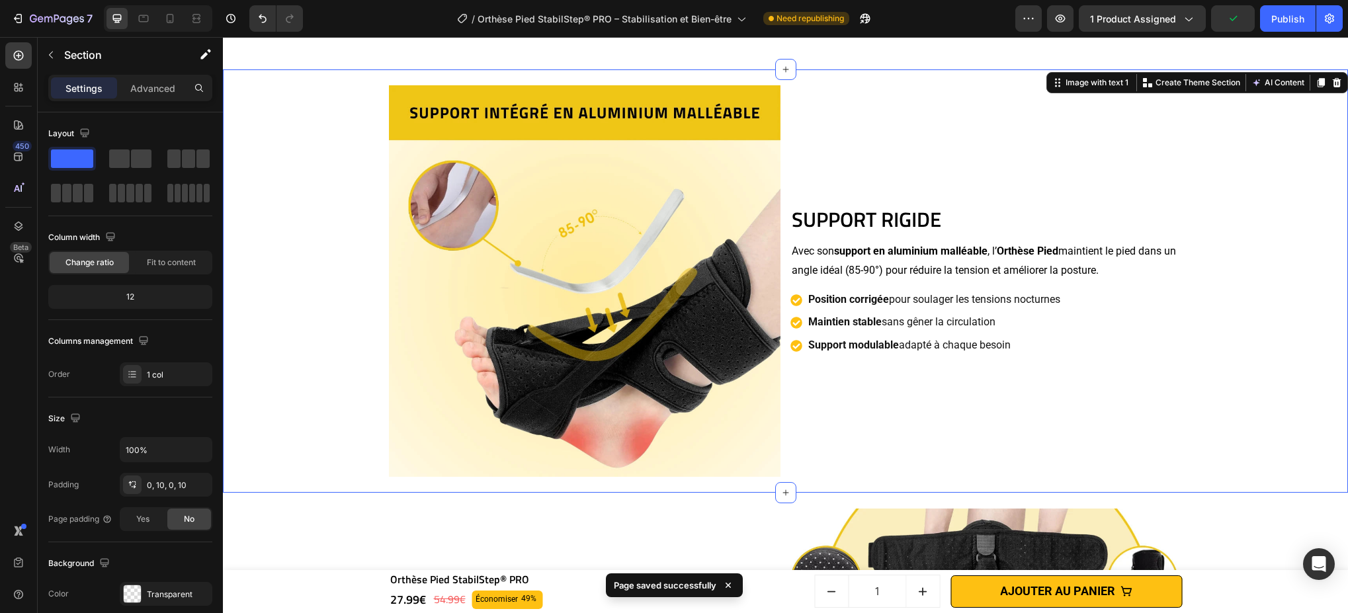
click at [1009, 163] on div "SUPPORT RIGIDE Heading Avec son support en aluminium malléable , l’ Orthèse Pie…" at bounding box center [786, 281] width 1112 height 424
click at [853, 269] on p "Avec son support en aluminium malléable , l’ Orthèse Pied maintient le pied dan…" at bounding box center [987, 261] width 390 height 38
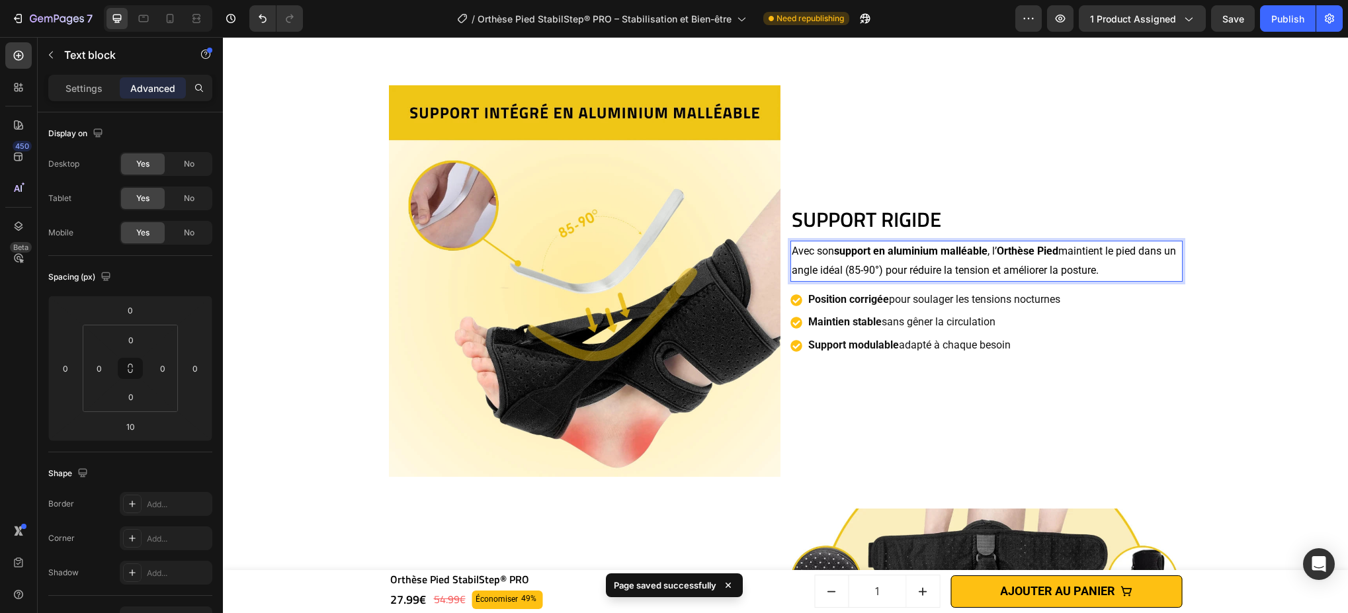
click at [801, 269] on p "Avec son support en aluminium malléable , l’ Orthèse Pied maintient le pied dan…" at bounding box center [987, 261] width 390 height 38
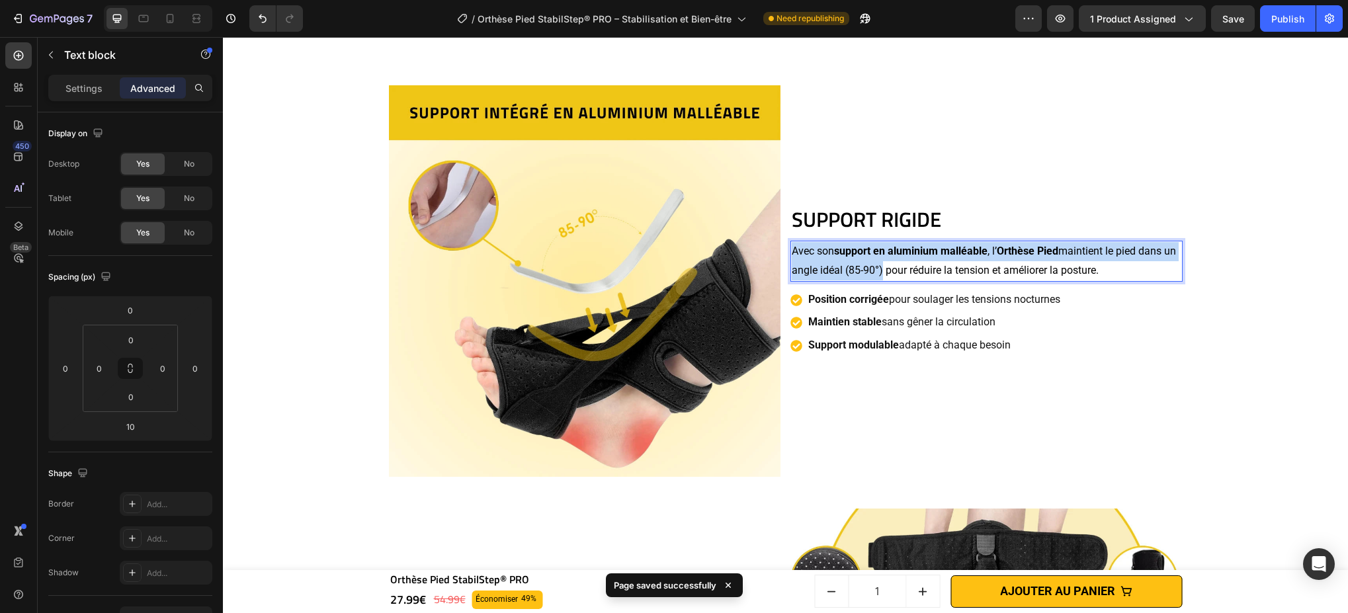
drag, startPoint x: 802, startPoint y: 269, endPoint x: 888, endPoint y: 270, distance: 86.0
drag, startPoint x: 886, startPoint y: 272, endPoint x: 878, endPoint y: 271, distance: 8.0
click at [886, 272] on p "Avec son support en aluminium malléable , l’ Orthèse Pied maintient le pied dan…" at bounding box center [987, 261] width 390 height 38
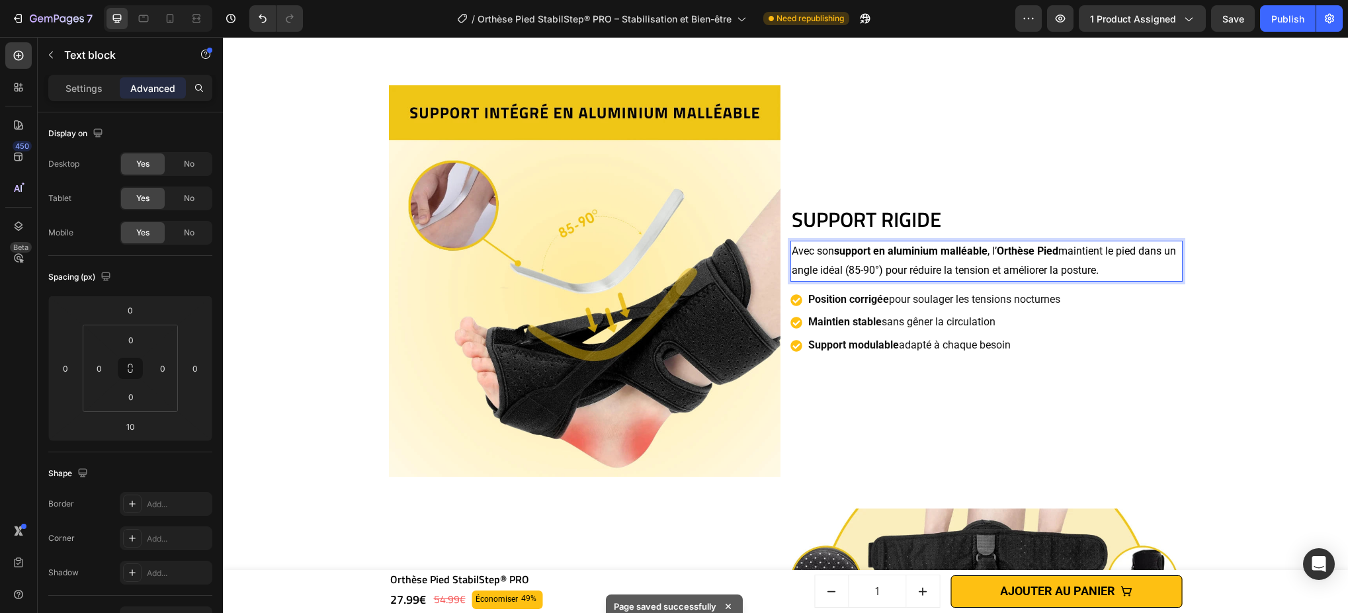
click at [836, 271] on p "Avec son support en aluminium malléable , l’ Orthèse Pied maintient le pied dan…" at bounding box center [987, 261] width 390 height 38
drag, startPoint x: 801, startPoint y: 272, endPoint x: 892, endPoint y: 272, distance: 91.3
click at [892, 272] on p "Avec son support en aluminium malléable , l’ Orthèse Pied maintient le pied dan…" at bounding box center [987, 261] width 390 height 38
click at [962, 277] on p "Avec son support en aluminium malléable , l’ Orthèse Pied maintient le pied dan…" at bounding box center [987, 261] width 390 height 38
drag, startPoint x: 923, startPoint y: 271, endPoint x: 1004, endPoint y: 273, distance: 80.1
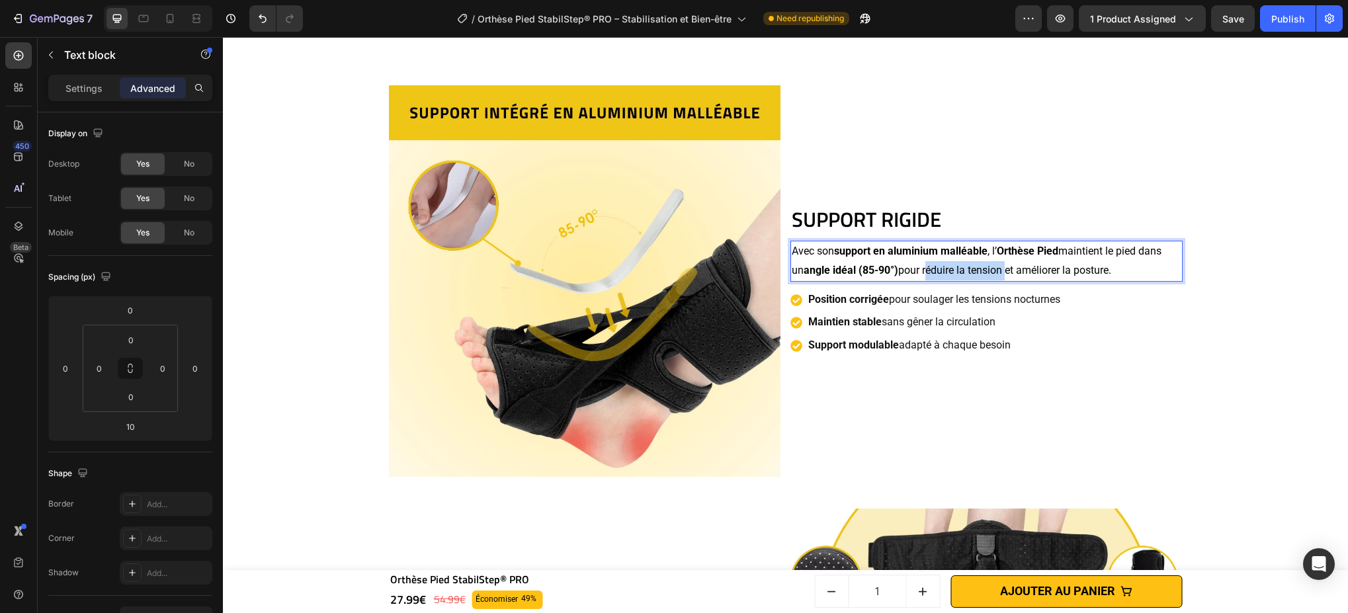
click at [1002, 273] on p "Avec son support en aluminium malléable , l’ Orthèse Pied maintient le pied dan…" at bounding box center [987, 261] width 390 height 38
click at [1009, 273] on p "Avec son support en aluminium malléable , l’ Orthèse Pied maintient le pied dan…" at bounding box center [987, 261] width 390 height 38
drag, startPoint x: 1018, startPoint y: 271, endPoint x: 1111, endPoint y: 268, distance: 92.7
click at [1009, 267] on p "Avec son support en aluminium malléable , l’ Orthèse Pied maintient le pied dan…" at bounding box center [987, 261] width 390 height 38
click at [1009, 275] on div "SUPPORT RIGIDE Heading Avec son support en aluminium malléable , l’ Orthèse Pie…" at bounding box center [786, 281] width 1112 height 424
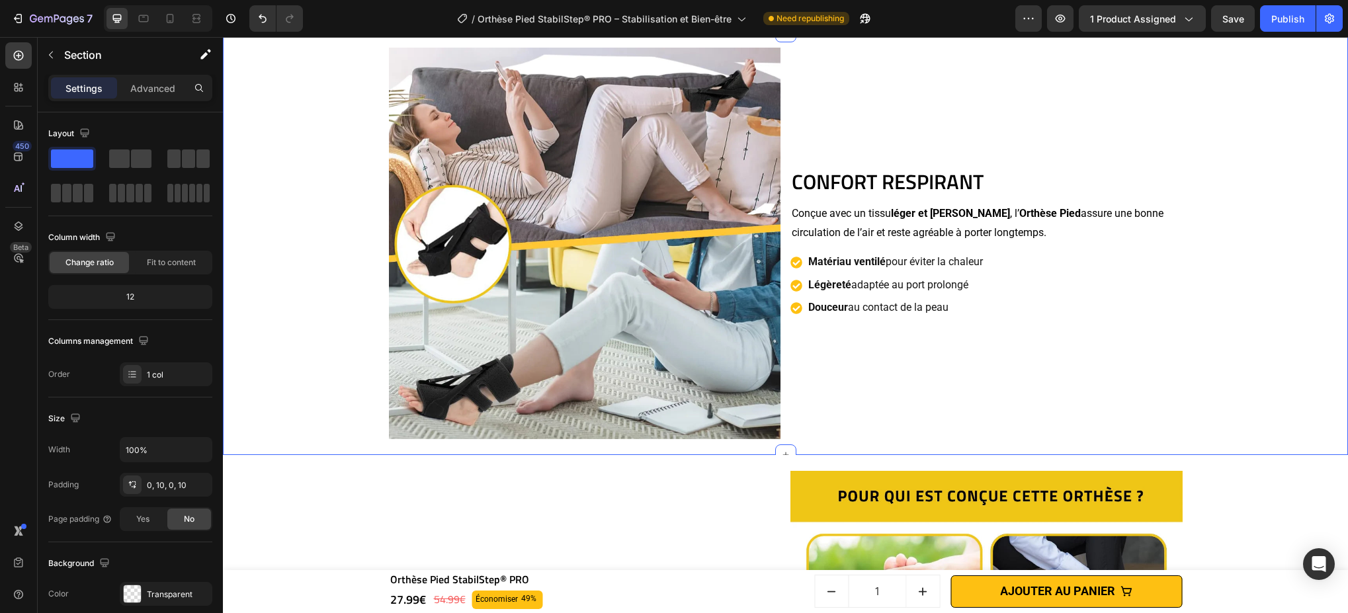
scroll to position [2850, 0]
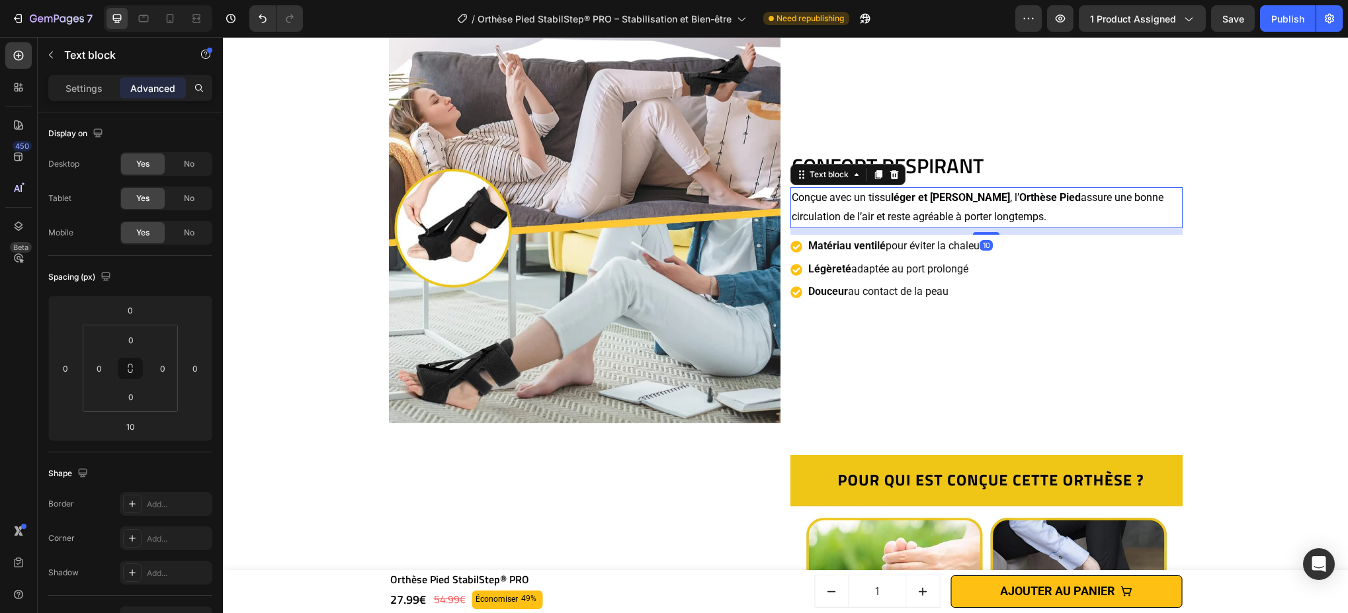
click at [956, 191] on p "Conçue avec un tissu léger et aéré , l’ Orthèse Pied assure une bonne circulati…" at bounding box center [987, 208] width 390 height 38
drag, startPoint x: 1078, startPoint y: 159, endPoint x: 1105, endPoint y: 177, distance: 32.3
click at [1009, 161] on h2 "CONFORT RESPIRANT" at bounding box center [987, 165] width 392 height 29
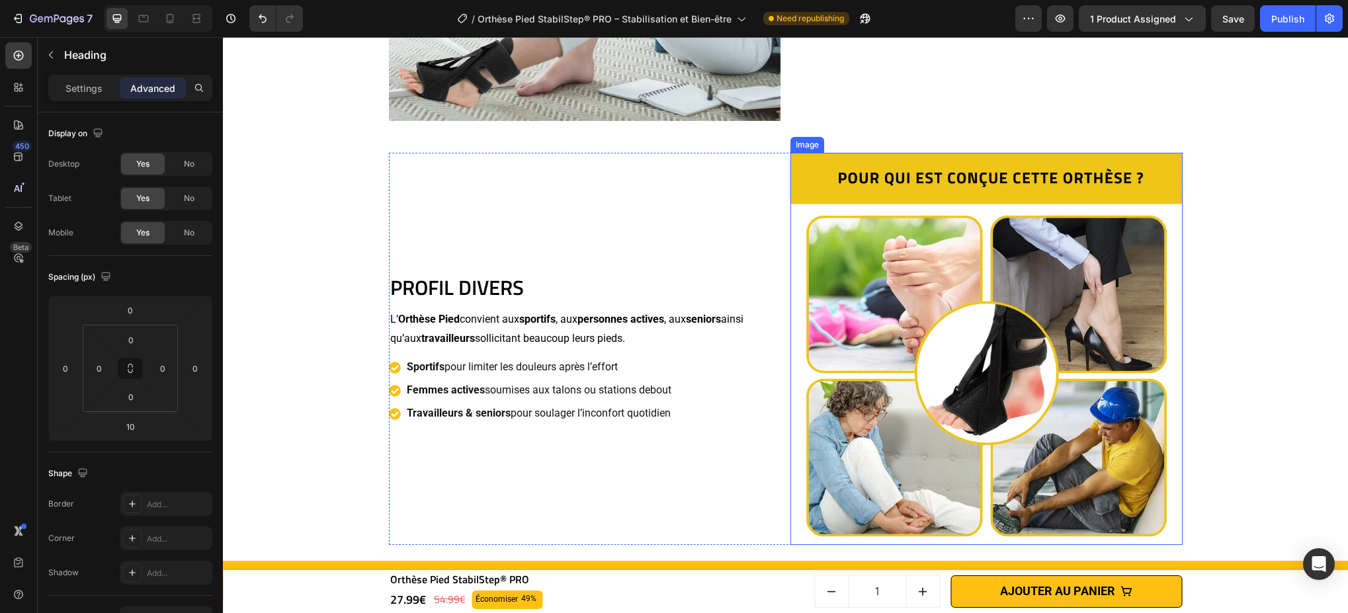
scroll to position [3253, 0]
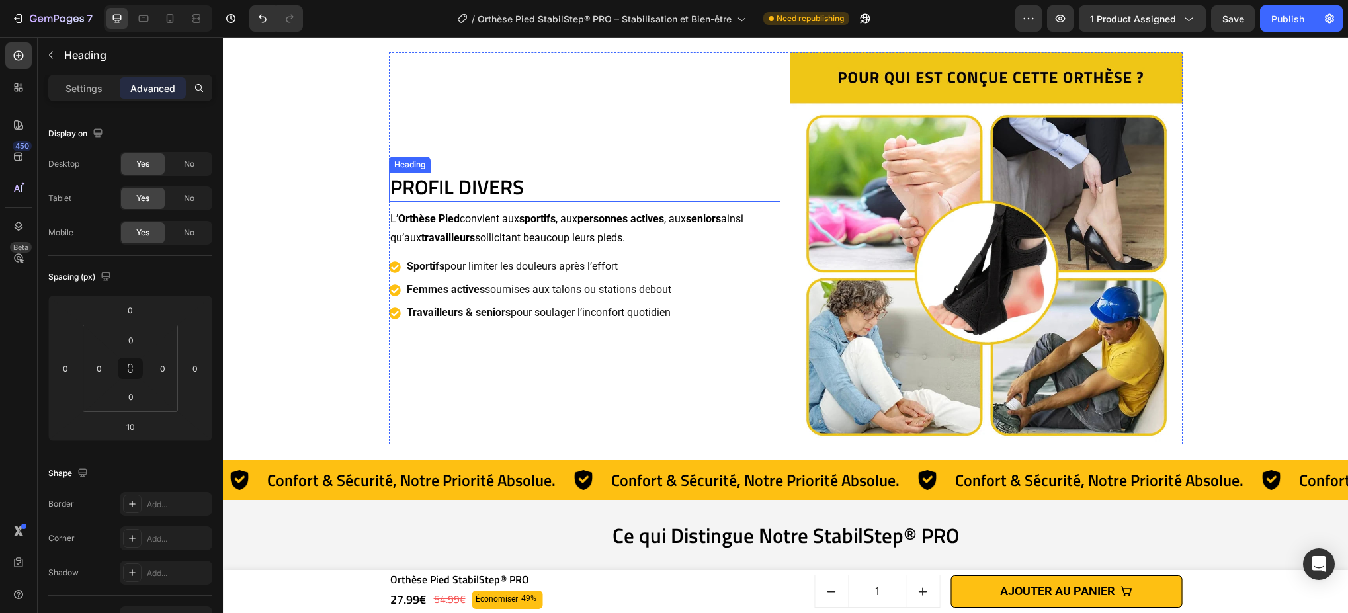
click at [566, 175] on h2 "PROFIL DIVERS" at bounding box center [585, 187] width 392 height 29
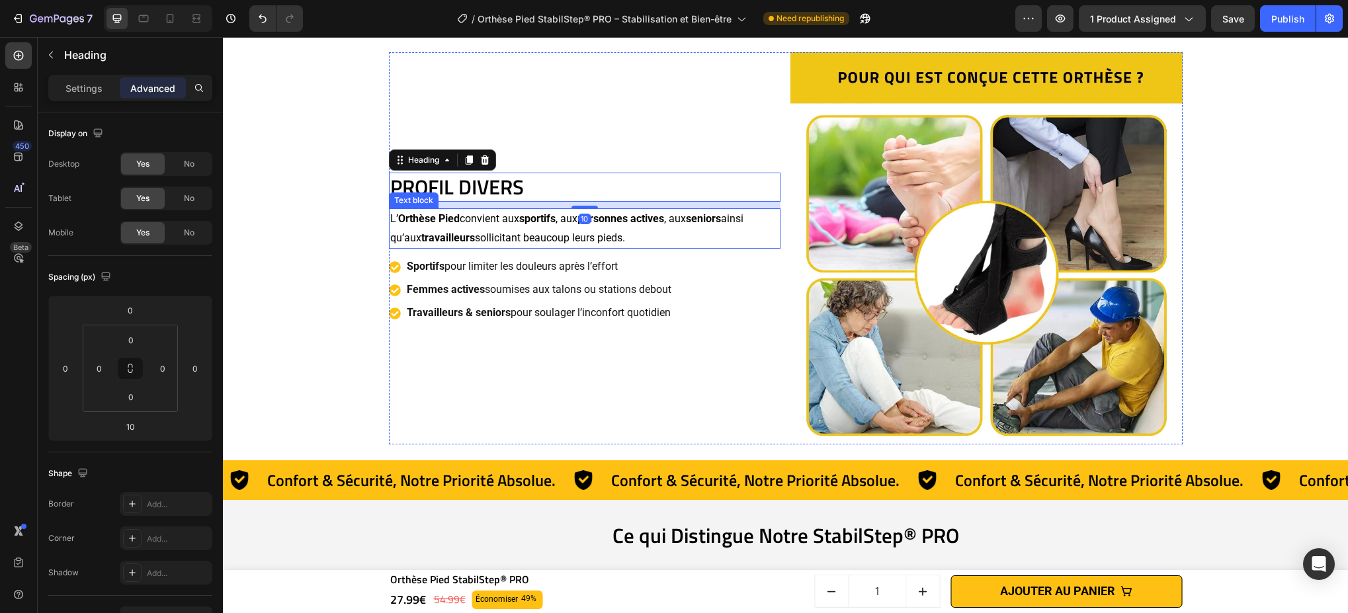
click at [717, 225] on p "L’ Orthèse Pied convient aux sportifs , aux personnes actives , aux seniors ain…" at bounding box center [585, 229] width 390 height 38
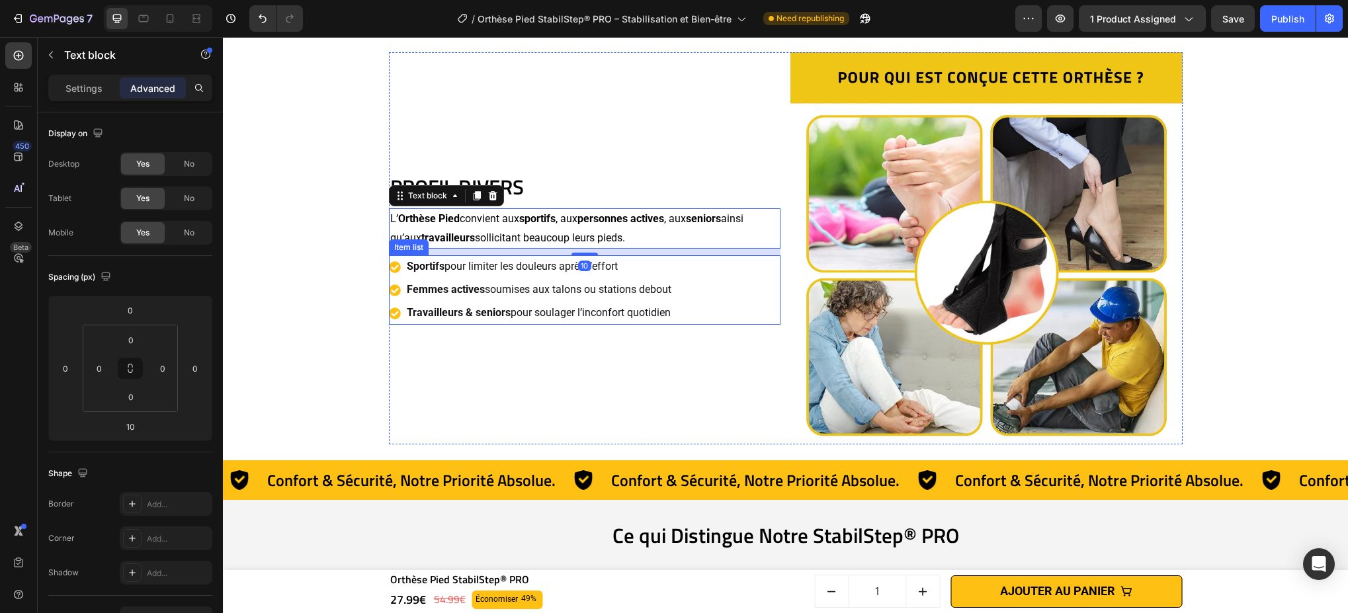
click at [701, 307] on div "Sportifs pour limiter les douleurs après l’effort Femmes actives soumises aux t…" at bounding box center [585, 289] width 392 height 69
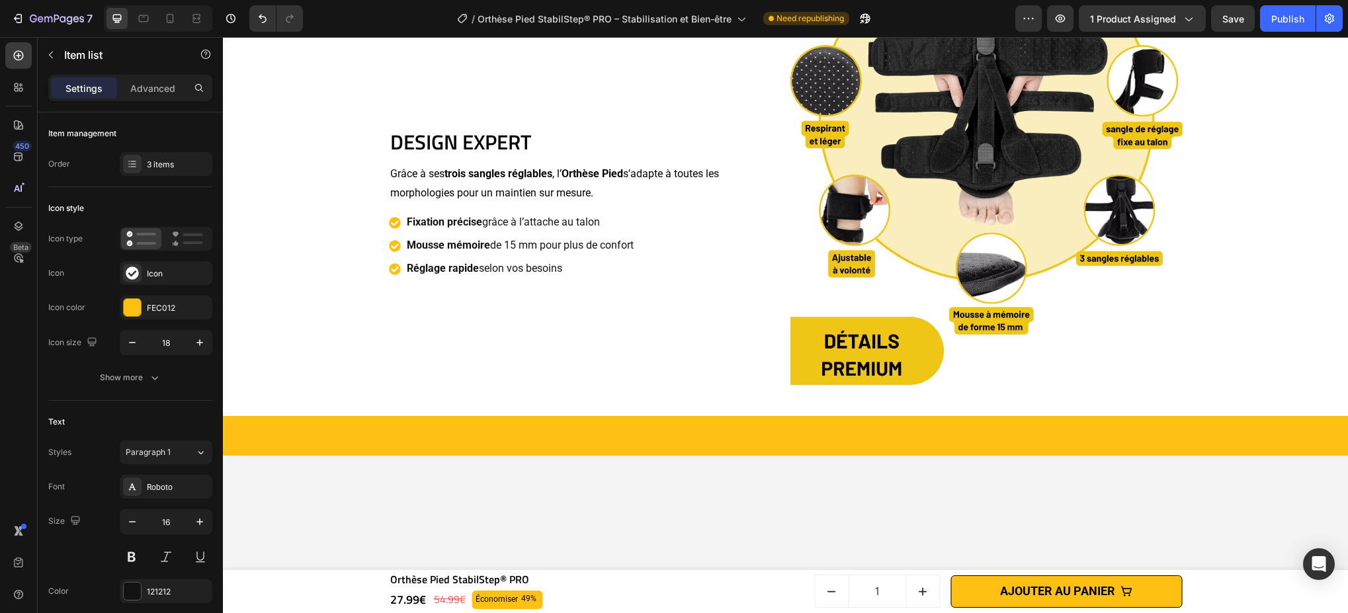
scroll to position [1518, 0]
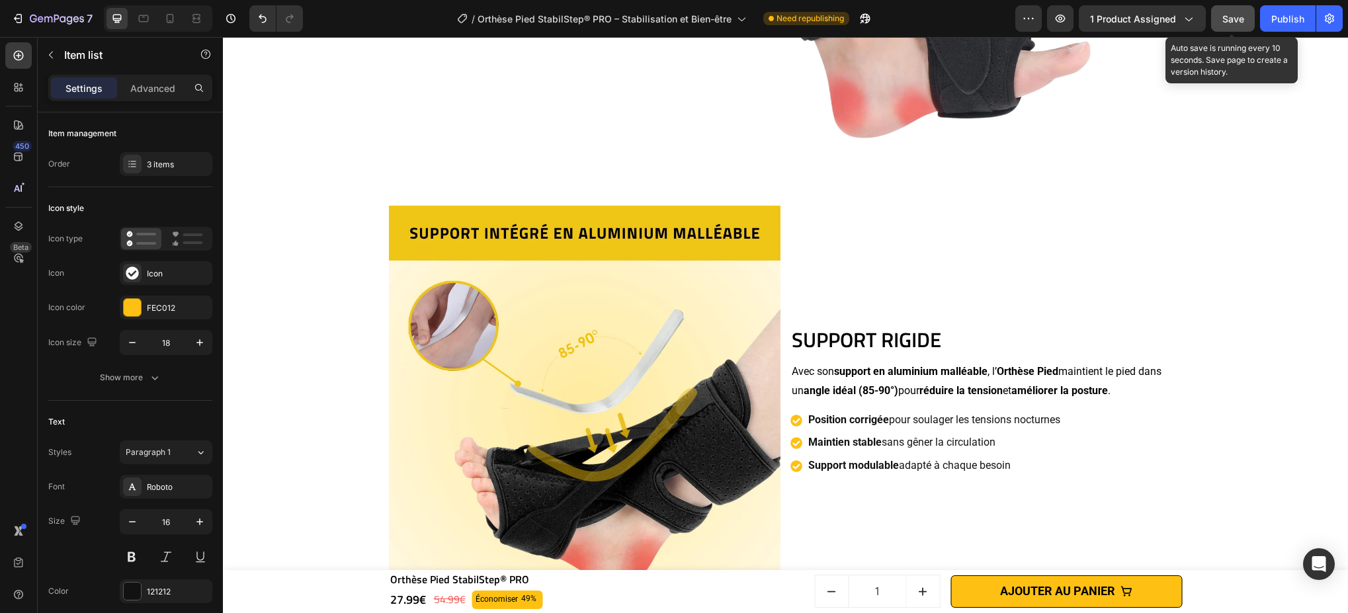
click at [1009, 15] on span "Save" at bounding box center [1233, 18] width 22 height 11
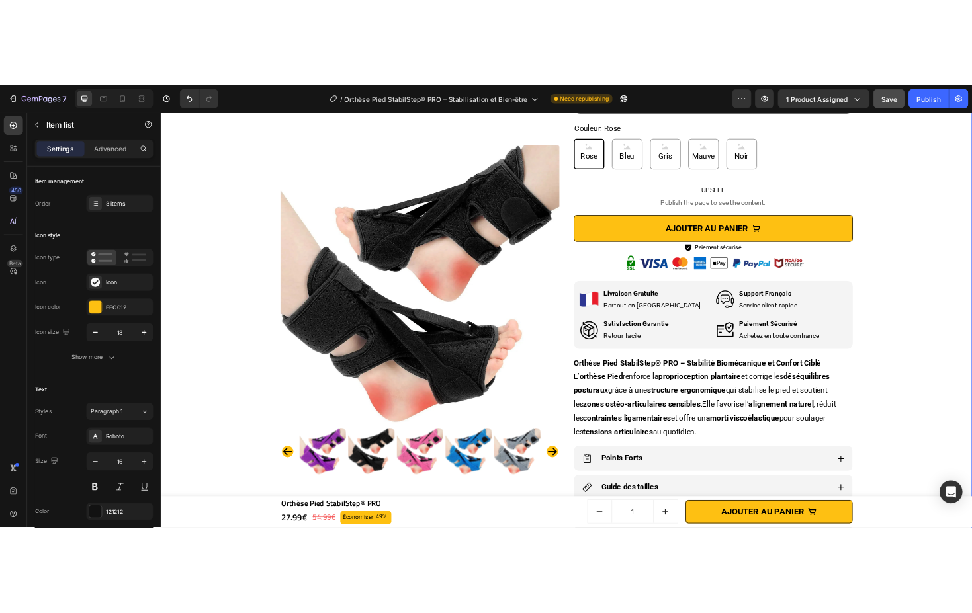
scroll to position [490, 0]
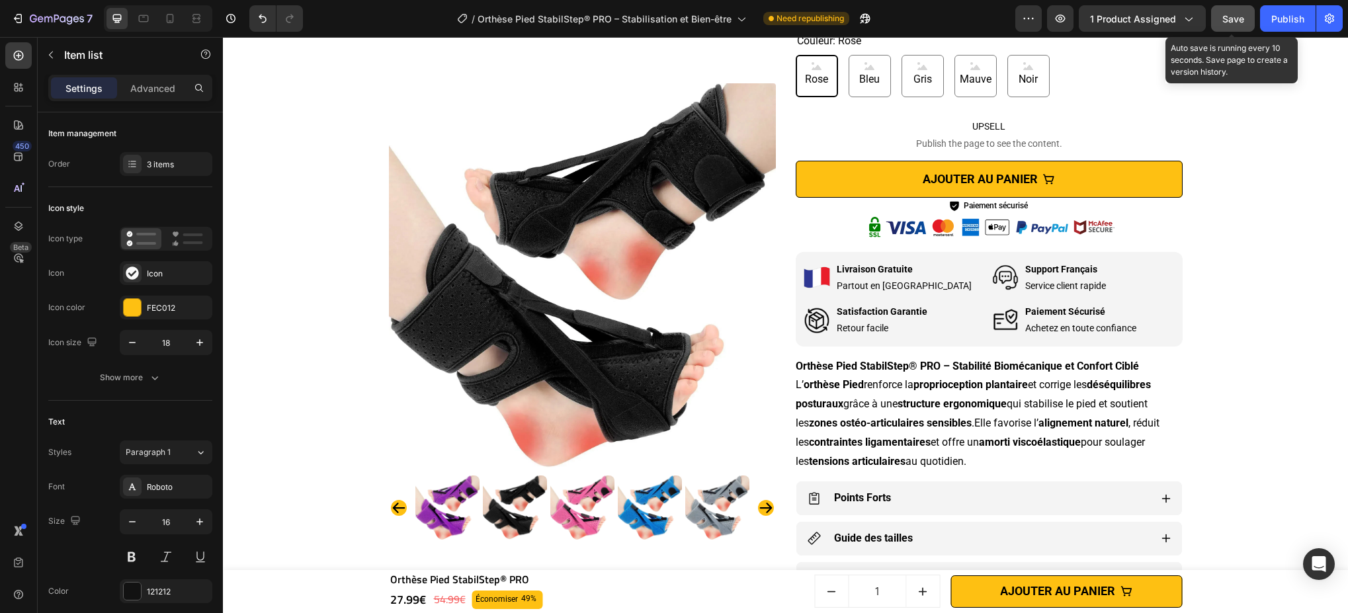
click at [1009, 24] on div "Save" at bounding box center [1233, 19] width 22 height 14
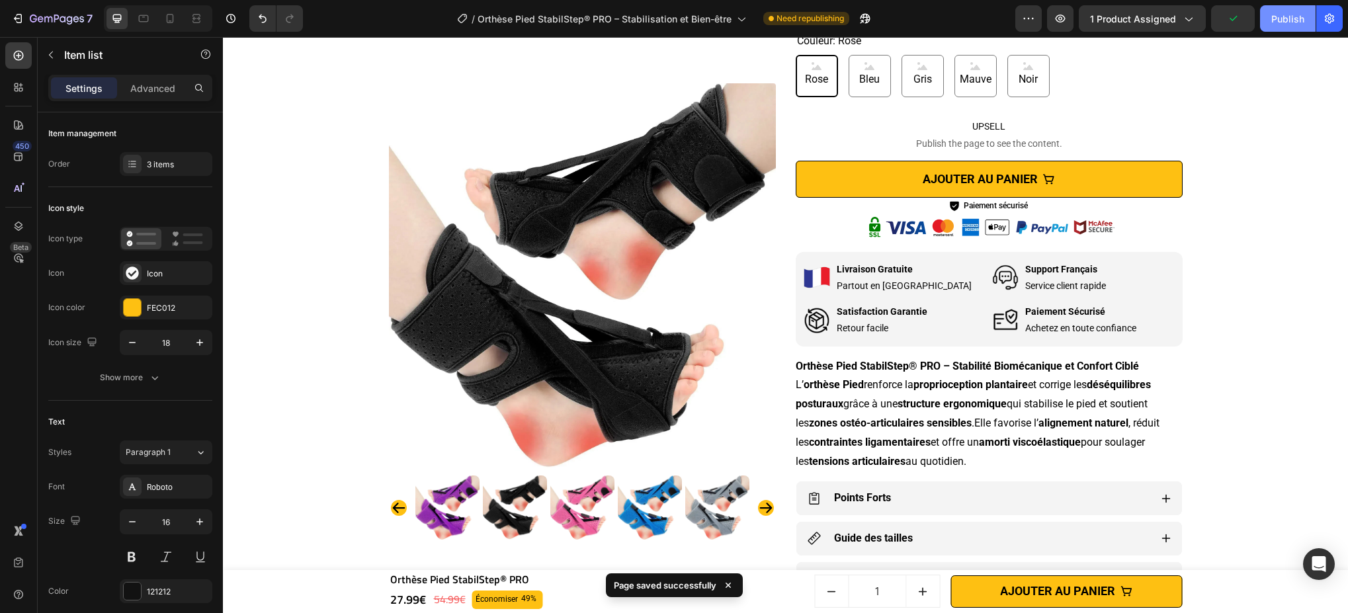
click at [1009, 15] on div "Publish" at bounding box center [1287, 19] width 33 height 14
